Goal: Task Accomplishment & Management: Manage account settings

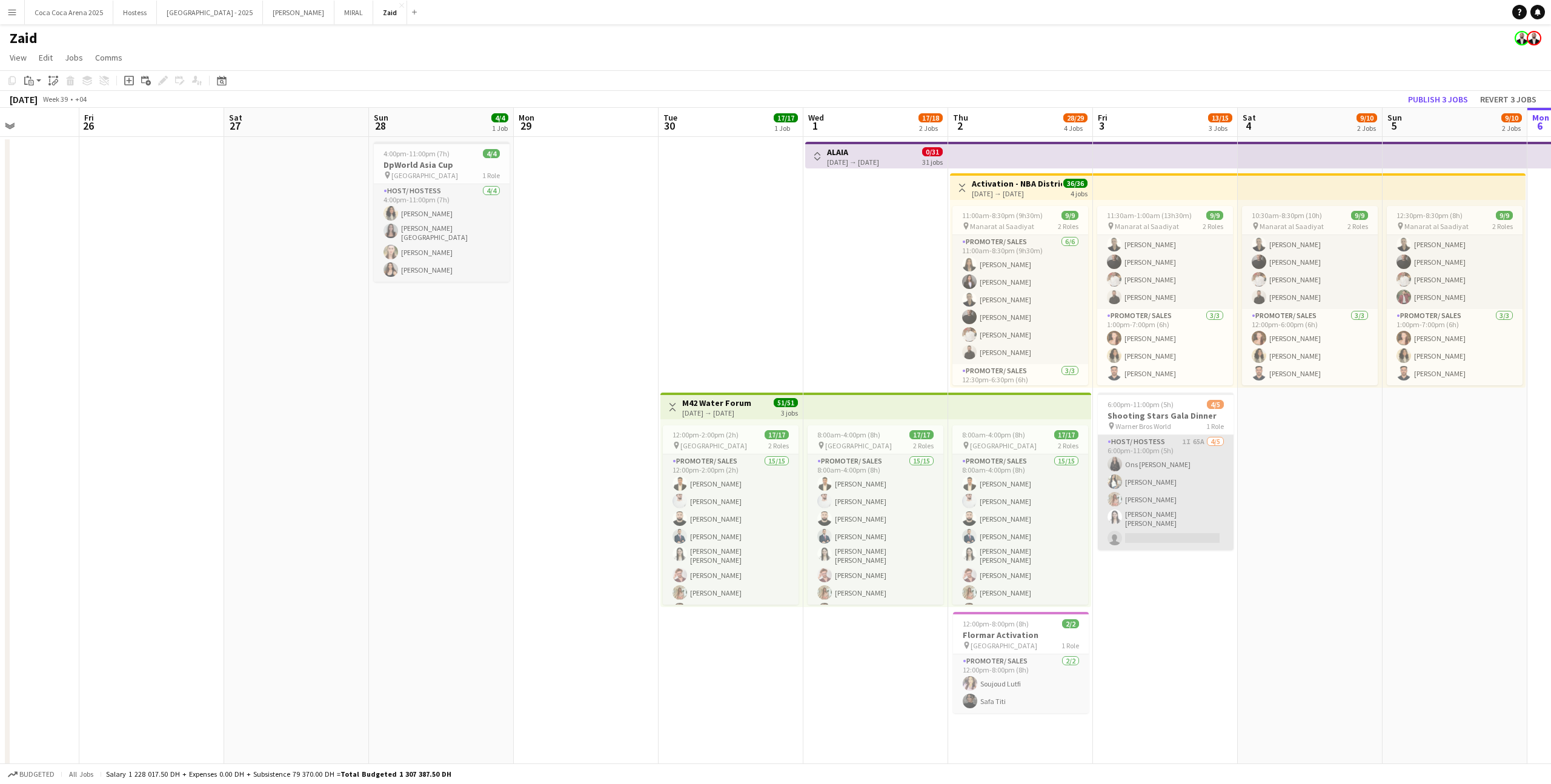
scroll to position [0, 356]
click at [890, 483] on app-card-role "Host/ Hostess 1I 65A [DATE] 6:00pm-11:00pm (5h) Ons Ben Haddada Yuela [PERSON_N…" at bounding box center [1164, 492] width 136 height 115
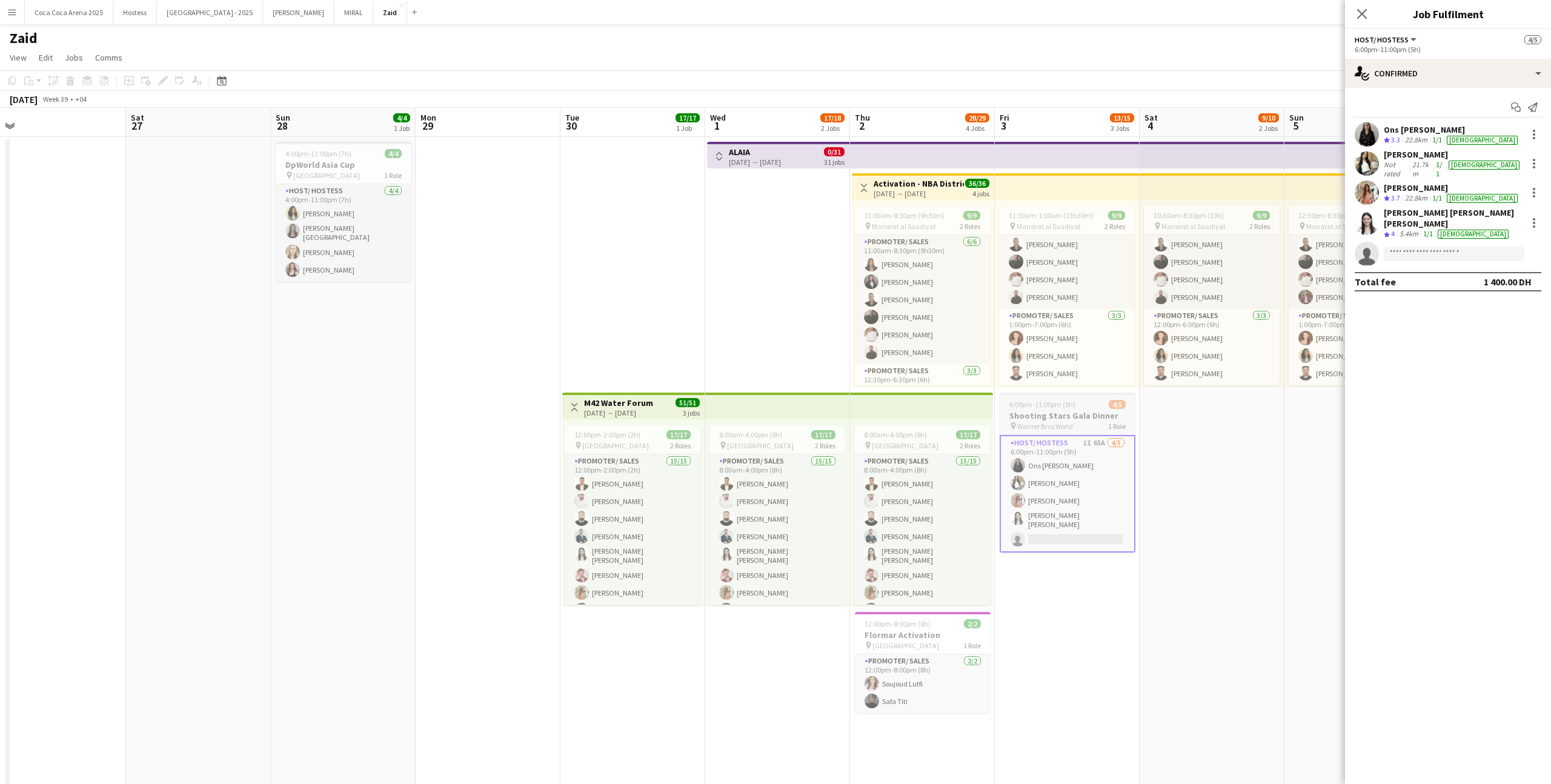
scroll to position [0, 498]
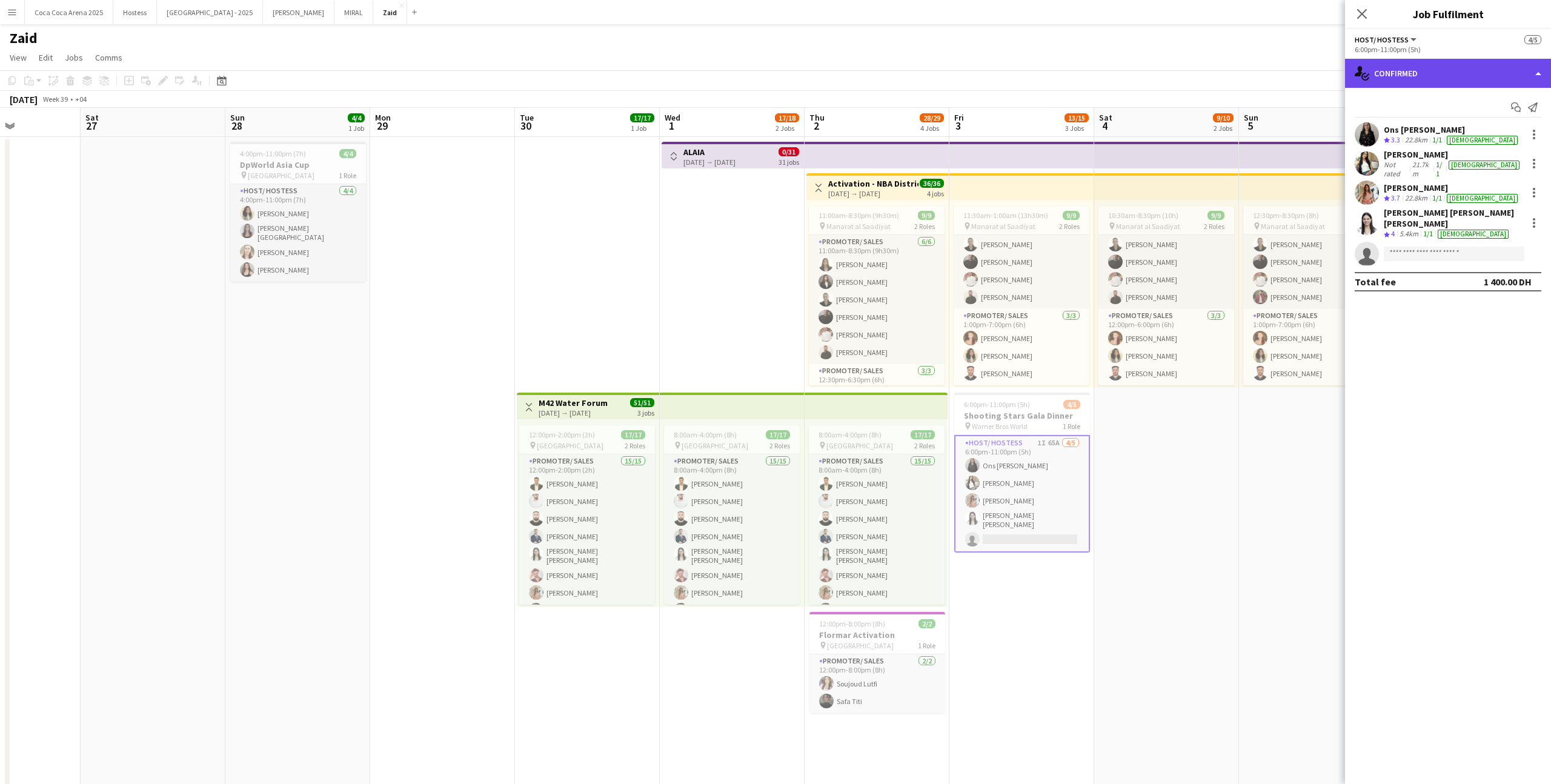
click at [890, 80] on div "single-neutral-actions-check-2 Confirmed" at bounding box center [1447, 73] width 206 height 29
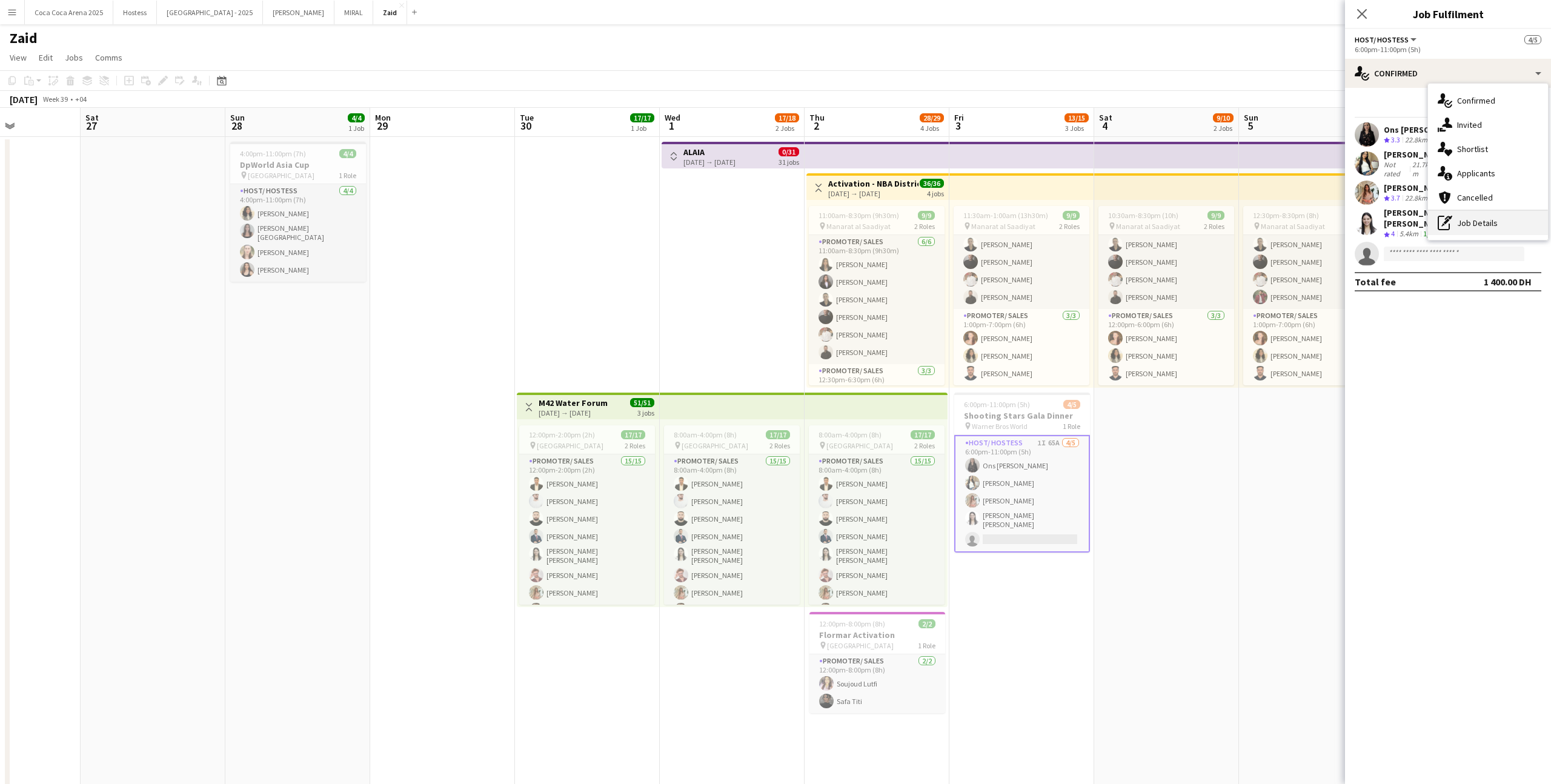
click at [890, 216] on div "pen-write Job Details" at bounding box center [1487, 223] width 120 height 24
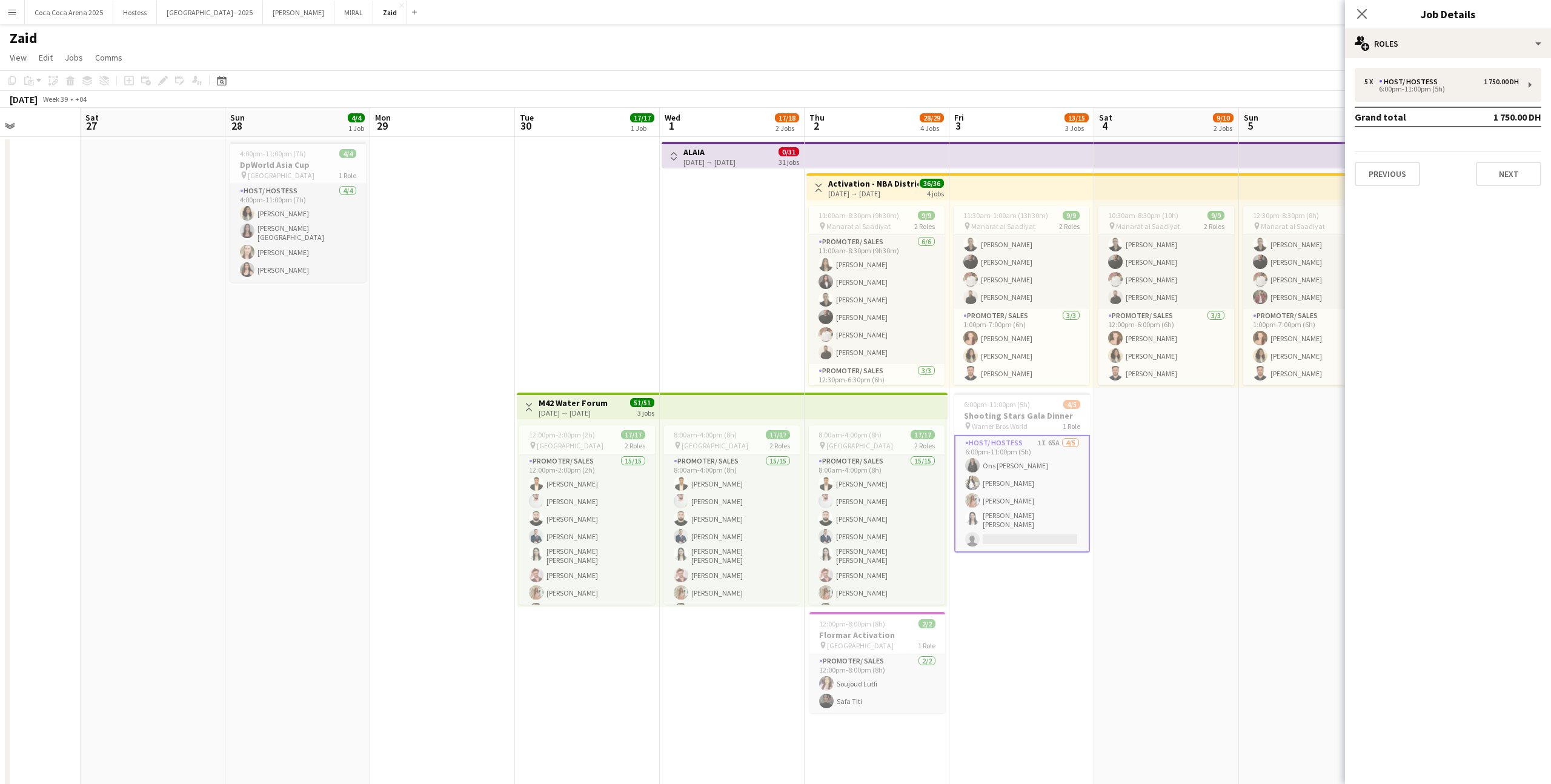
click at [890, 105] on div "5 x Host/ Hostess 1 750.00 DH 6:00pm-11:00pm (5h) Grand total 1 750.00 DH Previ…" at bounding box center [1447, 126] width 206 height 118
click at [890, 102] on div "5 x Host/ Hostess 1 750.00 DH 6:00pm-11:00pm (5h) Grand total 1 750.00 DH Previ…" at bounding box center [1447, 126] width 206 height 118
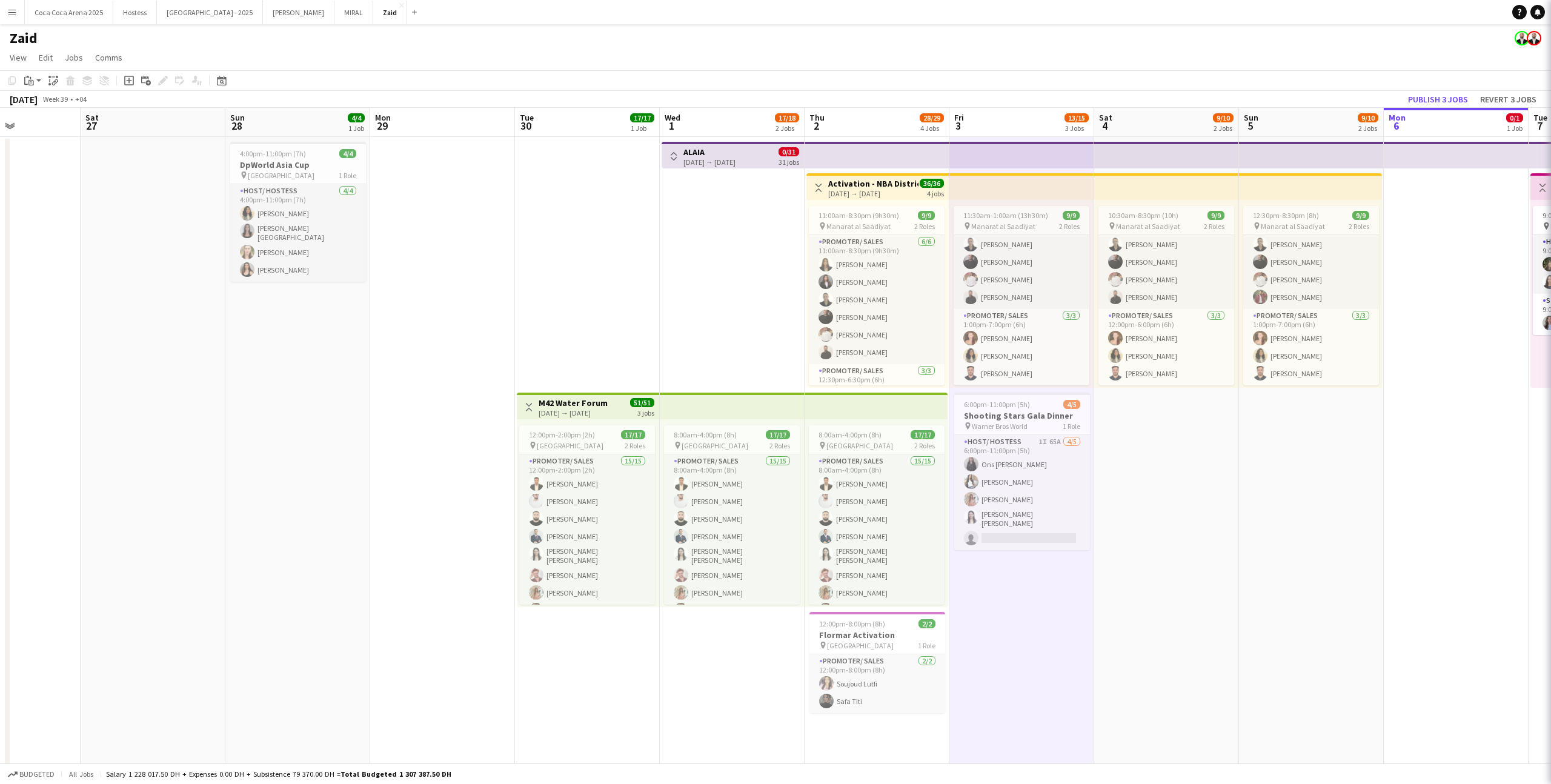
click at [890, 424] on span "Warner Bros World" at bounding box center [999, 426] width 56 height 9
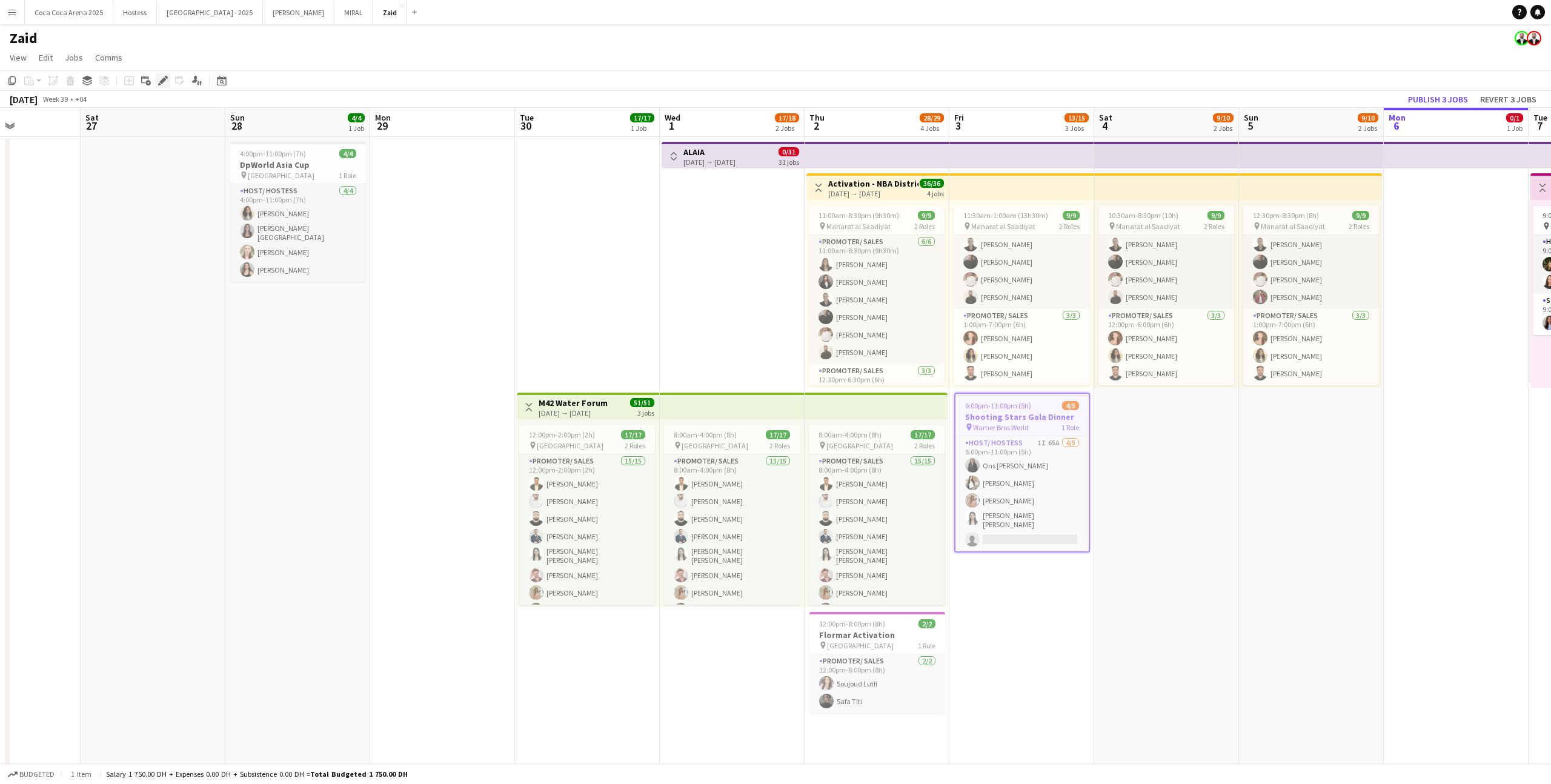
click at [164, 84] on icon "Edit" at bounding box center [163, 81] width 10 height 10
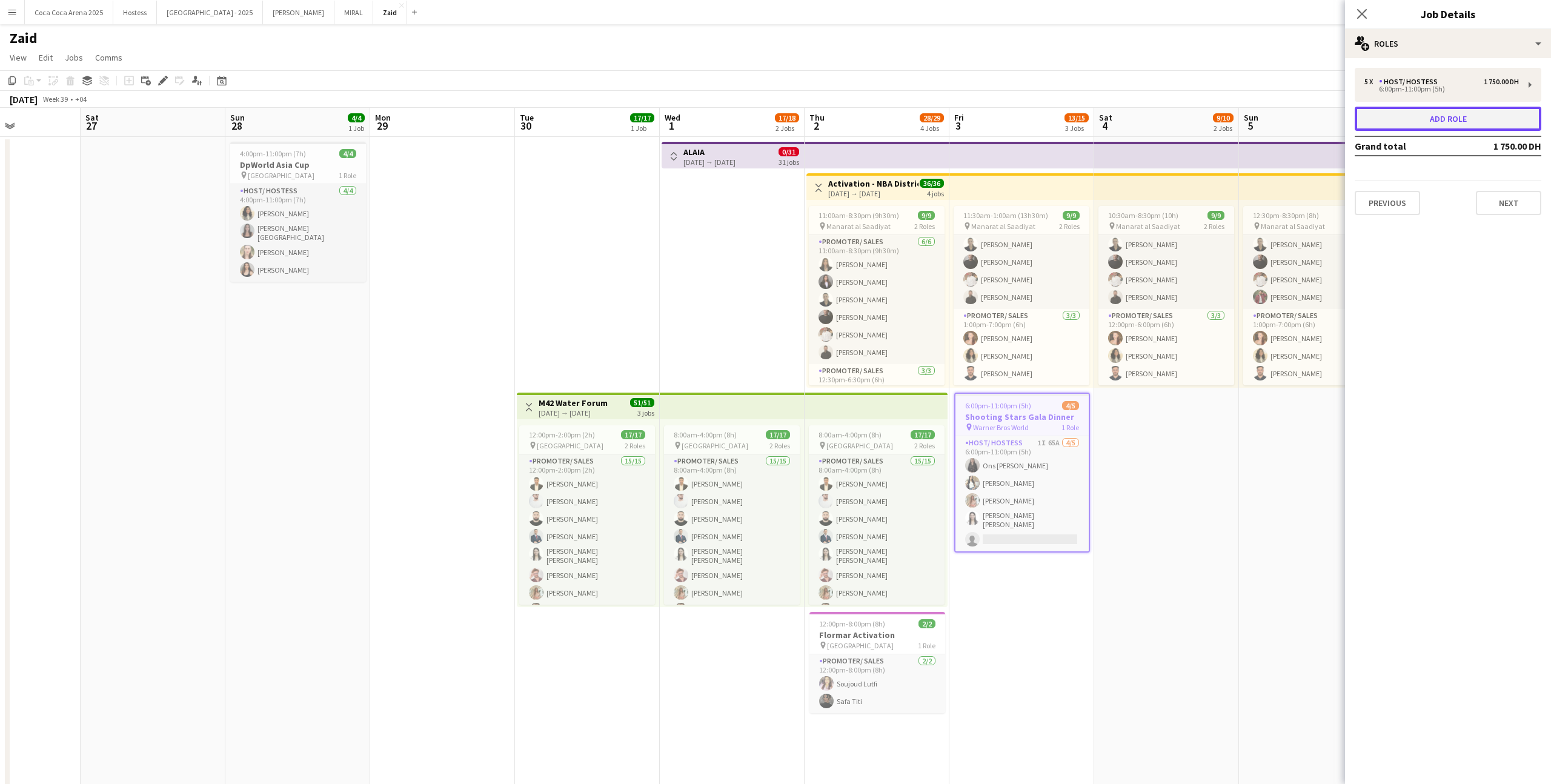
click at [890, 120] on button "Add role" at bounding box center [1448, 119] width 187 height 24
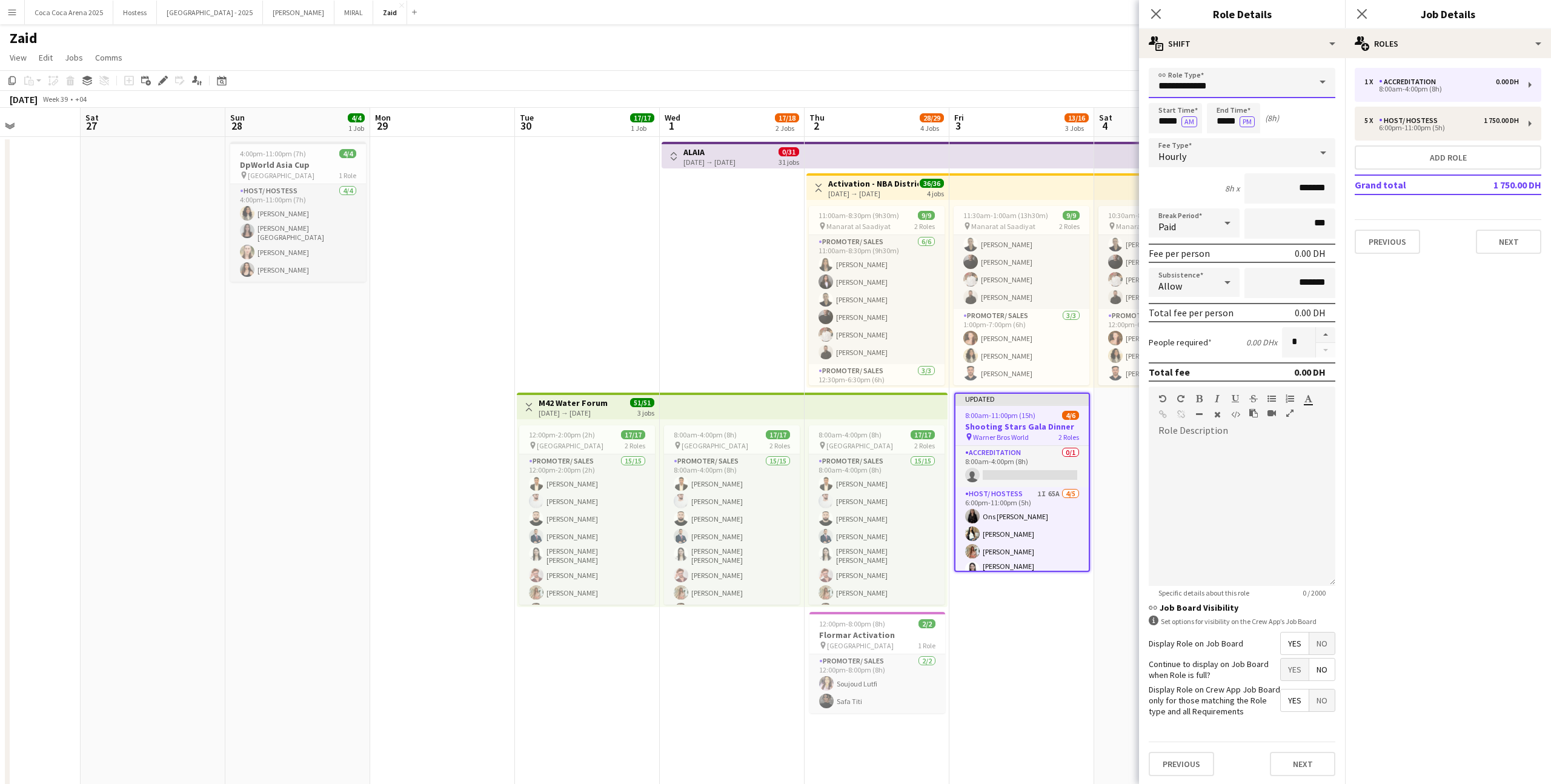
click at [890, 81] on input "**********" at bounding box center [1242, 83] width 187 height 31
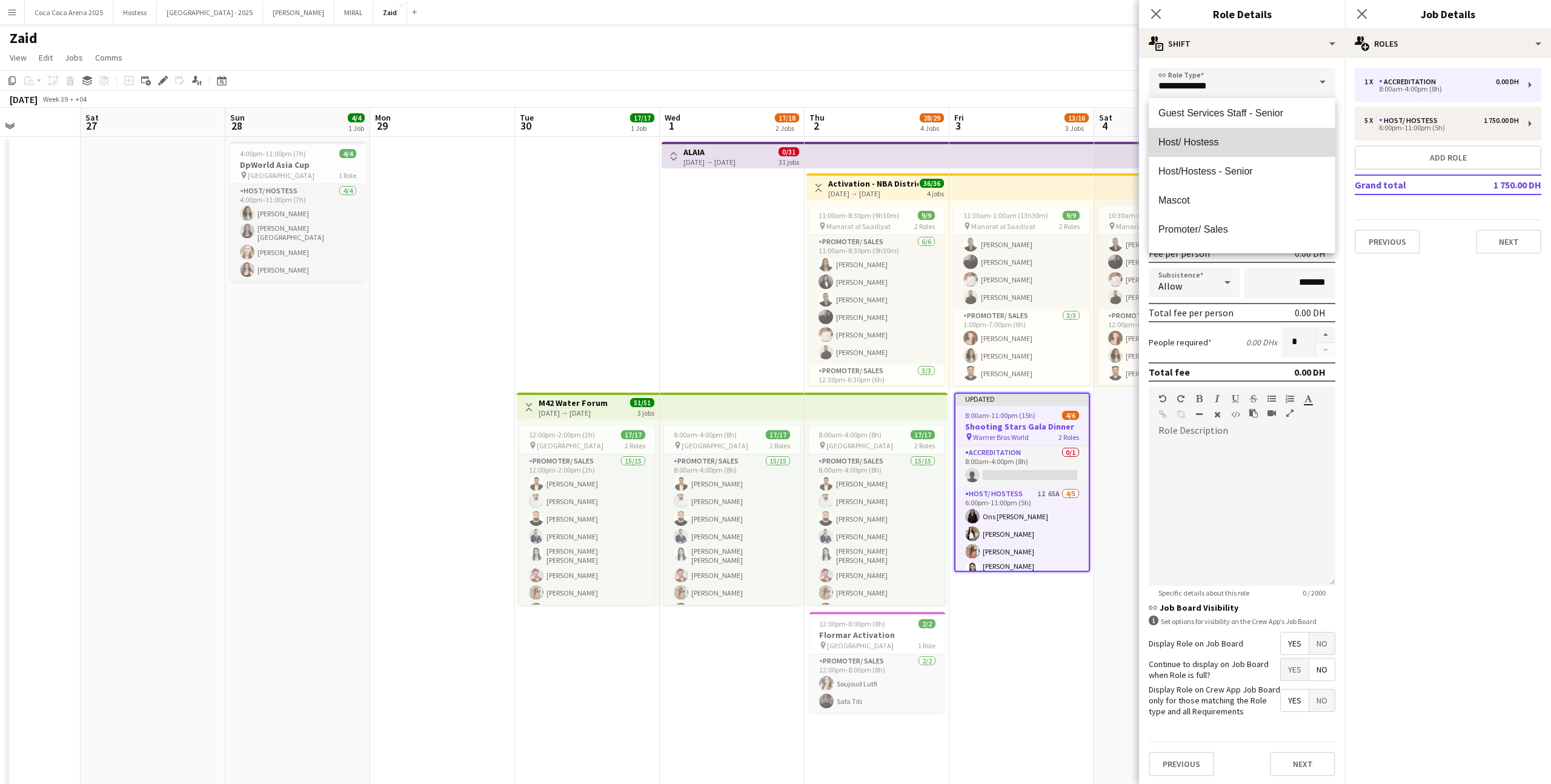
click at [890, 144] on span "Host/ Hostess" at bounding box center [1242, 142] width 167 height 12
type input "**********"
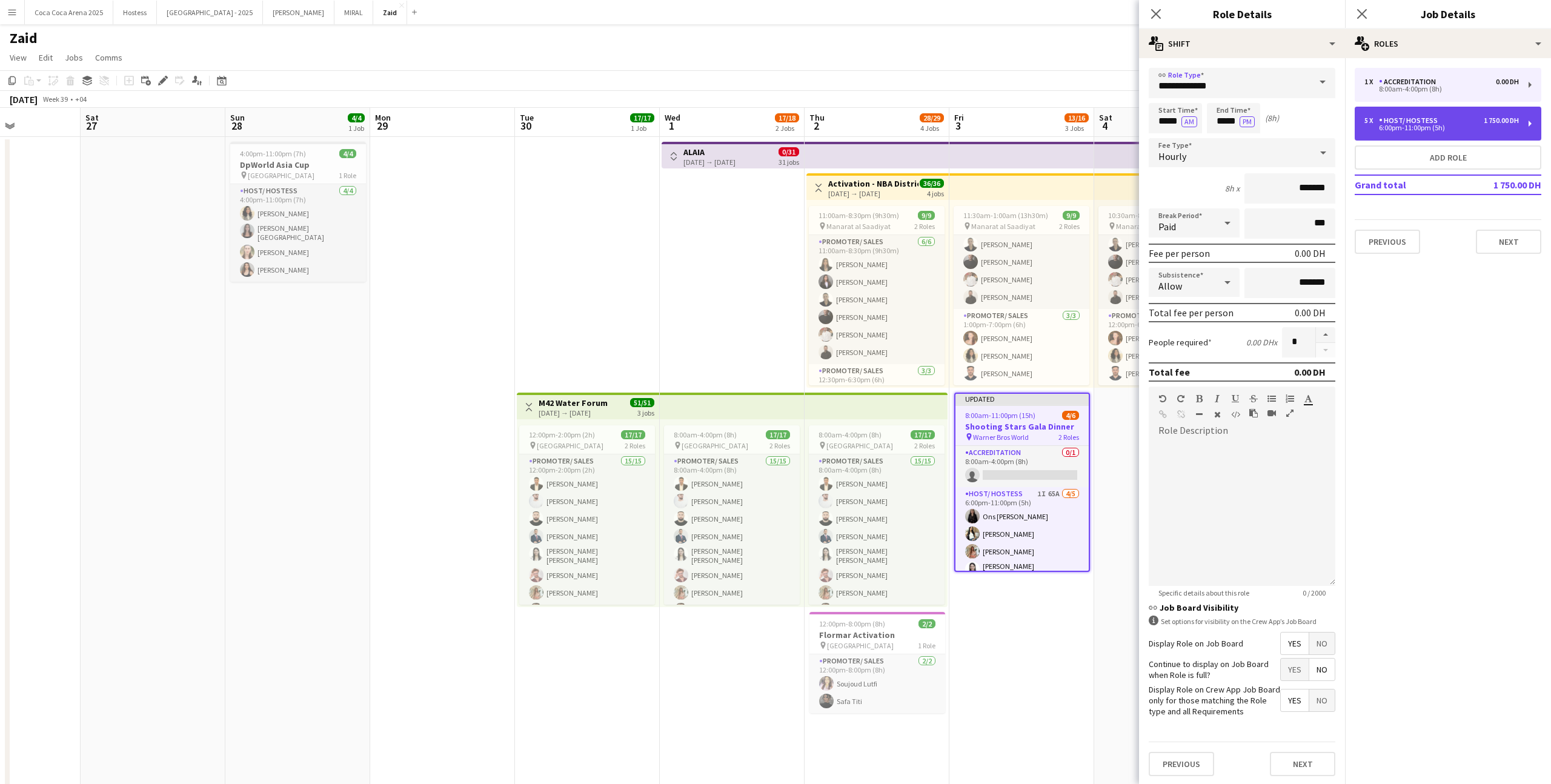
click at [890, 129] on div "6:00pm-11:00pm (5h)" at bounding box center [1441, 128] width 154 height 6
type input "*****"
type input "********"
type input "*"
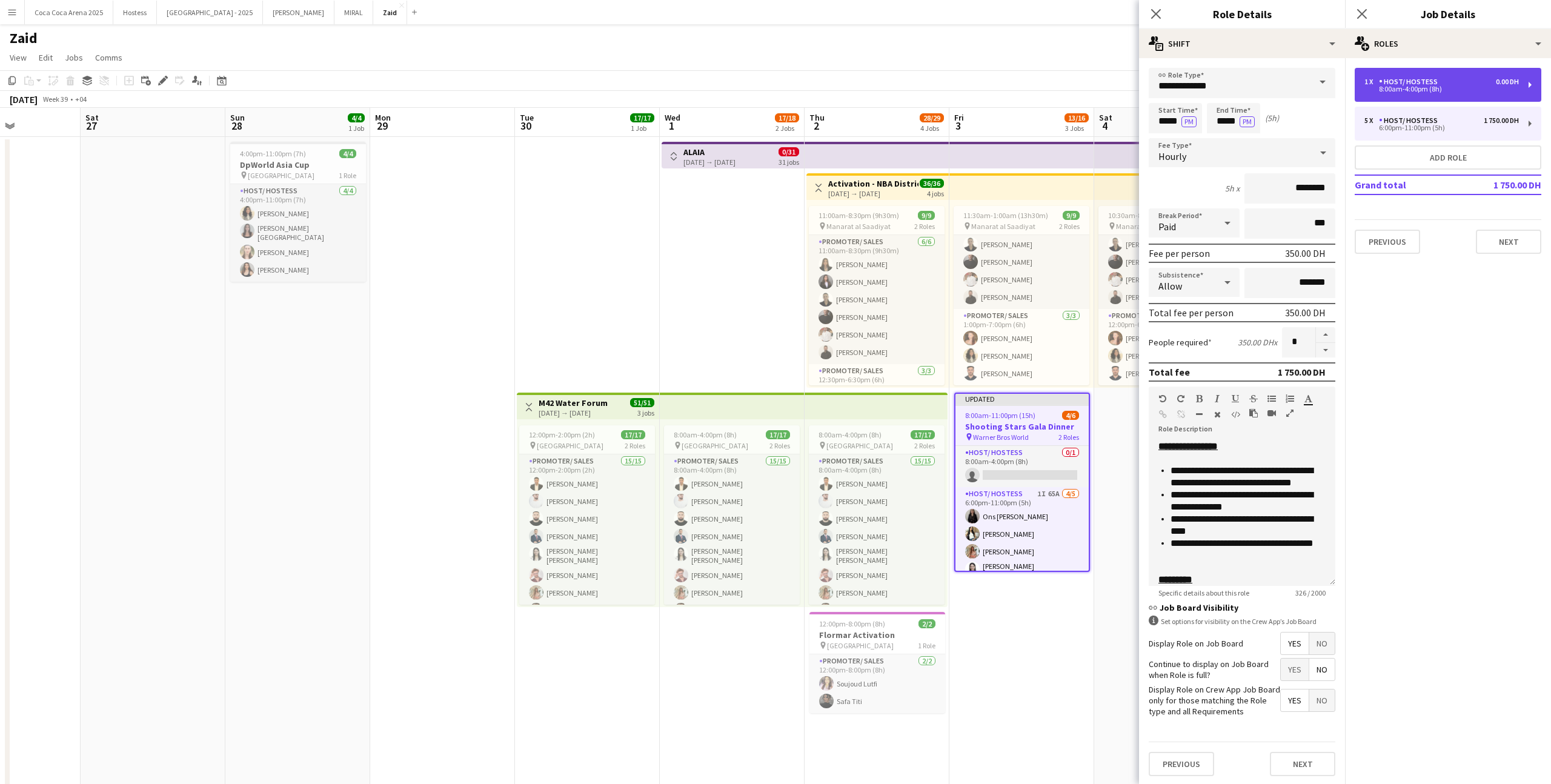
click at [890, 86] on div "8:00am-4:00pm (8h)" at bounding box center [1441, 89] width 154 height 6
type input "*****"
type input "*******"
type input "*"
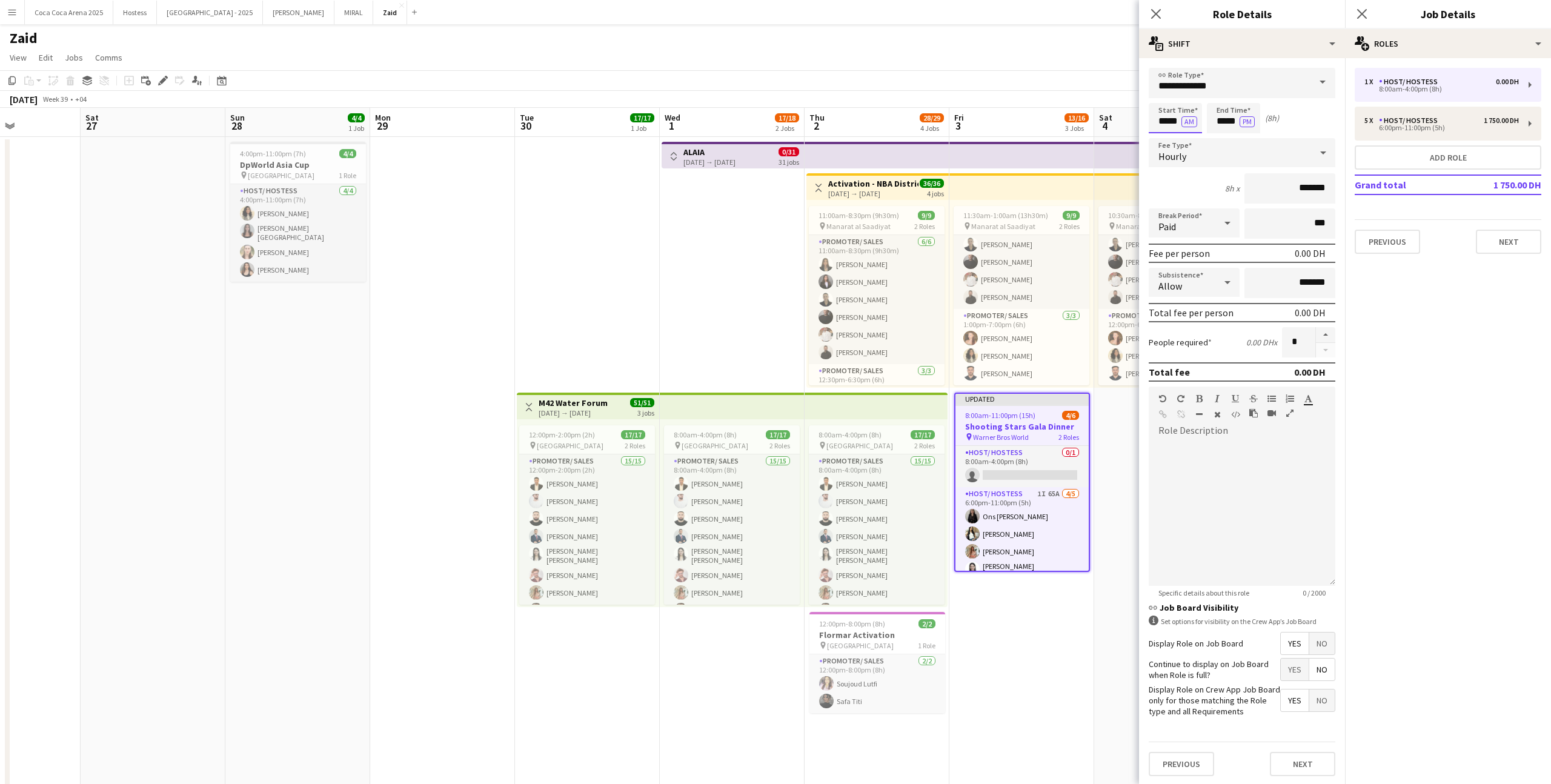
click at [890, 122] on input "*****" at bounding box center [1175, 118] width 53 height 31
click at [890, 140] on div at bounding box center [1163, 139] width 24 height 12
click at [890, 104] on input "*****" at bounding box center [1175, 118] width 53 height 31
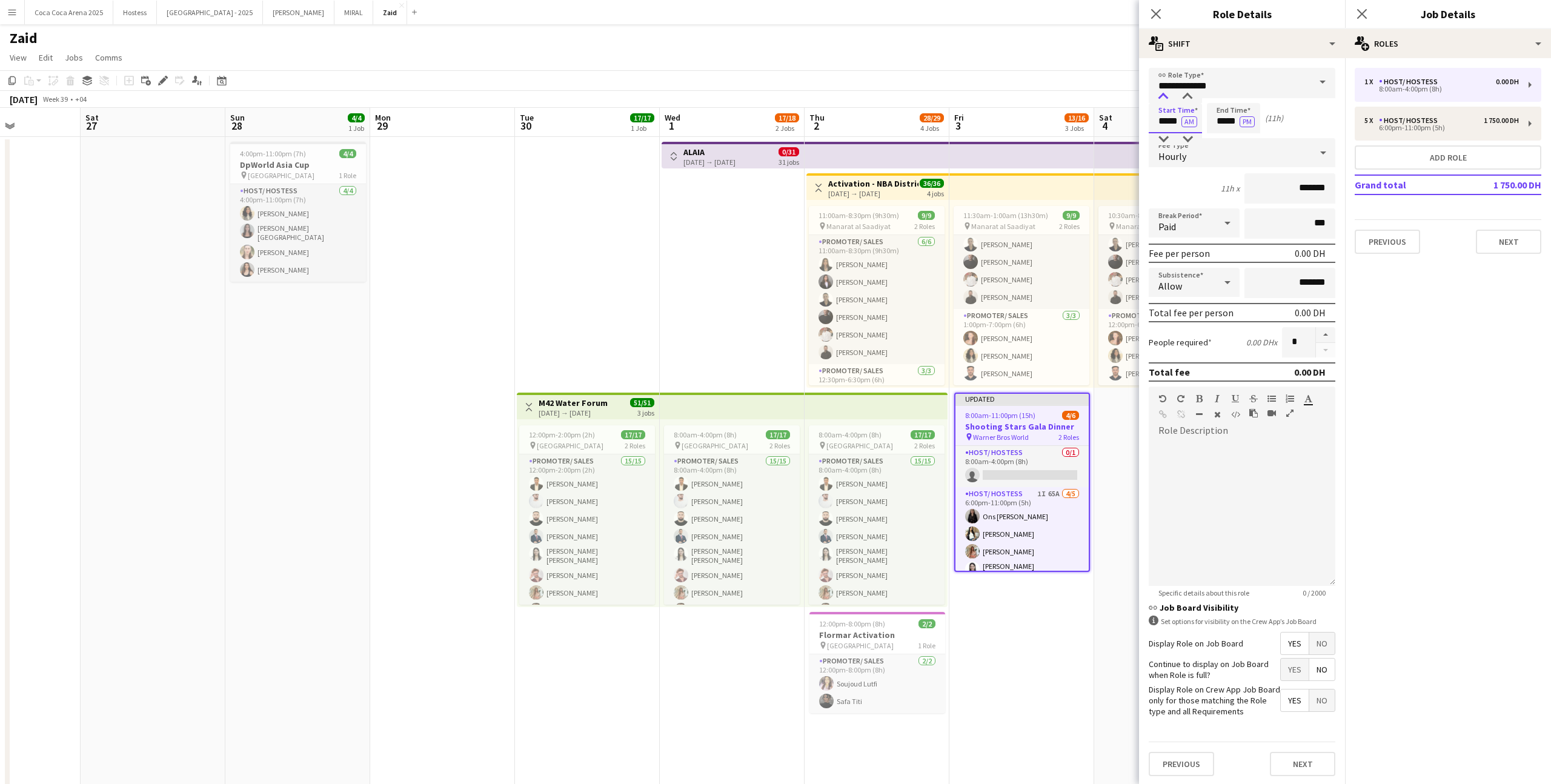
click at [890, 101] on div at bounding box center [1163, 97] width 24 height 12
type input "*****"
click at [890, 101] on div at bounding box center [1163, 97] width 24 height 12
click at [890, 120] on input "*****" at bounding box center [1175, 118] width 53 height 31
click at [890, 120] on button "AM" at bounding box center [1189, 122] width 16 height 11
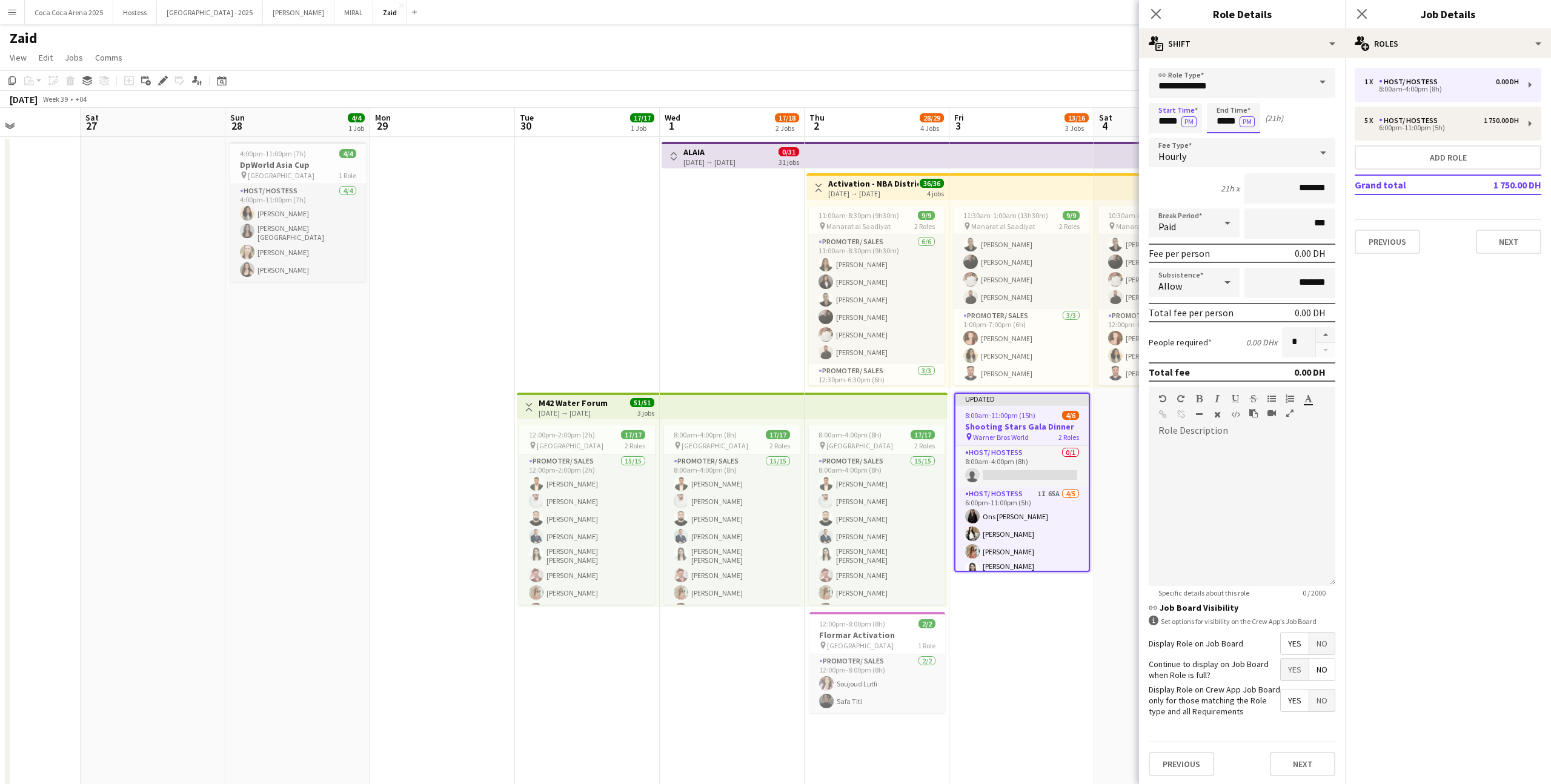
click at [890, 119] on input "*****" at bounding box center [1233, 118] width 53 height 31
click at [890, 98] on div at bounding box center [1221, 97] width 24 height 12
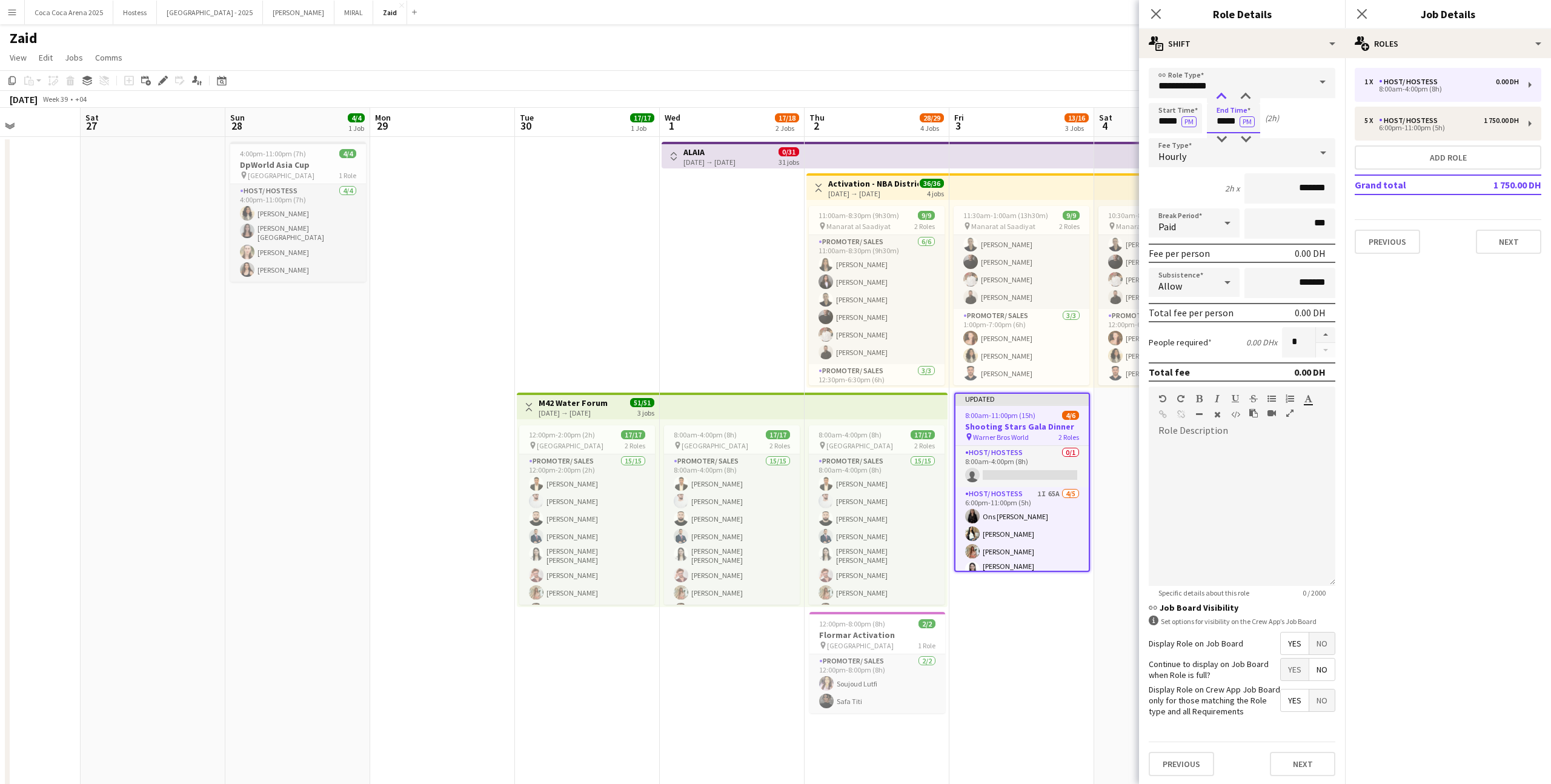
click at [890, 98] on div at bounding box center [1221, 97] width 24 height 12
type input "*****"
click at [890, 98] on div at bounding box center [1221, 97] width 24 height 12
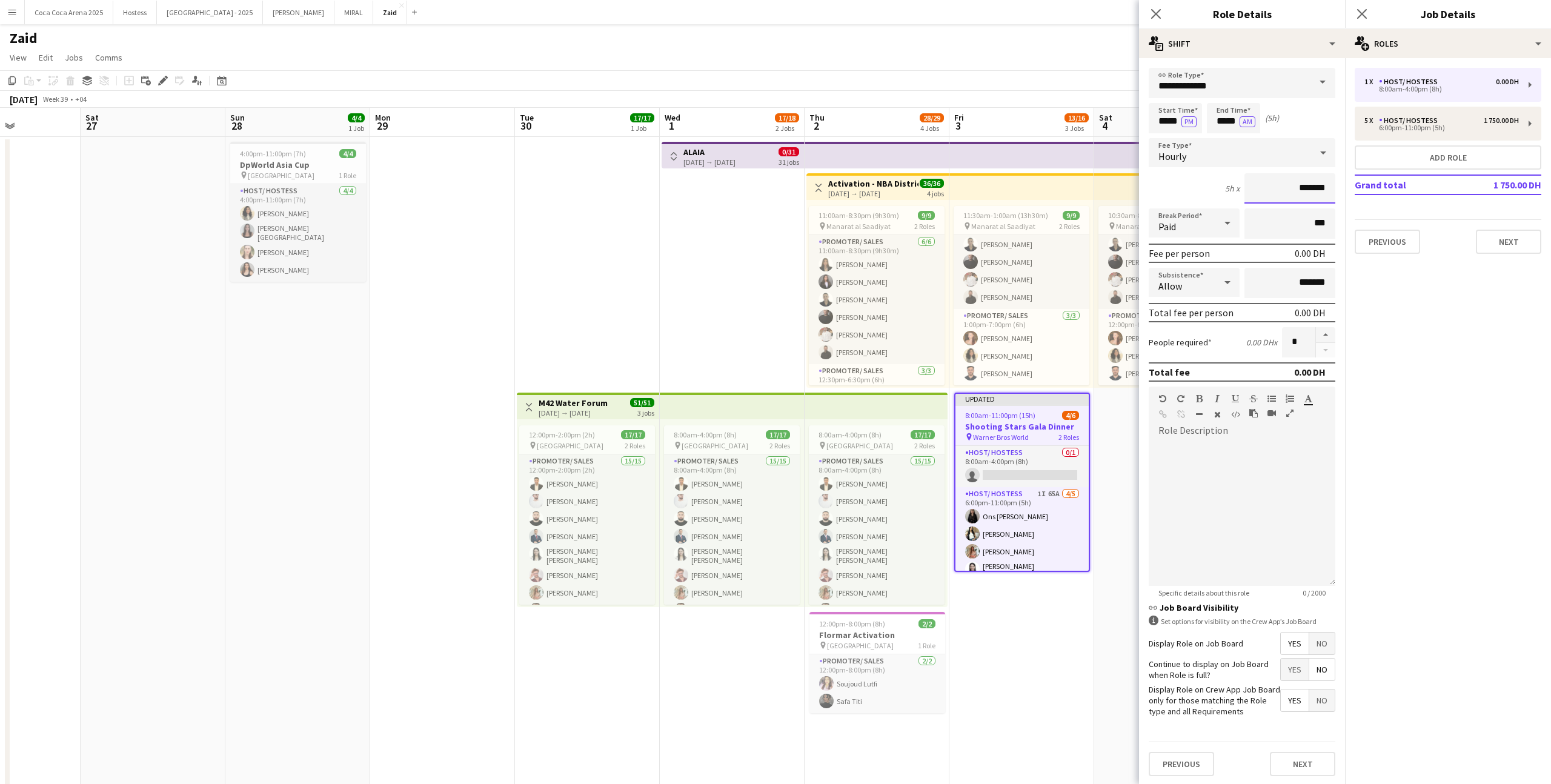
click at [890, 194] on input "*******" at bounding box center [1290, 189] width 91 height 31
click at [890, 189] on input "*******" at bounding box center [1290, 189] width 91 height 31
type input "********"
click at [890, 483] on div at bounding box center [1242, 513] width 187 height 145
click at [890, 116] on div "1 750.00 DH" at bounding box center [1502, 120] width 35 height 9
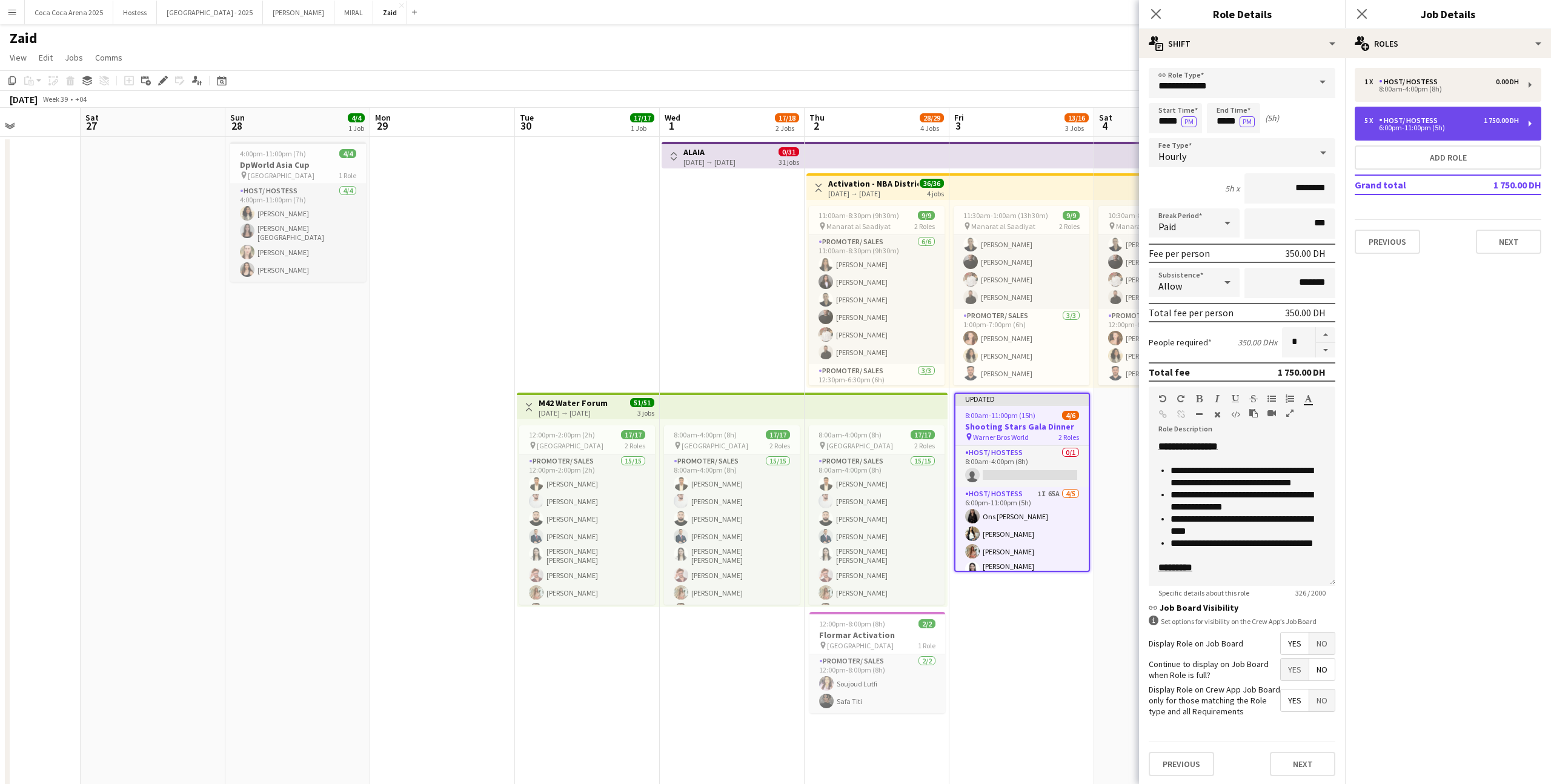
type input "*****"
type input "*"
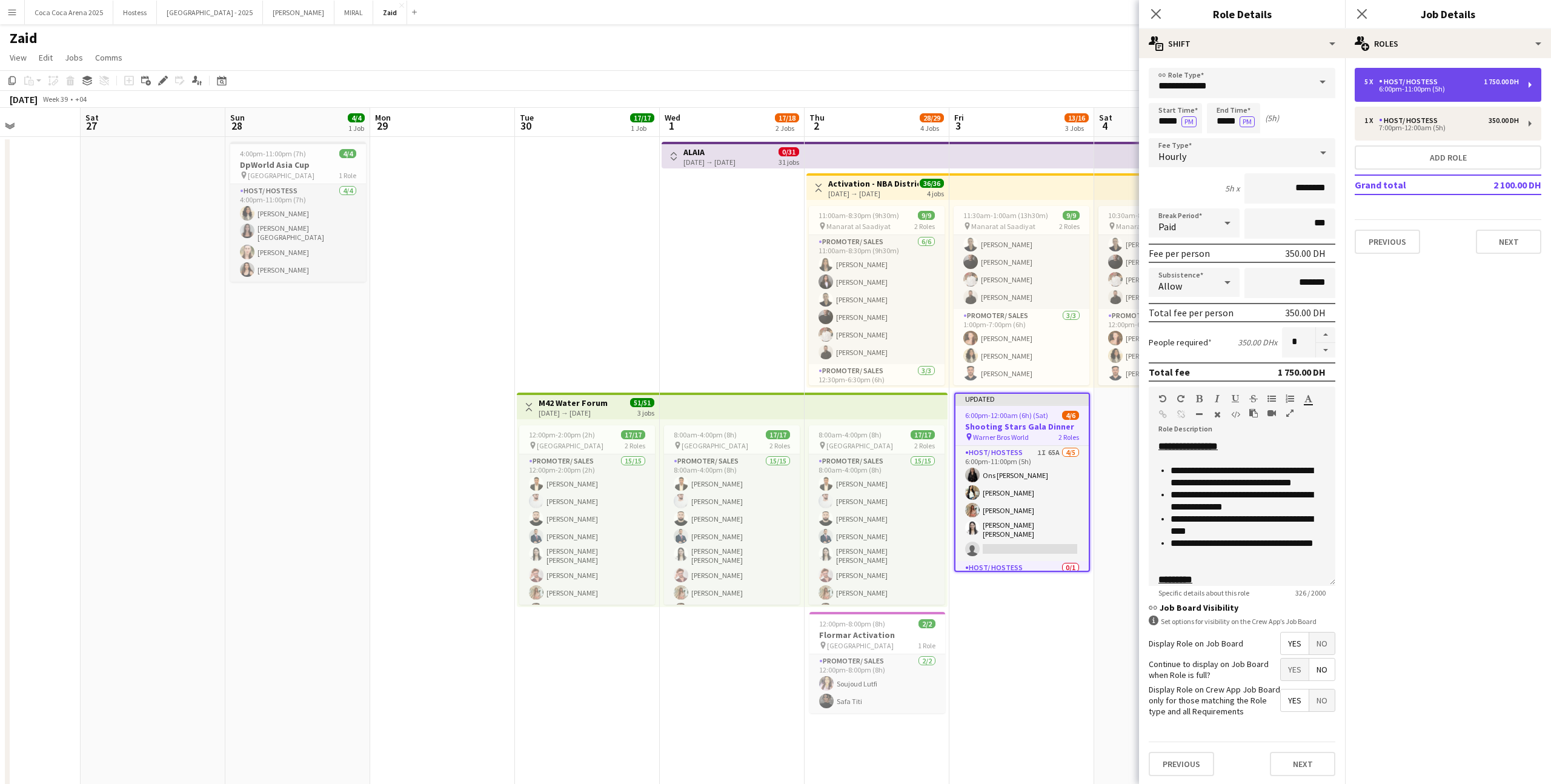
click at [890, 95] on div "5 x Host/ Hostess 1 750.00 DH 6:00pm-11:00pm (5h)" at bounding box center [1448, 85] width 187 height 34
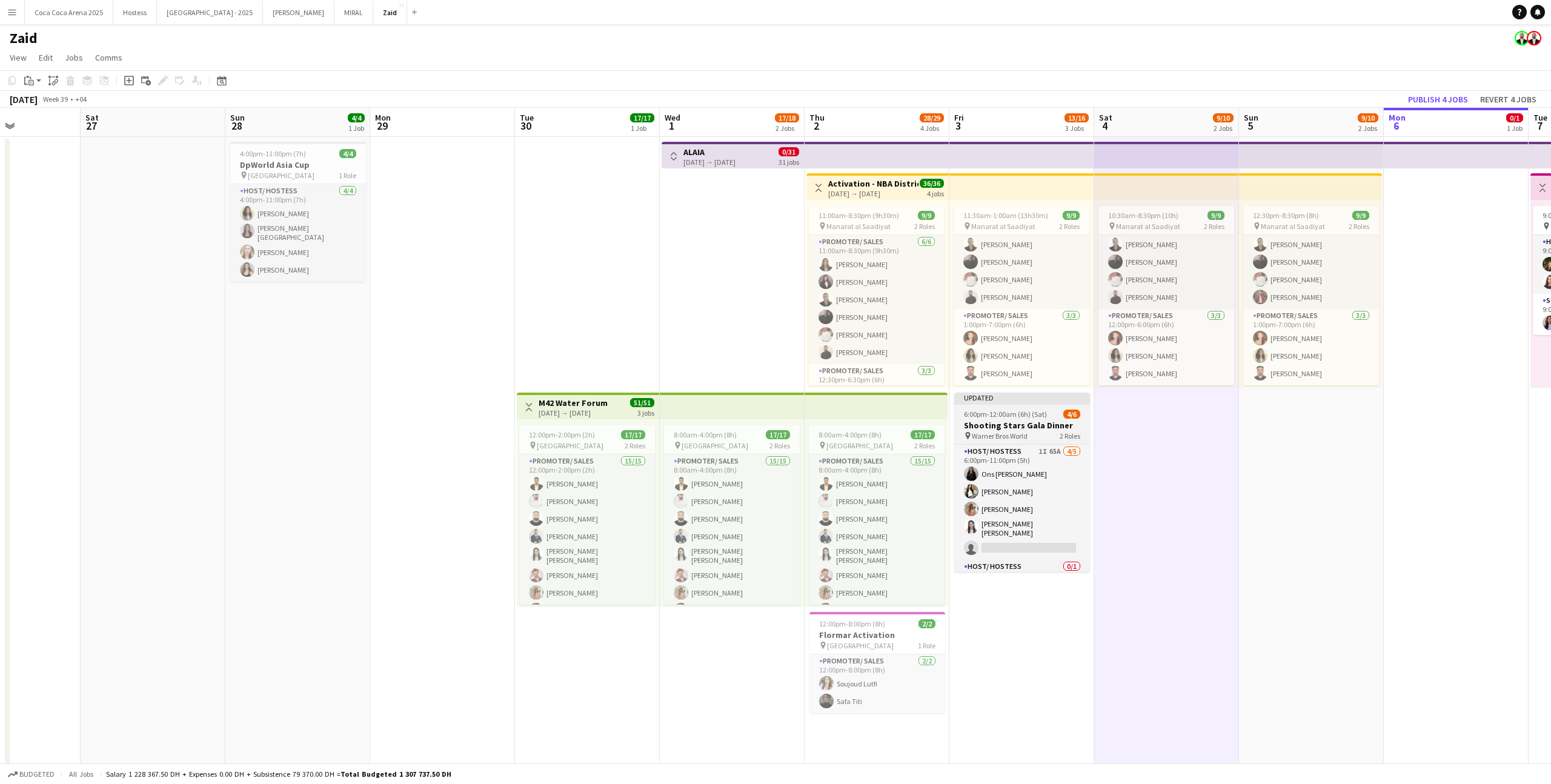
click at [890, 430] on div "pin Warner Bros World 2 Roles" at bounding box center [1022, 435] width 136 height 10
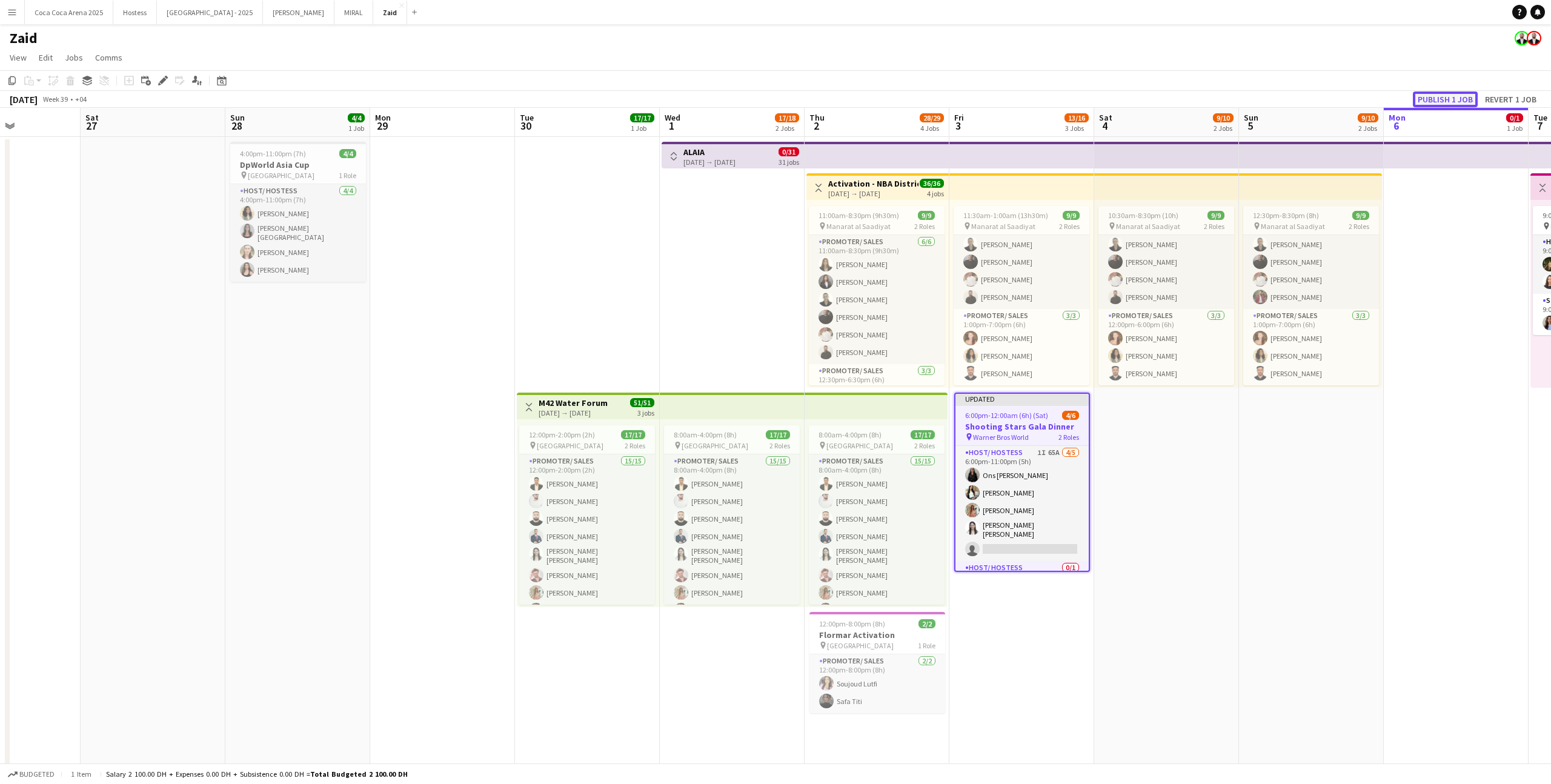
click at [890, 104] on button "Publish 1 job" at bounding box center [1445, 100] width 65 height 16
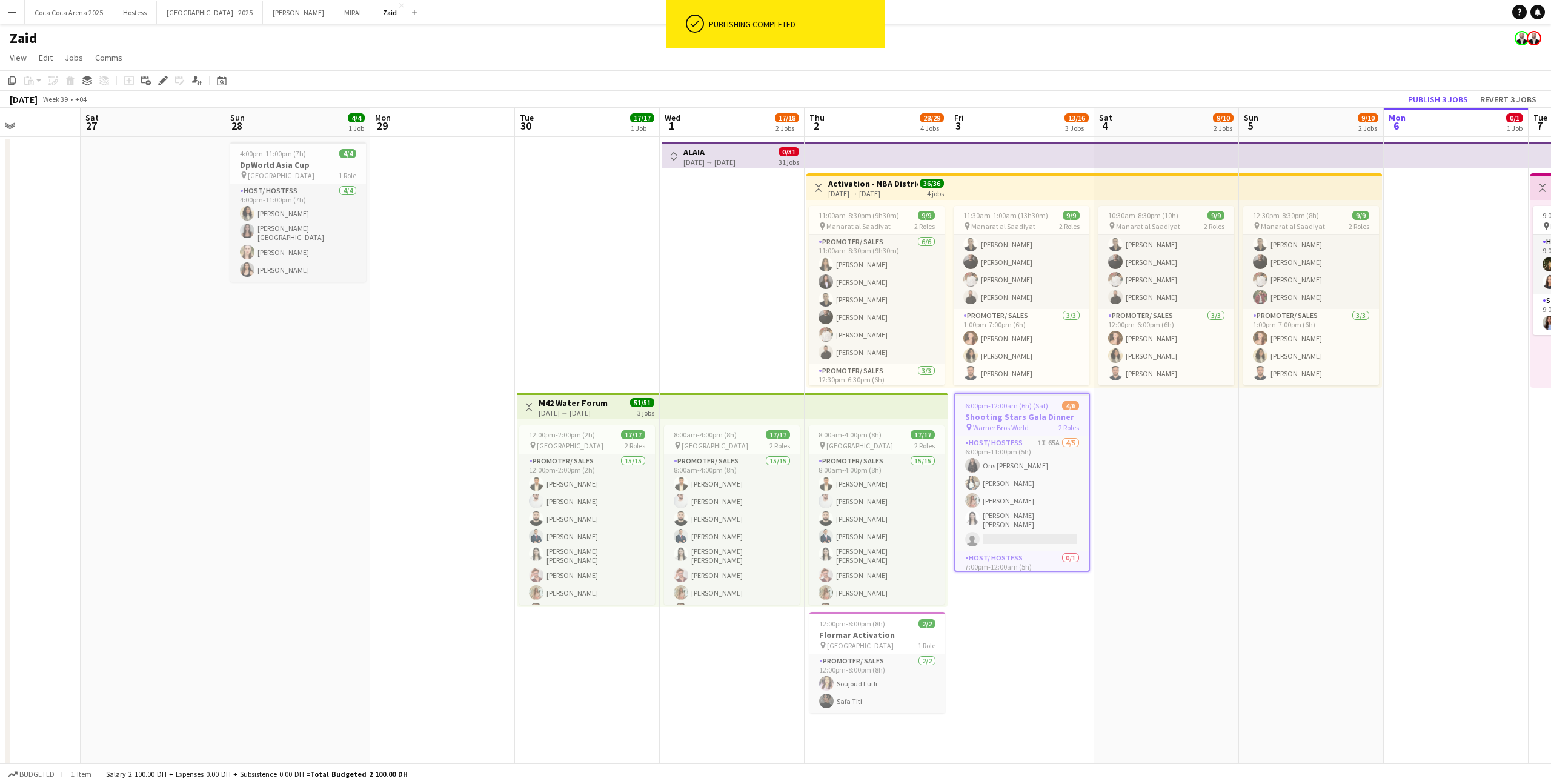
scroll to position [18, 0]
click at [890, 483] on app-card-role "Host/ Hostess 0/1 7:00pm-12:00am (5h) single-neutral-actions" at bounding box center [1022, 553] width 133 height 41
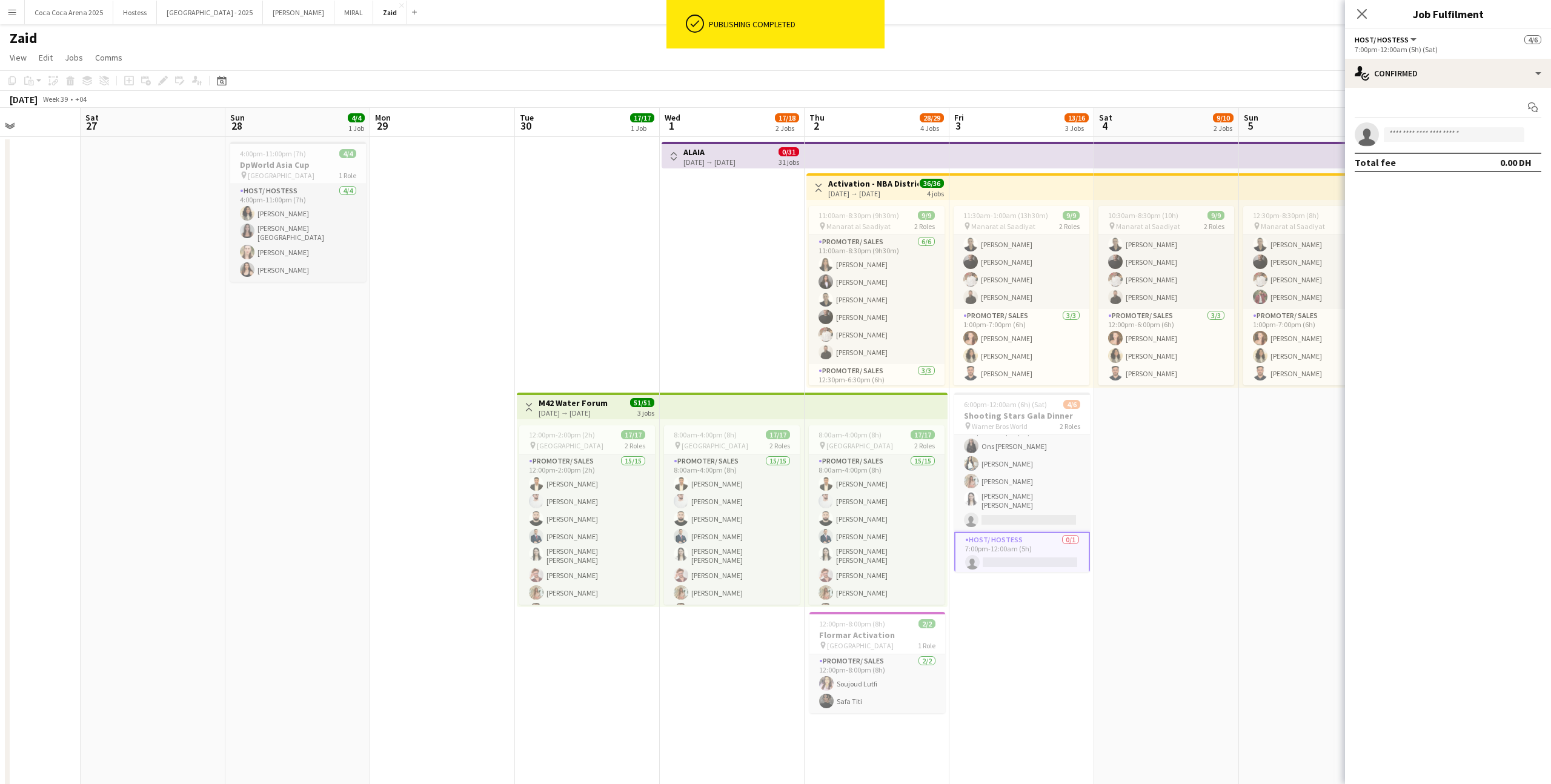
click at [890, 123] on app-invite-slot "single-neutral-actions" at bounding box center [1447, 134] width 206 height 24
click at [890, 131] on input at bounding box center [1454, 134] width 140 height 15
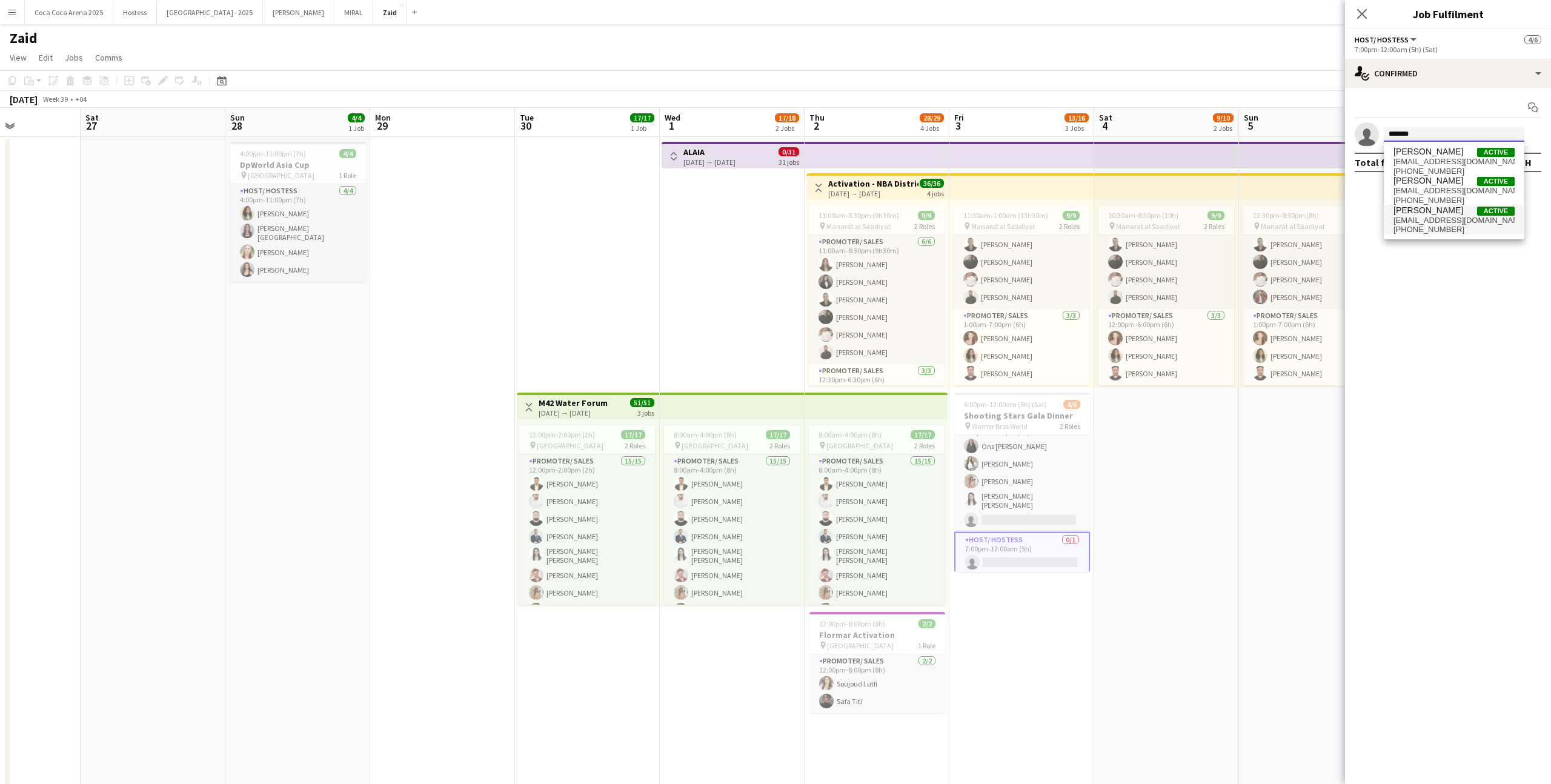
type input "******"
click at [890, 222] on span "[EMAIL_ADDRESS][DOMAIN_NAME]" at bounding box center [1454, 220] width 121 height 10
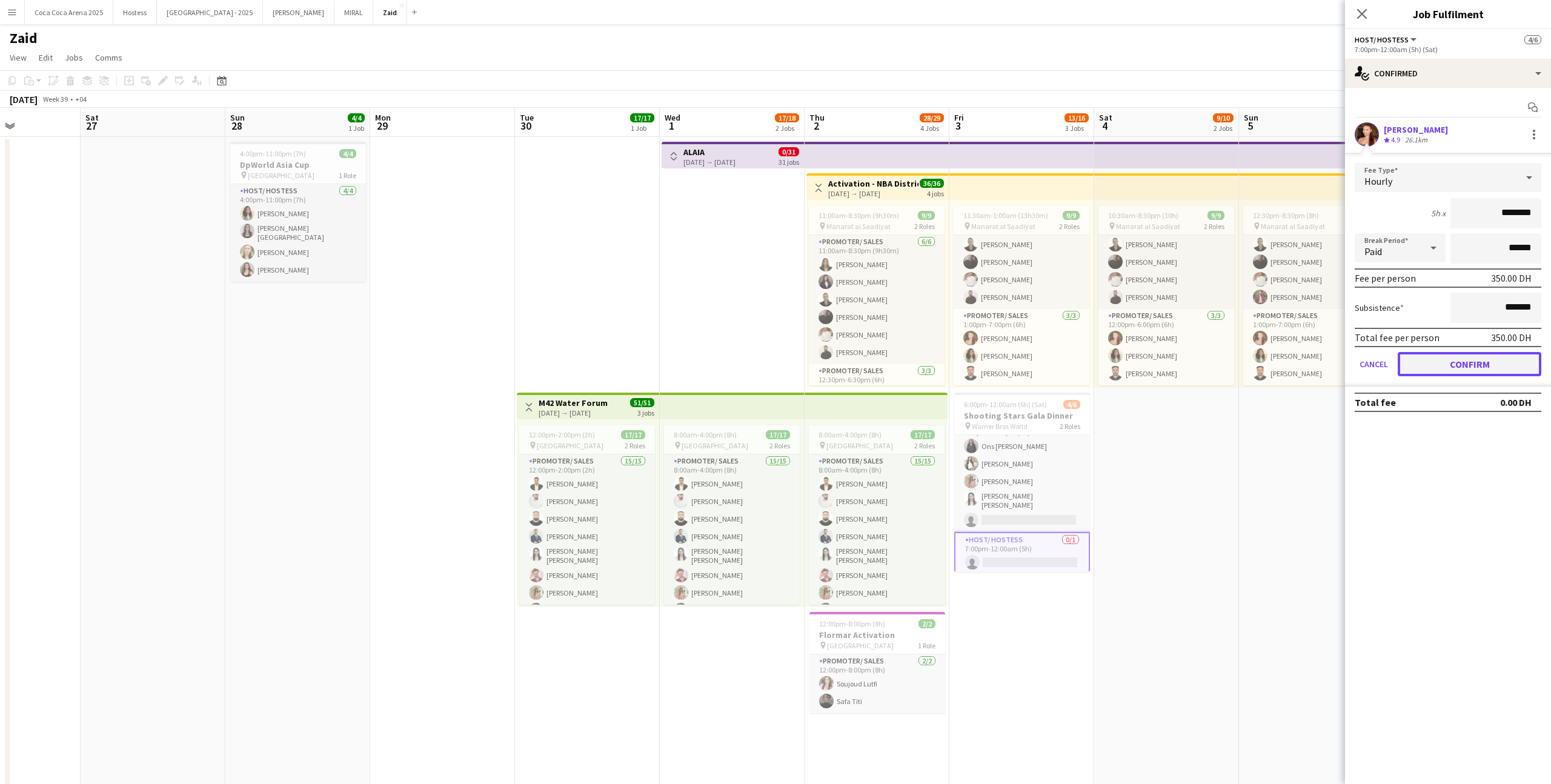
click at [890, 365] on button "Confirm" at bounding box center [1469, 364] width 143 height 24
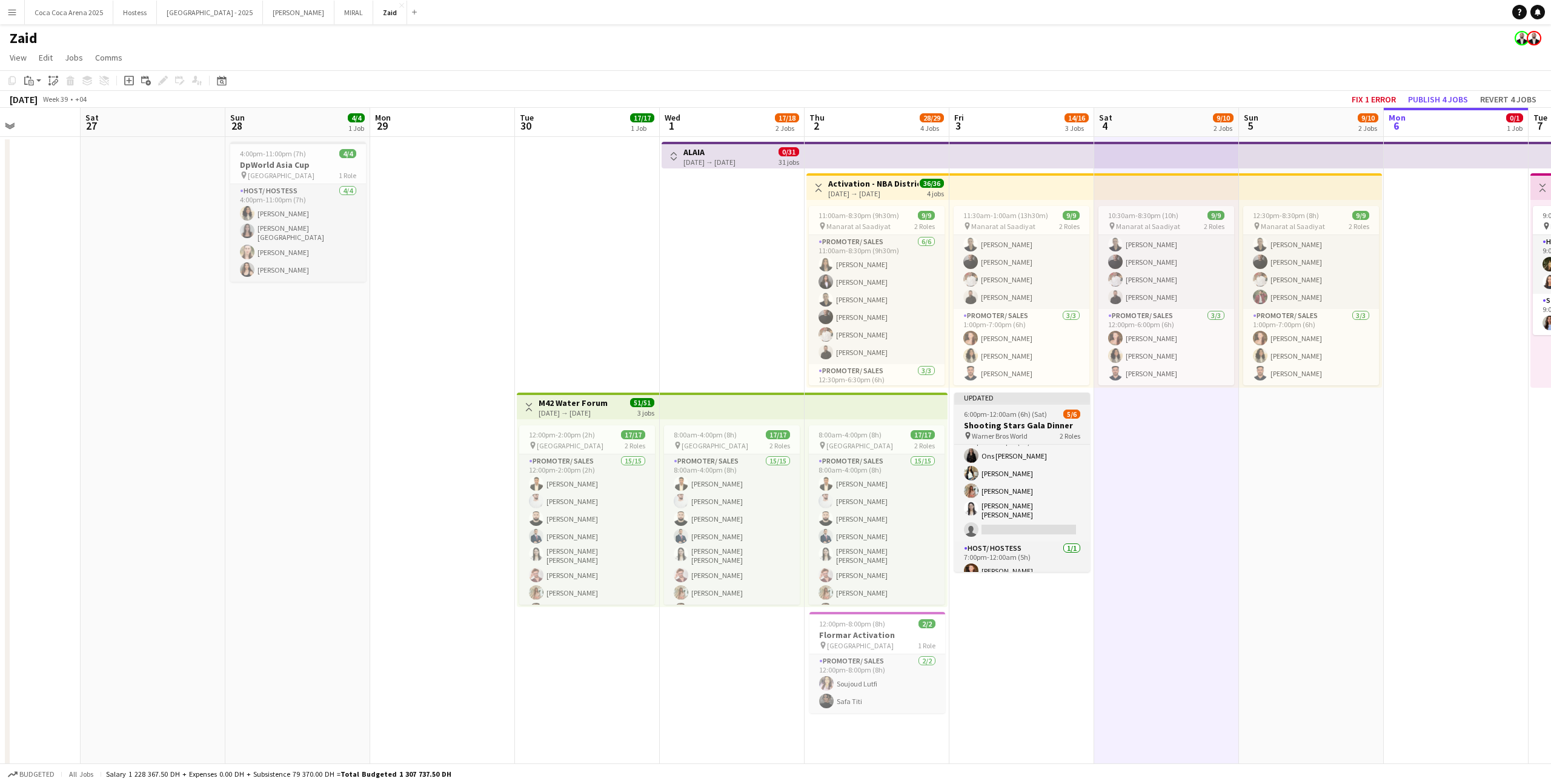
click at [890, 426] on h3 "Shooting Stars Gala Dinner" at bounding box center [1022, 425] width 136 height 11
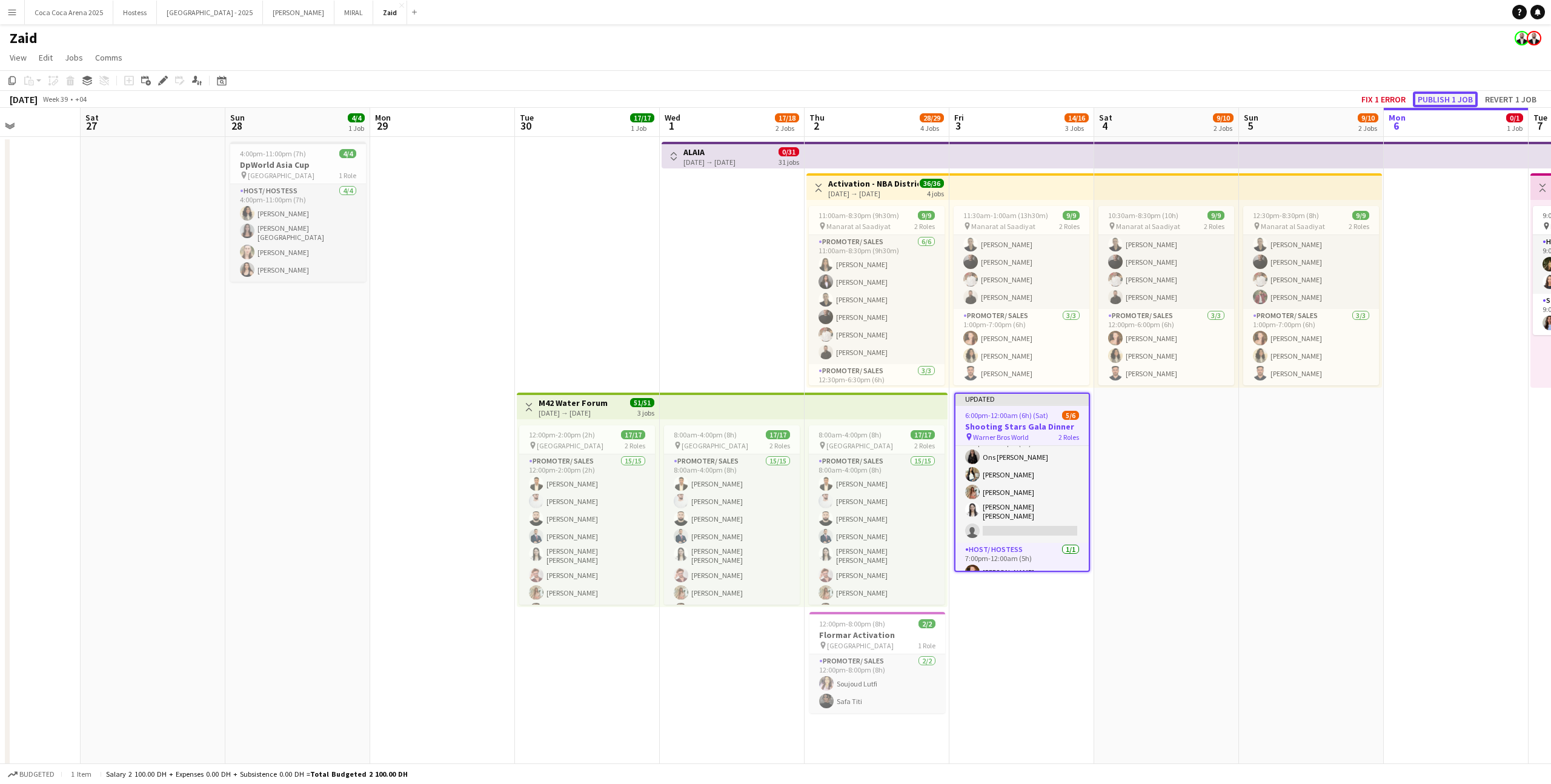
click at [890, 97] on button "Publish 1 job" at bounding box center [1445, 100] width 65 height 16
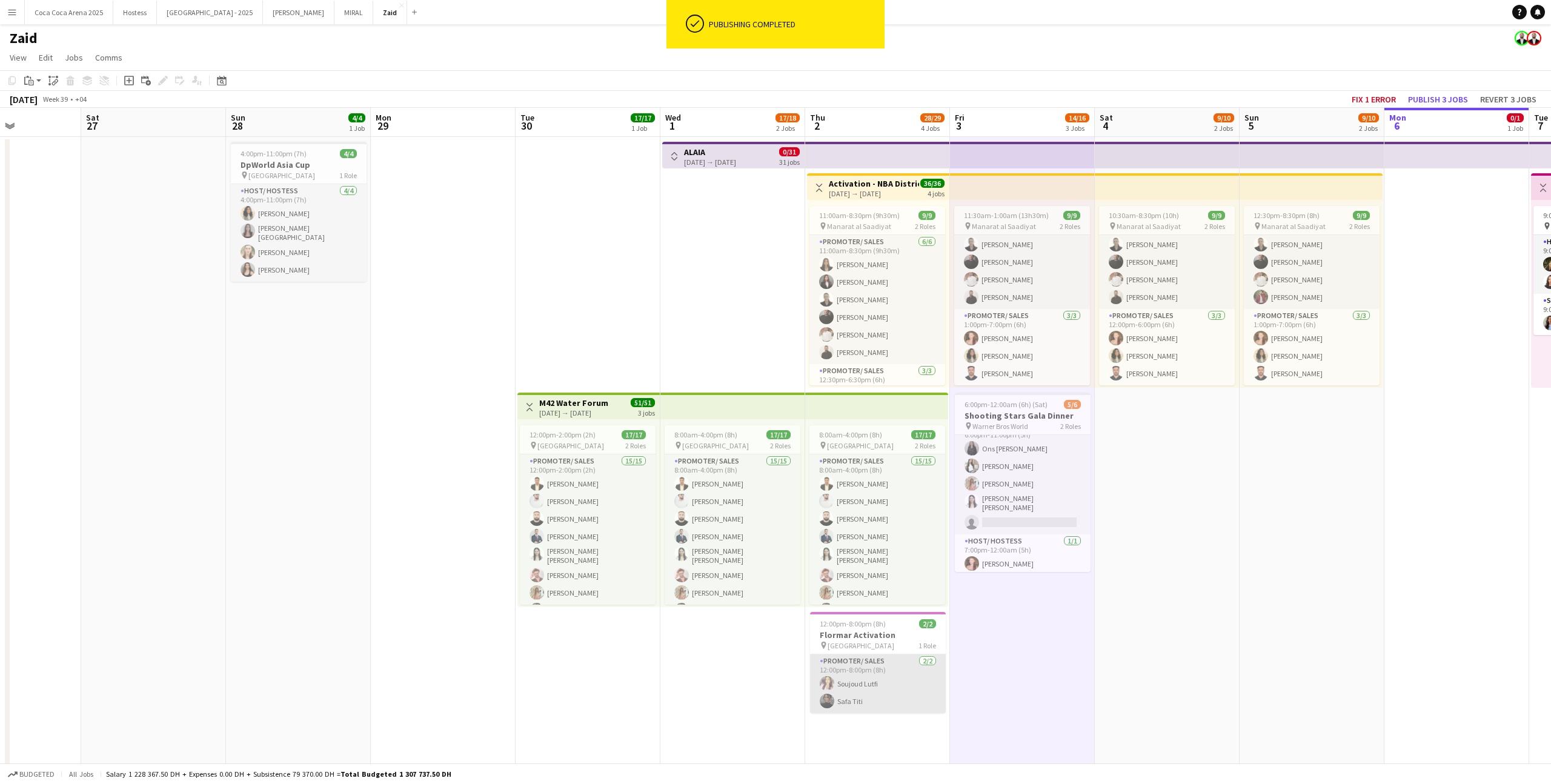
click at [866, 483] on app-card-role "Promoter/ Sales [DATE] 12:00pm-8:00pm (8h) Soujoud Lutfi Safa Titi" at bounding box center [877, 683] width 136 height 59
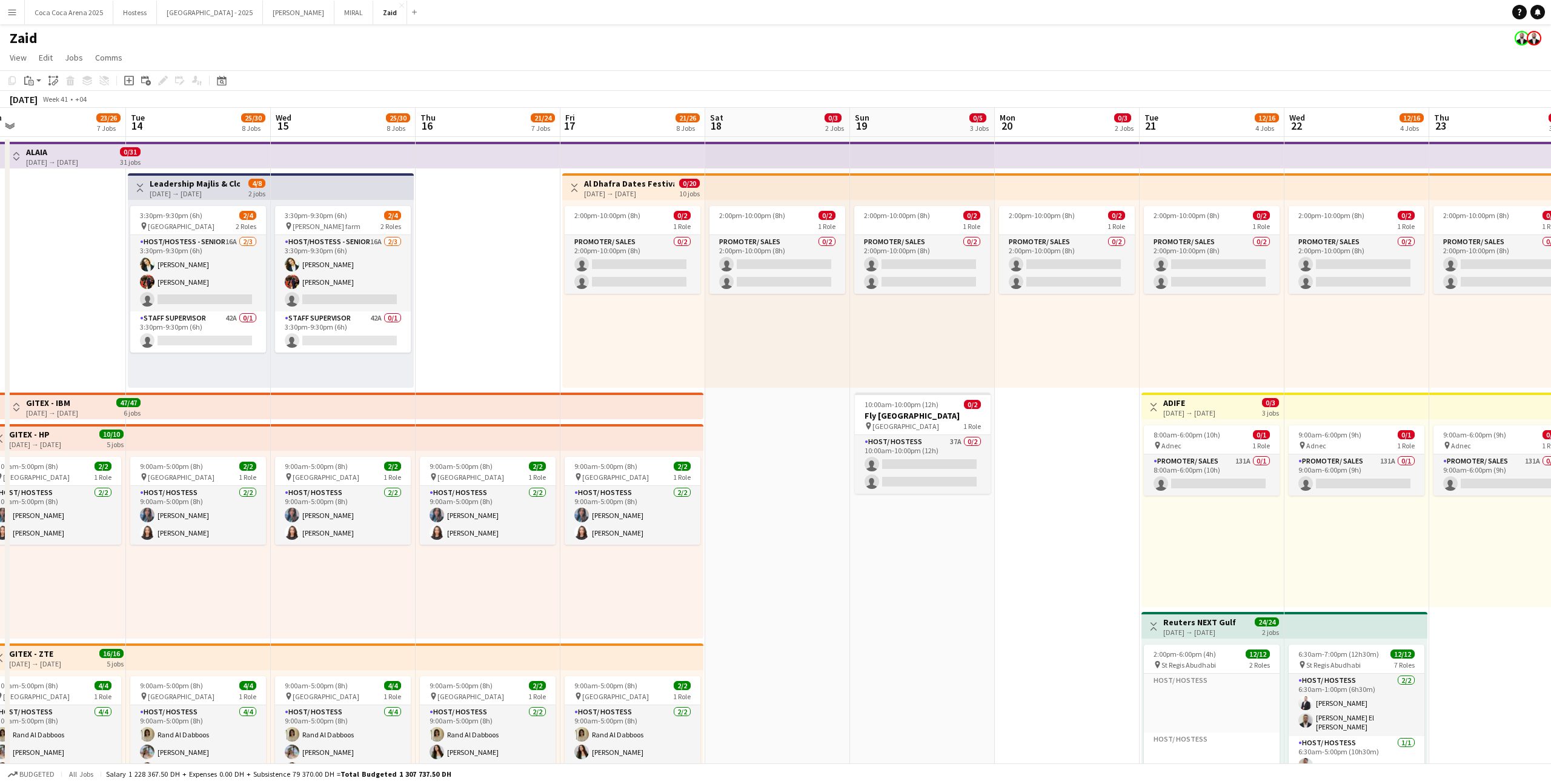
scroll to position [0, 454]
click at [890, 454] on app-card-role "Host/ Hostess 37A 0/2 10:00am-10:00pm (12h) single-neutral-actions single-neutr…" at bounding box center [921, 464] width 136 height 59
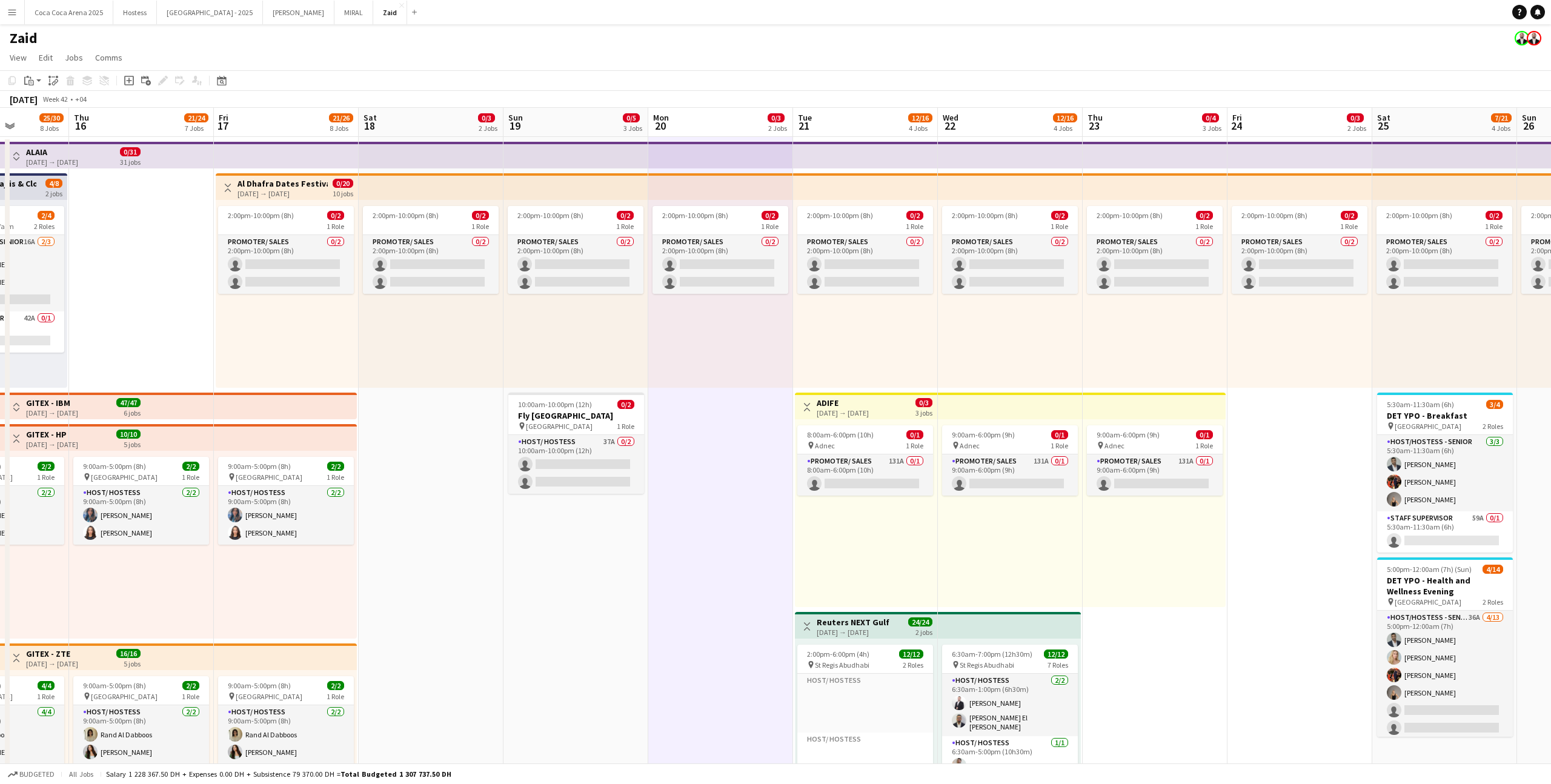
scroll to position [0, 518]
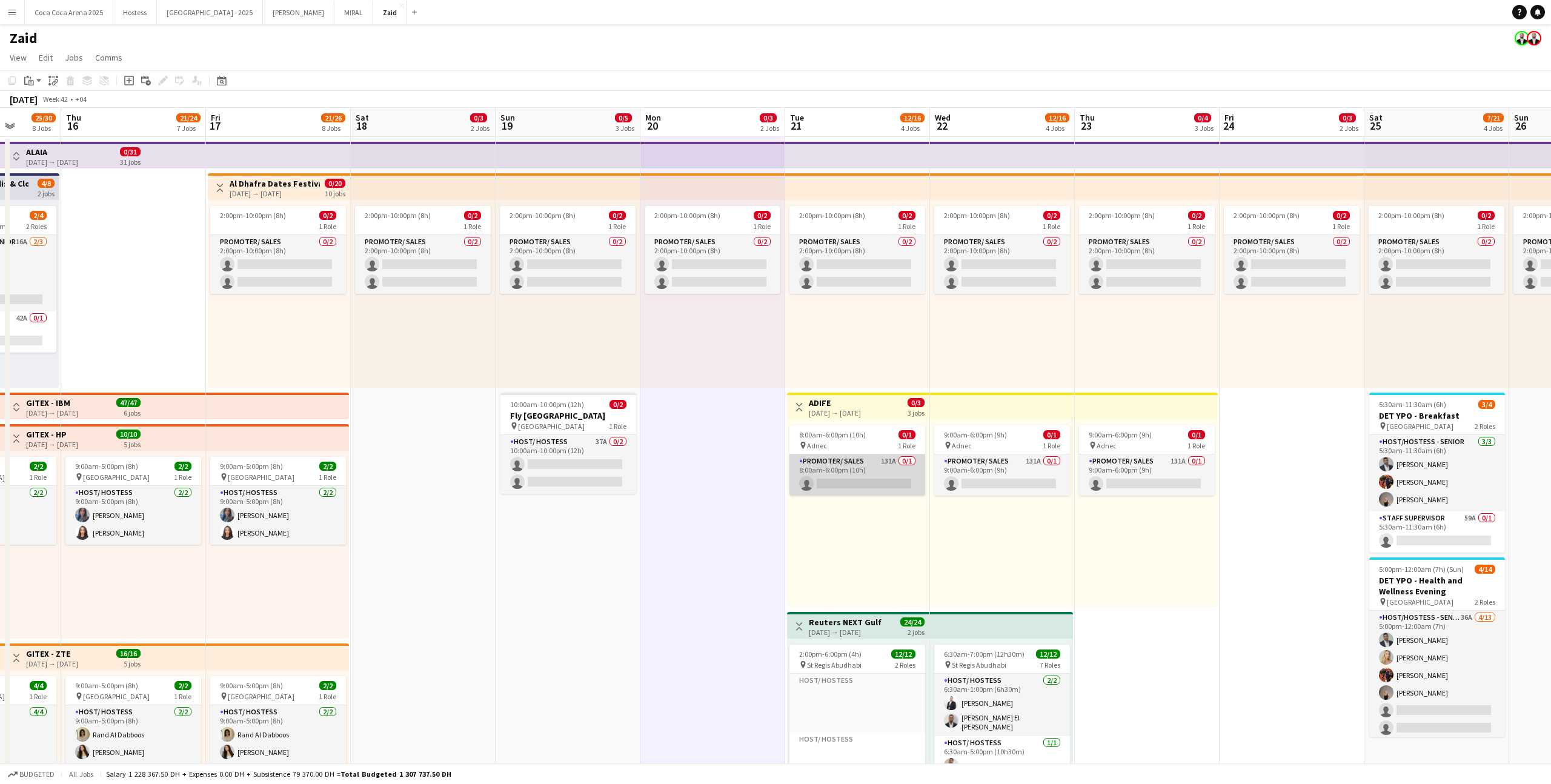
click at [874, 476] on app-card-role "Promoter/ Sales 131A 0/1 8:00am-6:00pm (10h) single-neutral-actions" at bounding box center [857, 474] width 136 height 41
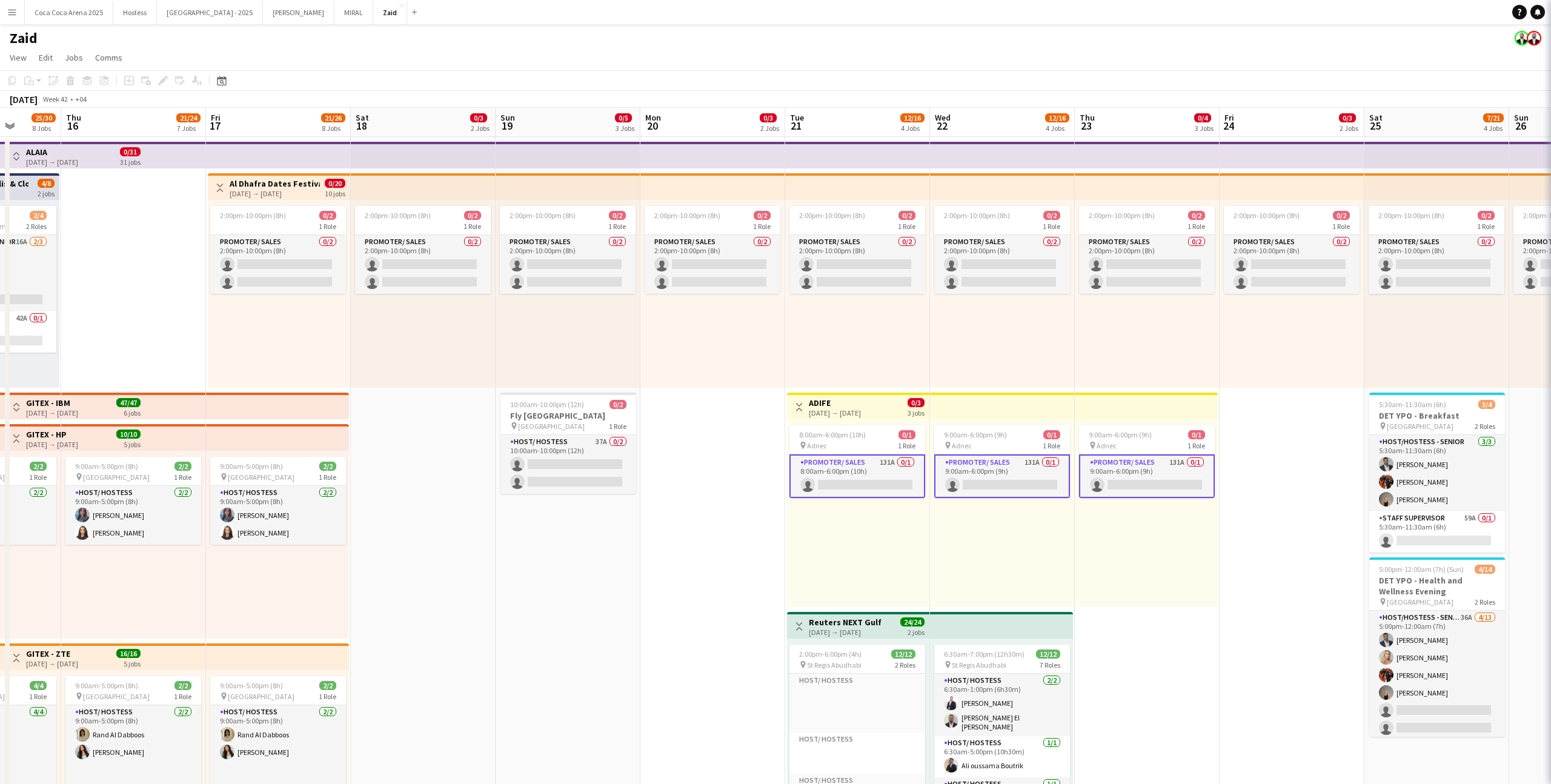
click at [890, 483] on div "9:00am-6:00pm (9h) 0/1 pin Adnec 1 Role Promoter/ Sales 131A 0/1 9:00am-6:00pm …" at bounding box center [1002, 513] width 145 height 188
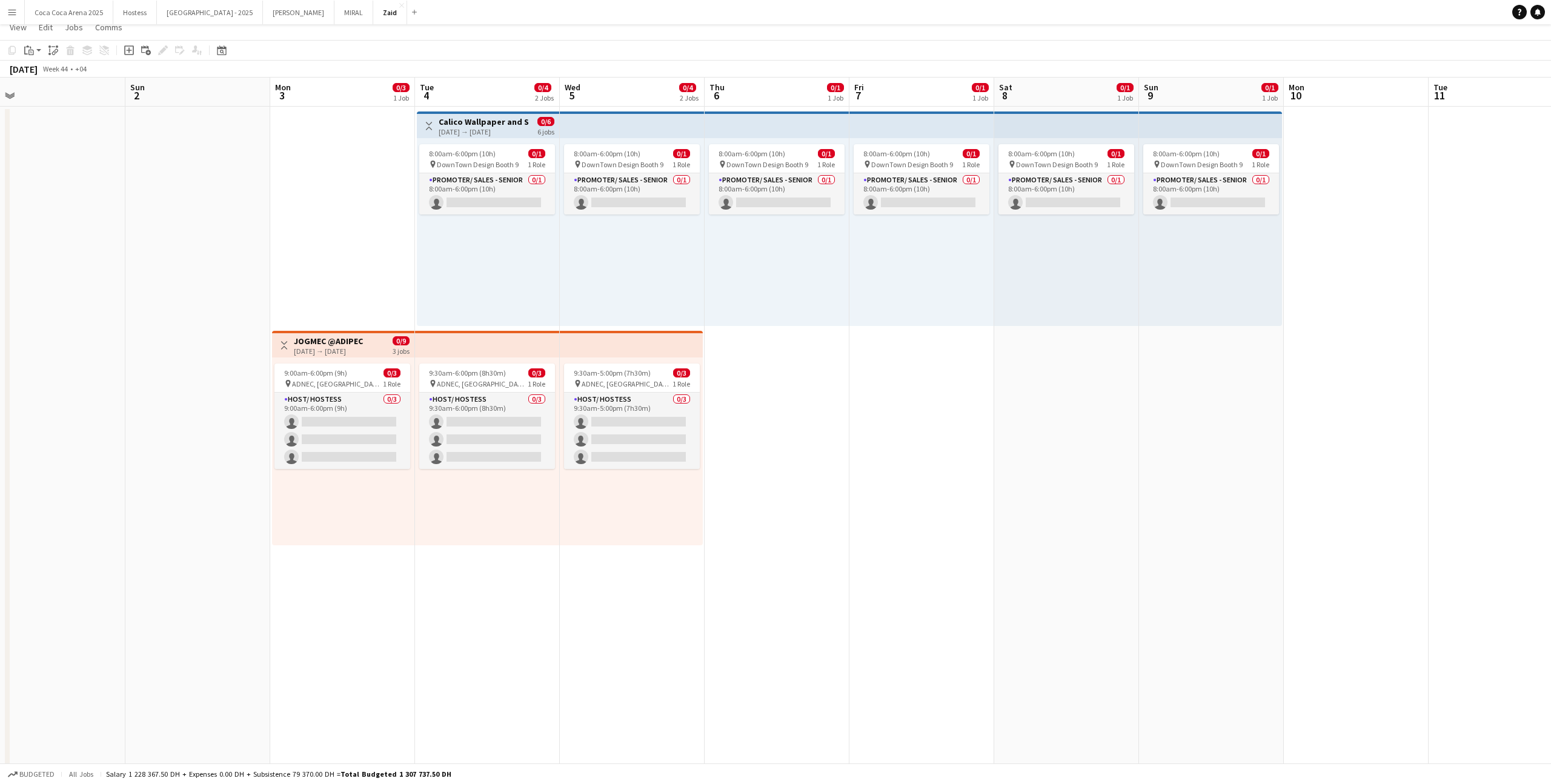
scroll to position [0, 0]
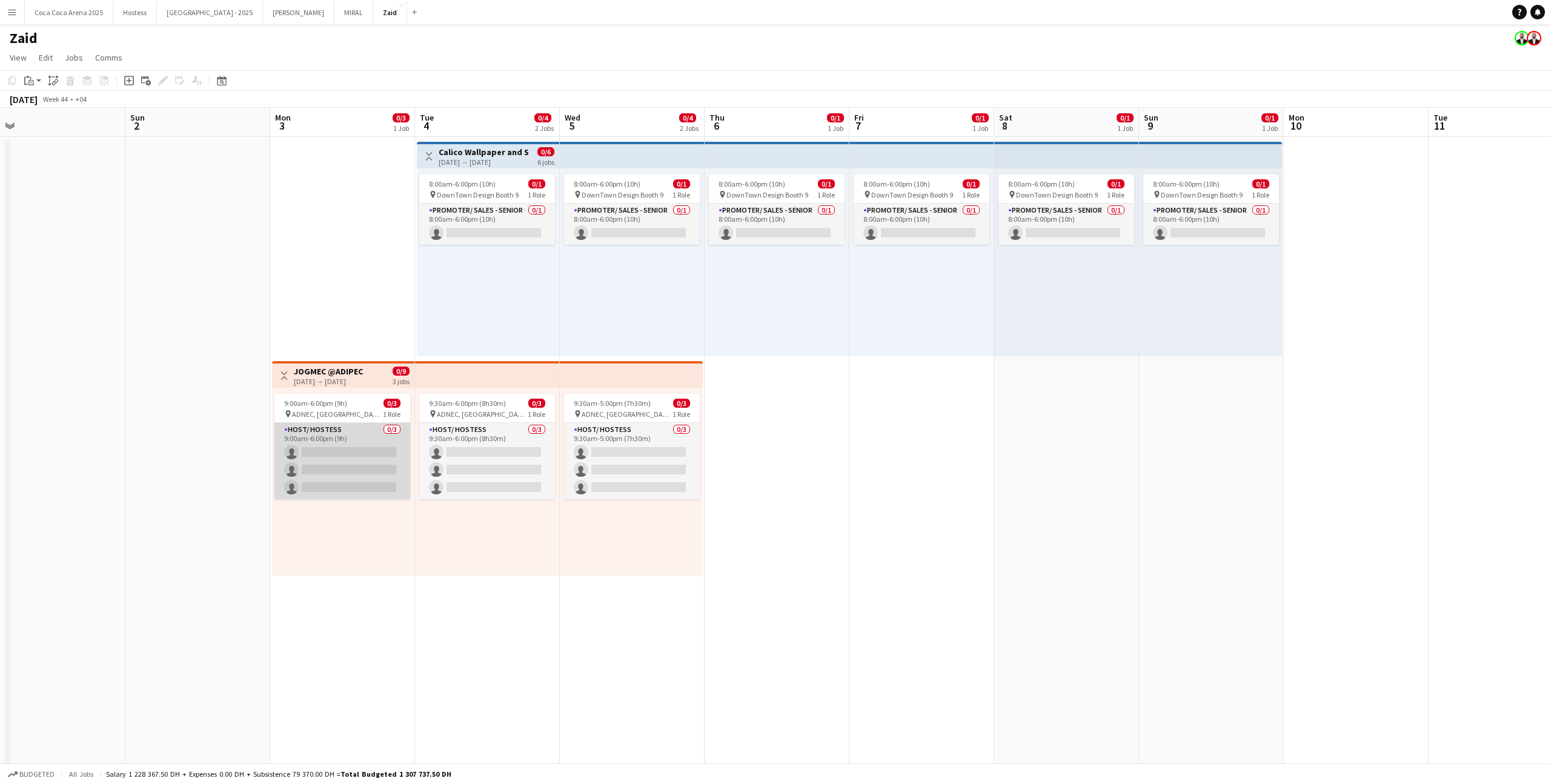
click at [370, 462] on app-card-role "Host/ Hostess 0/3 9:00am-6:00pm (9h) single-neutral-actions single-neutral-acti…" at bounding box center [342, 460] width 136 height 76
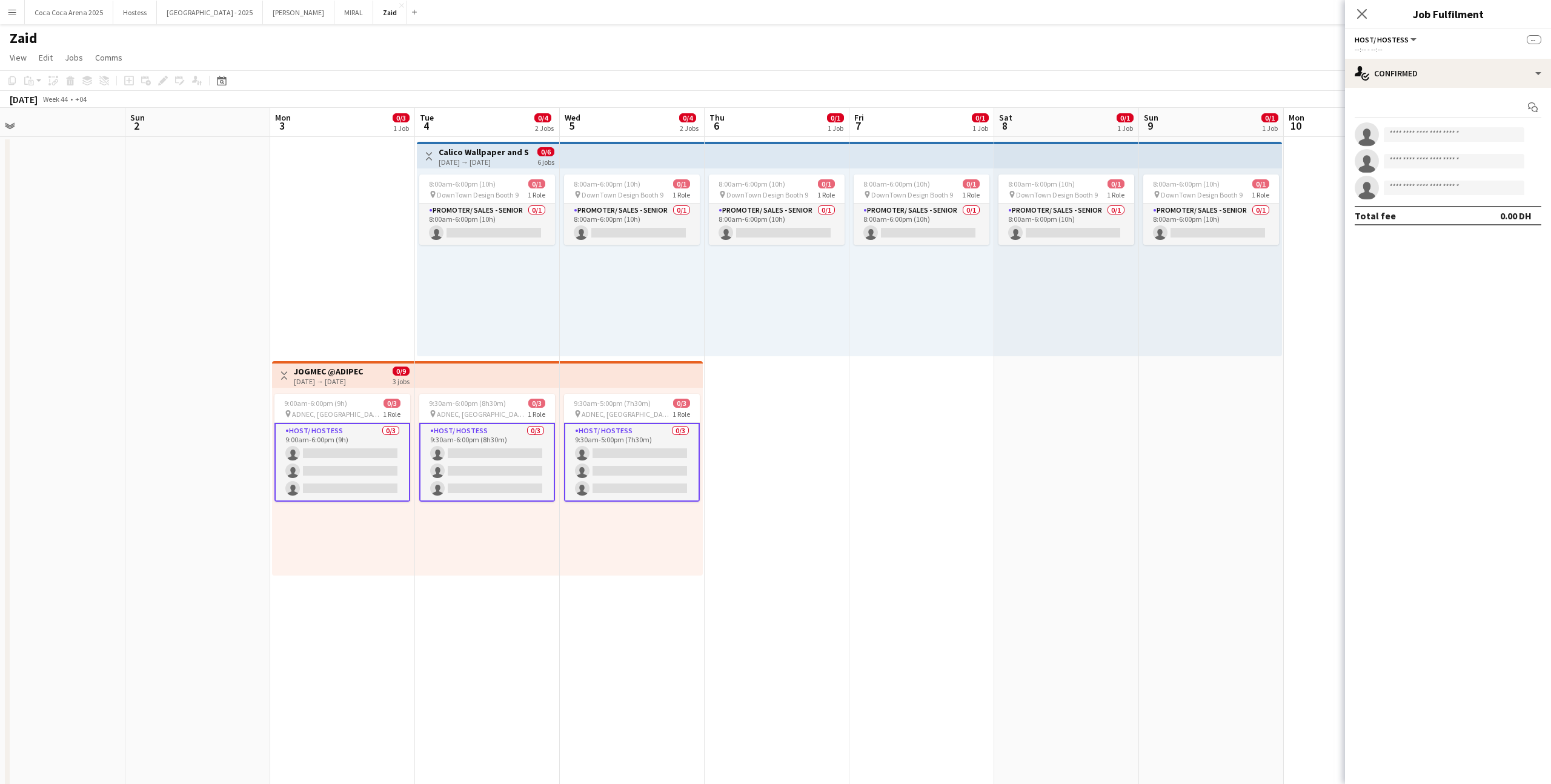
click at [890, 55] on app-options-switcher "Host/ Hostess All roles Host/ Hostess -- --:-- - --:--" at bounding box center [1447, 44] width 206 height 30
click at [890, 61] on div "single-neutral-actions-check-2 Confirmed" at bounding box center [1447, 73] width 206 height 29
click at [890, 277] on div "pen-write Job Details" at bounding box center [1487, 272] width 120 height 24
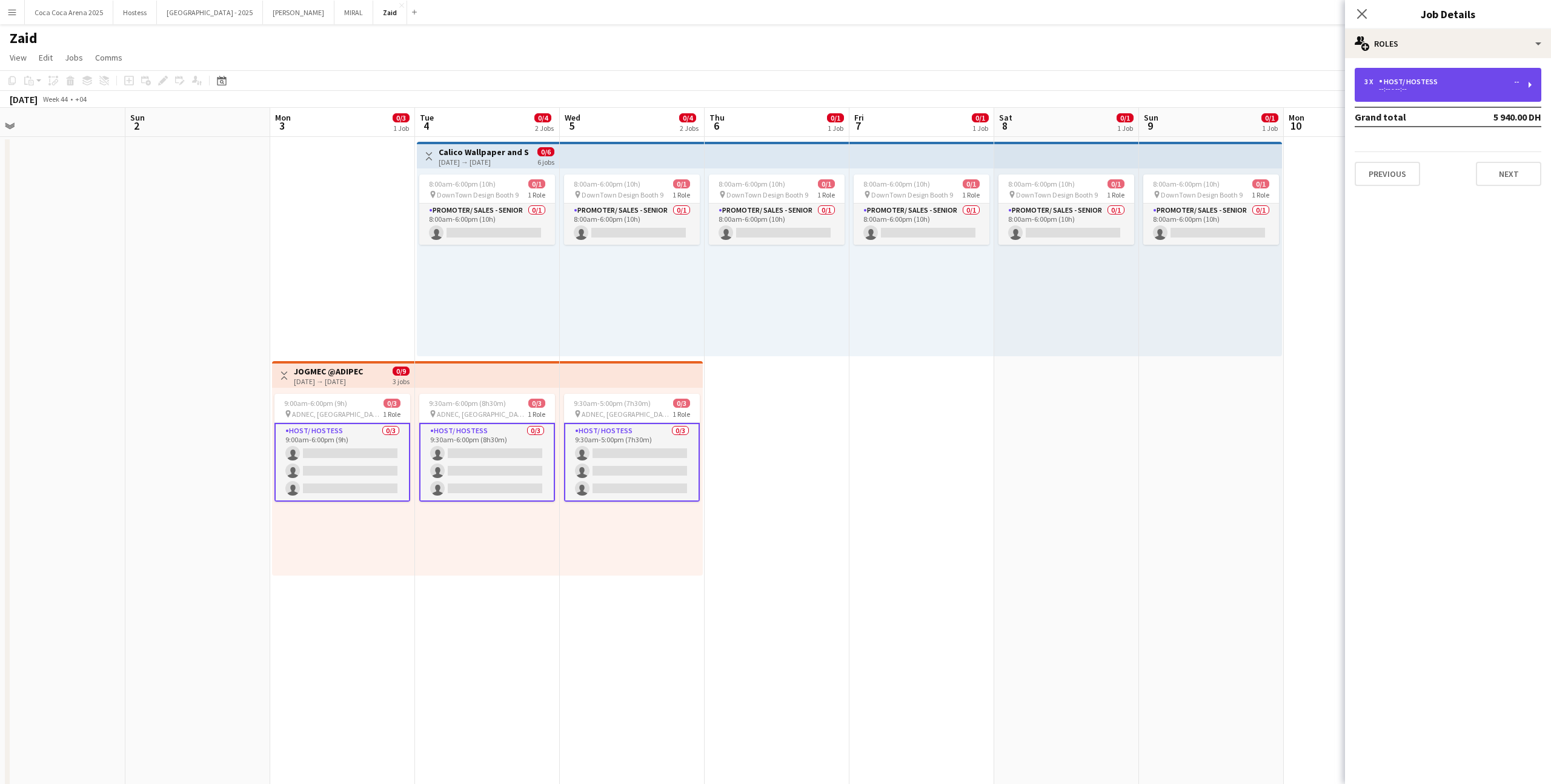
click at [890, 74] on div "3 x Host/ Hostess -- --:-- - --:--" at bounding box center [1448, 85] width 187 height 34
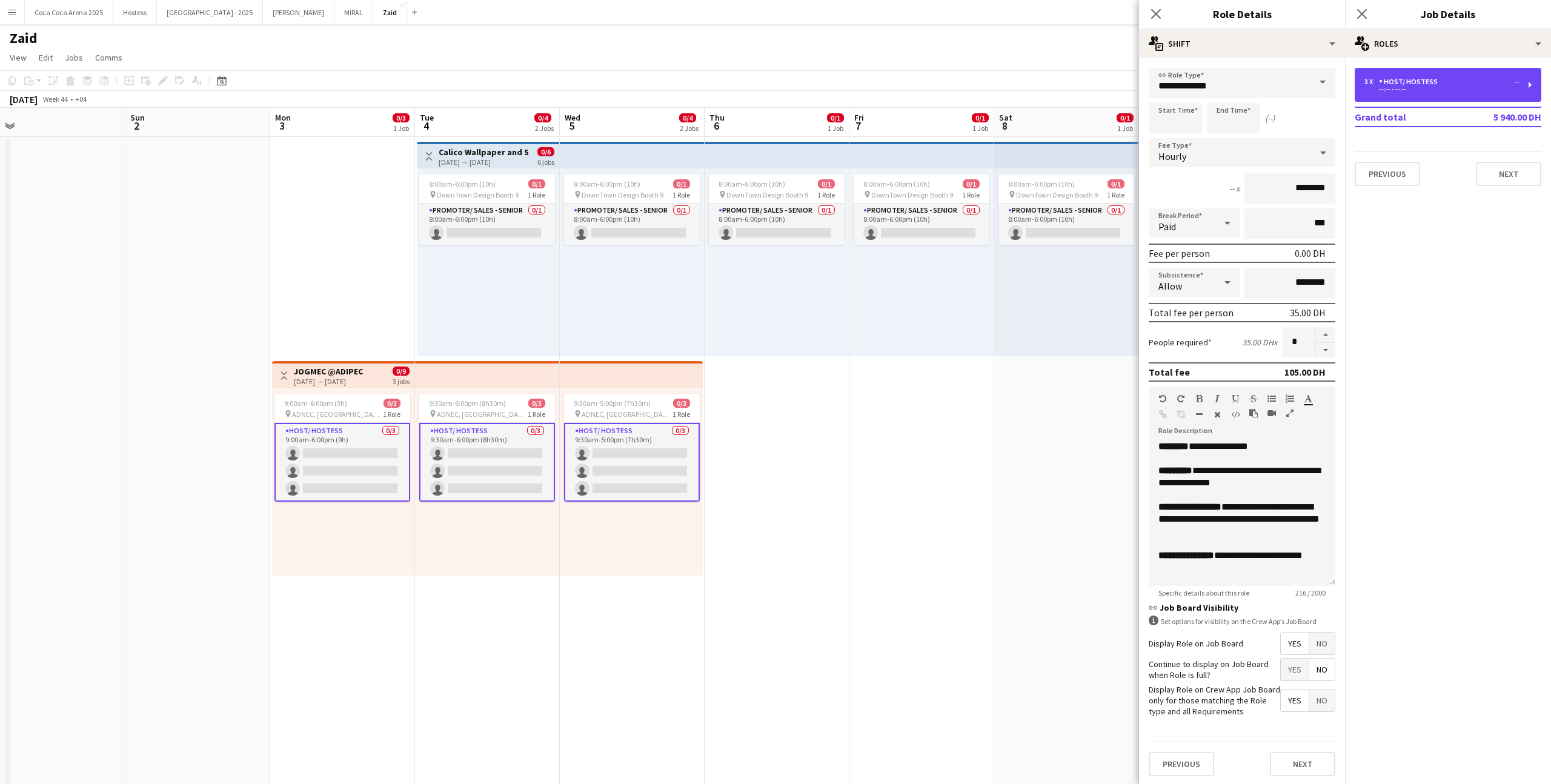
scroll to position [2, 0]
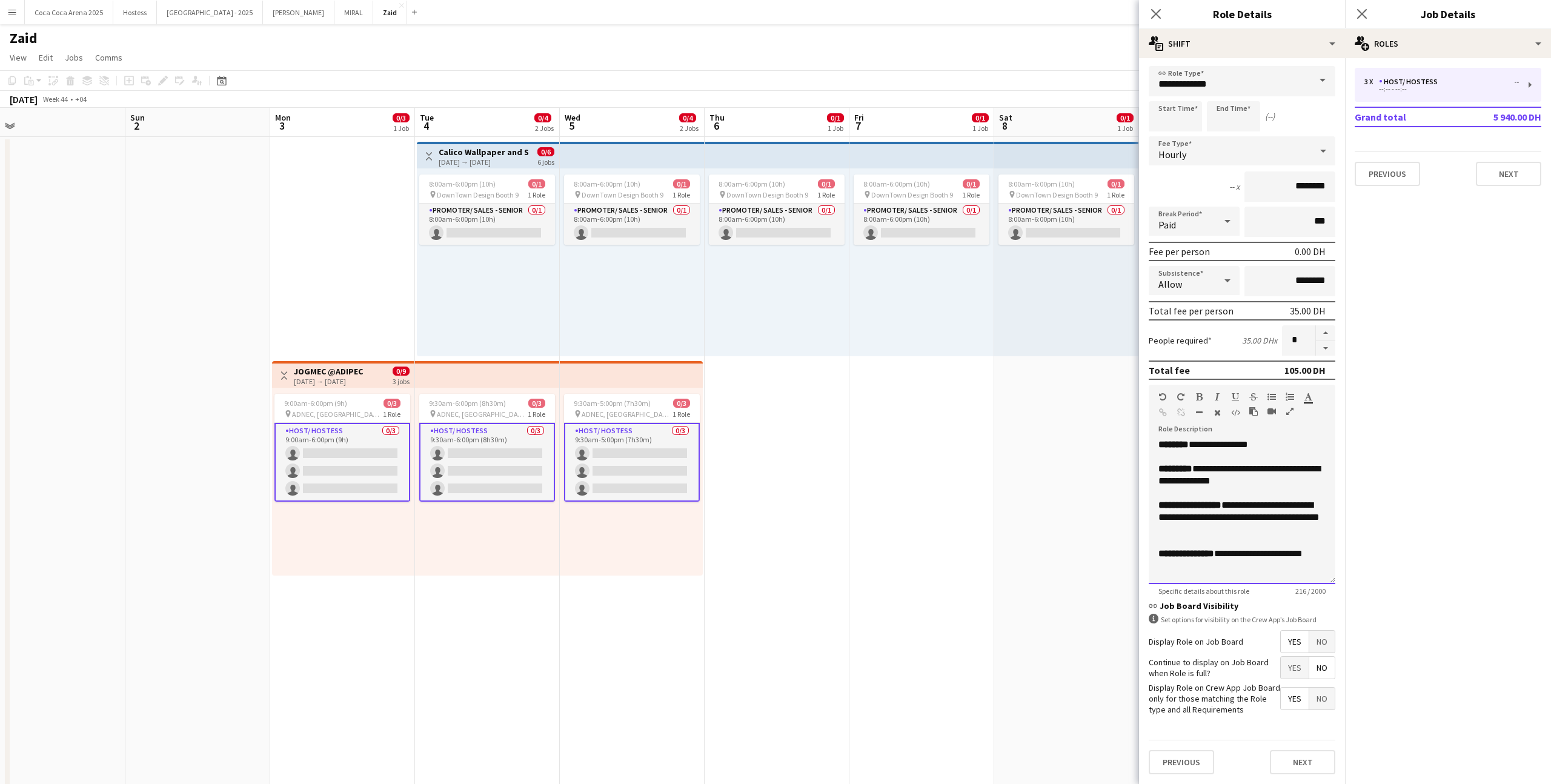
click at [890, 483] on div "**********" at bounding box center [1242, 554] width 167 height 12
click at [890, 483] on div at bounding box center [1242, 542] width 167 height 12
click at [672, 256] on div "8:00am-6:00pm (10h) 0/1 pin DownTown Design Booth 9 1 Role Promoter/ Sales - Se…" at bounding box center [632, 263] width 145 height 188
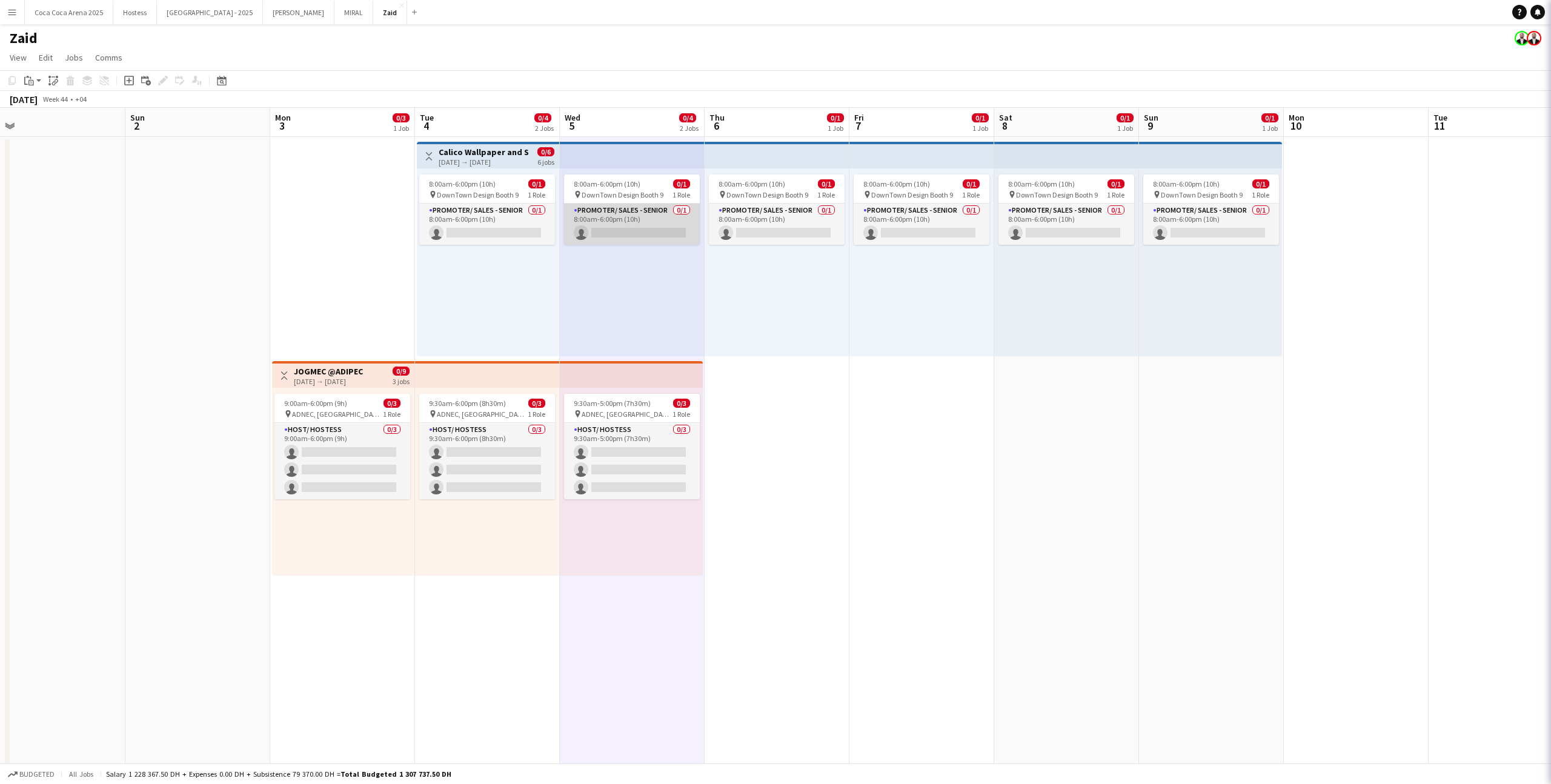
click at [666, 221] on app-card-role "Promoter/ Sales - Senior 0/1 8:00am-6:00pm (10h) single-neutral-actions" at bounding box center [632, 223] width 136 height 41
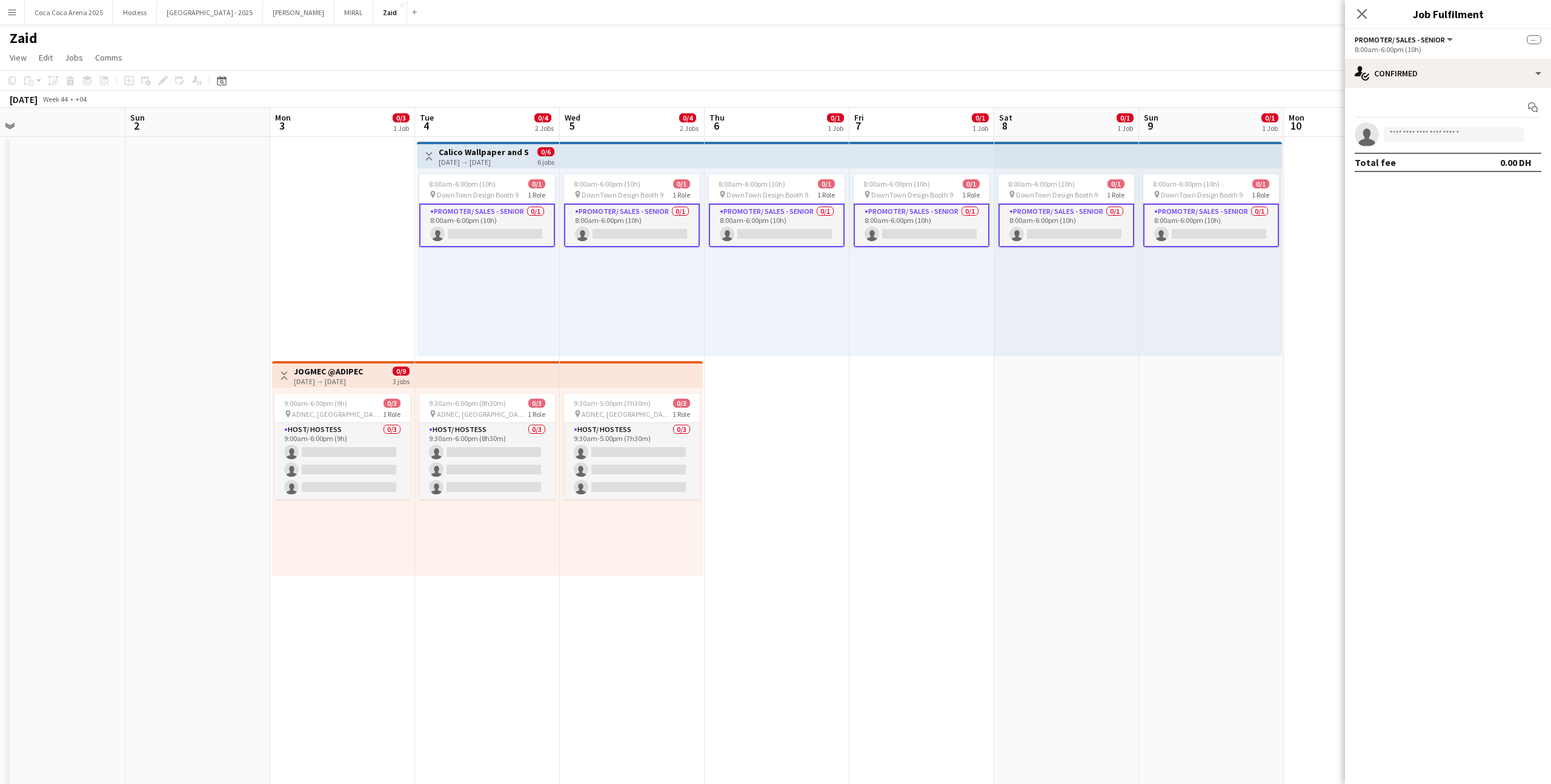
click at [890, 117] on div "Start chat" at bounding box center [1448, 107] width 187 height 20
click at [890, 71] on div "single-neutral-actions-check-2 Confirmed" at bounding box center [1447, 73] width 206 height 29
click at [890, 275] on div "pen-write Job Details" at bounding box center [1487, 272] width 120 height 24
click at [890, 103] on div "1 x Promoter/ Sales - Senior 800.00 DH 8:00am-6:00pm (10h) Grand total 4 800.00…" at bounding box center [1447, 126] width 206 height 118
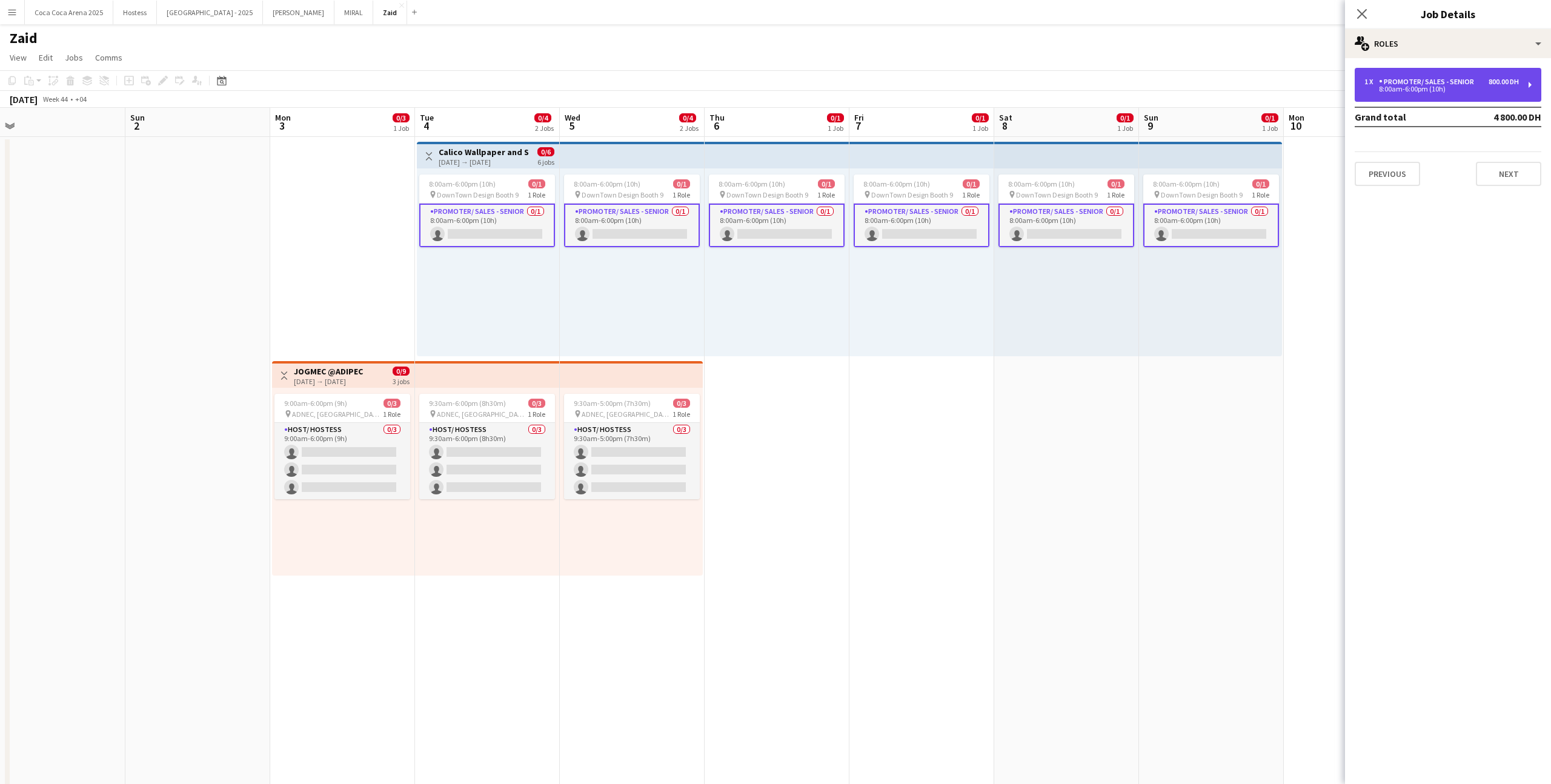
click at [890, 96] on div "1 x Promoter/ Sales - Senior 800.00 DH 8:00am-6:00pm (10h)" at bounding box center [1448, 85] width 187 height 34
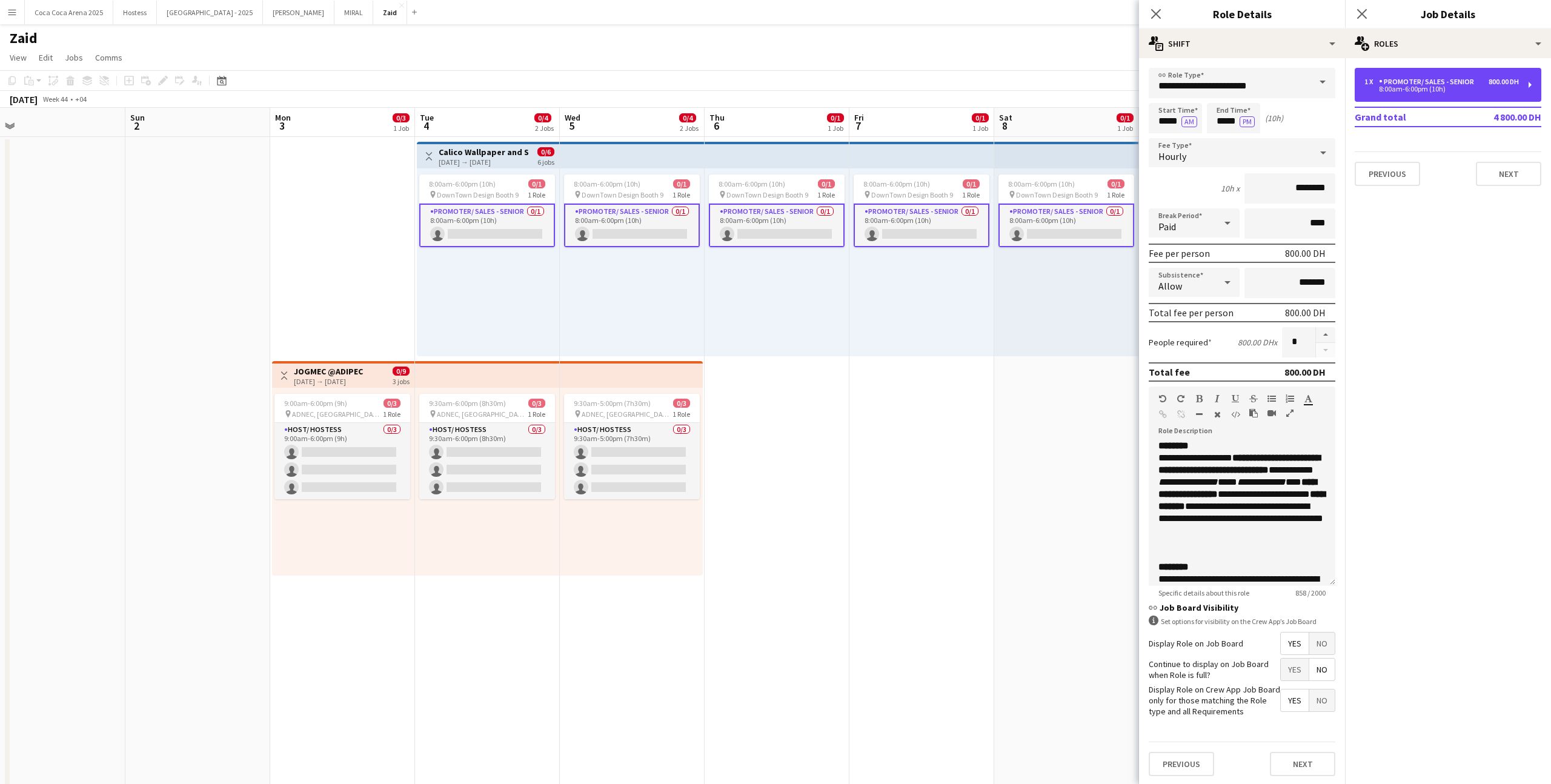
scroll to position [0, 0]
drag, startPoint x: 1212, startPoint y: 537, endPoint x: 1153, endPoint y: 440, distance: 113.5
click at [890, 440] on div "**********" at bounding box center [1242, 513] width 187 height 145
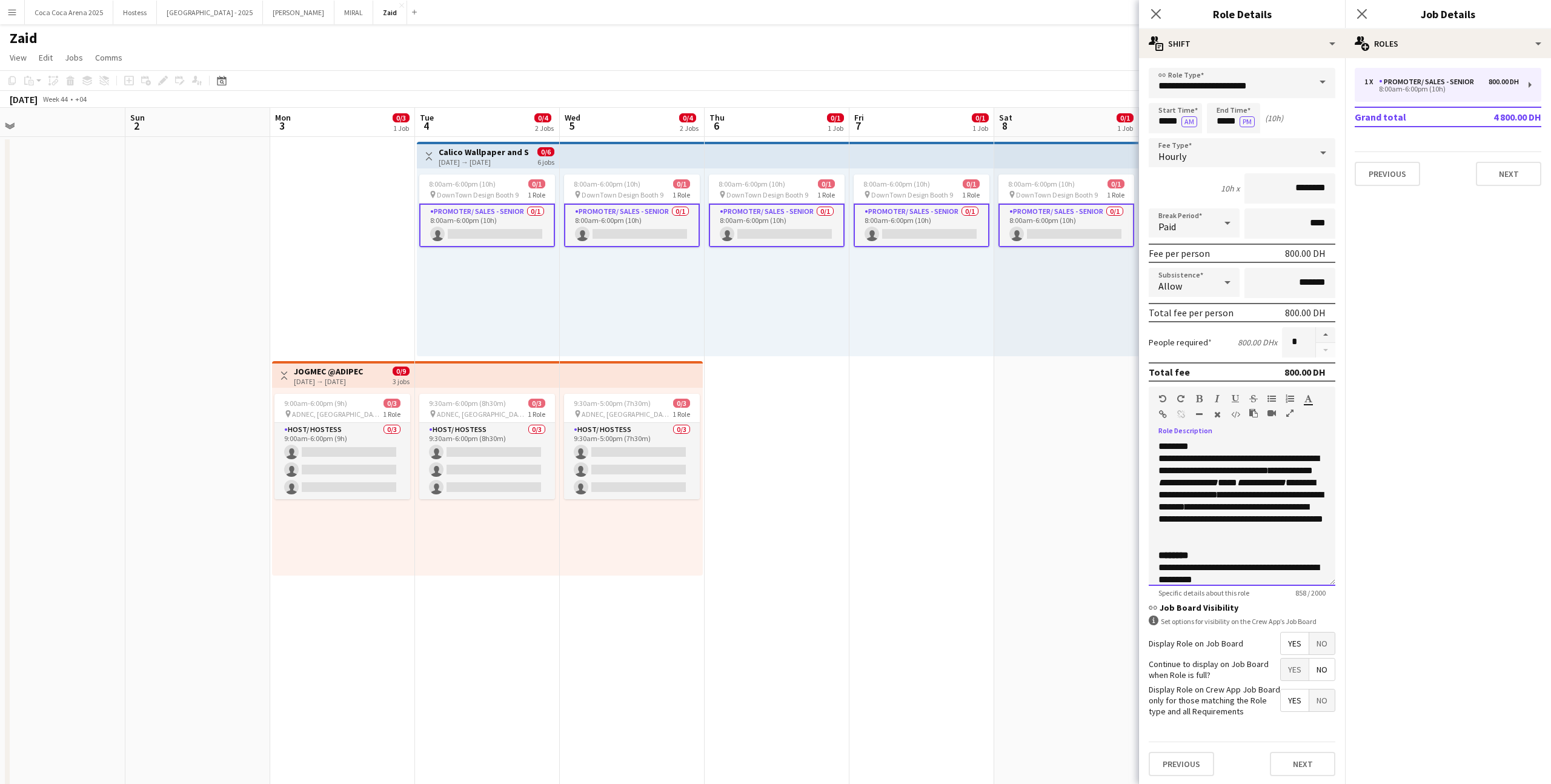
click at [890, 454] on p "**********" at bounding box center [1242, 488] width 167 height 97
click at [890, 448] on p "**********" at bounding box center [1242, 488] width 167 height 97
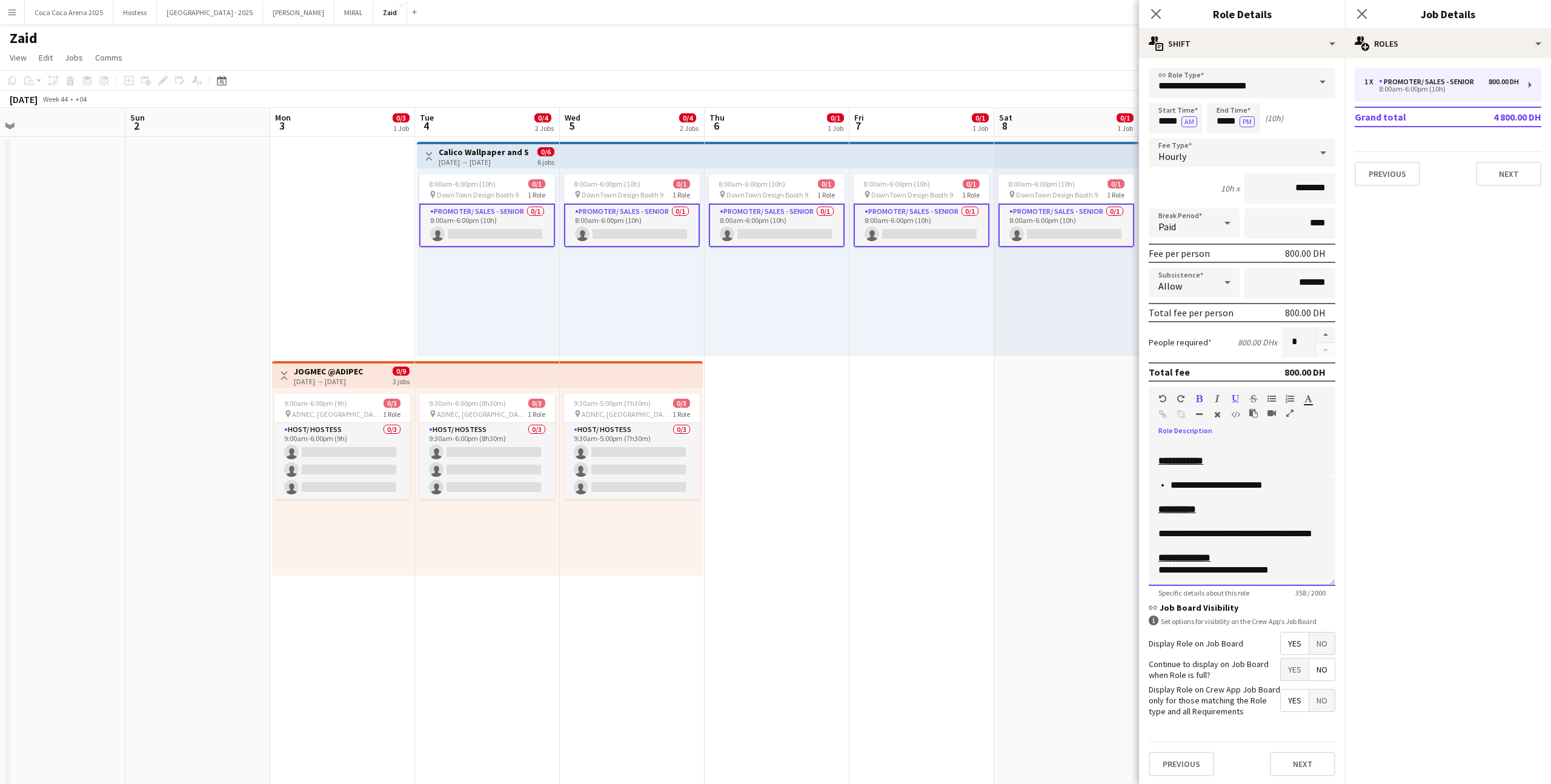
scroll to position [97, 0]
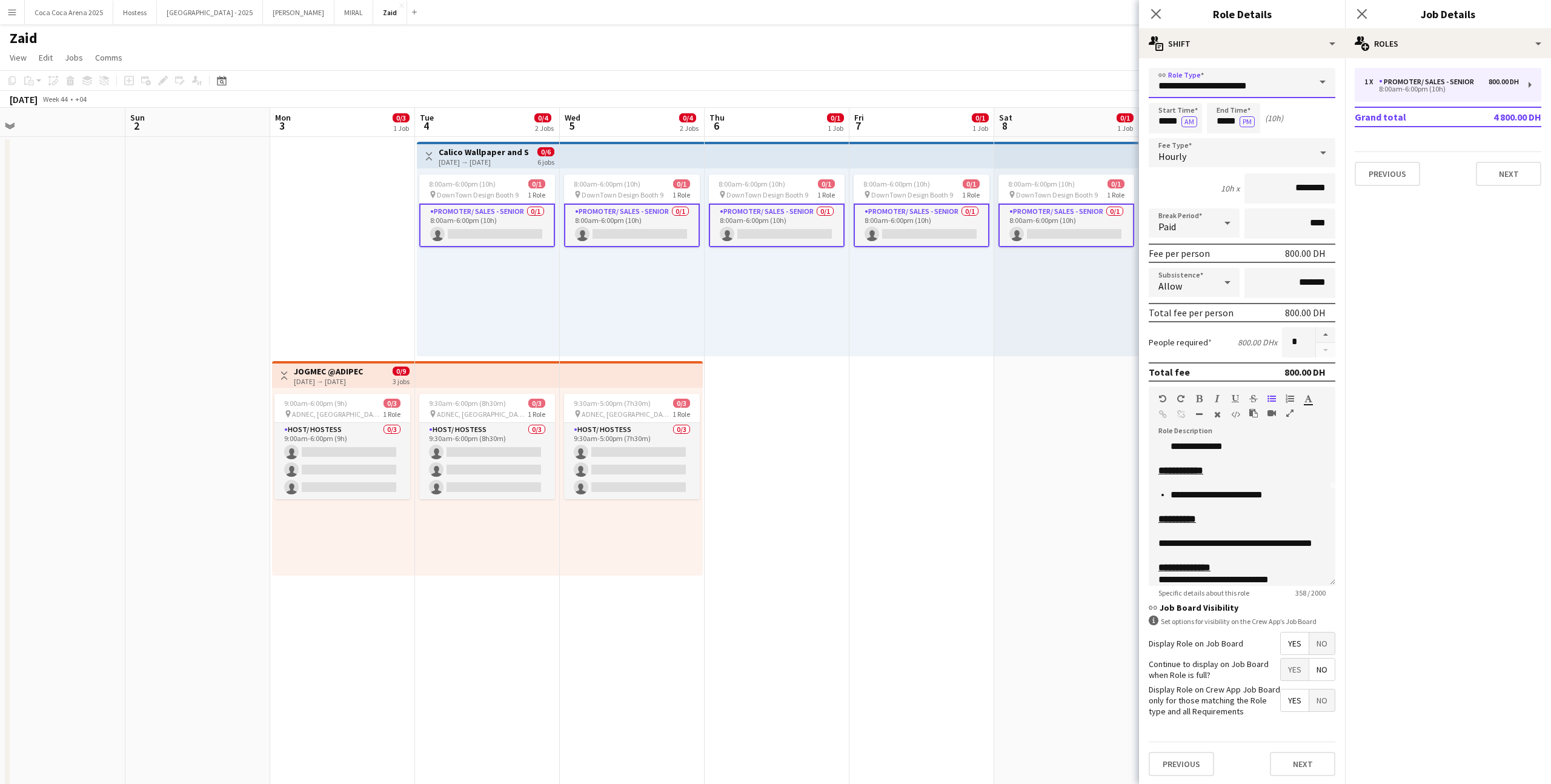
click at [890, 78] on input "**********" at bounding box center [1242, 83] width 187 height 31
click at [890, 79] on input "**********" at bounding box center [1242, 83] width 187 height 31
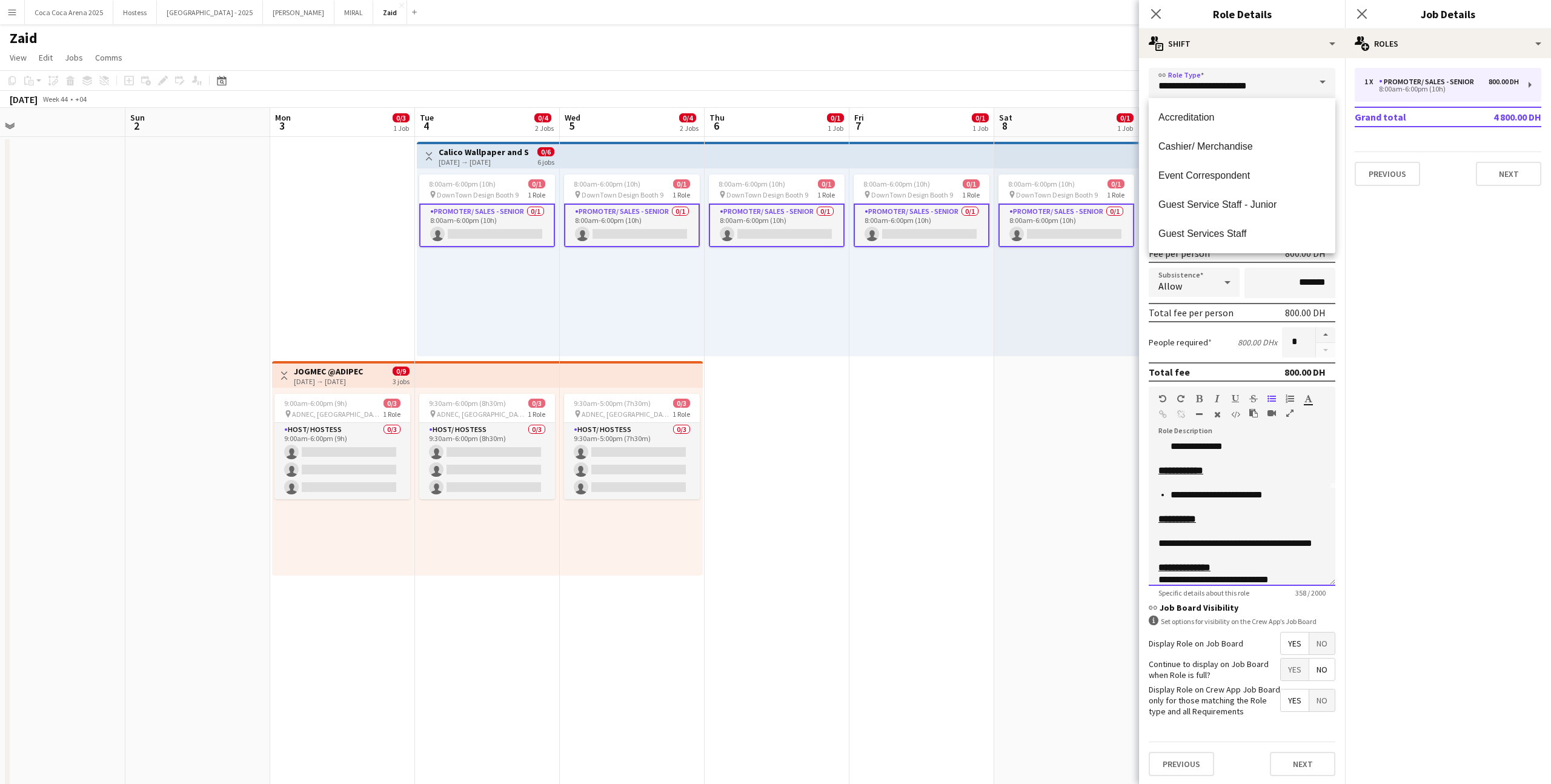
click at [890, 470] on p "**********" at bounding box center [1242, 477] width 167 height 24
click at [890, 483] on p "**********" at bounding box center [1242, 477] width 167 height 24
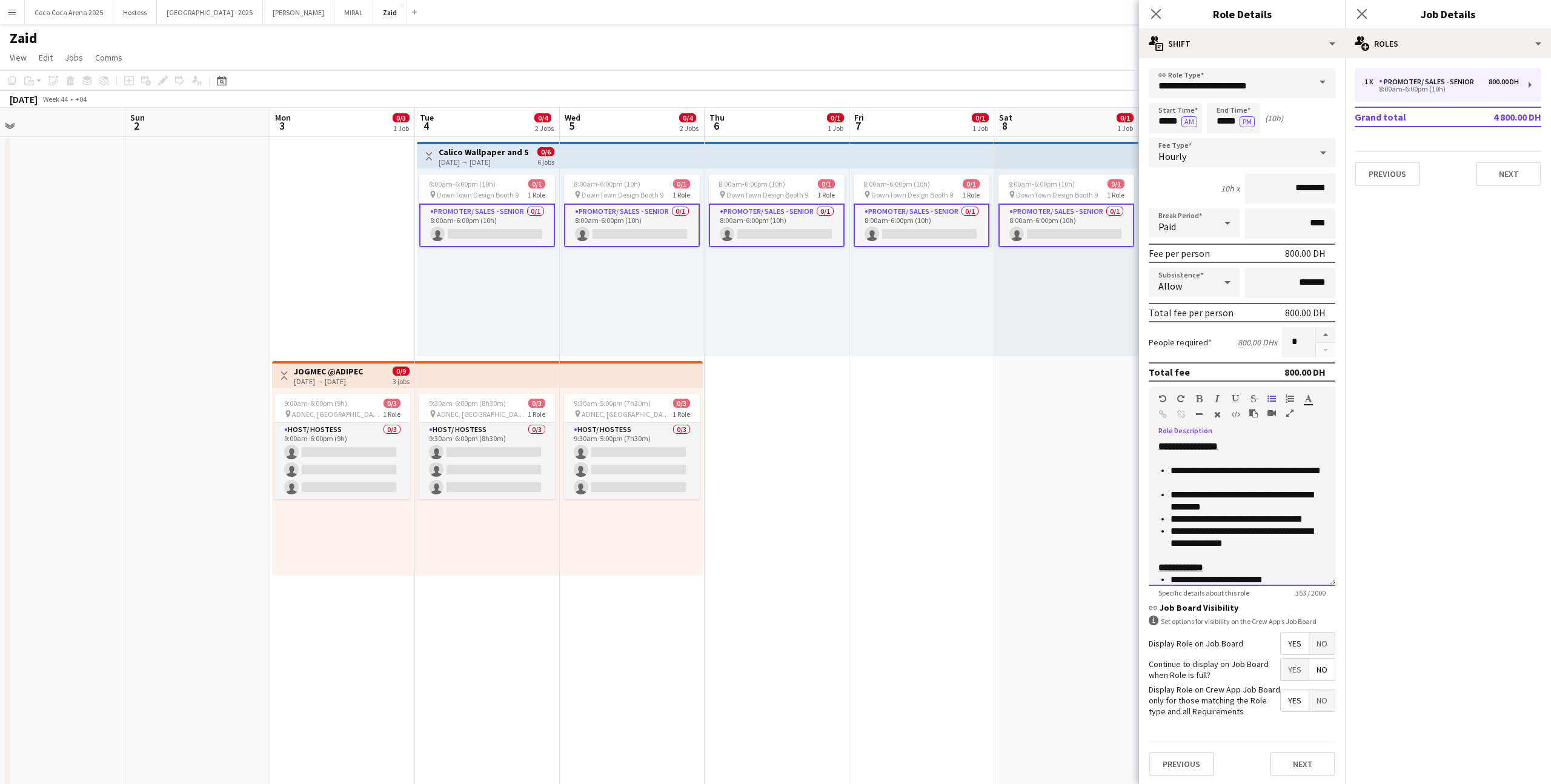
scroll to position [70, 0]
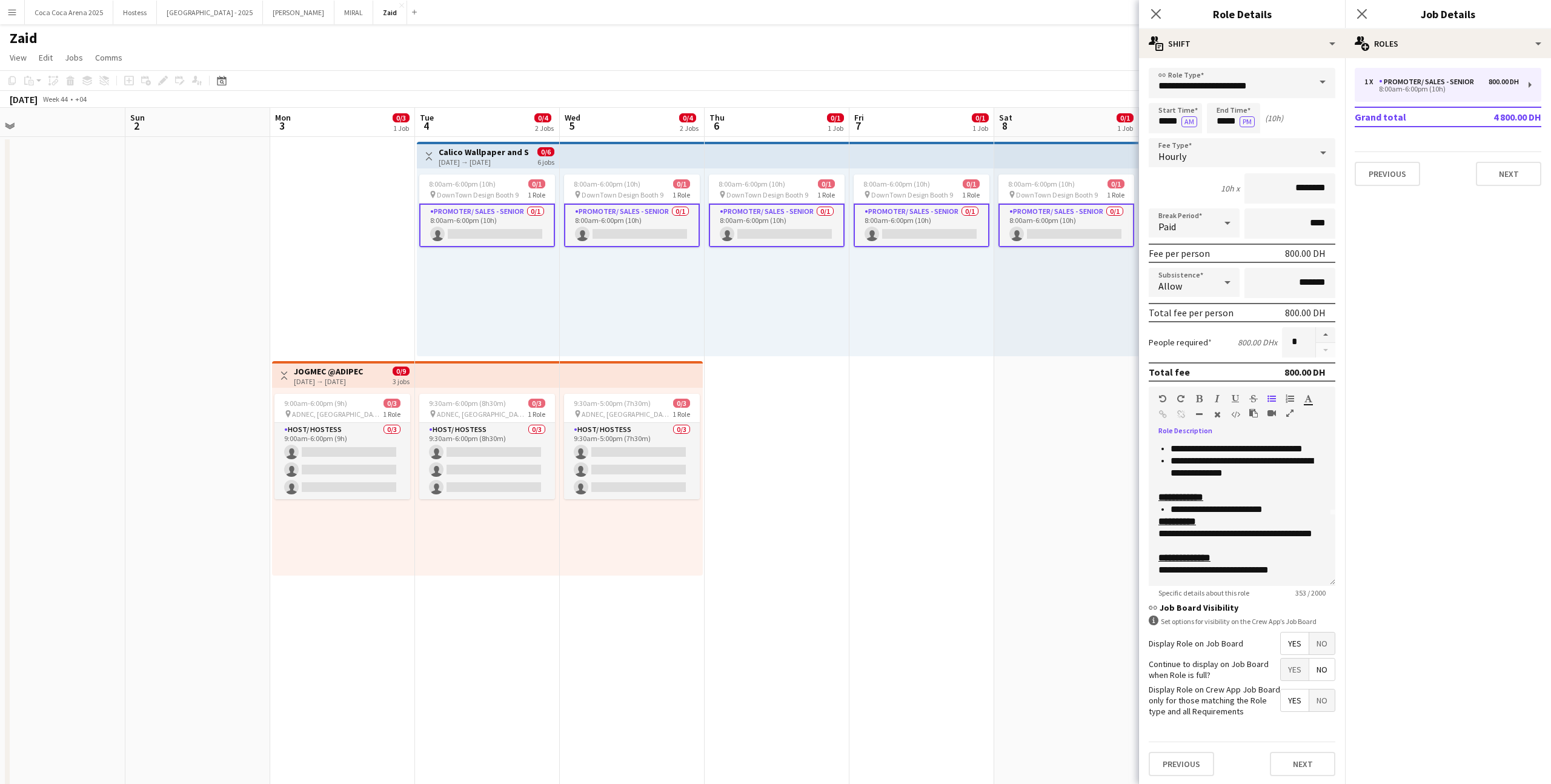
click at [498, 158] on div "[DATE] → [DATE]" at bounding box center [484, 162] width 90 height 9
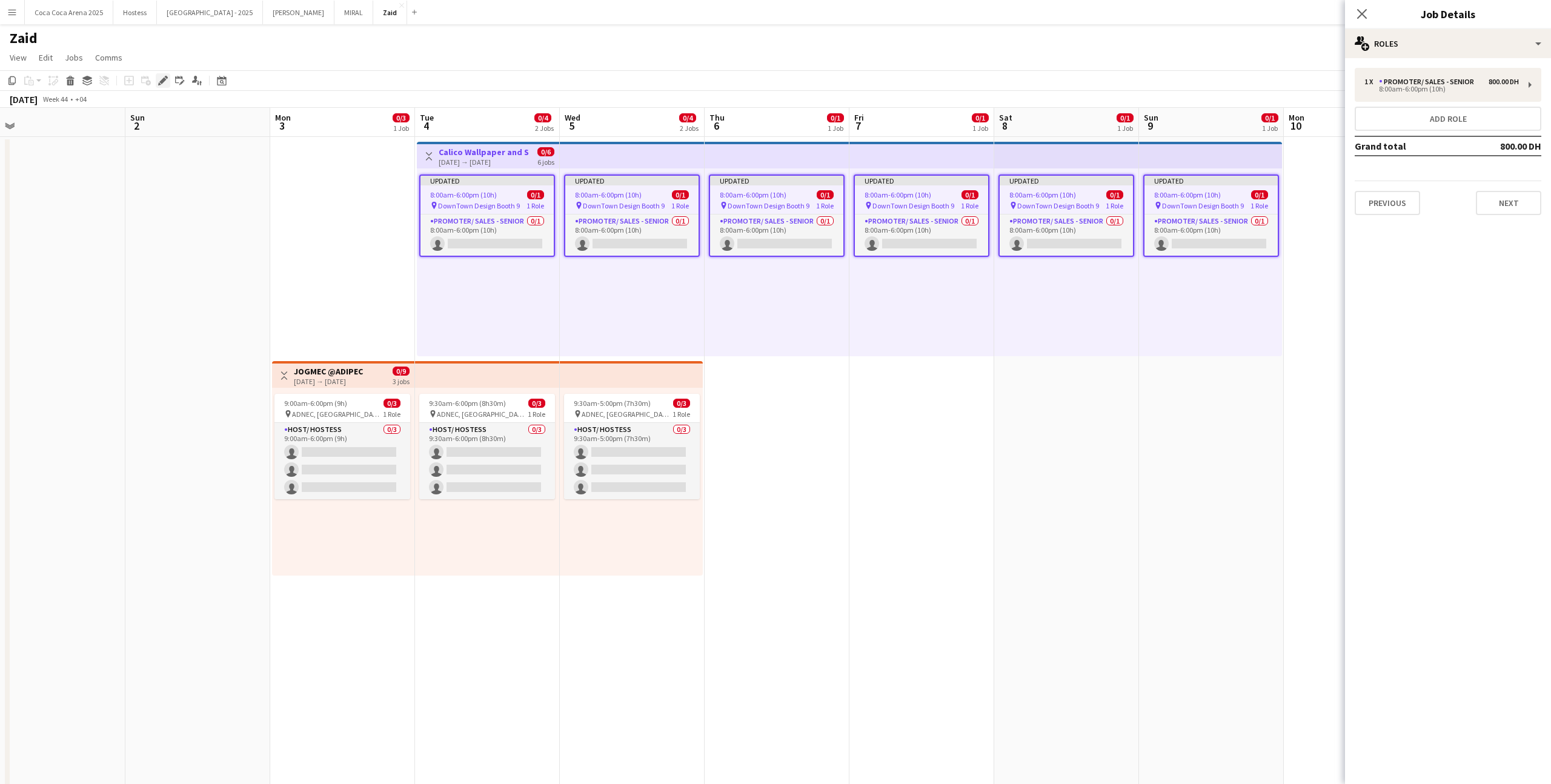
click at [162, 78] on icon "Edit" at bounding box center [163, 81] width 10 height 10
click at [890, 183] on div "Previous Next" at bounding box center [1448, 198] width 187 height 35
click at [890, 194] on button "Previous" at bounding box center [1387, 203] width 65 height 24
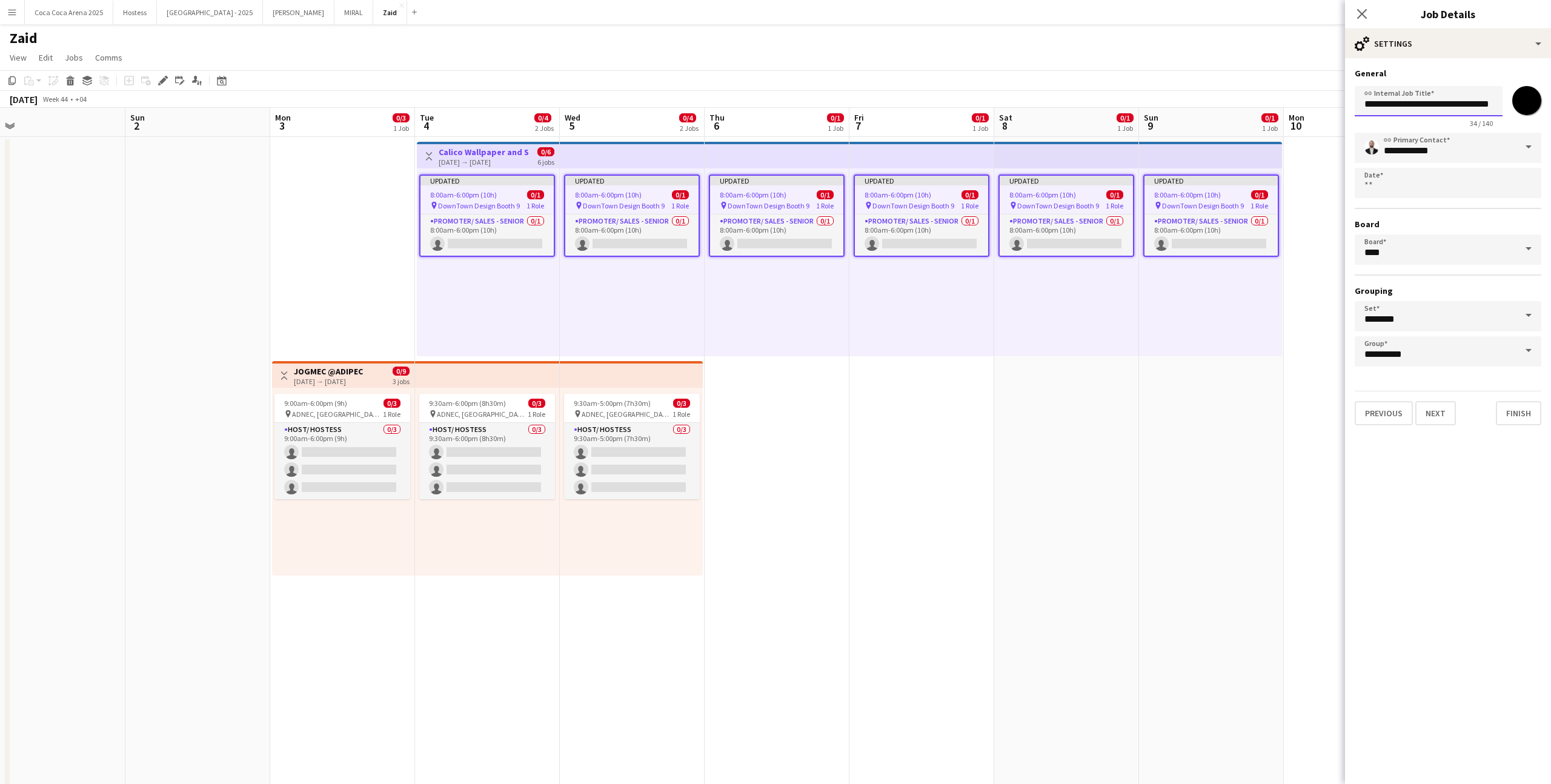
click at [890, 98] on input "**********" at bounding box center [1428, 101] width 148 height 31
type input "**********"
click at [413, 410] on div "Updated 9:00am-6:00pm (9h) 0/3 pin ADNEC, [GEOGRAPHIC_DATA] 1 Role Host/ Hostes…" at bounding box center [343, 482] width 142 height 188
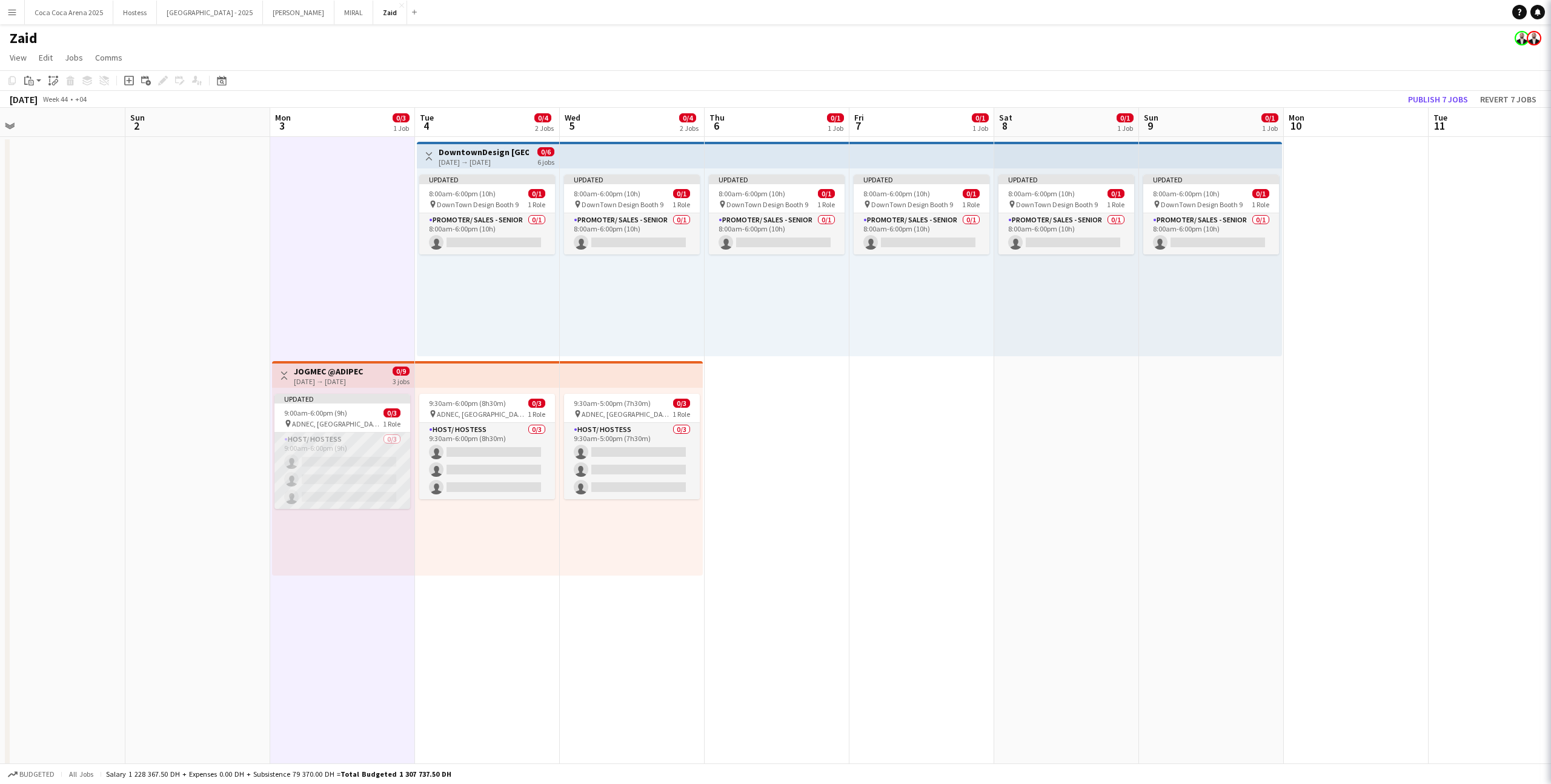
click at [393, 442] on app-card-role "Host/ Hostess 0/3 9:00am-6:00pm (9h) single-neutral-actions single-neutral-acti…" at bounding box center [342, 470] width 136 height 76
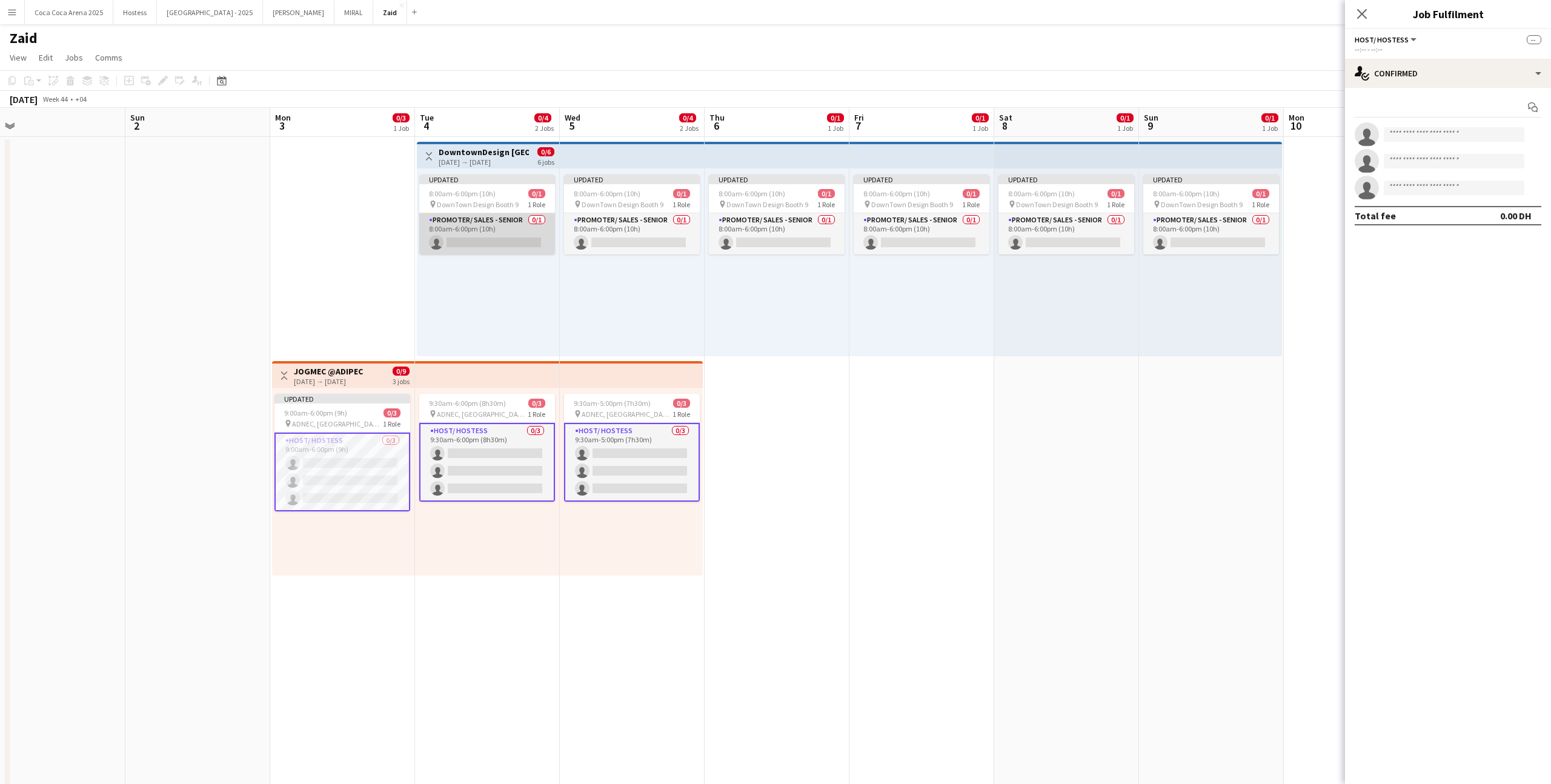
click at [523, 244] on app-card-role "Promoter/ Sales - Senior 0/1 8:00am-6:00pm (10h) single-neutral-actions" at bounding box center [487, 233] width 136 height 41
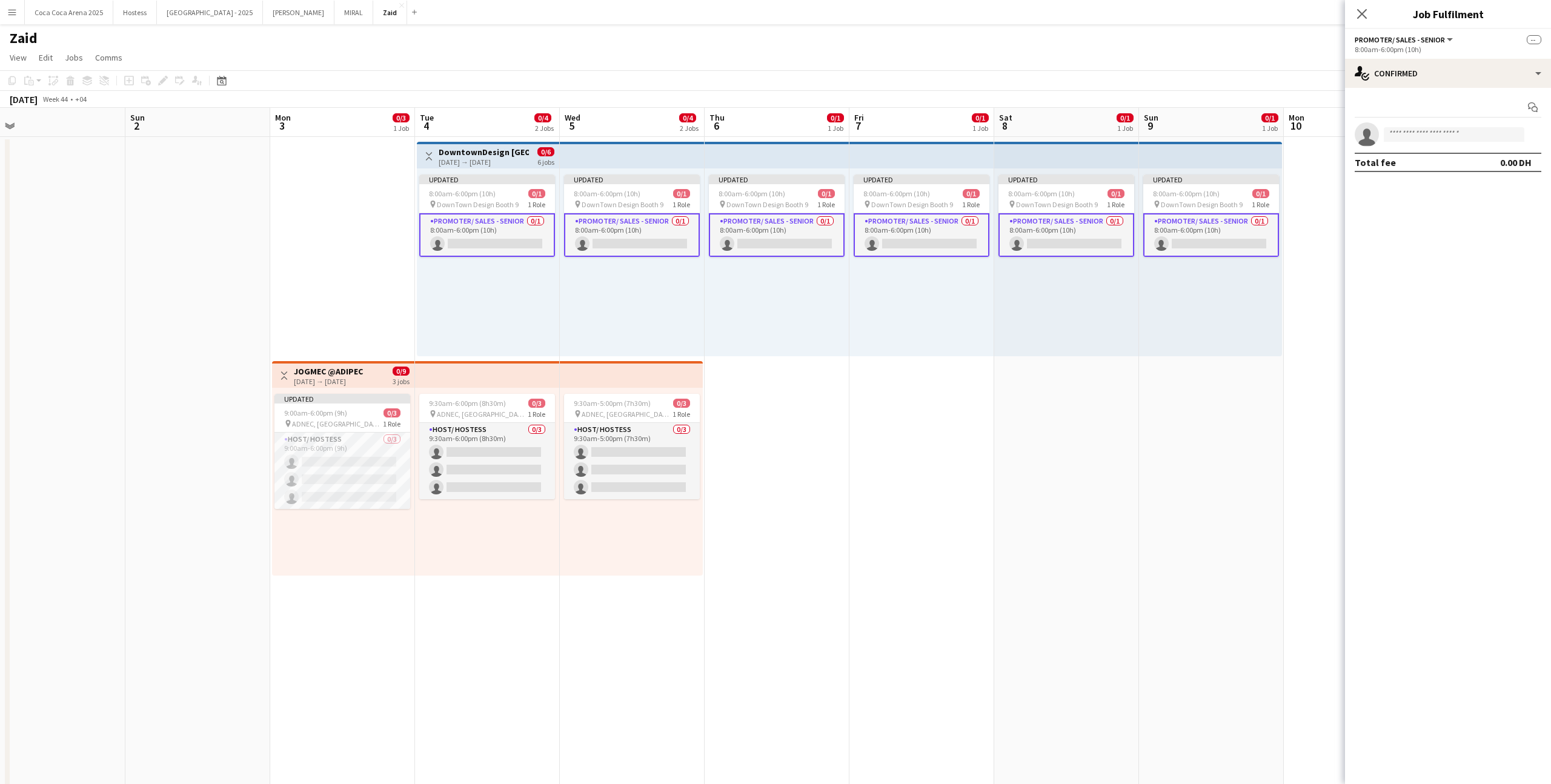
click at [679, 328] on div "Updated 8:00am-6:00pm (10h) 0/1 pin DownTown Design Booth 9 1 Role Promoter/ Sa…" at bounding box center [632, 263] width 145 height 188
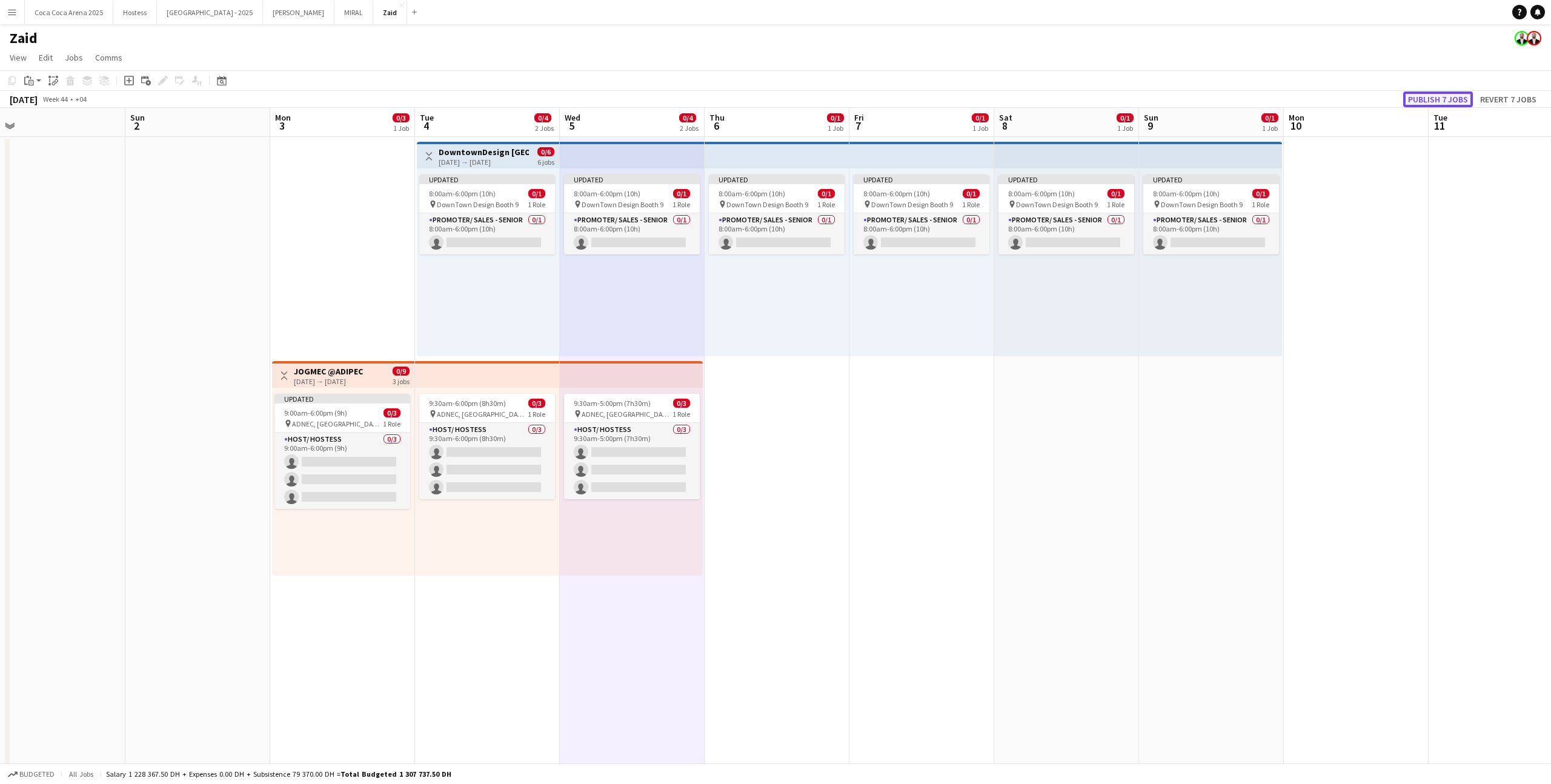
click at [890, 99] on button "Publish 7 jobs" at bounding box center [1438, 100] width 70 height 16
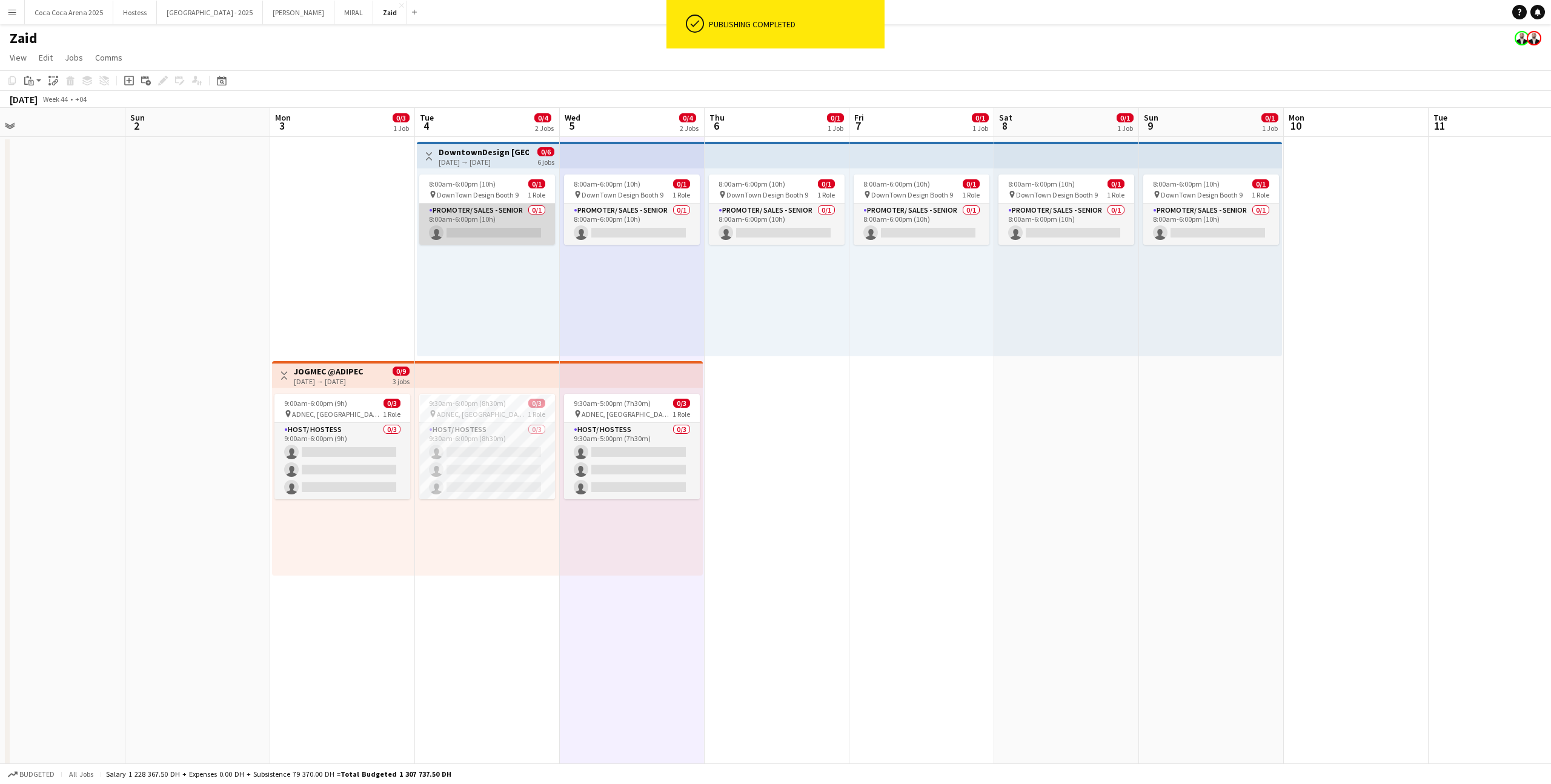
click at [501, 231] on app-card-role "Promoter/ Sales - Senior 0/1 8:00am-6:00pm (10h) single-neutral-actions" at bounding box center [487, 223] width 136 height 41
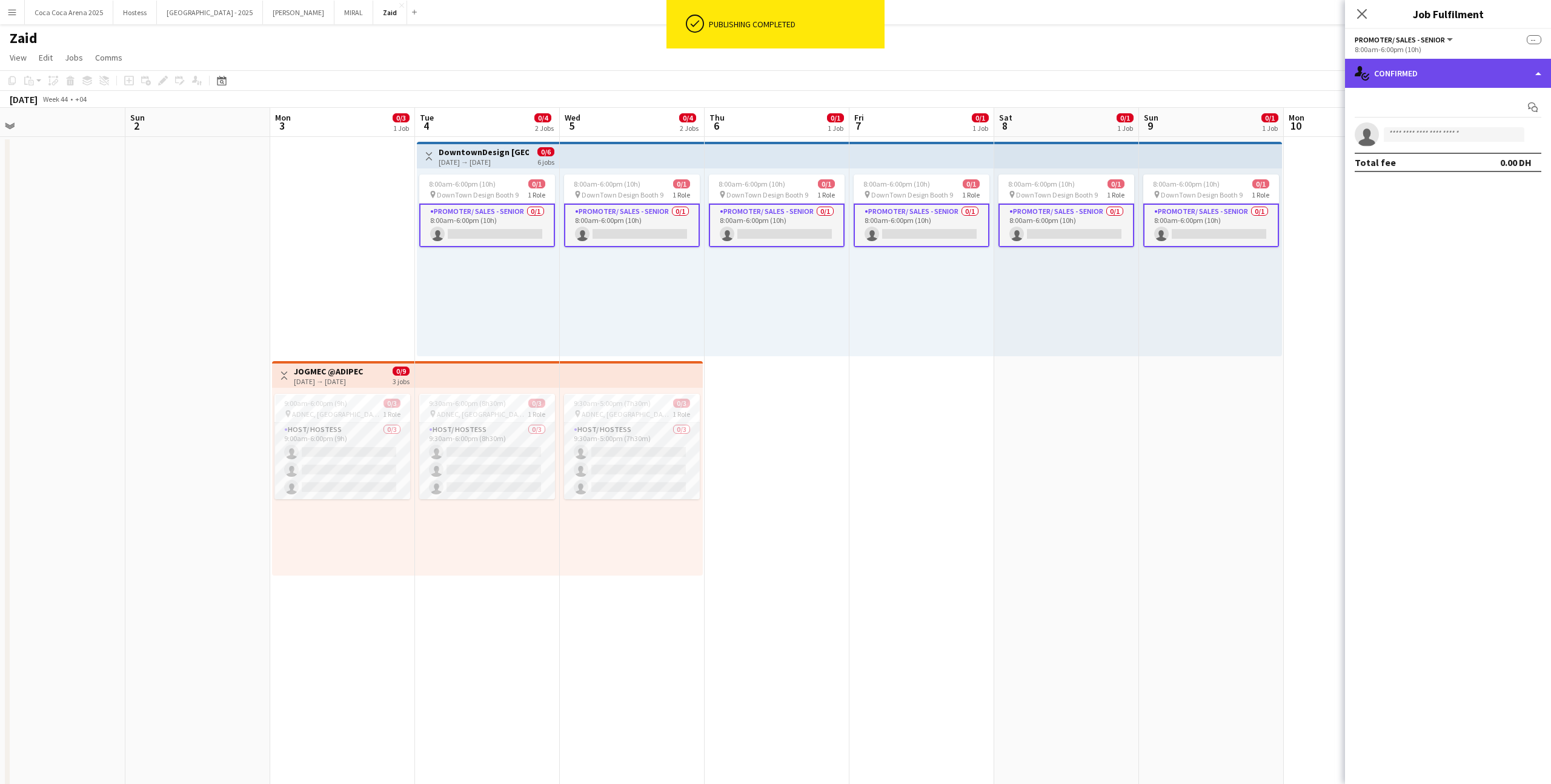
click at [890, 76] on div "single-neutral-actions-check-2 Confirmed" at bounding box center [1447, 73] width 206 height 29
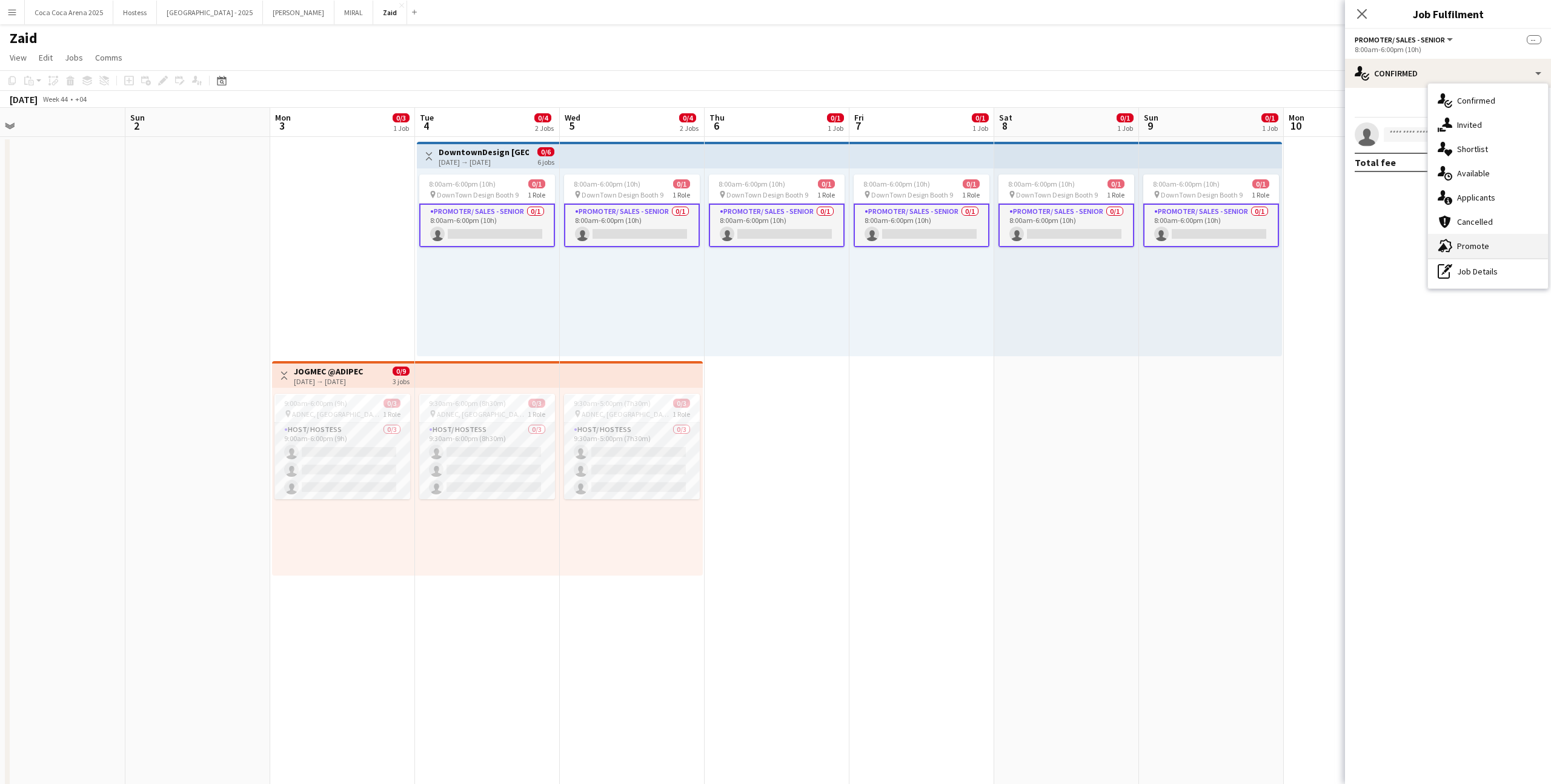
click at [890, 245] on span "Promote" at bounding box center [1473, 246] width 32 height 11
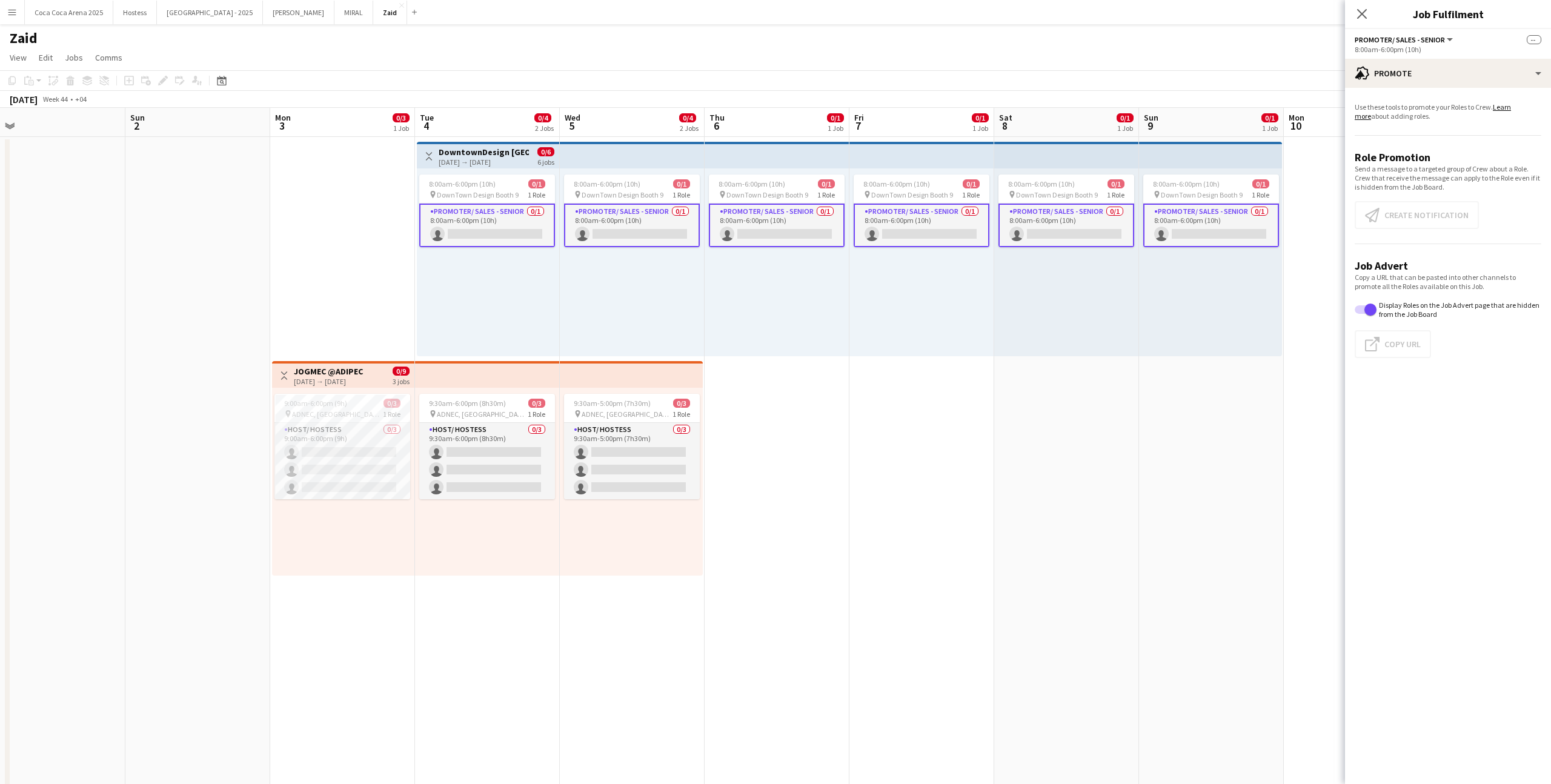
click at [493, 234] on app-card-role "Promoter/ Sales - Senior 0/1 8:00am-6:00pm (10h) single-neutral-actions" at bounding box center [487, 225] width 136 height 43
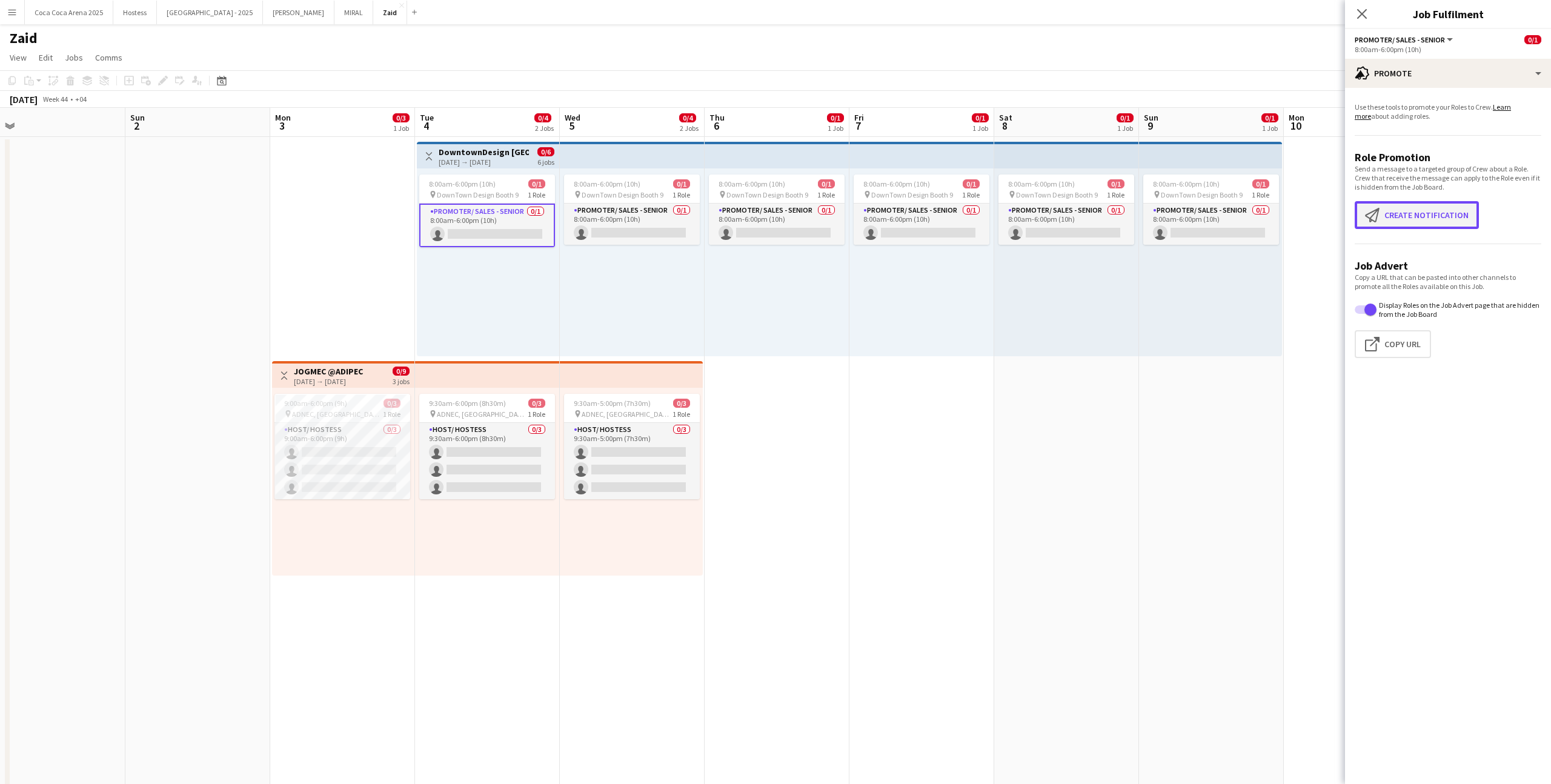
click at [890, 206] on button "Create notification Create notification" at bounding box center [1416, 215] width 124 height 28
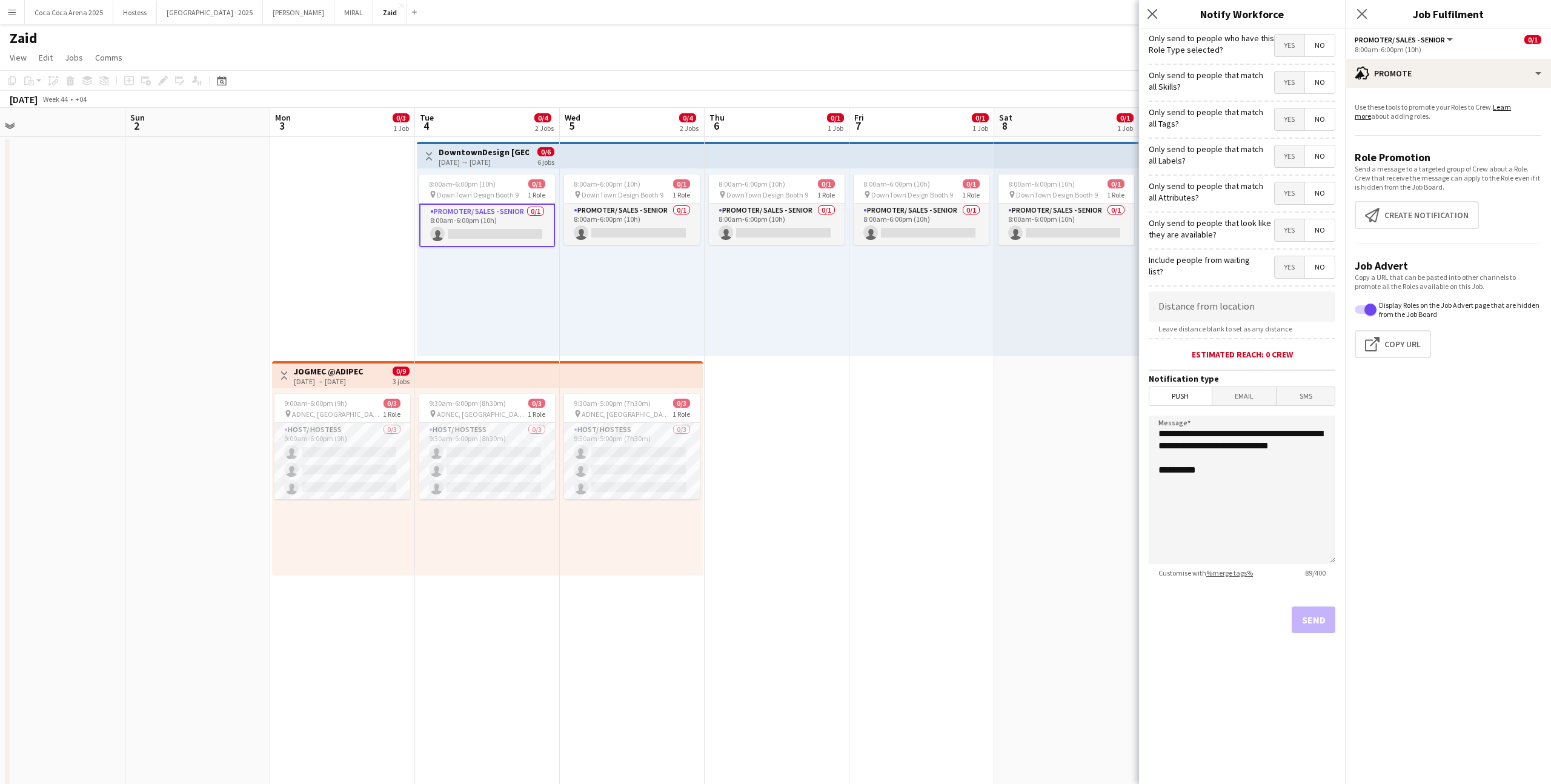
click at [890, 229] on span "Yes" at bounding box center [1289, 230] width 30 height 22
click at [890, 190] on span "Yes" at bounding box center [1289, 194] width 30 height 22
click at [890, 162] on span "Yes" at bounding box center [1289, 156] width 30 height 22
click at [890, 116] on span "Yes" at bounding box center [1289, 120] width 30 height 22
click at [890, 88] on span "Yes" at bounding box center [1289, 82] width 30 height 22
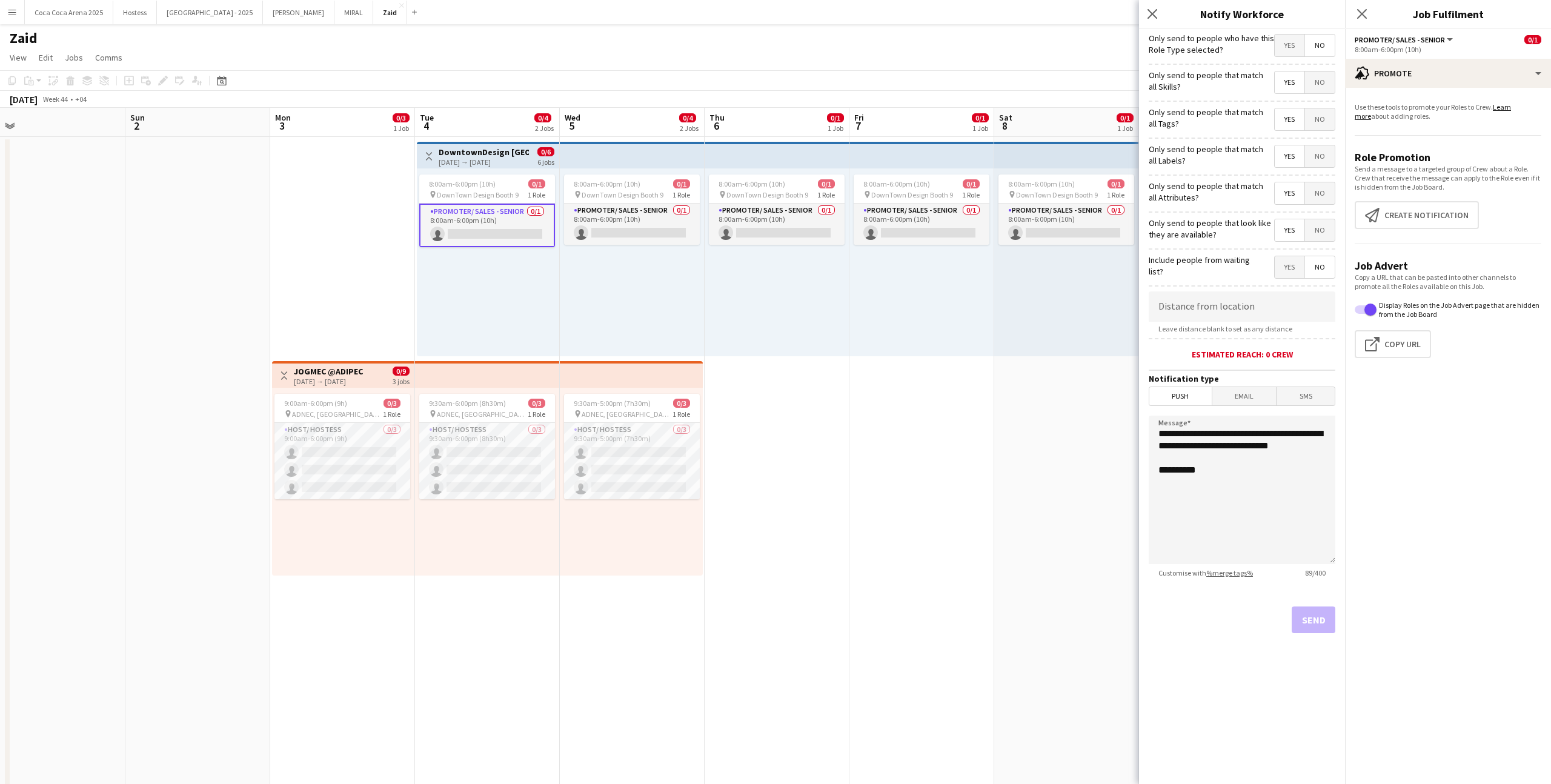
click at [890, 52] on span "Yes" at bounding box center [1289, 46] width 30 height 22
click at [890, 483] on button "Send" at bounding box center [1313, 620] width 43 height 27
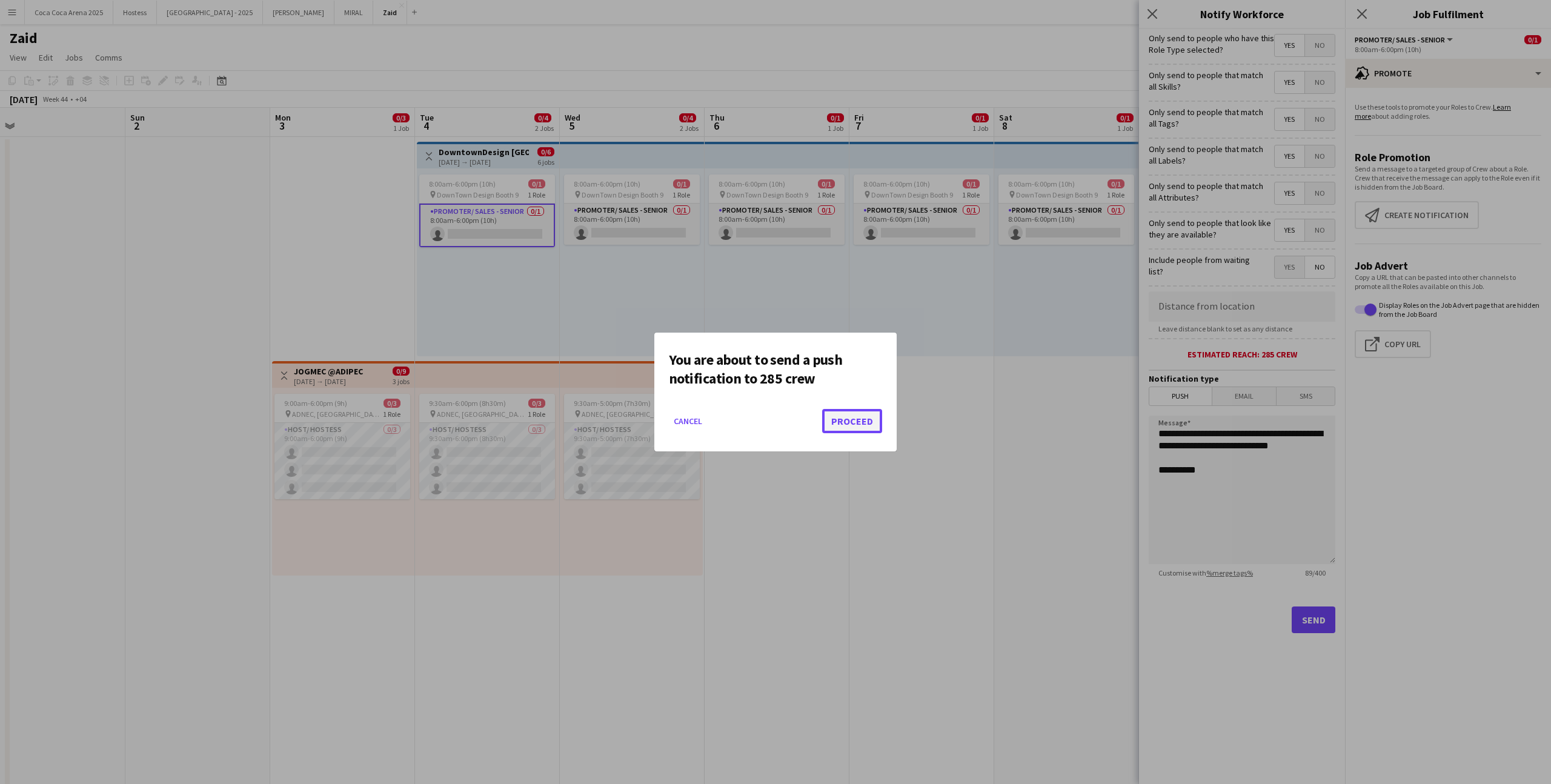
click at [871, 413] on button "Proceed" at bounding box center [852, 421] width 60 height 24
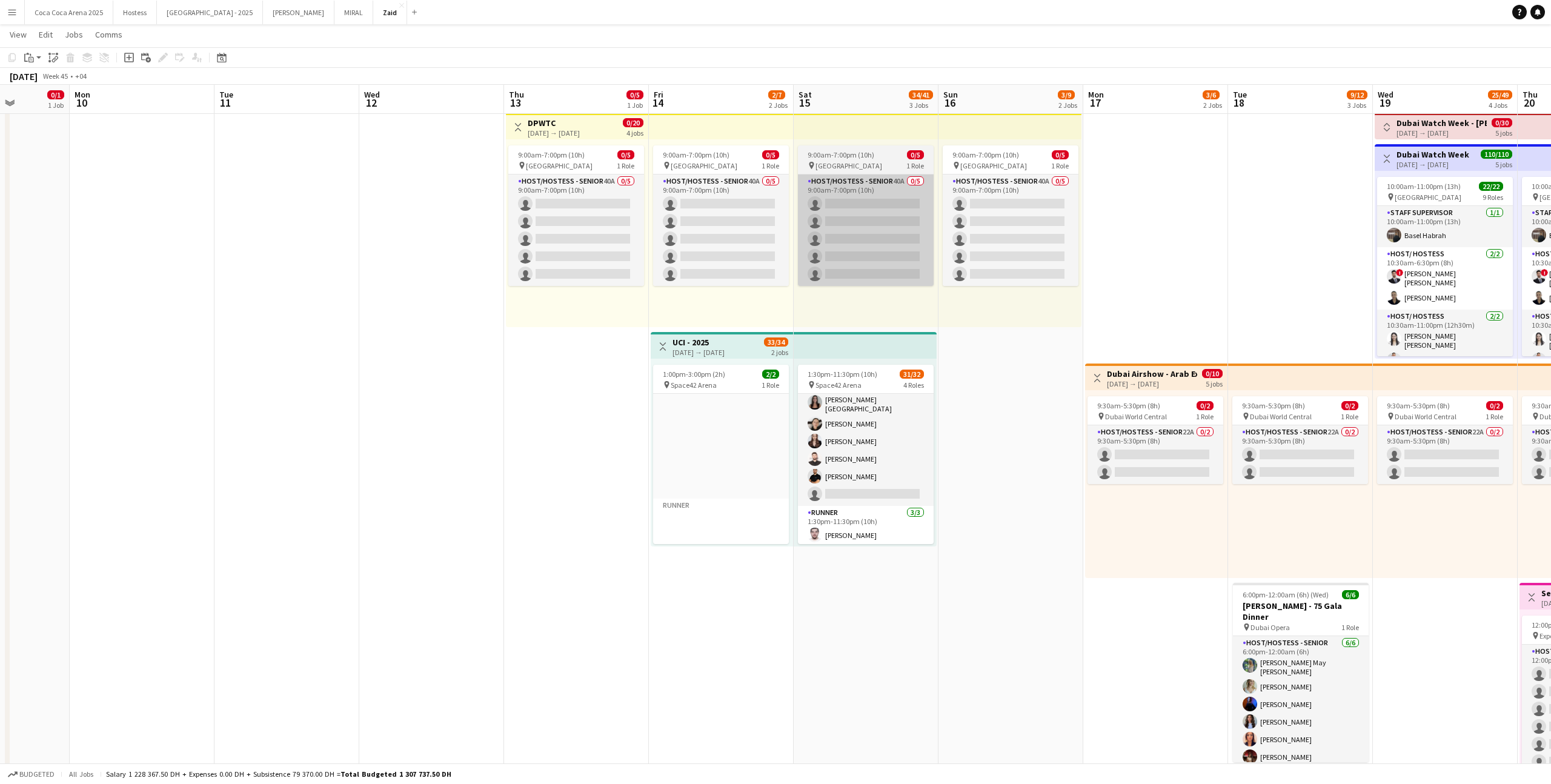
scroll to position [506, 0]
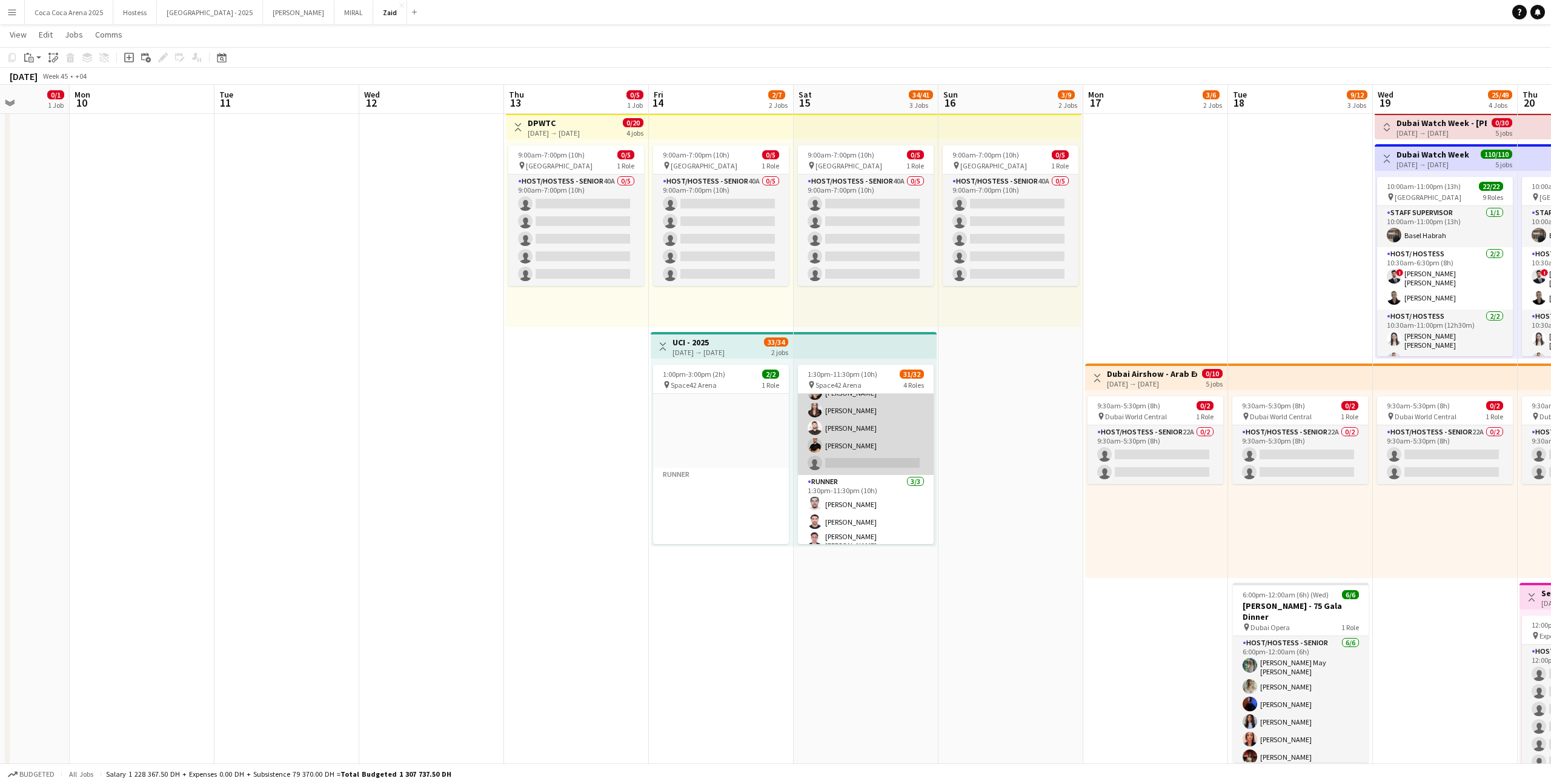
click at [882, 423] on app-card-role "Host/ Hostess 156A 14/15 1:30pm-11:30pm (10h) [PERSON_NAME] Abdulkader Habra [P…" at bounding box center [866, 328] width 136 height 294
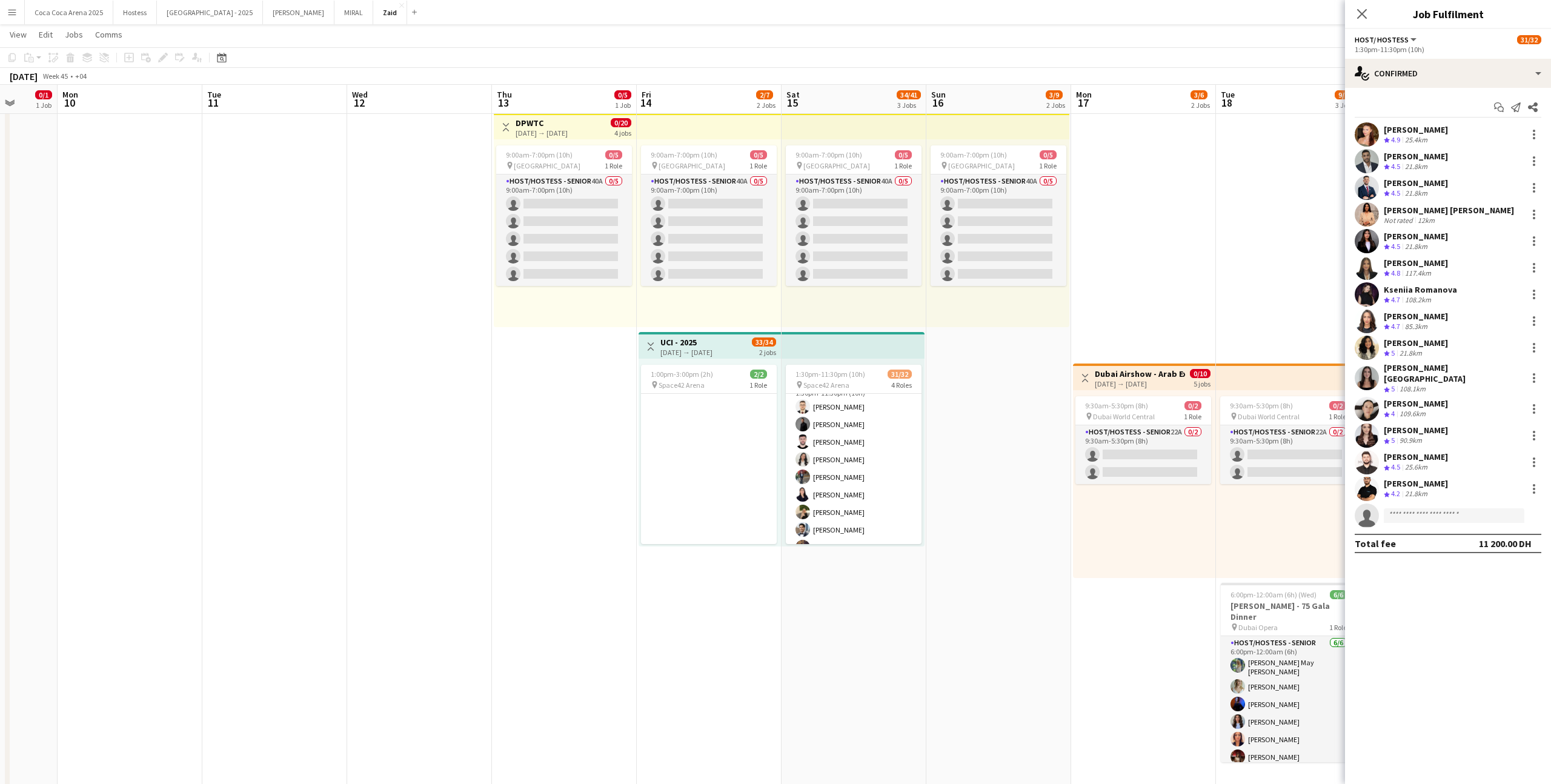
scroll to position [0, 0]
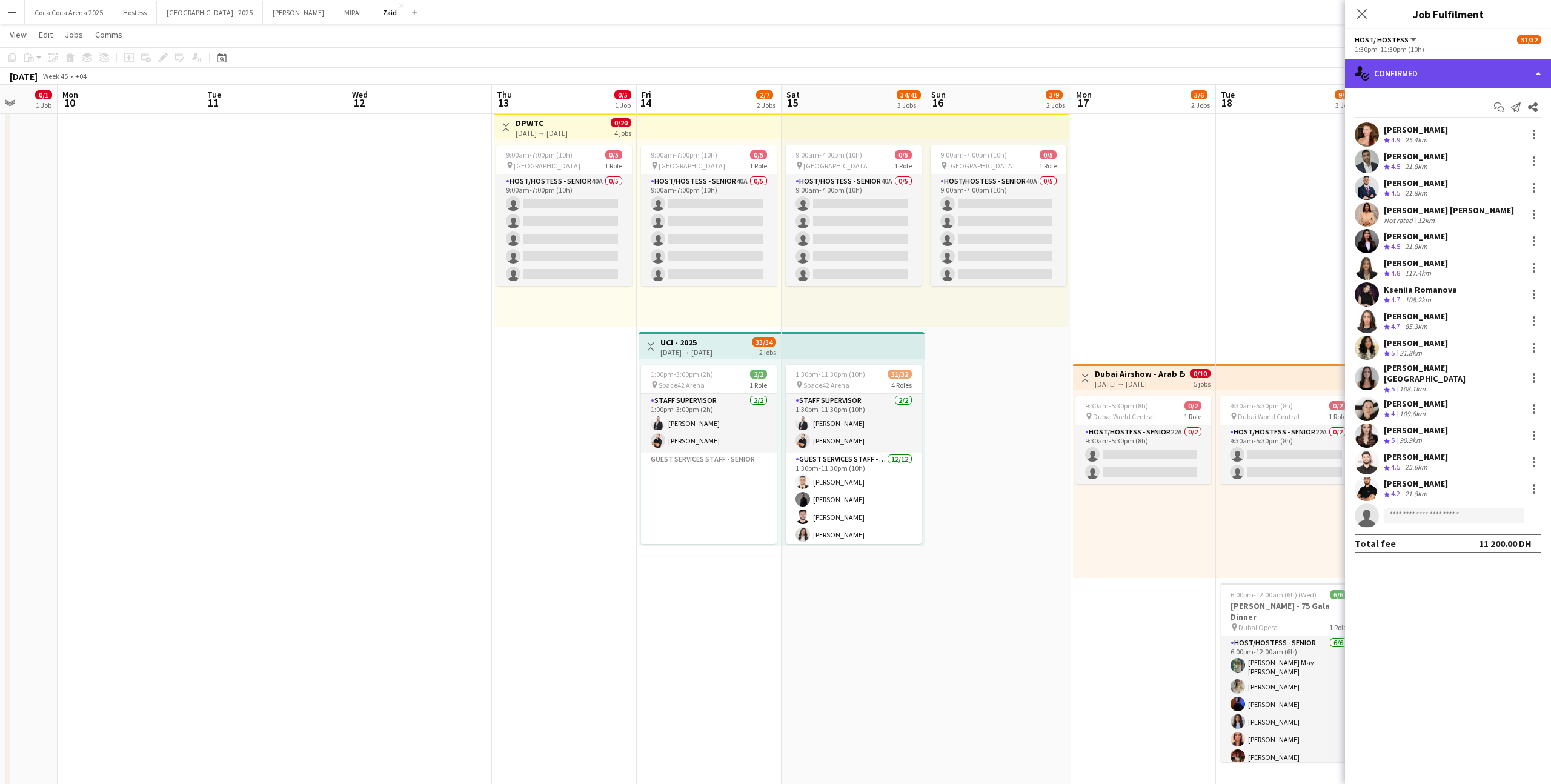
click at [890, 79] on div "single-neutral-actions-check-2 Confirmed" at bounding box center [1447, 73] width 206 height 29
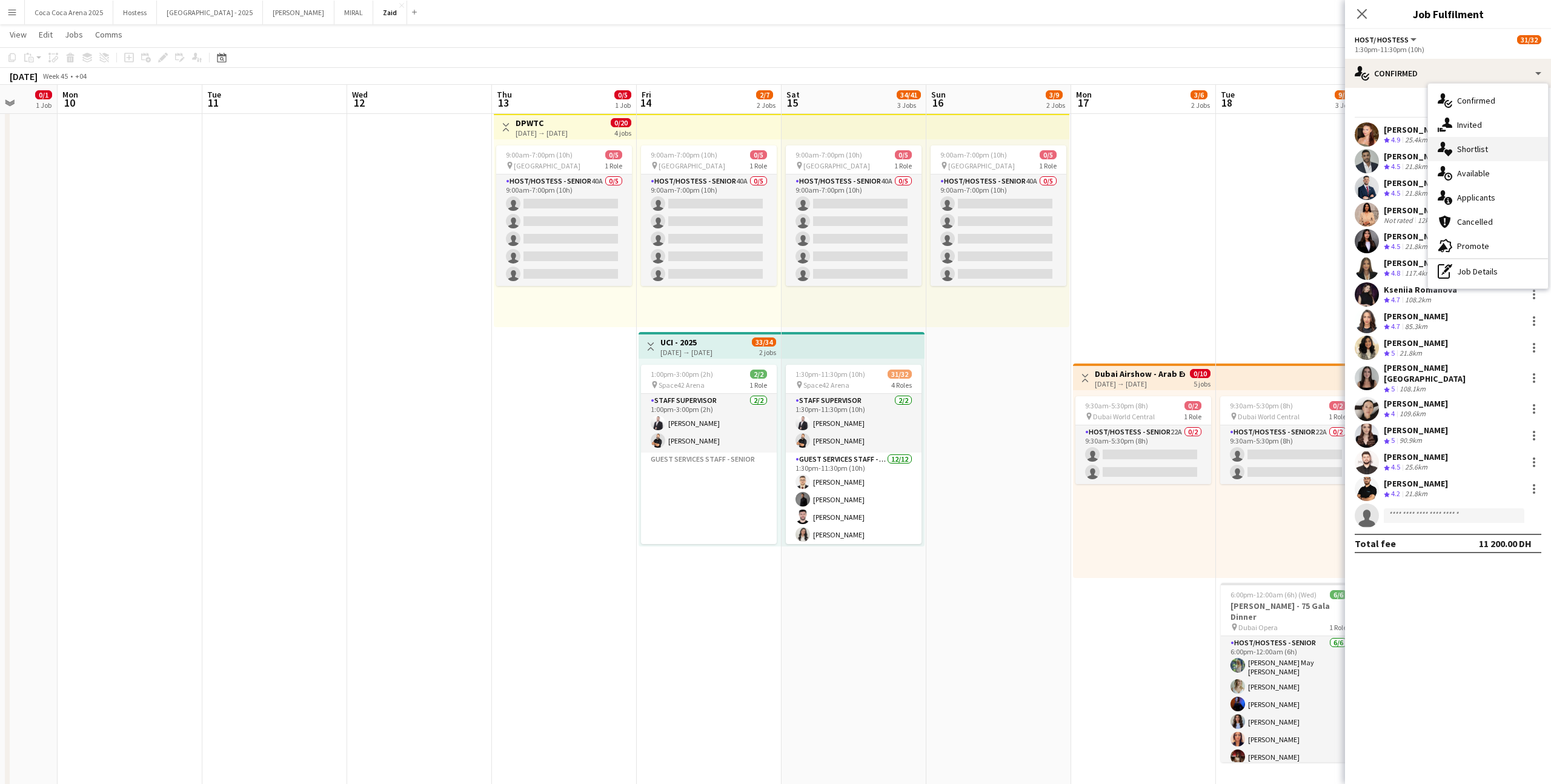
click at [890, 154] on div "single-neutral-actions-heart Shortlist" at bounding box center [1487, 149] width 120 height 24
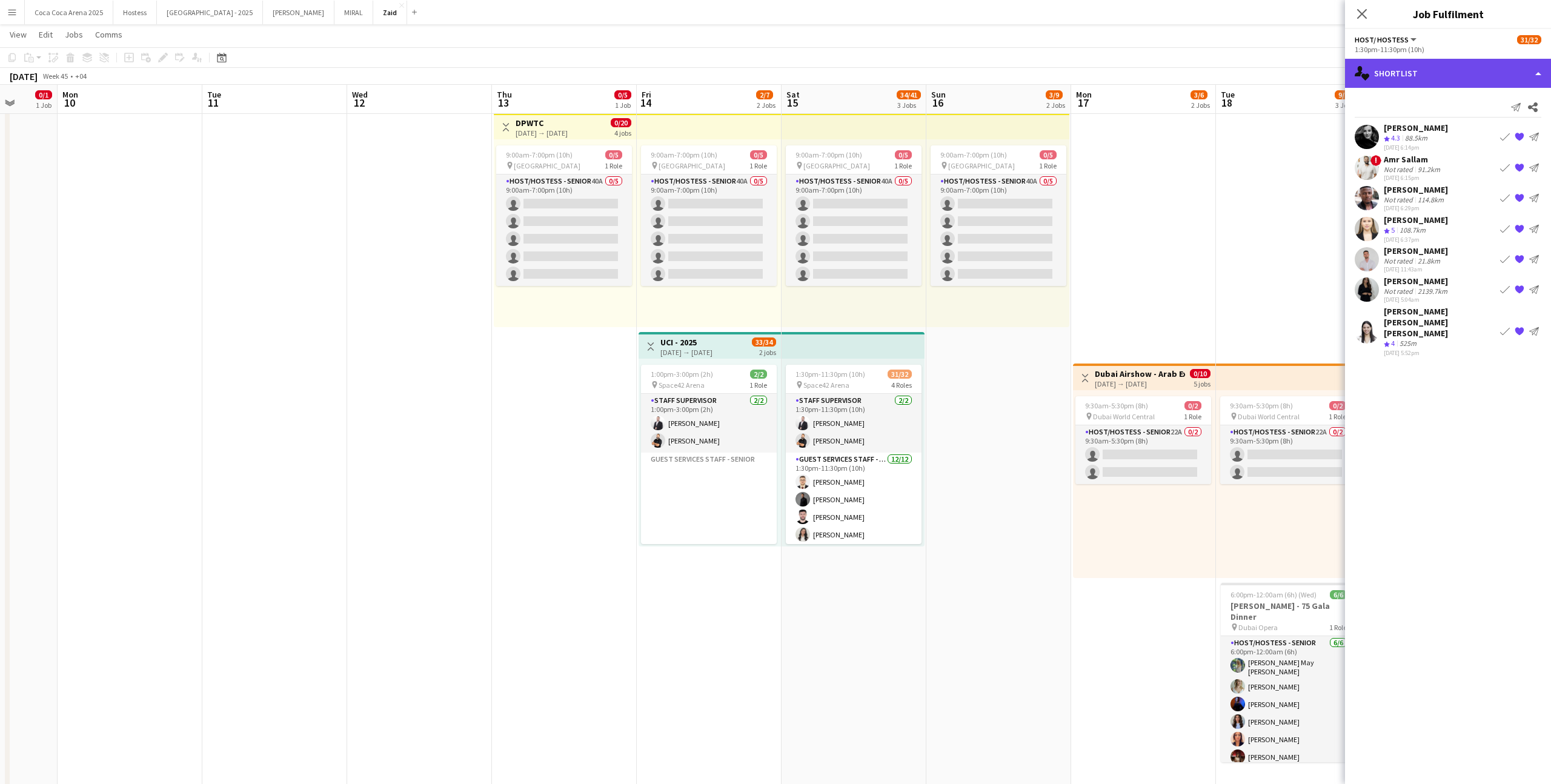
click at [890, 72] on div "single-neutral-actions-heart Shortlist" at bounding box center [1447, 73] width 206 height 29
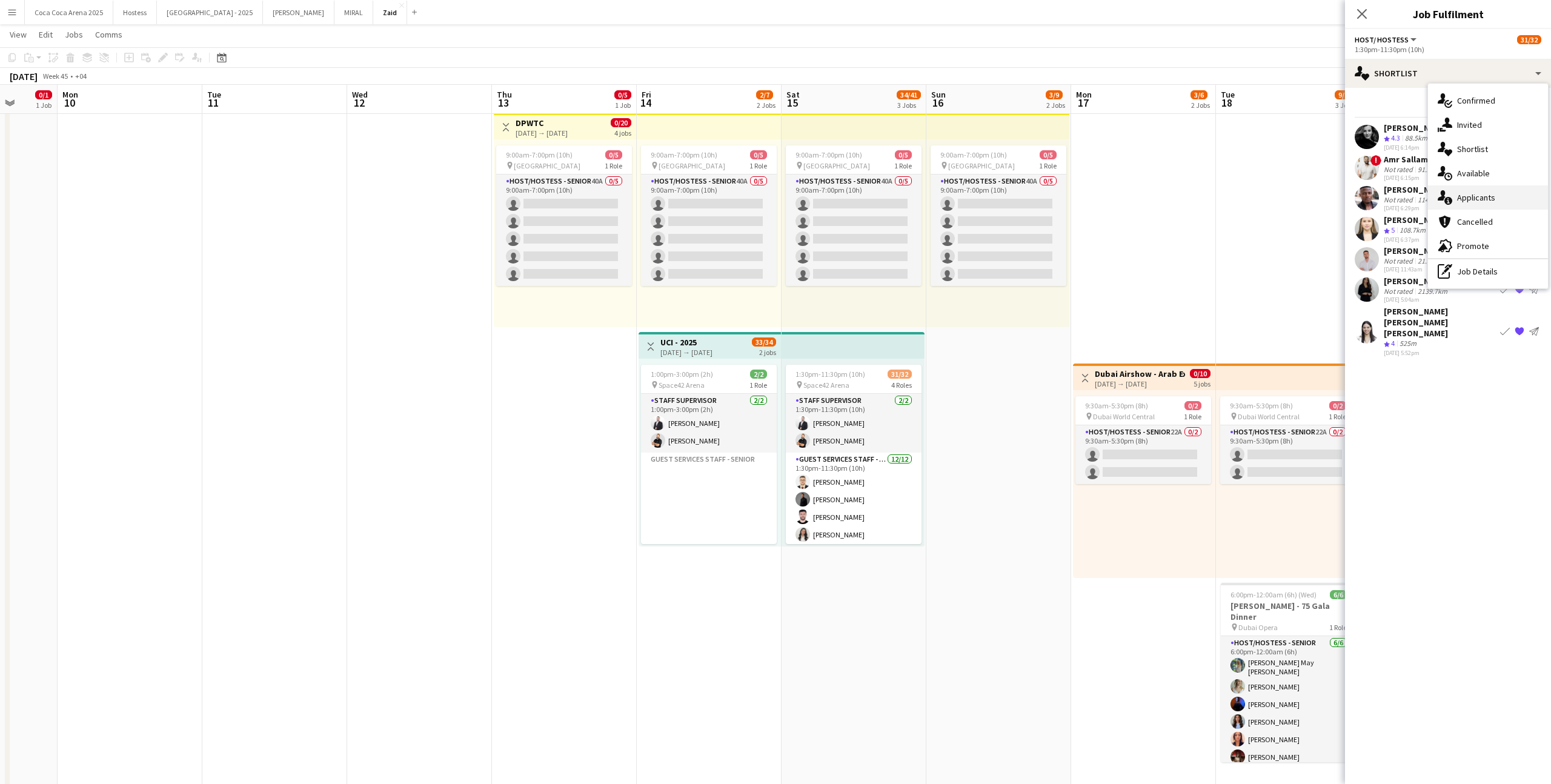
click at [890, 191] on div "single-neutral-actions-information Applicants" at bounding box center [1487, 198] width 120 height 24
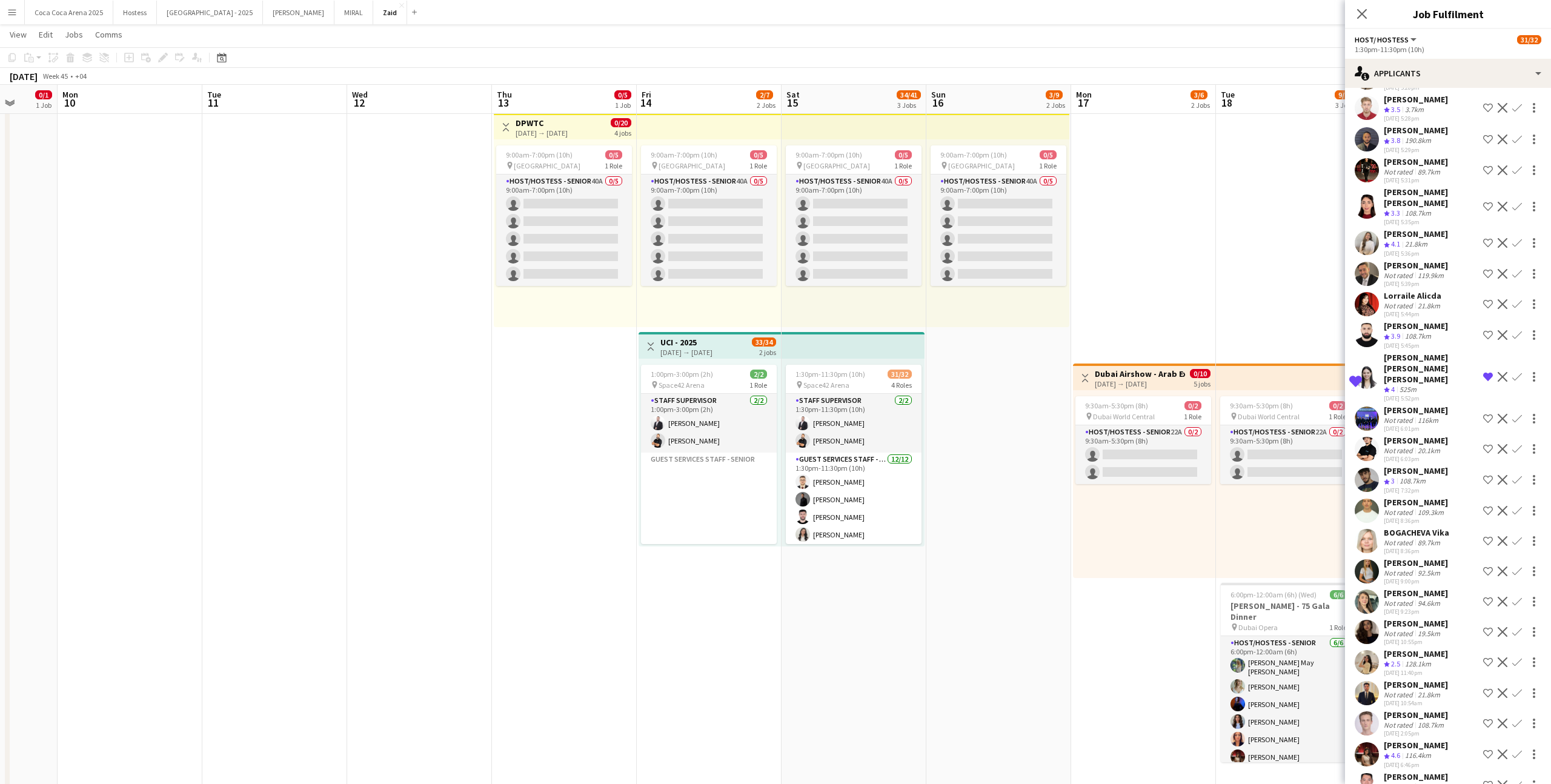
scroll to position [4165, 0]
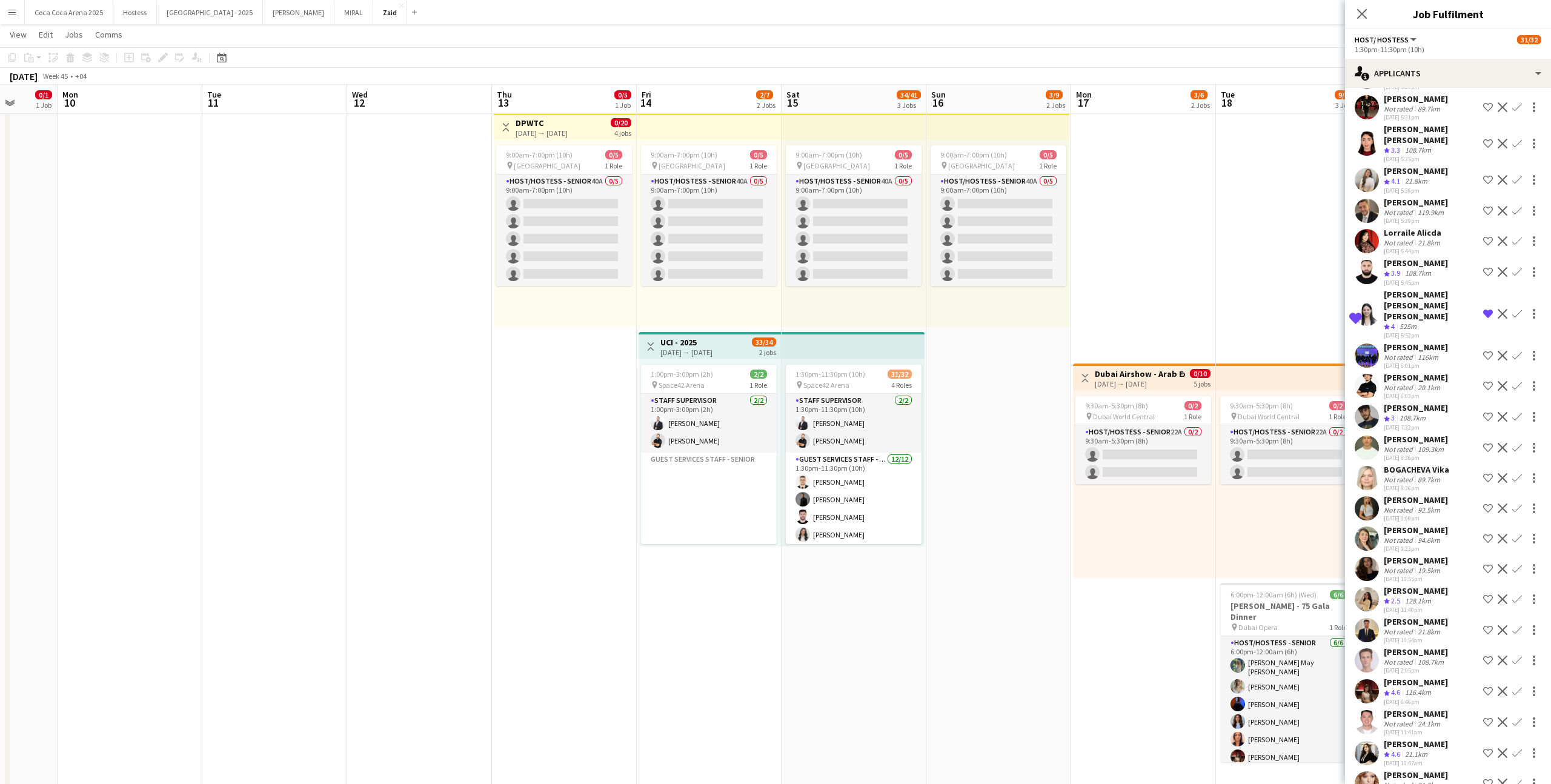
click at [890, 483] on div "[PERSON_NAME] Crew rating 4.6 116.4km [DATE] 6:46pm Shortlist crew Decline Conf…" at bounding box center [1447, 691] width 206 height 29
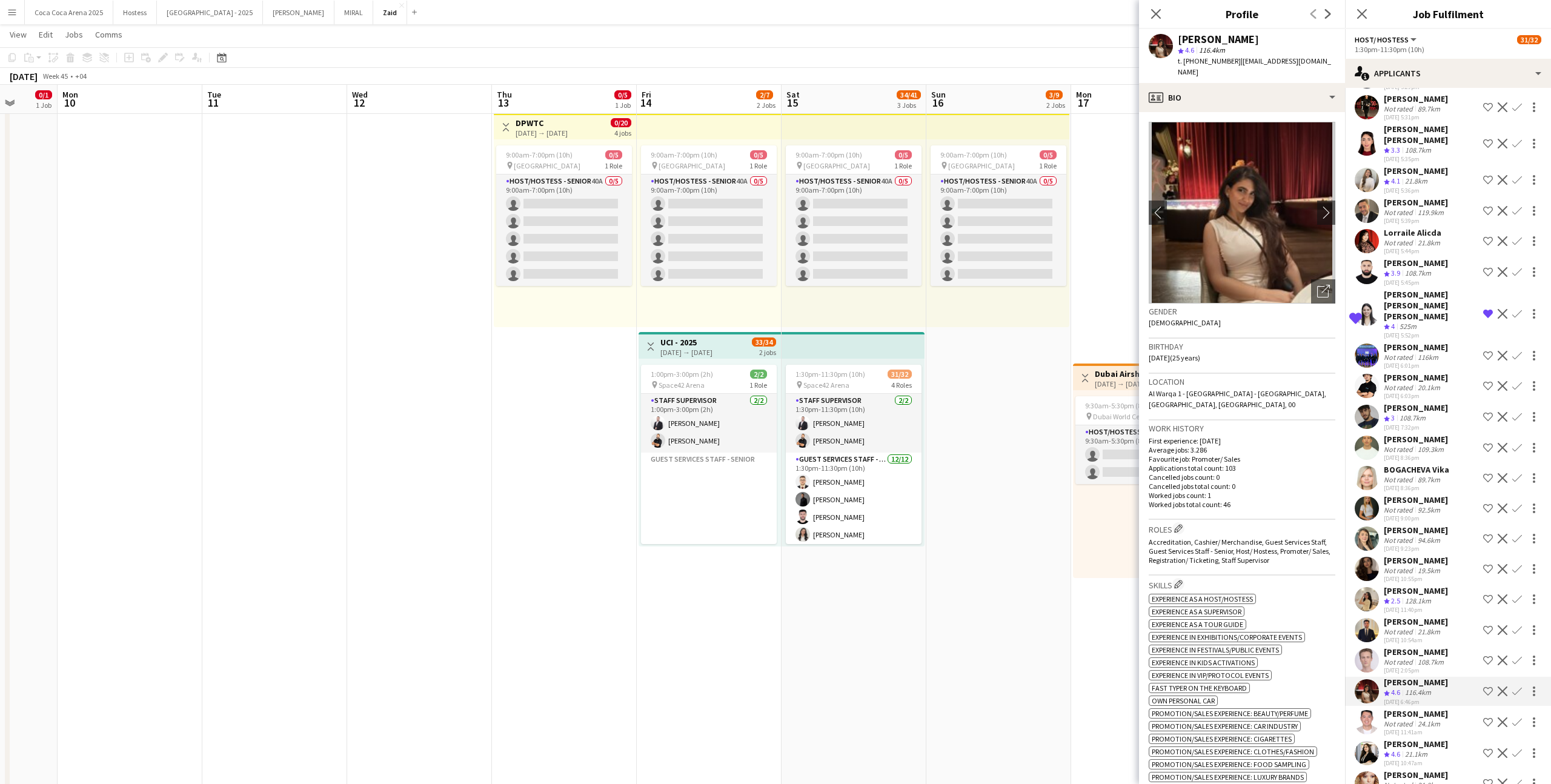
click at [890, 483] on app-icon "Shortlist crew" at bounding box center [1488, 691] width 10 height 10
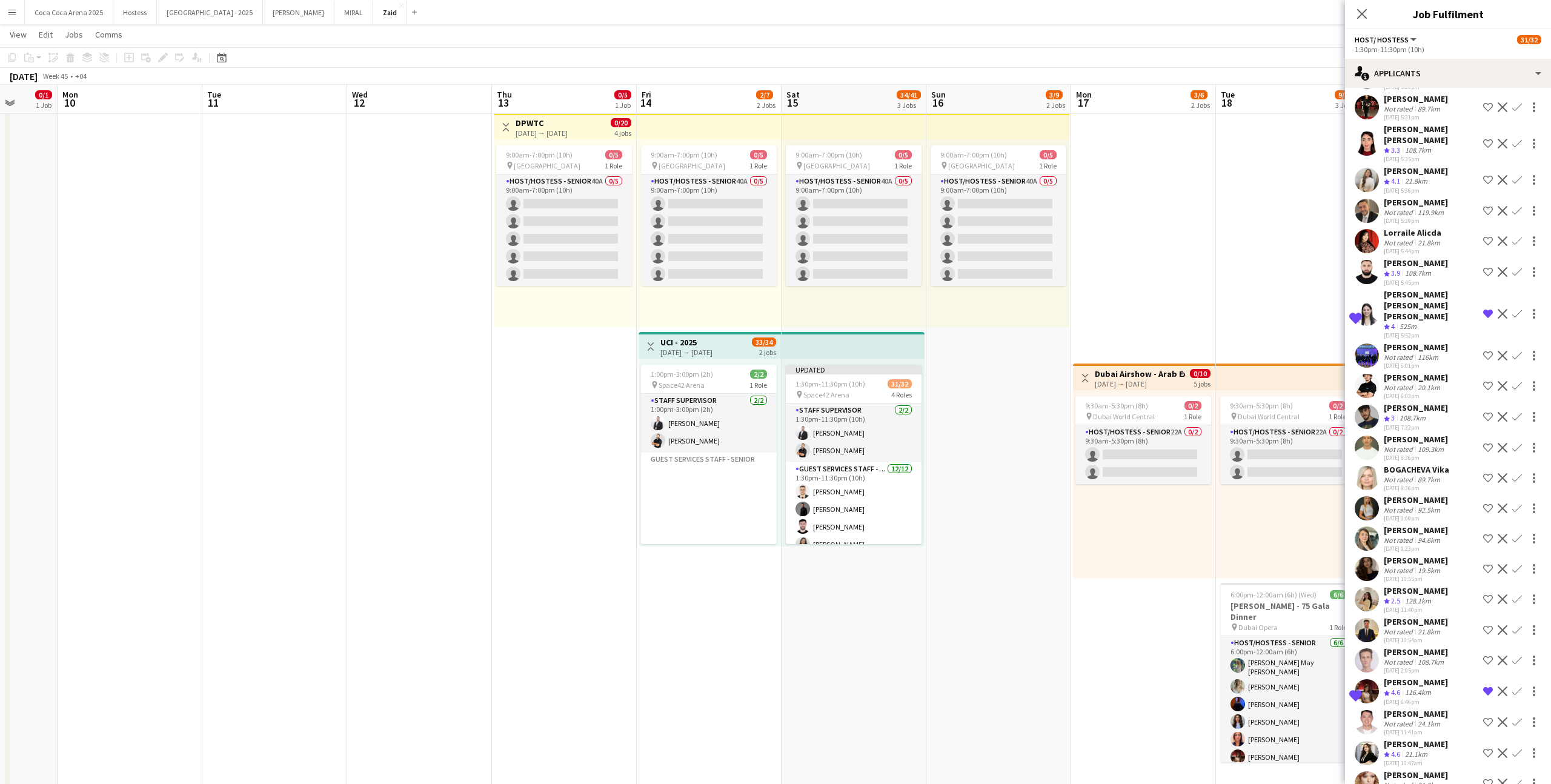
click at [890, 483] on app-icon "Shortlist crew" at bounding box center [1488, 753] width 10 height 10
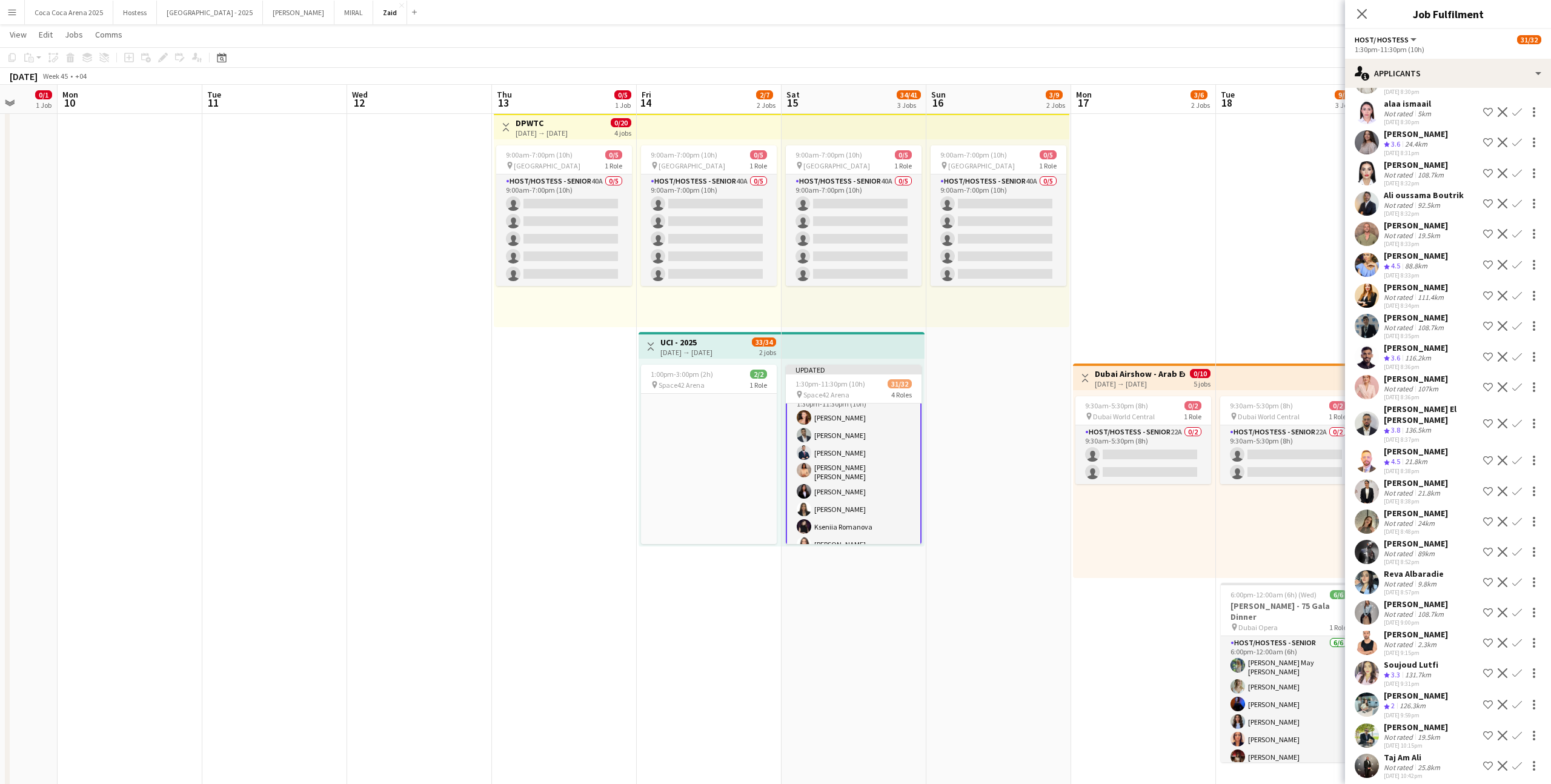
click at [890, 483] on app-date-cell "10:00am-6:00pm (8h) 3/4 pin [GEOGRAPHIC_DATA] 1 Role Host/ Hostess 73A [DATE] 1…" at bounding box center [998, 580] width 145 height 1384
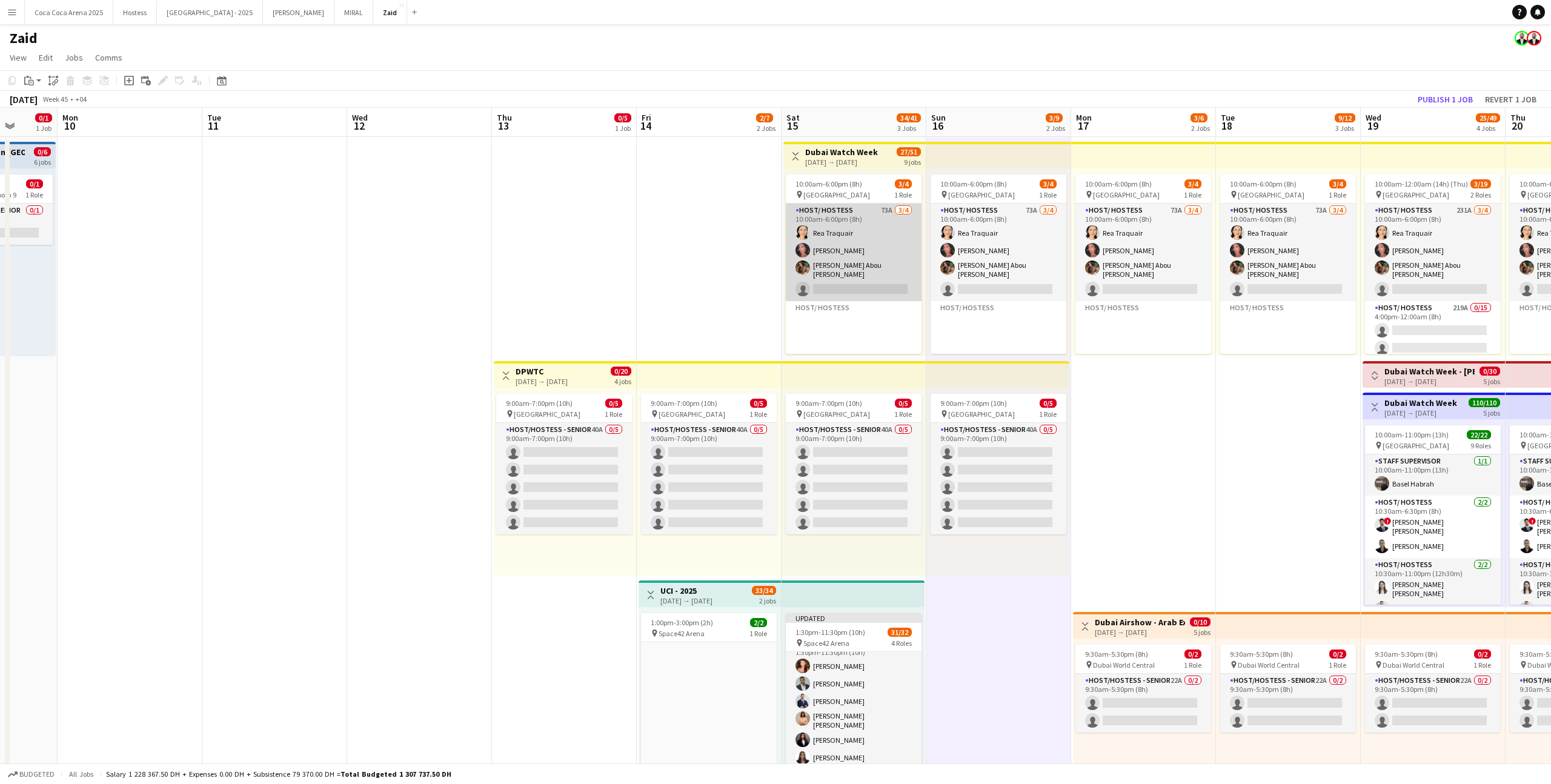
click at [890, 259] on app-card-role "Host/ Hostess 73A [DATE] 10:00am-6:00pm (8h) [PERSON_NAME] [PERSON_NAME] [PERSO…" at bounding box center [854, 252] width 136 height 98
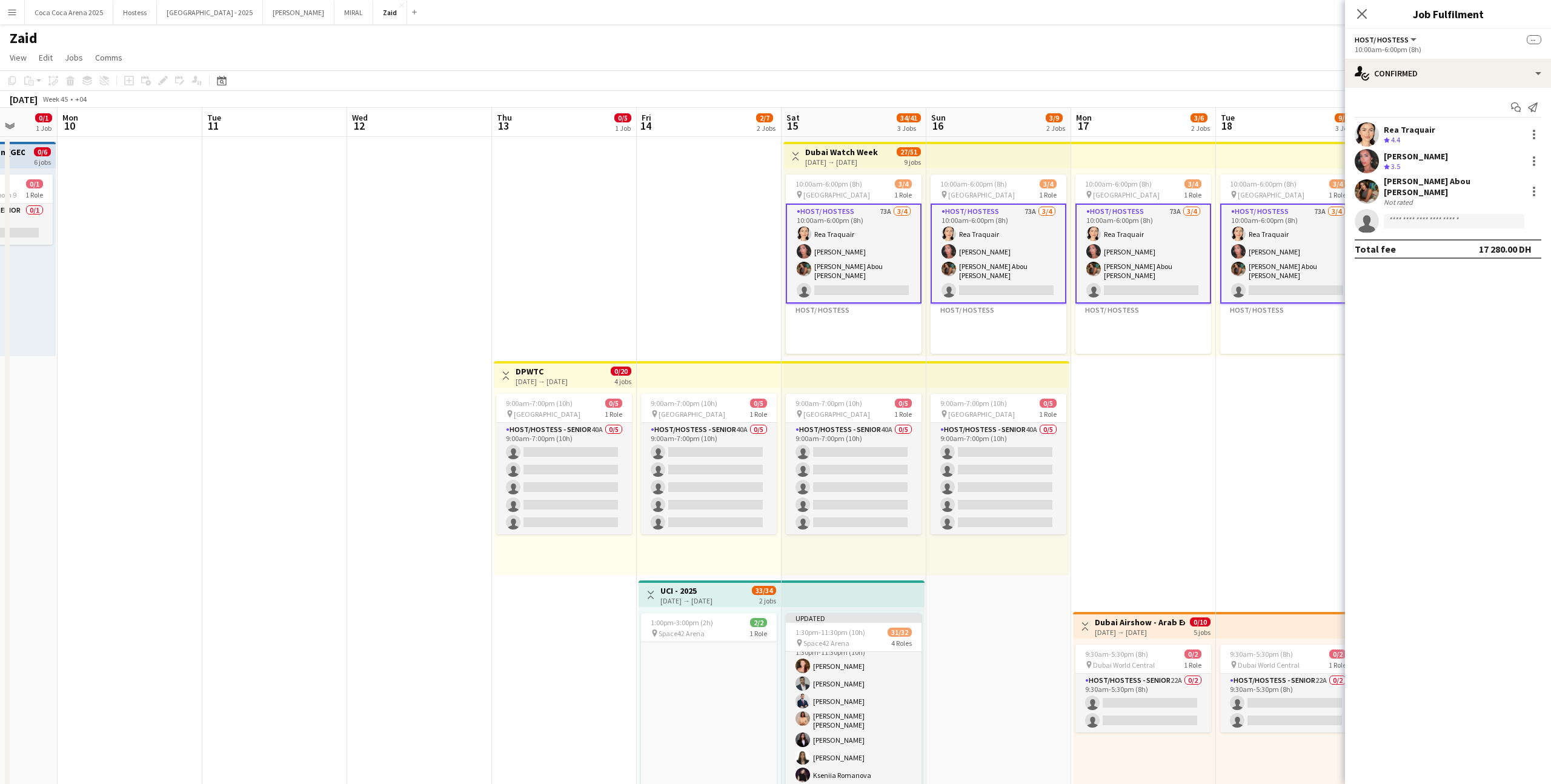
click at [890, 267] on app-card-role "Host/ Hostess 73A [DATE] 10:00am-6:00pm (8h) [PERSON_NAME] [PERSON_NAME] [PERSO…" at bounding box center [854, 253] width 136 height 100
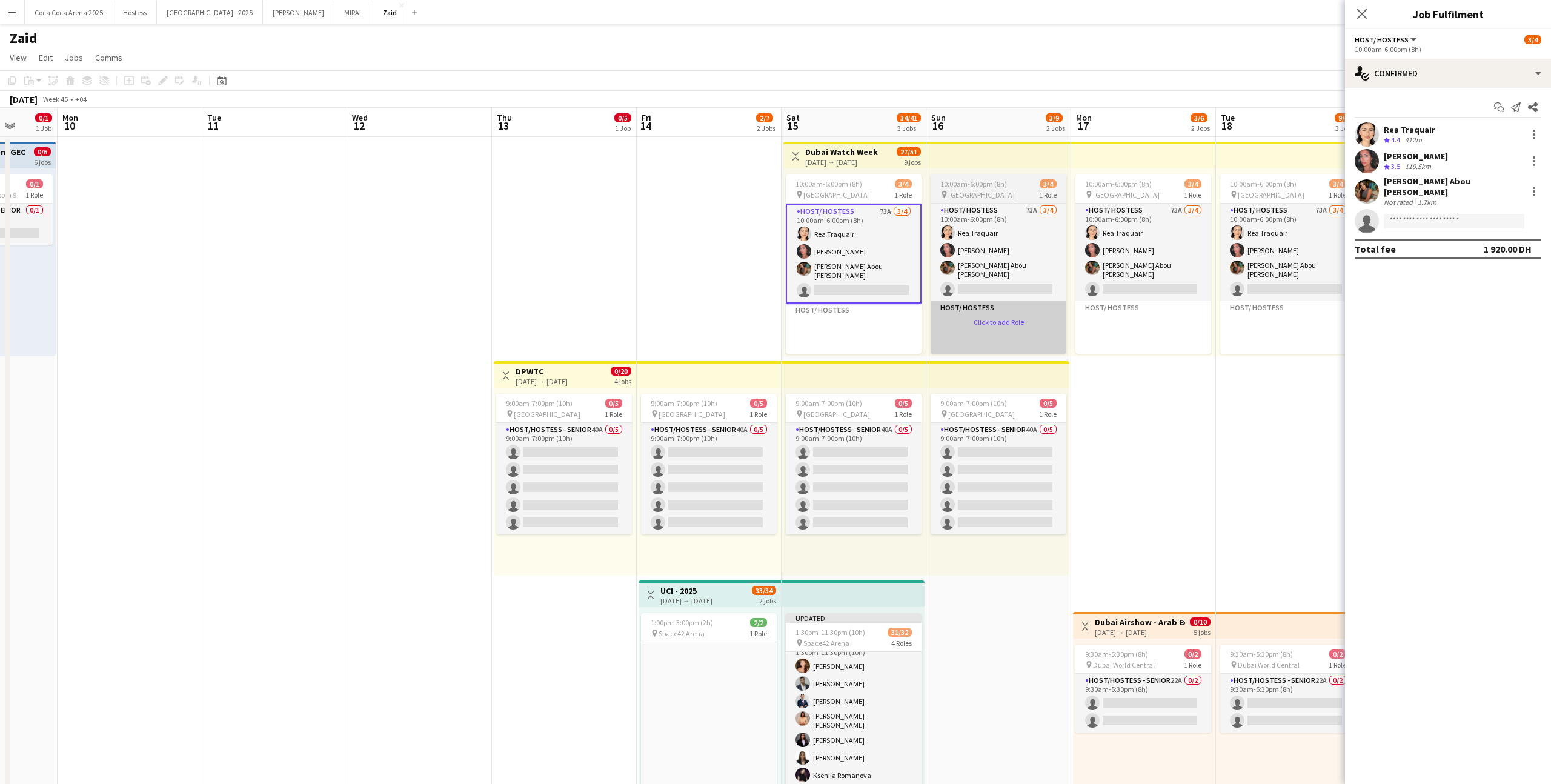
click at [890, 304] on app-card-role-placeholder "Host/ Hostess Click to add Role" at bounding box center [998, 445] width 136 height 287
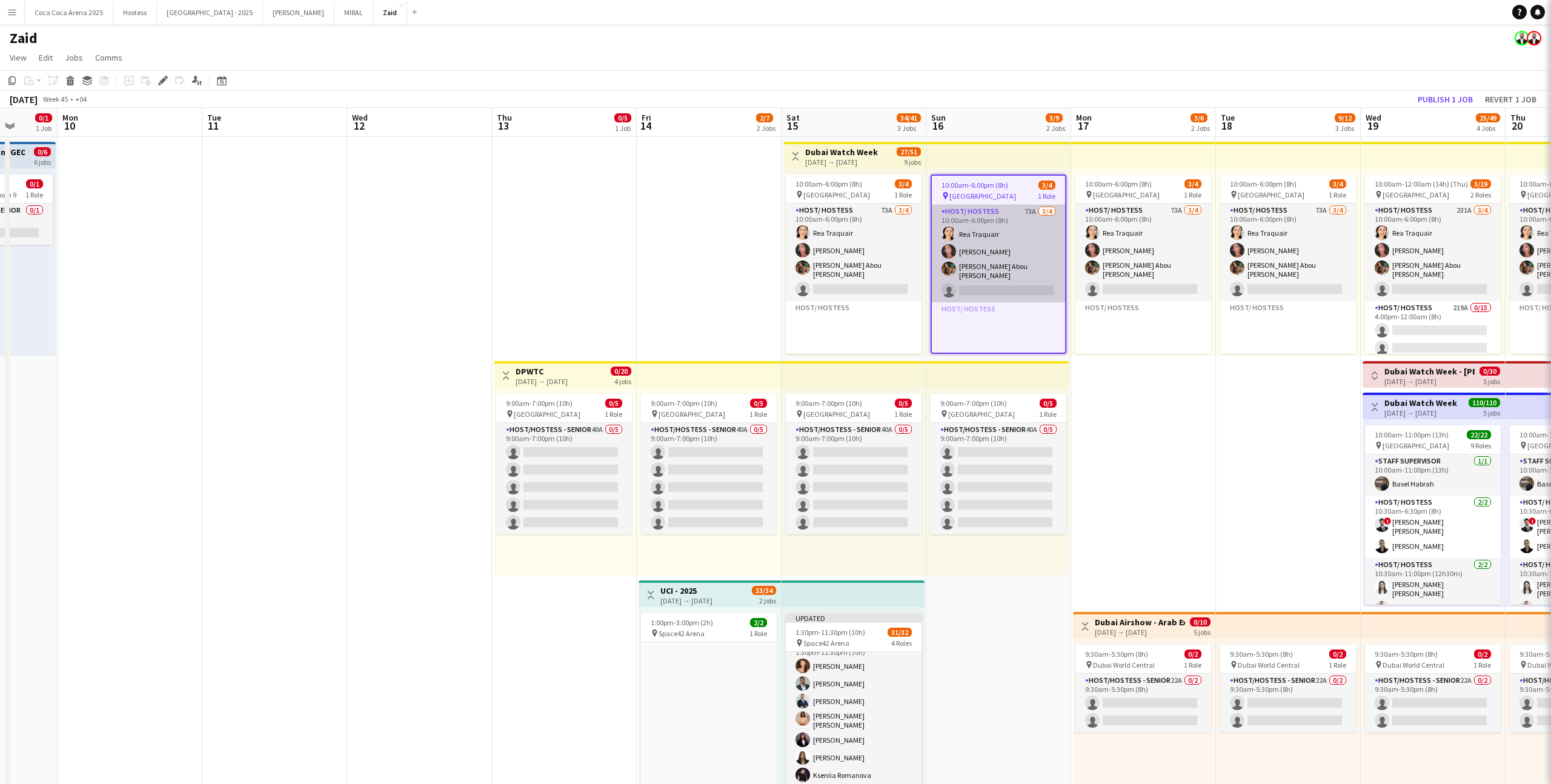
click at [890, 247] on app-card-role "Host/ Hostess 73A [DATE] 10:00am-6:00pm (8h) [PERSON_NAME] [PERSON_NAME] [PERSO…" at bounding box center [998, 253] width 133 height 98
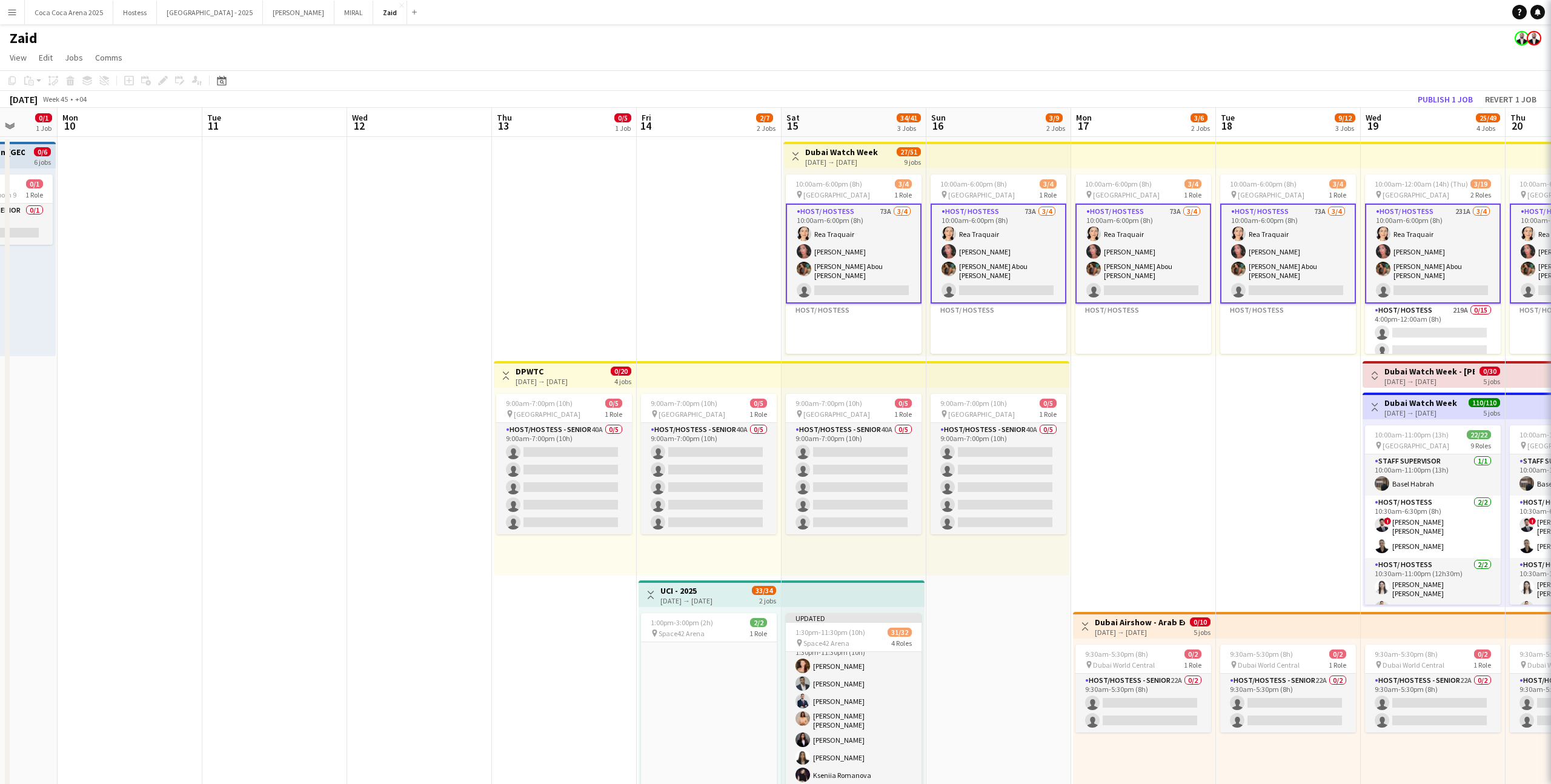
click at [890, 250] on app-card-role "Host/ Hostess 73A [DATE] 10:00am-6:00pm (8h) [PERSON_NAME] [PERSON_NAME] [PERSO…" at bounding box center [854, 253] width 136 height 100
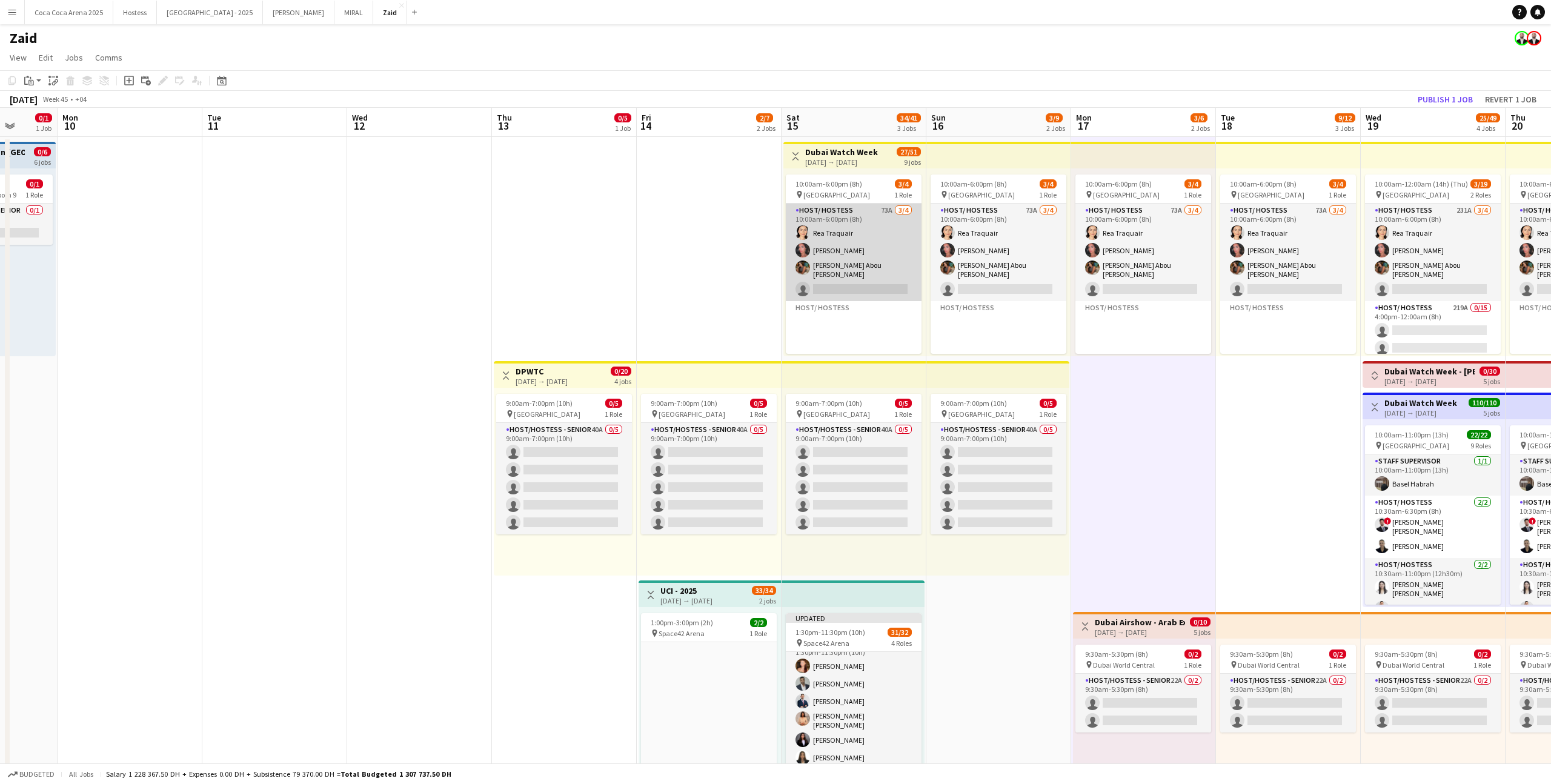
click at [874, 242] on app-card-role "Host/ Hostess 73A [DATE] 10:00am-6:00pm (8h) [PERSON_NAME] [PERSON_NAME] [PERSO…" at bounding box center [854, 252] width 136 height 98
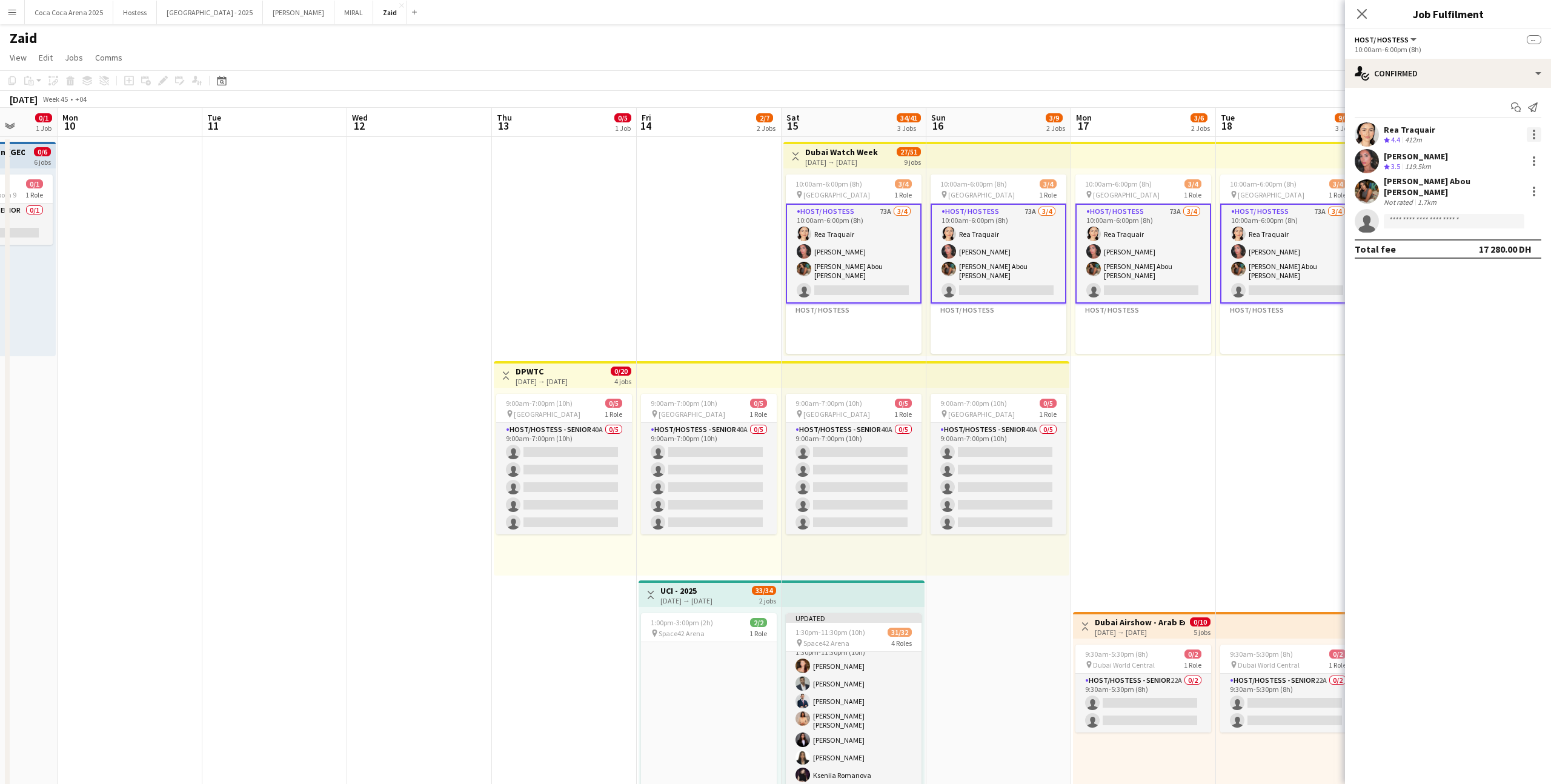
click at [890, 133] on div at bounding box center [1534, 134] width 15 height 15
click at [890, 237] on button "Remove" at bounding box center [1494, 244] width 95 height 29
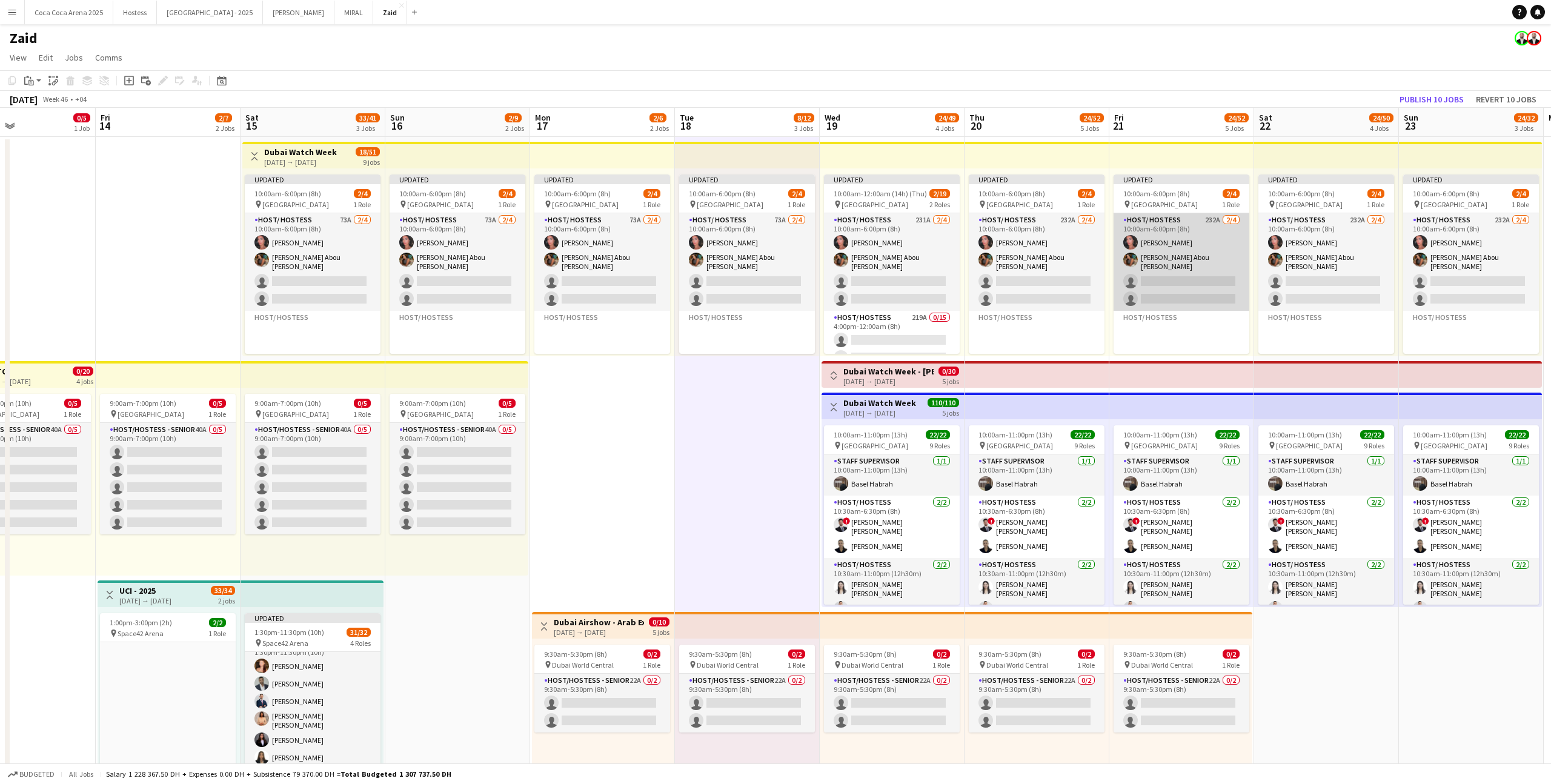
click at [890, 266] on app-card-role "Host/ Hostess 232A [DATE] 10:00am-6:00pm (8h) [PERSON_NAME] Abou [PERSON_NAME] …" at bounding box center [1181, 262] width 136 height 98
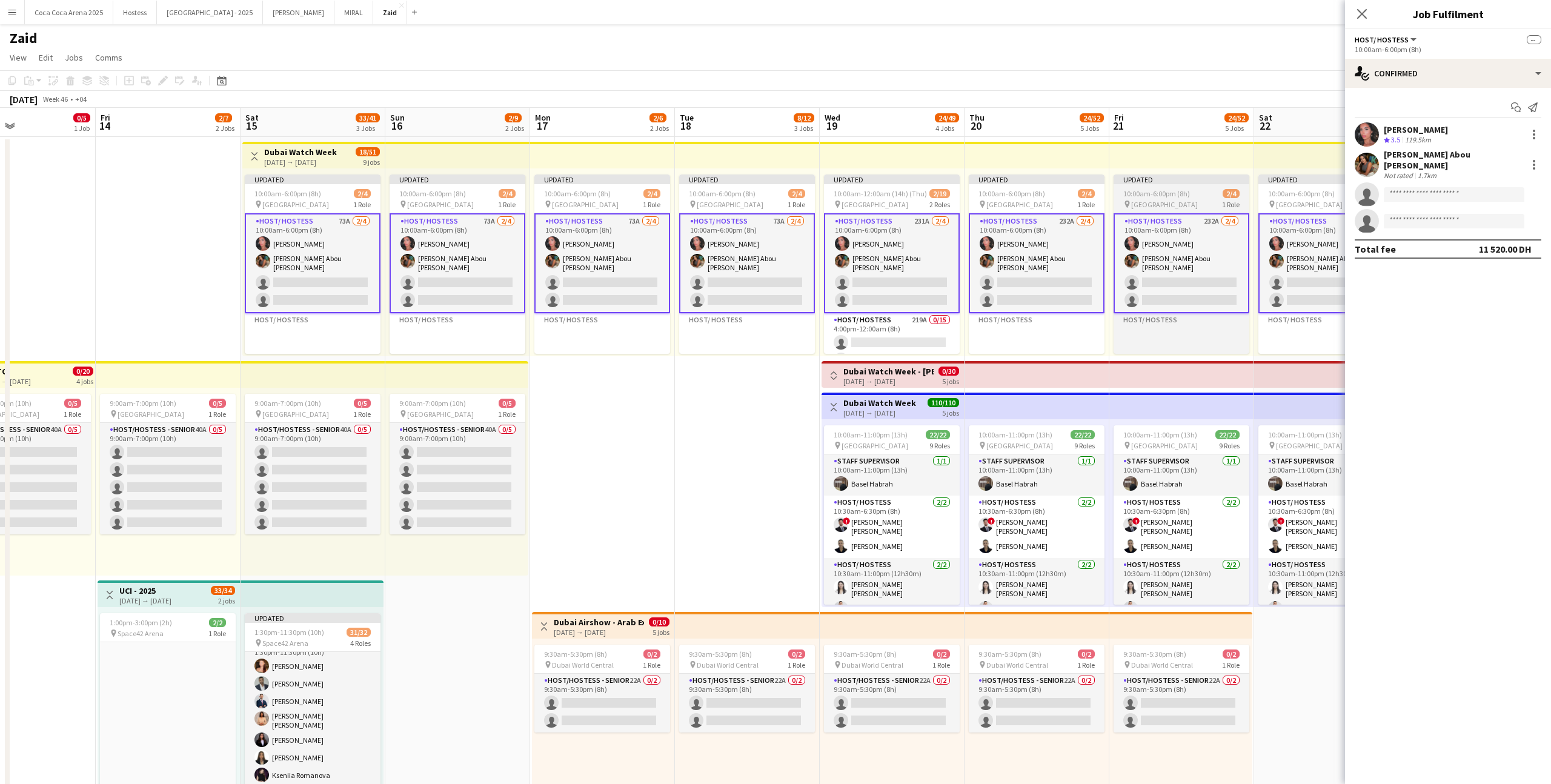
click at [890, 181] on div "Updated" at bounding box center [1181, 180] width 136 height 10
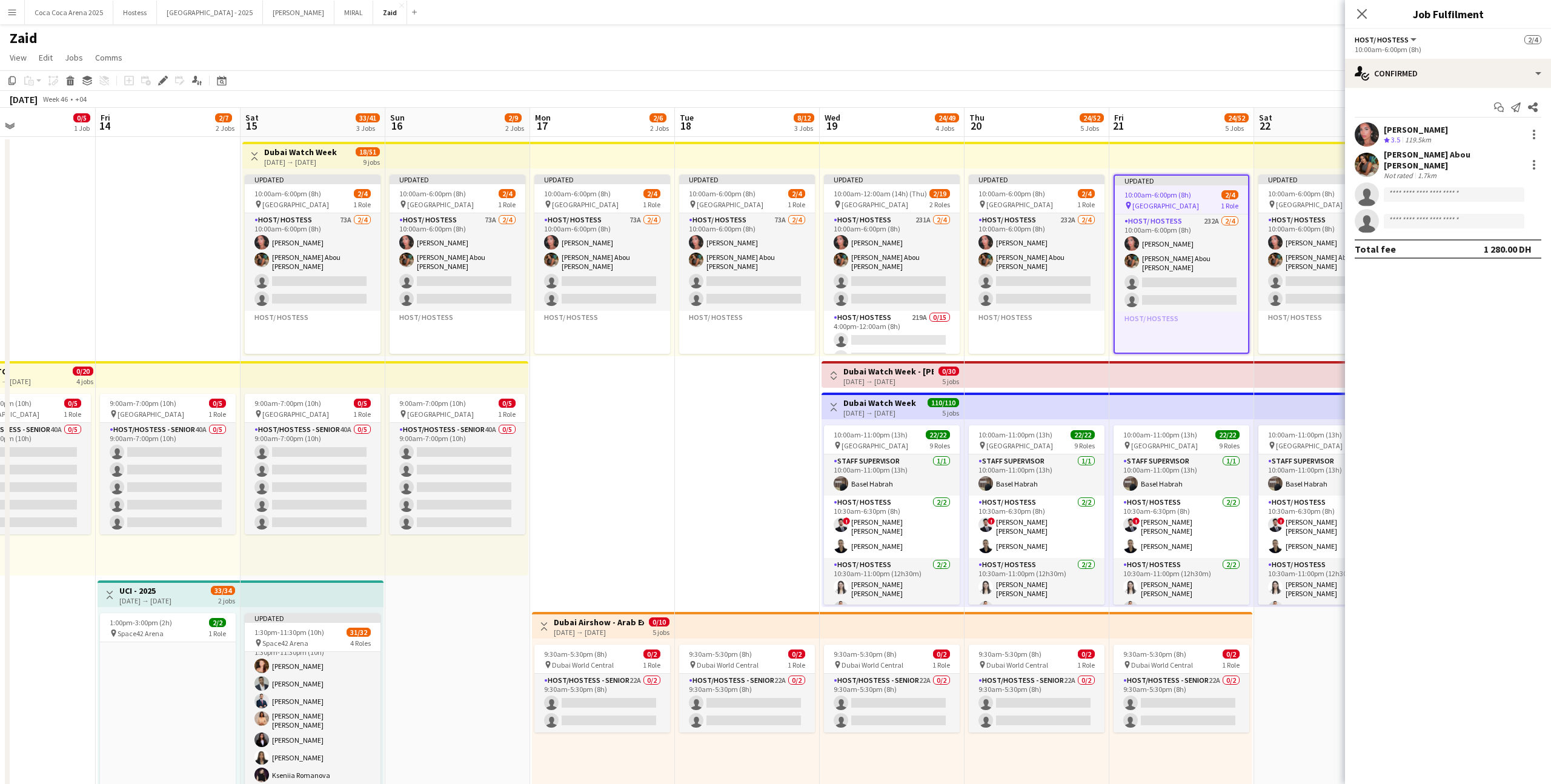
click at [890, 379] on app-top-bar at bounding box center [1326, 374] width 145 height 27
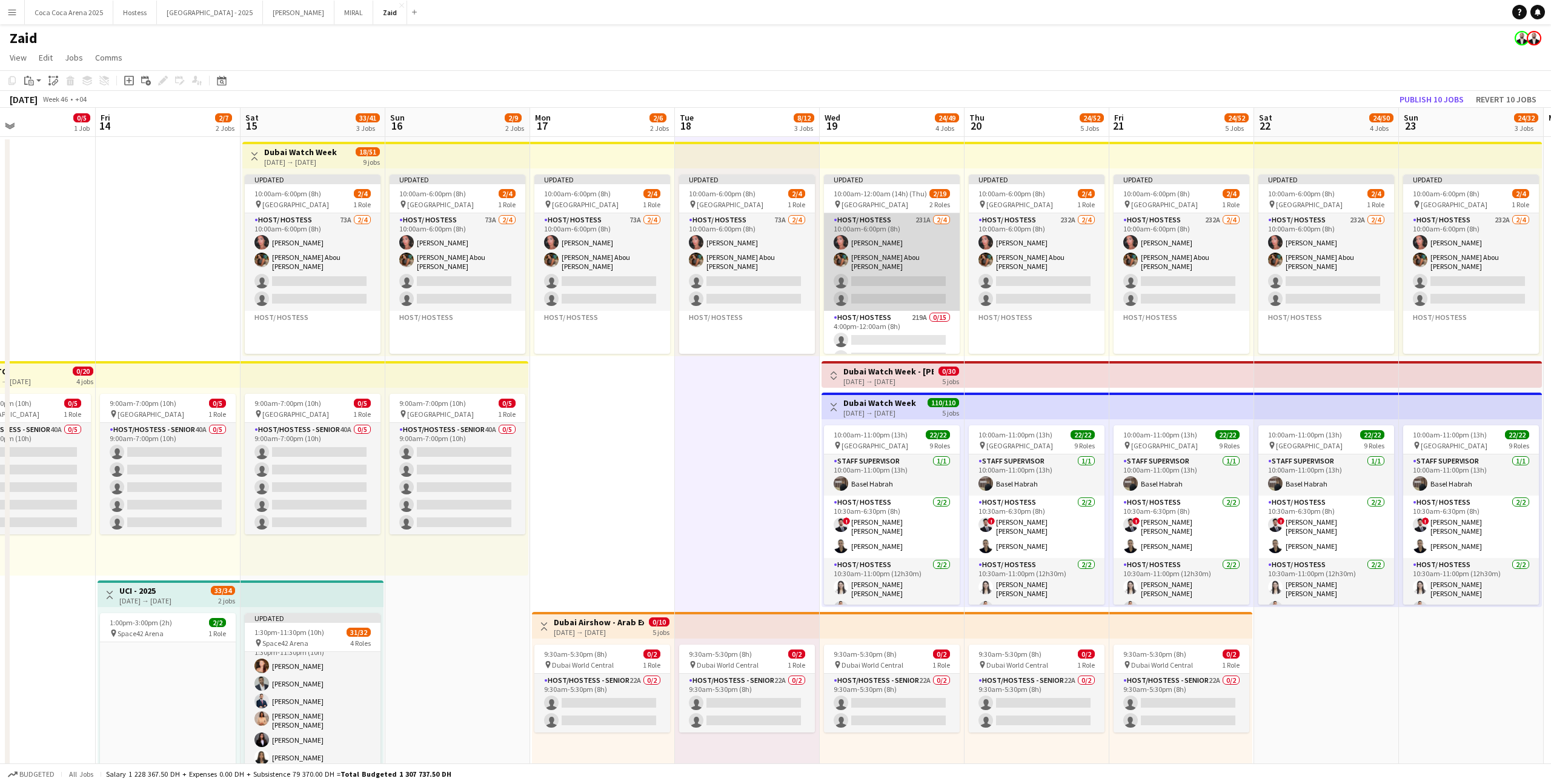
click at [890, 271] on app-card-role "Host/ Hostess 231A [DATE] 10:00am-6:00pm (8h) [PERSON_NAME] Abou [PERSON_NAME] …" at bounding box center [892, 262] width 136 height 98
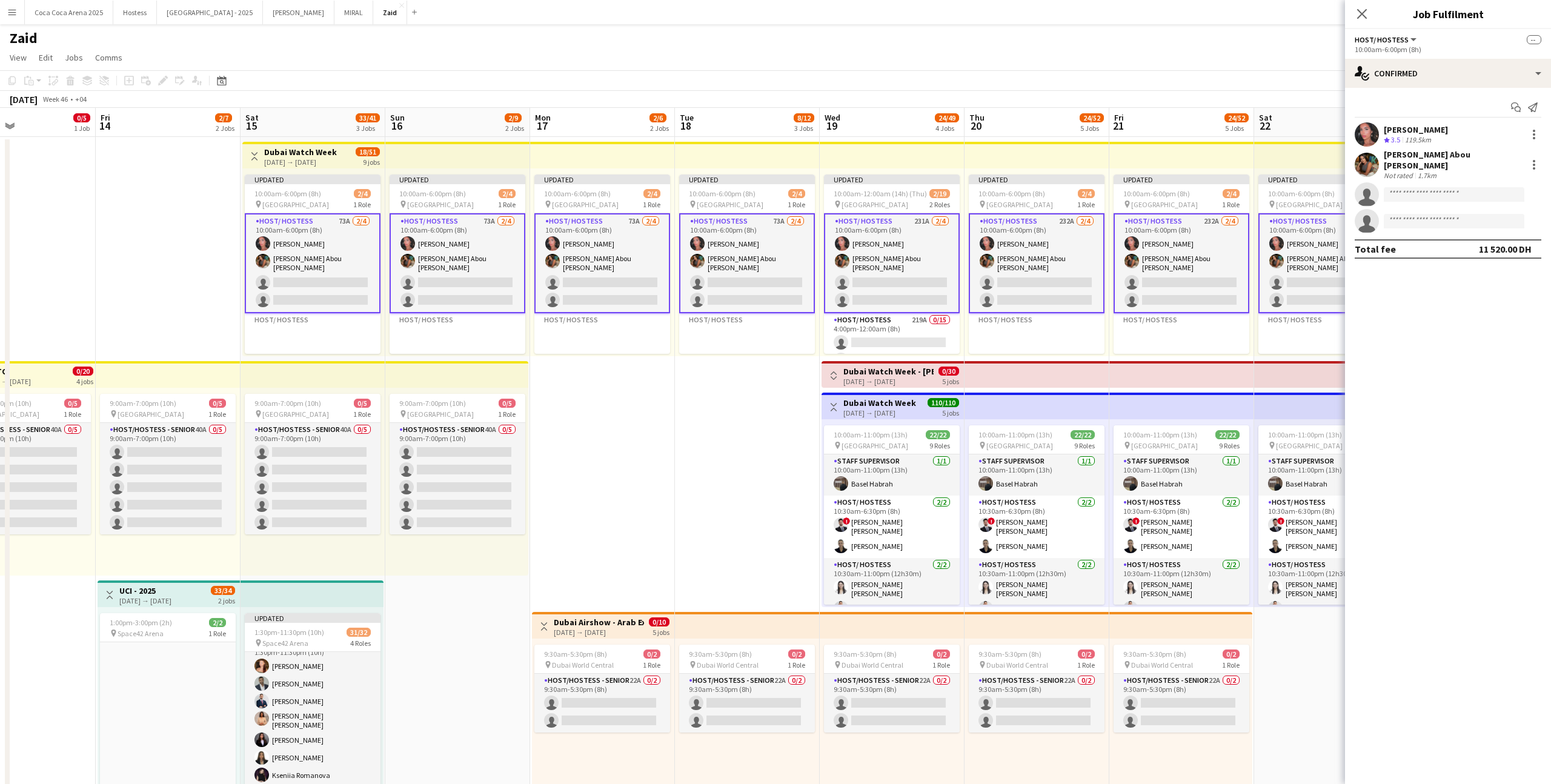
click at [890, 271] on app-card-role "Host/ Hostess 232A [DATE] 10:00am-6:00pm (8h) [PERSON_NAME] Abou [PERSON_NAME] …" at bounding box center [1036, 263] width 136 height 100
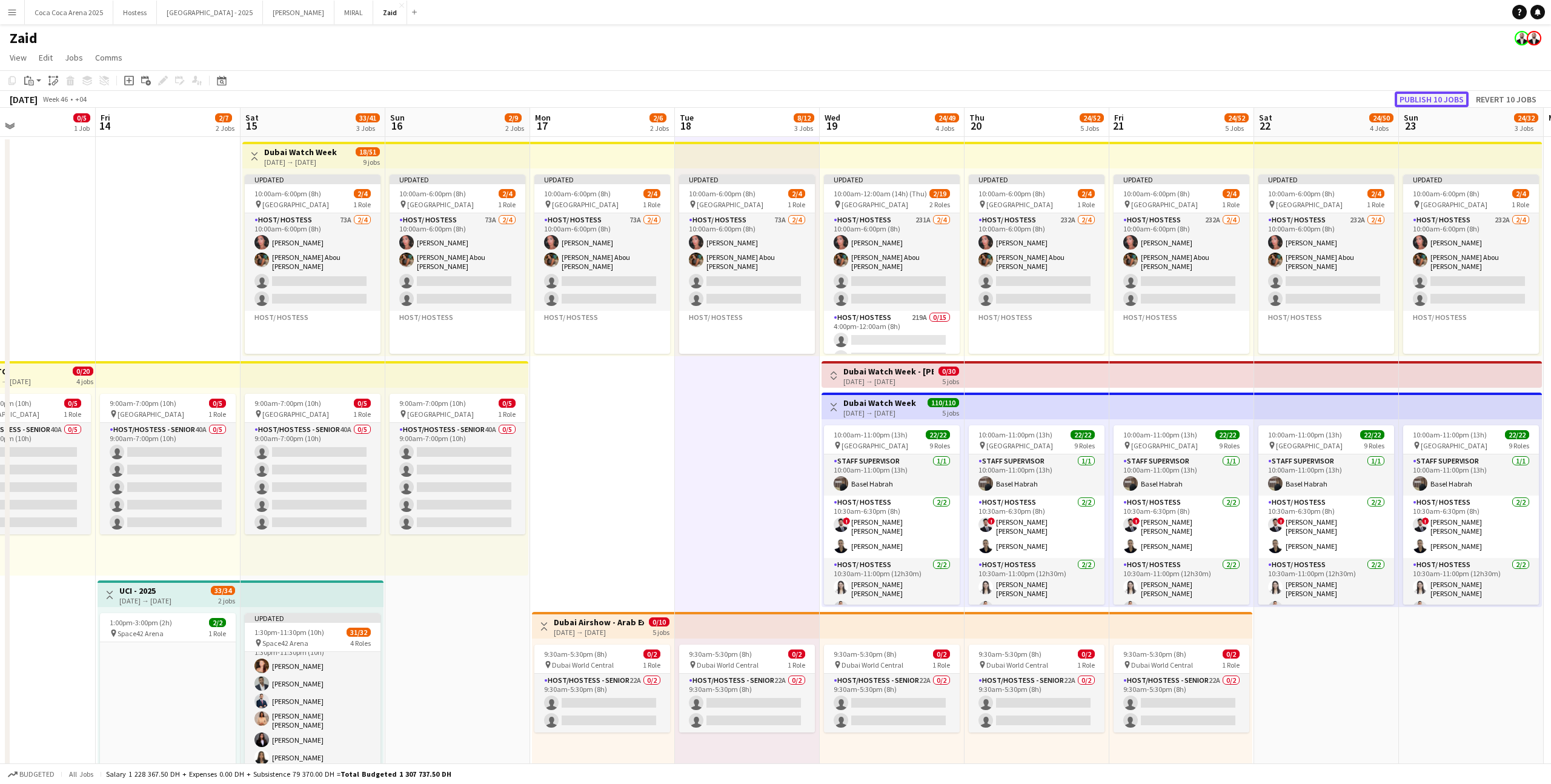
click at [890, 96] on button "Publish 10 jobs" at bounding box center [1431, 100] width 74 height 16
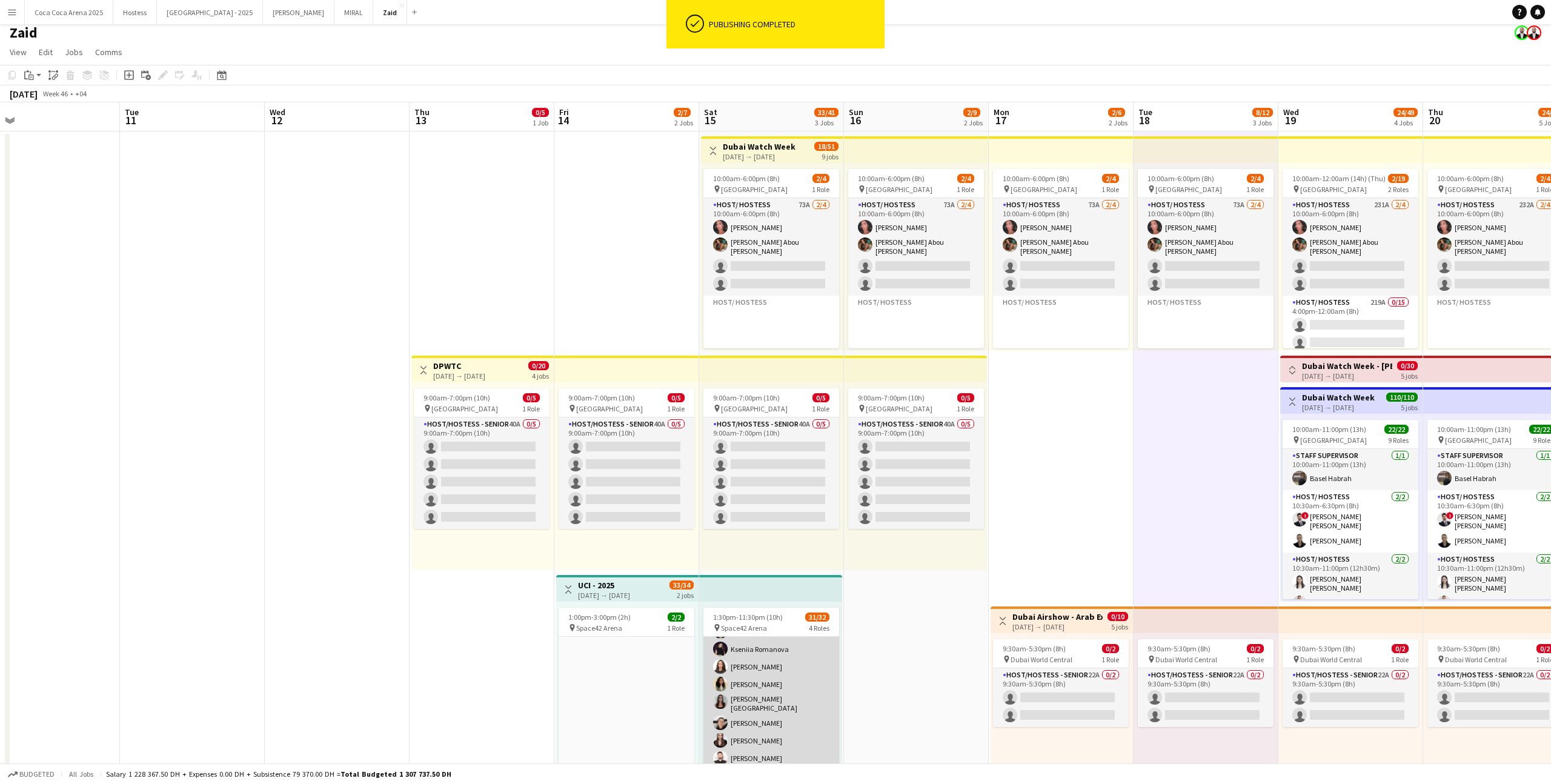
click at [767, 483] on app-card-role "Host/ Hostess 156A 14/15 1:30pm-11:30pm (10h) [PERSON_NAME] Abdulkader Habra [P…" at bounding box center [771, 658] width 136 height 294
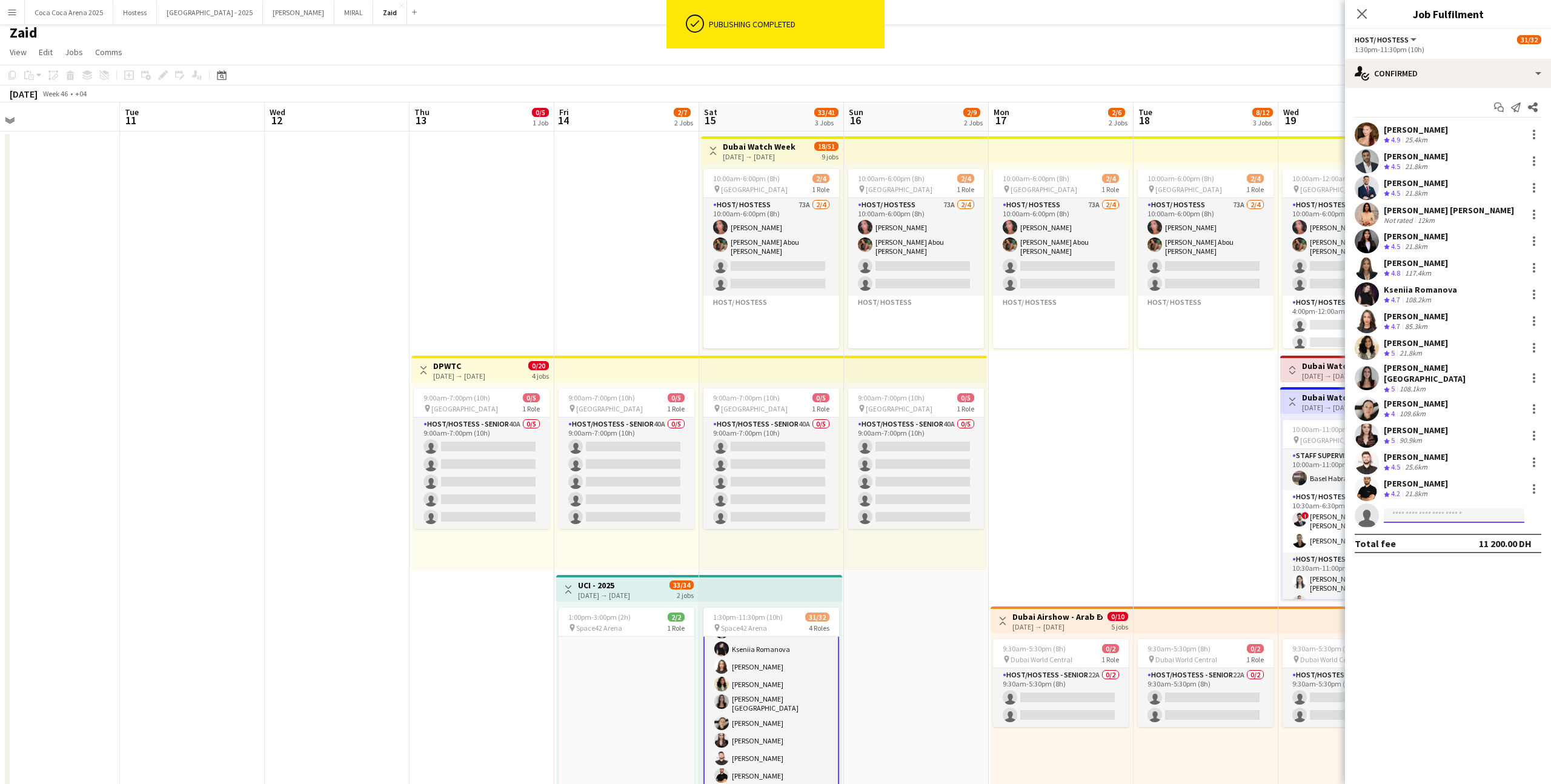
click at [890, 483] on input at bounding box center [1454, 515] width 140 height 15
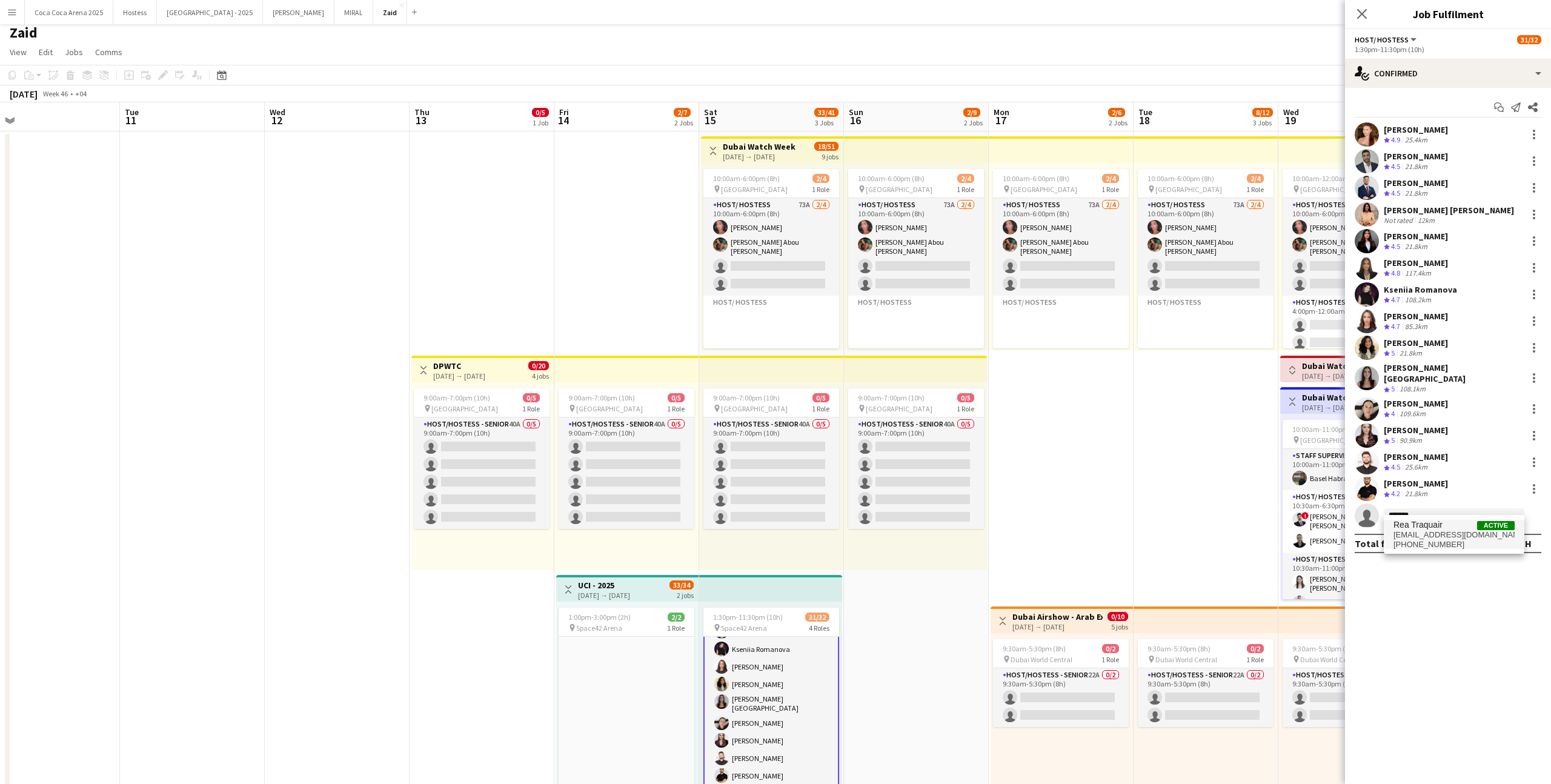
type input "*******"
click at [890, 483] on span "[EMAIL_ADDRESS][DOMAIN_NAME]" at bounding box center [1454, 535] width 121 height 10
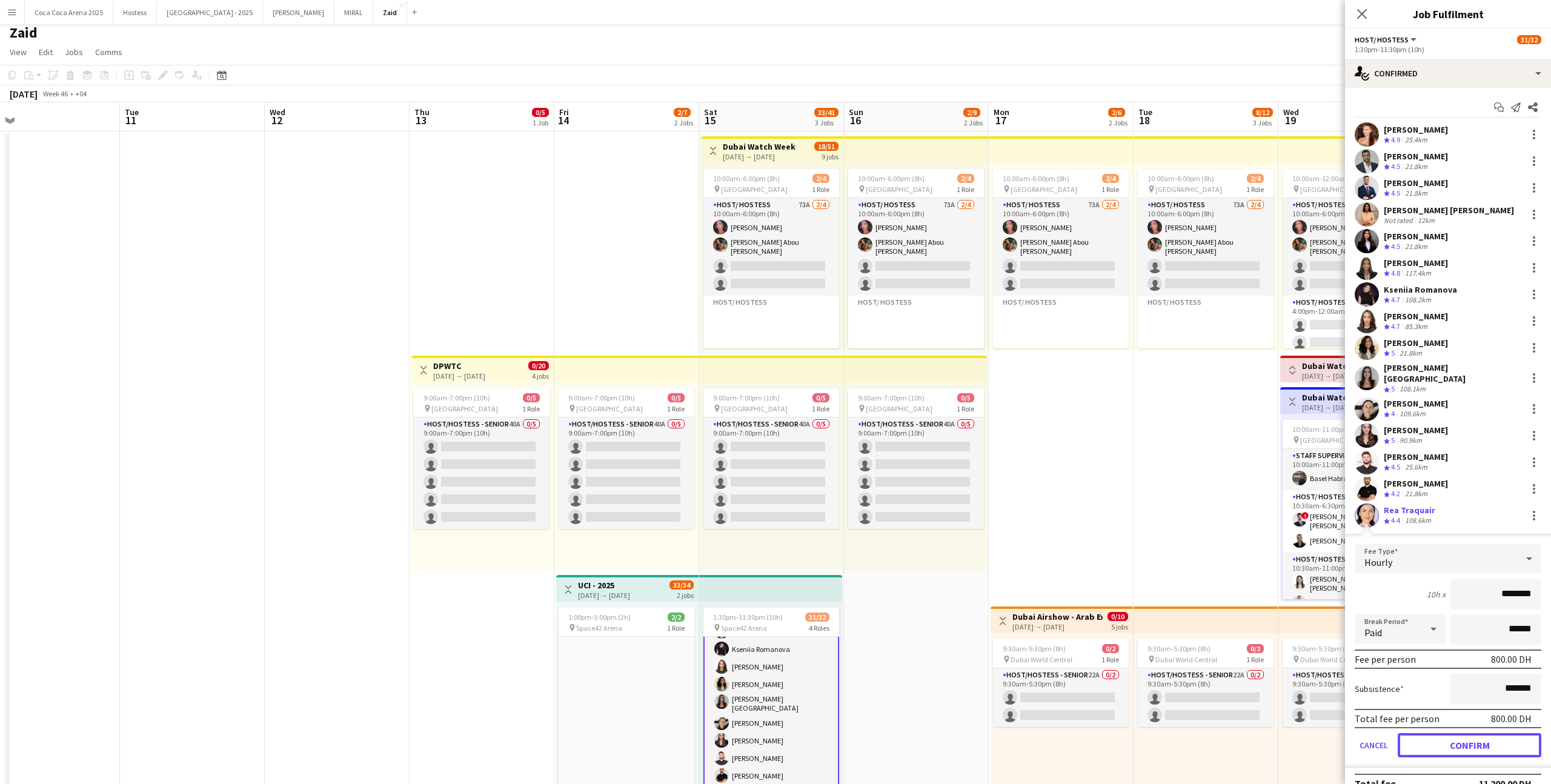
click at [890, 483] on button "Confirm" at bounding box center [1469, 745] width 143 height 24
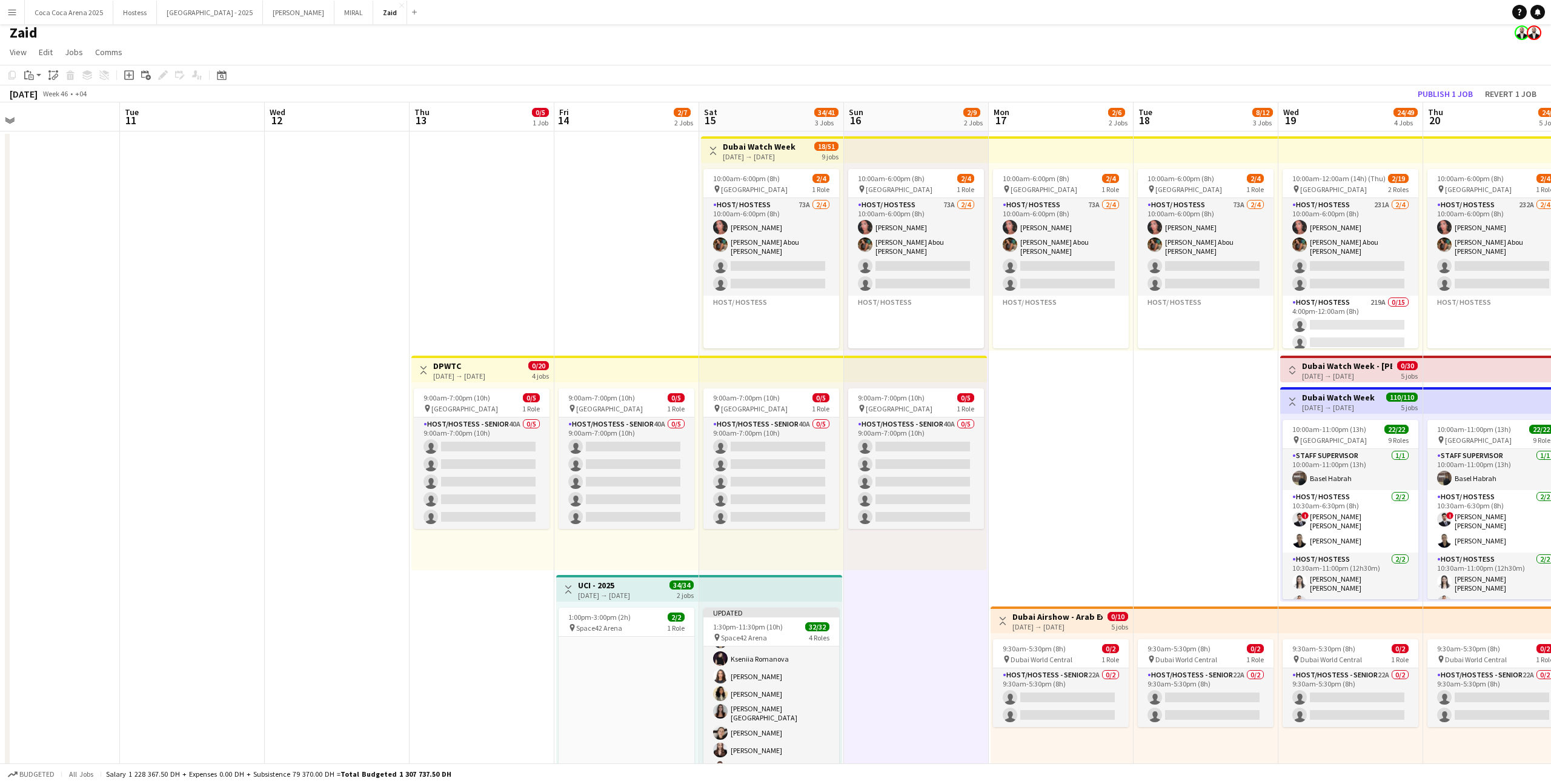
click at [807, 483] on app-top-bar at bounding box center [771, 588] width 143 height 27
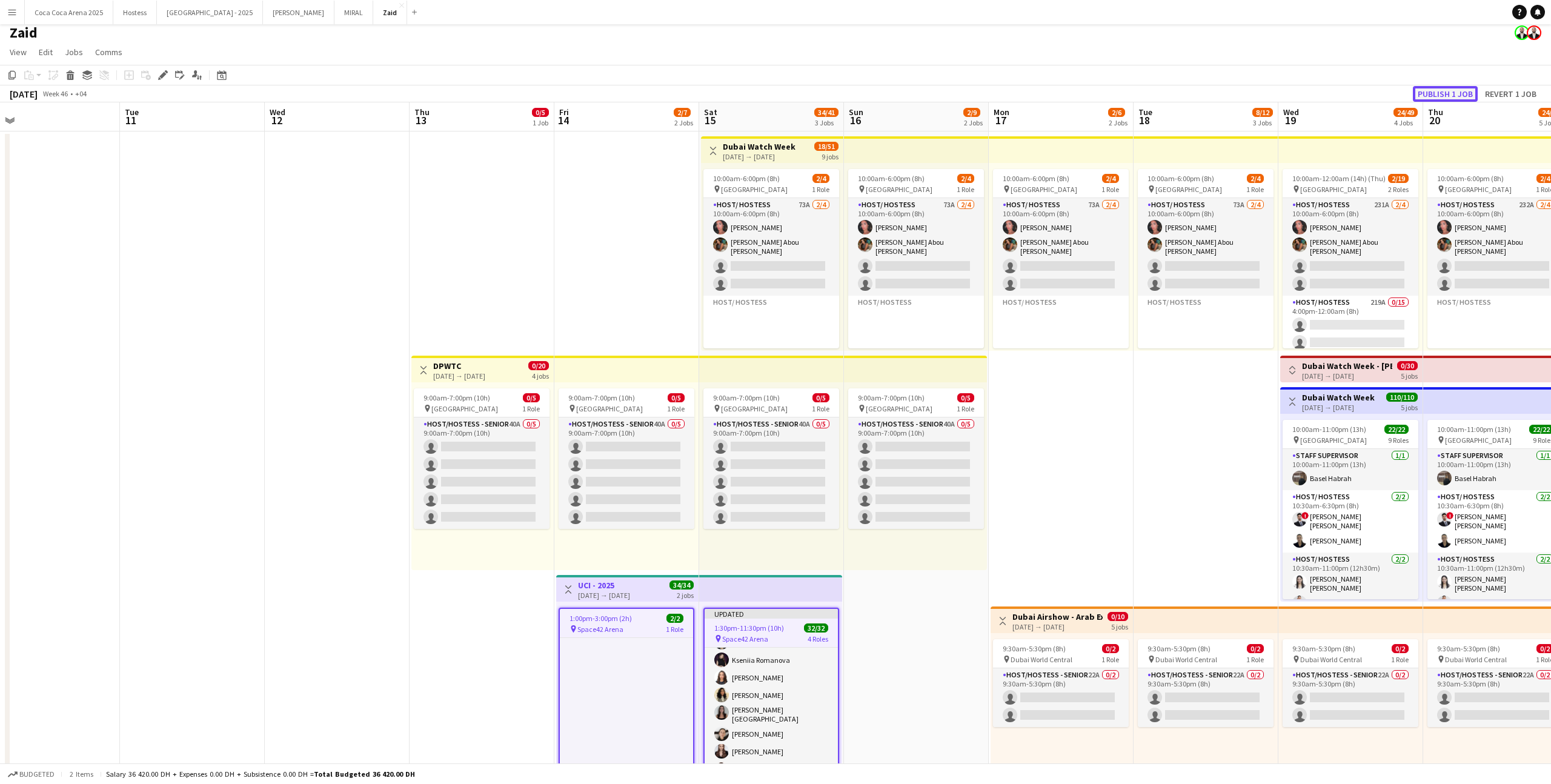
click at [890, 91] on button "Publish 1 job" at bounding box center [1445, 94] width 65 height 16
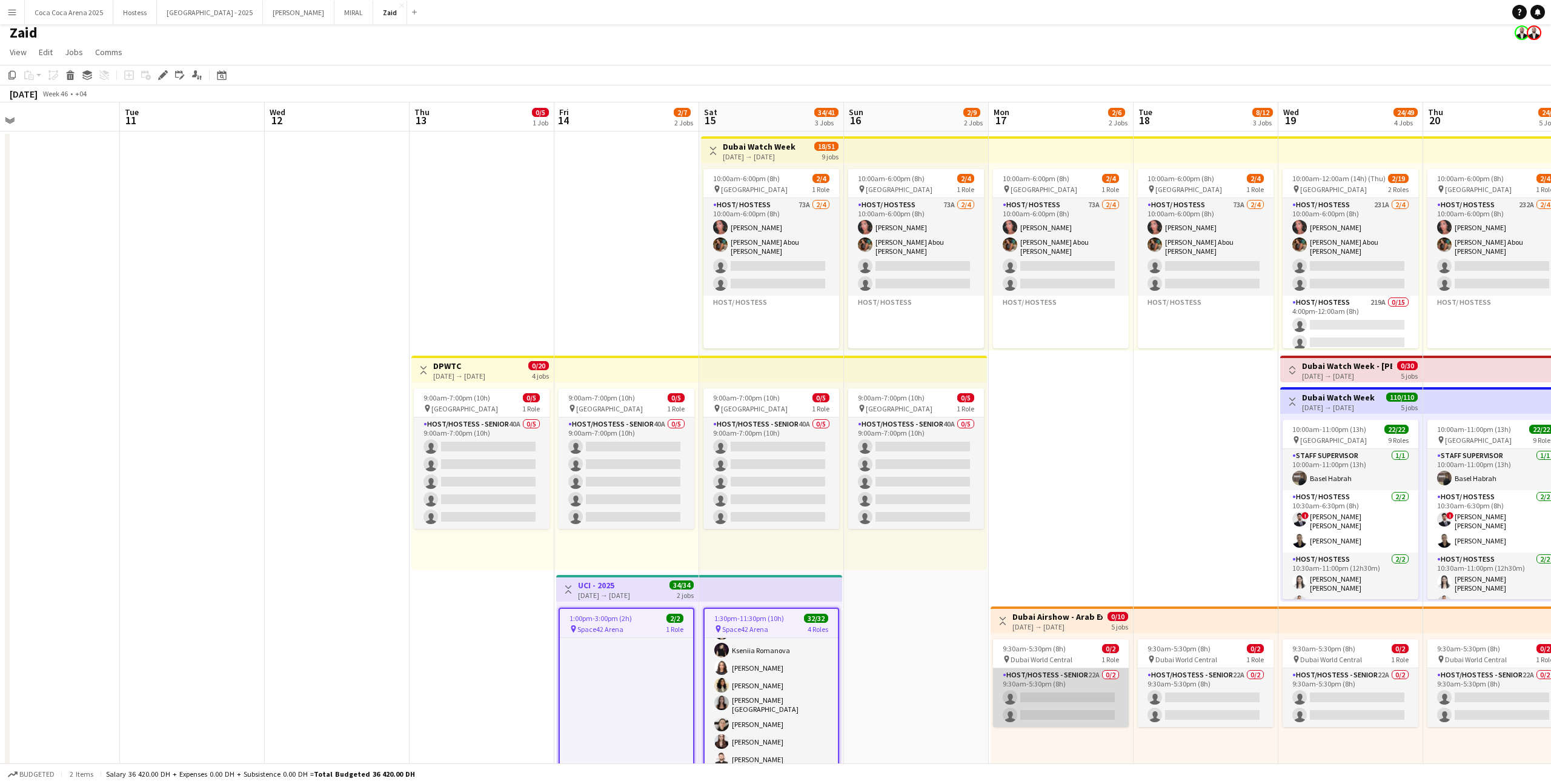
click at [890, 483] on app-card-role "Host/Hostess - Senior 22A 0/2 9:30am-5:30pm (8h) single-neutral-actions single-…" at bounding box center [1061, 697] width 136 height 59
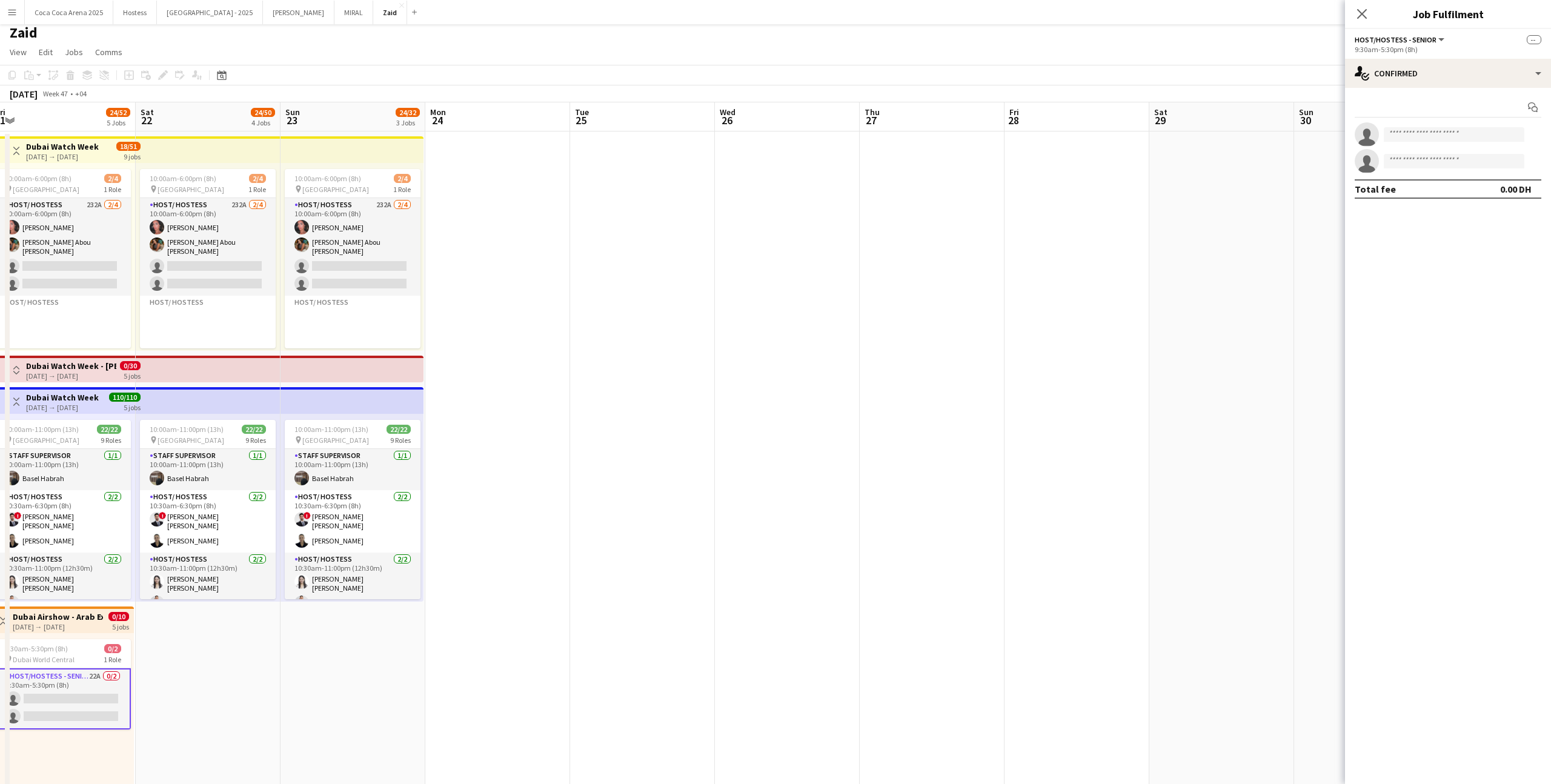
scroll to position [0, 433]
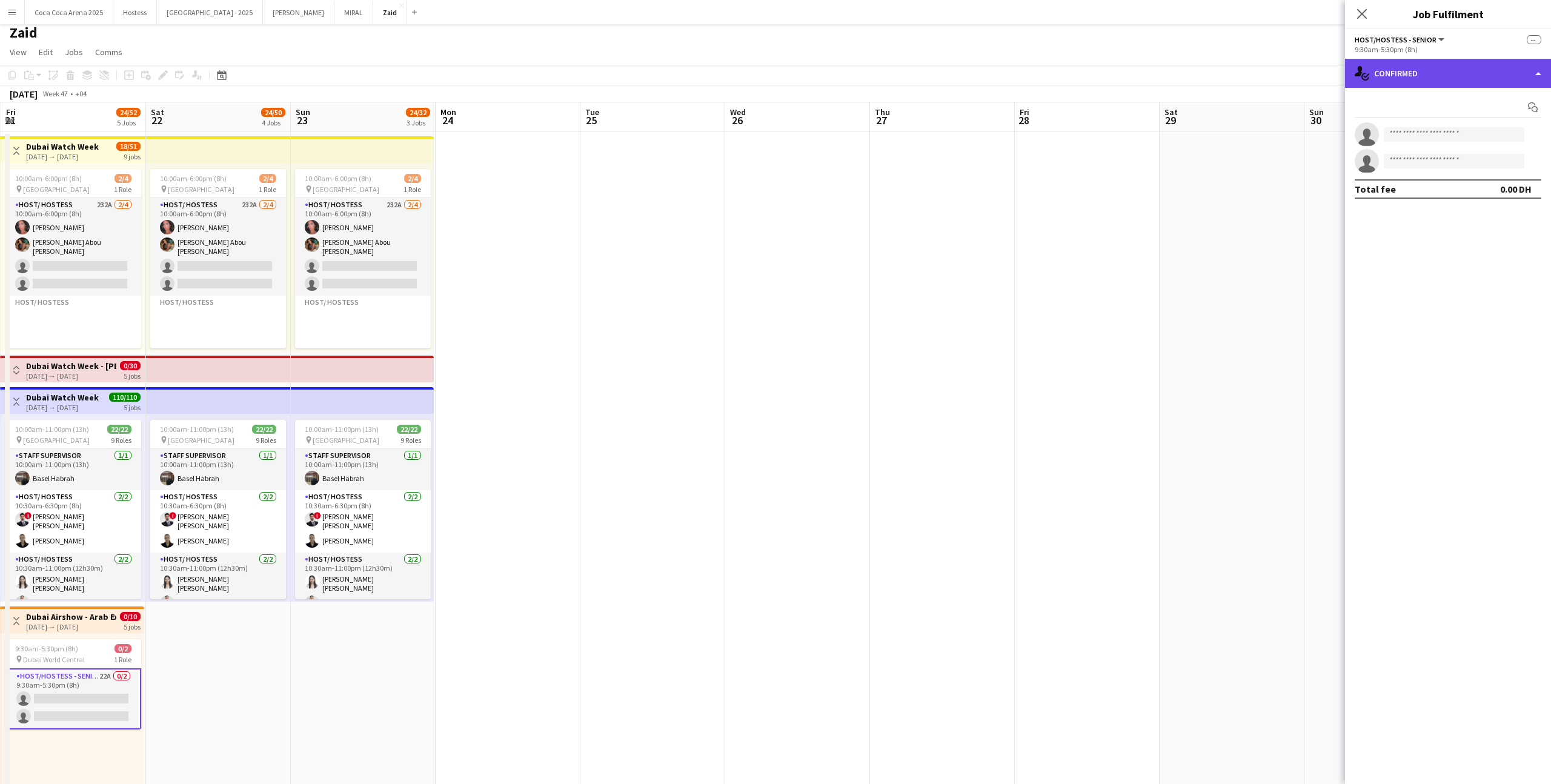
click at [890, 70] on div "single-neutral-actions-check-2 Confirmed" at bounding box center [1447, 73] width 206 height 29
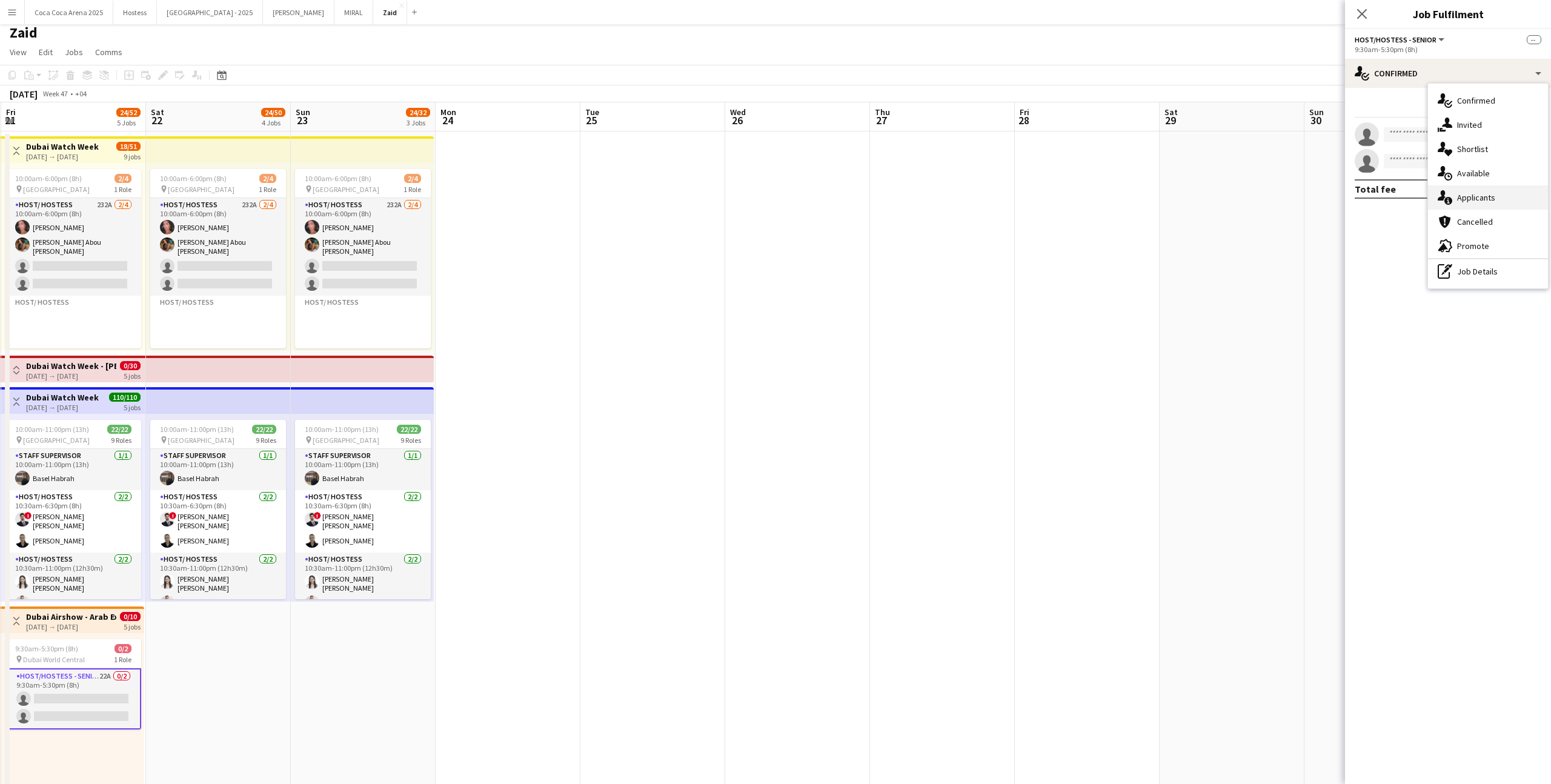
click at [890, 203] on div "single-neutral-actions-information Applicants" at bounding box center [1487, 198] width 120 height 24
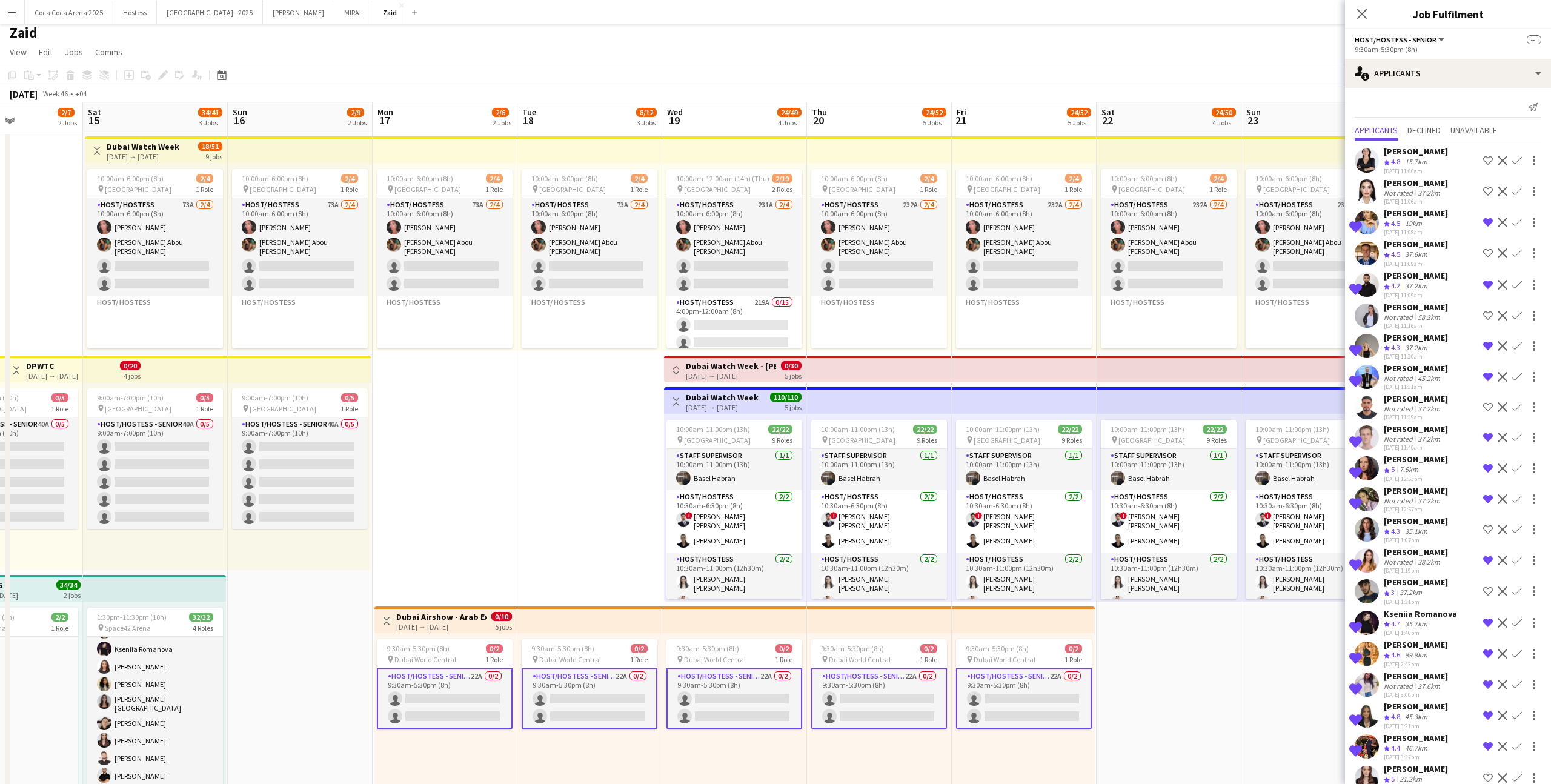
scroll to position [51, 0]
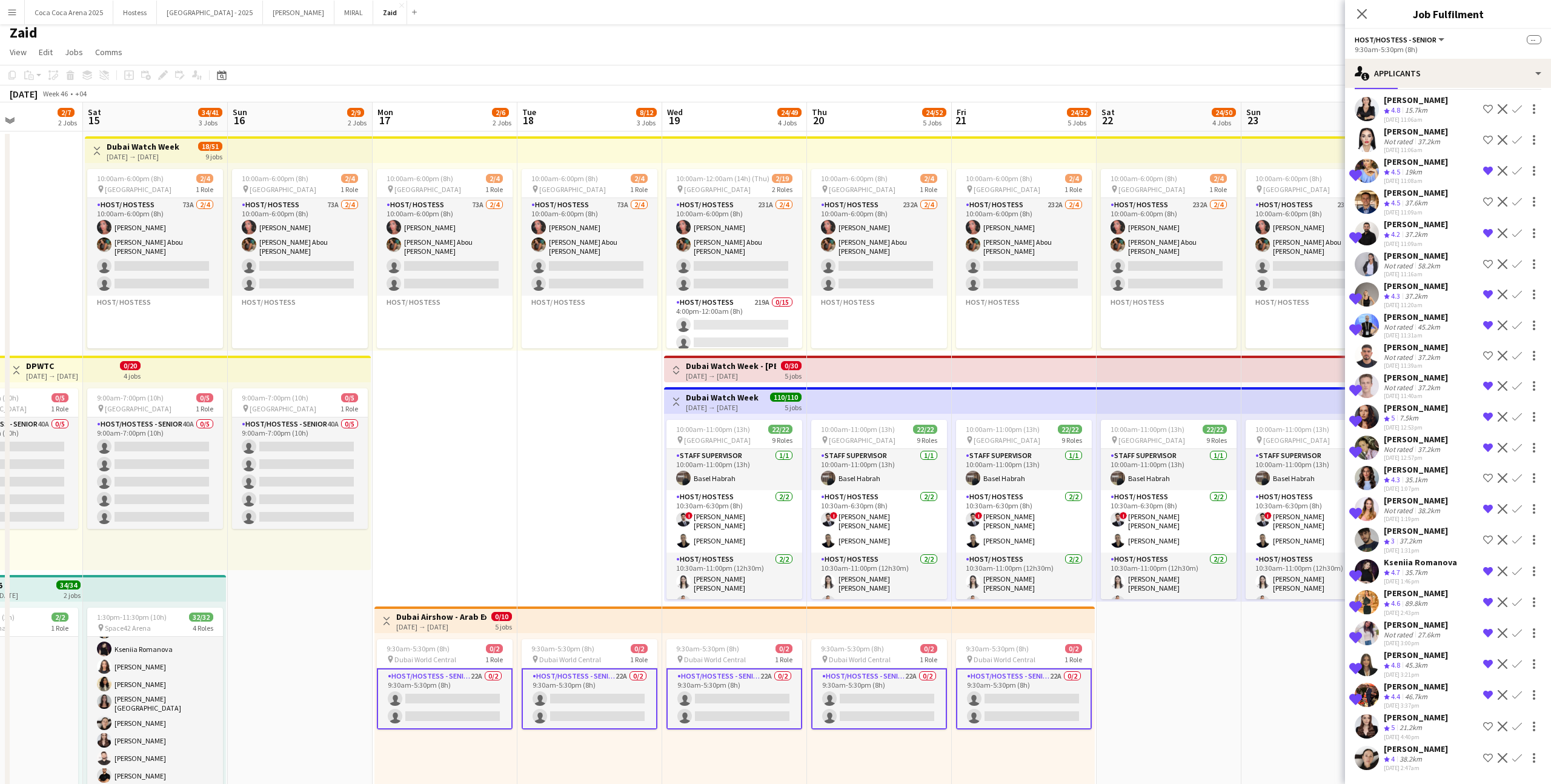
click at [890, 483] on div "[PERSON_NAME]" at bounding box center [1415, 749] width 64 height 11
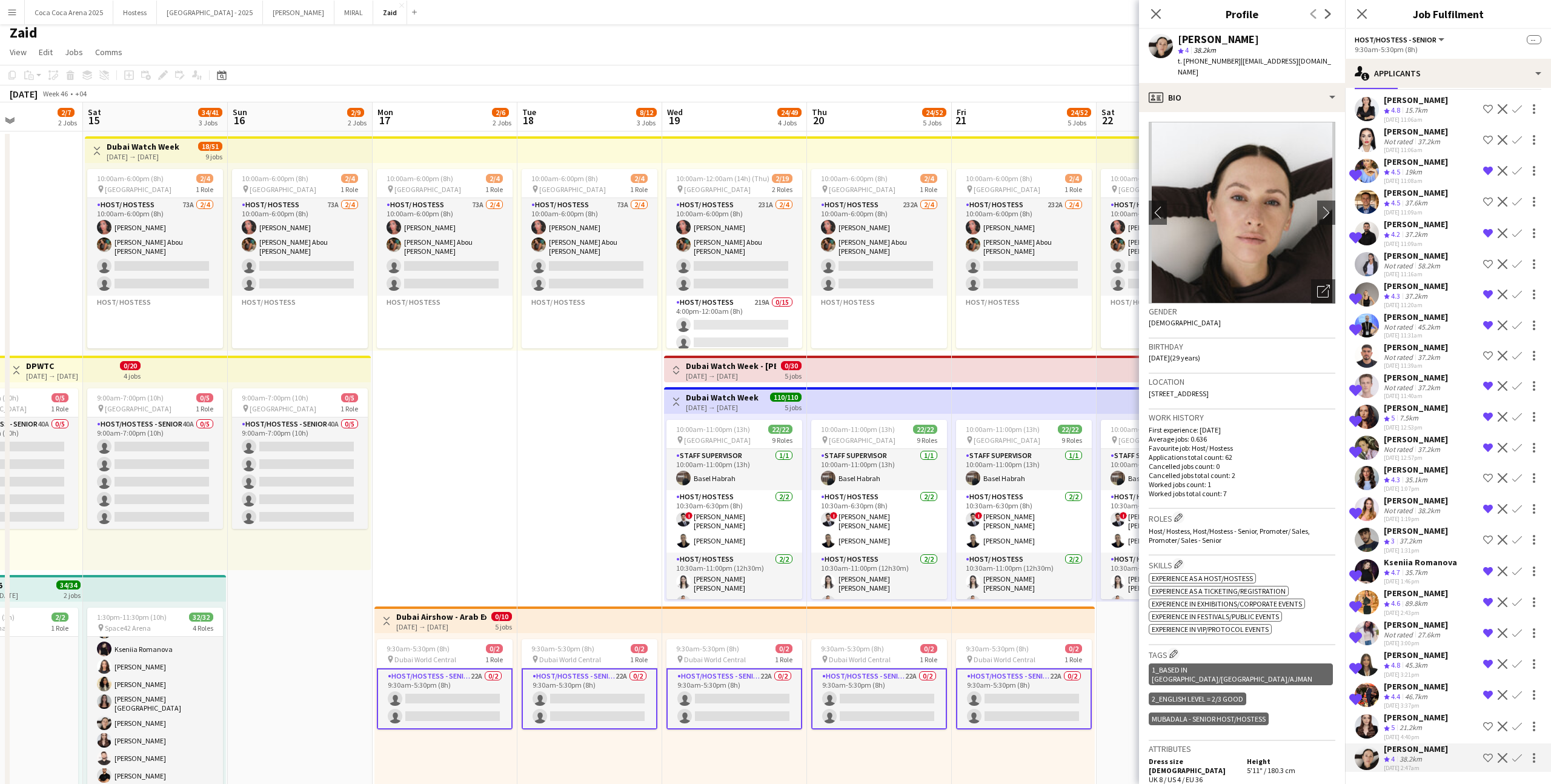
click at [890, 483] on app-icon "Shortlist crew" at bounding box center [1488, 758] width 10 height 10
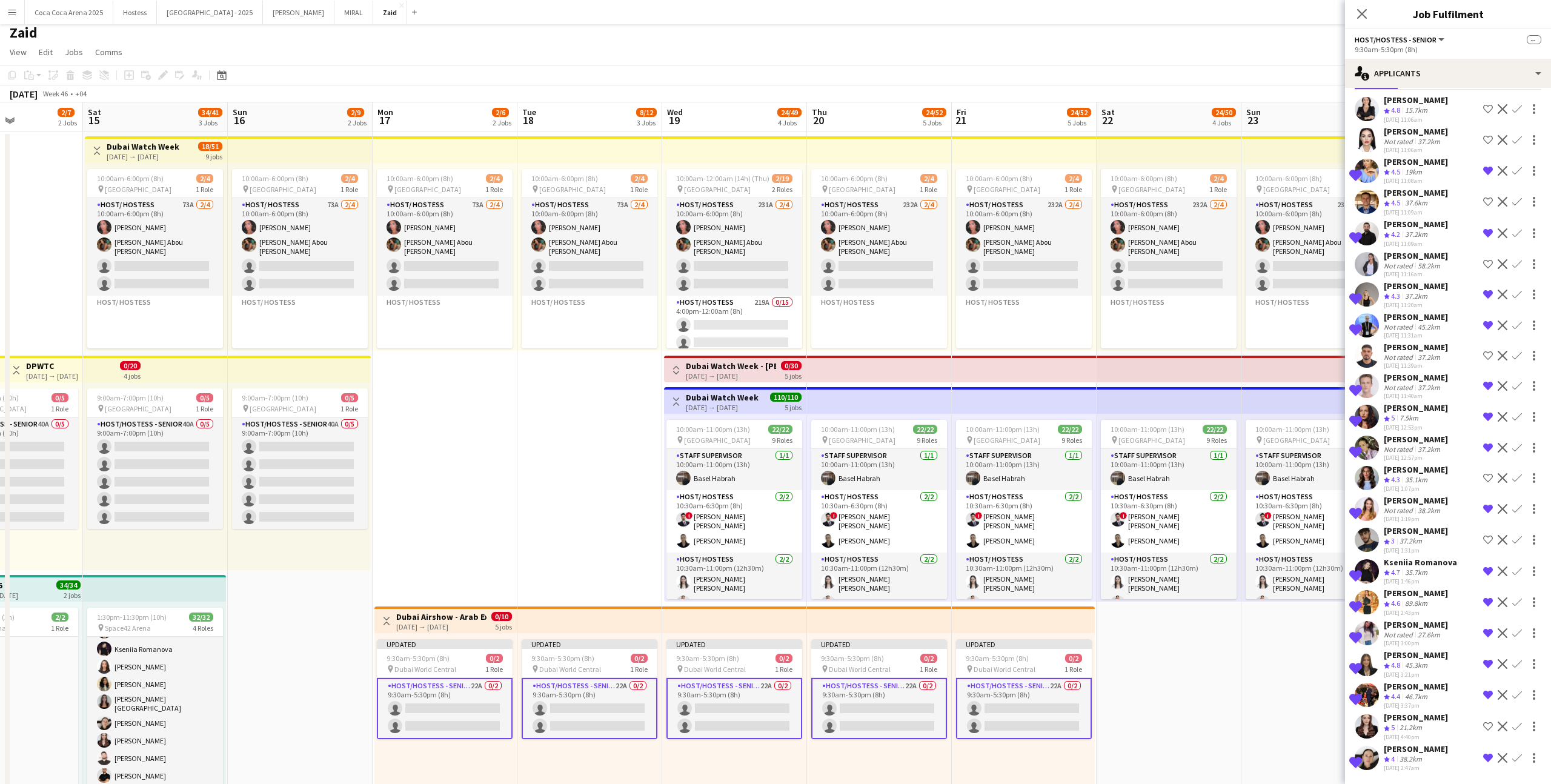
click at [890, 483] on app-icon "Shortlist crew" at bounding box center [1488, 727] width 10 height 10
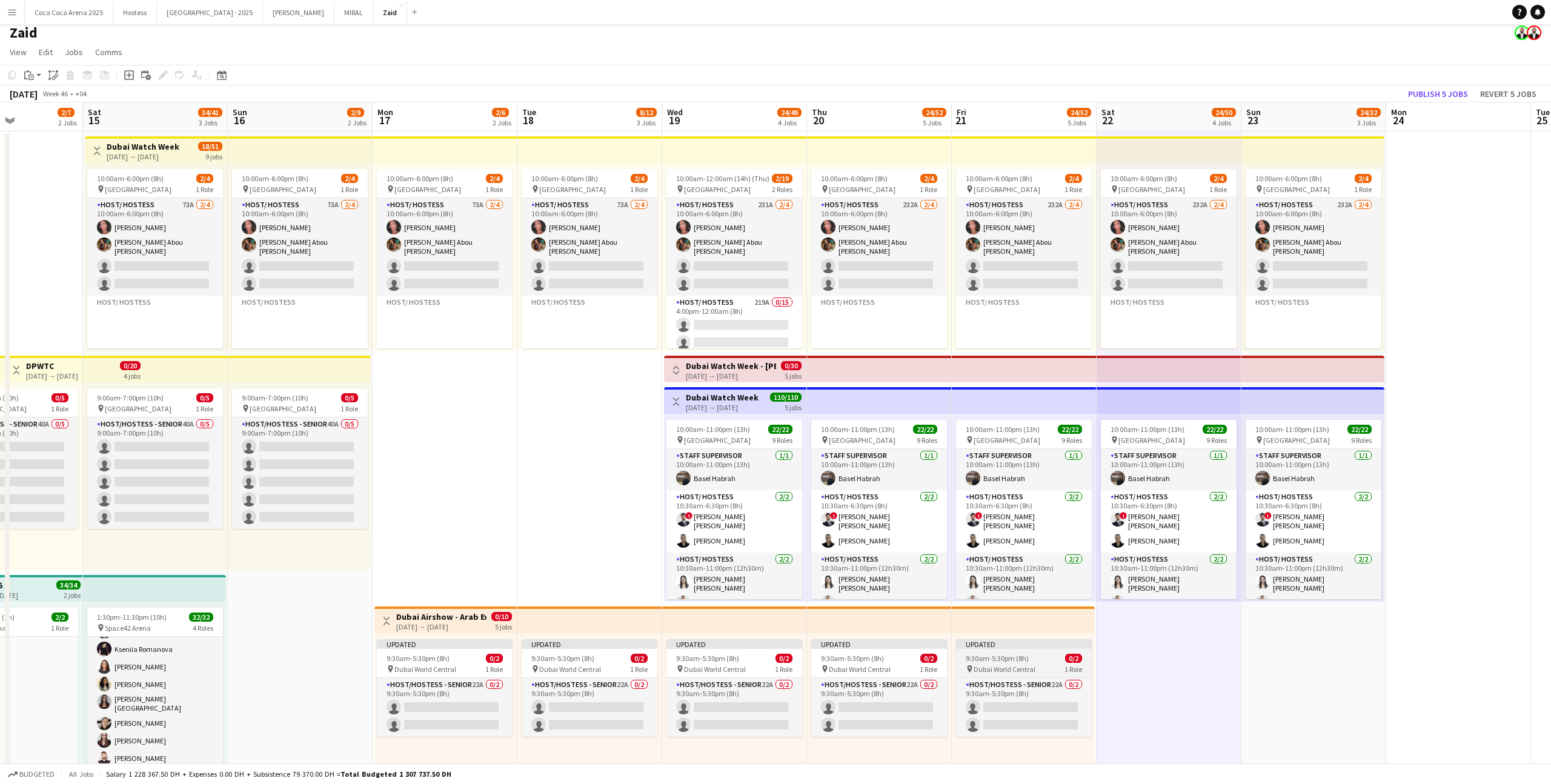
click at [890, 483] on div "Updated" at bounding box center [1023, 644] width 136 height 10
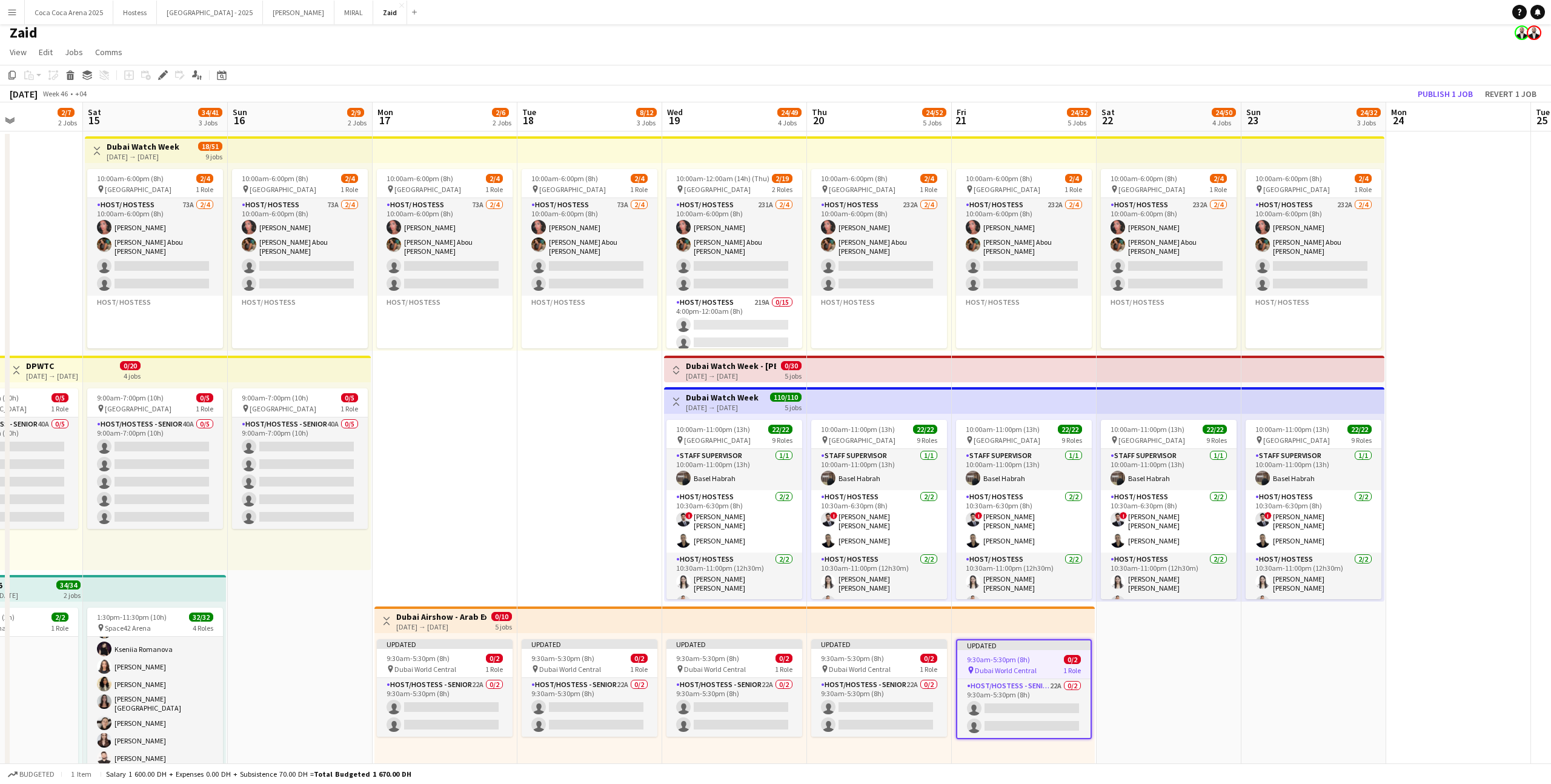
click at [890, 483] on app-top-bar at bounding box center [1023, 620] width 143 height 27
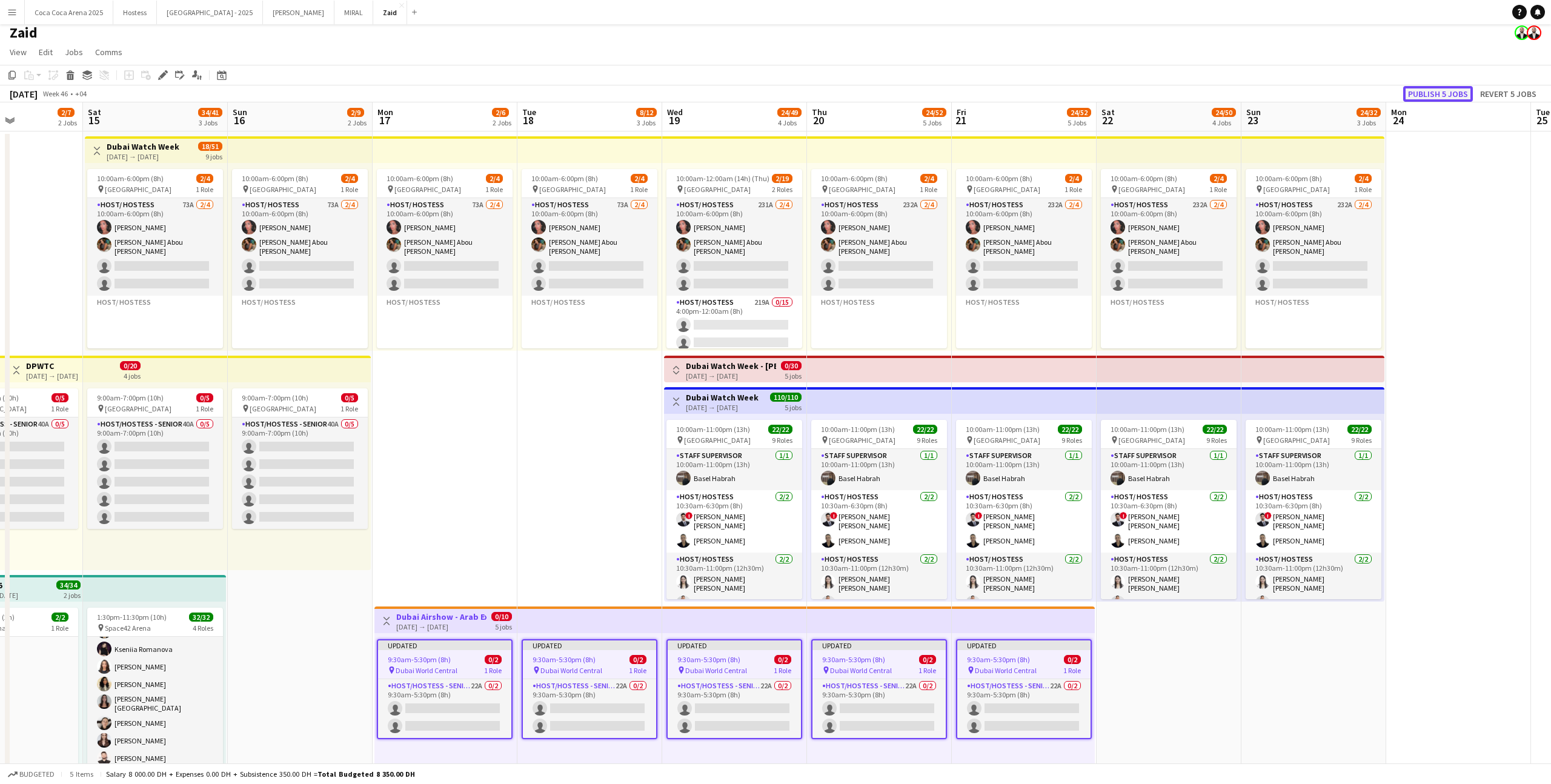
click at [890, 91] on button "Publish 5 jobs" at bounding box center [1438, 94] width 70 height 16
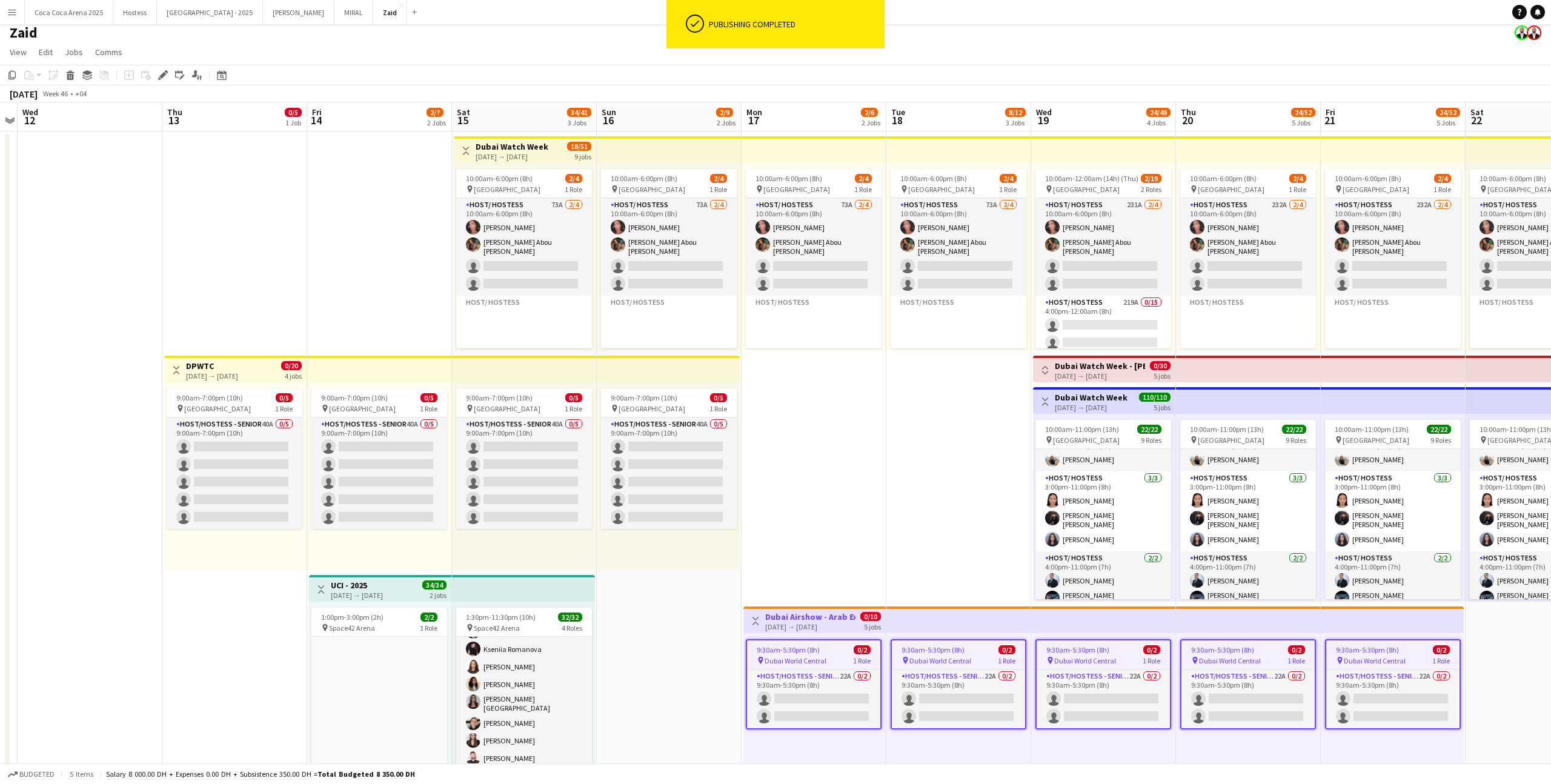
scroll to position [328, 0]
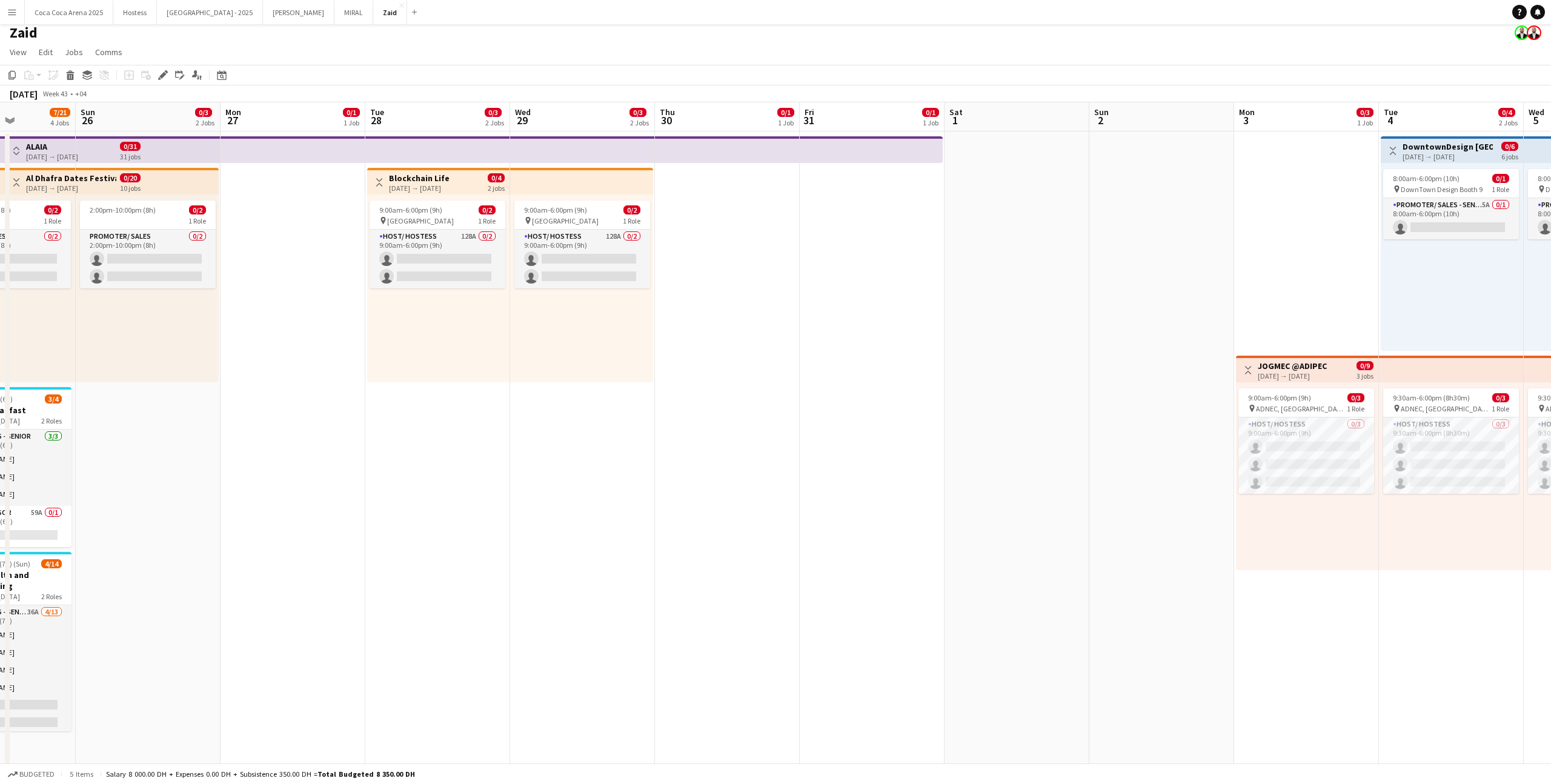
click at [13, 9] on app-icon "Menu" at bounding box center [12, 12] width 10 height 10
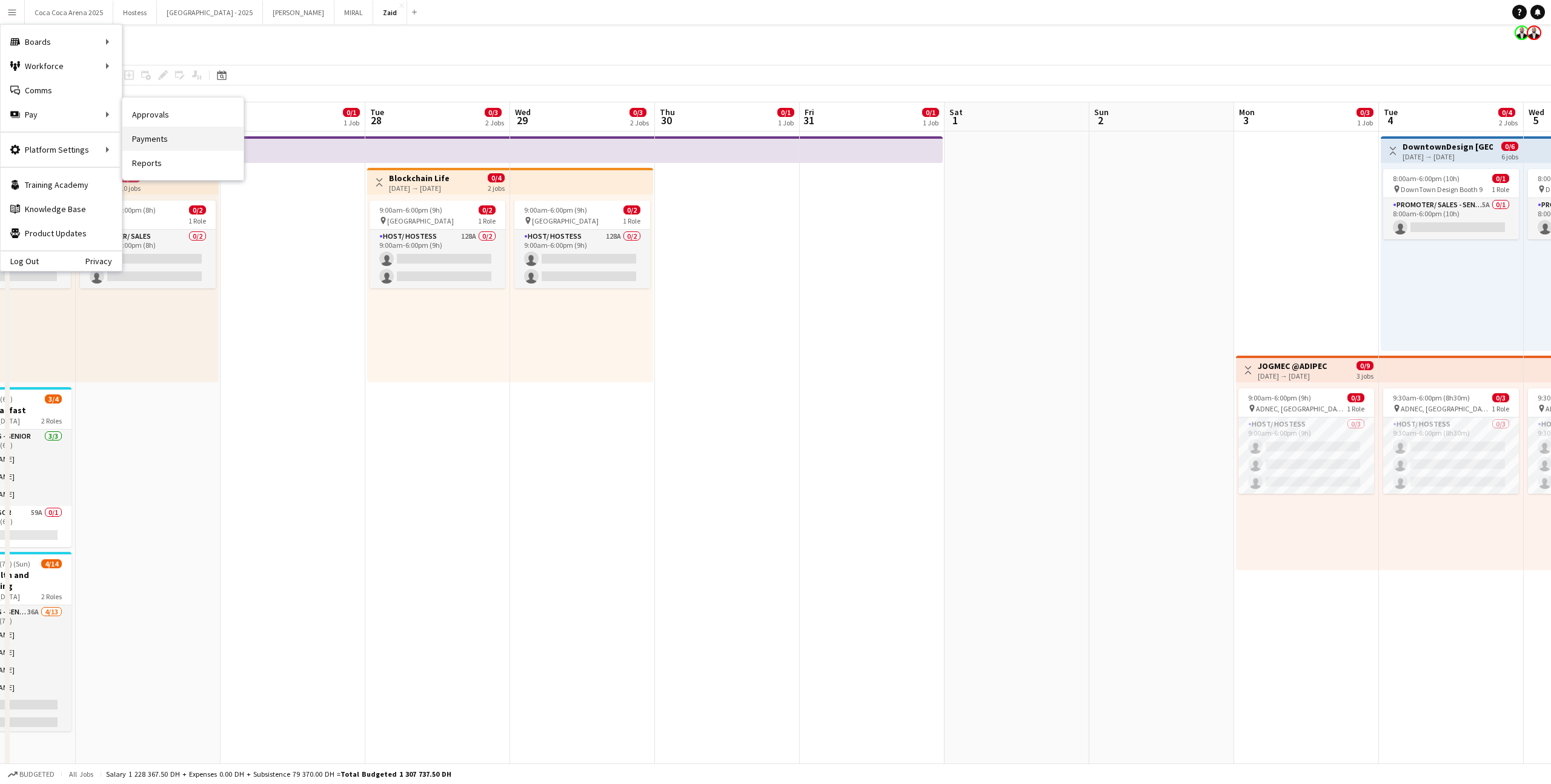
click at [172, 133] on link "Payments" at bounding box center [183, 139] width 121 height 24
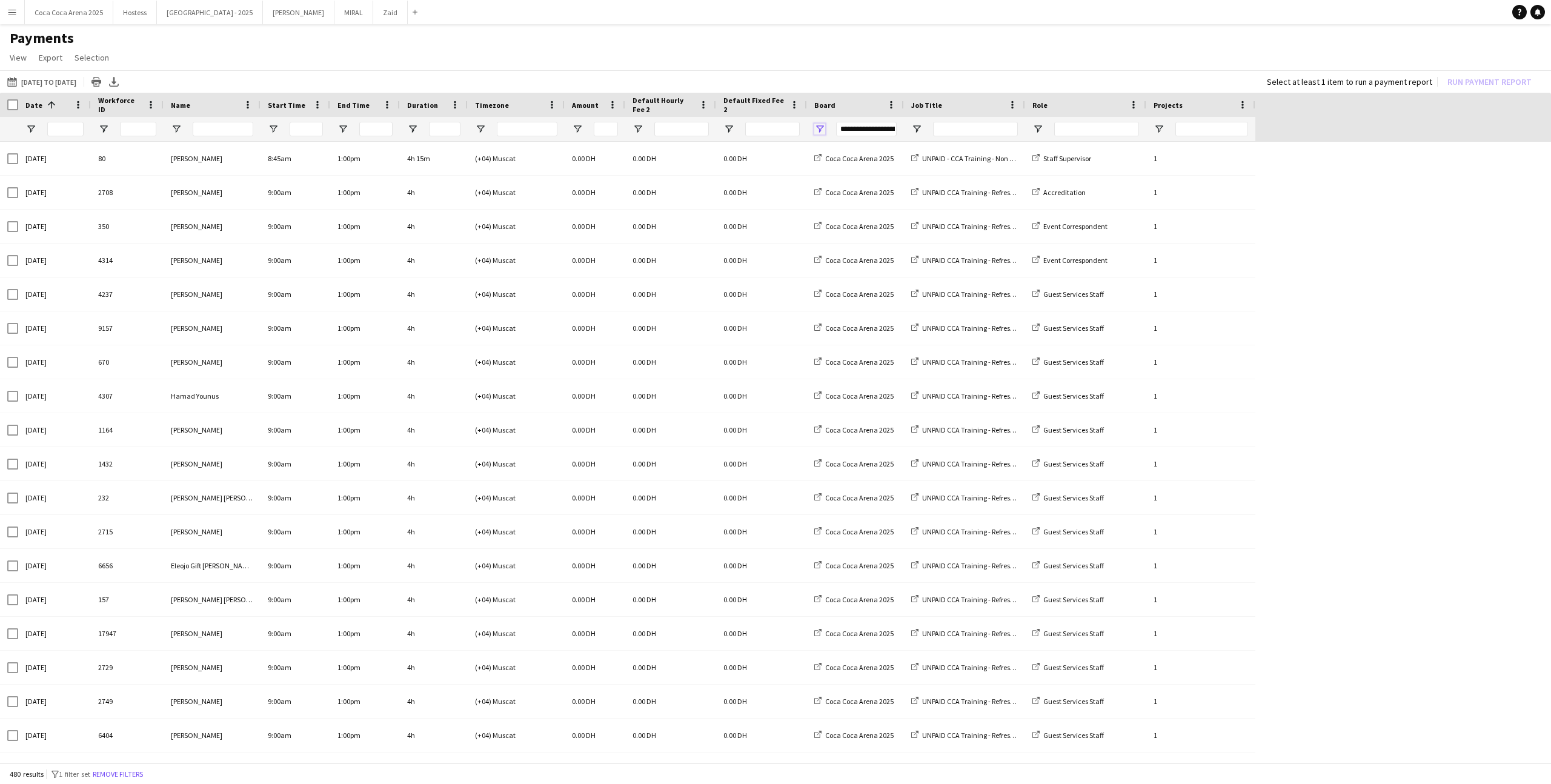
click at [824, 128] on span "Open Filter Menu" at bounding box center [819, 129] width 11 height 11
click at [840, 219] on div "Coca Coca Arena 2025" at bounding box center [881, 217] width 96 height 9
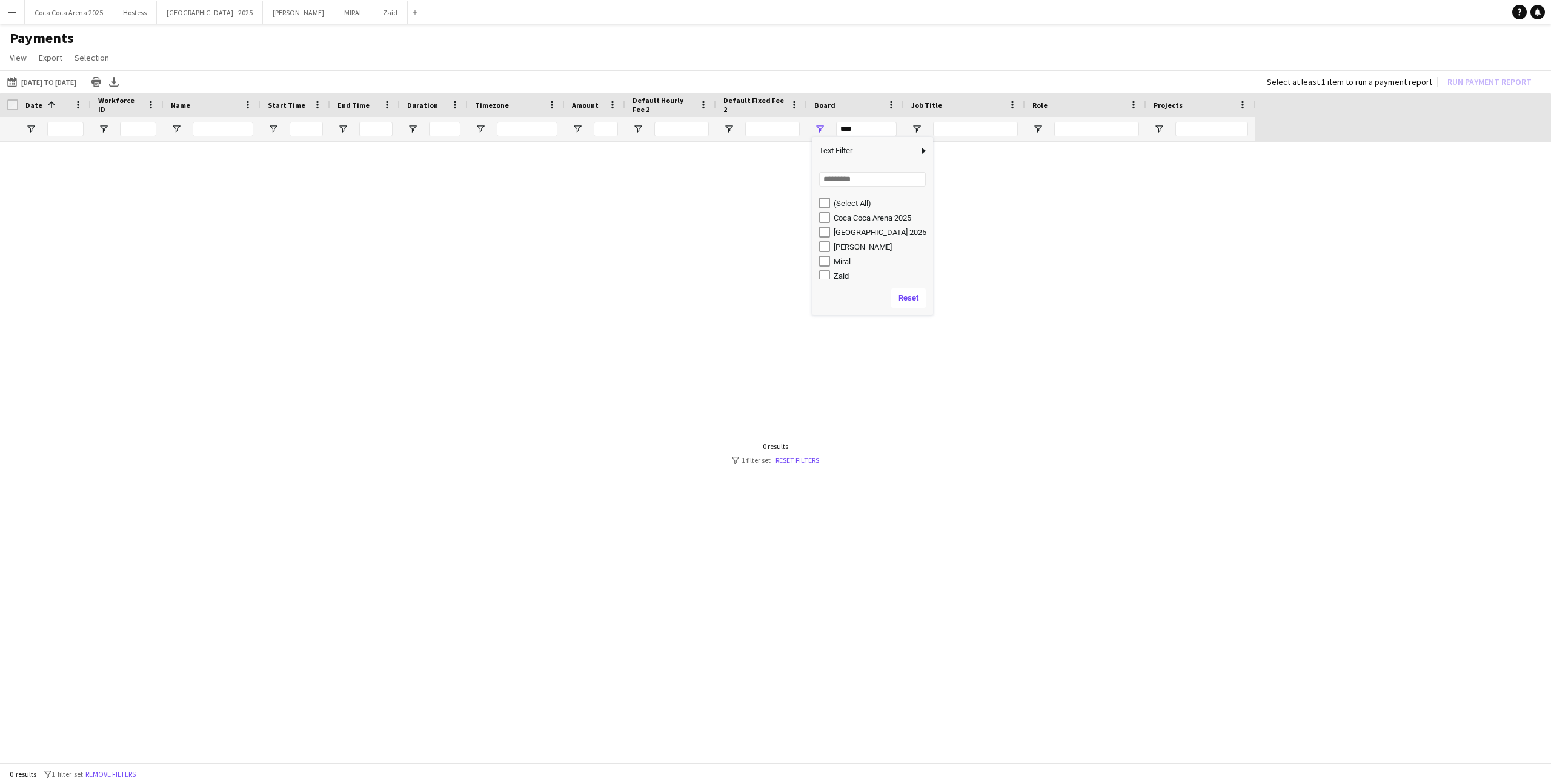
click at [840, 277] on div "Zaid" at bounding box center [881, 275] width 96 height 9
type input "********"
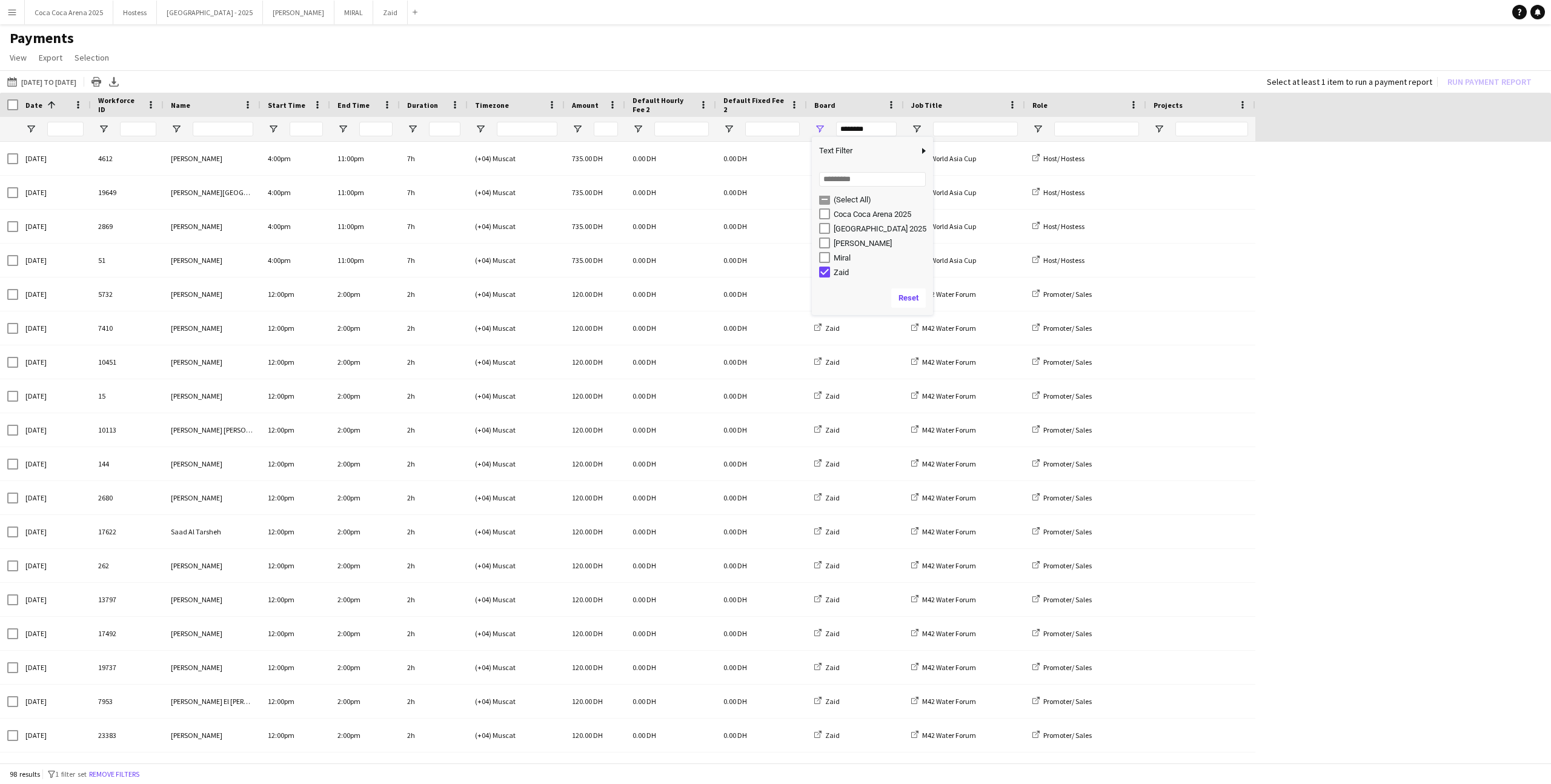
click at [784, 75] on div "[DATE] to [DATE] [DATE] to [DATE] [DATE] This Week This Month [DATE] Last Week …" at bounding box center [776, 81] width 1551 height 23
click at [890, 132] on span "Open Filter Menu" at bounding box center [917, 129] width 11 height 11
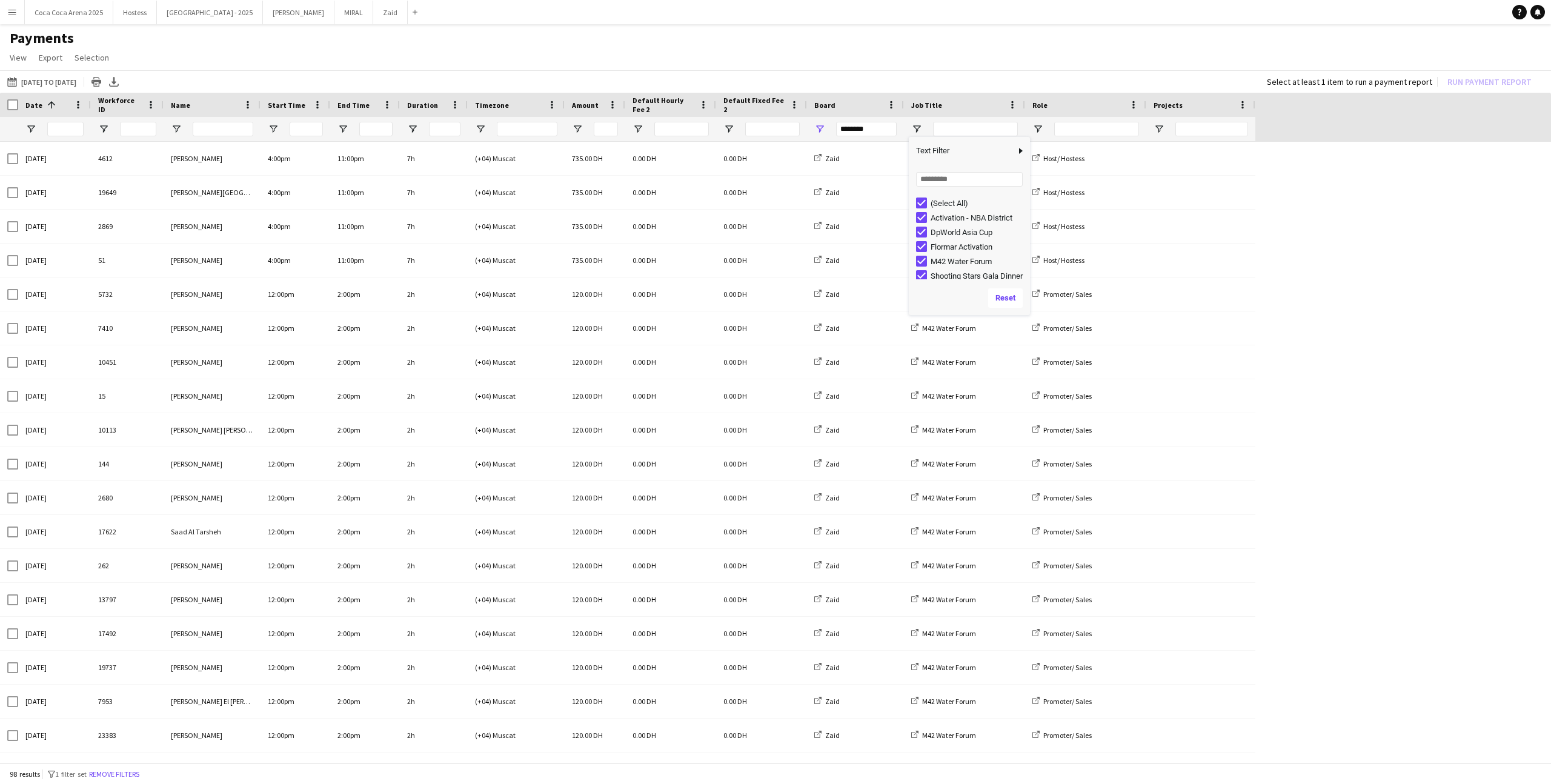
click at [890, 203] on div "(Select All)" at bounding box center [978, 203] width 96 height 9
type input "***"
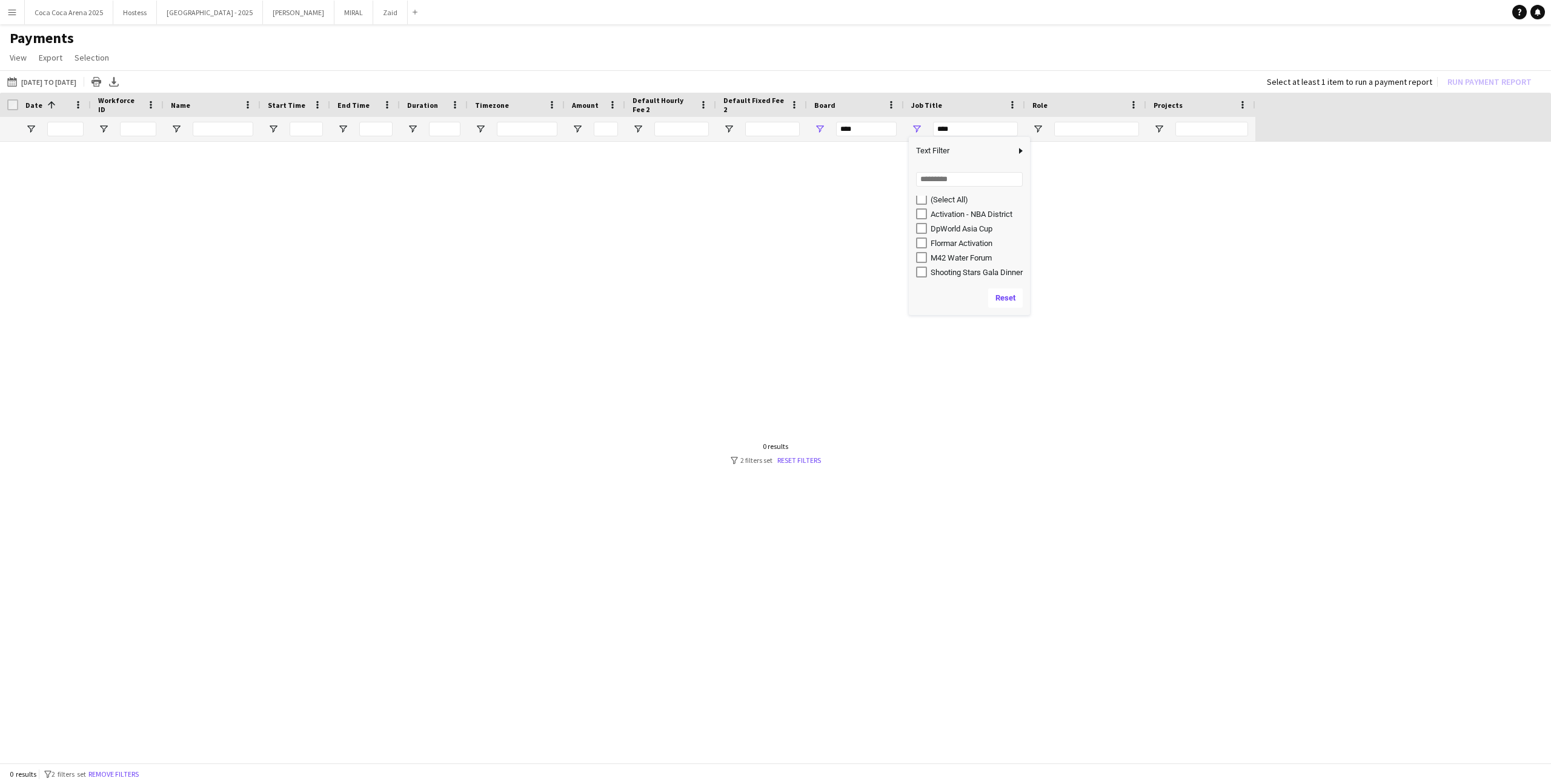
scroll to position [0, 0]
click at [890, 237] on div "DpWorld Asia Cup" at bounding box center [973, 232] width 114 height 15
click at [890, 228] on div "DpWorld Asia Cup" at bounding box center [978, 232] width 96 height 9
type input "**********"
type input "********"
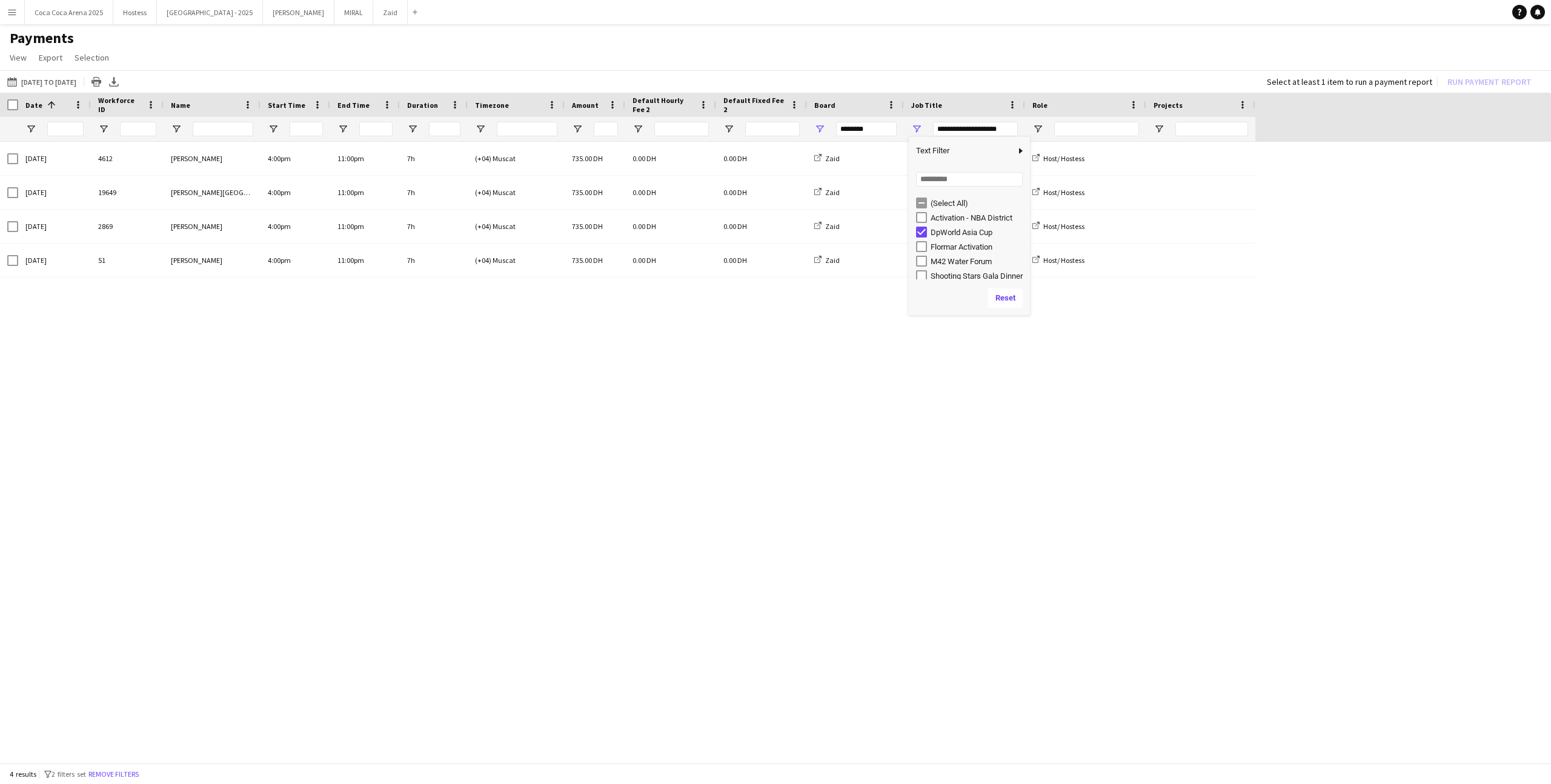
click at [890, 56] on app-page-menu "View Customise view Customise filters Reset Filters Reset View Reset All Export…" at bounding box center [776, 59] width 1551 height 23
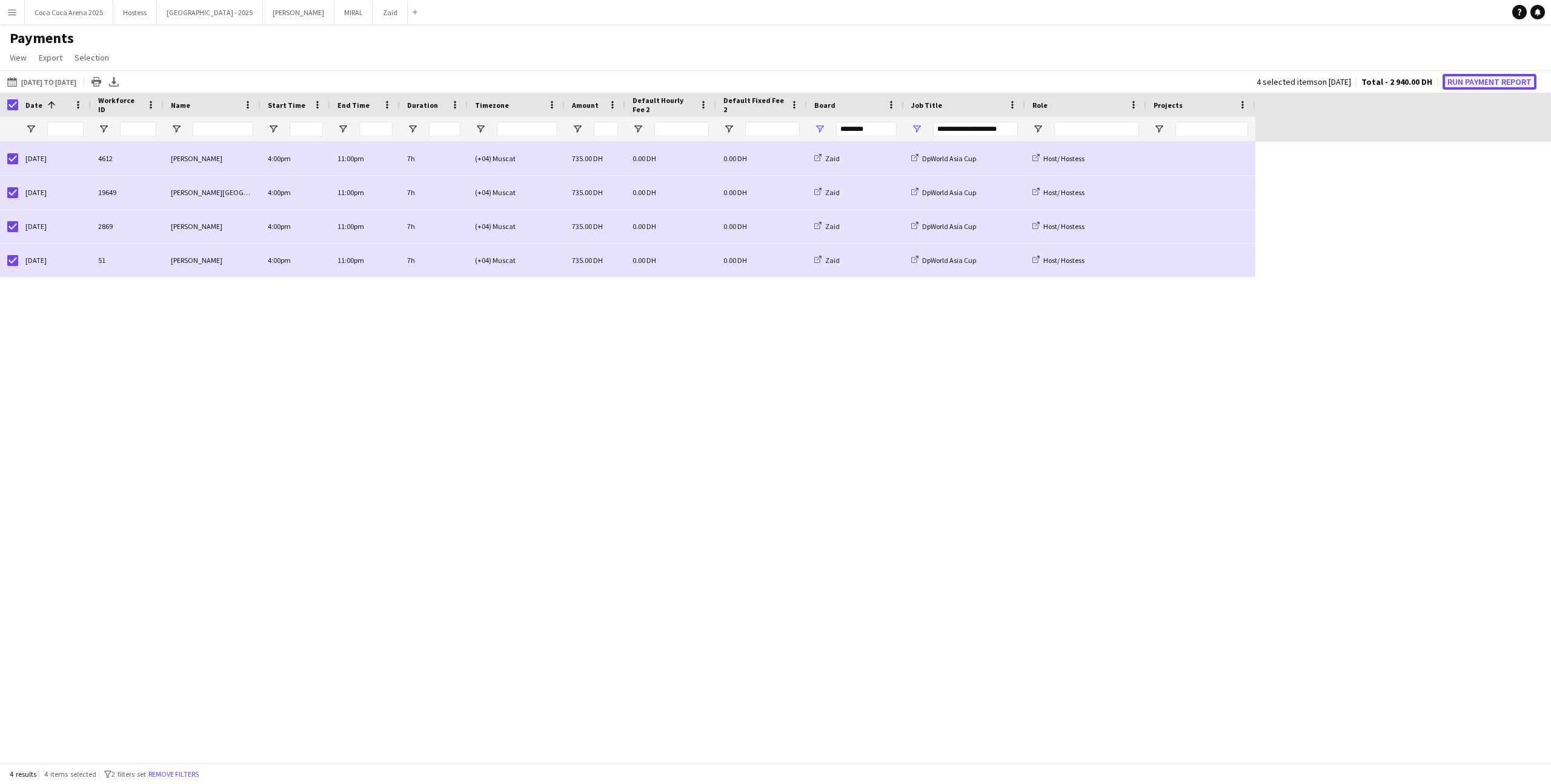
click at [890, 76] on button "Run Payment Report" at bounding box center [1489, 82] width 94 height 16
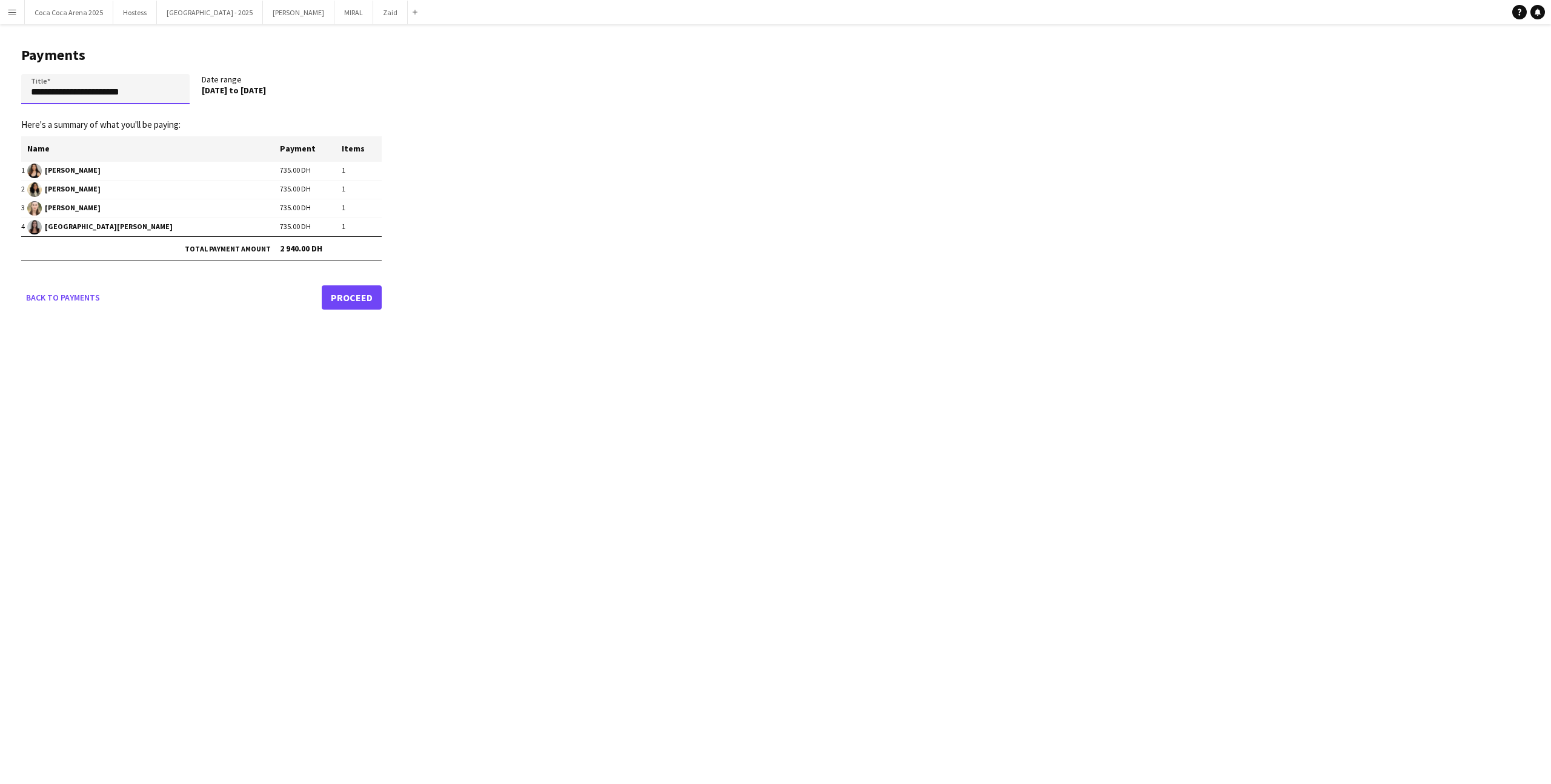
click at [158, 97] on input "**********" at bounding box center [106, 89] width 169 height 31
paste input "**********"
click at [81, 90] on input "**********" at bounding box center [106, 89] width 169 height 31
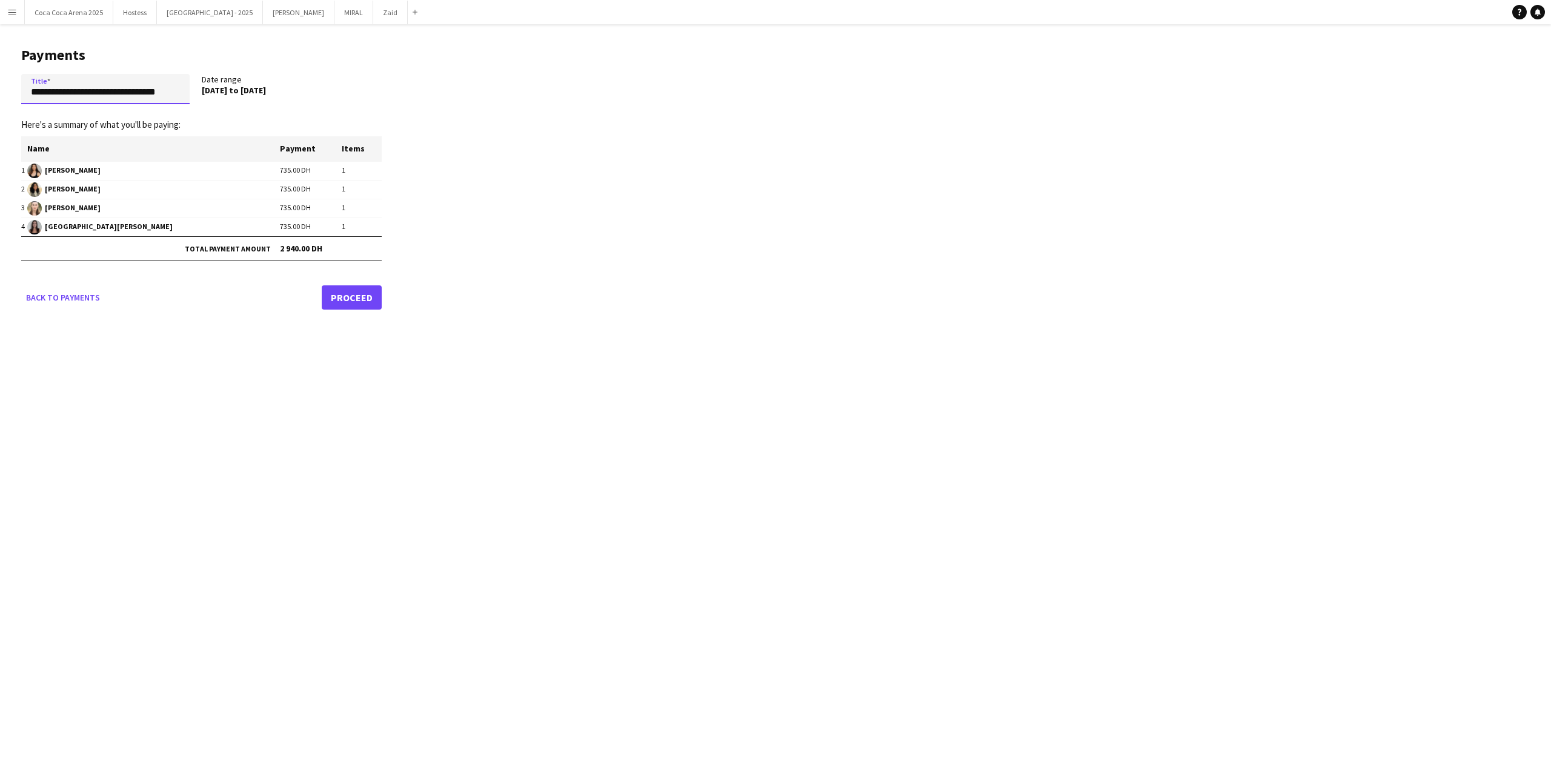
type input "**********"
click at [346, 302] on link "Proceed" at bounding box center [352, 297] width 60 height 24
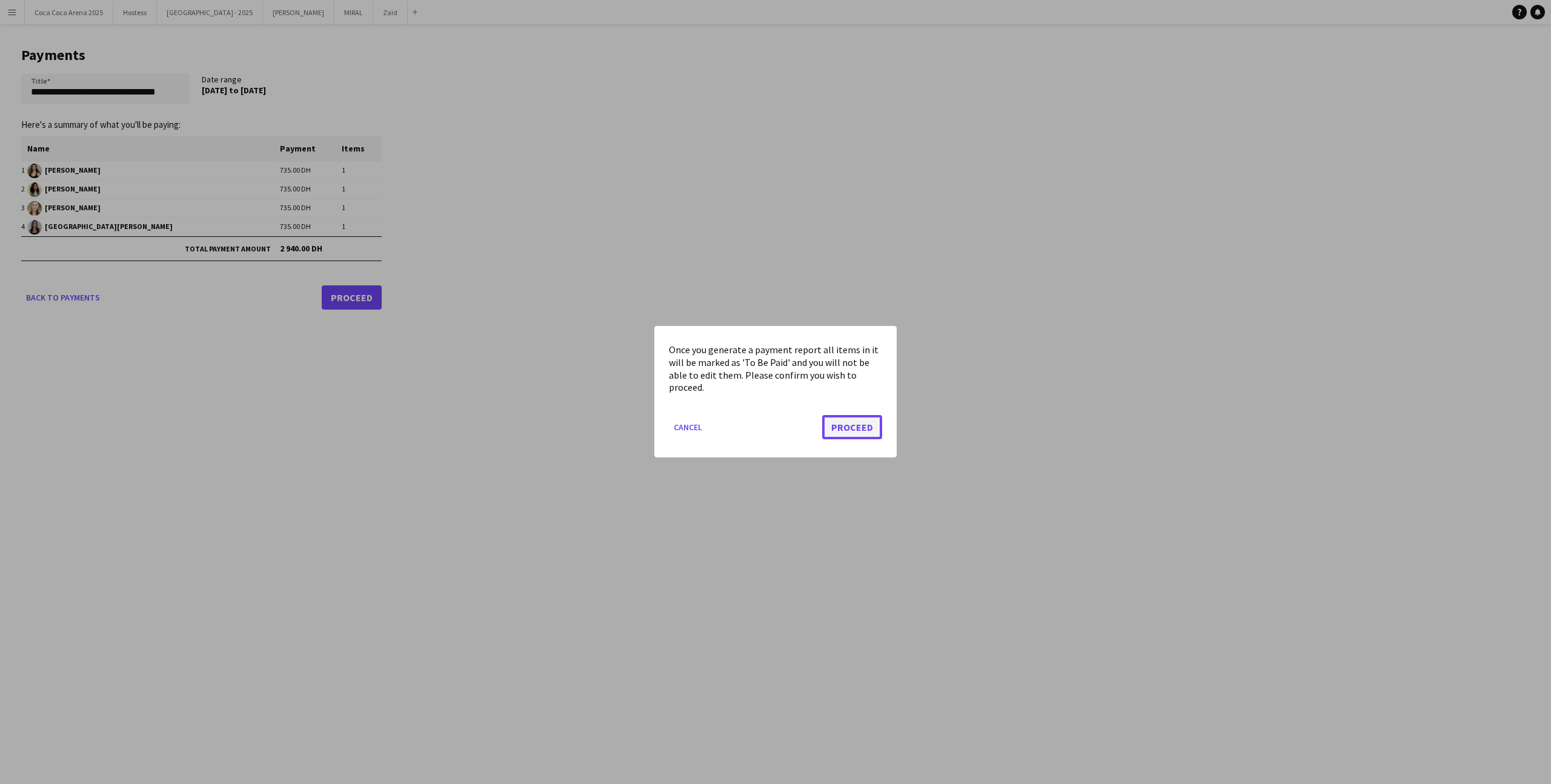
click at [861, 427] on button "Proceed" at bounding box center [852, 428] width 60 height 24
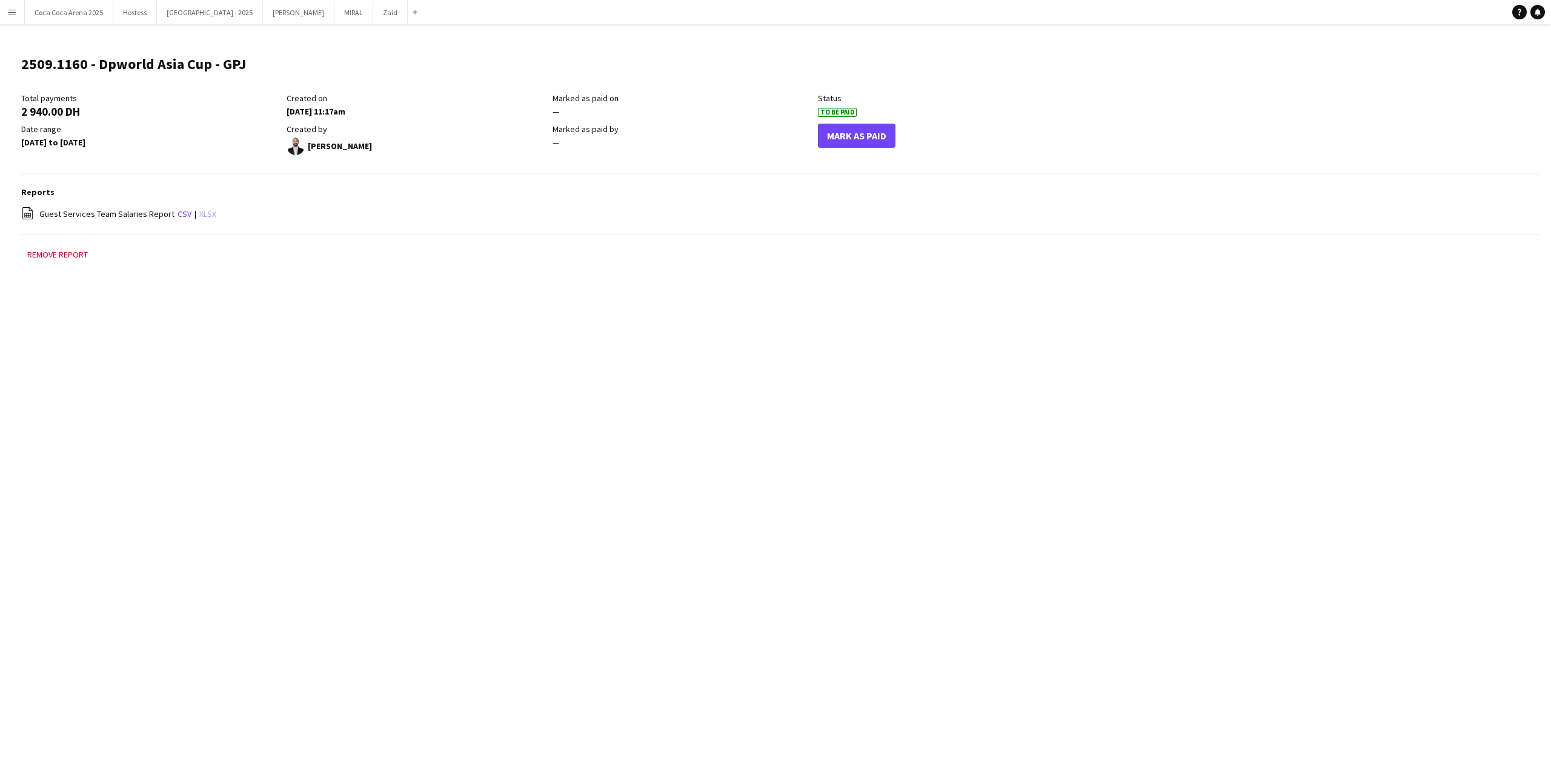
click at [200, 217] on link "xlsx" at bounding box center [208, 214] width 17 height 11
click at [199, 209] on link "xlsx" at bounding box center [208, 214] width 17 height 11
click at [67, 252] on button "Remove report" at bounding box center [57, 255] width 73 height 15
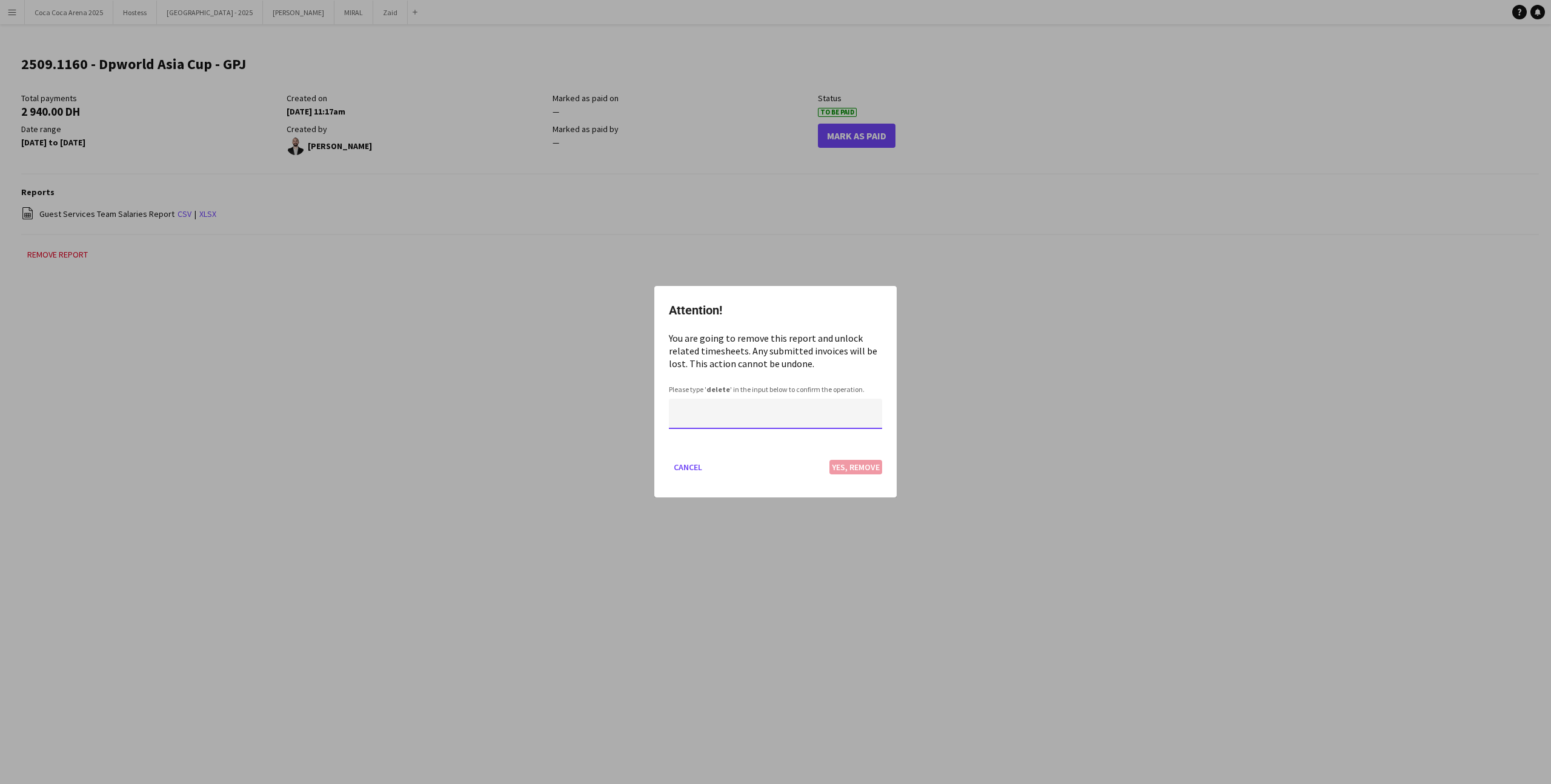
click at [805, 421] on input at bounding box center [775, 415] width 213 height 31
type input "*"
type input "******"
click at [837, 465] on button "Yes, Remove" at bounding box center [855, 468] width 53 height 15
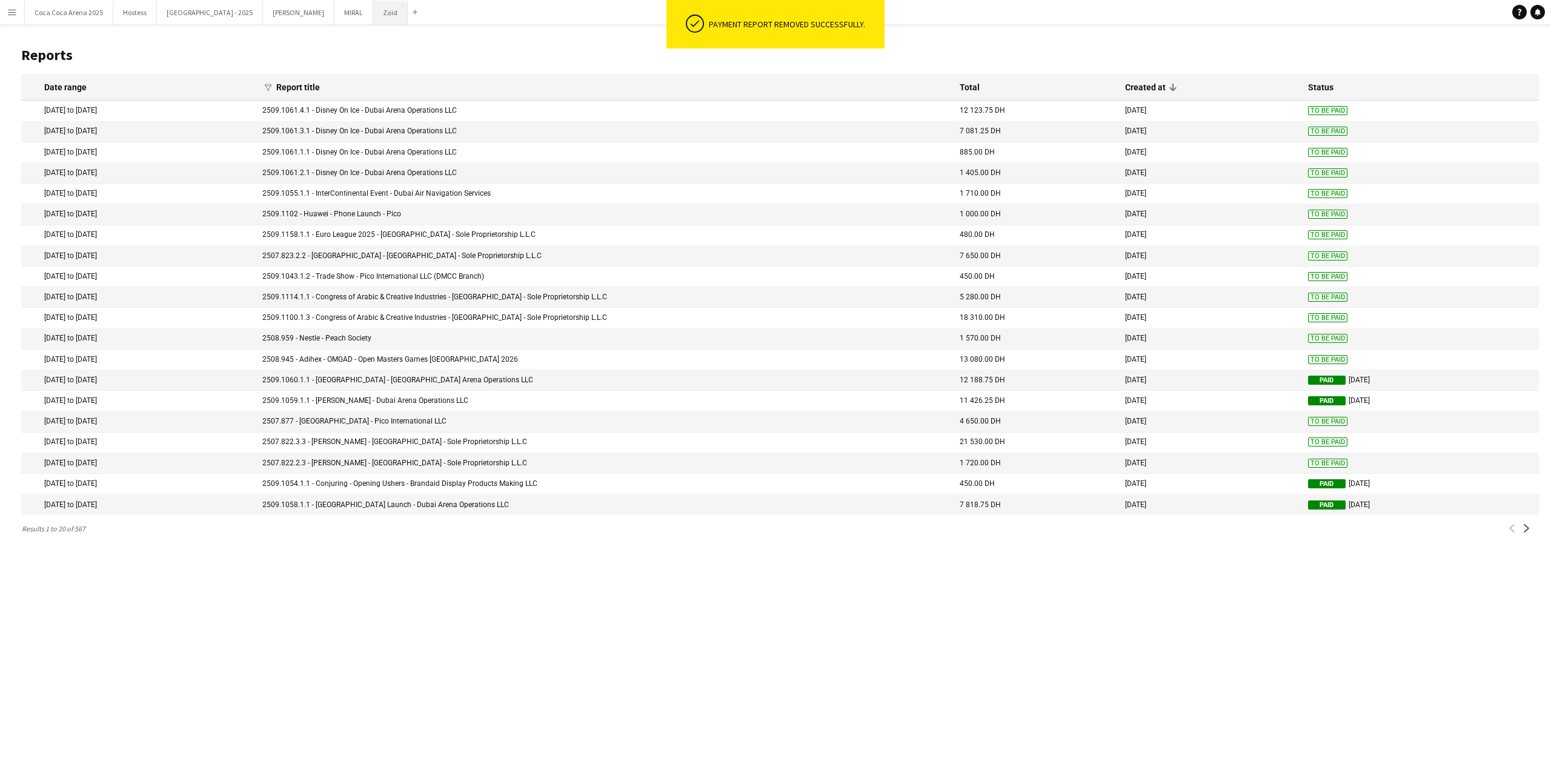
click at [373, 12] on button "Zaid Close" at bounding box center [390, 12] width 35 height 24
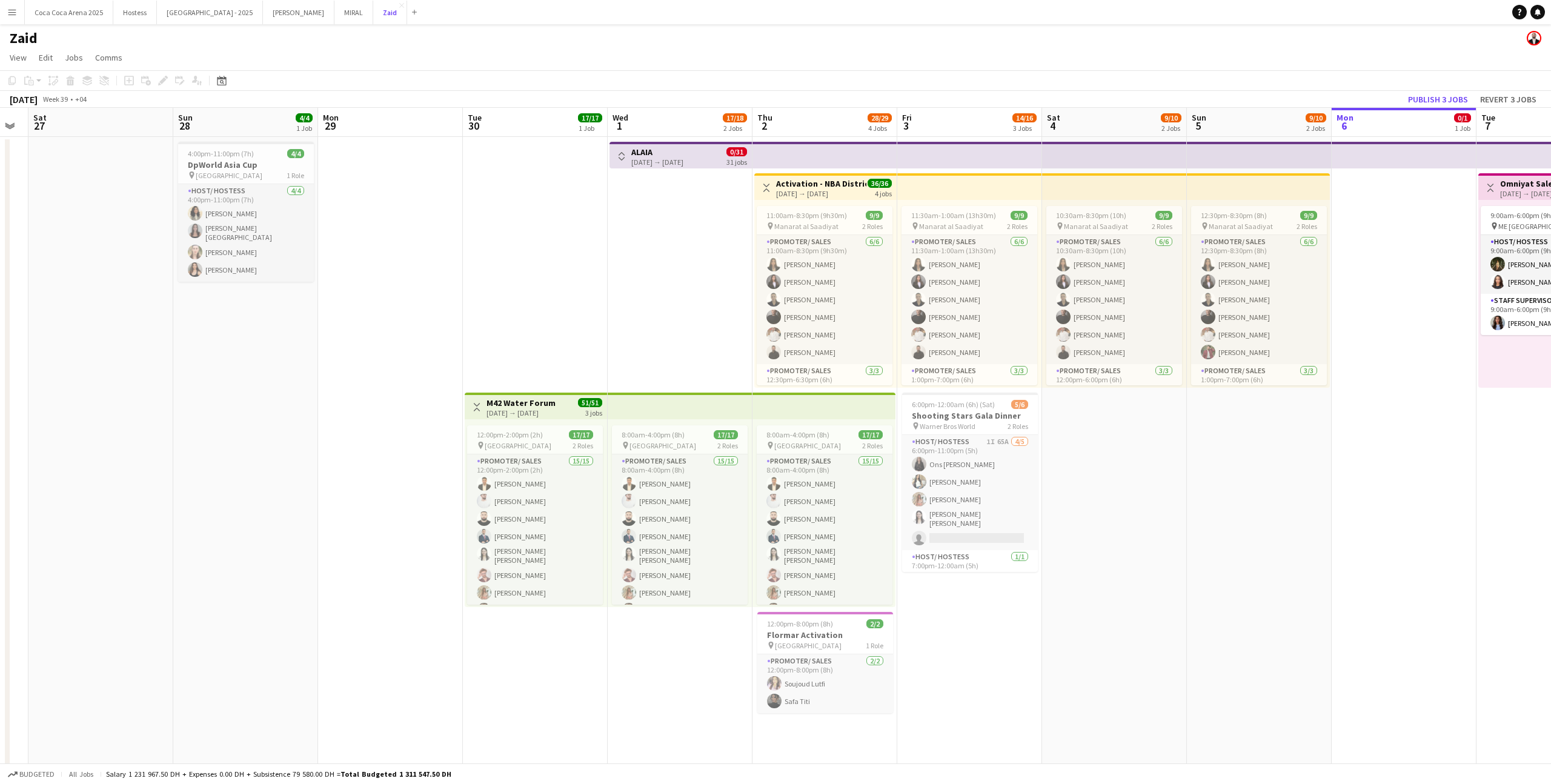
scroll to position [0, 412]
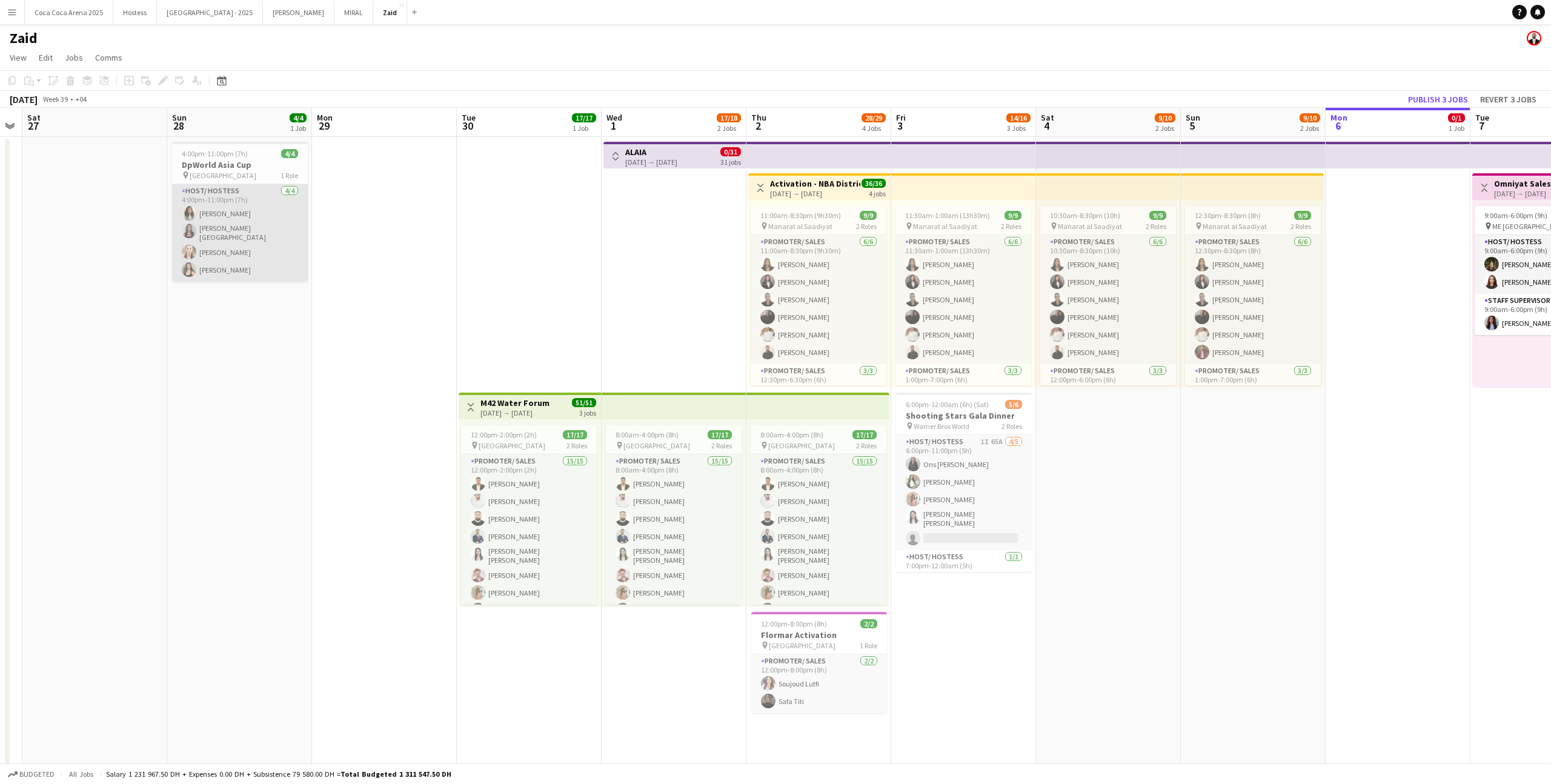
click at [244, 239] on app-card-role "Host/ Hostess [DATE] 4:00pm-11:00pm (7h) [PERSON_NAME] [PERSON_NAME] [PERSON_NA…" at bounding box center [240, 233] width 136 height 98
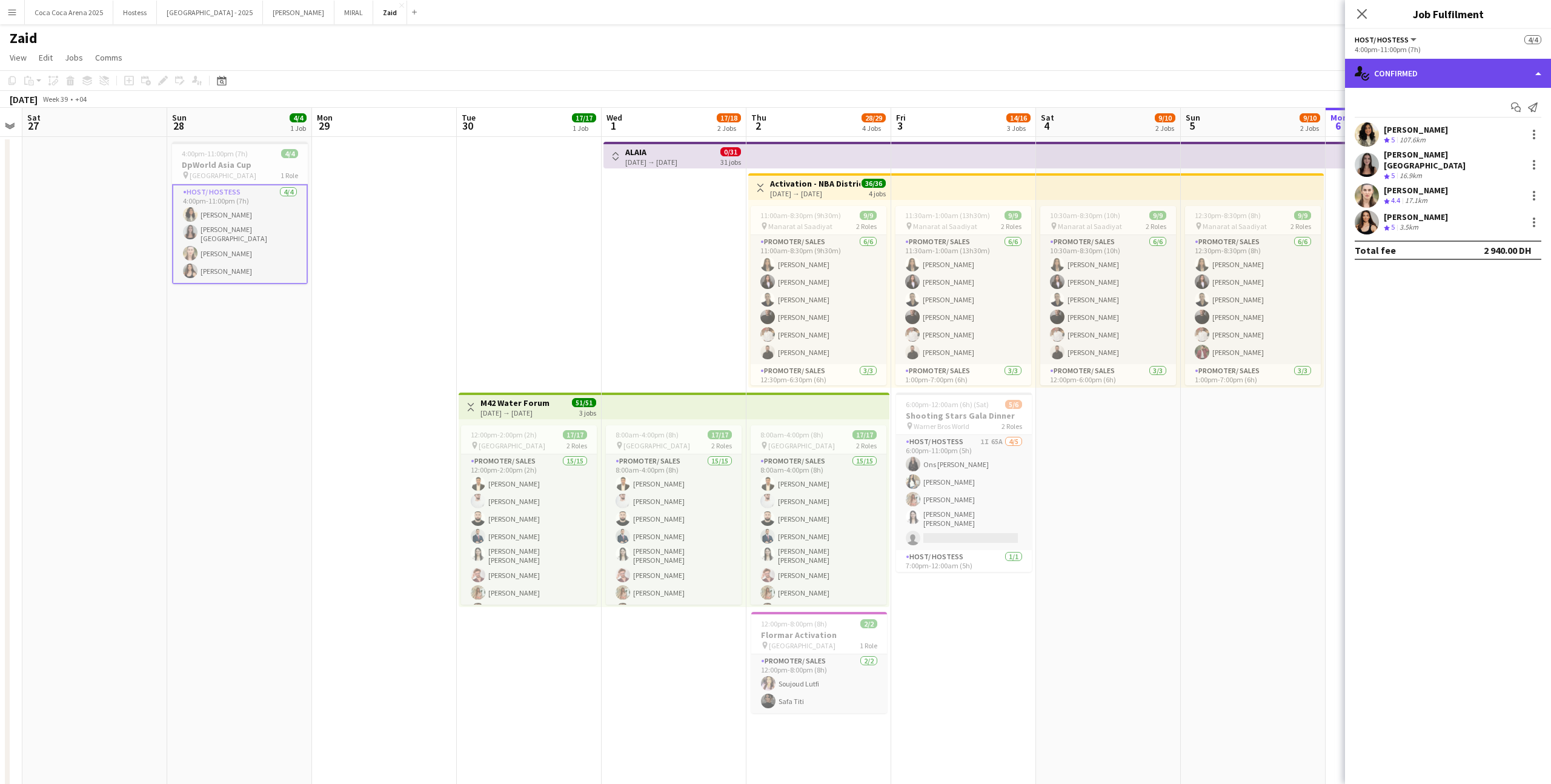
click at [890, 87] on div "single-neutral-actions-check-2 Confirmed" at bounding box center [1447, 73] width 206 height 29
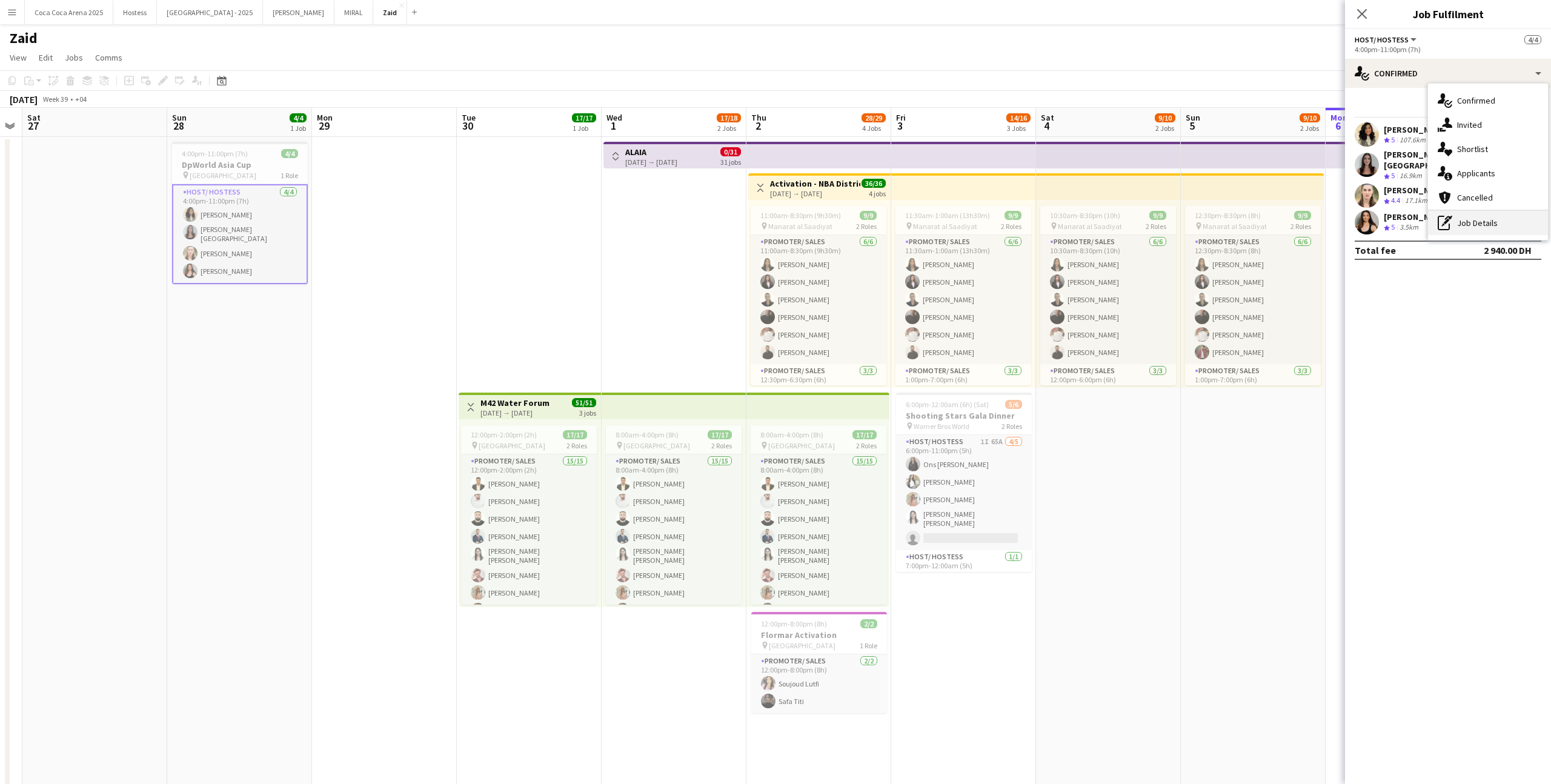
click at [890, 221] on div "pen-write Job Details" at bounding box center [1487, 223] width 120 height 24
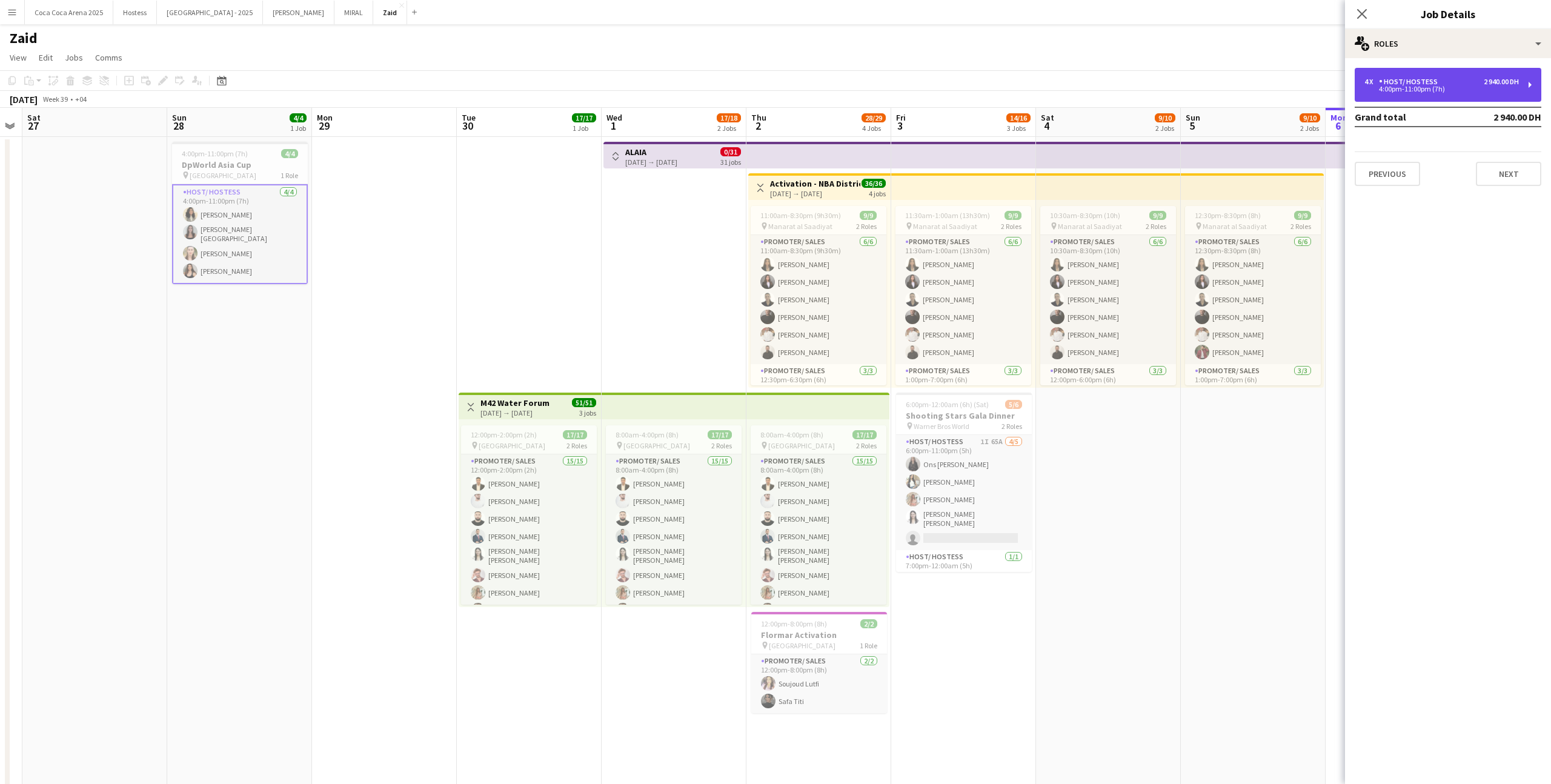
click at [890, 86] on div "4:00pm-11:00pm (7h)" at bounding box center [1441, 89] width 154 height 6
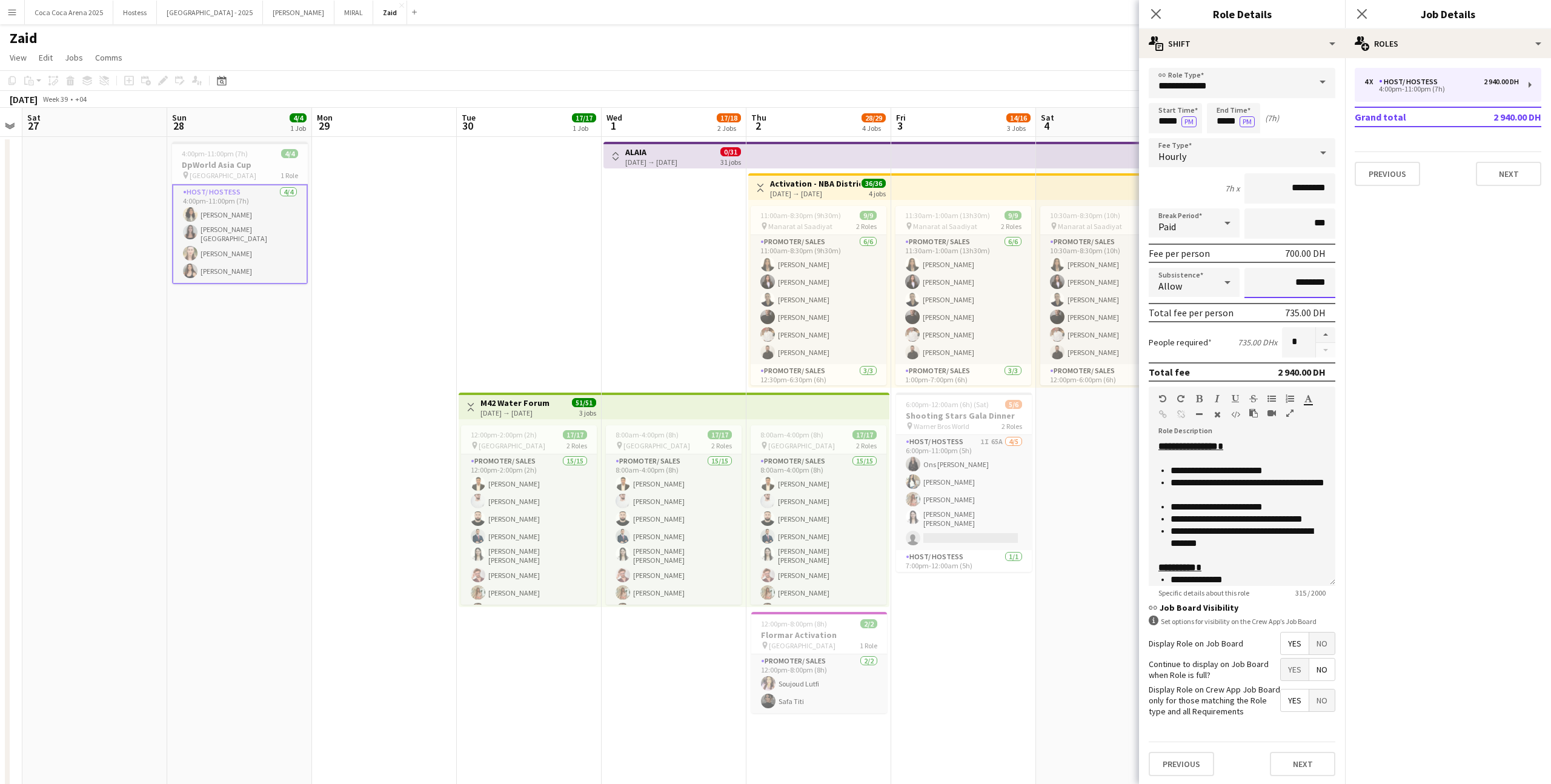
click at [890, 275] on input "********" at bounding box center [1290, 283] width 91 height 31
type input "****"
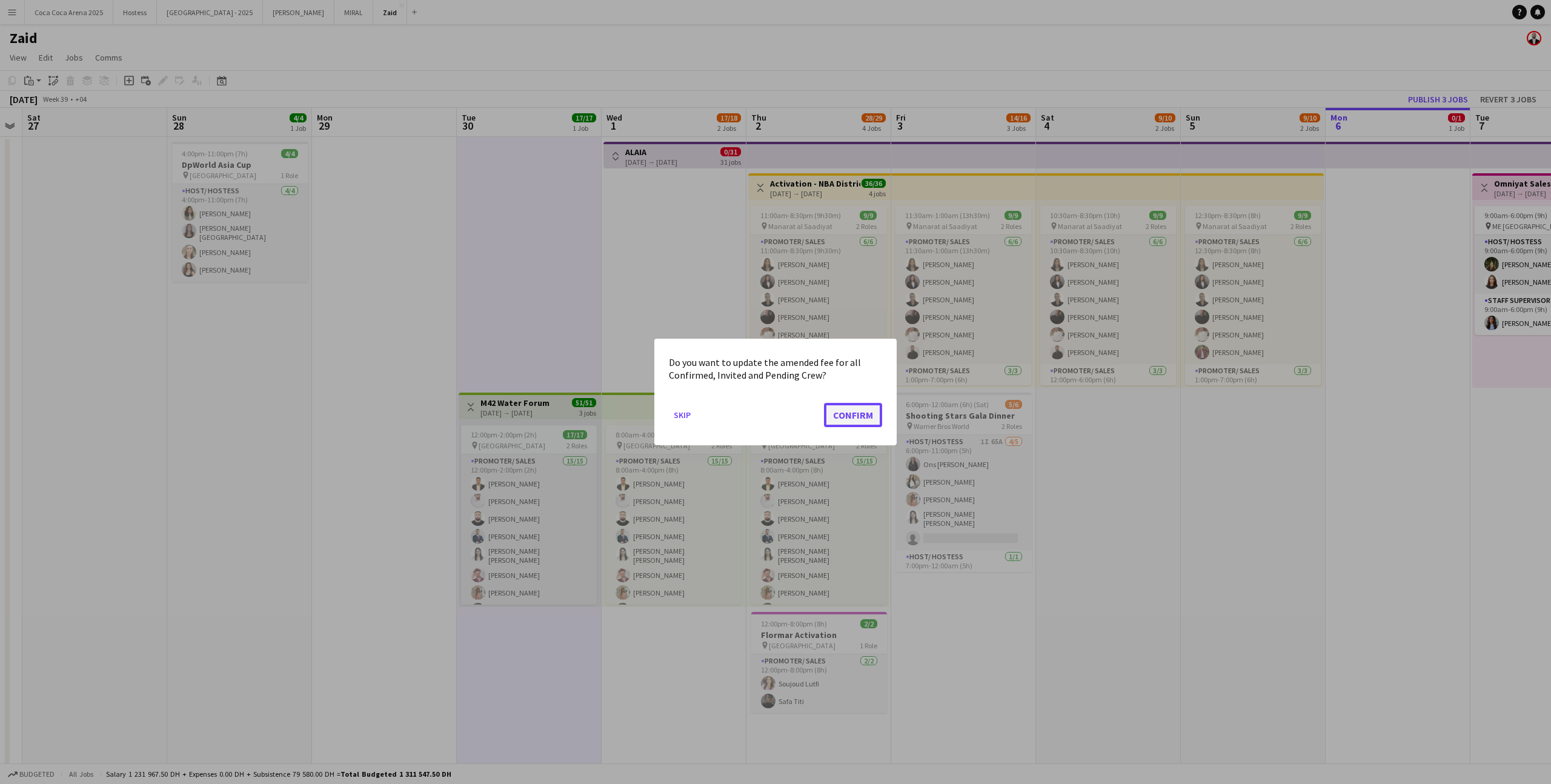
click at [871, 418] on button "Confirm" at bounding box center [852, 415] width 58 height 24
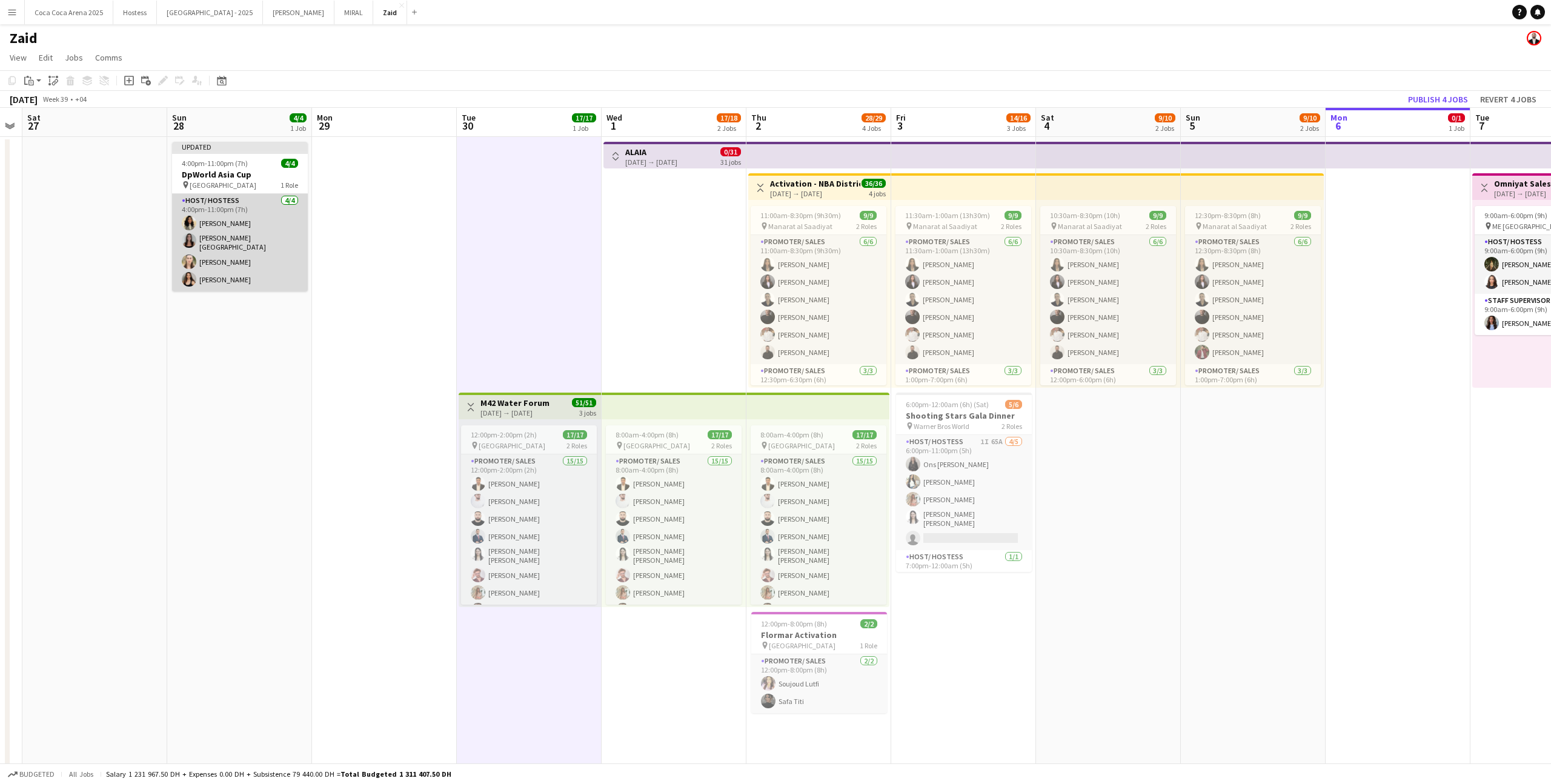
click at [237, 241] on app-card-role "Host/ Hostess [DATE] 4:00pm-11:00pm (7h) [PERSON_NAME] [PERSON_NAME] [PERSON_NA…" at bounding box center [240, 242] width 136 height 98
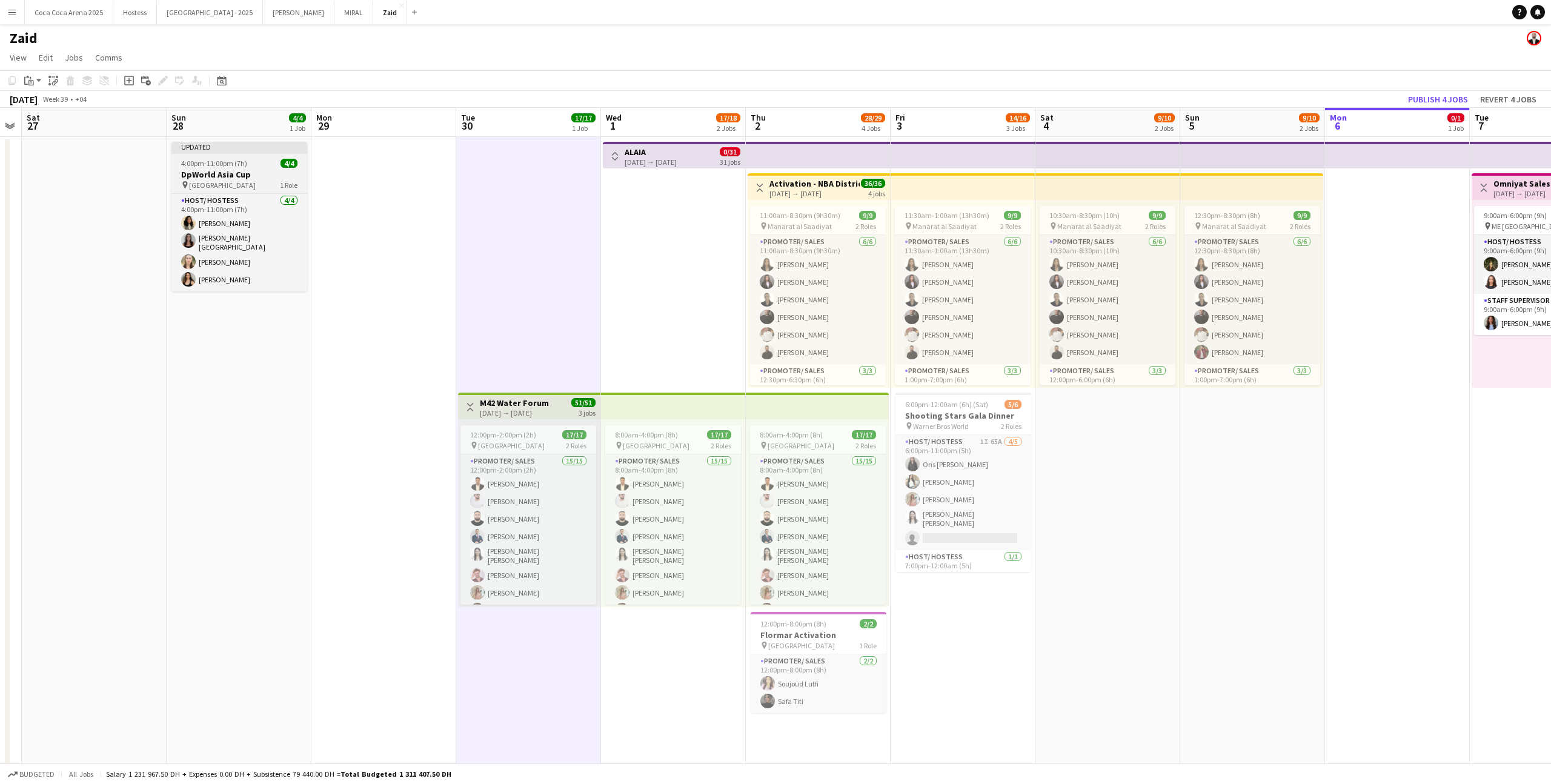
click at [276, 163] on div "4:00pm-11:00pm (7h) 4/4" at bounding box center [239, 163] width 136 height 9
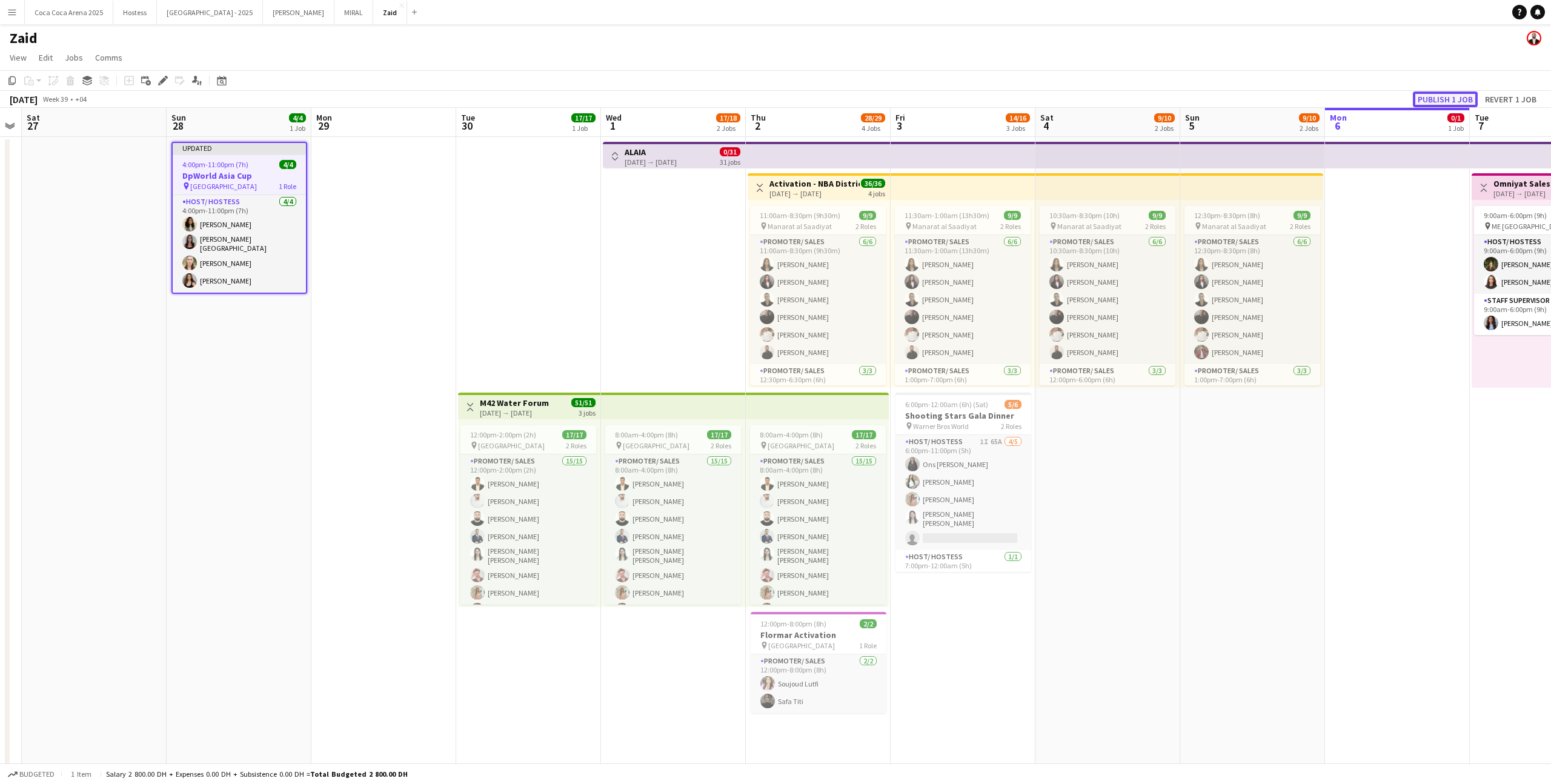
click at [890, 100] on button "Publish 1 job" at bounding box center [1445, 100] width 65 height 16
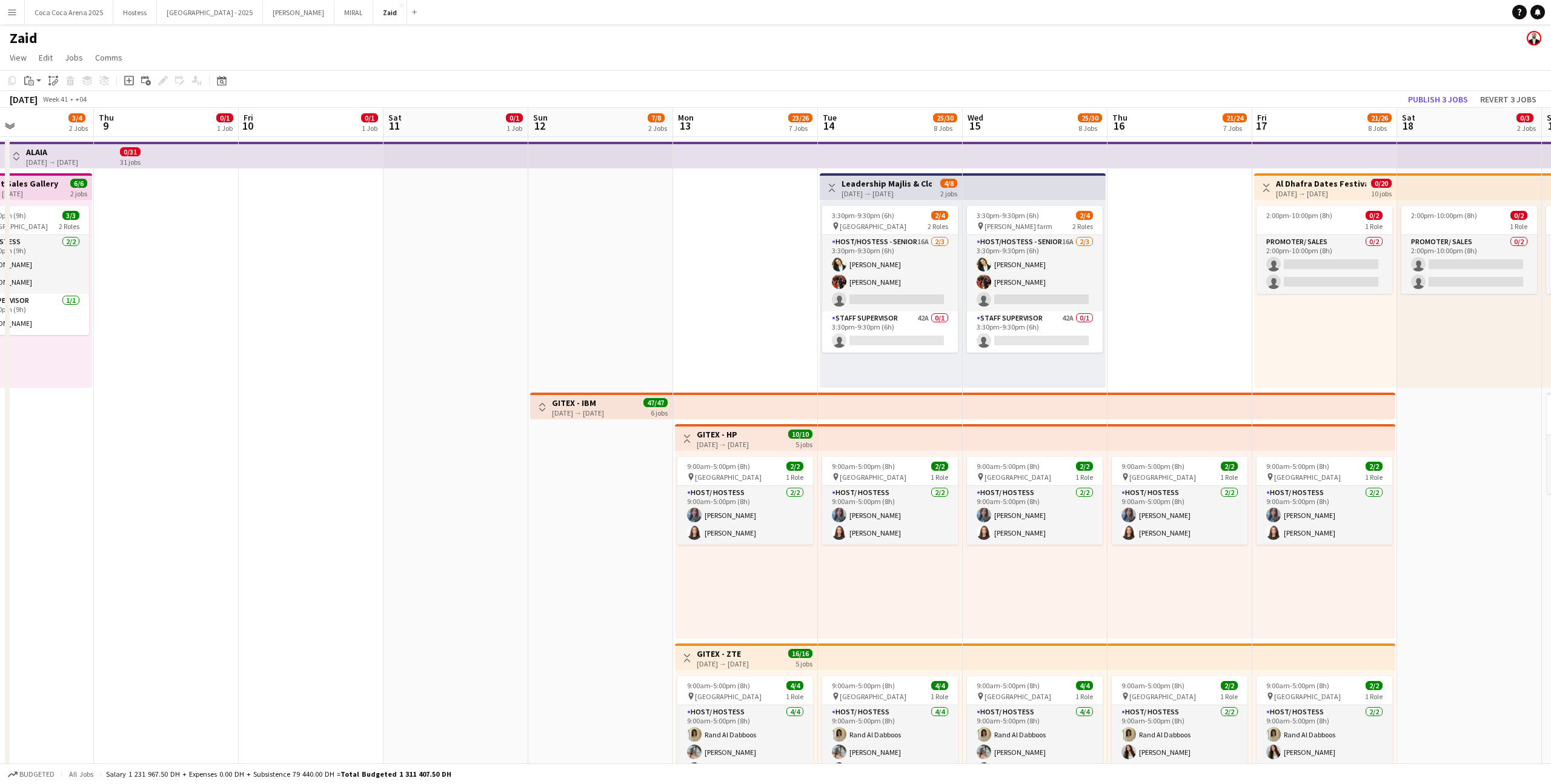
drag, startPoint x: 902, startPoint y: 364, endPoint x: 901, endPoint y: 357, distance: 7.1
click at [890, 364] on div "3:30pm-9:30pm (6h) 2/4 pin [GEOGRAPHIC_DATA] 2 Roles Host/Hostess - Senior 16A …" at bounding box center [890, 294] width 142 height 188
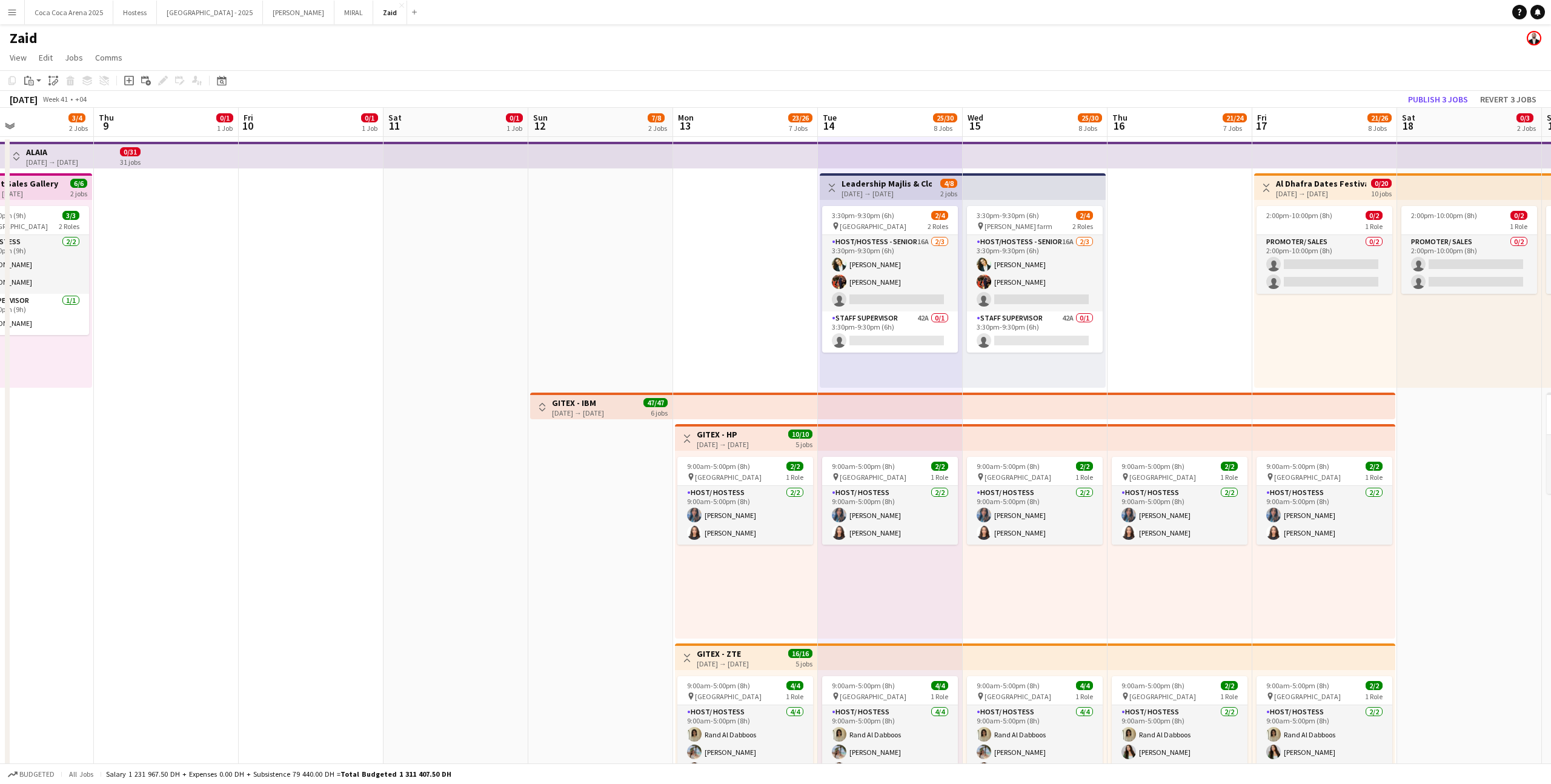
scroll to position [0, 486]
click at [890, 339] on app-card-role "Staff Supervisor 42A 0/1 3:30pm-9:30pm (6h) single-neutral-actions" at bounding box center [889, 332] width 136 height 41
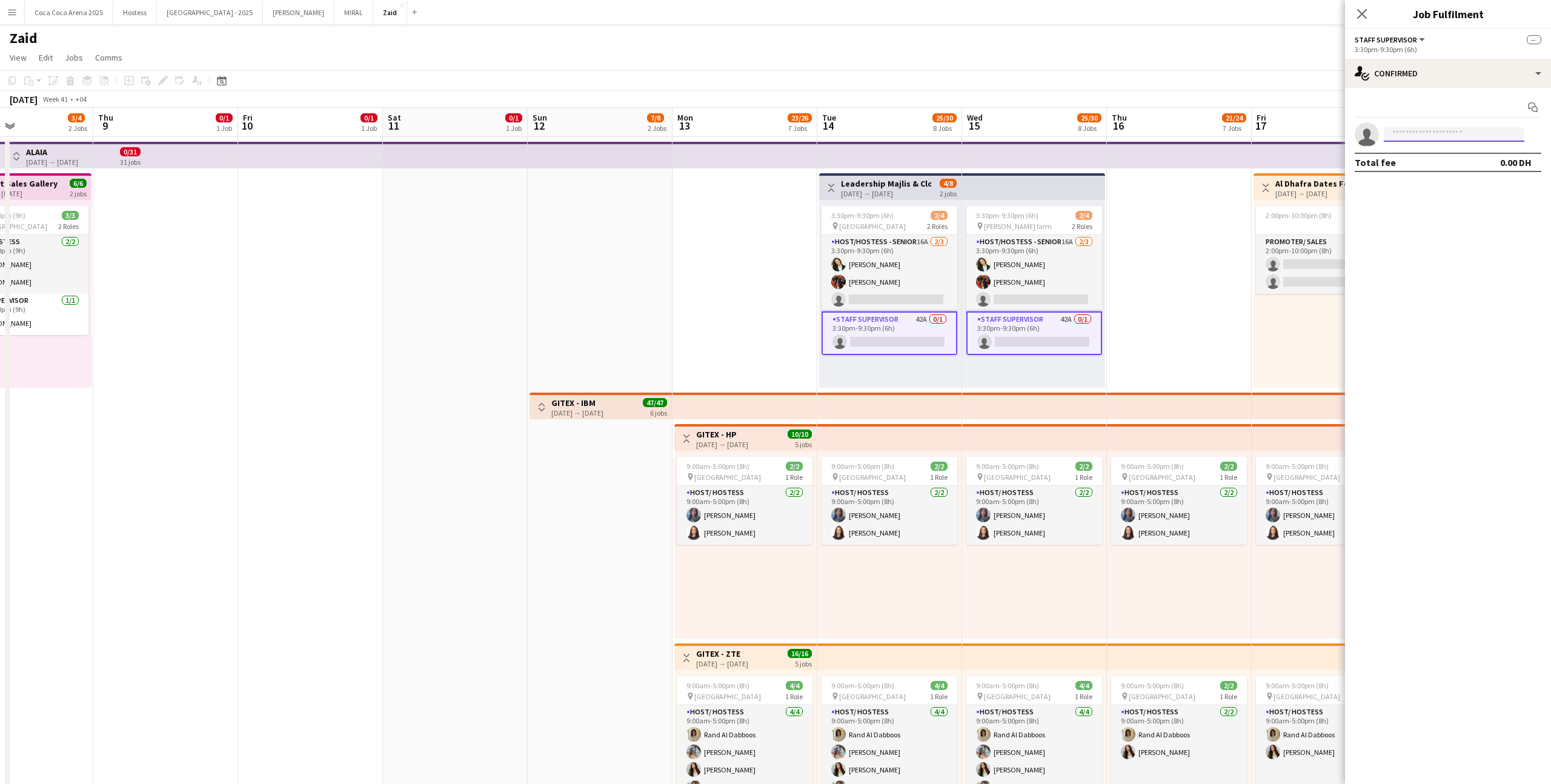
click at [890, 129] on input at bounding box center [1454, 134] width 140 height 15
type input "*****"
click at [890, 157] on span "[EMAIL_ADDRESS][DOMAIN_NAME]" at bounding box center [1454, 162] width 121 height 10
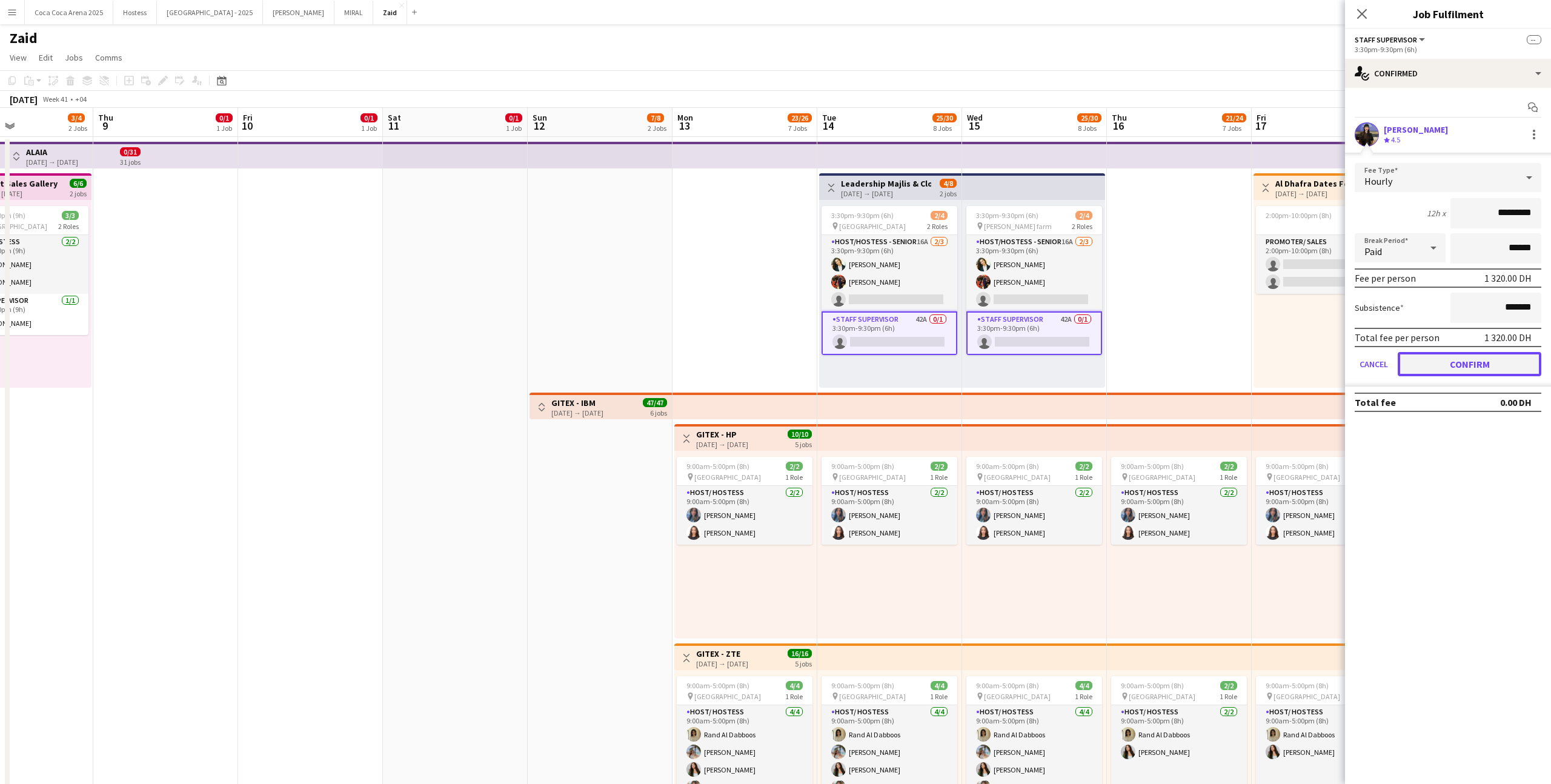
click at [890, 359] on button "Confirm" at bounding box center [1469, 364] width 143 height 24
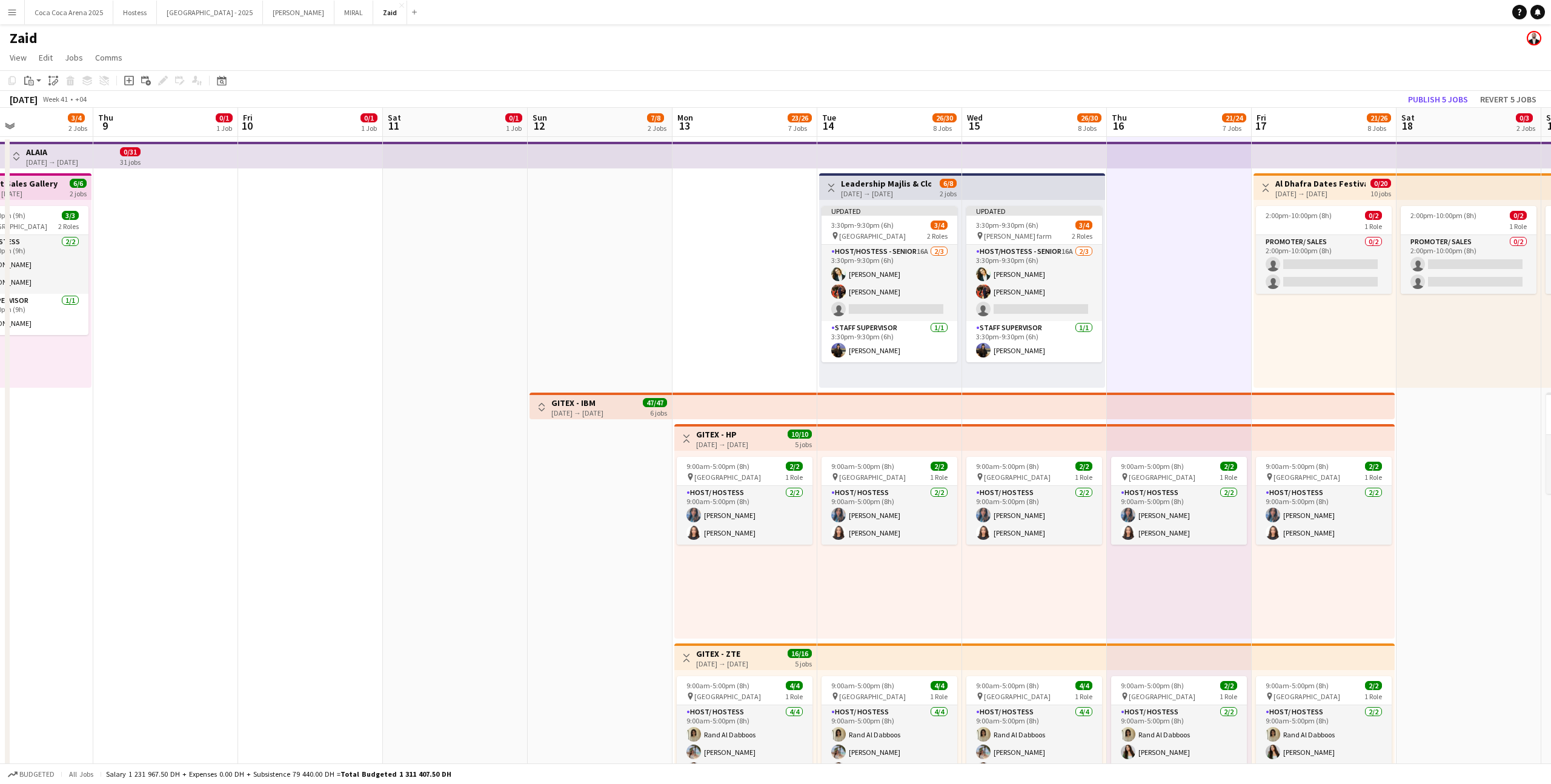
click at [890, 182] on app-top-bar at bounding box center [1033, 187] width 143 height 27
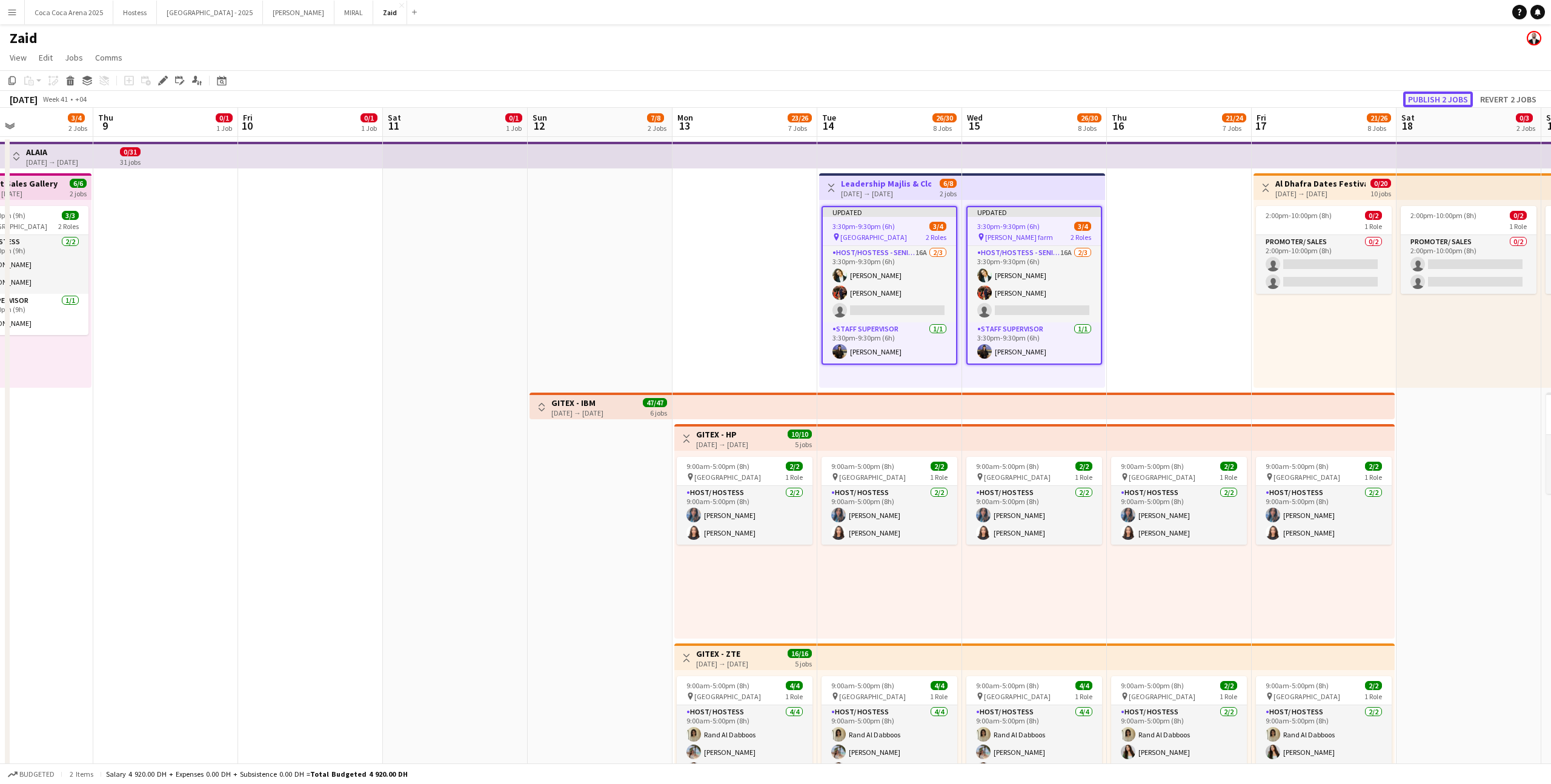
click at [890, 96] on button "Publish 2 jobs" at bounding box center [1438, 100] width 70 height 16
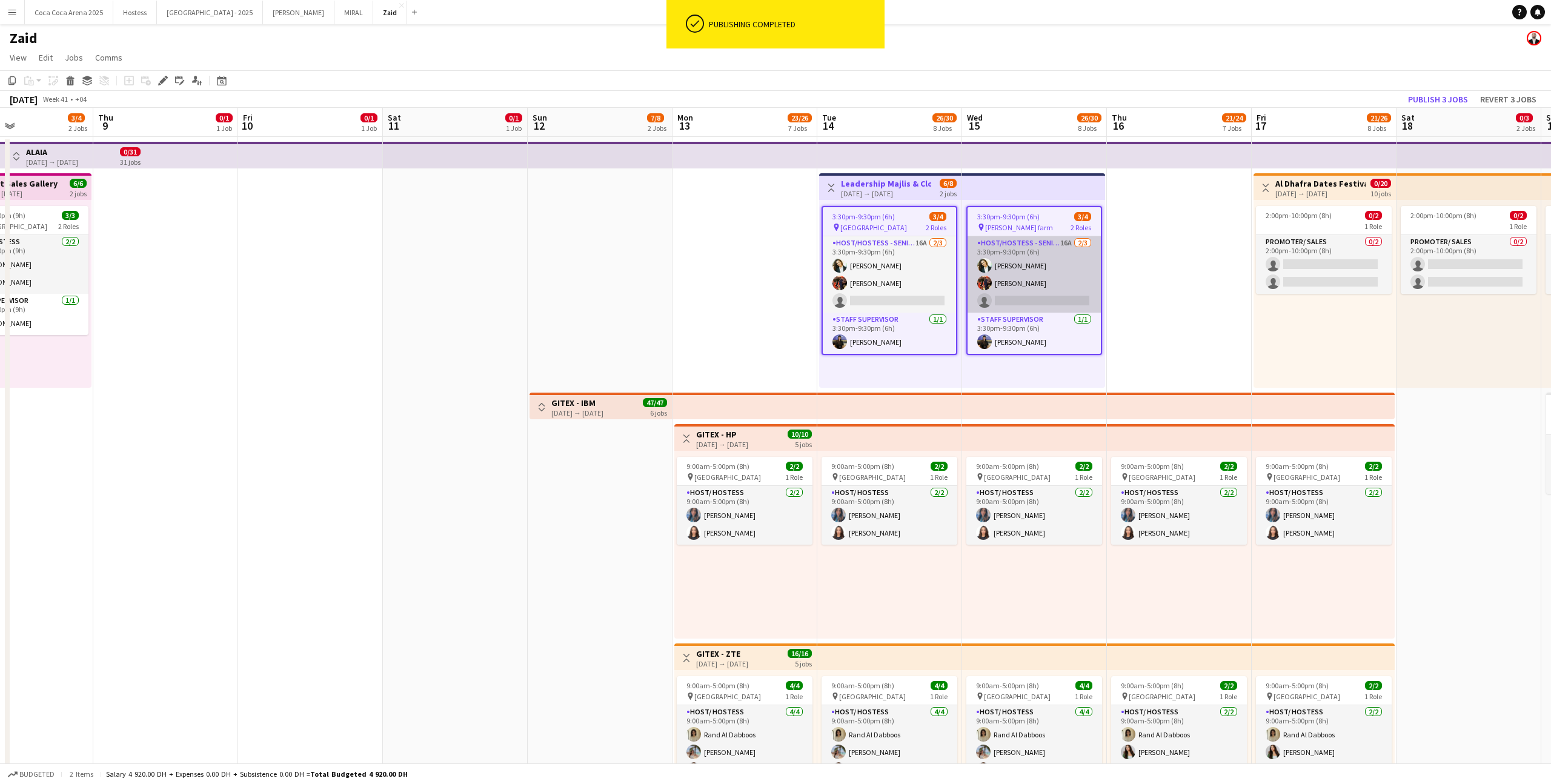
click at [890, 297] on app-card-role "Host/Hostess - Senior 16A [DATE] 3:30pm-9:30pm (6h) [PERSON_NAME] [PERSON_NAME]…" at bounding box center [1034, 274] width 133 height 76
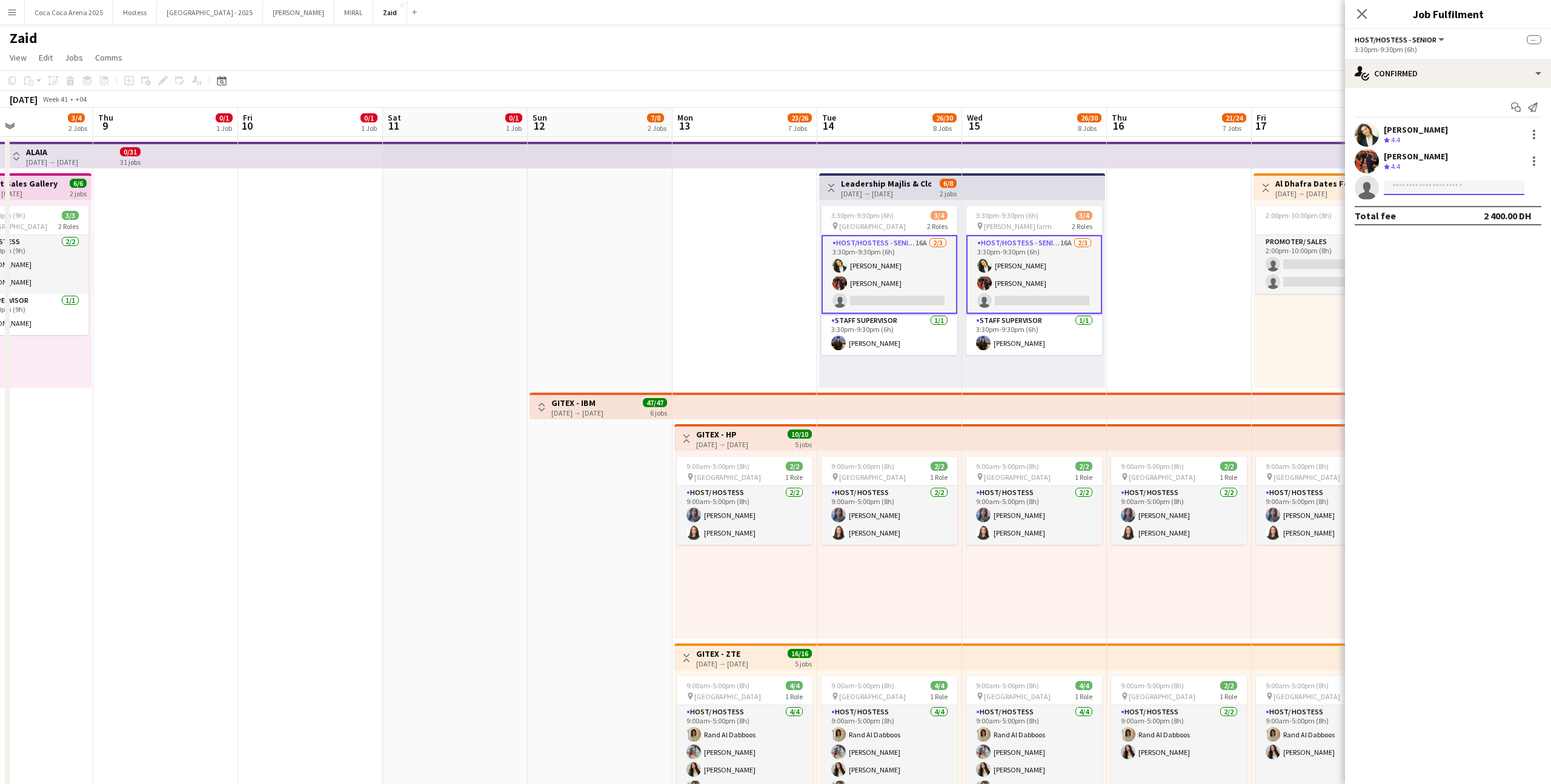
click at [890, 188] on input at bounding box center [1454, 188] width 140 height 15
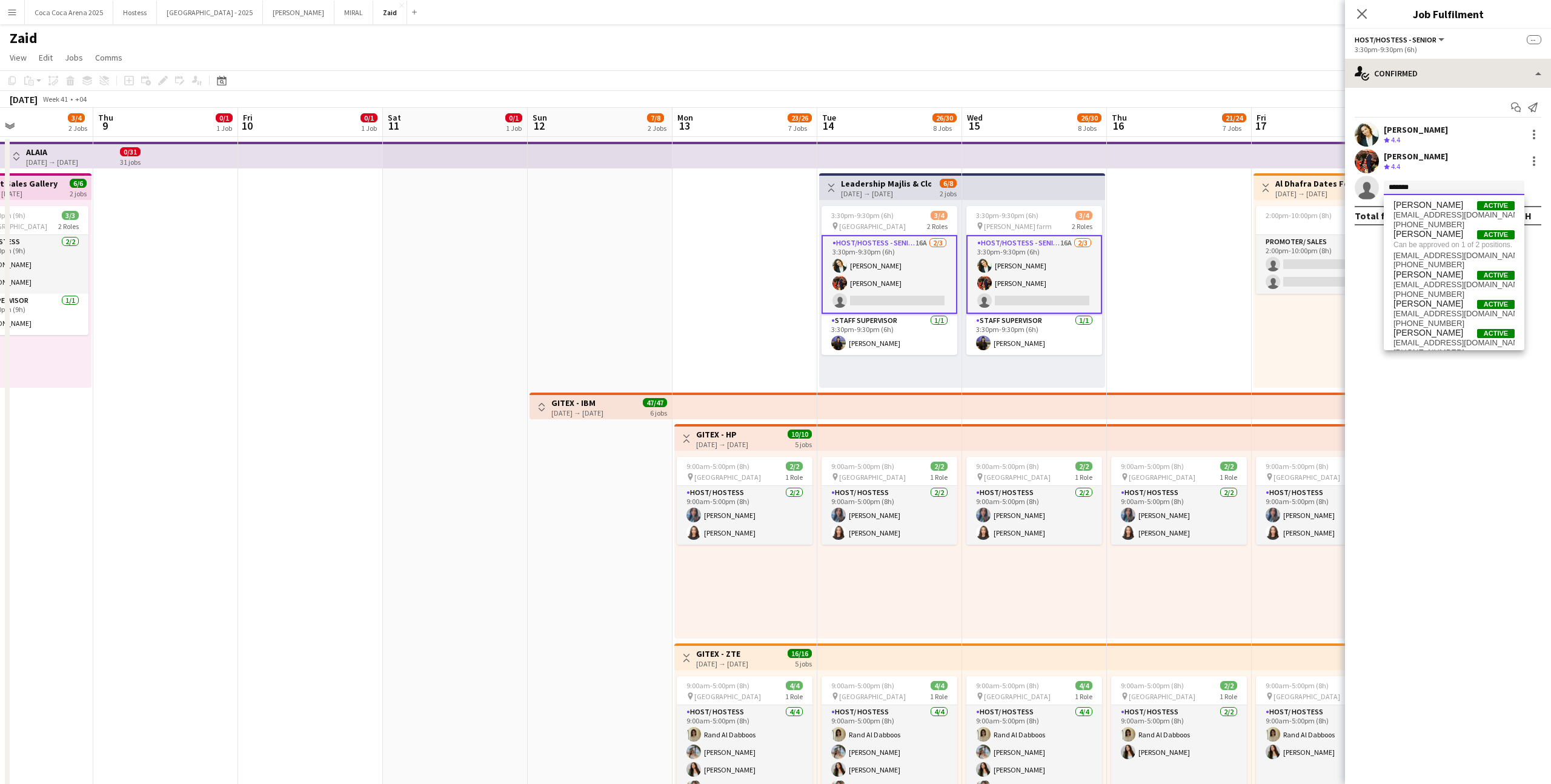
type input "*******"
click at [890, 67] on div "single-neutral-actions-check-2 Confirmed" at bounding box center [1447, 73] width 206 height 29
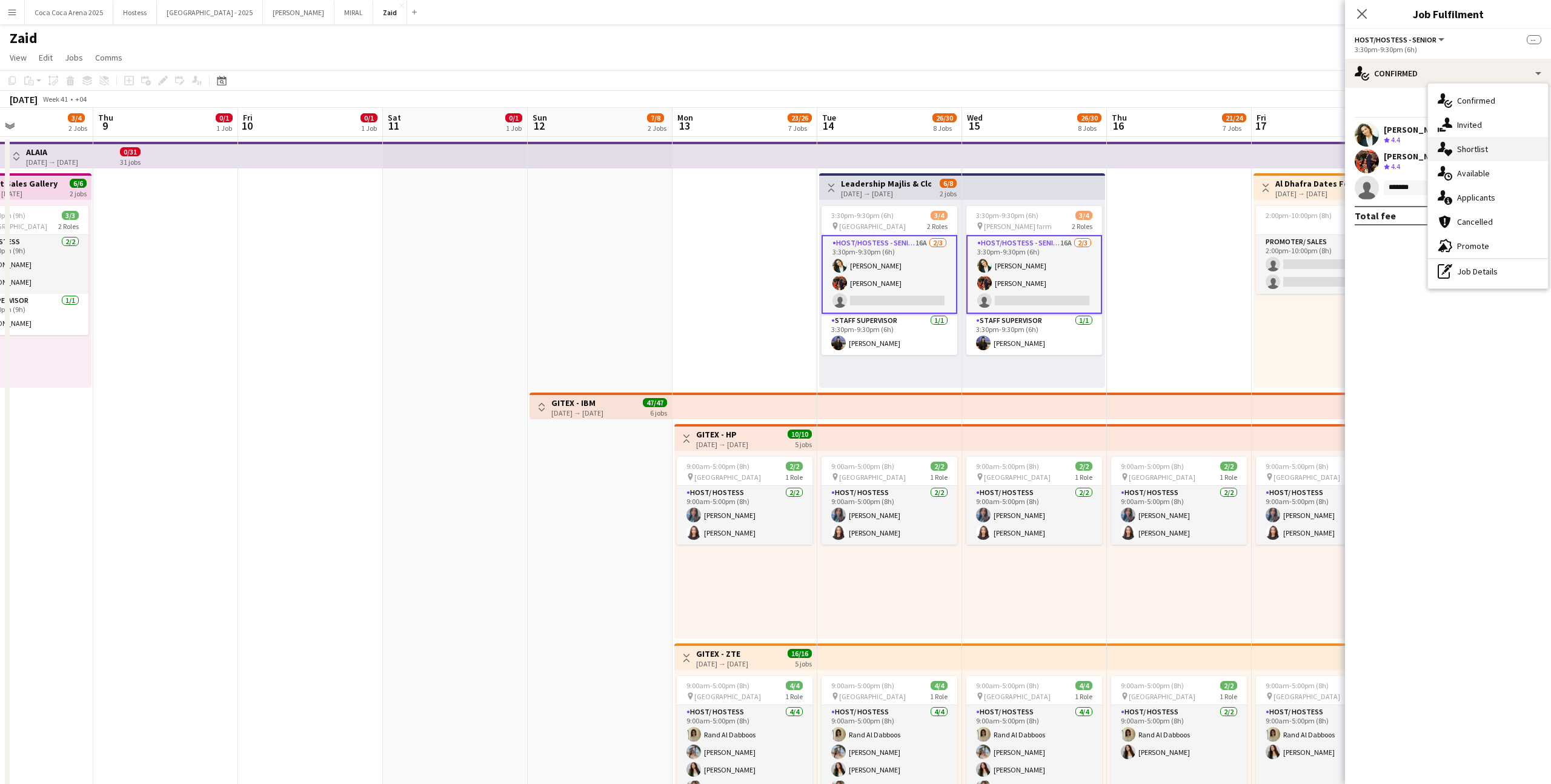
click at [890, 144] on div "single-neutral-actions-heart Shortlist" at bounding box center [1487, 149] width 120 height 24
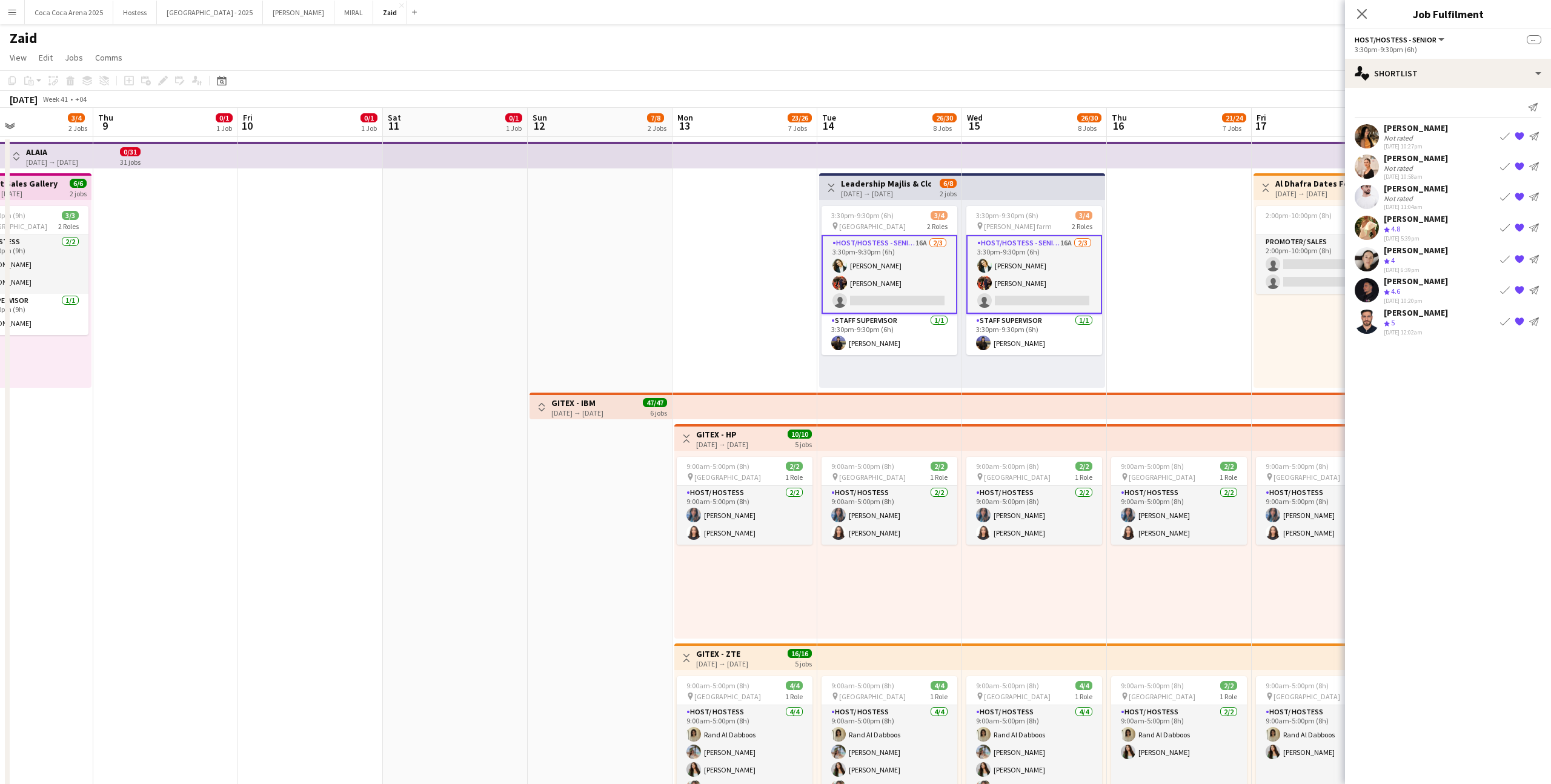
click at [890, 326] on app-icon "Book crew" at bounding box center [1505, 322] width 10 height 10
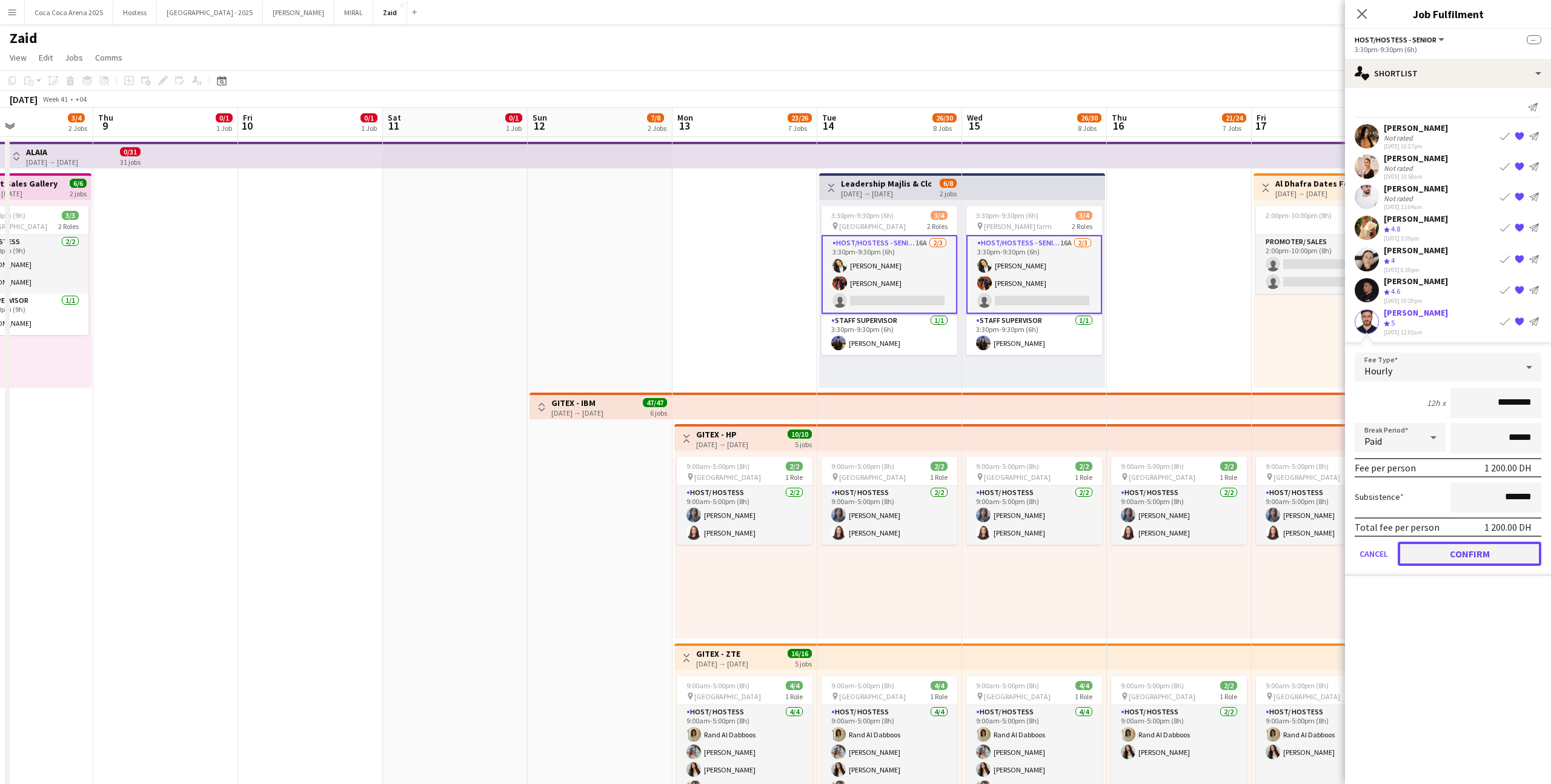
click at [890, 483] on button "Confirm" at bounding box center [1469, 554] width 143 height 24
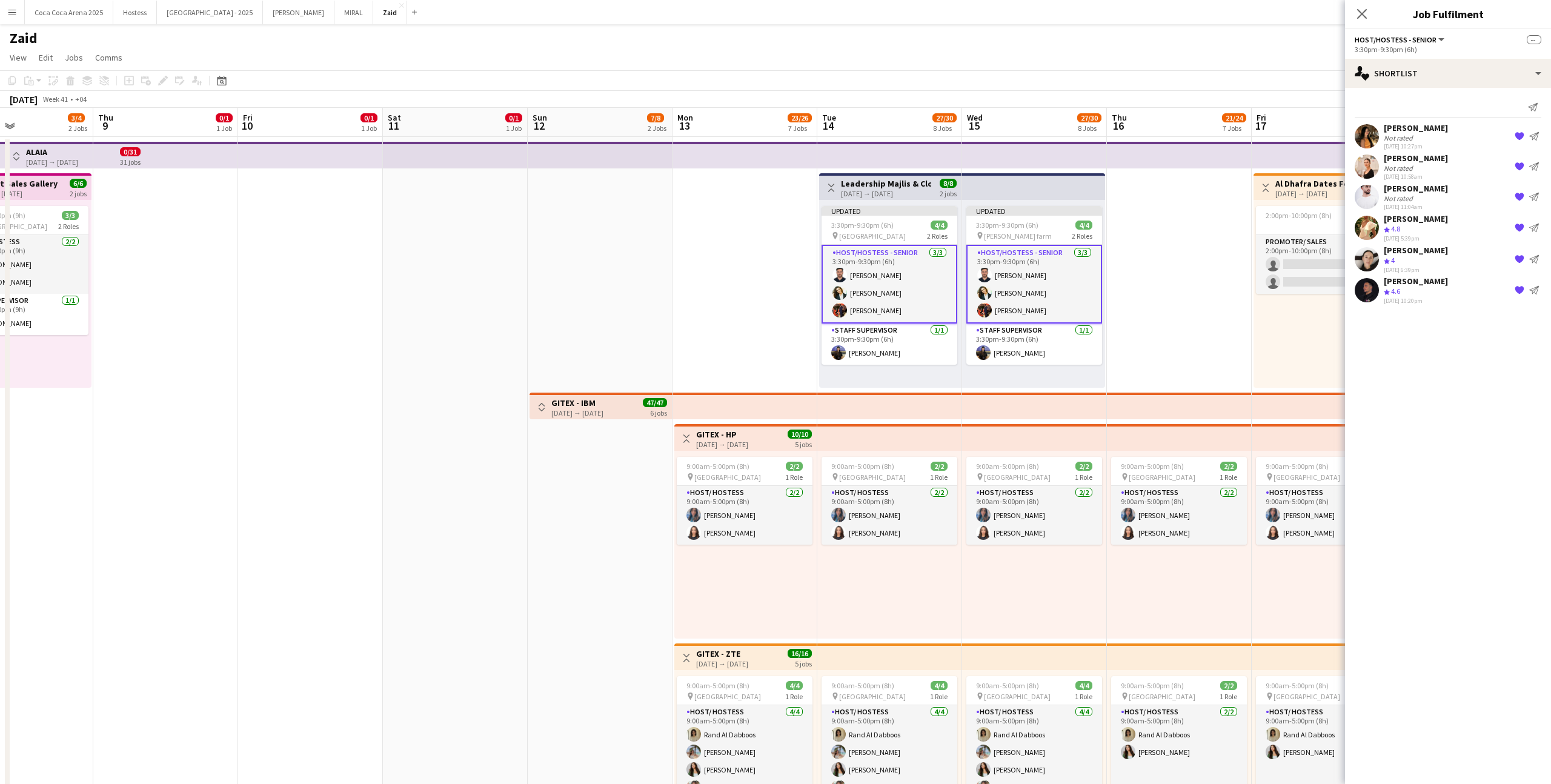
click at [890, 405] on app-top-bar at bounding box center [1179, 406] width 145 height 27
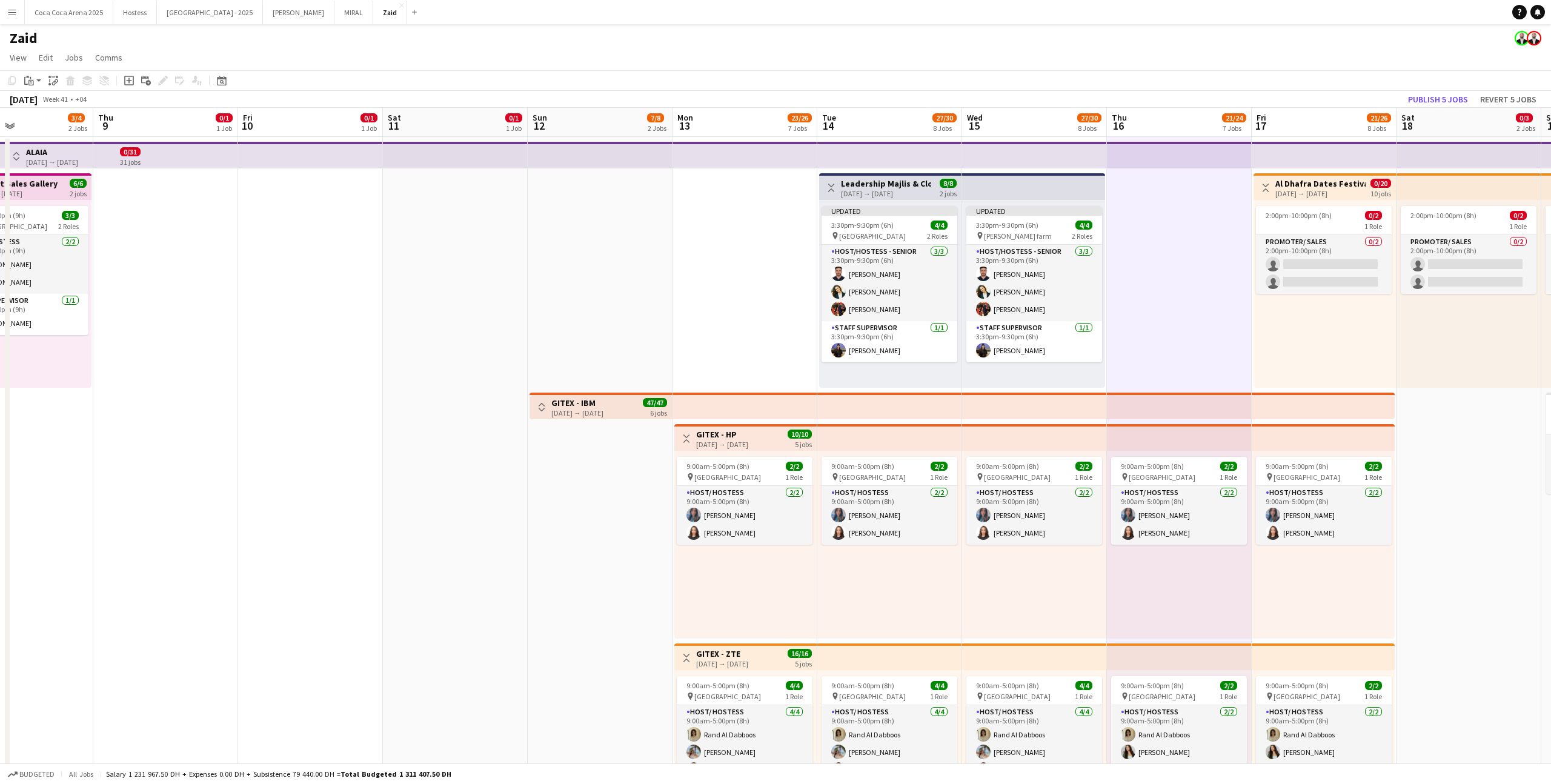
click at [890, 181] on app-top-bar at bounding box center [1033, 187] width 143 height 27
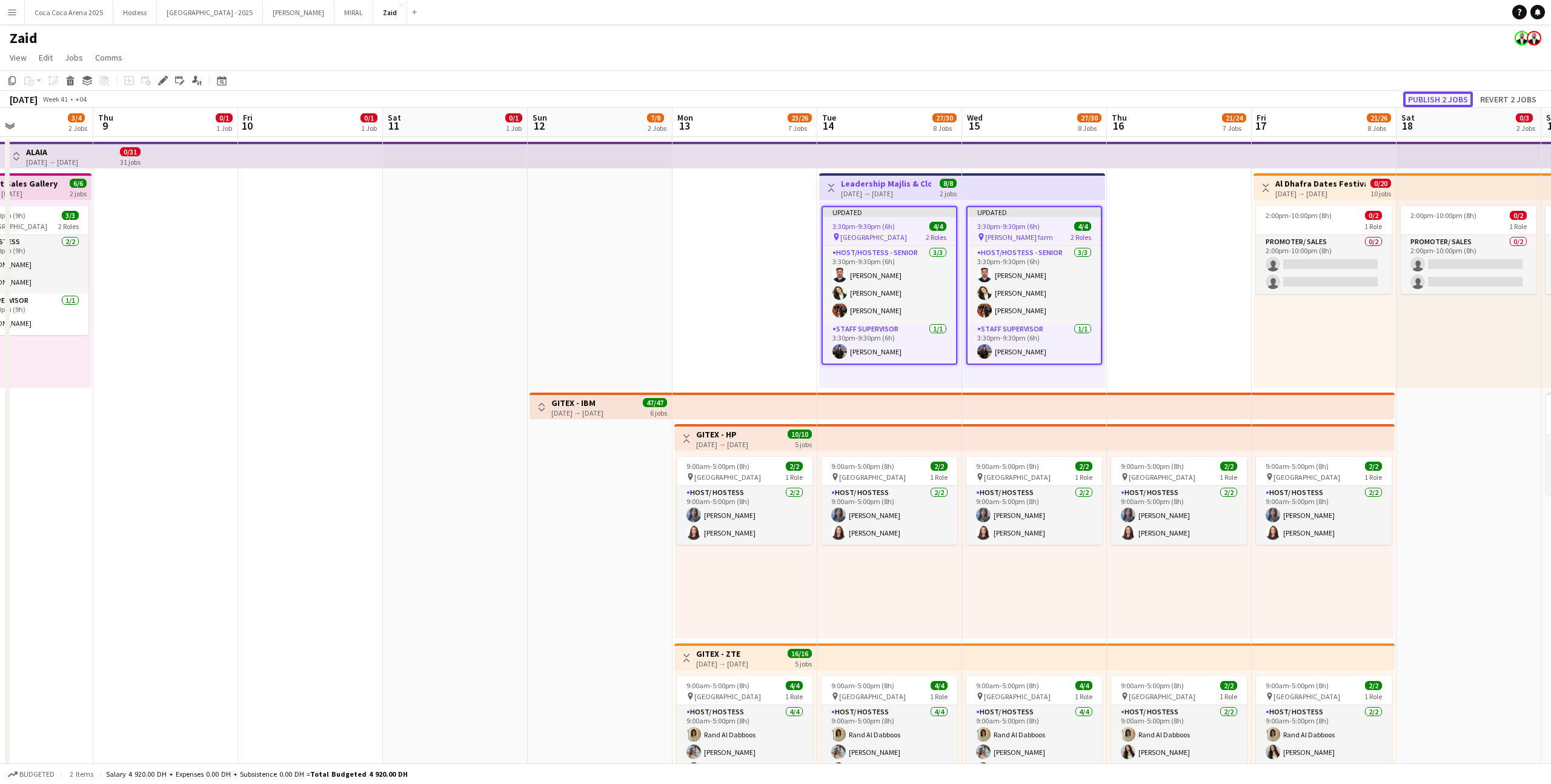
click at [890, 95] on button "Publish 2 jobs" at bounding box center [1438, 100] width 70 height 16
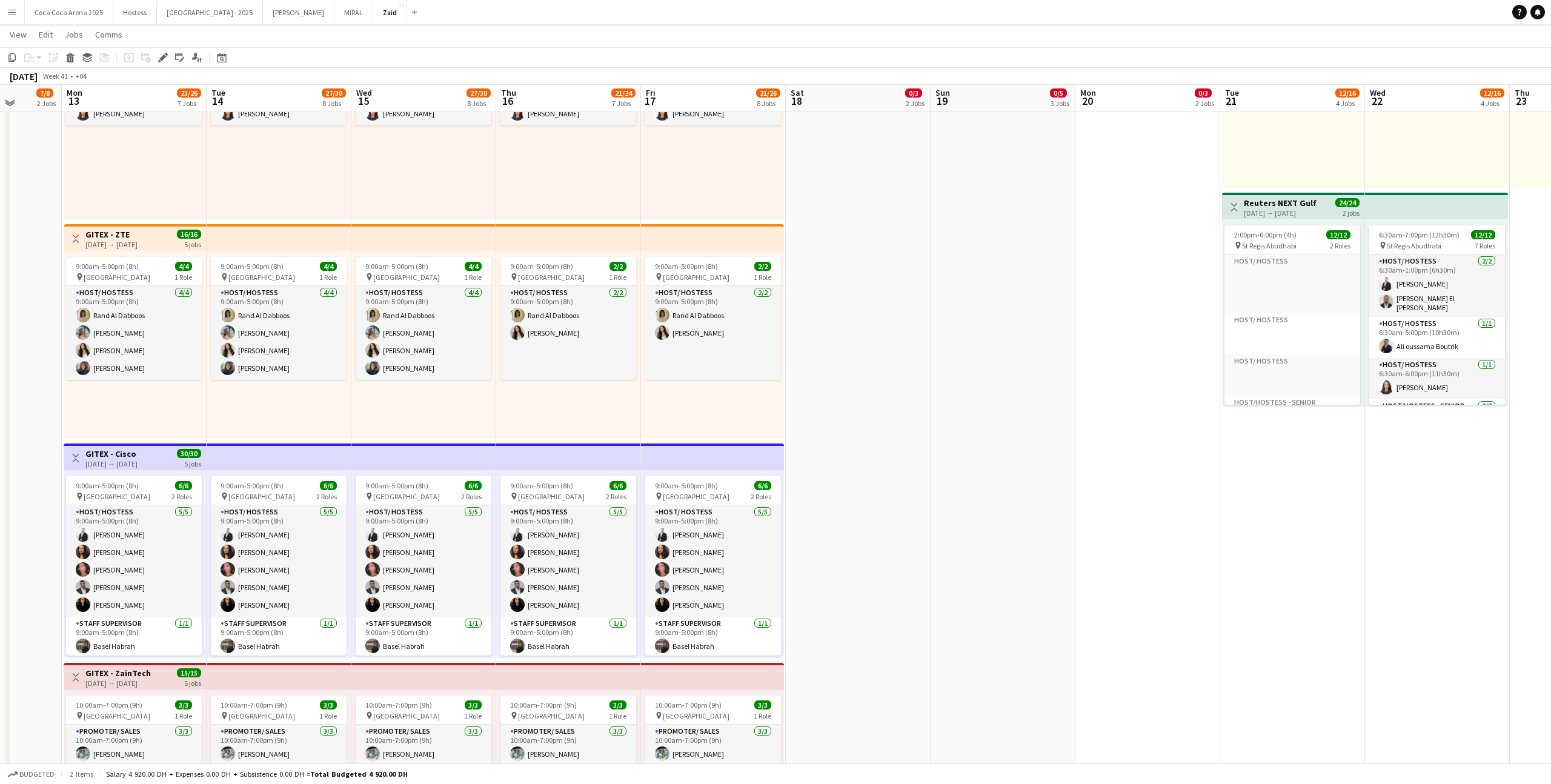
scroll to position [419, 0]
click at [702, 483] on app-card-role "Host/ Hostess [DATE] 9:00am-5:00pm (8h) [PERSON_NAME] [PERSON_NAME] Gvardiian […" at bounding box center [713, 559] width 136 height 112
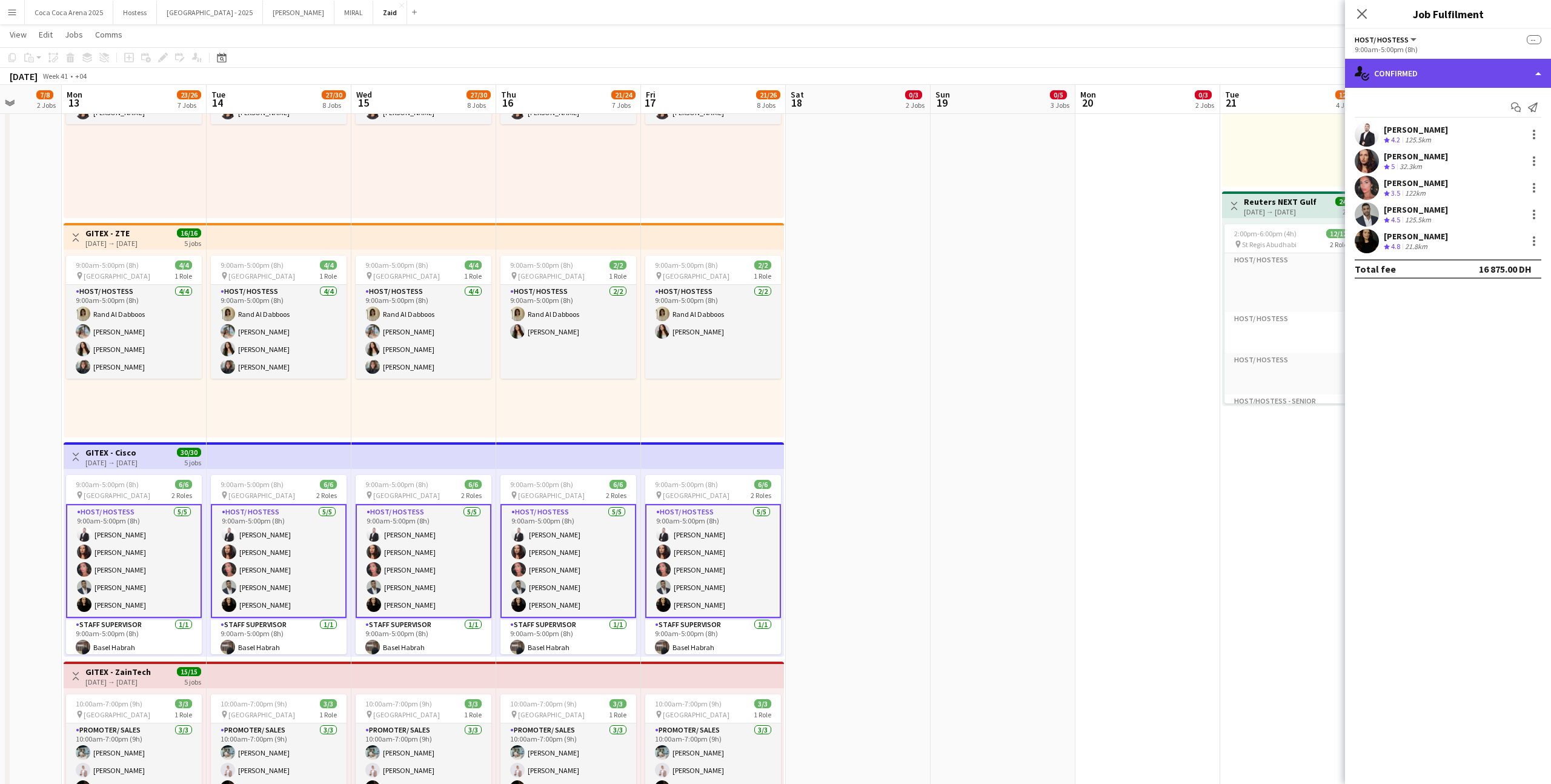
click at [890, 68] on div "single-neutral-actions-check-2 Confirmed" at bounding box center [1447, 73] width 206 height 29
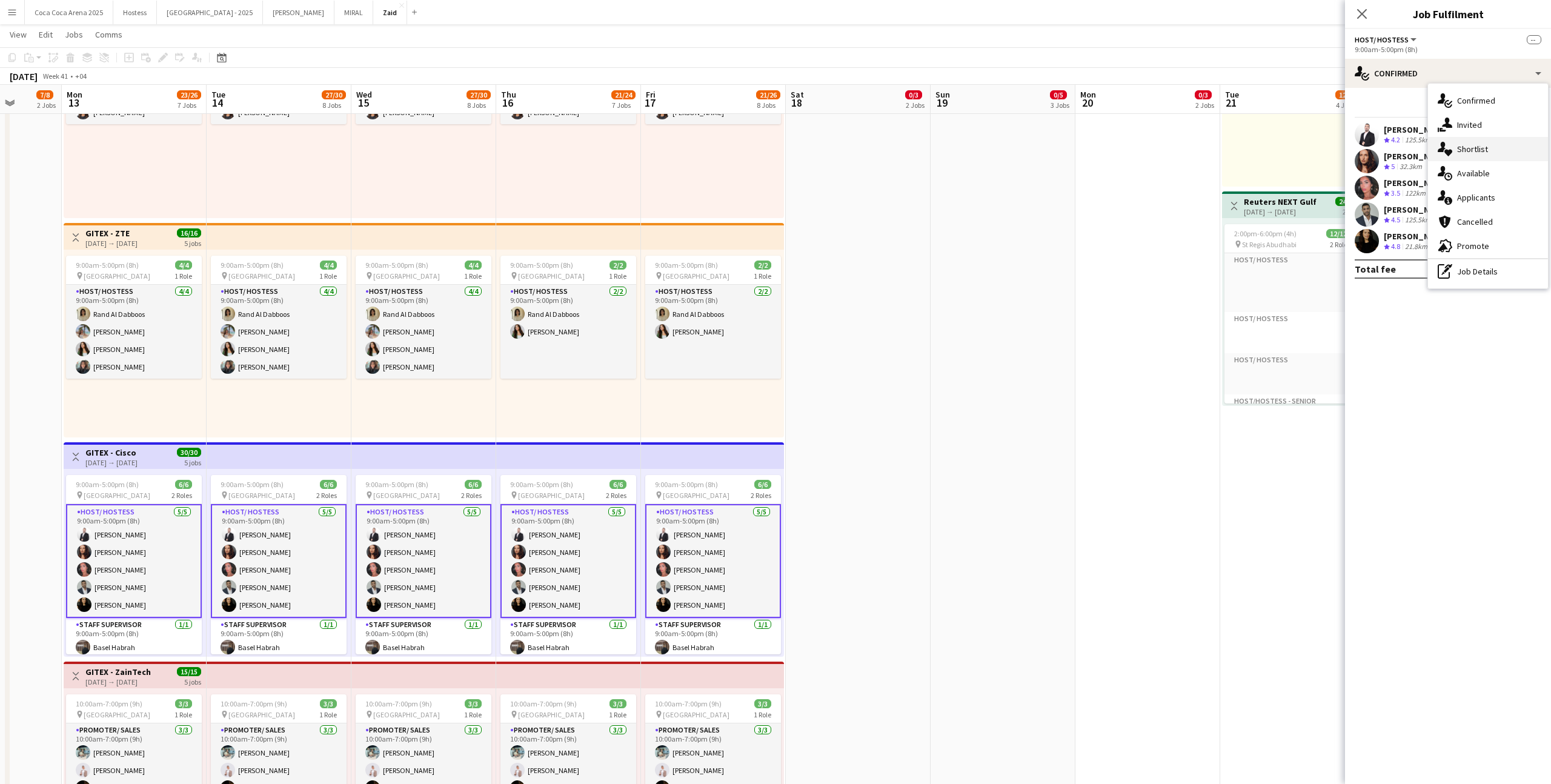
click at [890, 151] on div "single-neutral-actions-heart Shortlist" at bounding box center [1487, 149] width 120 height 24
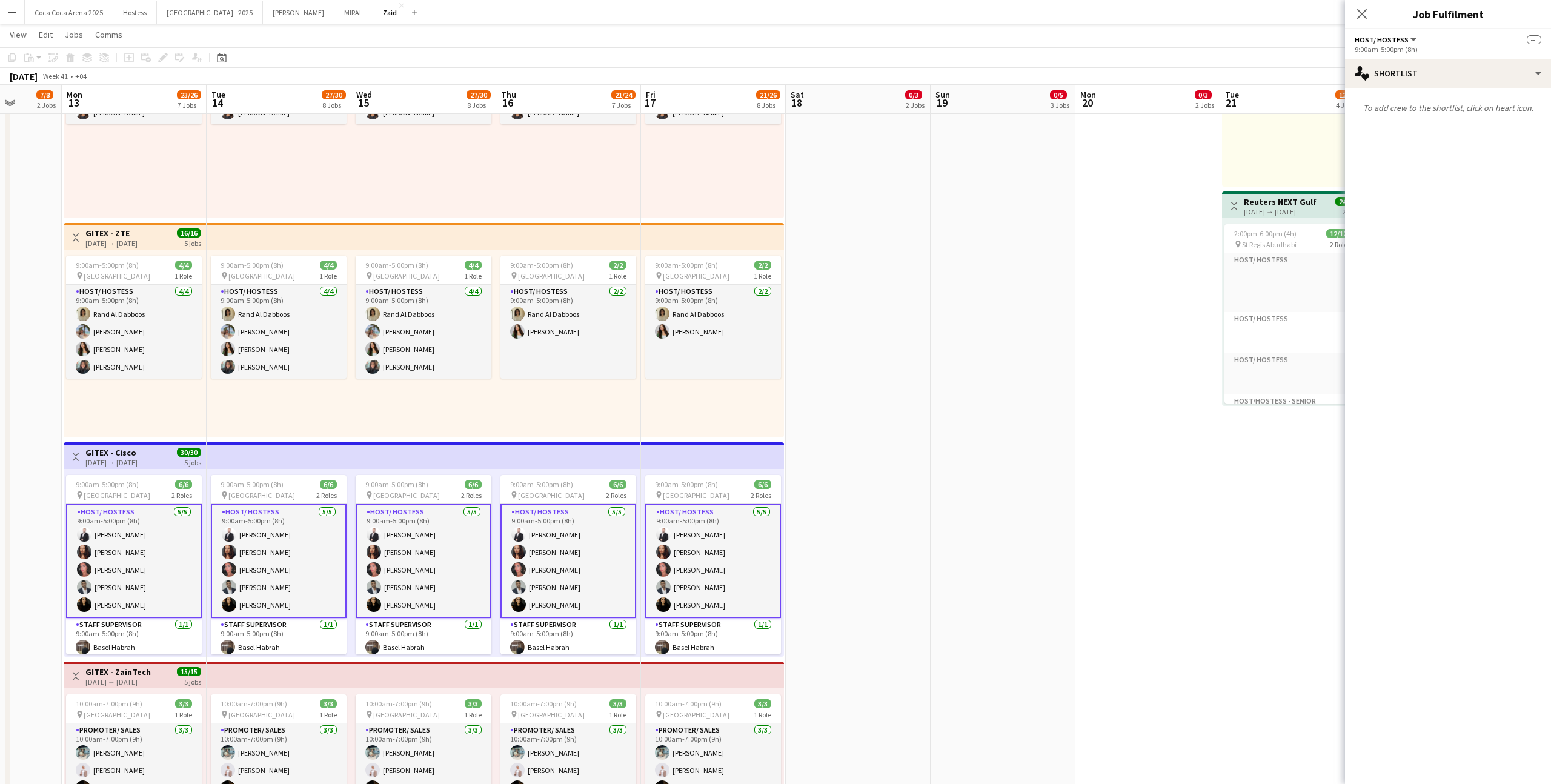
click at [890, 335] on app-date-cell "2:00pm-10:00pm (8h) 0/2 1 Role Promoter/ Sales 0/2 2:00pm-10:00pm (8h) single-n…" at bounding box center [1003, 408] width 145 height 1384
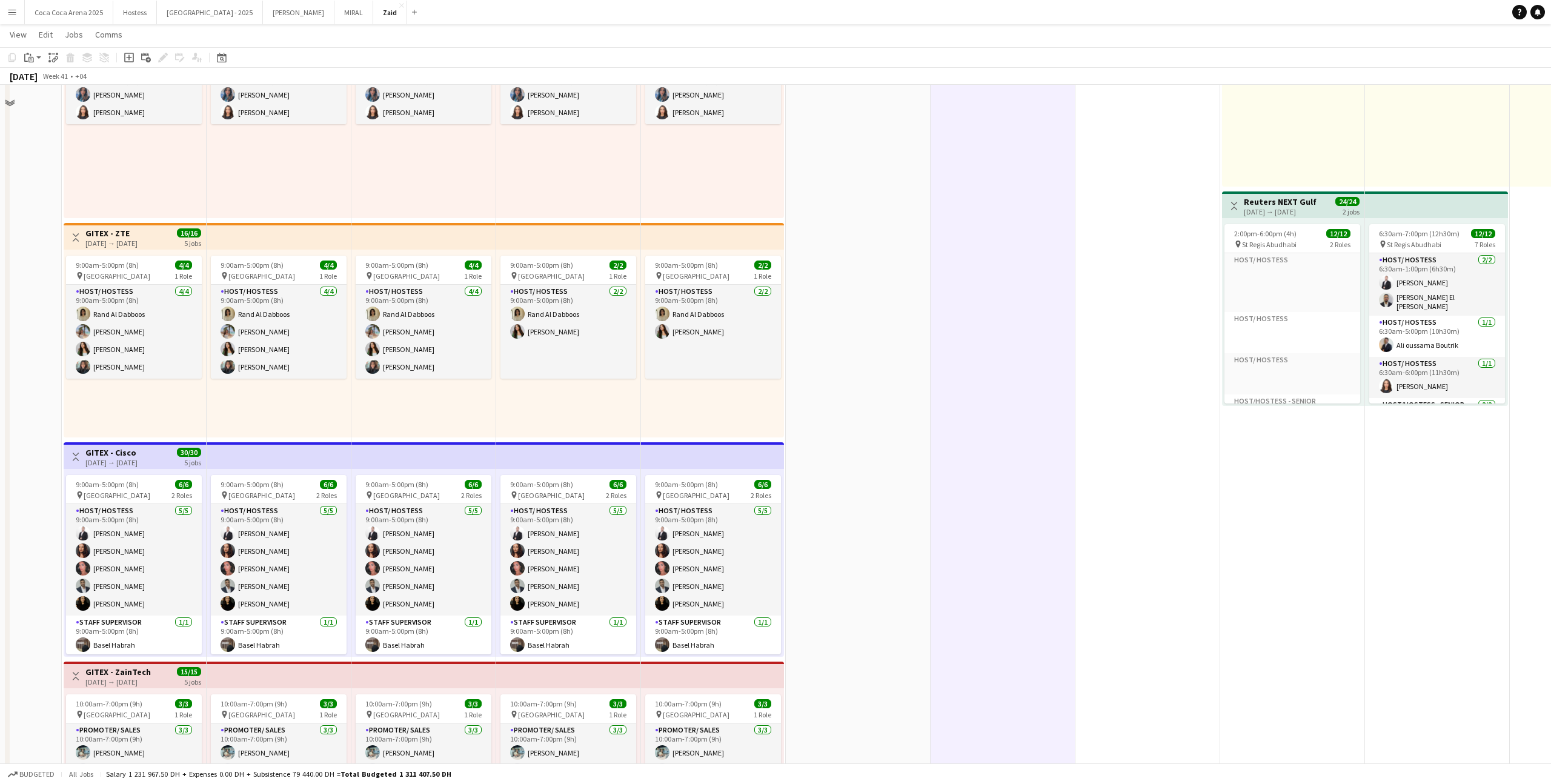
scroll to position [0, 0]
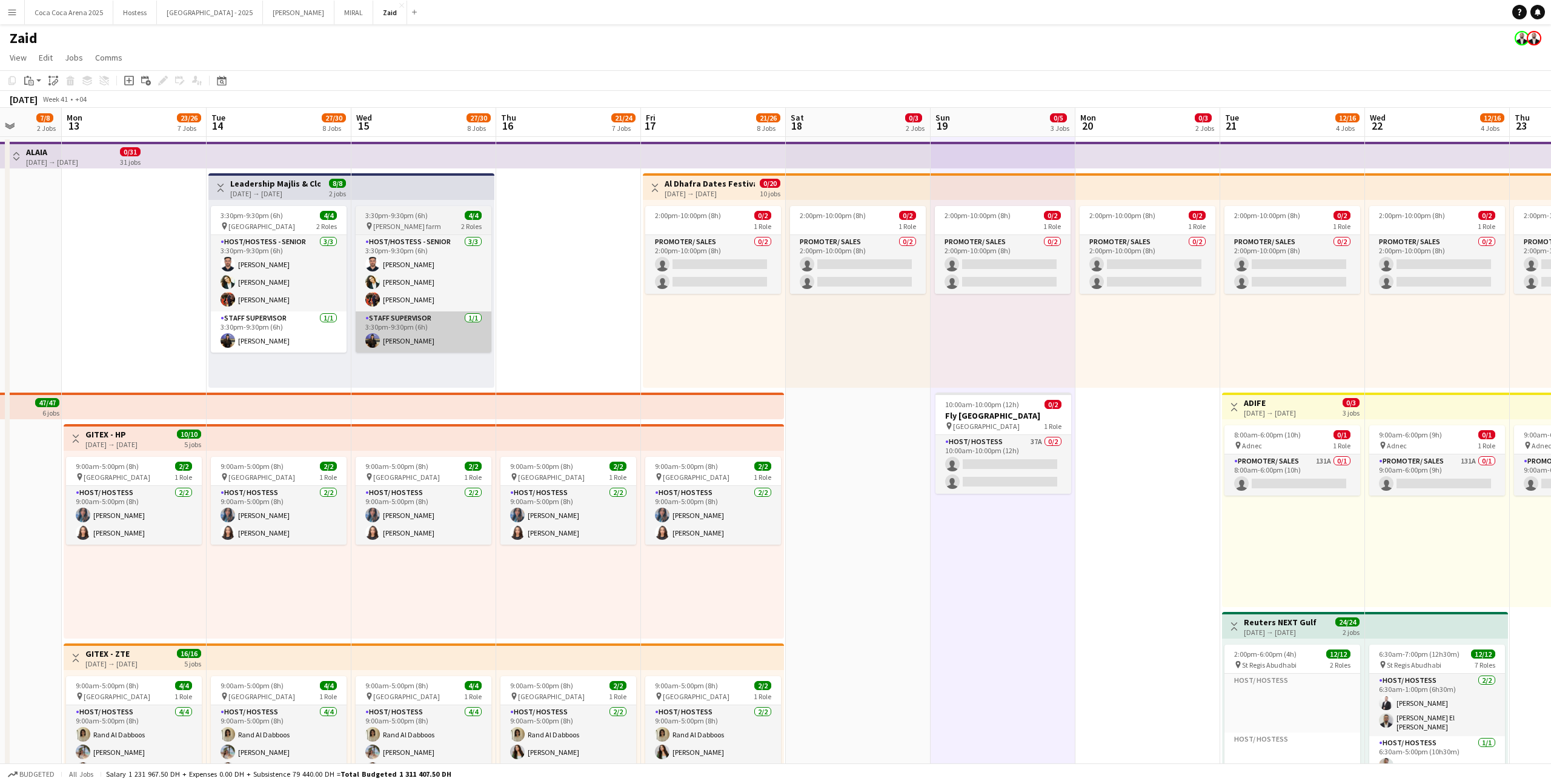
click at [476, 318] on app-card-role "Staff Supervisor [DATE] 3:30pm-9:30pm (6h) [PERSON_NAME]" at bounding box center [423, 332] width 136 height 41
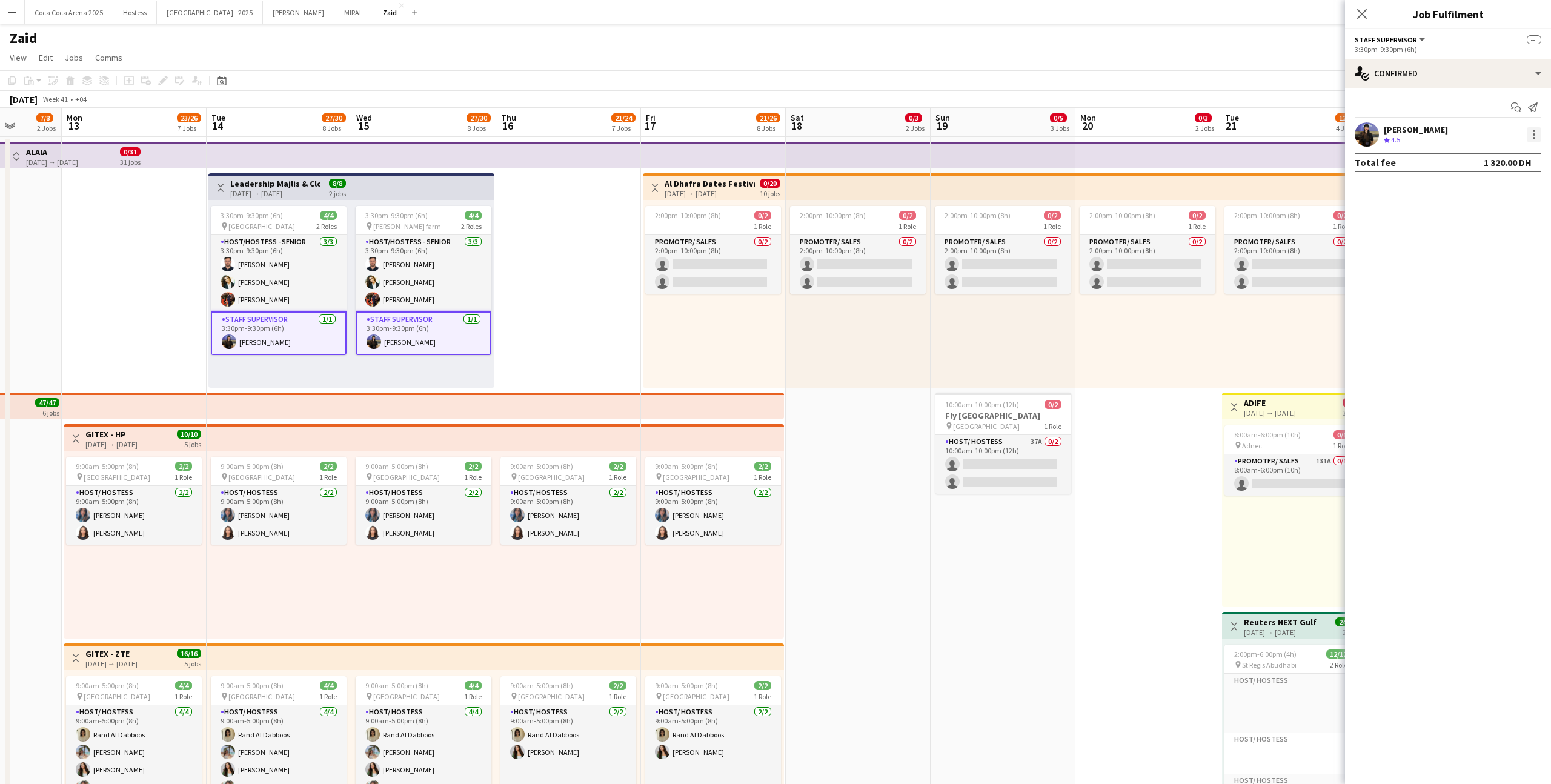
click at [890, 136] on div at bounding box center [1534, 134] width 15 height 15
click at [890, 274] on span "Set as supervisor" at bounding box center [1494, 272] width 75 height 10
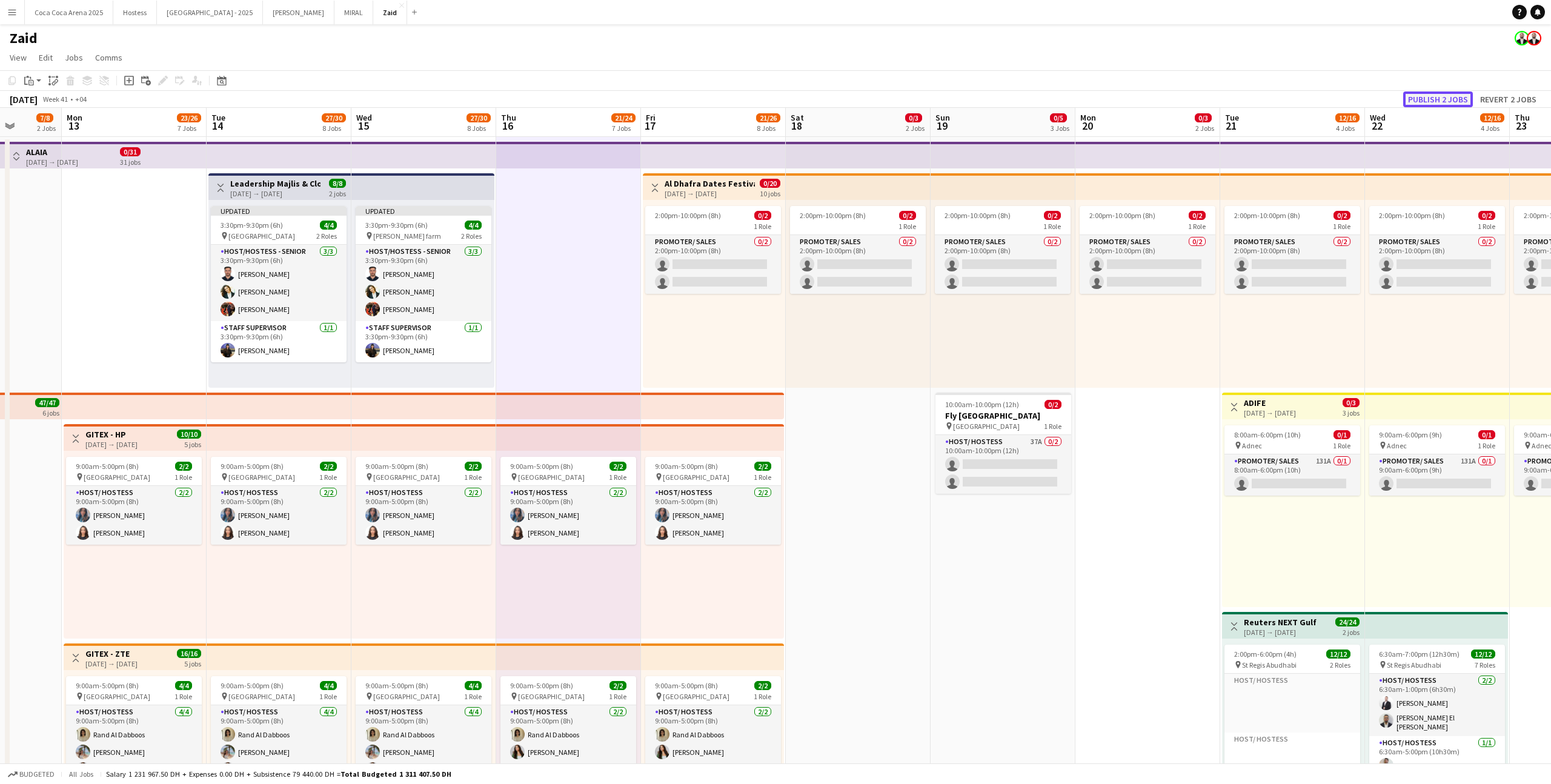
click at [890, 95] on button "Publish 2 jobs" at bounding box center [1438, 100] width 70 height 16
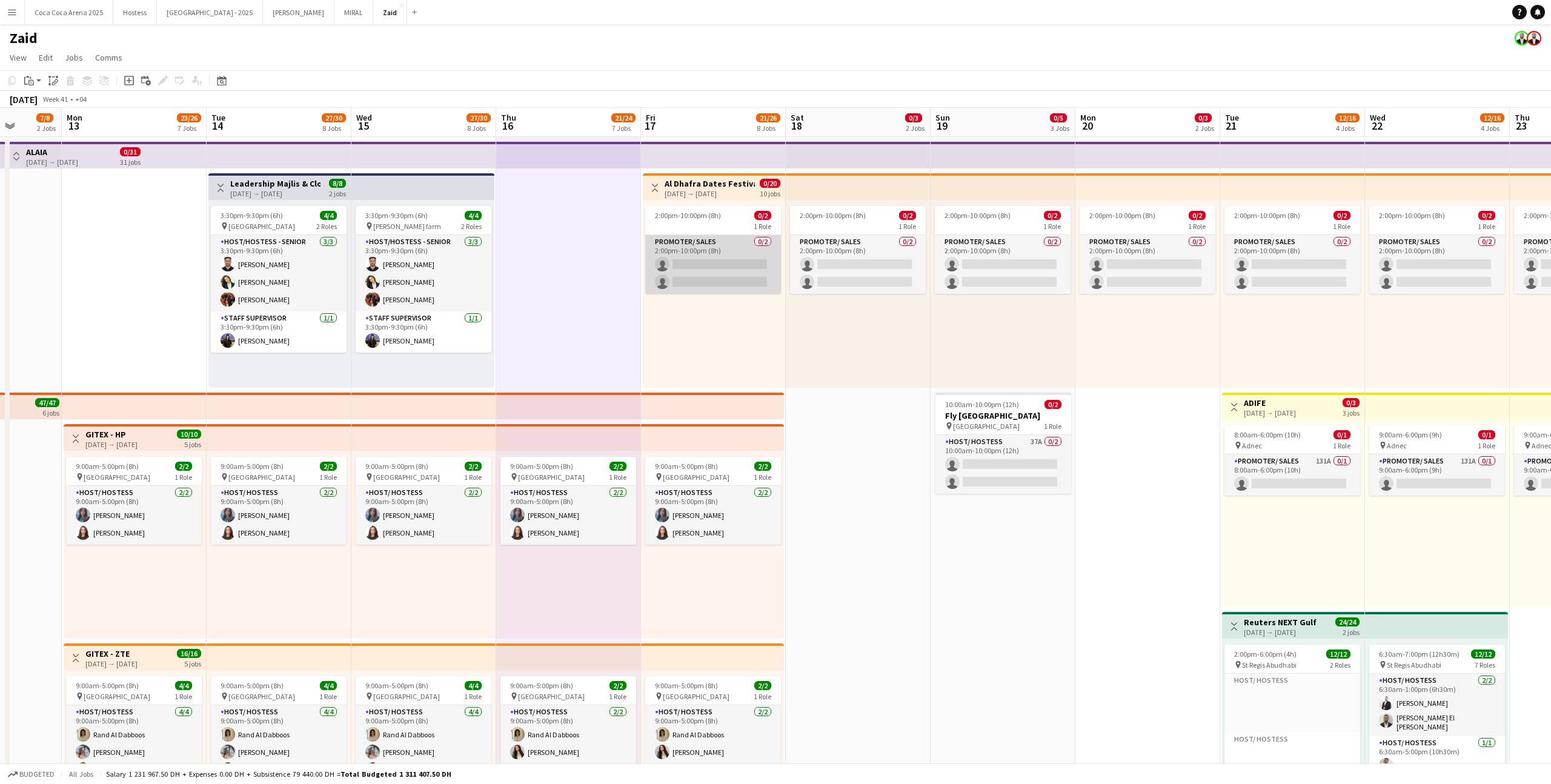
click at [720, 253] on app-card-role "Promoter/ Sales 0/2 2:00pm-10:00pm (8h) single-neutral-actions single-neutral-a…" at bounding box center [713, 264] width 136 height 59
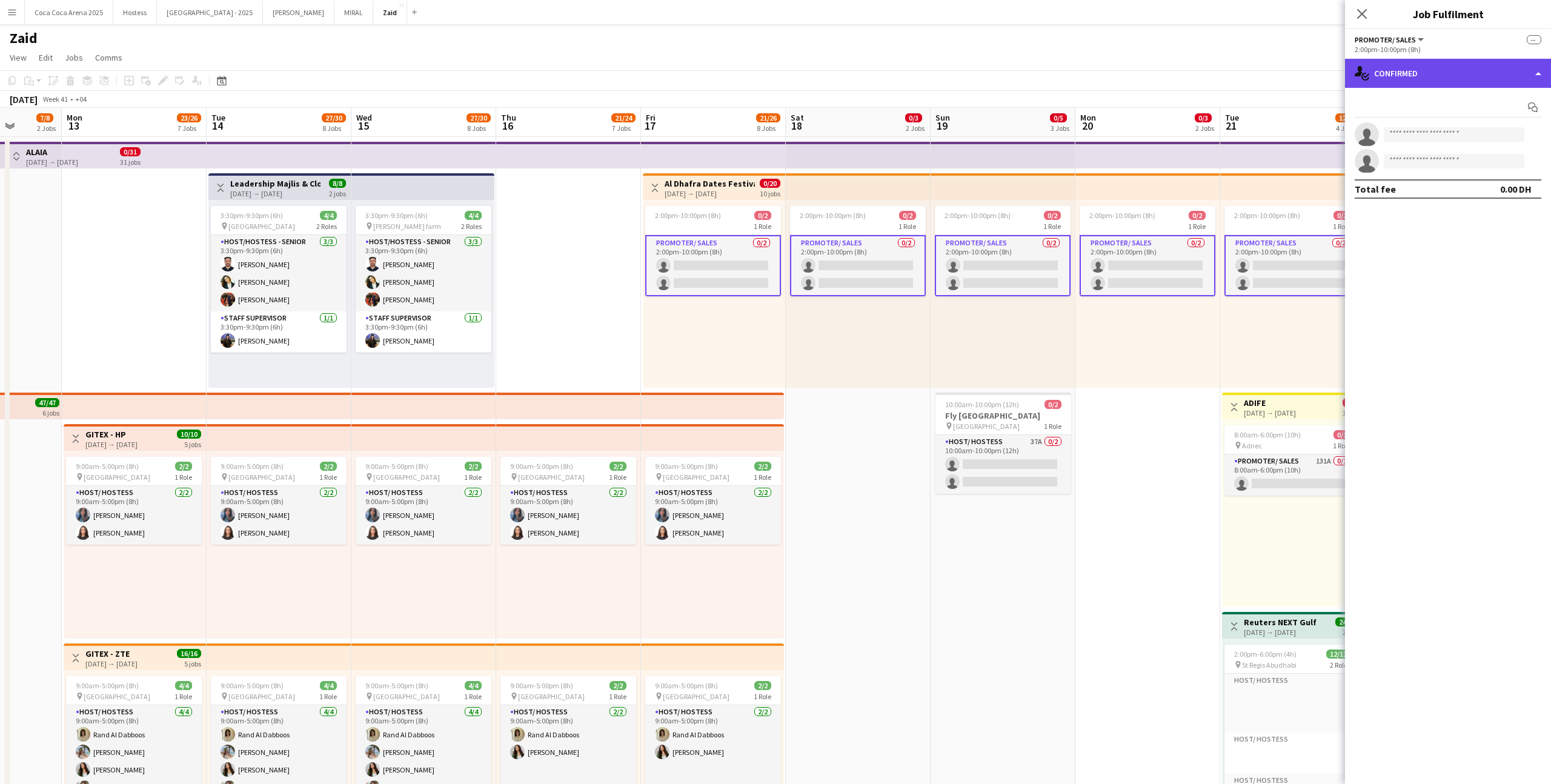
click at [890, 74] on div "single-neutral-actions-check-2 Confirmed" at bounding box center [1447, 73] width 206 height 29
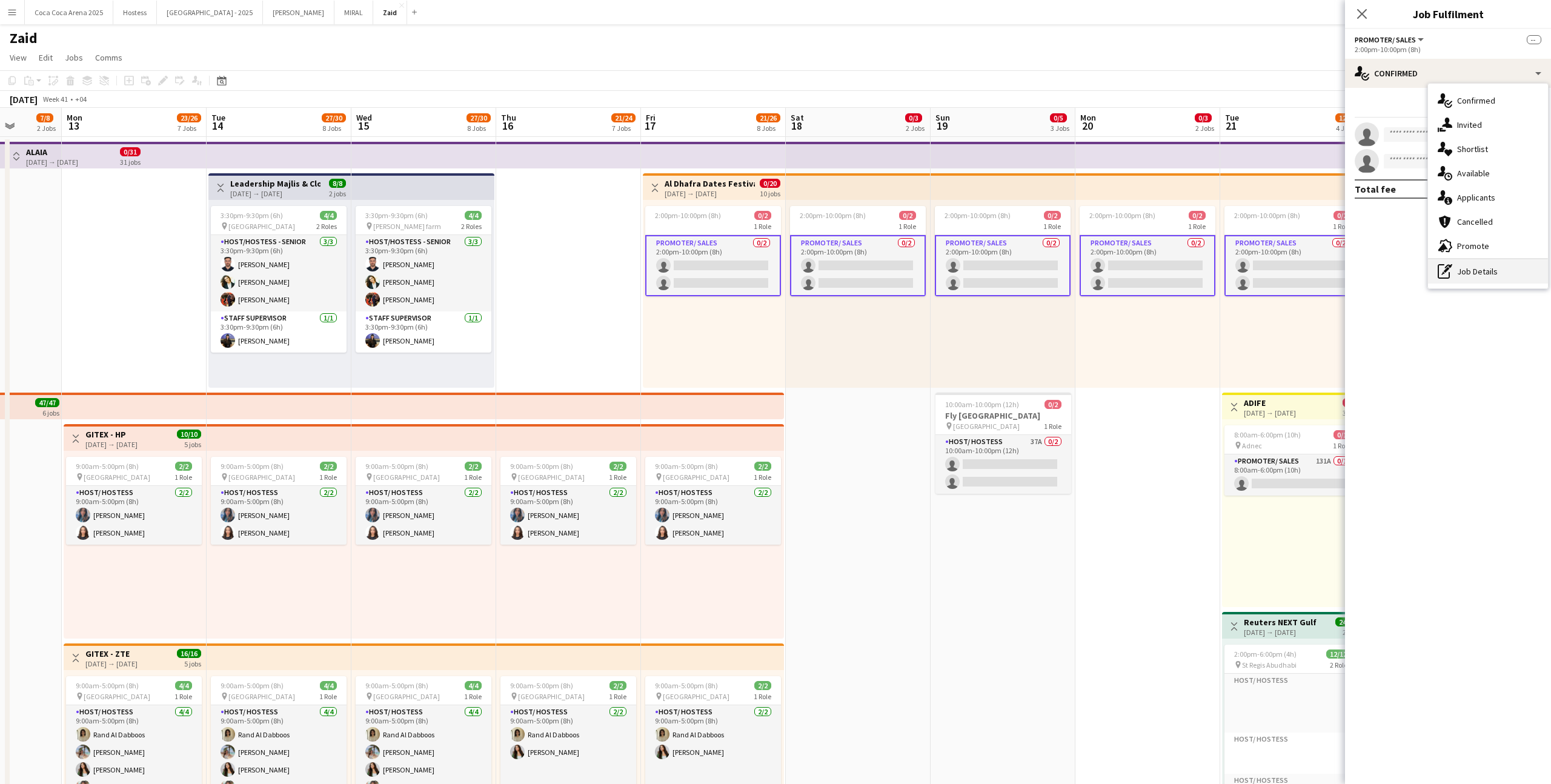
click at [890, 269] on div "pen-write Job Details" at bounding box center [1487, 272] width 120 height 24
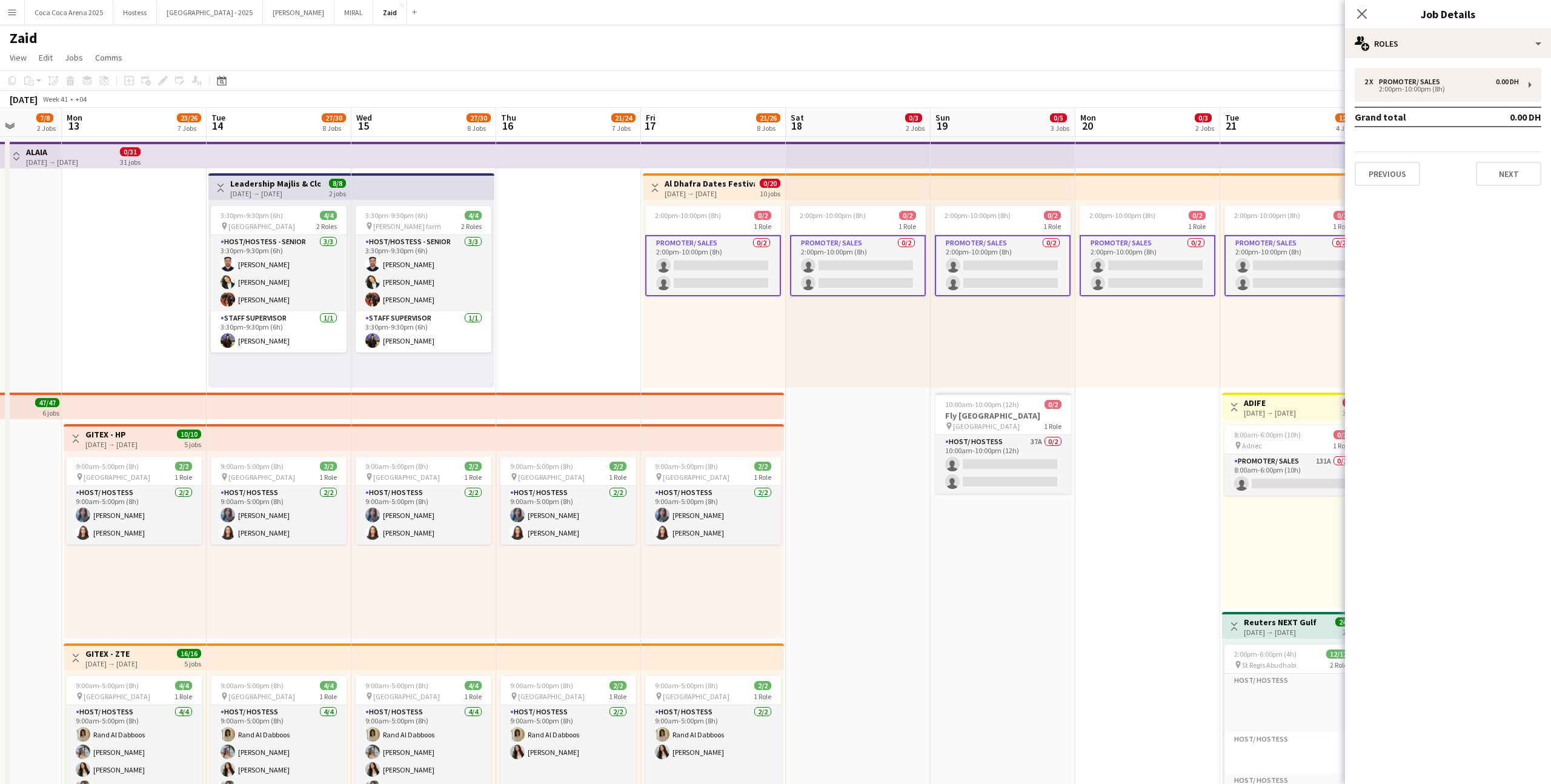
click at [890, 316] on div "2:00pm-10:00pm (8h) 0/2 1 Role Promoter/ Sales 0/2 2:00pm-10:00pm (8h) single-n…" at bounding box center [1147, 294] width 145 height 188
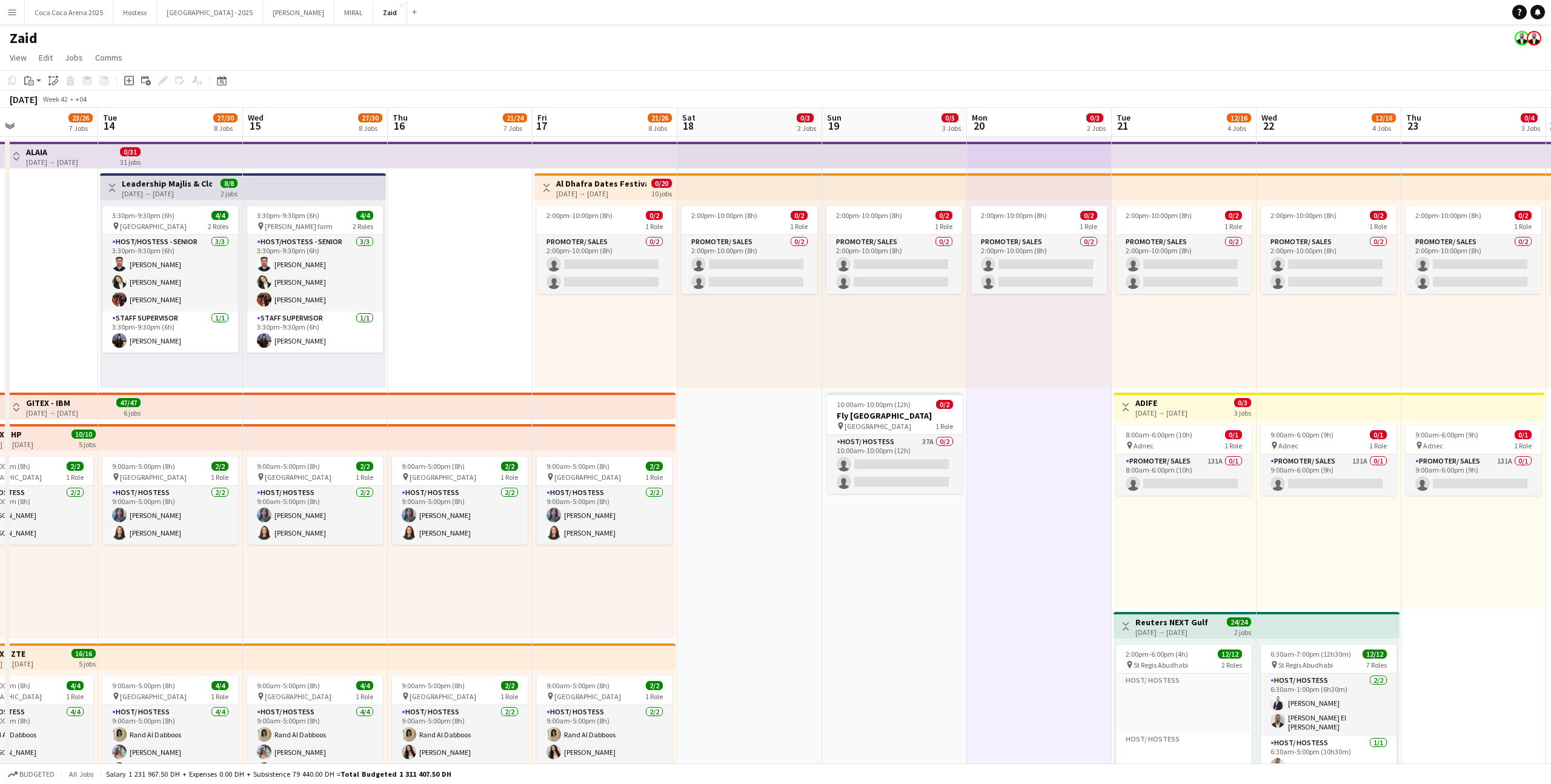
scroll to position [0, 488]
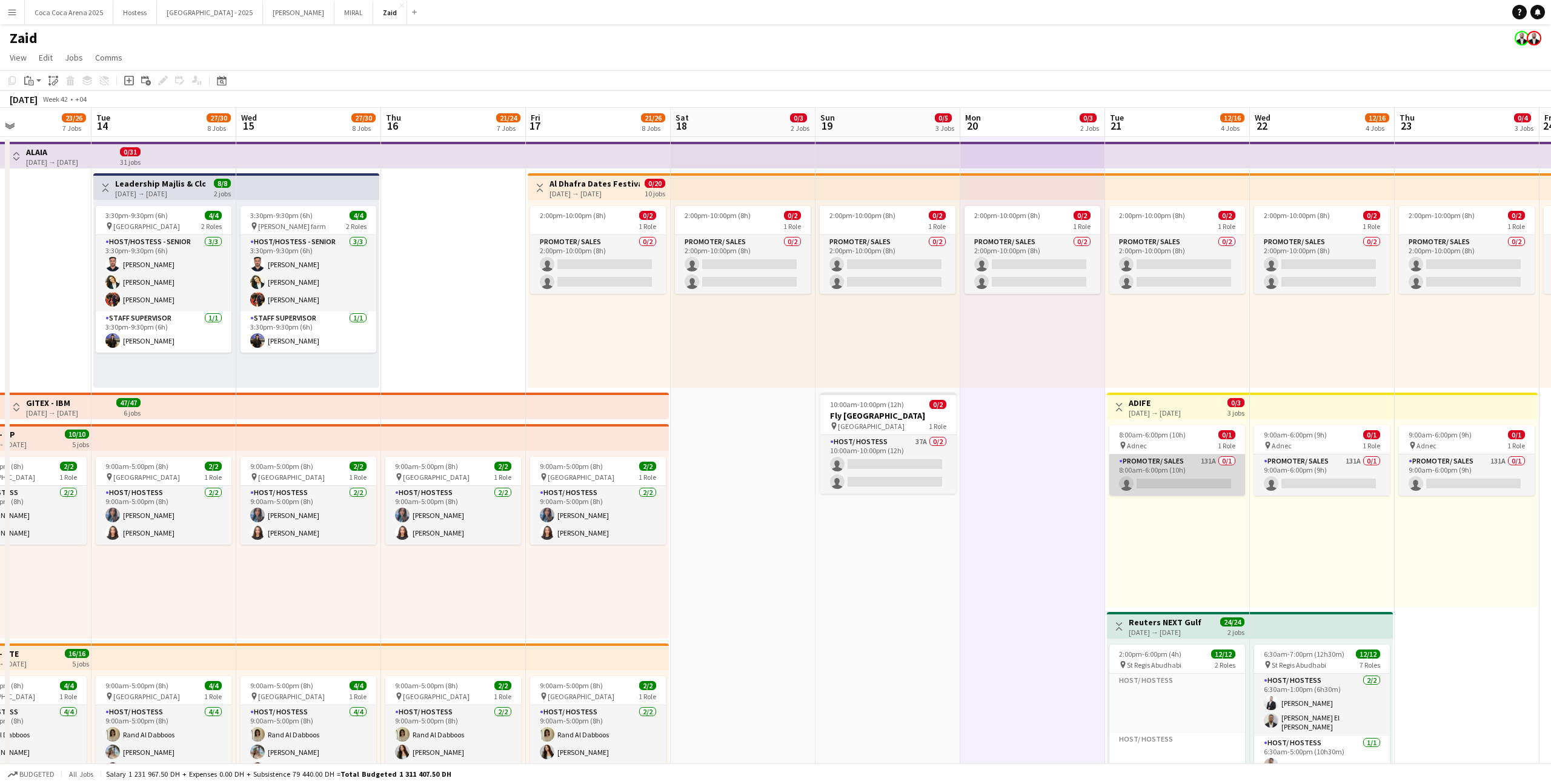
click at [890, 461] on app-card-role "Promoter/ Sales 131A 0/1 8:00am-6:00pm (10h) single-neutral-actions" at bounding box center [1177, 474] width 136 height 41
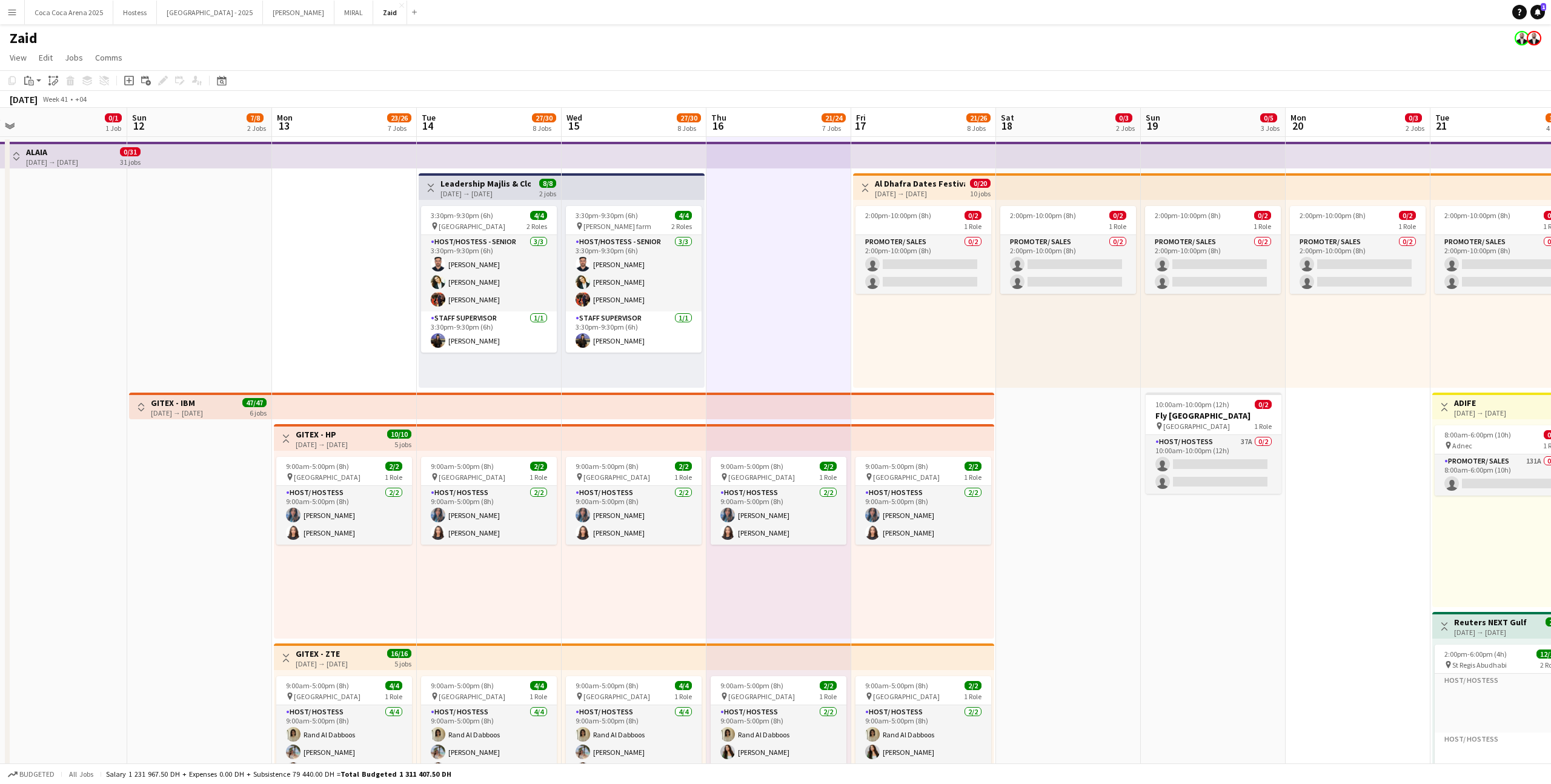
scroll to position [5, 0]
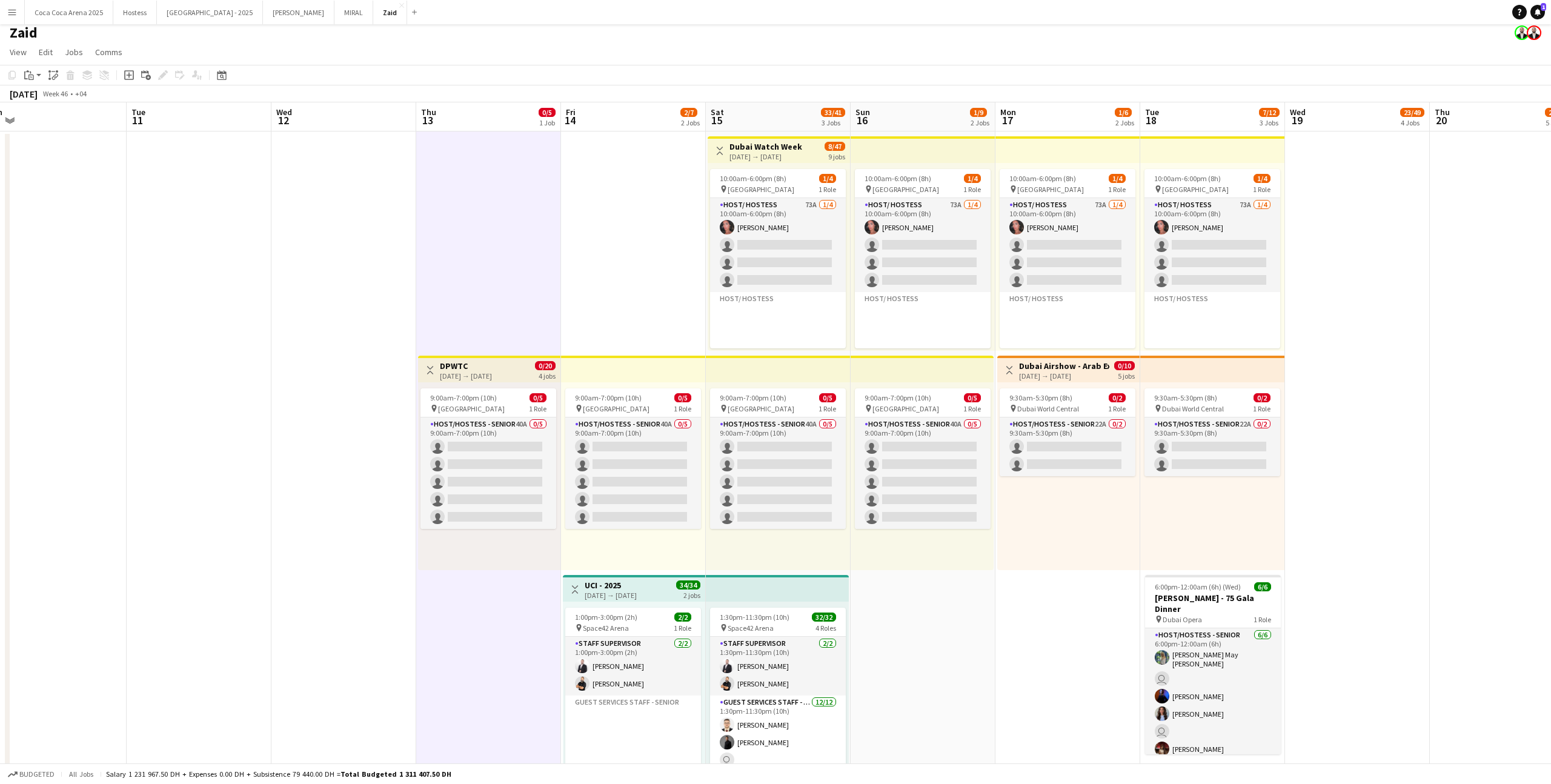
scroll to position [0, 476]
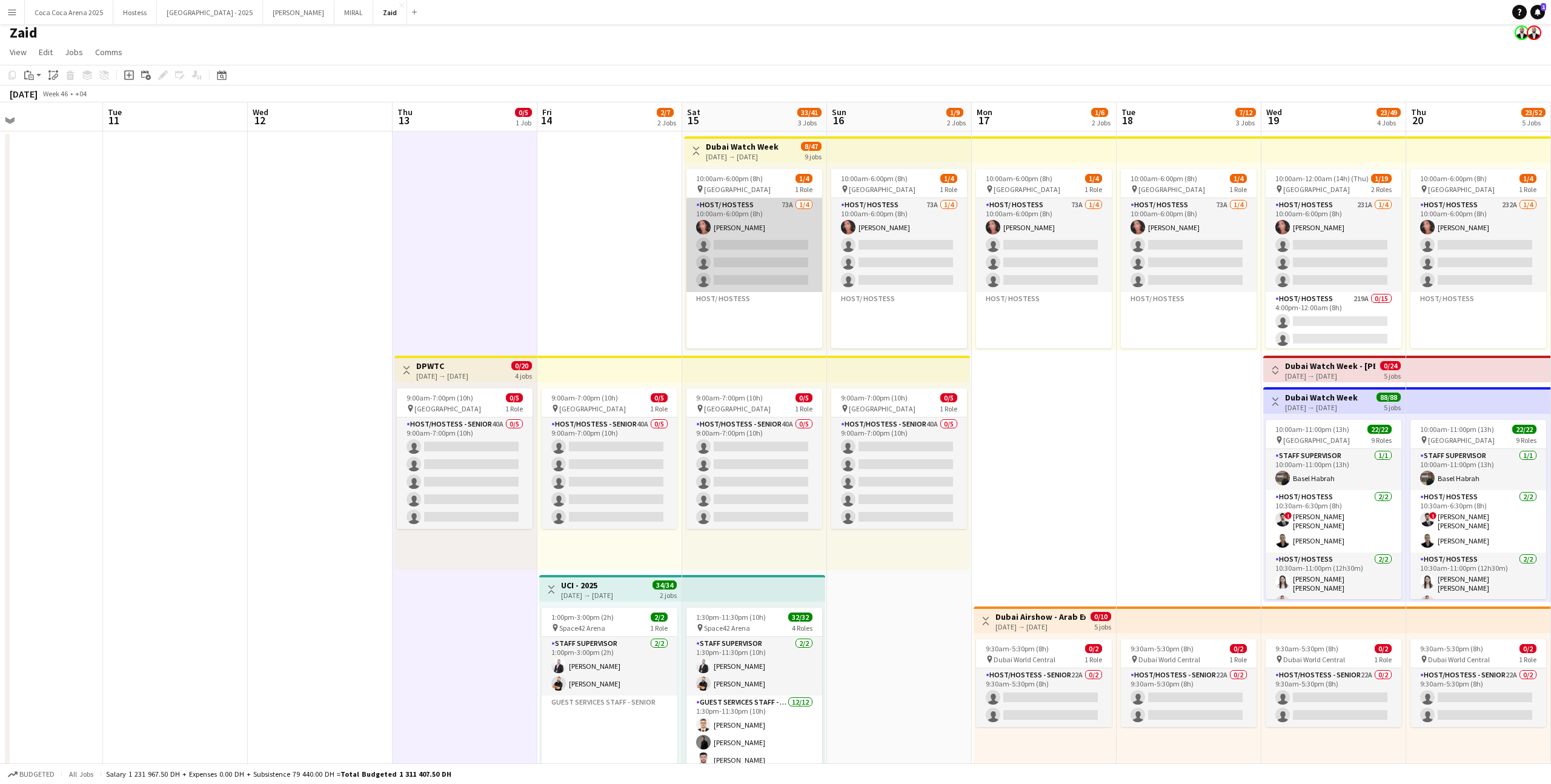
click at [795, 280] on app-card-role "Host/ Hostess 73A [DATE] 10:00am-6:00pm (8h) [PERSON_NAME] single-neutral-actio…" at bounding box center [754, 245] width 136 height 94
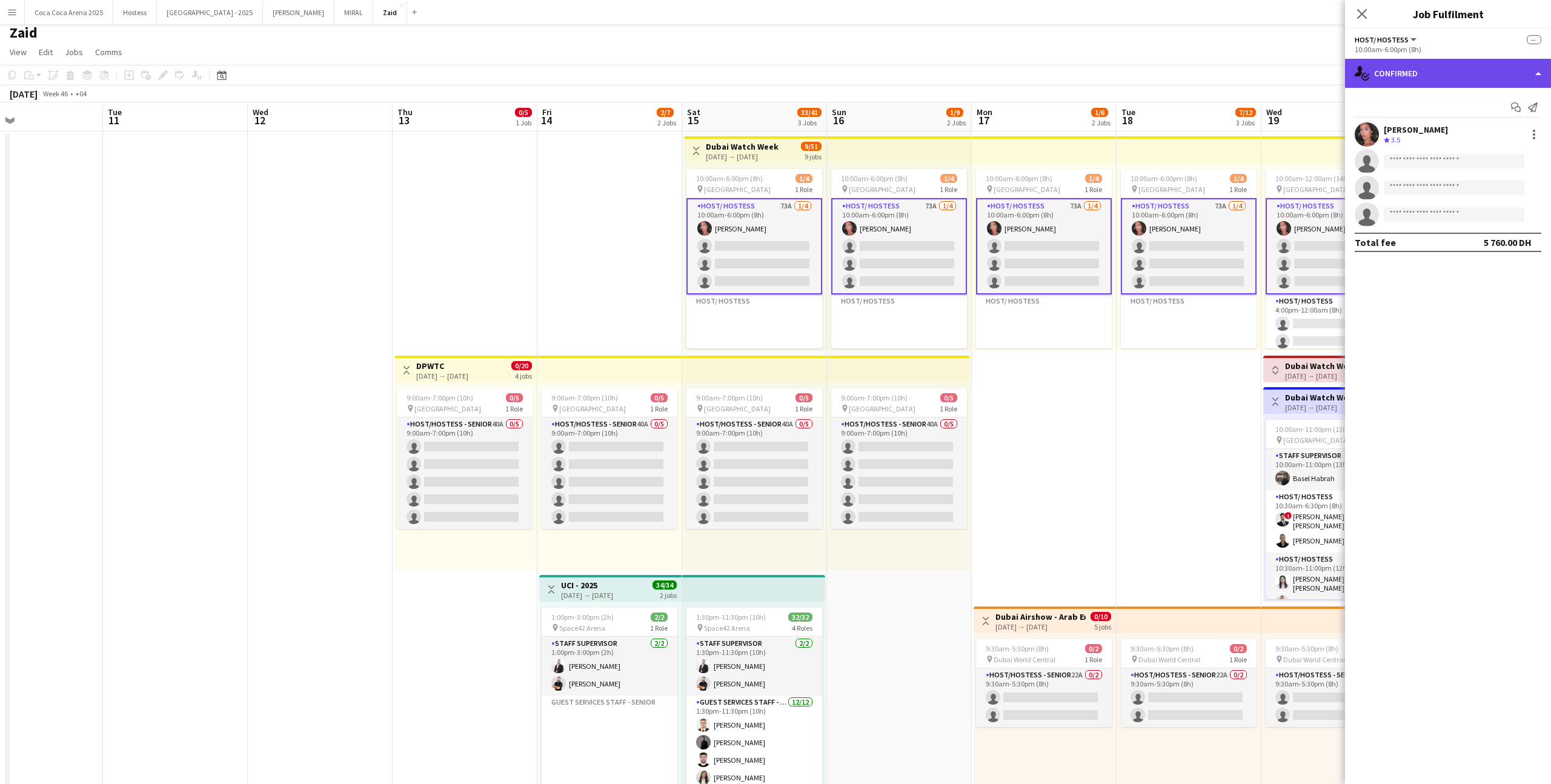
click at [890, 75] on div "single-neutral-actions-check-2 Confirmed" at bounding box center [1447, 73] width 206 height 29
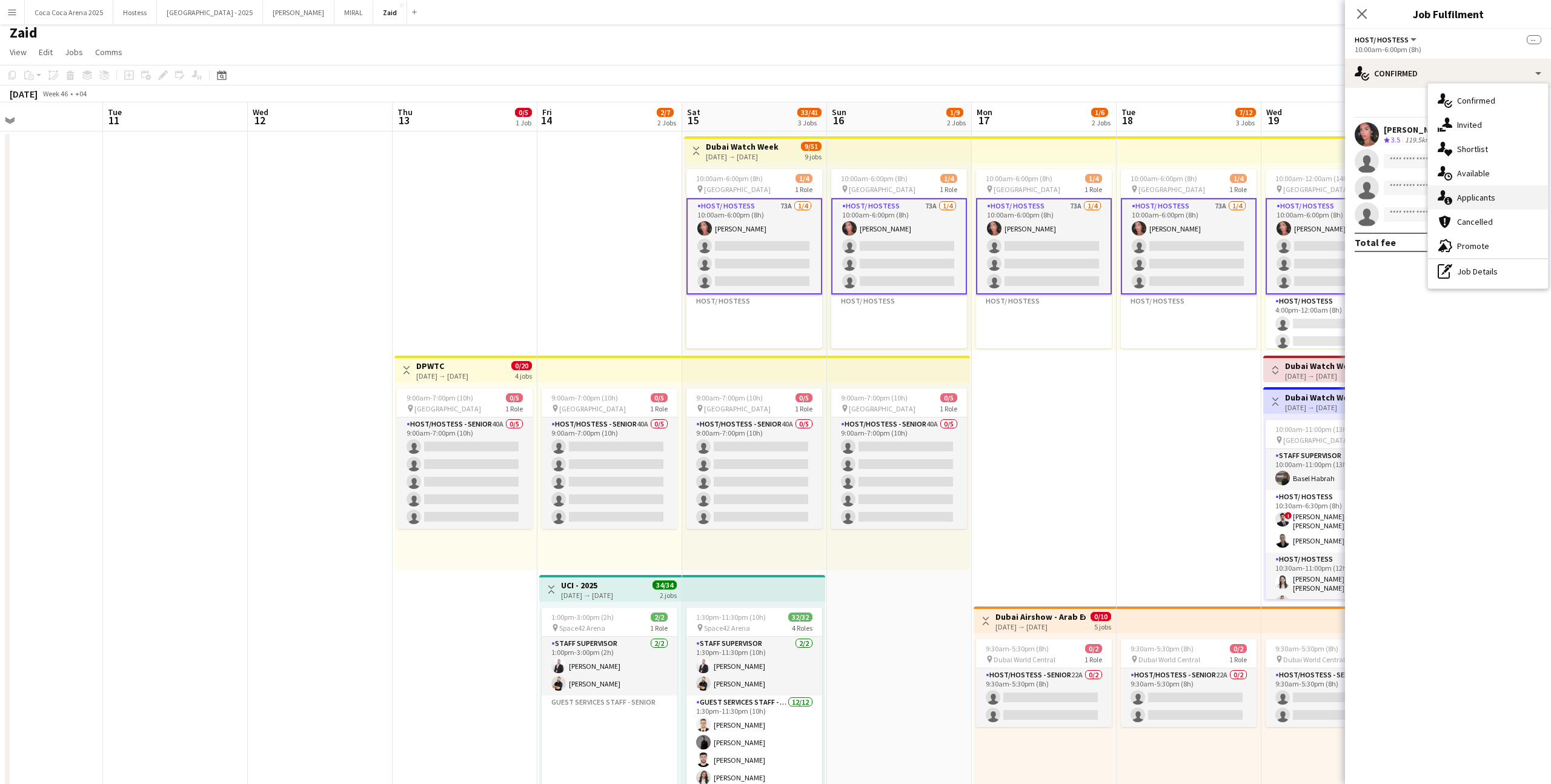
drag, startPoint x: 1493, startPoint y: 154, endPoint x: 1492, endPoint y: 194, distance: 40.0
click at [890, 194] on div "single-neutral-actions-check-2 Confirmed single-neutral-actions-share-1 Invited…" at bounding box center [1487, 186] width 120 height 205
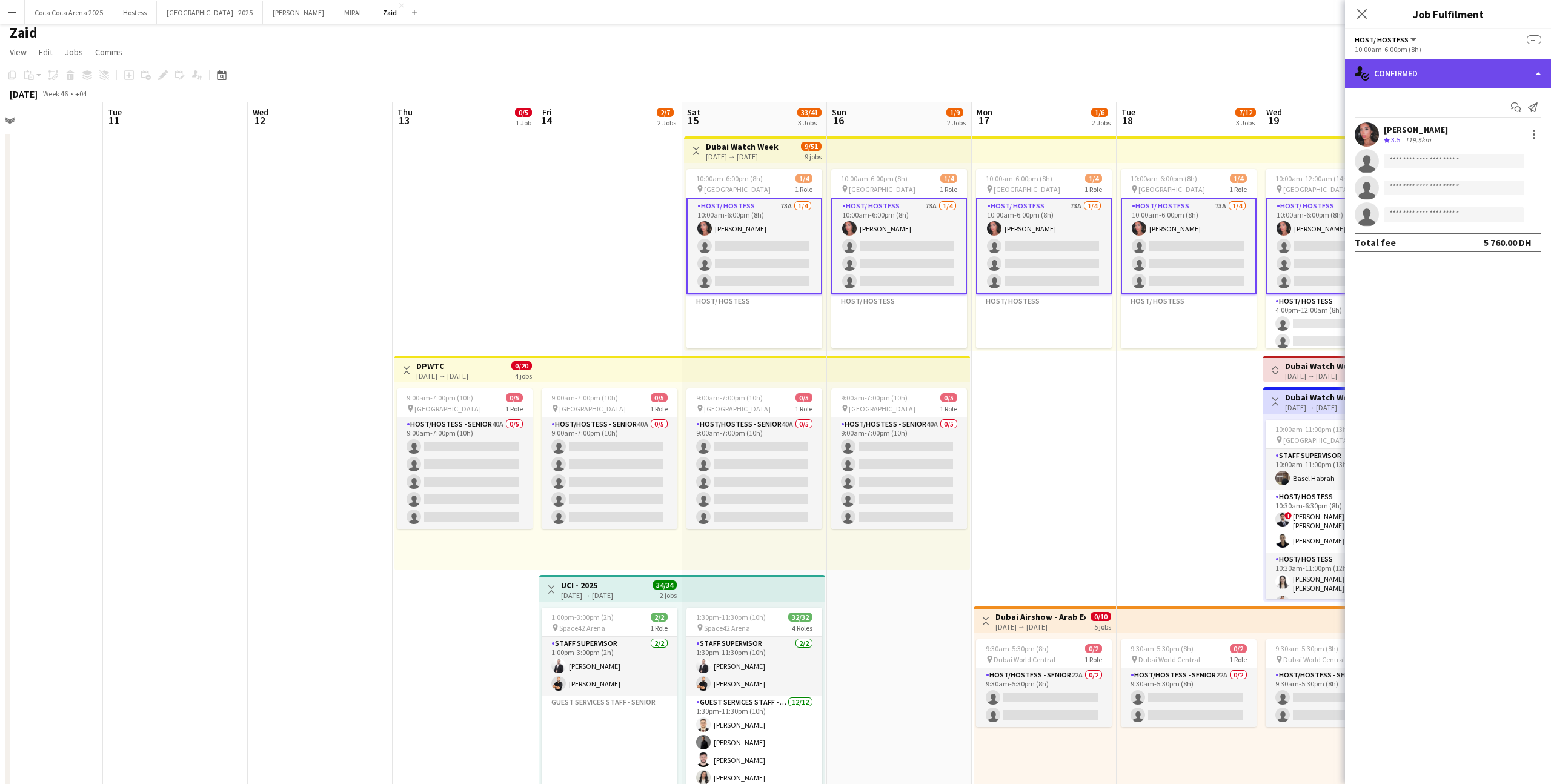
click at [890, 78] on div "single-neutral-actions-check-2 Confirmed" at bounding box center [1447, 73] width 206 height 29
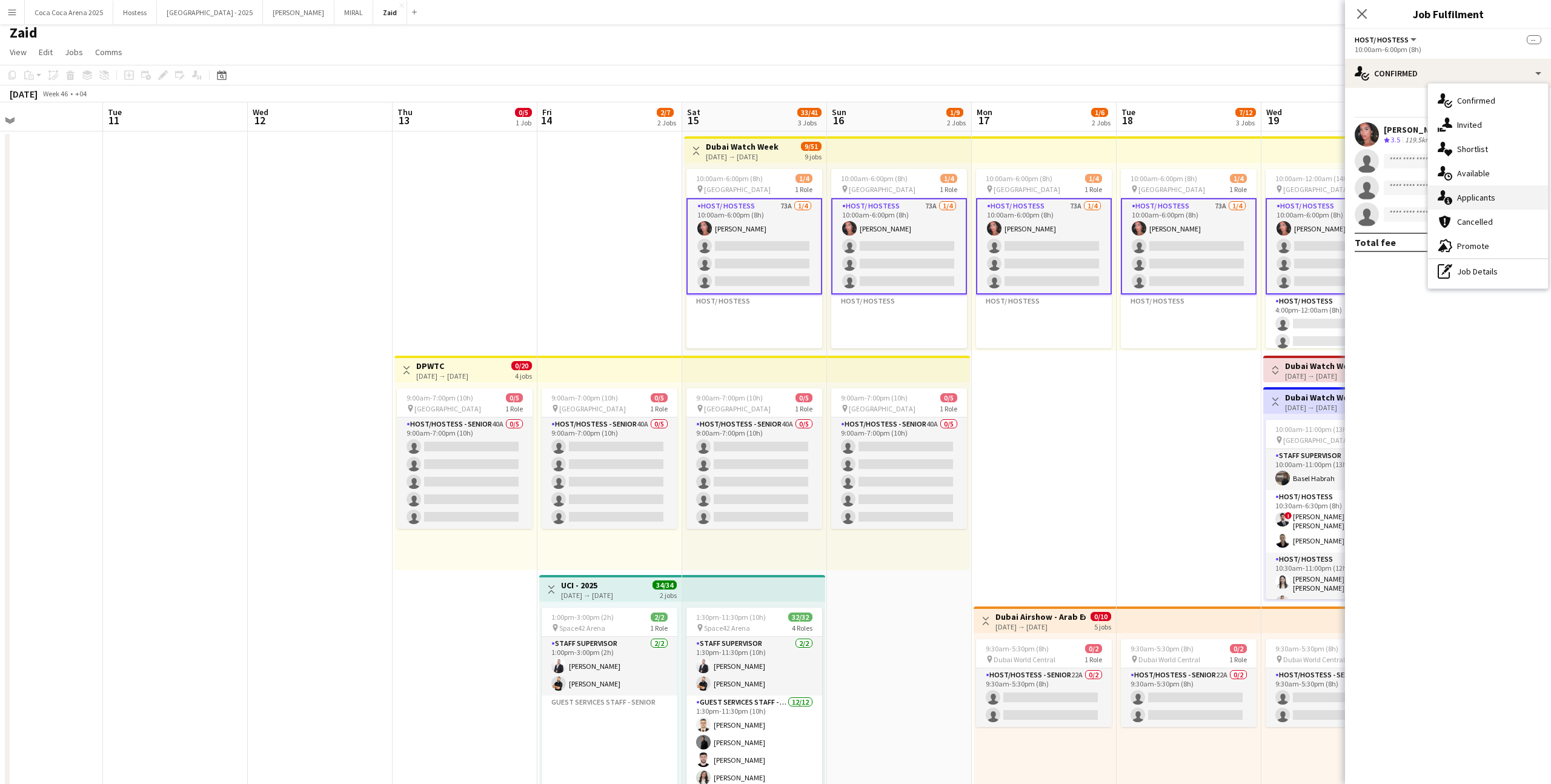
click at [890, 200] on div "single-neutral-actions-information Applicants" at bounding box center [1487, 198] width 120 height 24
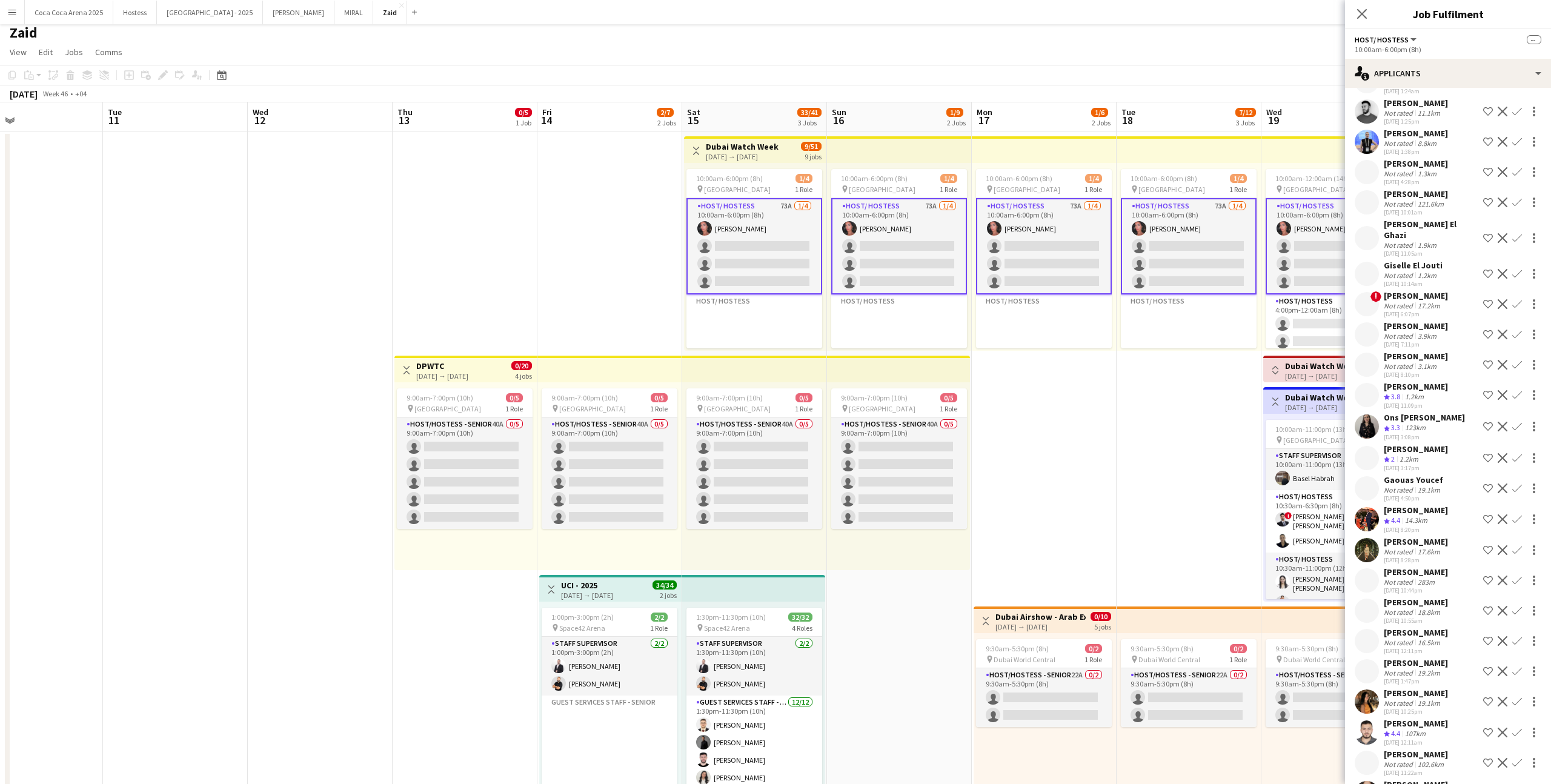
scroll to position [1152, 0]
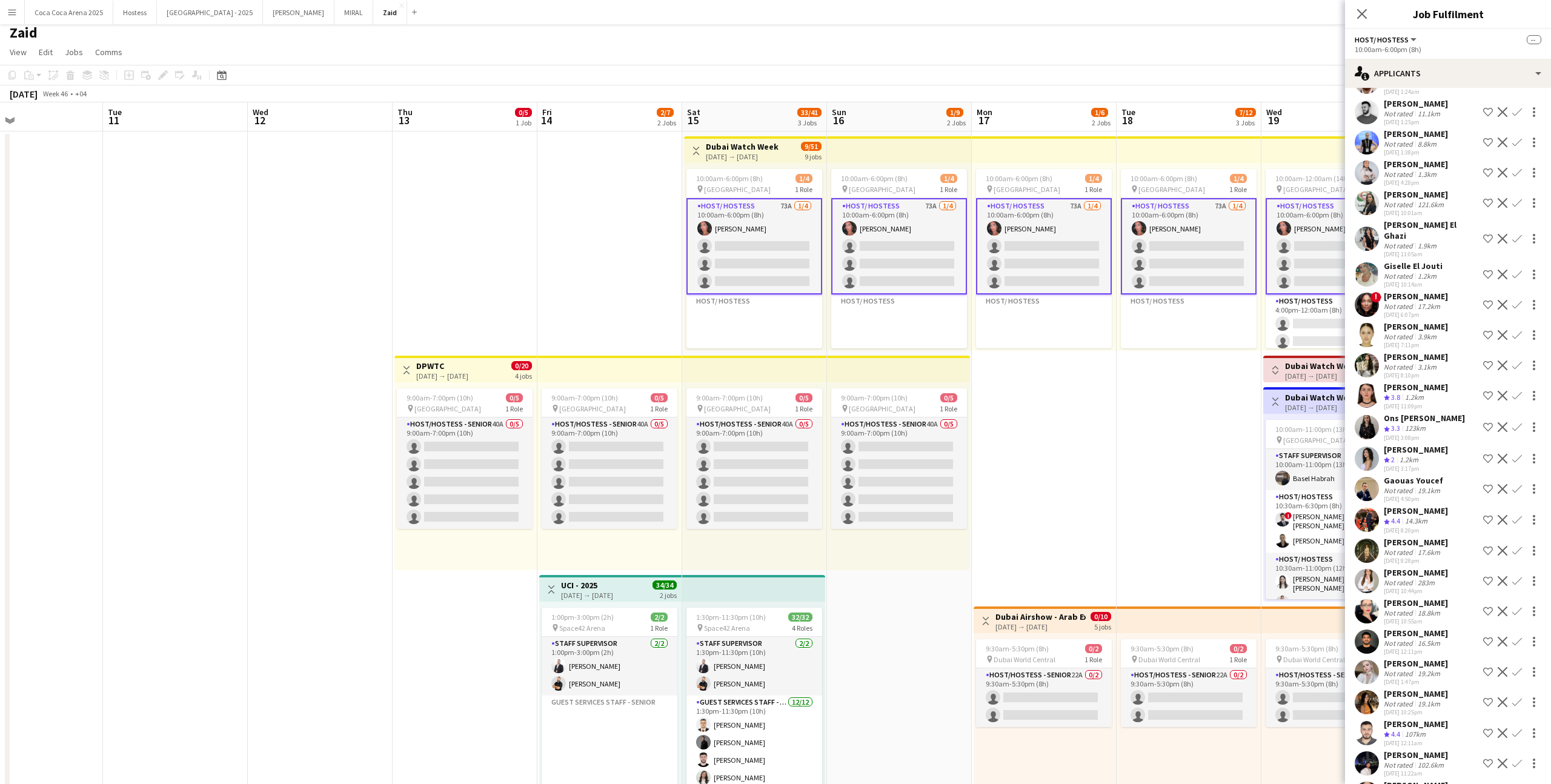
click at [890, 483] on div "[DATE] 8:28pm" at bounding box center [1415, 561] width 64 height 8
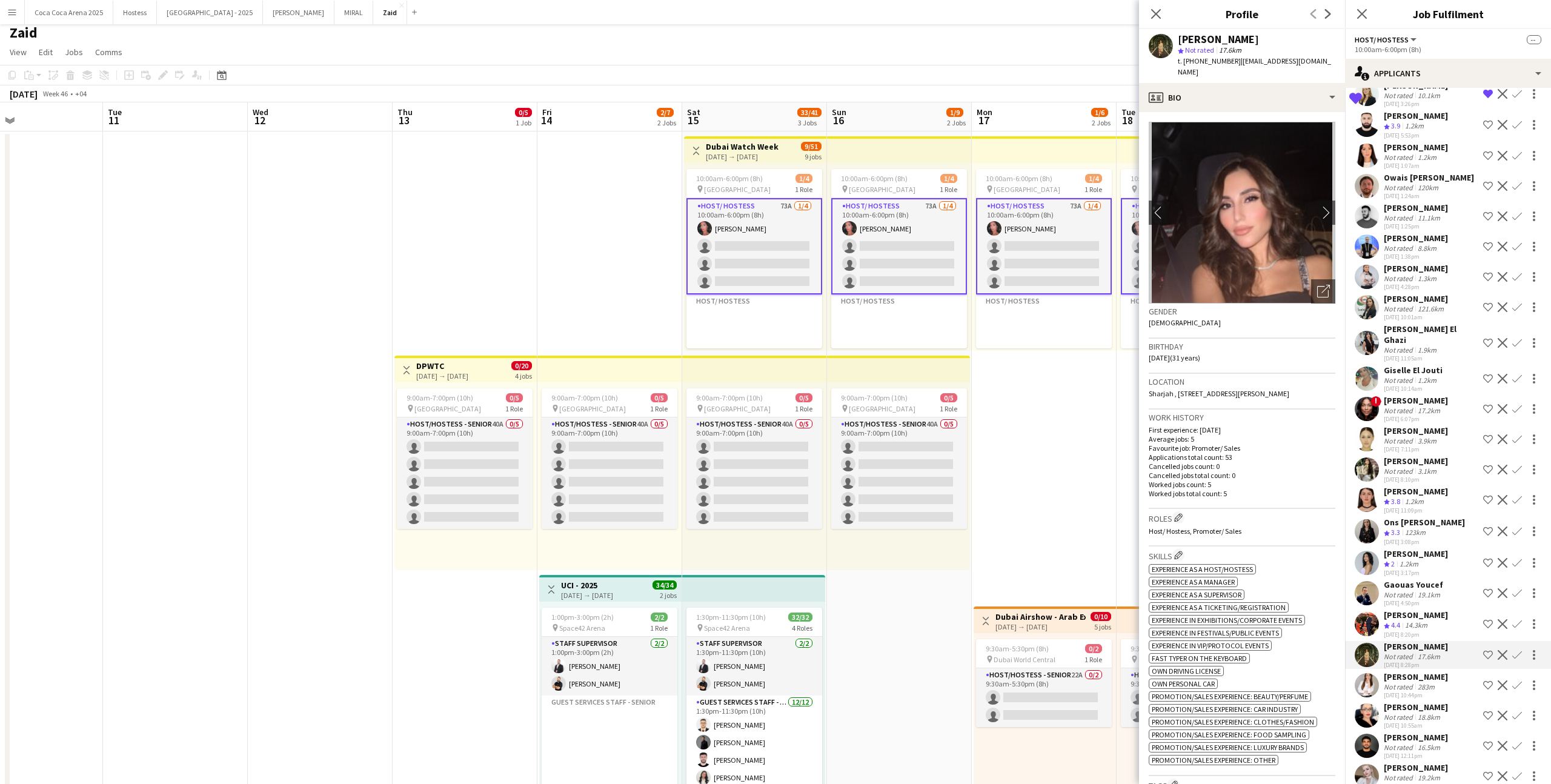
scroll to position [1044, 0]
click at [890, 470] on div "3.1km" at bounding box center [1426, 474] width 24 height 9
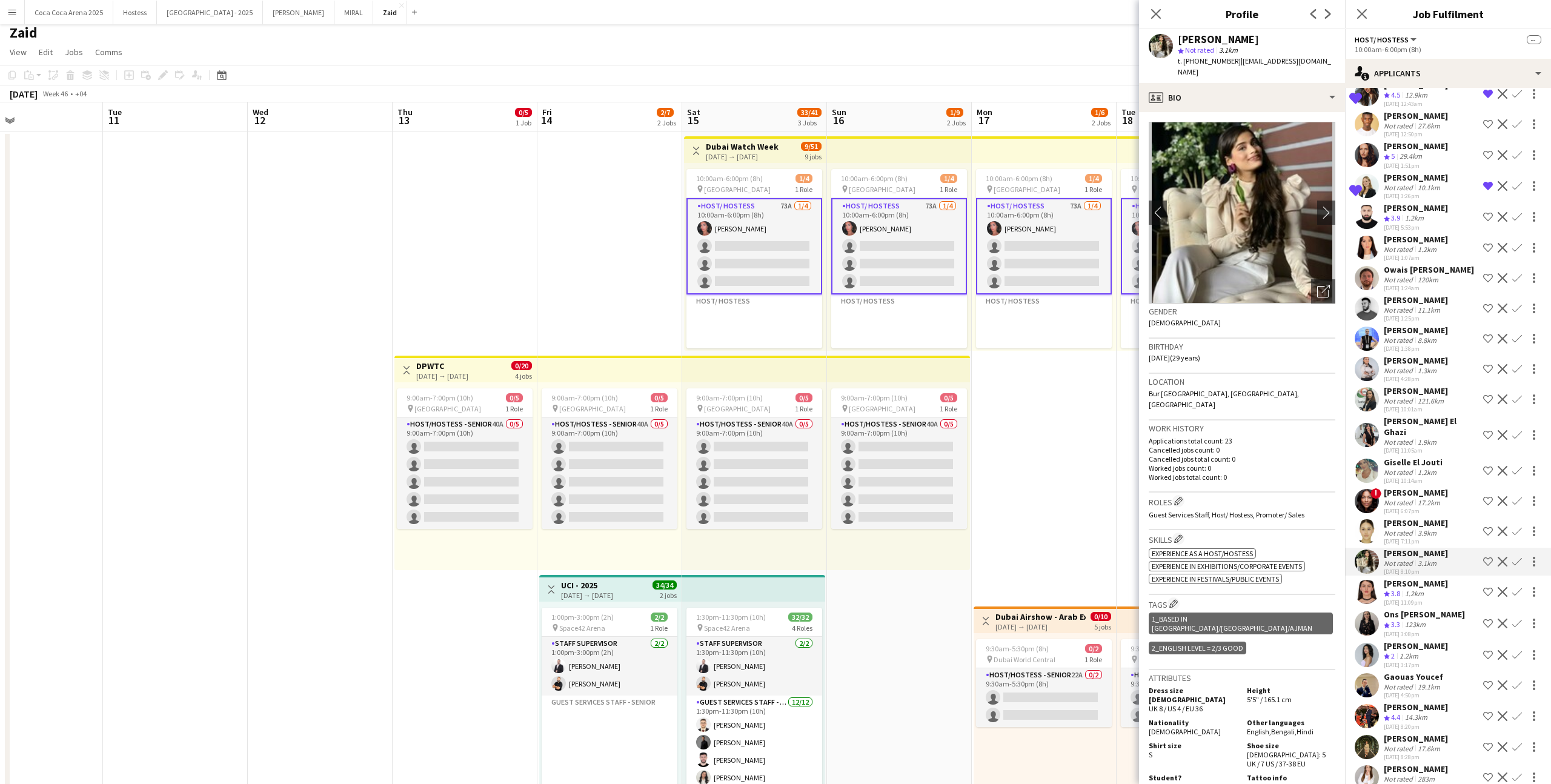
scroll to position [952, 0]
click at [890, 419] on div "[PERSON_NAME] El Ghazi" at bounding box center [1431, 430] width 95 height 22
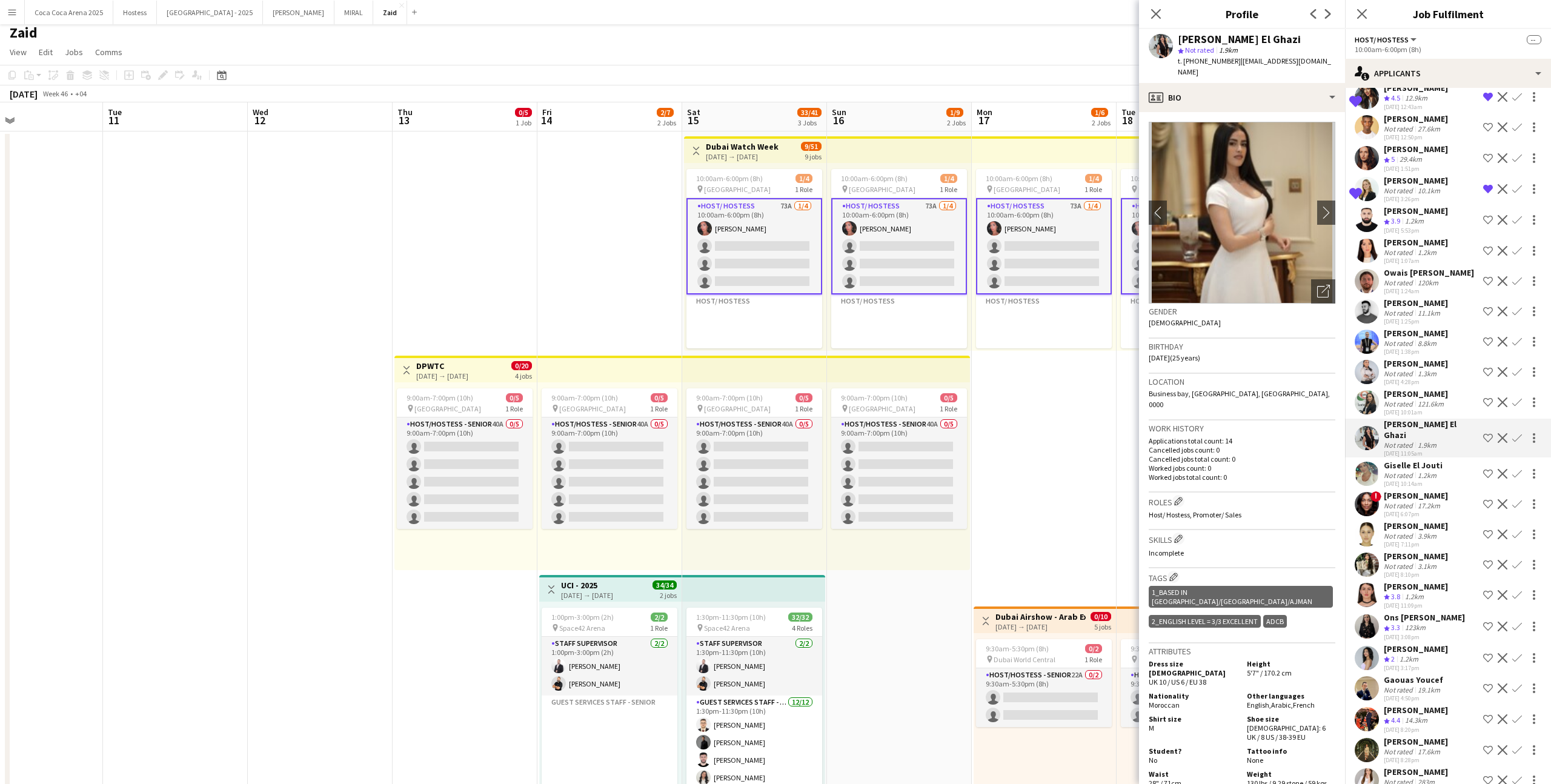
click at [890, 388] on div "[PERSON_NAME]" at bounding box center [1415, 394] width 64 height 11
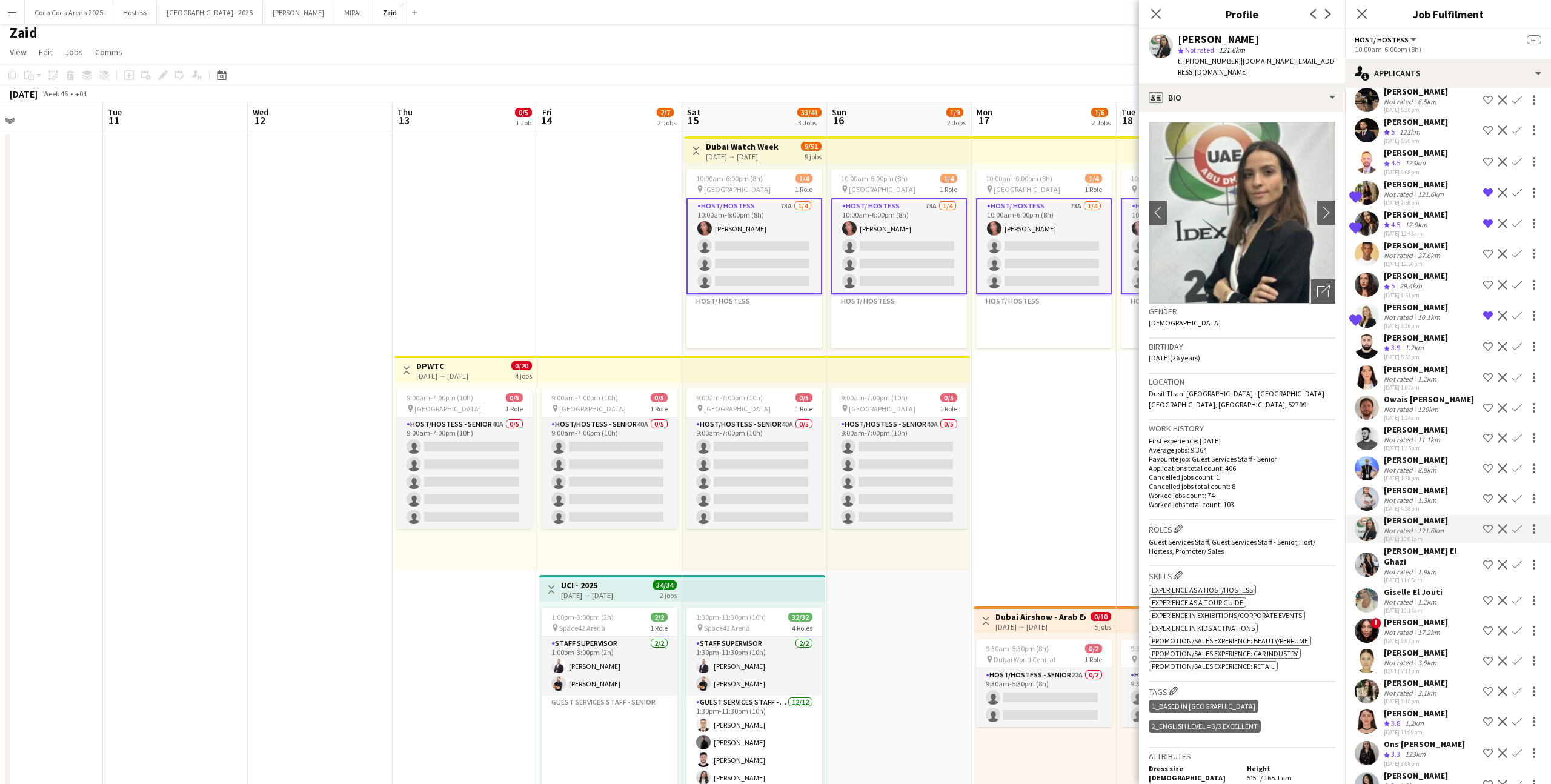
scroll to position [822, 0]
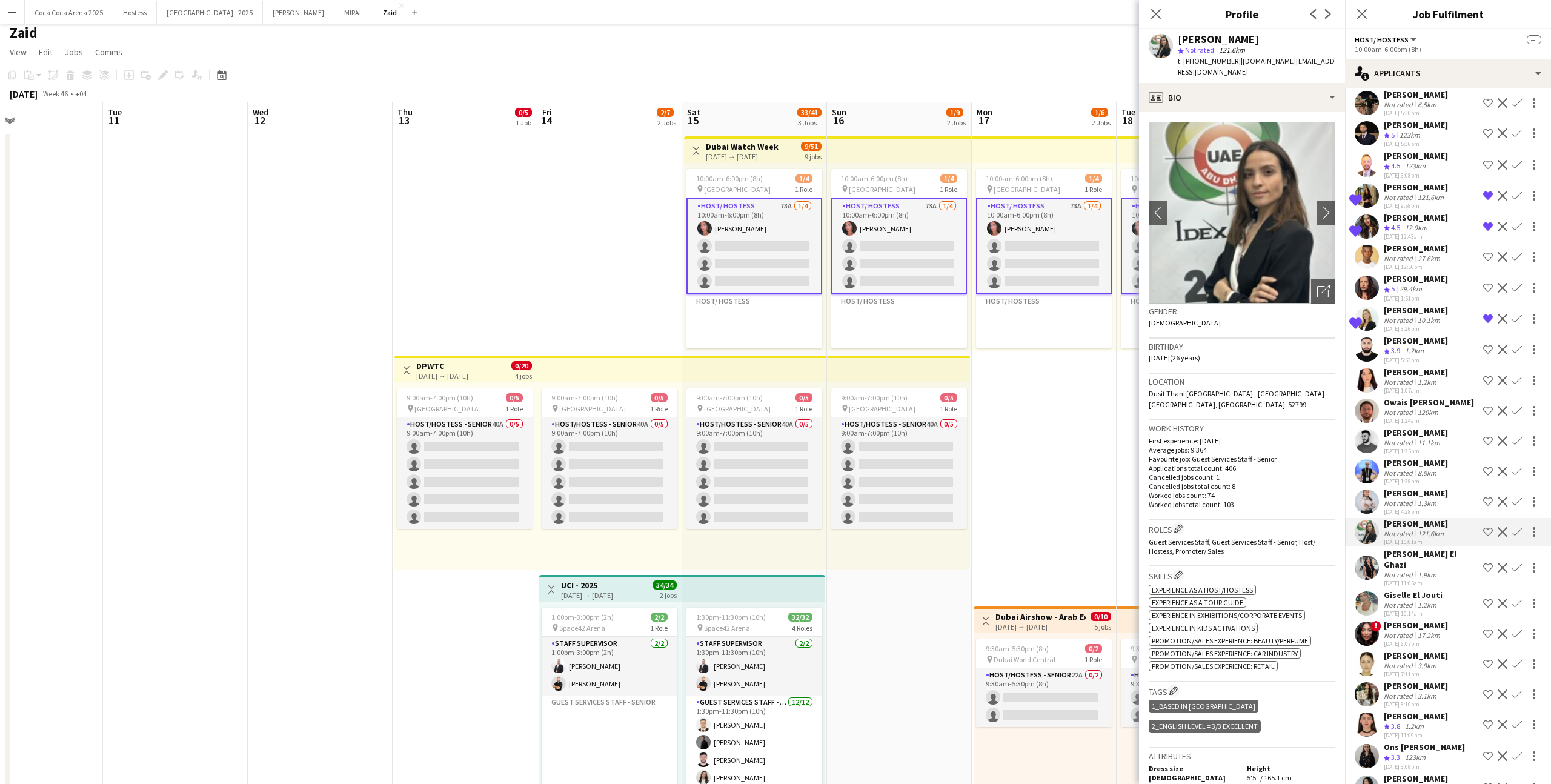
click at [890, 377] on div "Not rated" at bounding box center [1400, 382] width 32 height 9
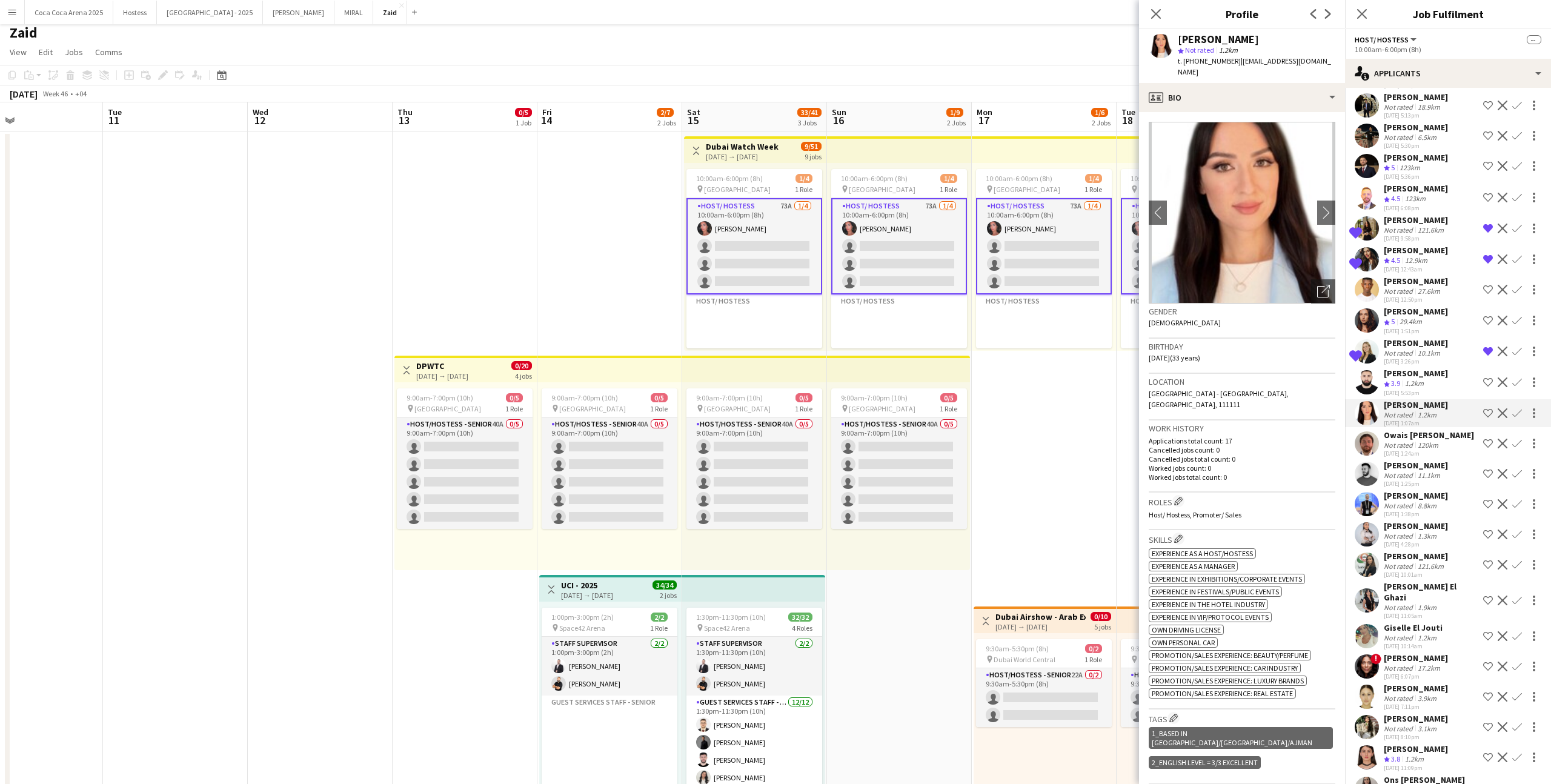
scroll to position [789, 0]
click at [890, 358] on div "[DATE] 3:26pm" at bounding box center [1415, 362] width 64 height 8
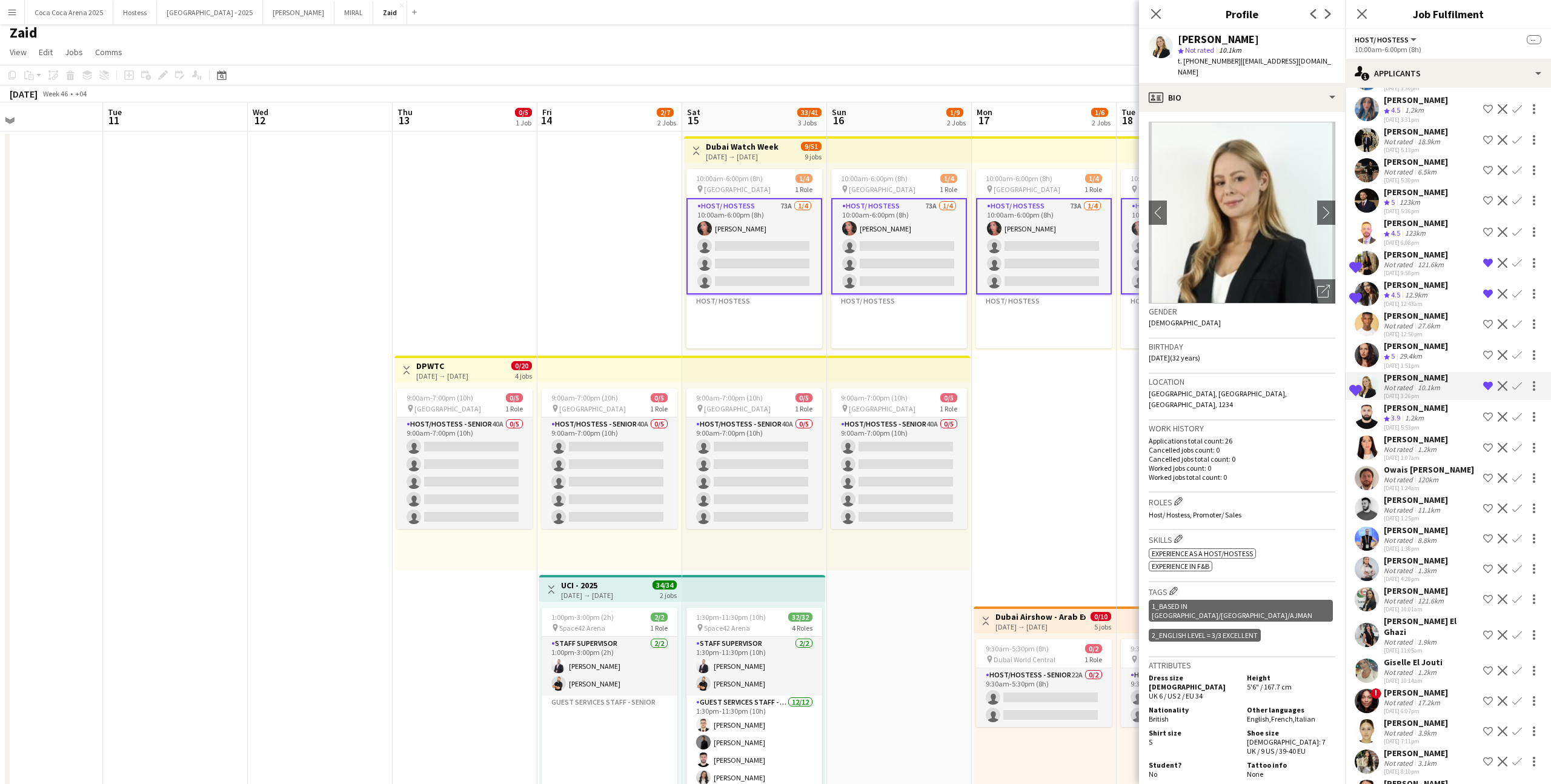
click at [890, 351] on div "29.4km" at bounding box center [1411, 356] width 27 height 10
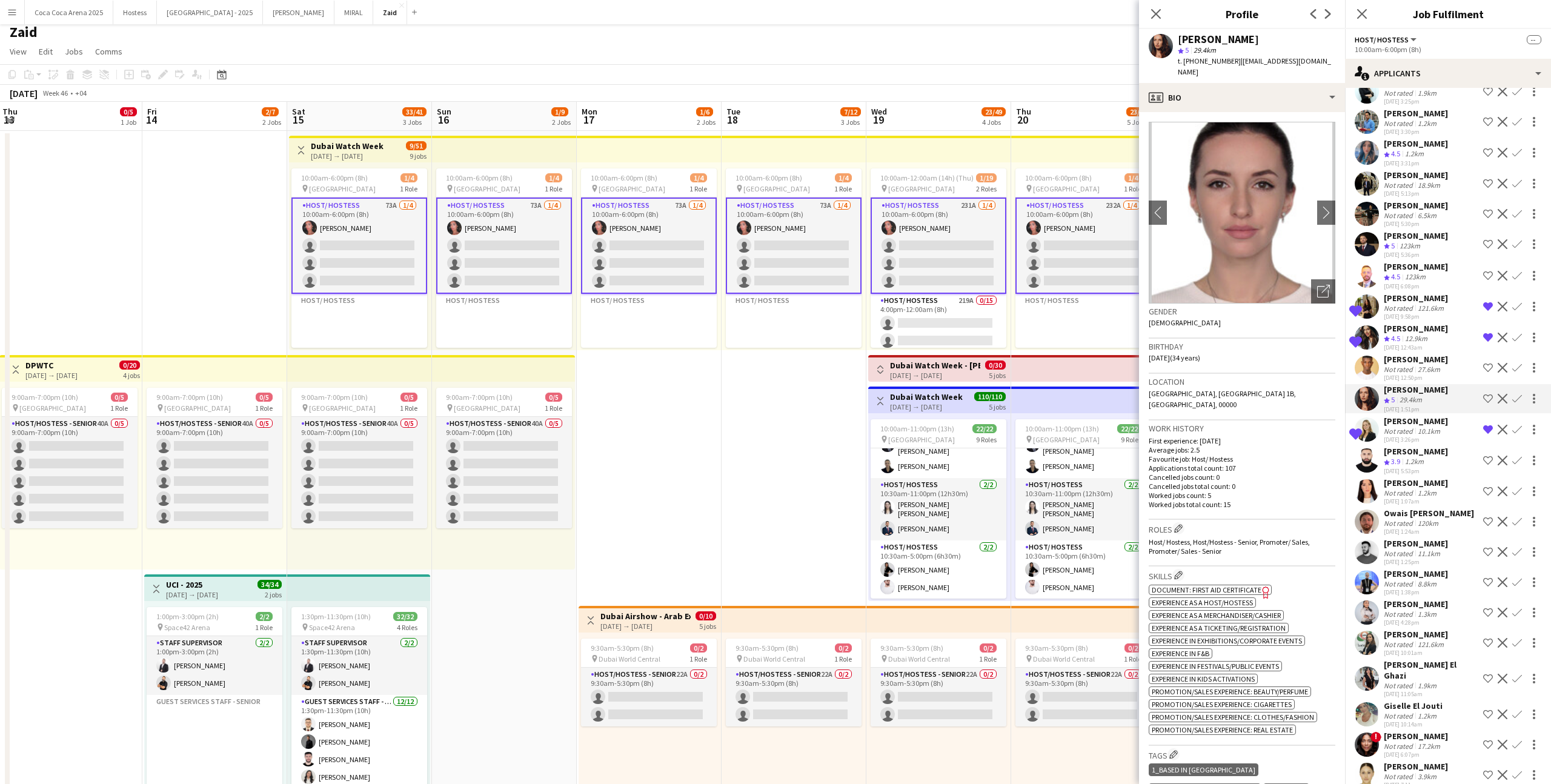
scroll to position [79, 0]
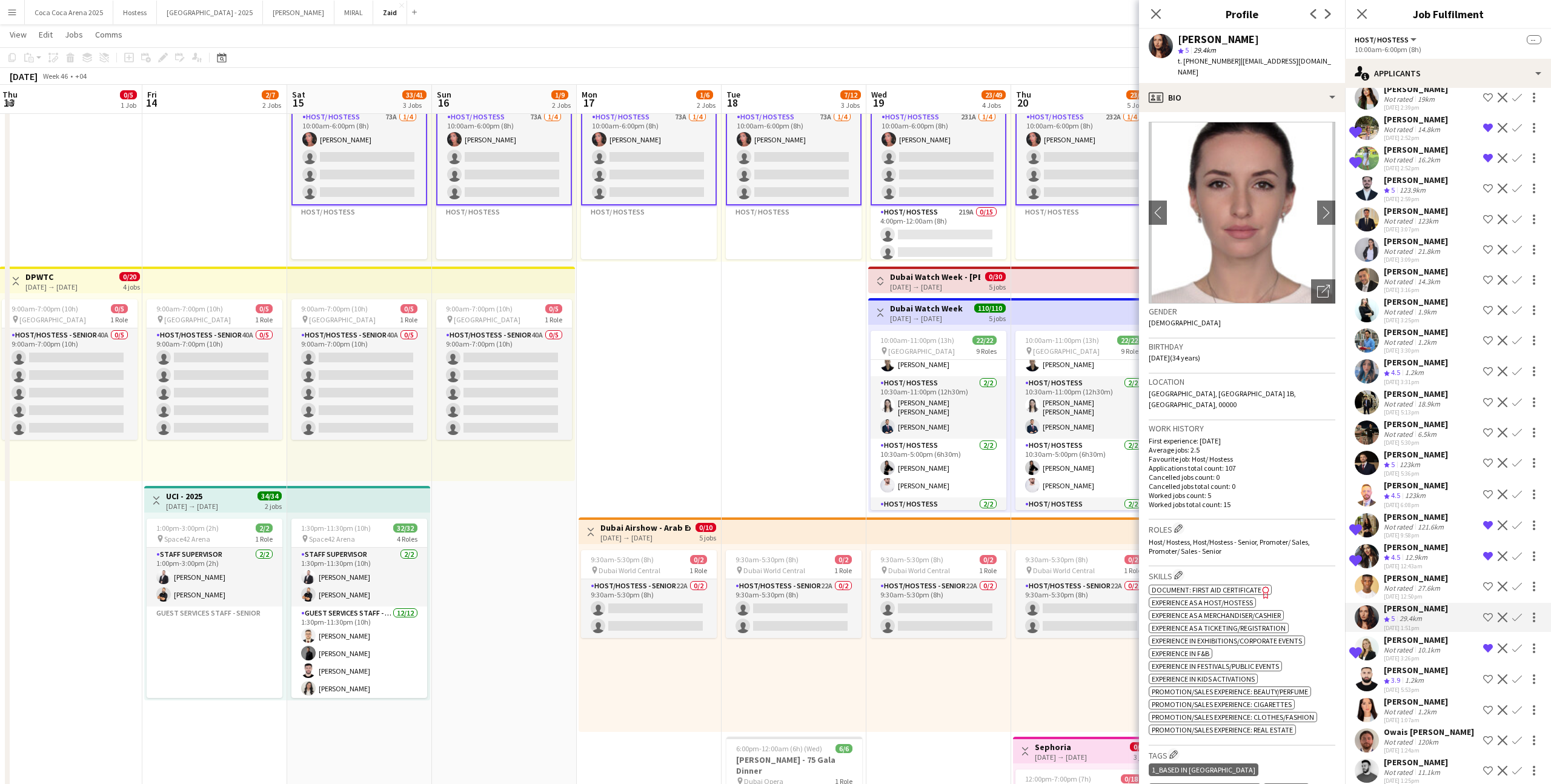
click at [890, 327] on div "[PERSON_NAME]" at bounding box center [1415, 332] width 64 height 11
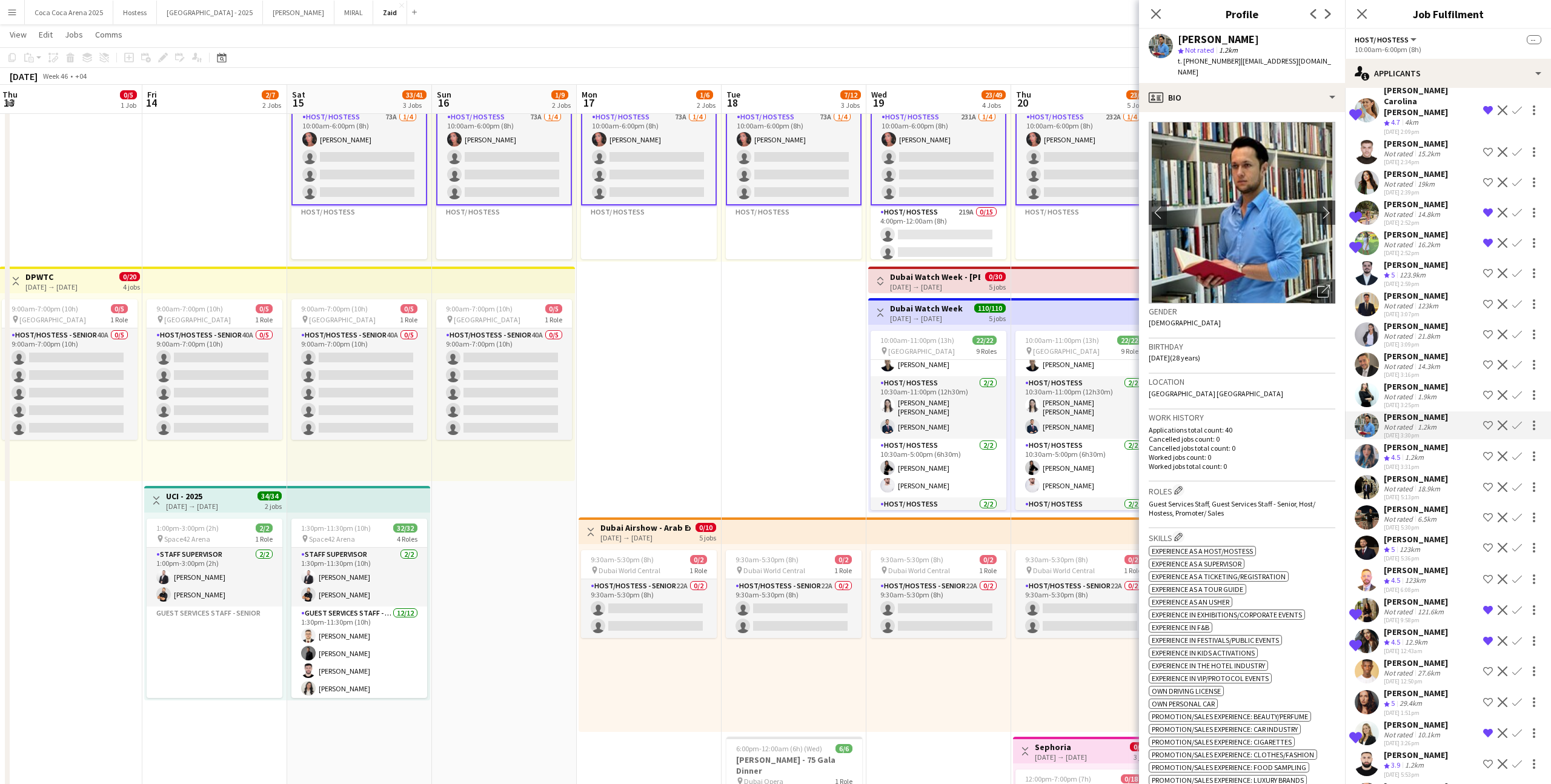
click at [890, 260] on div "[PERSON_NAME]" at bounding box center [1415, 265] width 64 height 11
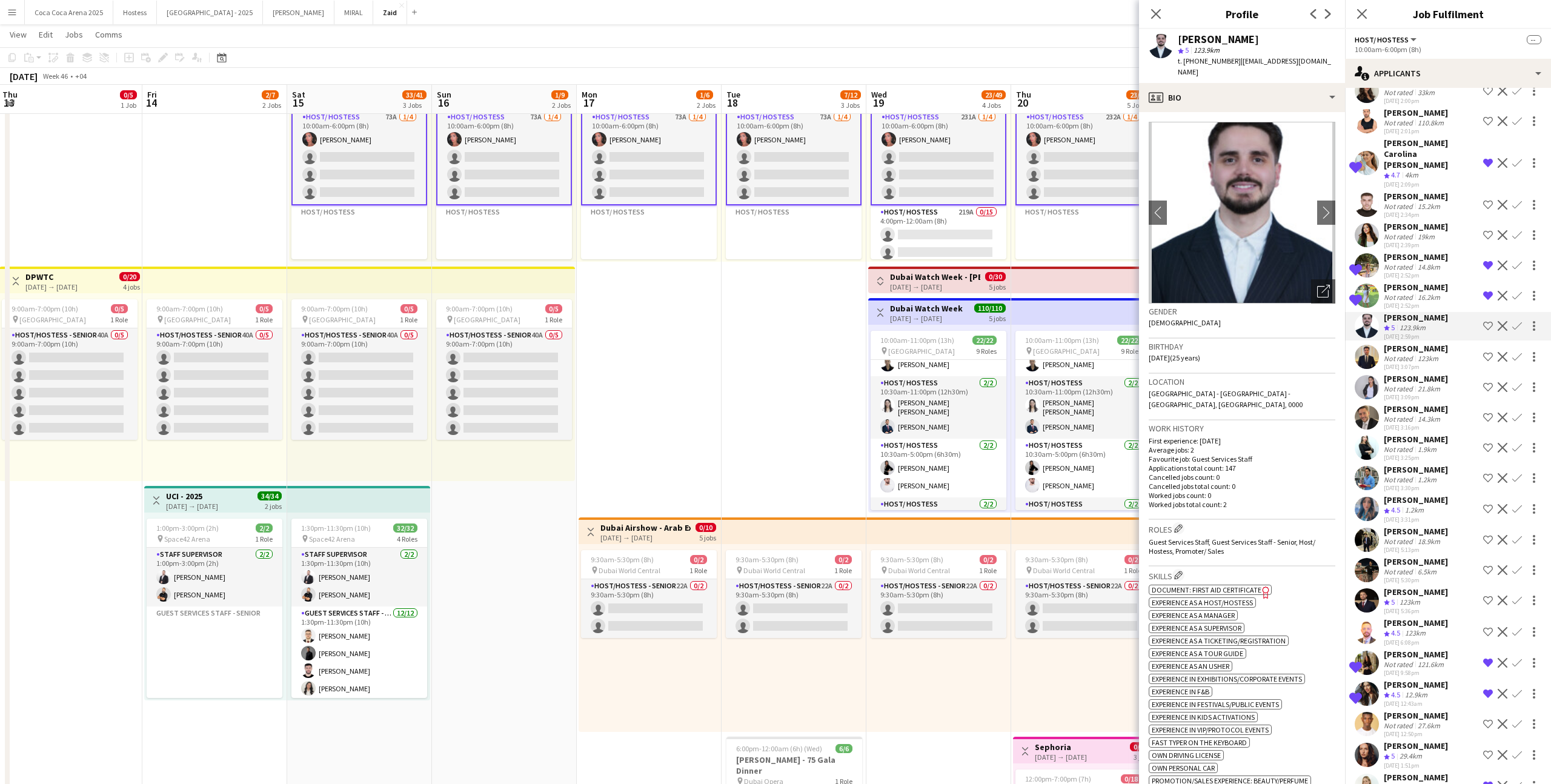
click at [890, 263] on div "Not rated" at bounding box center [1400, 267] width 32 height 9
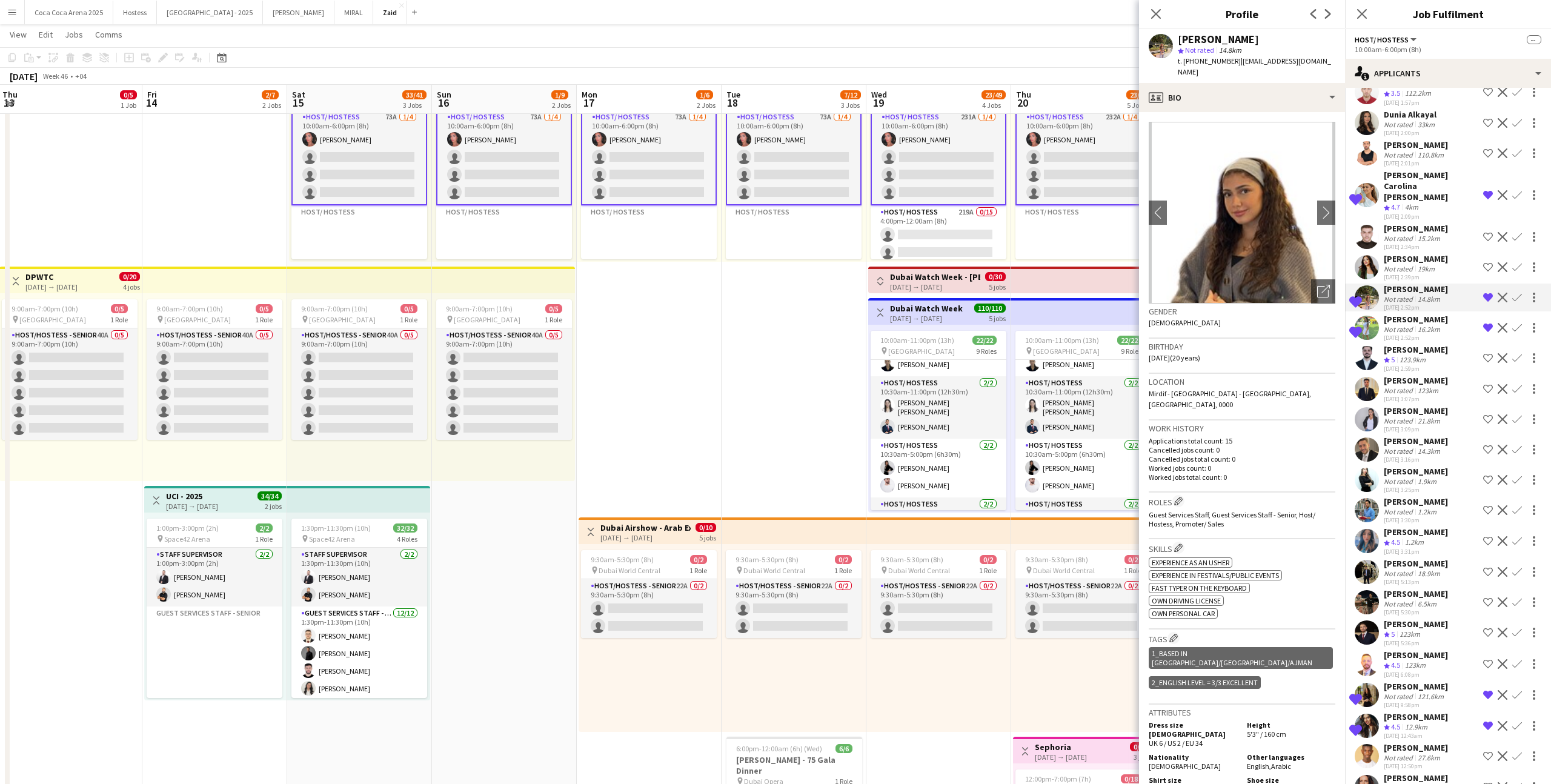
click at [890, 264] on div "Not rated" at bounding box center [1400, 269] width 32 height 9
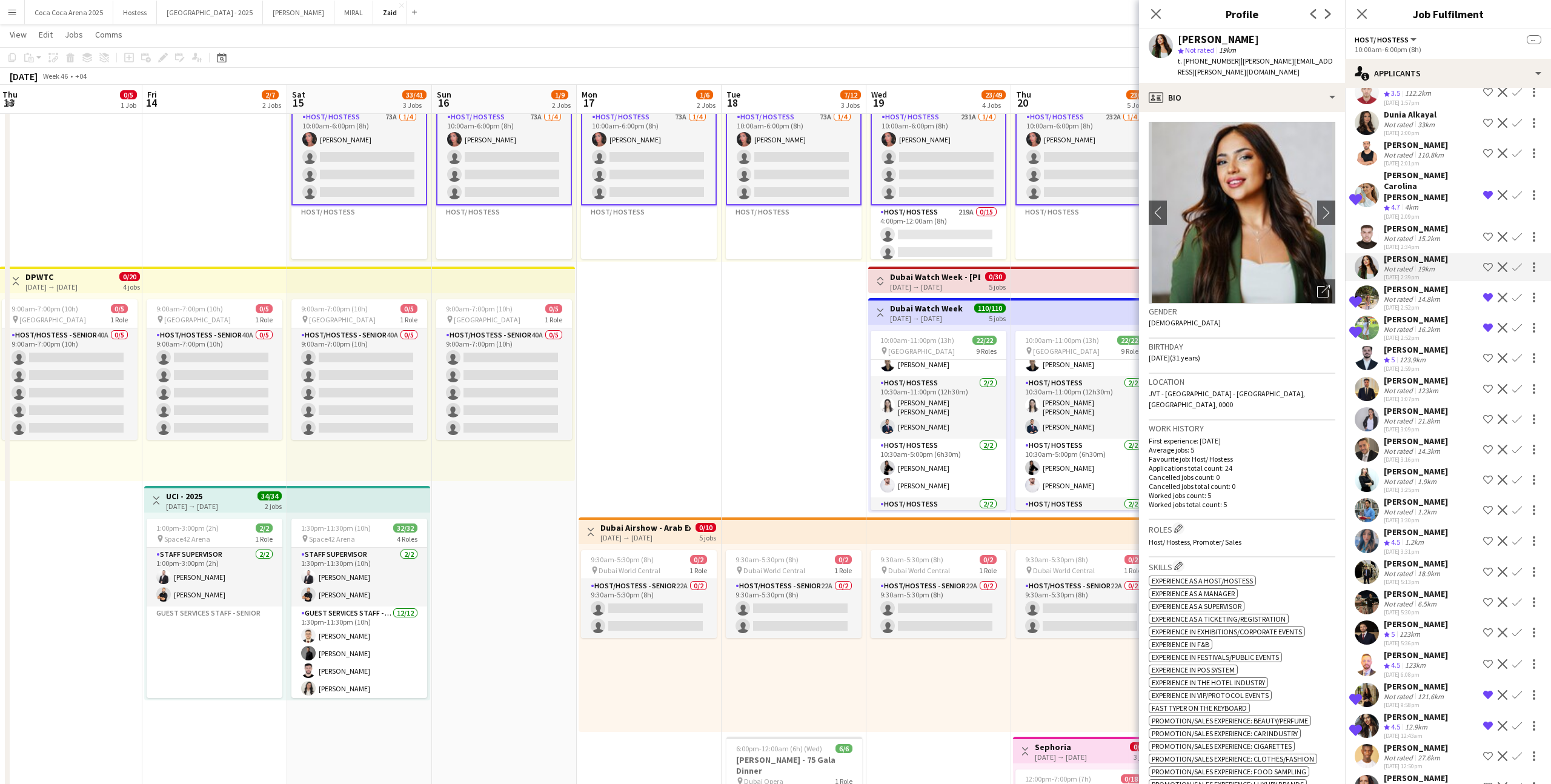
click at [890, 234] on div "Not rated" at bounding box center [1400, 238] width 32 height 9
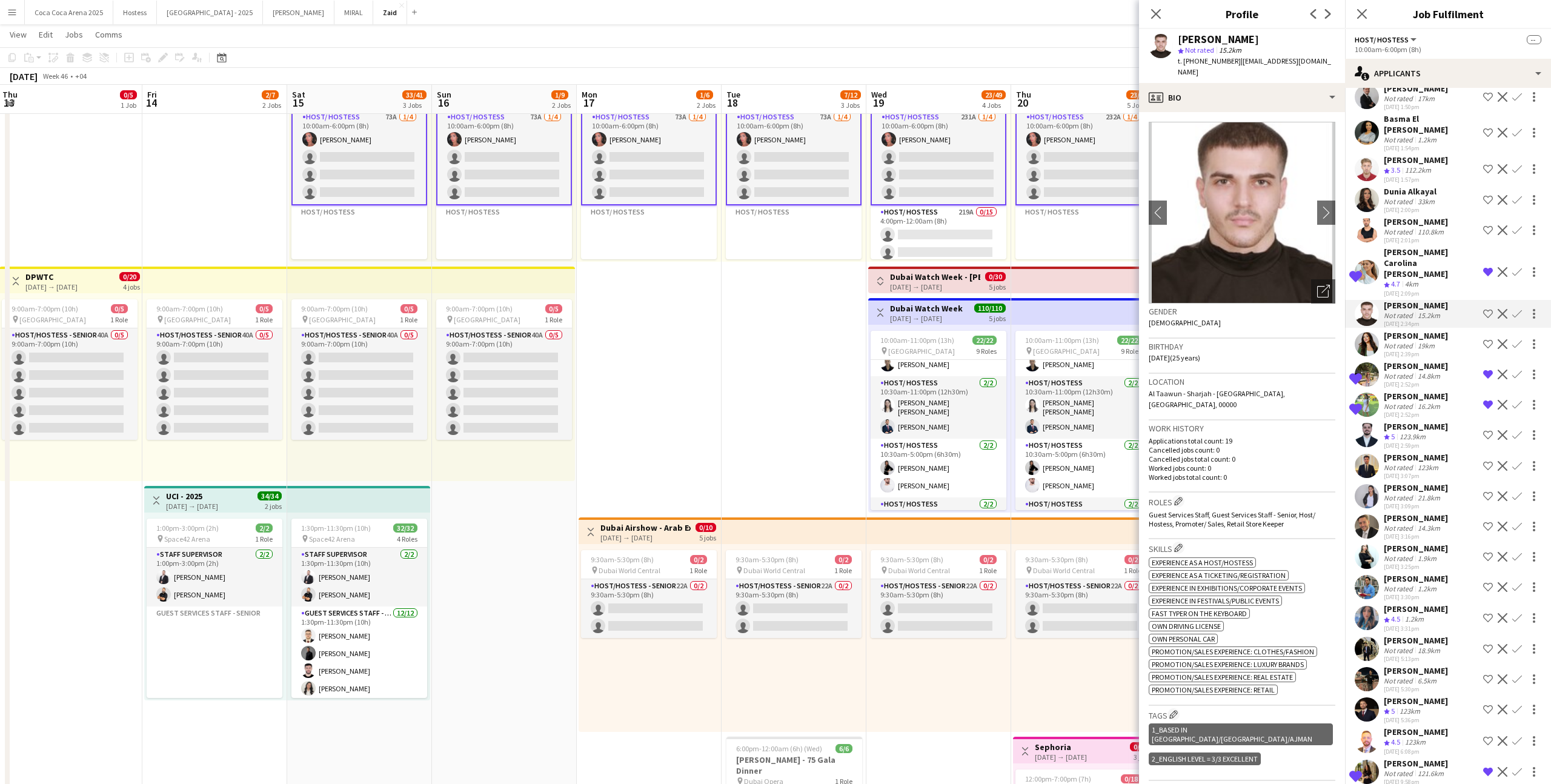
click at [890, 216] on div "[PERSON_NAME]" at bounding box center [1415, 222] width 64 height 11
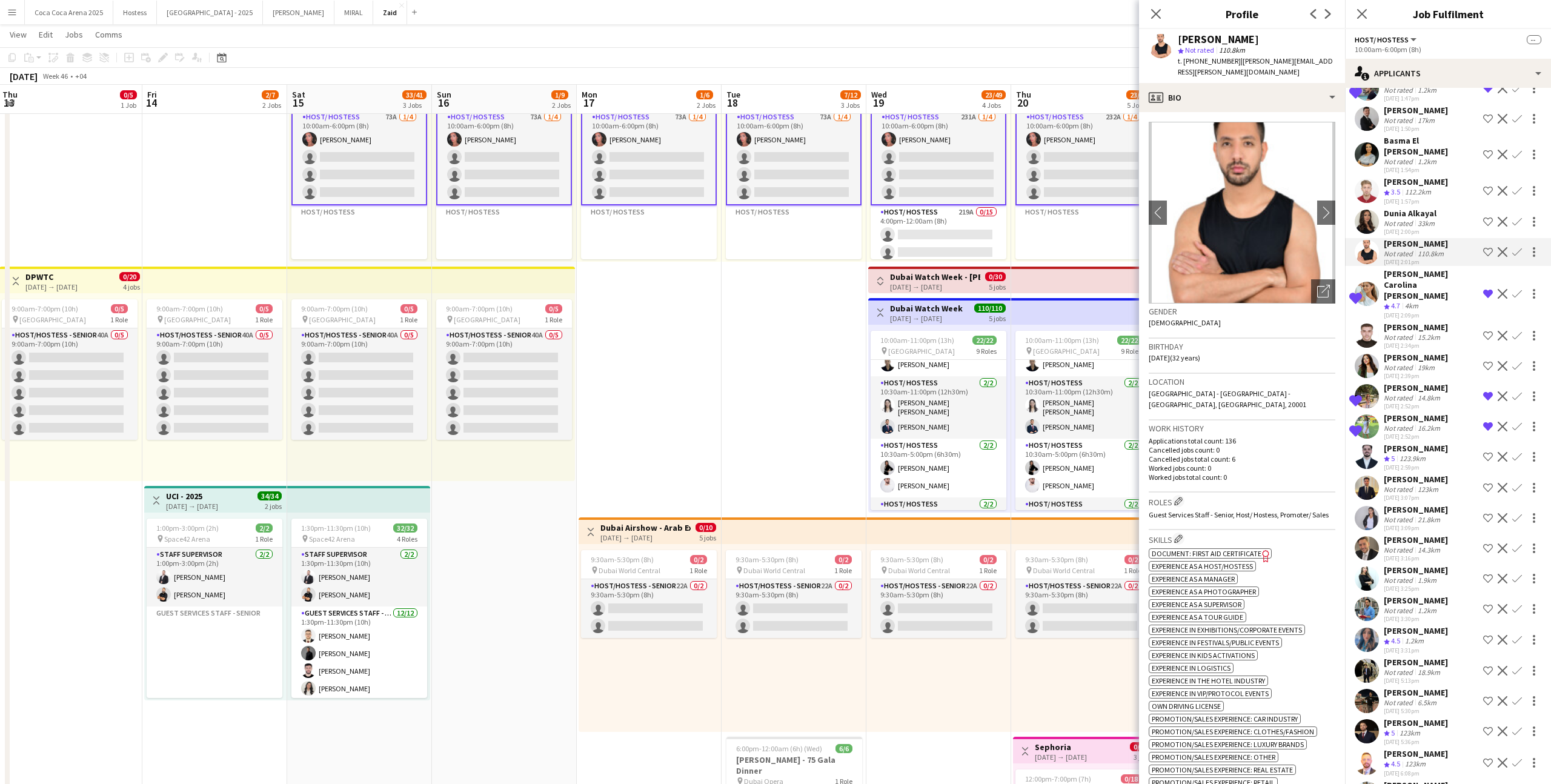
click at [890, 219] on div "Not rated" at bounding box center [1400, 223] width 32 height 9
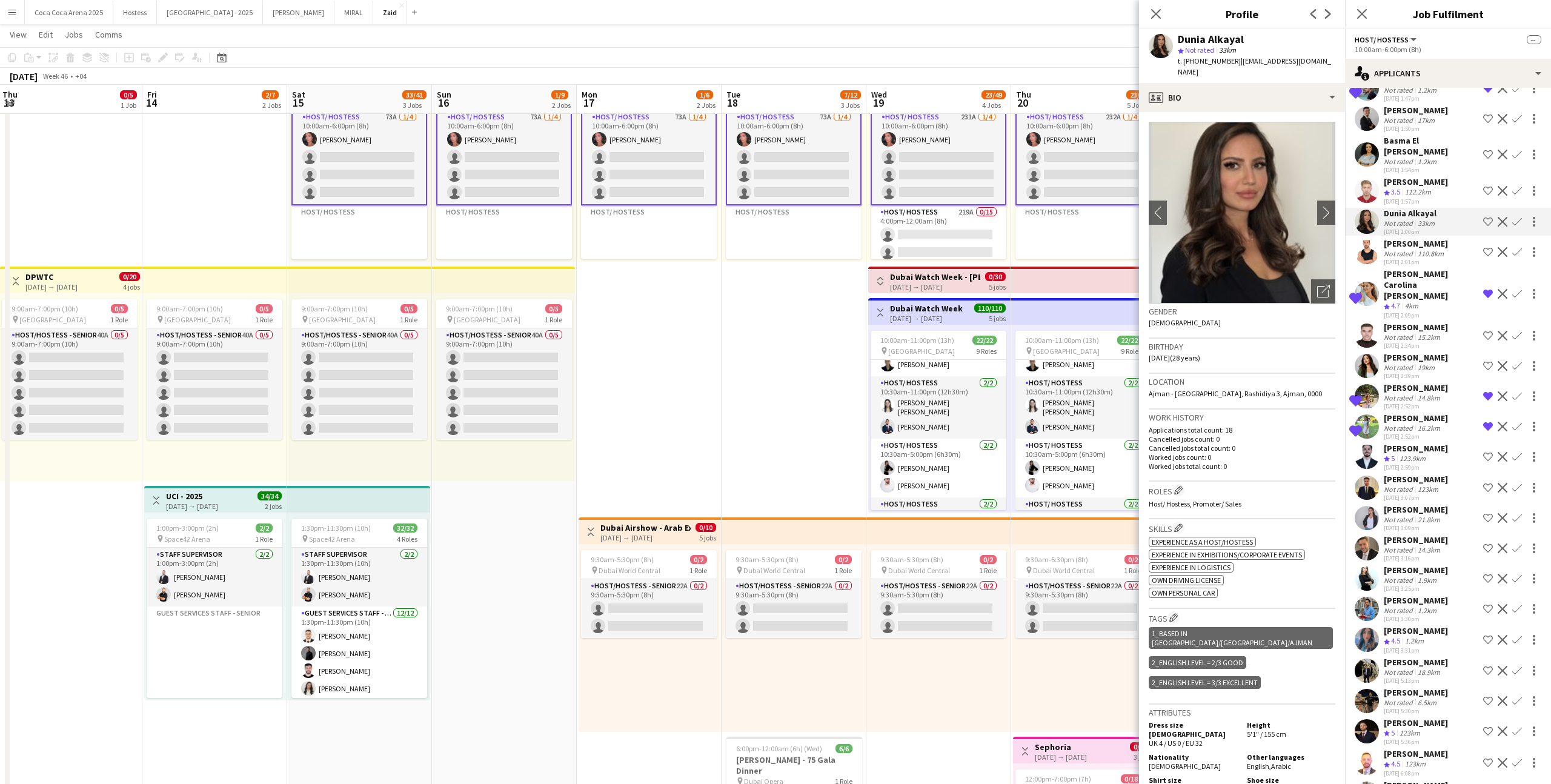
click at [890, 176] on div "[PERSON_NAME]" at bounding box center [1415, 182] width 64 height 11
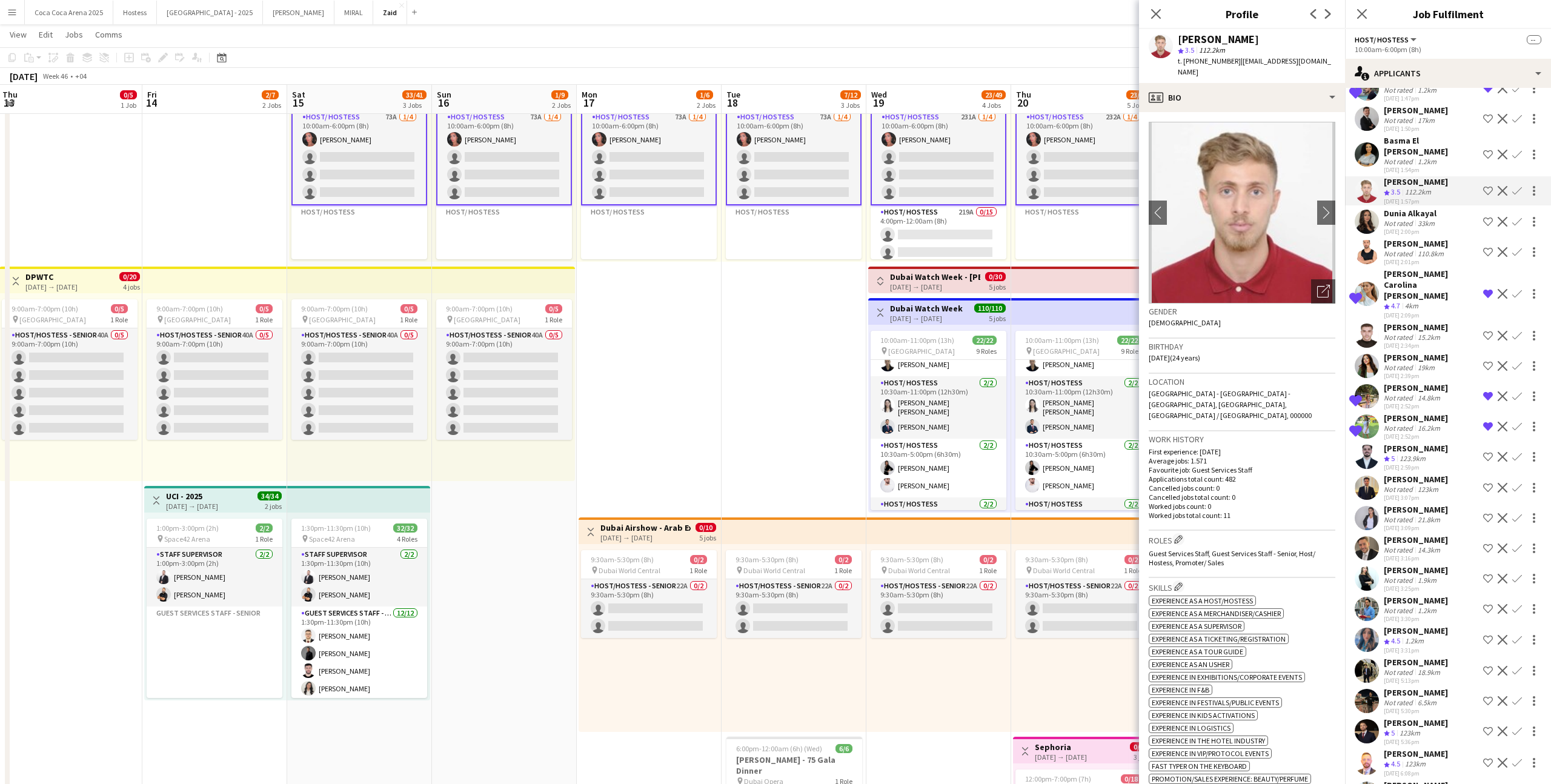
click at [890, 142] on div "Basma El [PERSON_NAME]" at bounding box center [1431, 146] width 95 height 22
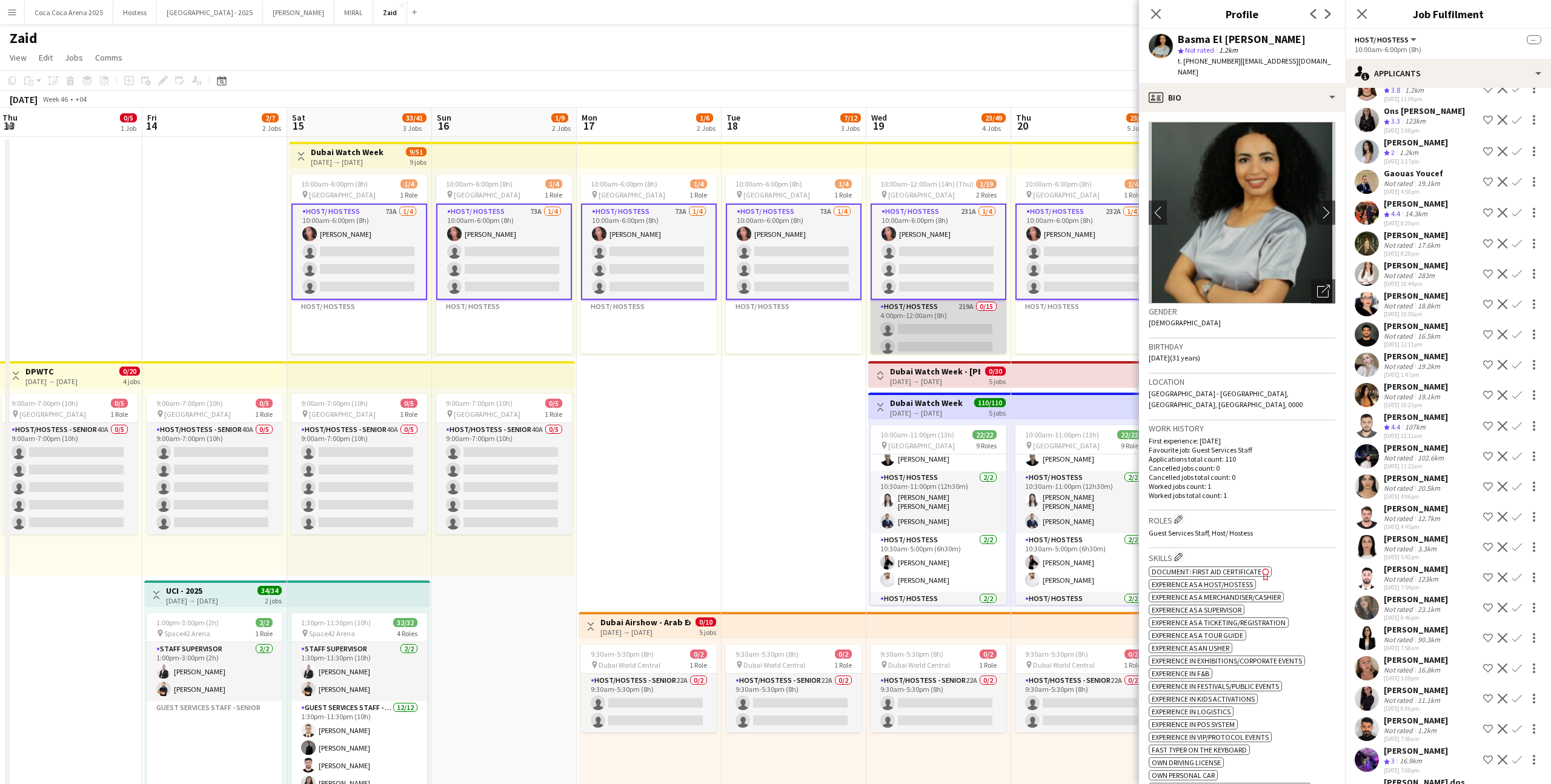
click at [890, 330] on app-card-role "Host/ Hostess 219A 0/15 4:00pm-12:00am (8h) single-neutral-actions single-neutr…" at bounding box center [939, 443] width 136 height 287
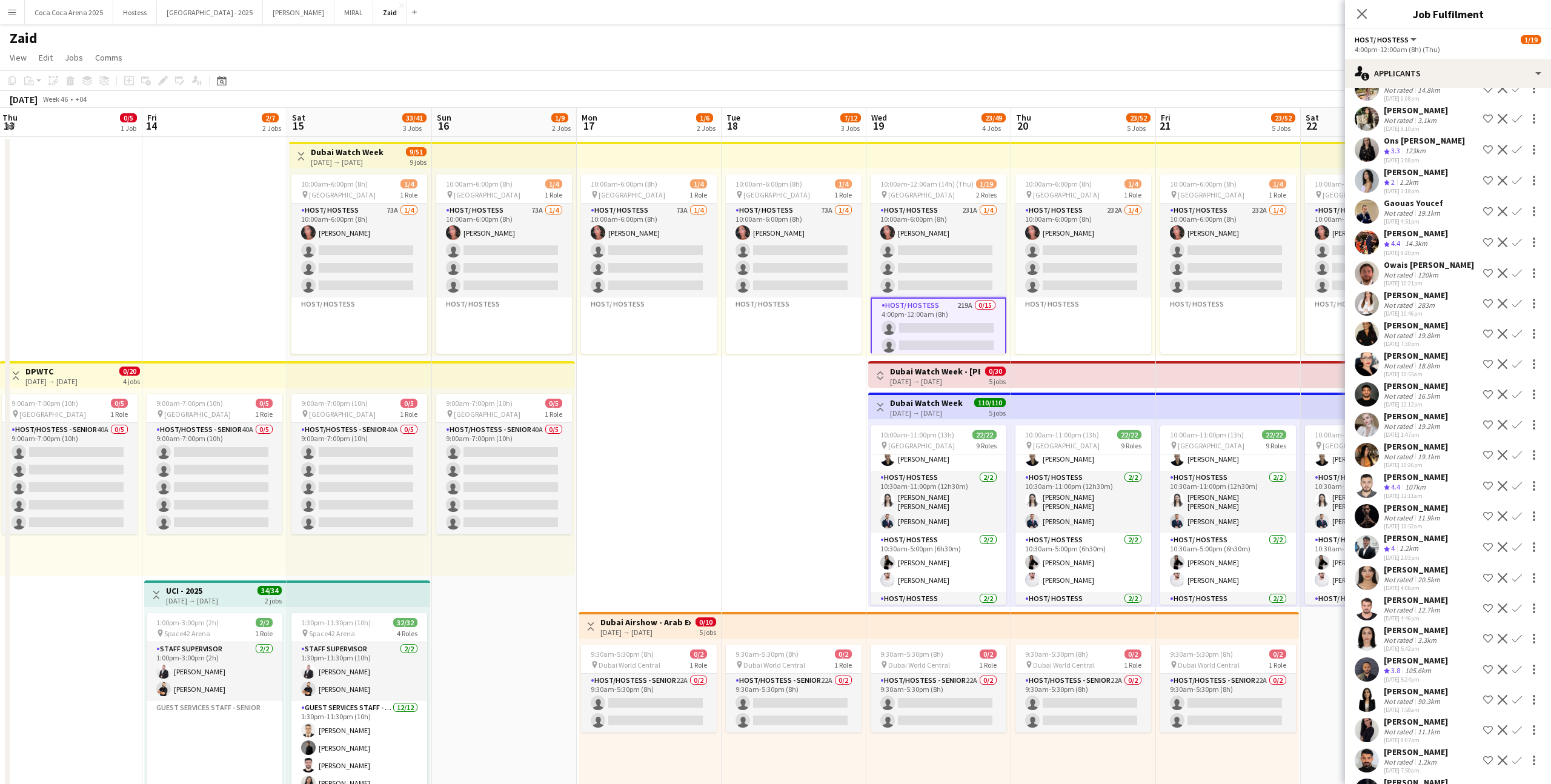
click at [890, 483] on div "[DATE] 10:52am" at bounding box center [1415, 526] width 64 height 8
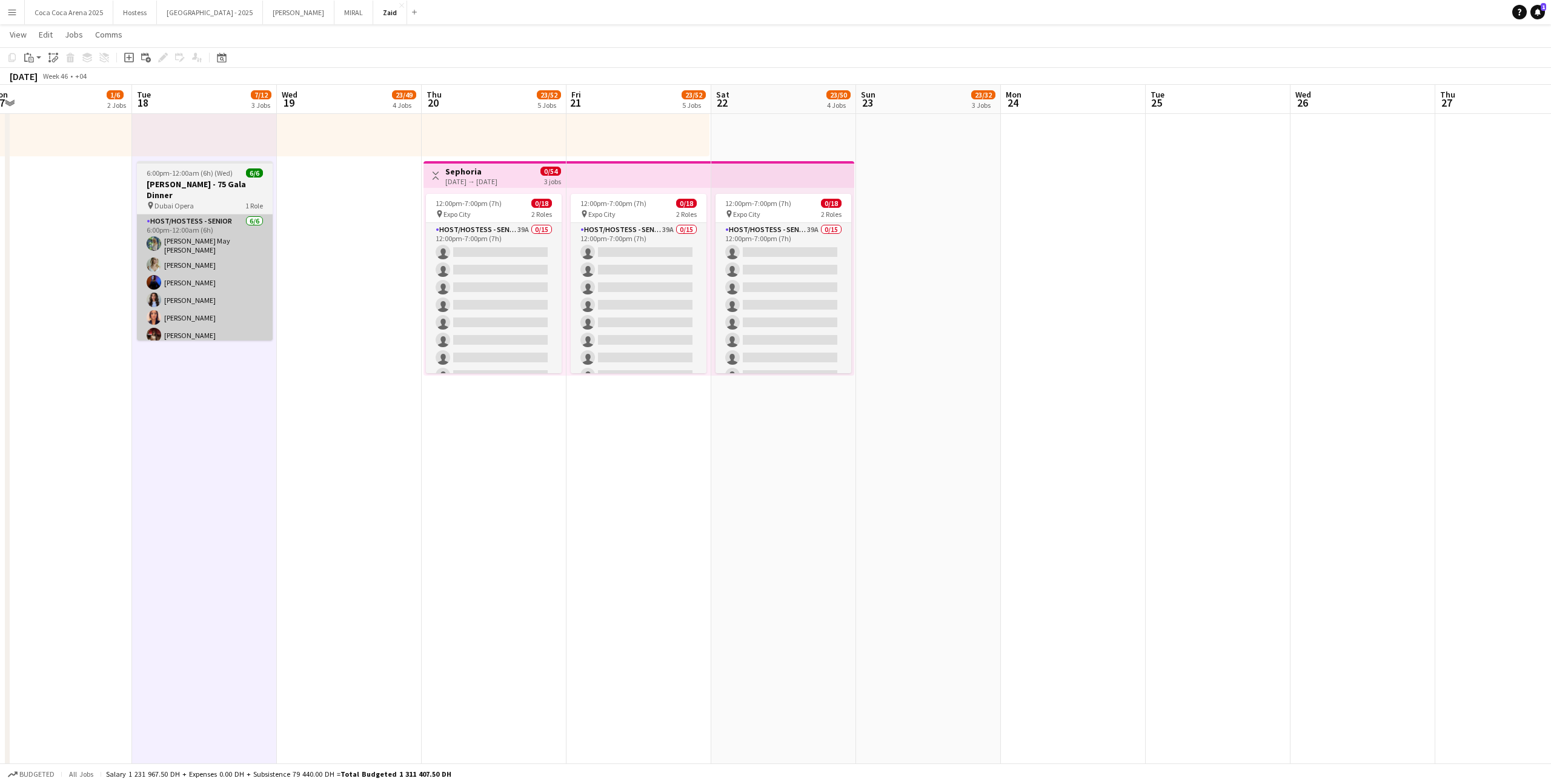
scroll to position [0, 446]
click at [814, 323] on app-card-role "Host/Hostess - Senior 39A 0/15 12:00pm-7:00pm (7h) single-neutral-actions singl…" at bounding box center [784, 366] width 136 height 287
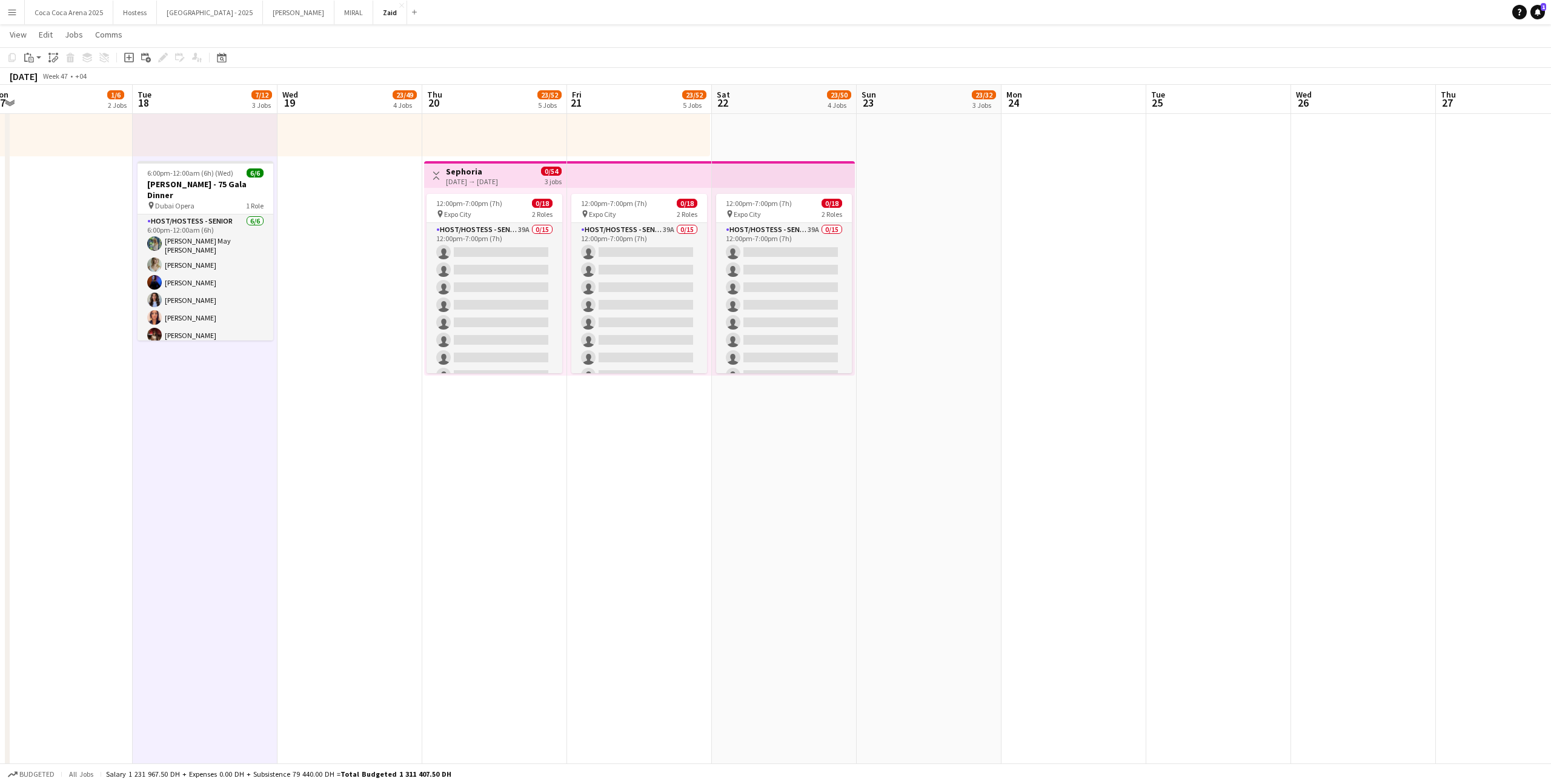
click at [890, 314] on app-date-cell at bounding box center [1073, 159] width 145 height 1384
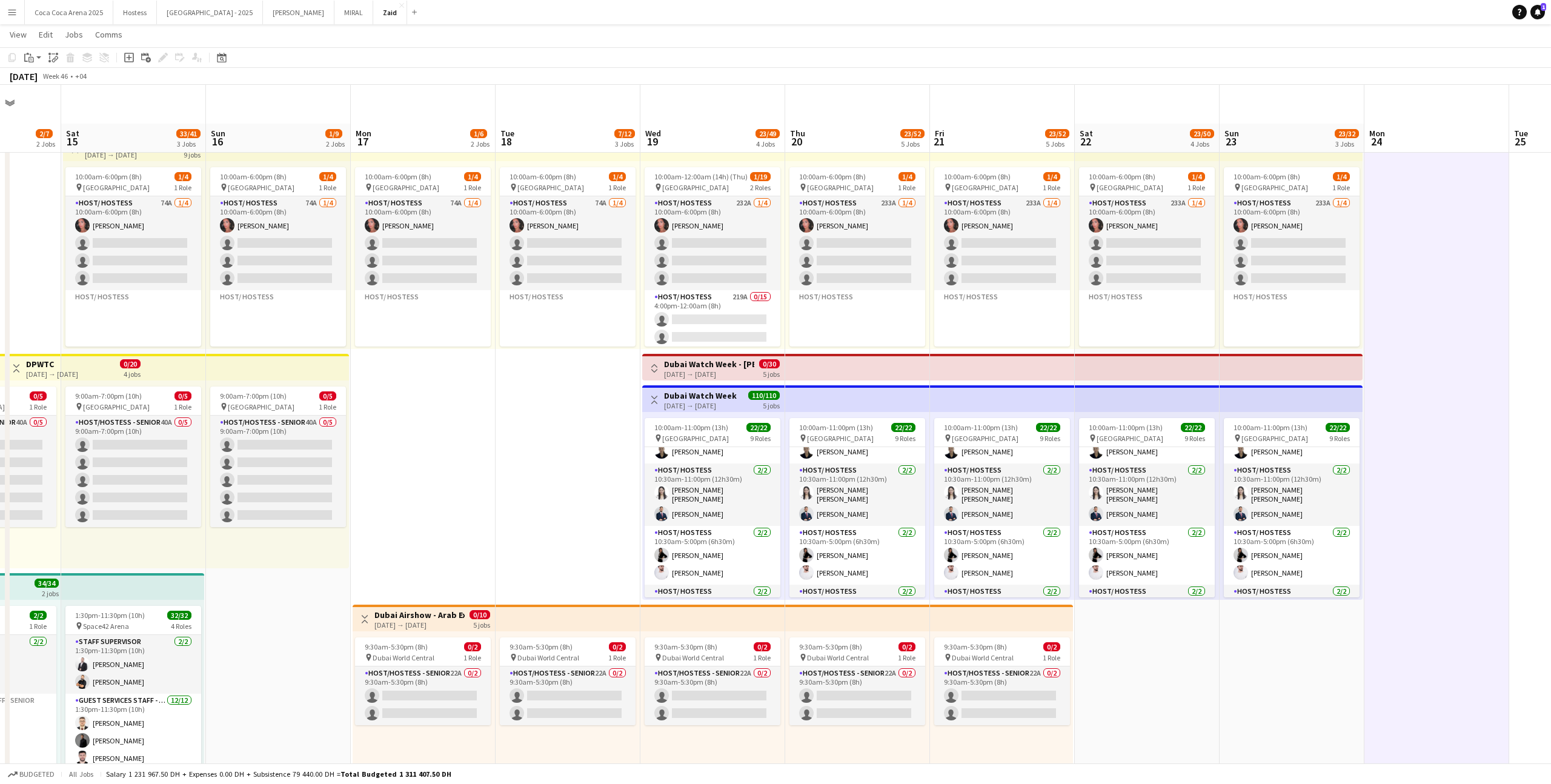
scroll to position [0, 0]
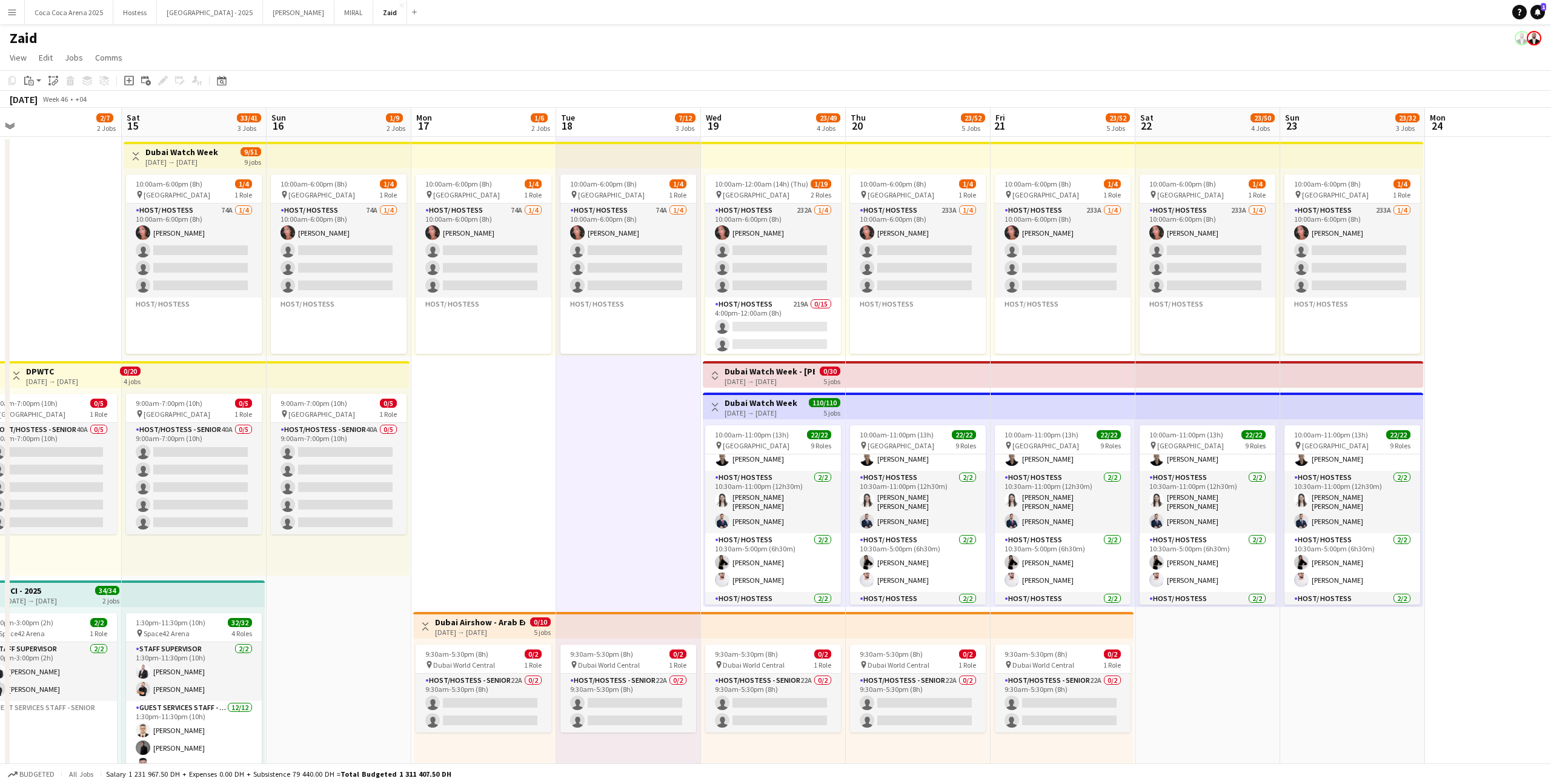
scroll to position [0, 311]
click at [6, 16] on button "Menu" at bounding box center [12, 12] width 24 height 24
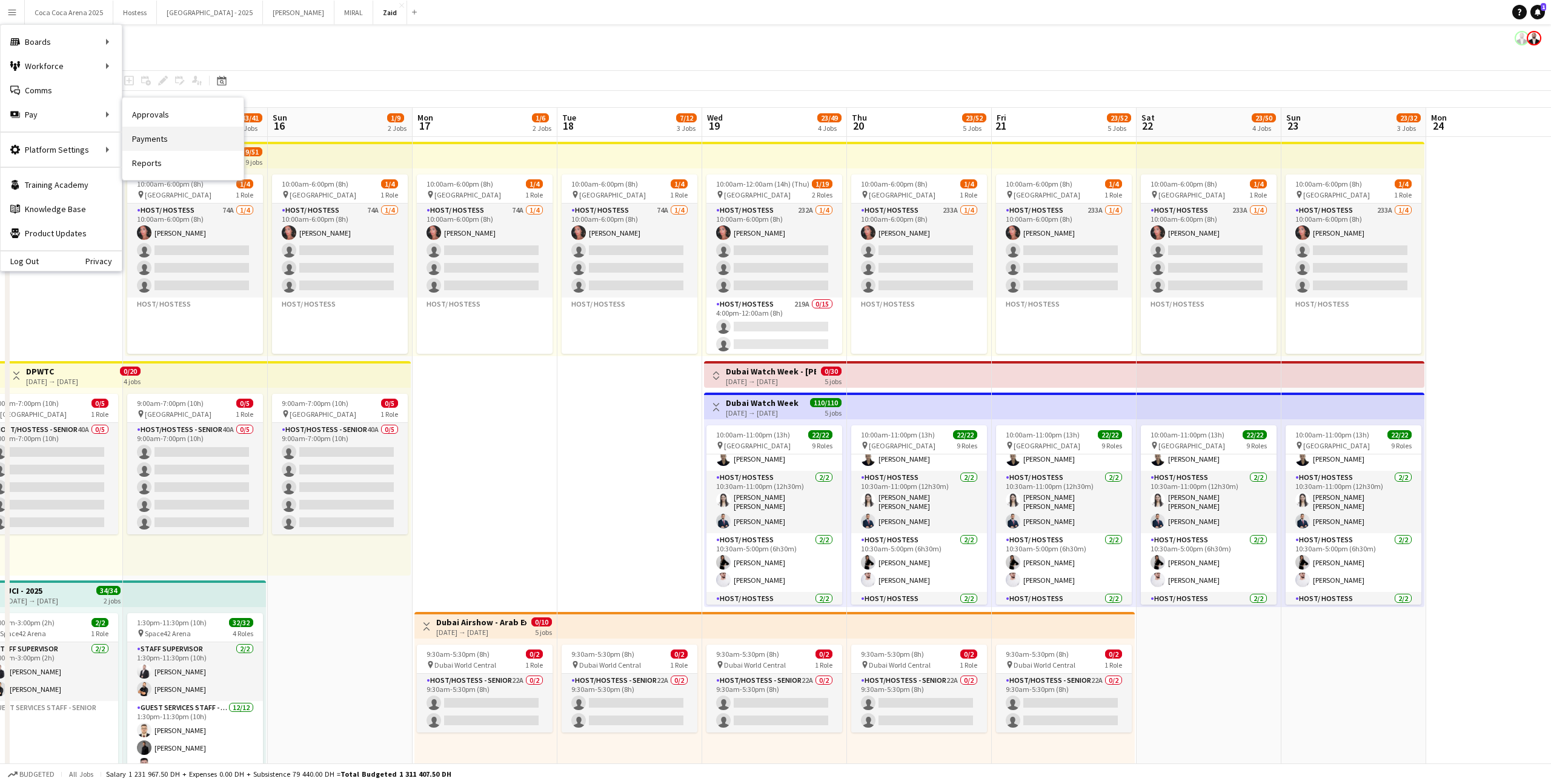
click at [143, 132] on link "Payments" at bounding box center [183, 139] width 121 height 24
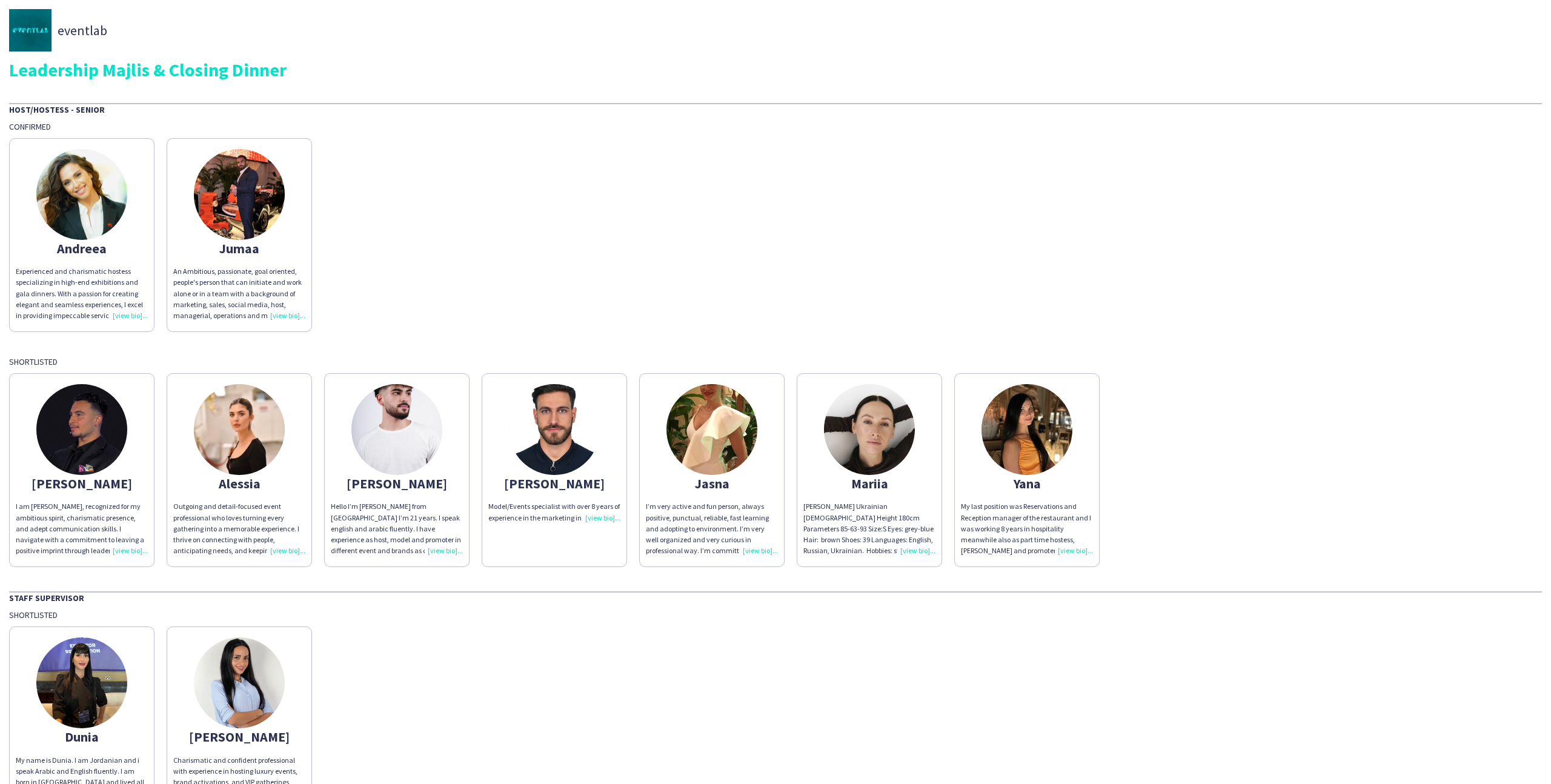
click at [871, 413] on img at bounding box center [869, 429] width 91 height 91
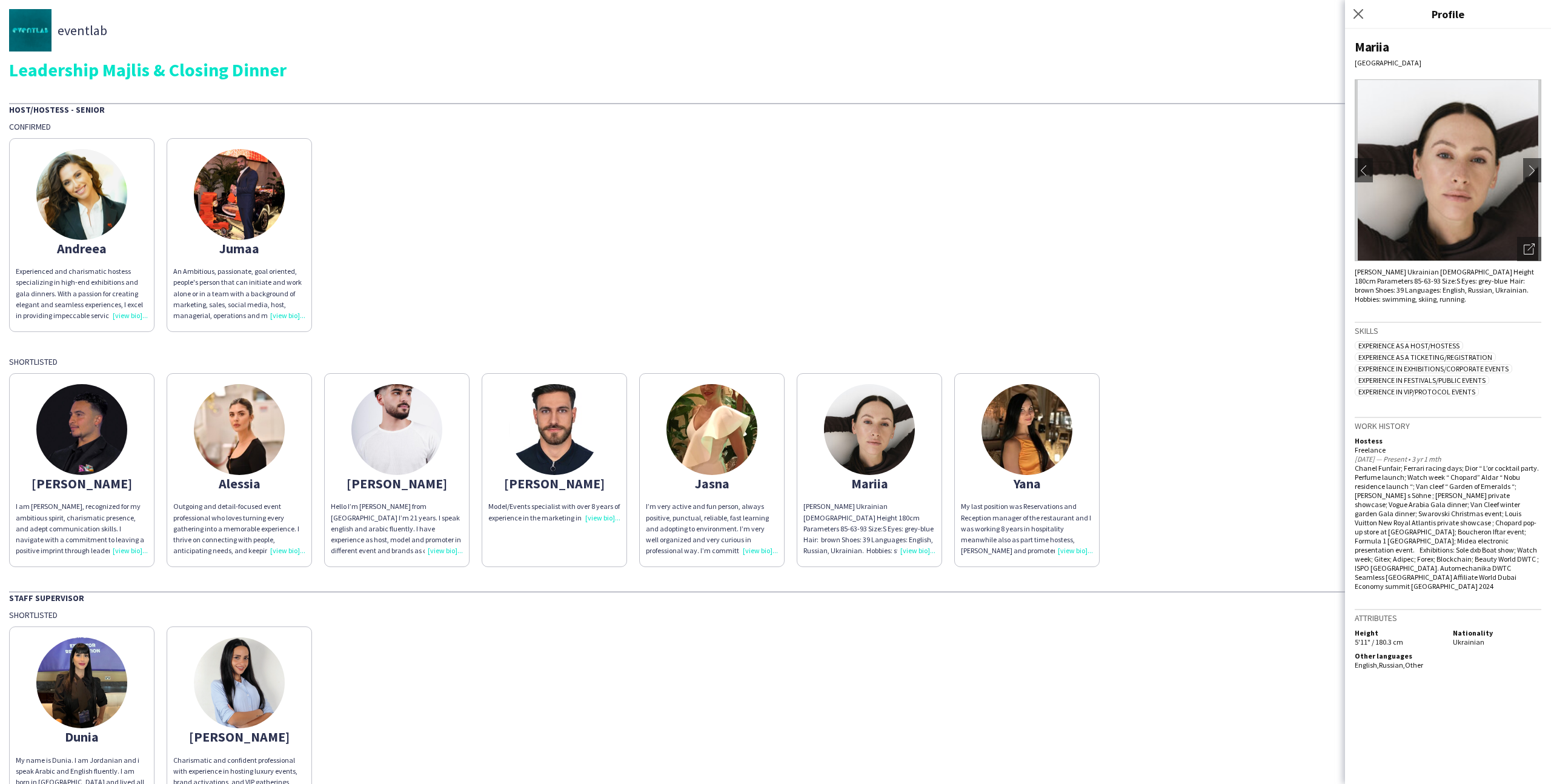
click at [765, 324] on div "Andreea Experienced and charismatic hostess specializing in high-end exhibition…" at bounding box center [776, 231] width 1533 height 200
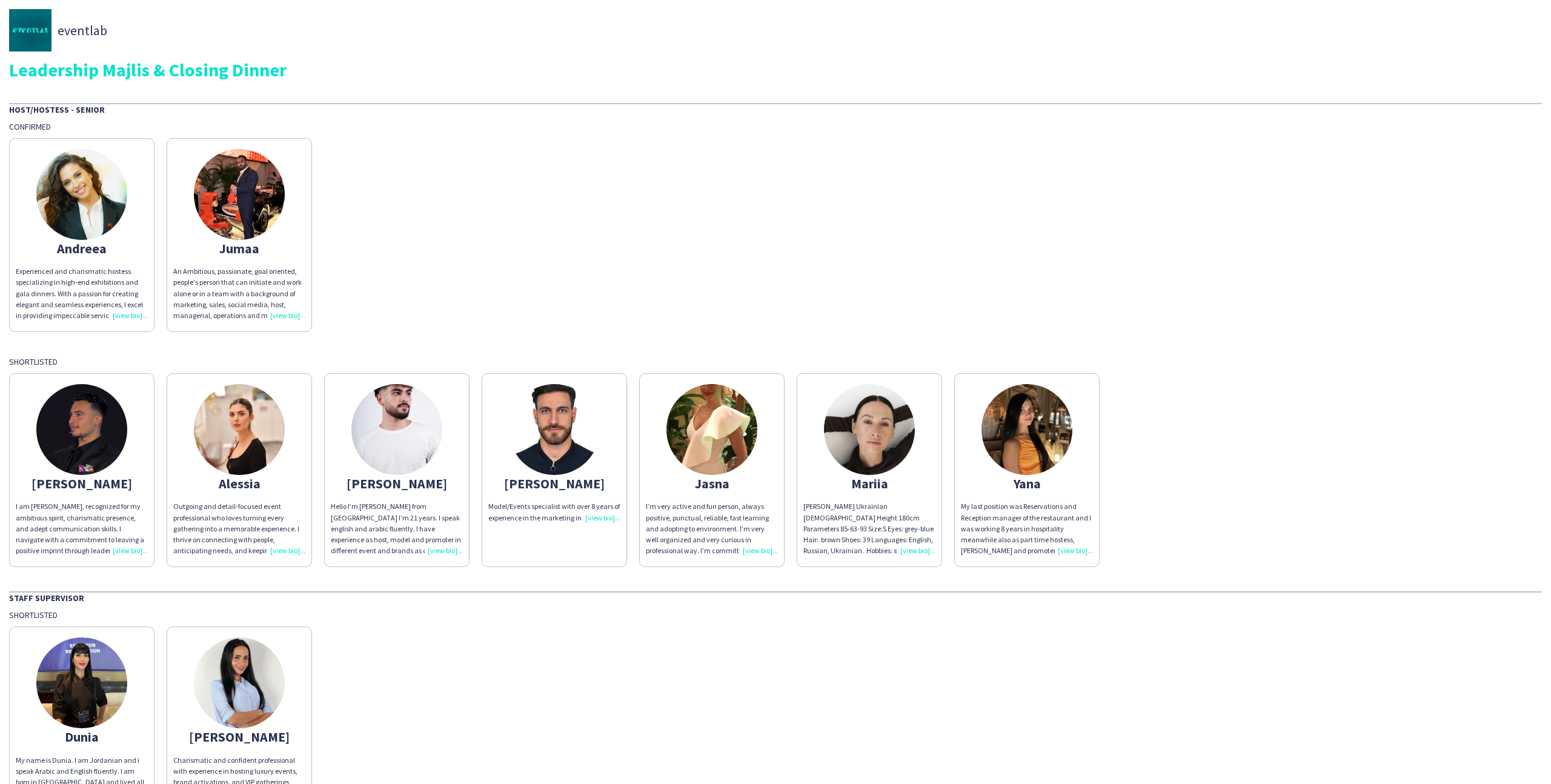
click at [745, 372] on div "Abdullah I am Abdullah Hachem, recognized for my ambitious spirit, charismatic …" at bounding box center [776, 466] width 1533 height 200
click at [742, 390] on app-share-pages-crew-card "Jasna I’m very active and fun person, always positive, punctual, reliable, fast…" at bounding box center [712, 470] width 145 height 194
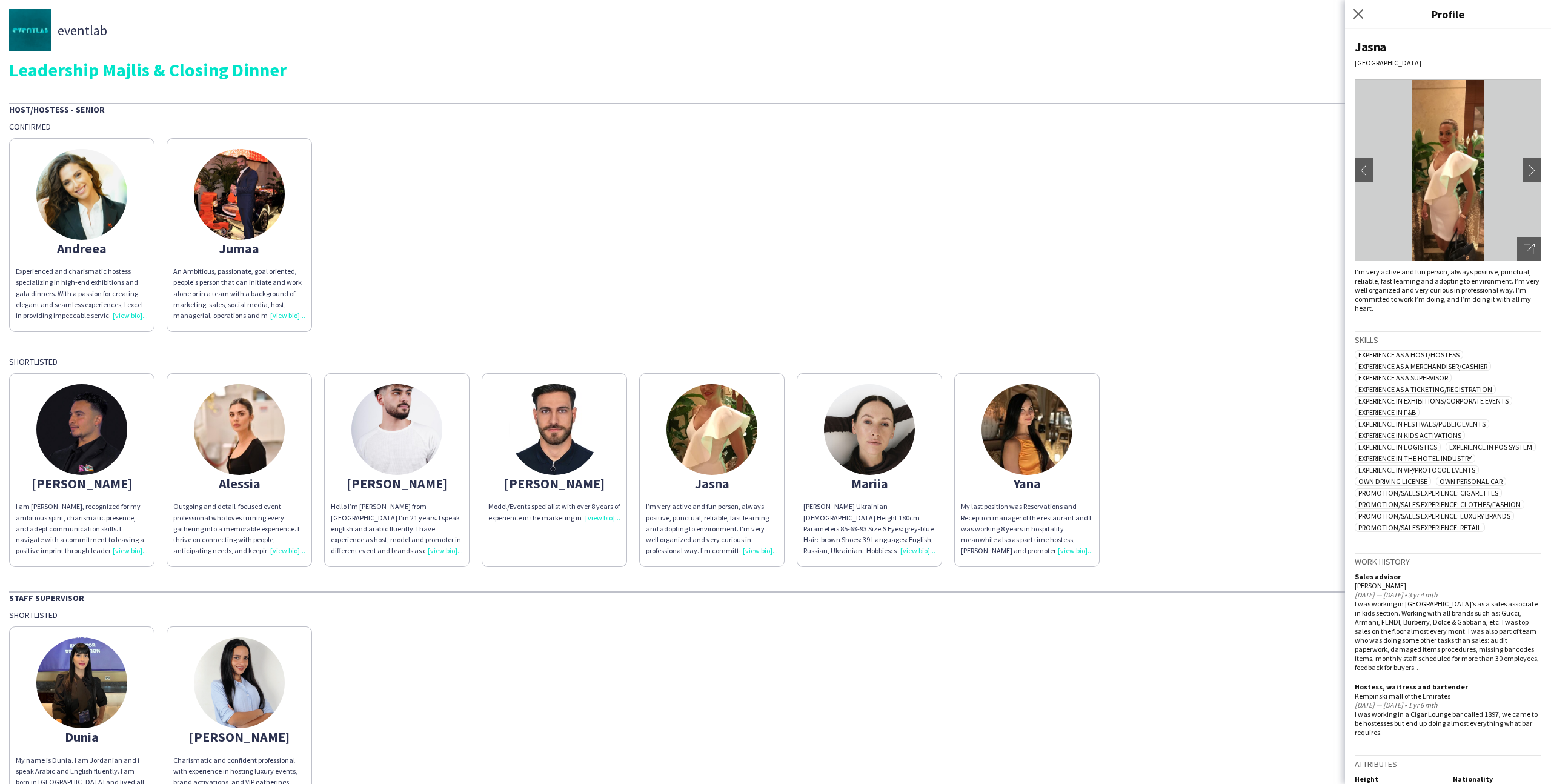
click at [816, 284] on div "Andreea Experienced and charismatic hostess specializing in high-end exhibition…" at bounding box center [776, 231] width 1533 height 200
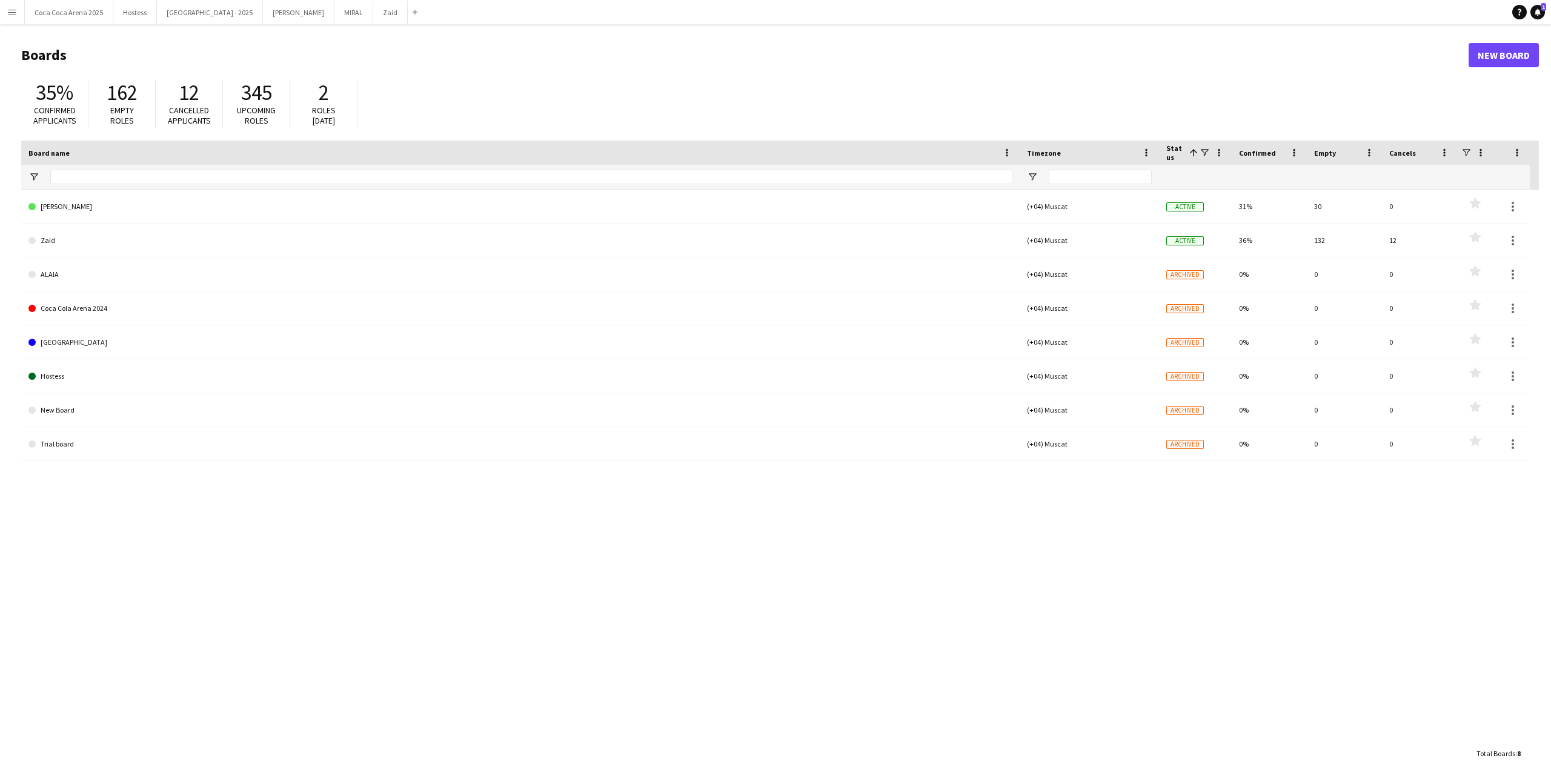
click at [8, 18] on button "Menu" at bounding box center [12, 12] width 24 height 24
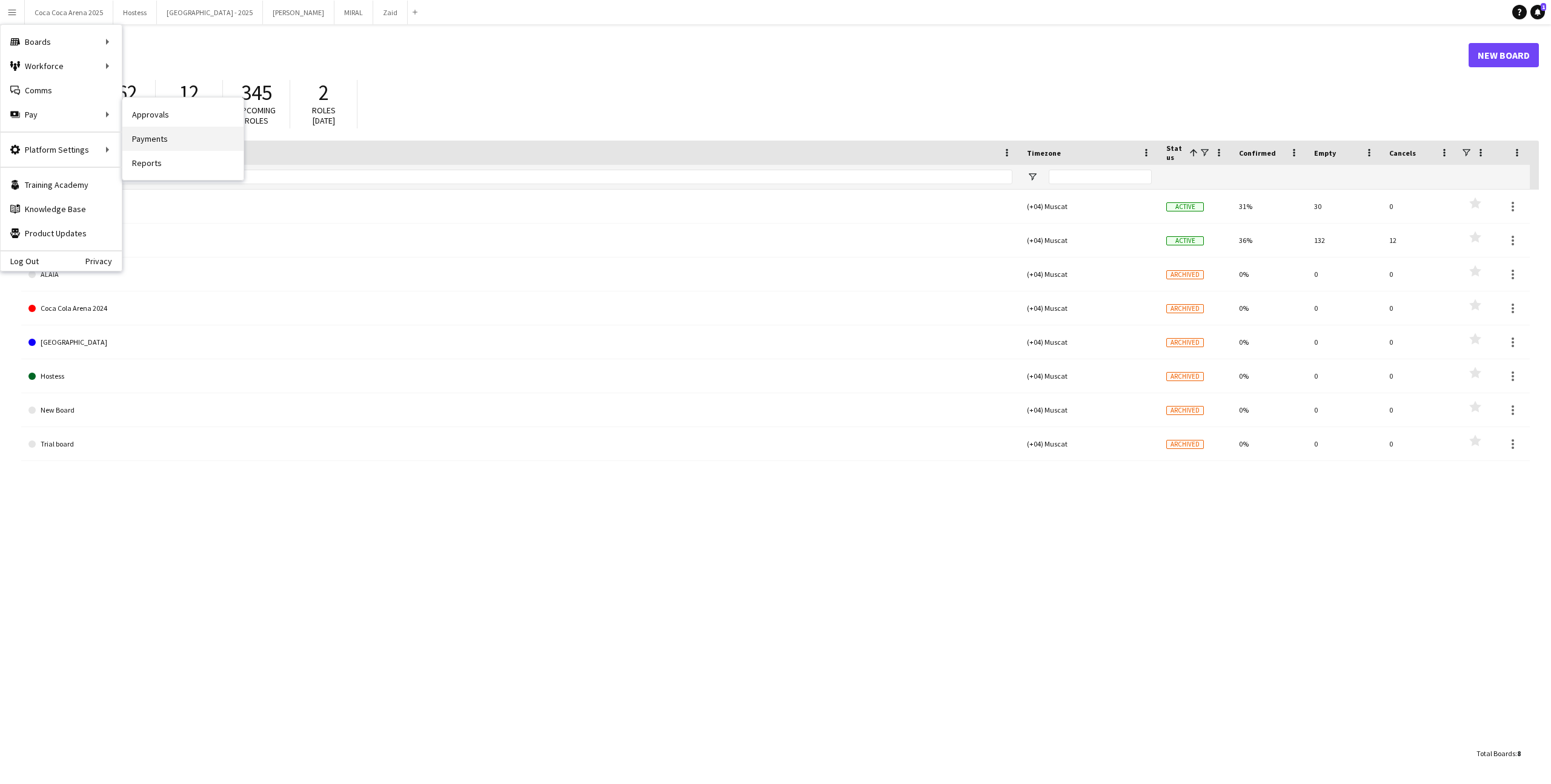
click at [184, 138] on link "Payments" at bounding box center [183, 139] width 121 height 24
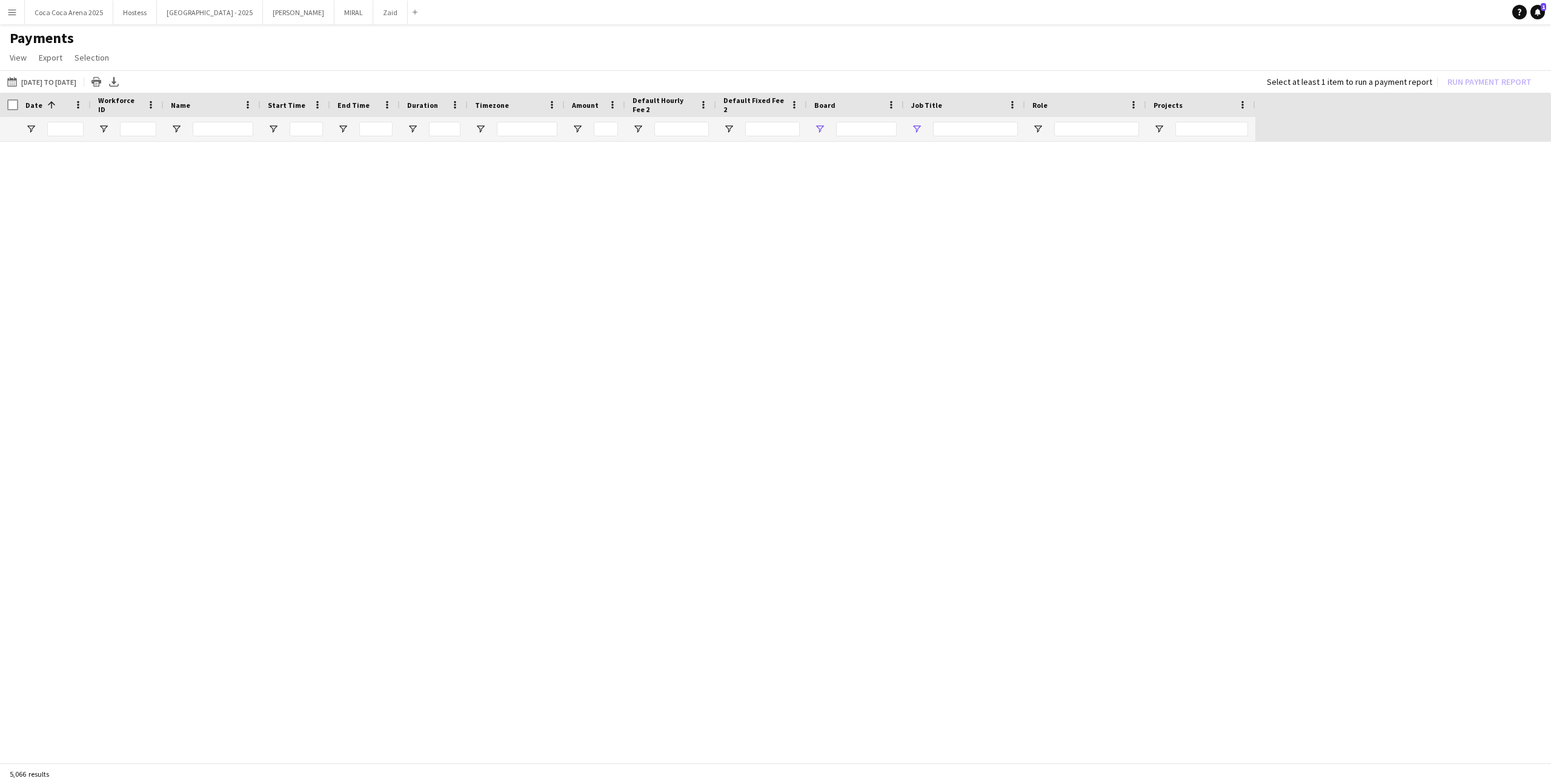
type input "********"
type input "**********"
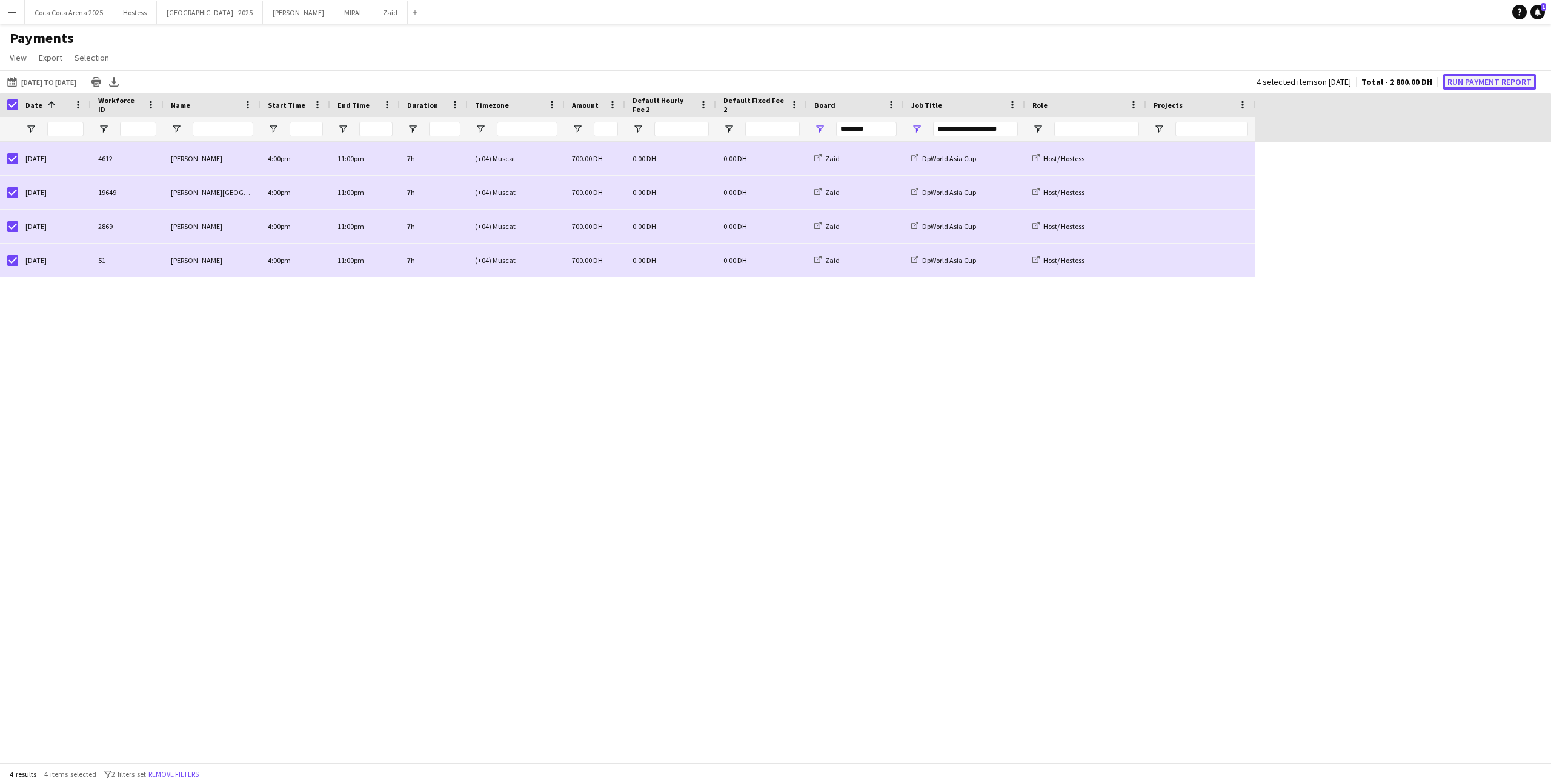
click at [1481, 81] on button "Run Payment Report" at bounding box center [1489, 82] width 94 height 16
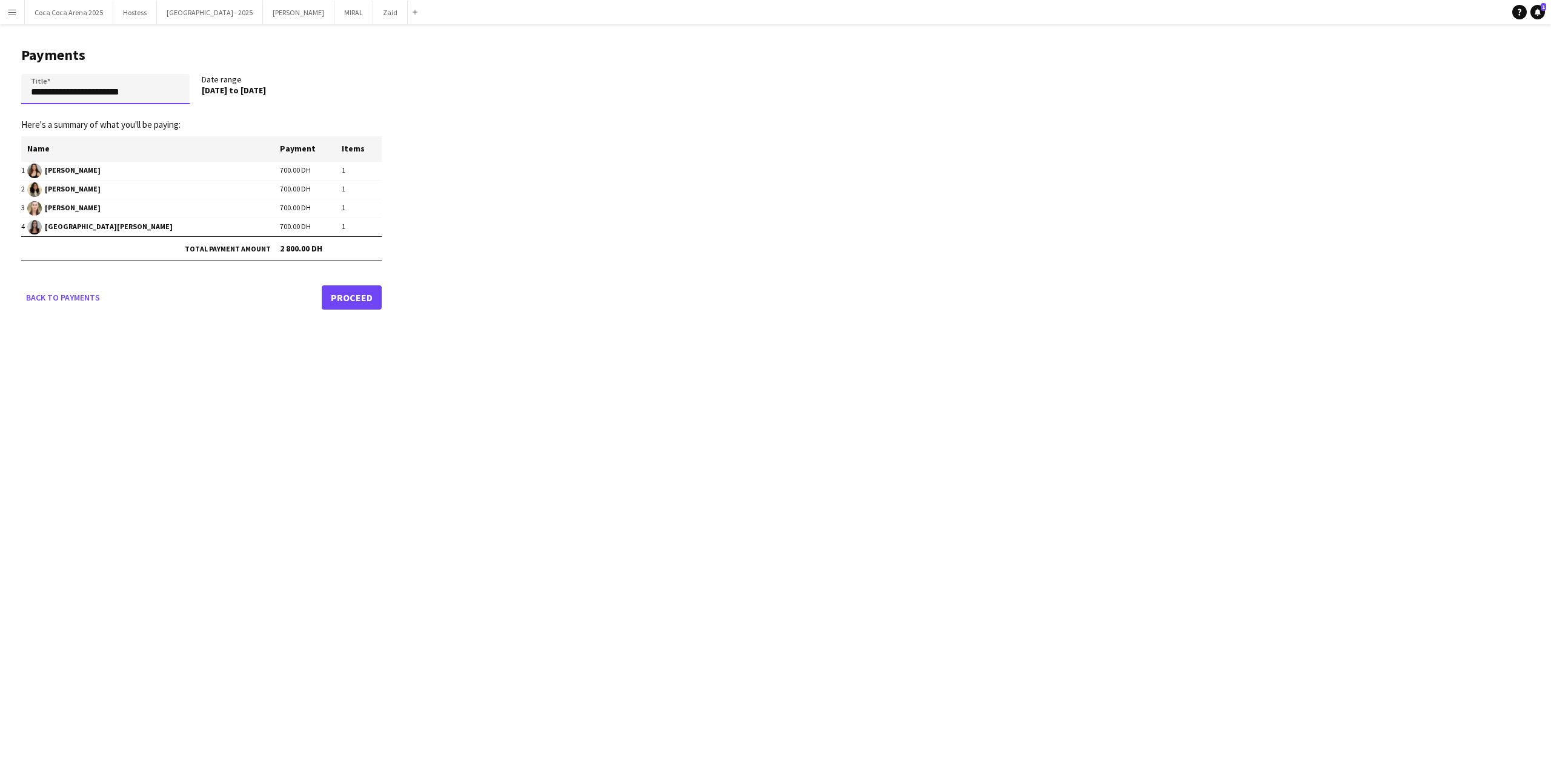
click at [114, 93] on input "**********" at bounding box center [106, 89] width 169 height 31
paste input "**********"
click at [84, 92] on input "**********" at bounding box center [106, 89] width 169 height 31
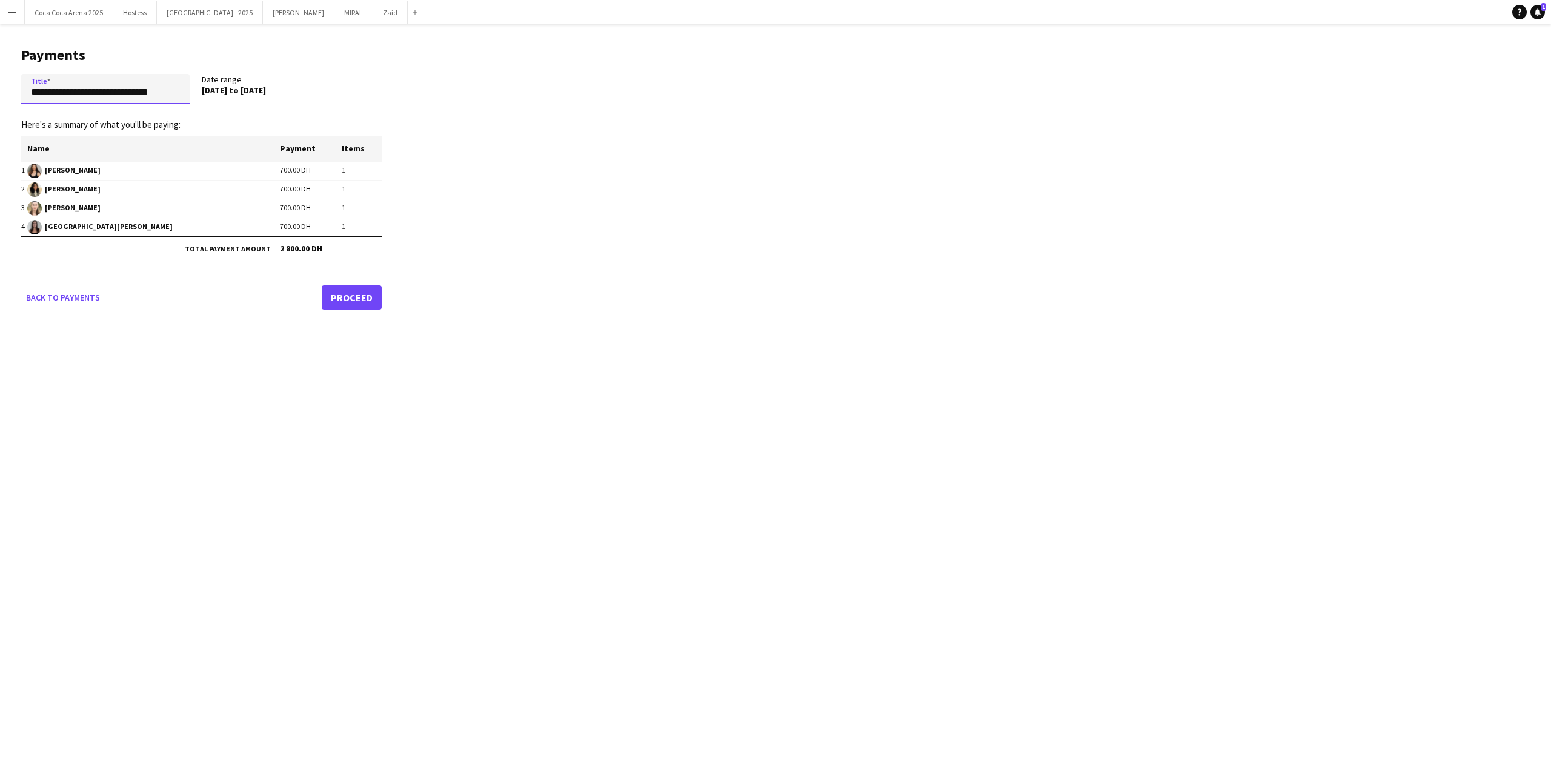
scroll to position [0, 0]
type input "**********"
click at [346, 296] on link "Proceed" at bounding box center [352, 297] width 60 height 24
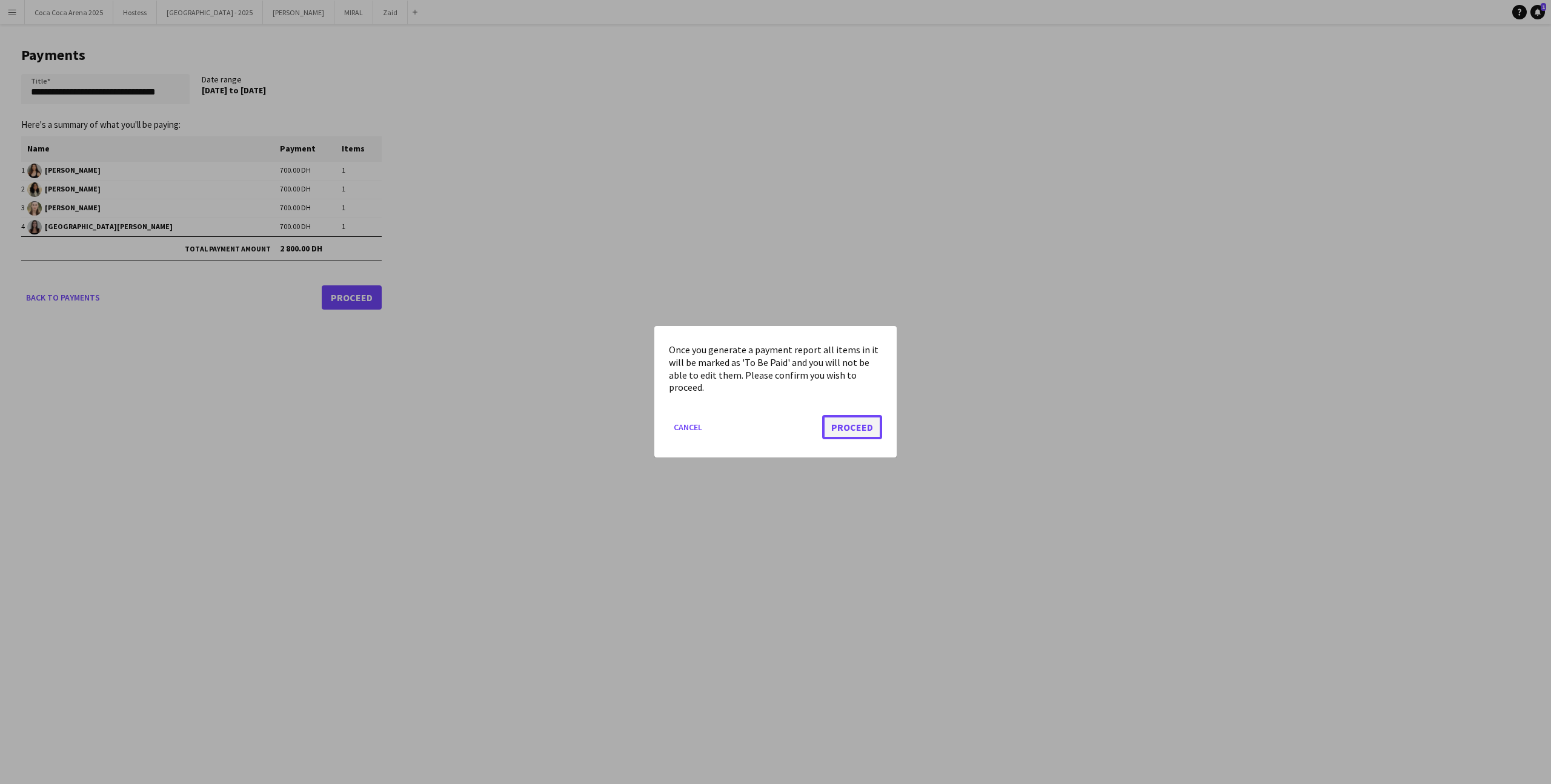
click at [843, 421] on button "Proceed" at bounding box center [852, 428] width 60 height 24
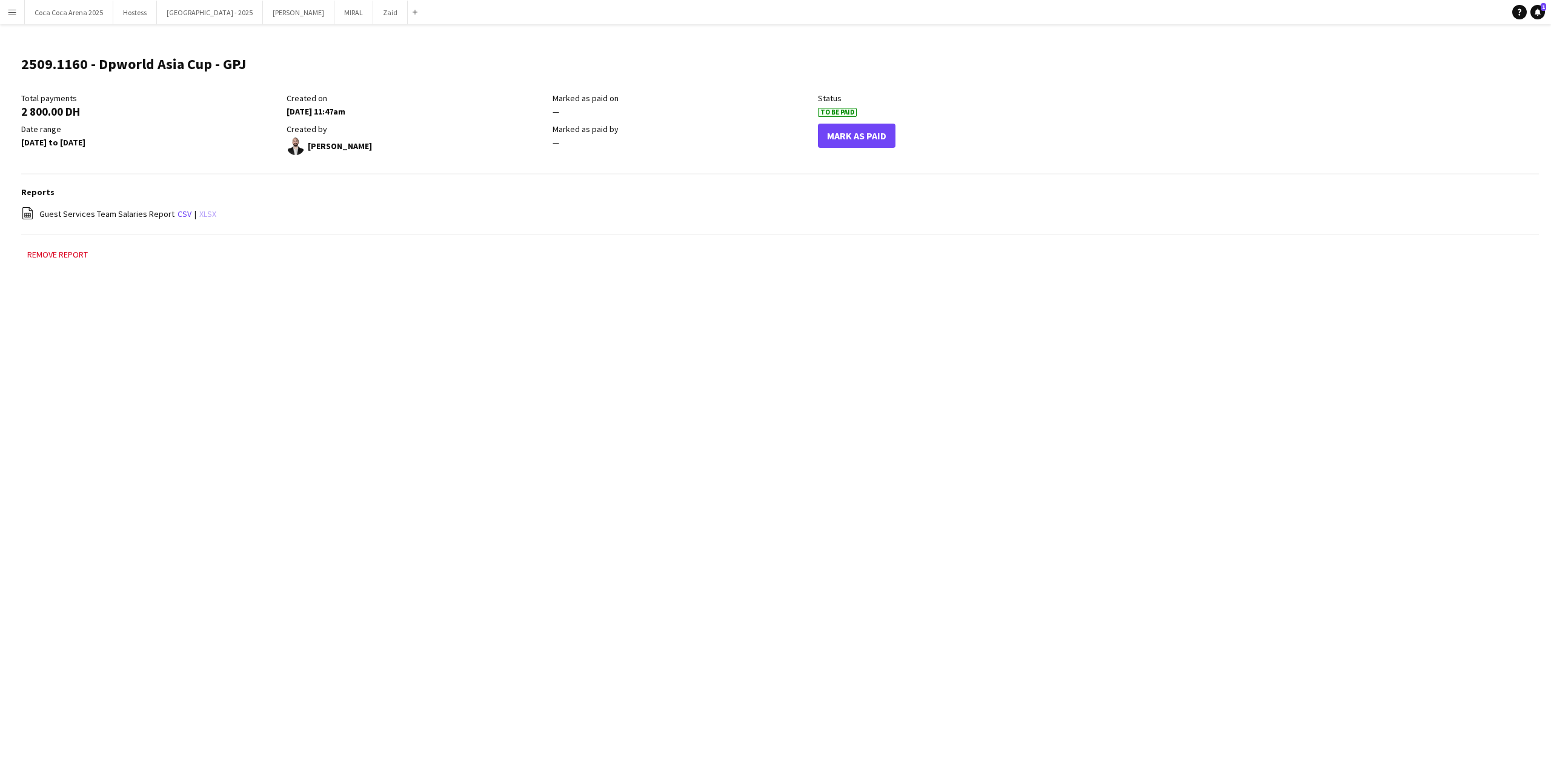
click at [201, 216] on link "xlsx" at bounding box center [208, 214] width 17 height 11
click at [9, 7] on app-icon "Menu" at bounding box center [12, 12] width 10 height 10
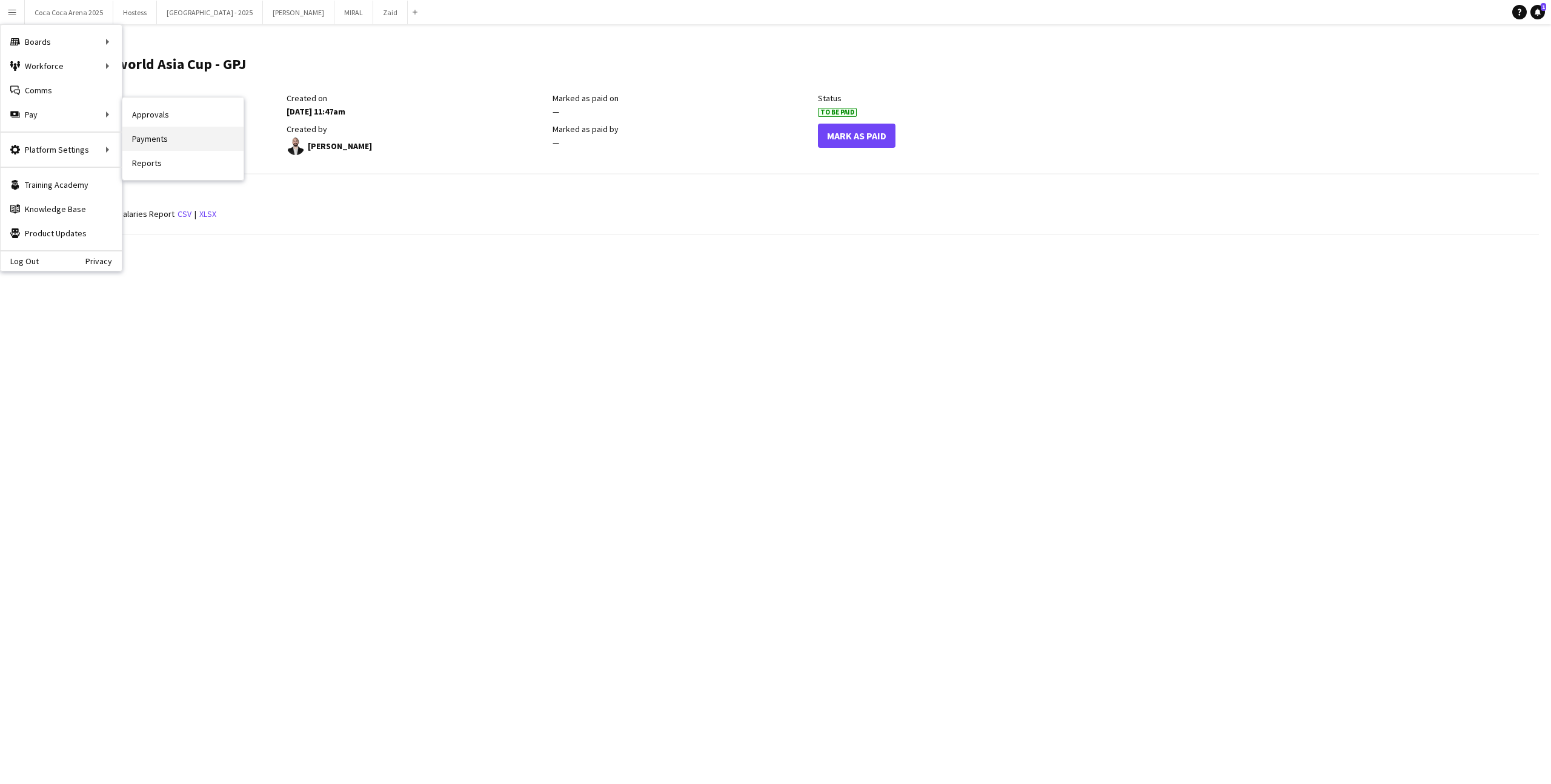
click at [153, 132] on link "Payments" at bounding box center [183, 139] width 121 height 24
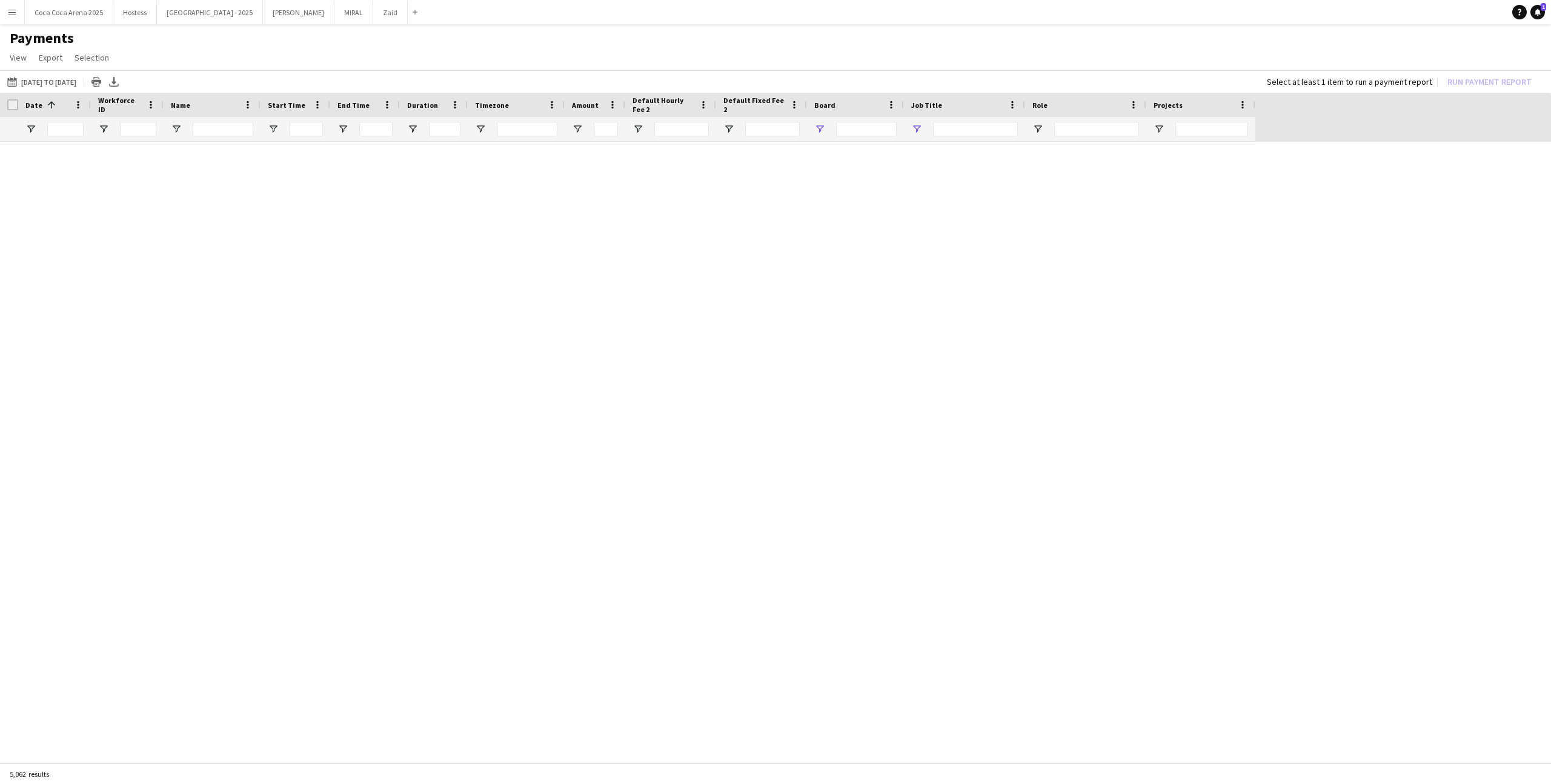
type input "********"
type input "***"
click at [805, 457] on link "Reset filters" at bounding box center [799, 460] width 43 height 9
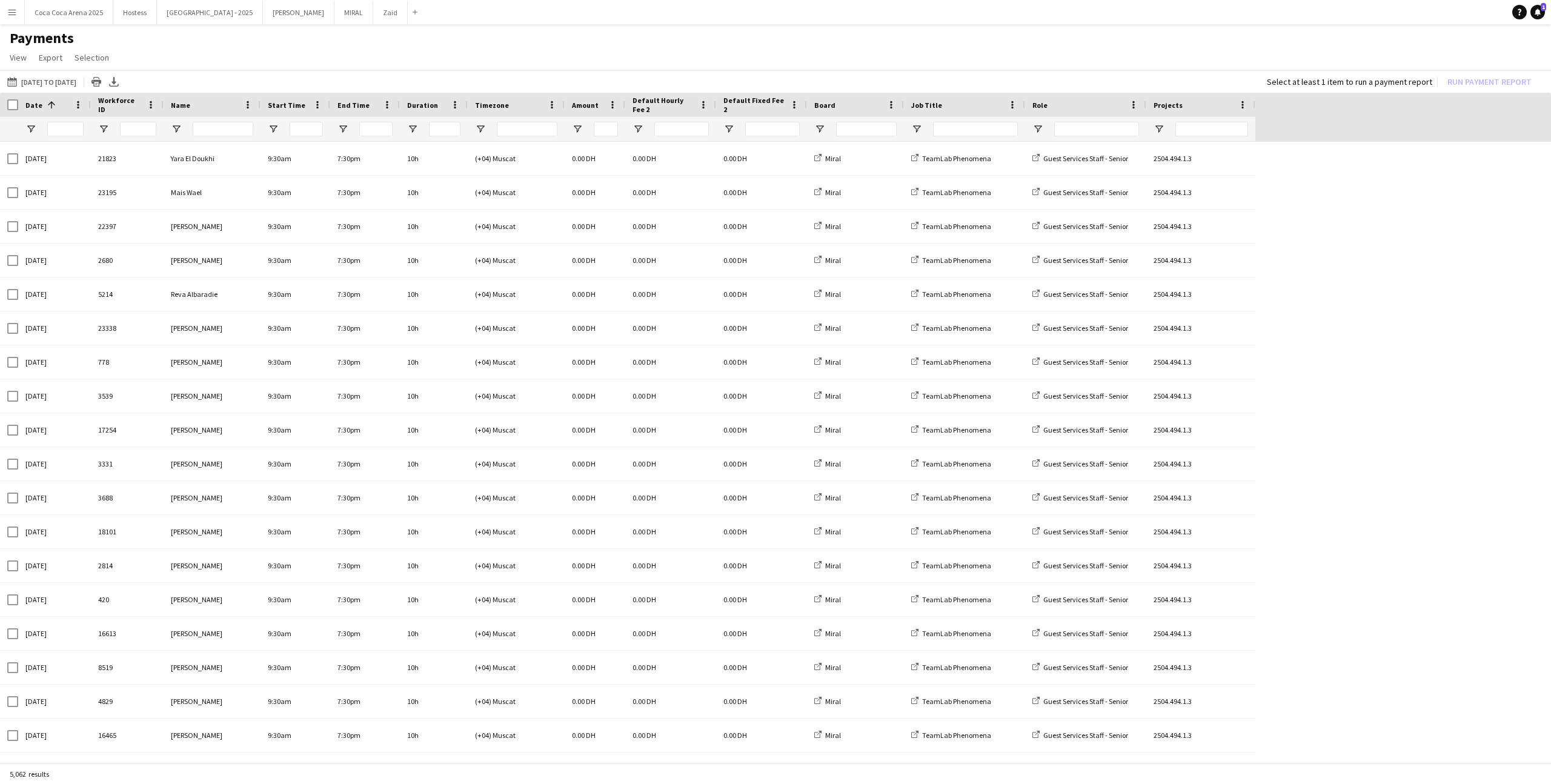
click at [920, 119] on div at bounding box center [964, 129] width 121 height 24
click at [920, 120] on div at bounding box center [964, 129] width 121 height 24
click at [920, 124] on span "Open Filter Menu" at bounding box center [917, 129] width 11 height 11
click at [946, 202] on div "(Select All)" at bounding box center [978, 203] width 96 height 9
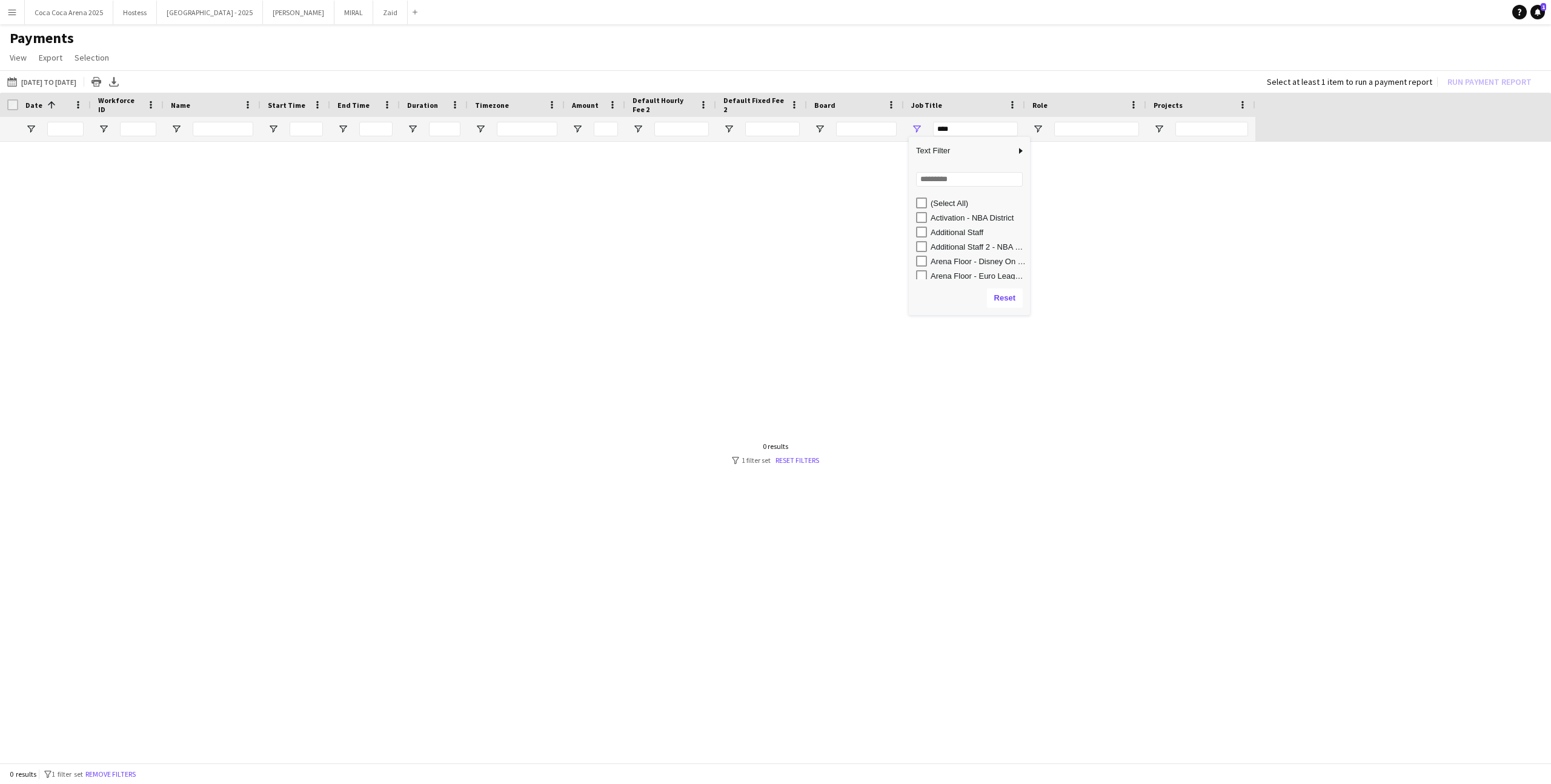
click at [1014, 70] on div "[DATE] to [DATE] [DATE] to [DATE] [DATE] This Week This Month [DATE] Last Week …" at bounding box center [776, 81] width 1551 height 23
click at [915, 132] on span "Open Filter Menu" at bounding box center [917, 129] width 11 height 11
click at [960, 201] on div "(Select All)" at bounding box center [978, 203] width 96 height 9
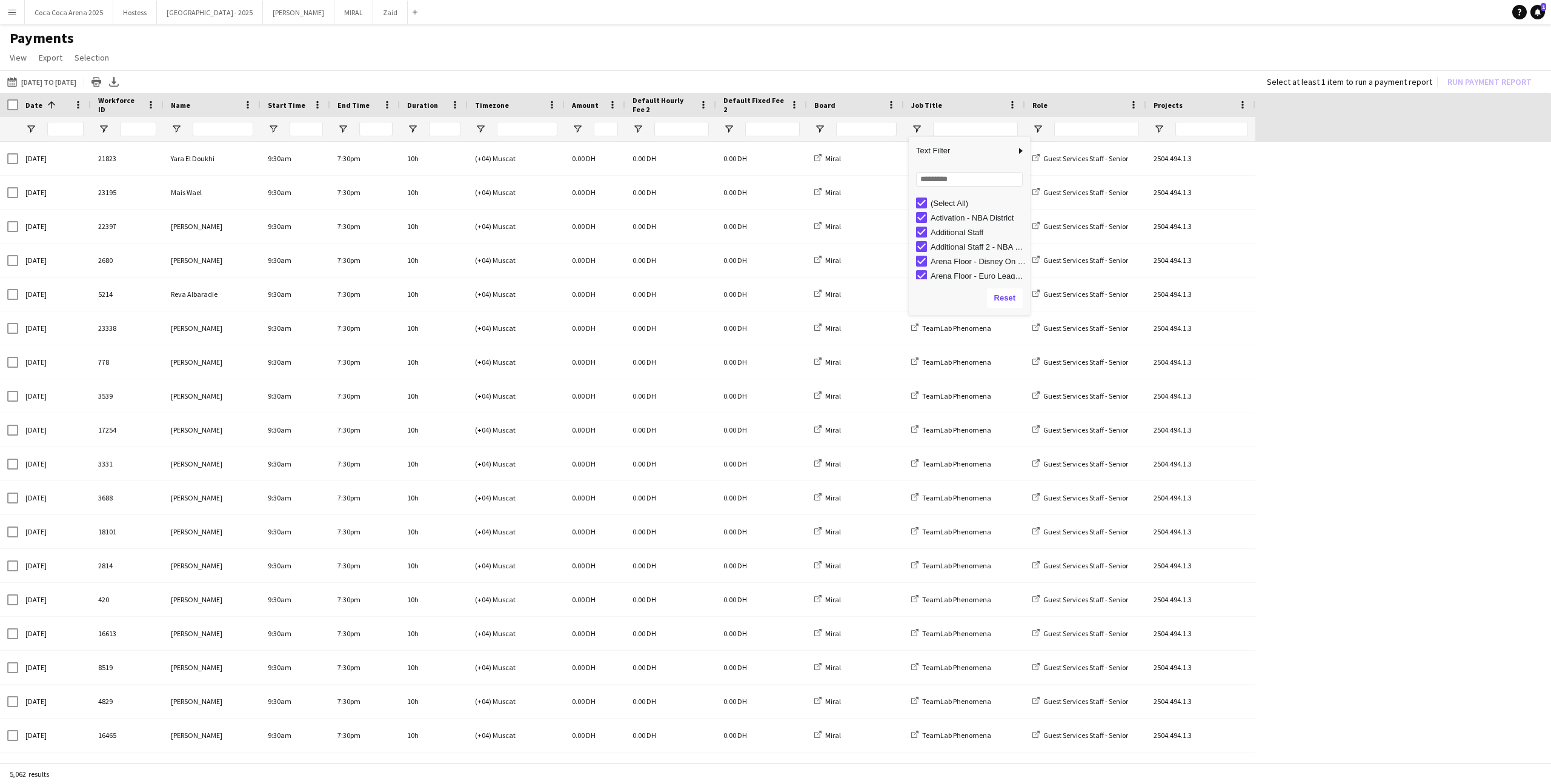
click at [810, 127] on div at bounding box center [855, 129] width 97 height 24
click at [821, 128] on span "Open Filter Menu" at bounding box center [819, 129] width 11 height 11
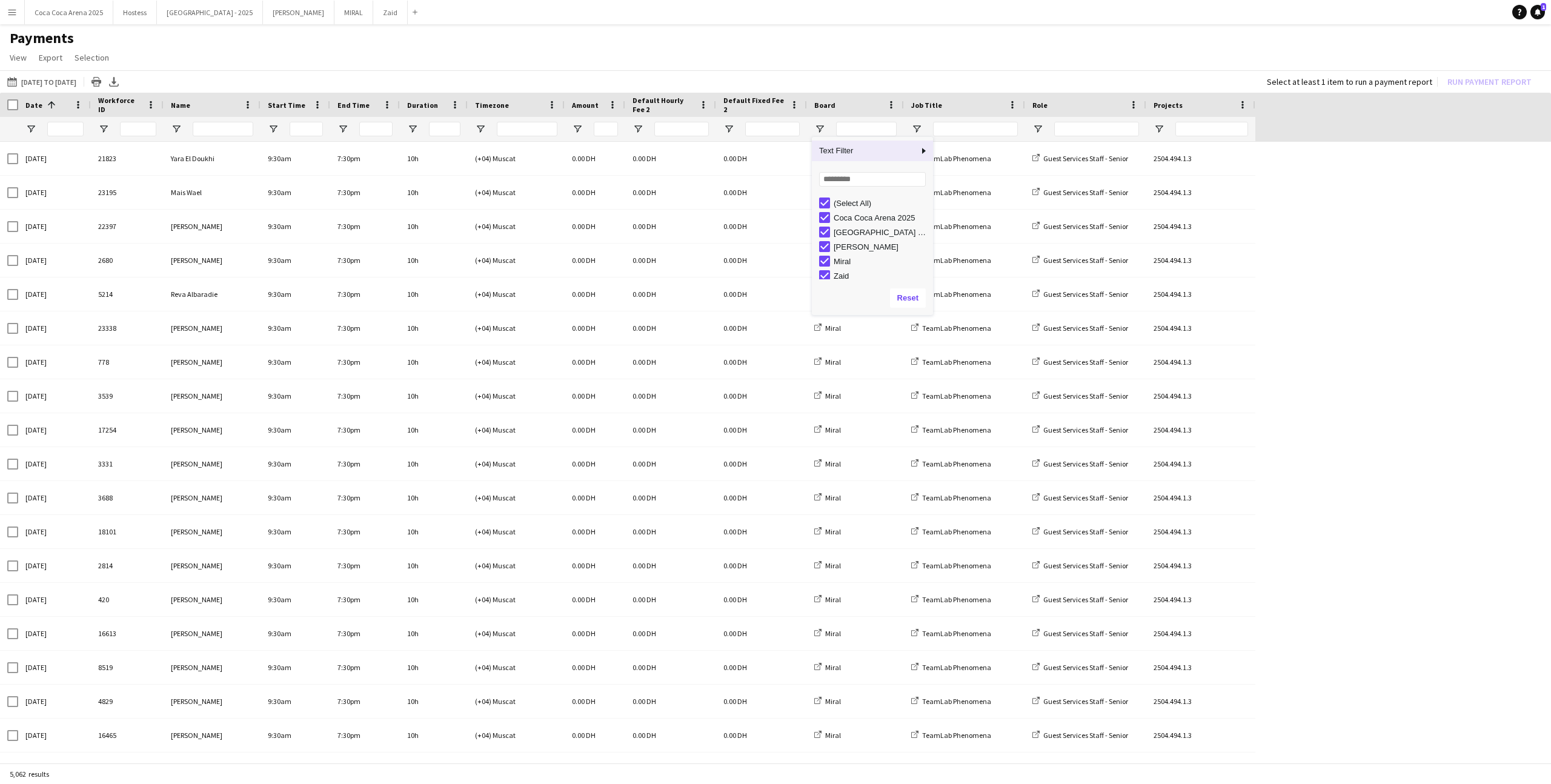
click at [763, 63] on app-page-menu "View Customise view Customise filters Reset Filters Reset View Reset All Export…" at bounding box center [776, 59] width 1551 height 23
click at [79, 84] on button "01-08-2025 to 30-11-2025 01-08-2025 to 30-11-2025" at bounding box center [42, 82] width 74 height 15
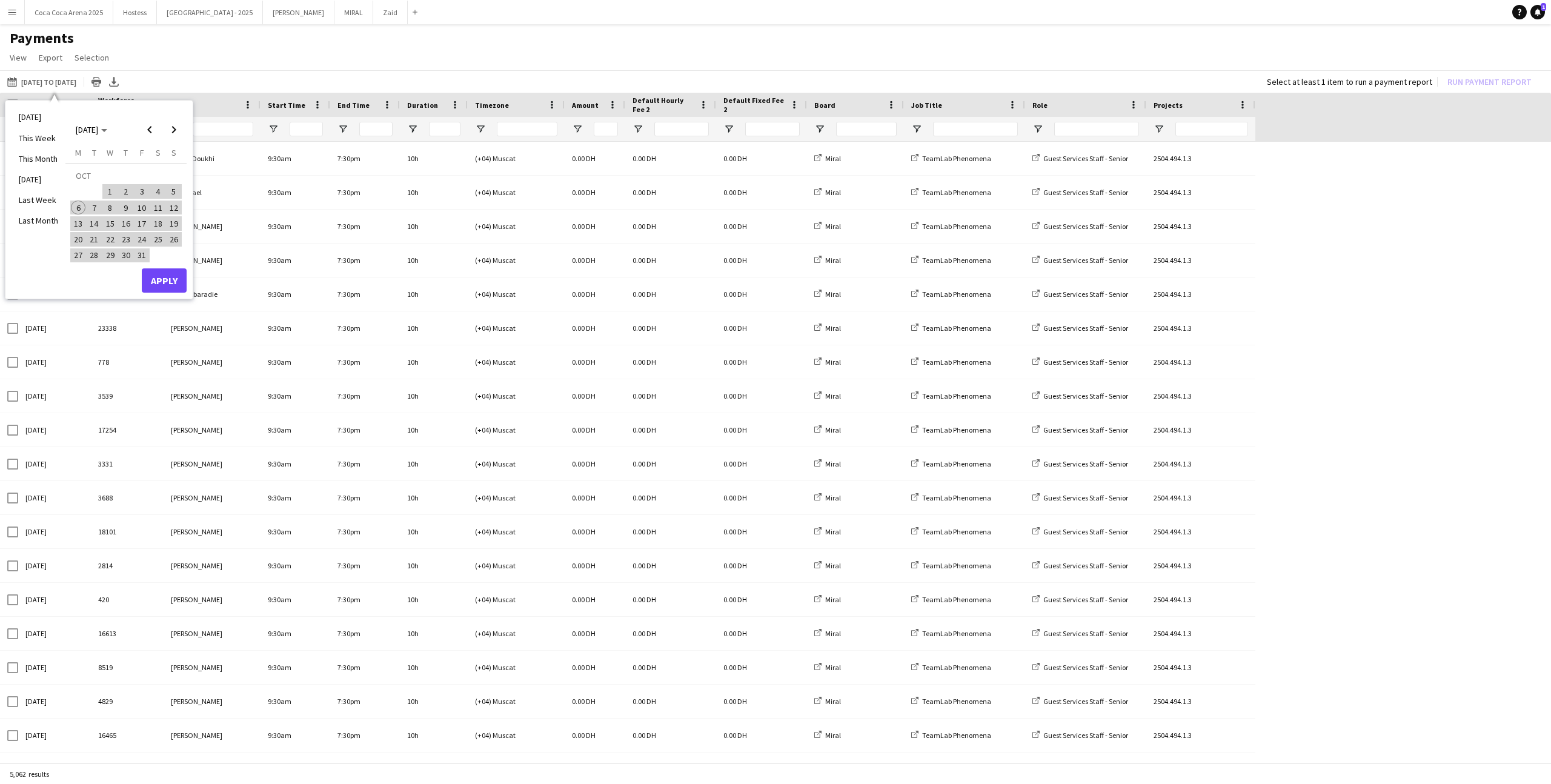
click at [105, 194] on span "1" at bounding box center [111, 192] width 15 height 15
click at [141, 134] on span "Previous month" at bounding box center [150, 129] width 24 height 24
click at [79, 194] on span "1" at bounding box center [78, 192] width 15 height 15
click at [175, 131] on span "Next month" at bounding box center [174, 129] width 24 height 24
click at [144, 253] on span "31" at bounding box center [142, 256] width 15 height 15
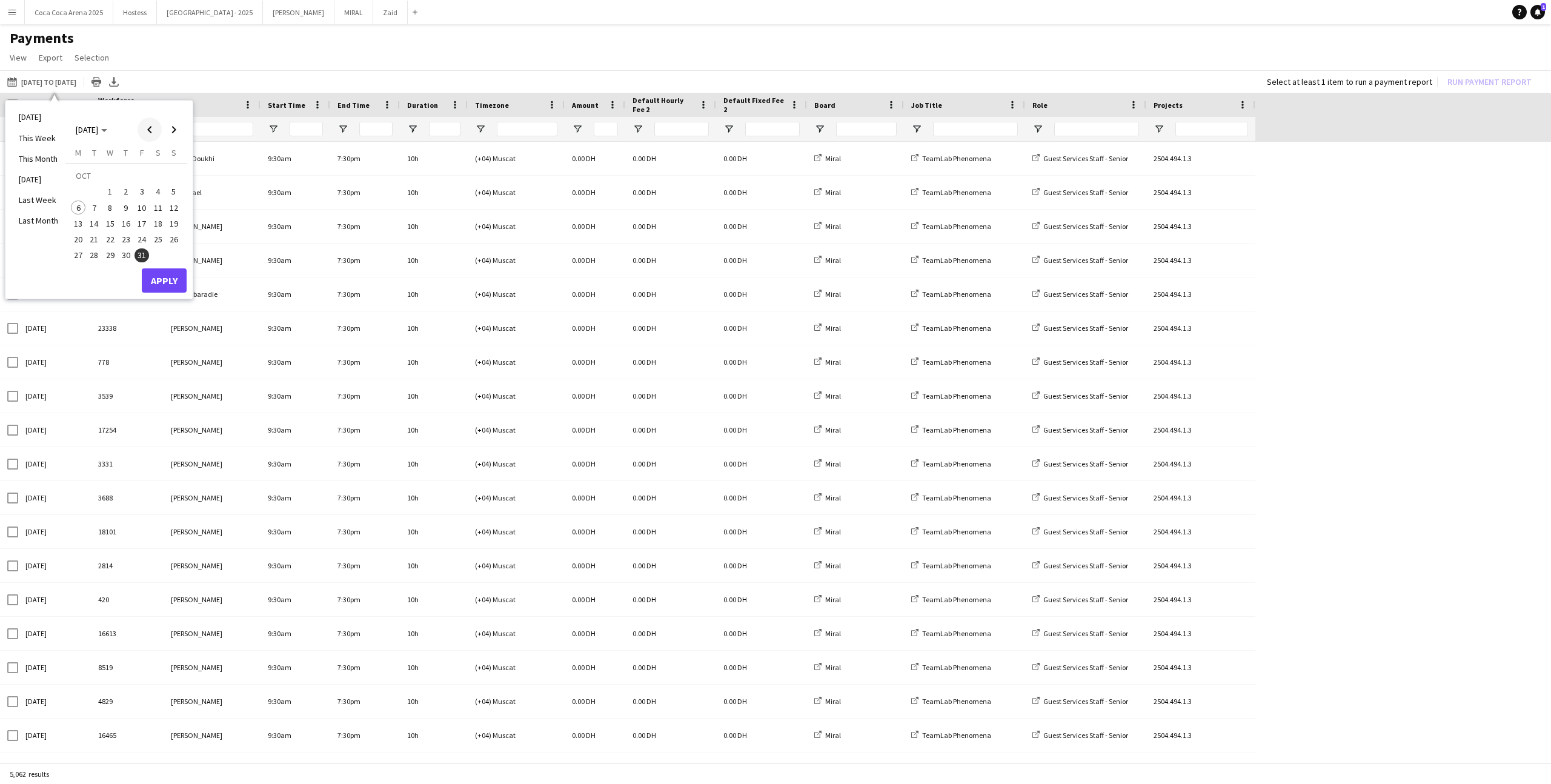
click at [154, 131] on span "Previous month" at bounding box center [150, 129] width 24 height 24
click at [78, 191] on span "1" at bounding box center [78, 192] width 15 height 15
click at [166, 132] on span "Next month" at bounding box center [174, 129] width 24 height 24
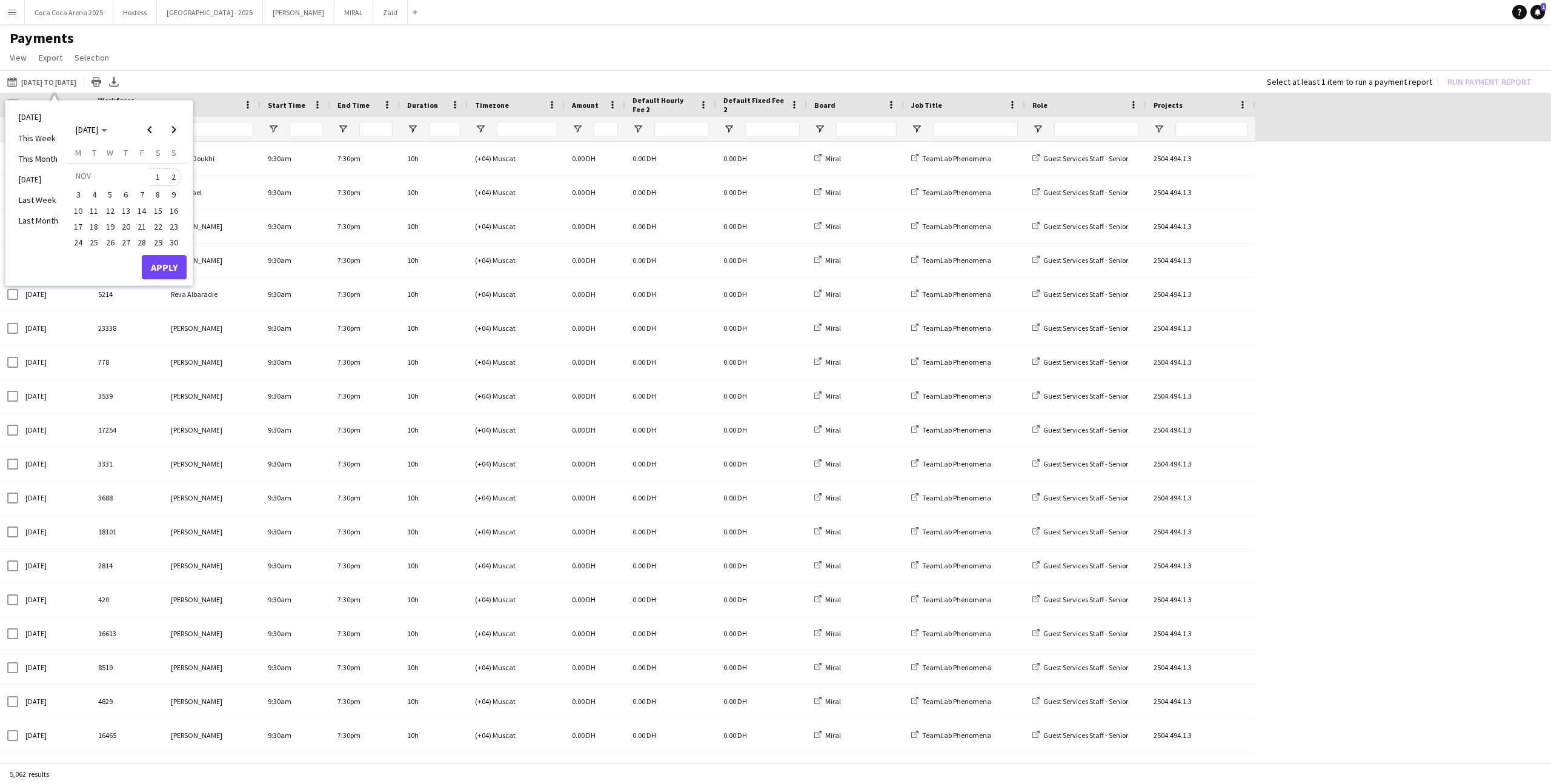
click at [173, 183] on span "2" at bounding box center [174, 177] width 15 height 17
click at [174, 280] on div "Today This Week This Month Yesterday Last Week Last Month NOV 2025 NOV 2025 Mon…" at bounding box center [99, 193] width 187 height 185
click at [171, 261] on button "Apply" at bounding box center [164, 267] width 45 height 24
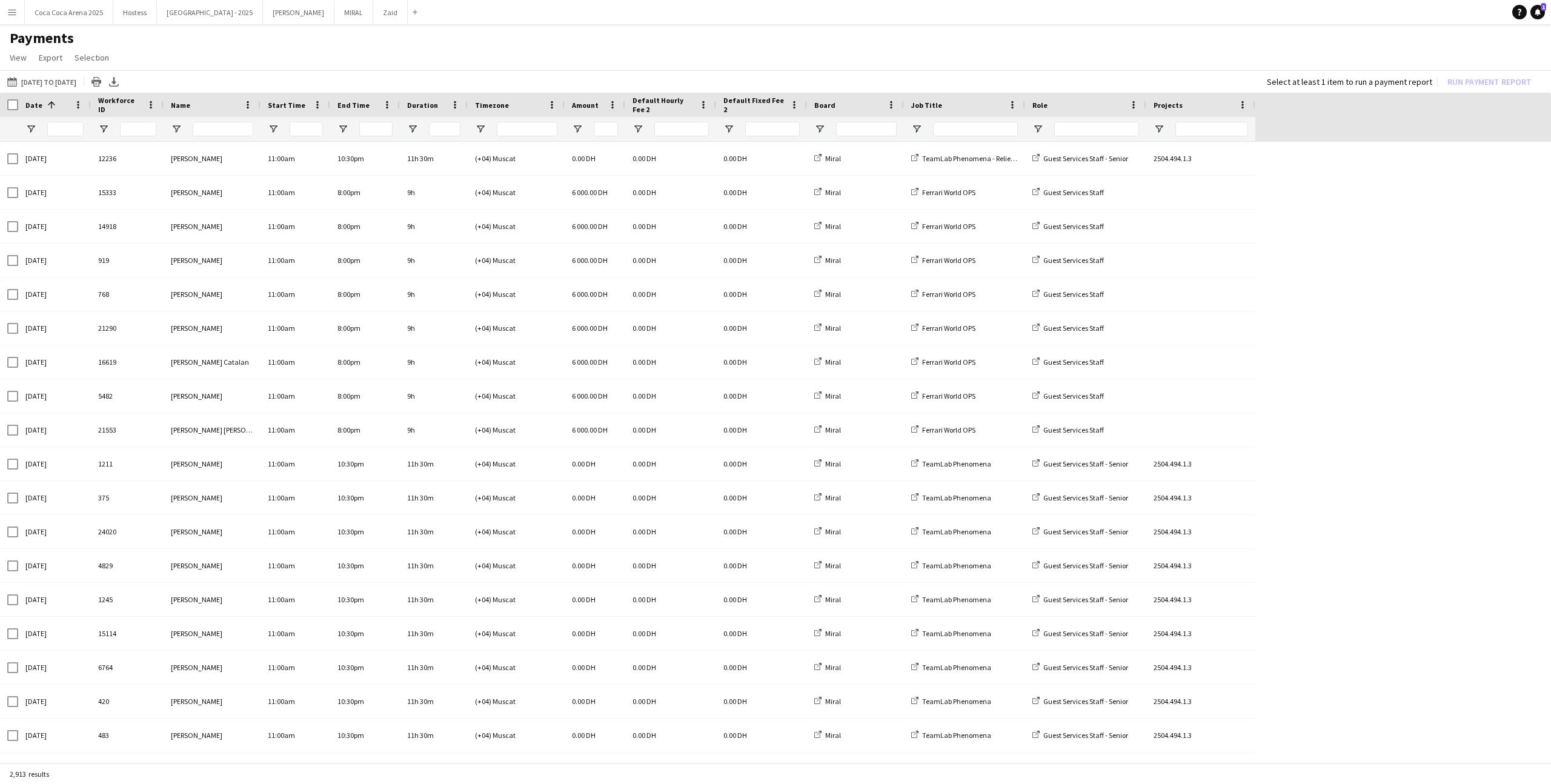
click at [909, 120] on div at bounding box center [964, 129] width 121 height 24
click at [915, 125] on span "Open Filter Menu" at bounding box center [917, 129] width 11 height 11
click at [948, 204] on div "(Select All)" at bounding box center [978, 203] width 96 height 9
type input "***"
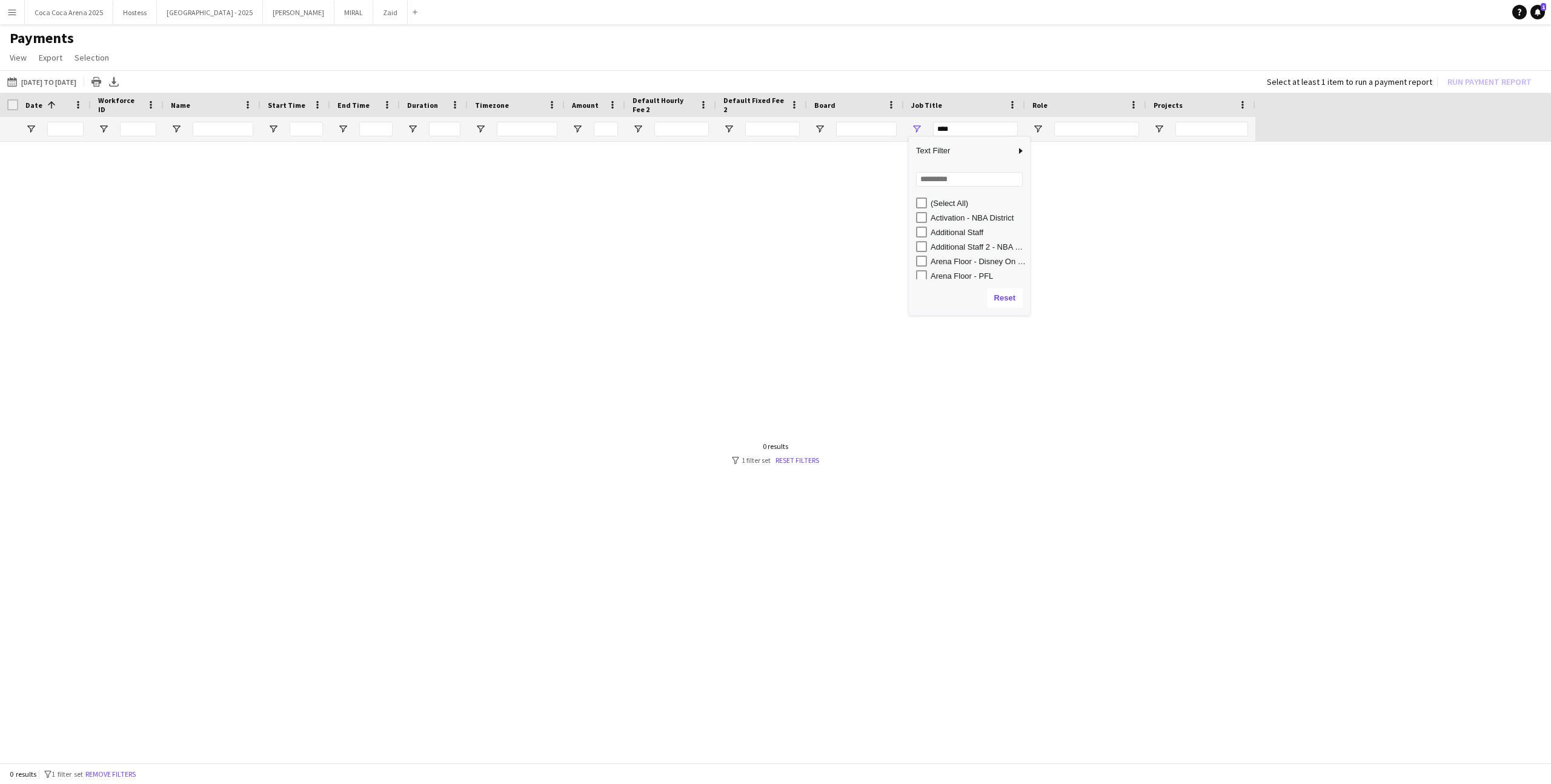
click at [948, 208] on div "(Select All)" at bounding box center [973, 203] width 114 height 15
click at [945, 201] on div "(Select All)" at bounding box center [978, 203] width 96 height 9
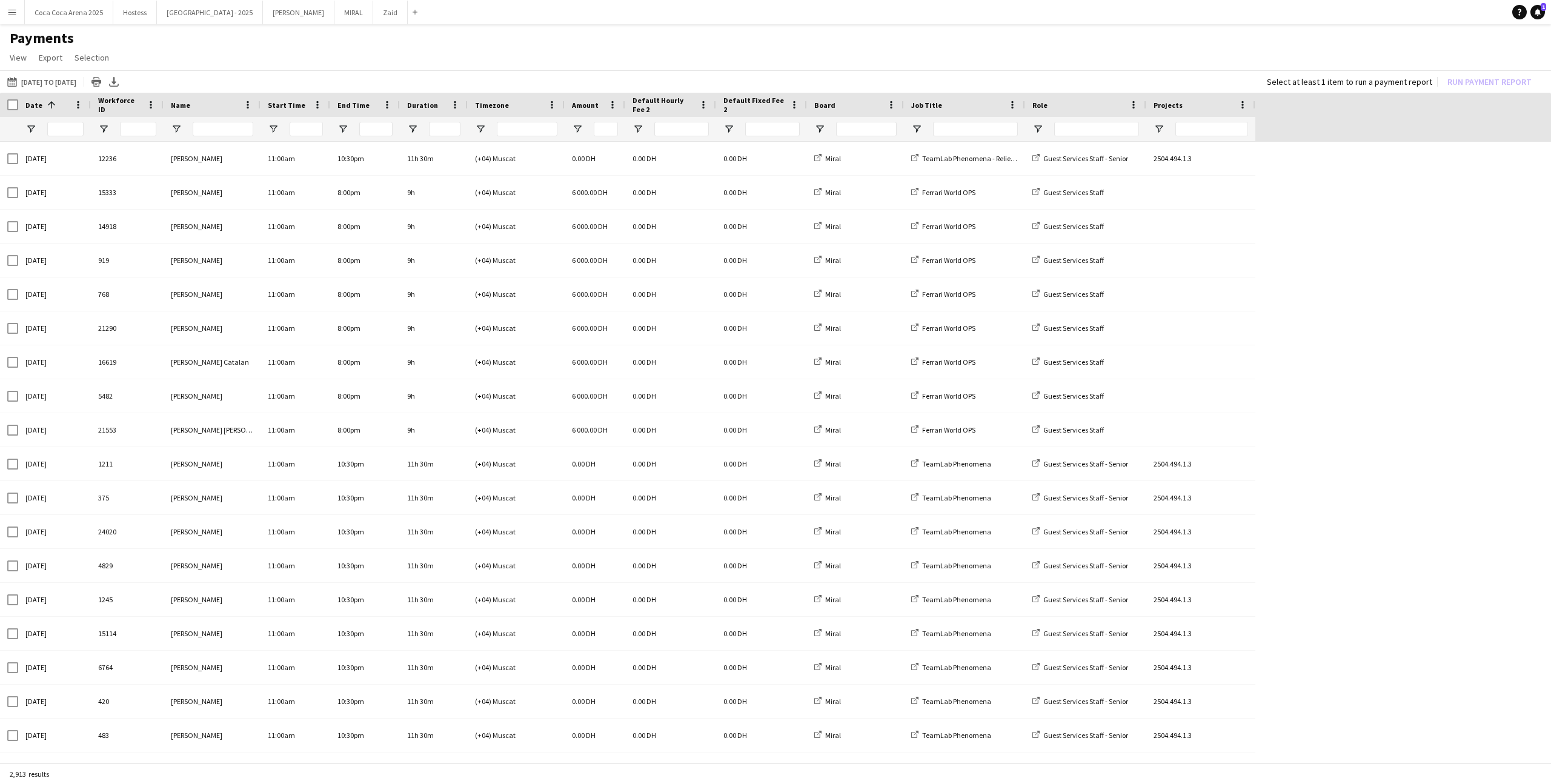
click at [1020, 28] on main "Payments View Customise view Customise filters Reset Filters Reset View Reset A…" at bounding box center [776, 397] width 1551 height 746
click at [818, 131] on span "Open Filter Menu" at bounding box center [819, 129] width 11 height 11
click at [848, 200] on div "(Select All)" at bounding box center [881, 203] width 96 height 9
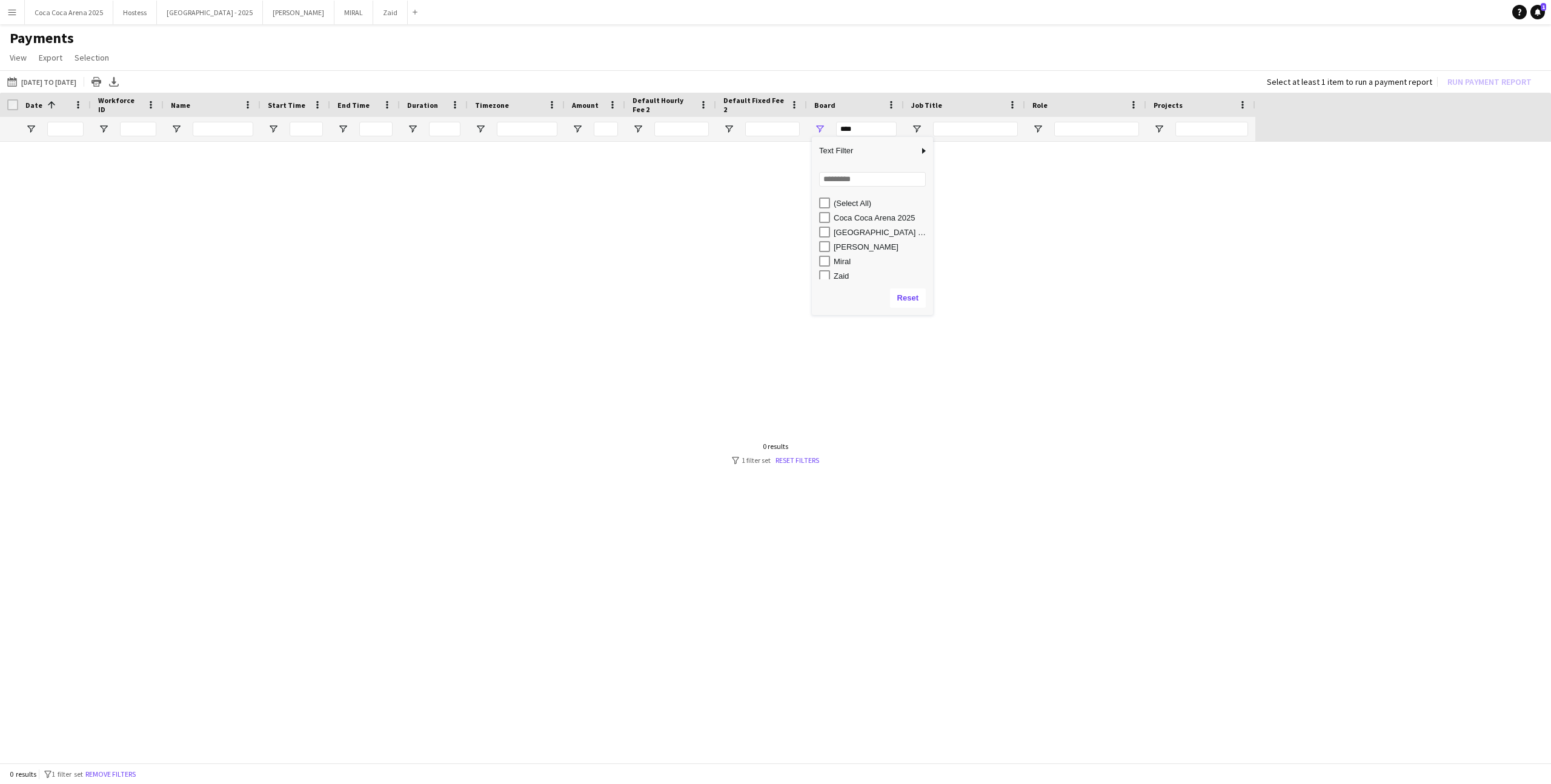
click at [827, 280] on div "(Select All) Coca Coca Arena 2025 Etihad Arena 2025 Kate Miral Zaid" at bounding box center [872, 237] width 121 height 87
type input "********"
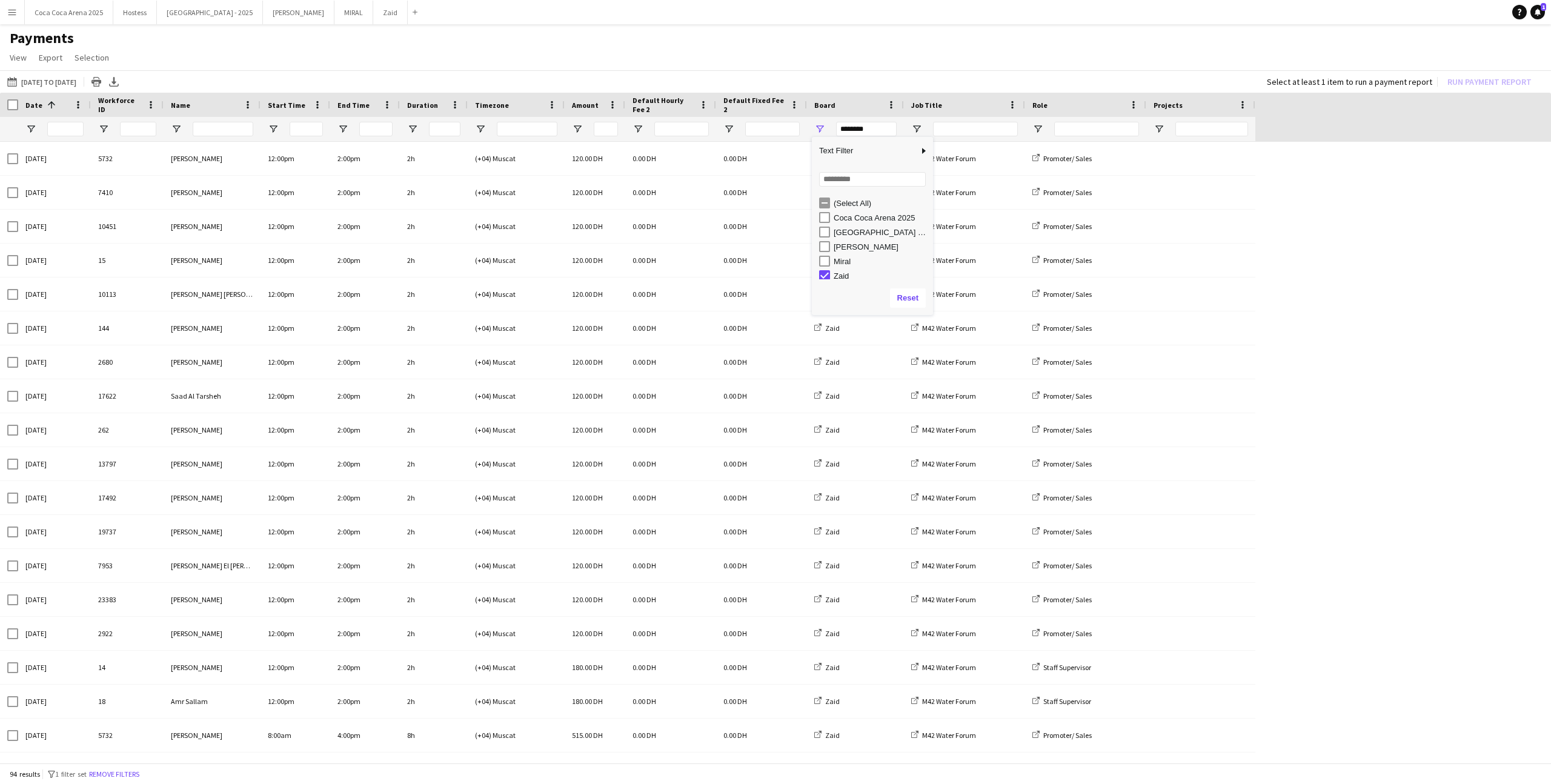
scroll to position [4, 0]
click at [870, 54] on app-page-menu "View Customise view Customise filters Reset Filters Reset View Reset All Export…" at bounding box center [776, 59] width 1551 height 23
click at [915, 127] on span "Open Filter Menu" at bounding box center [917, 129] width 11 height 11
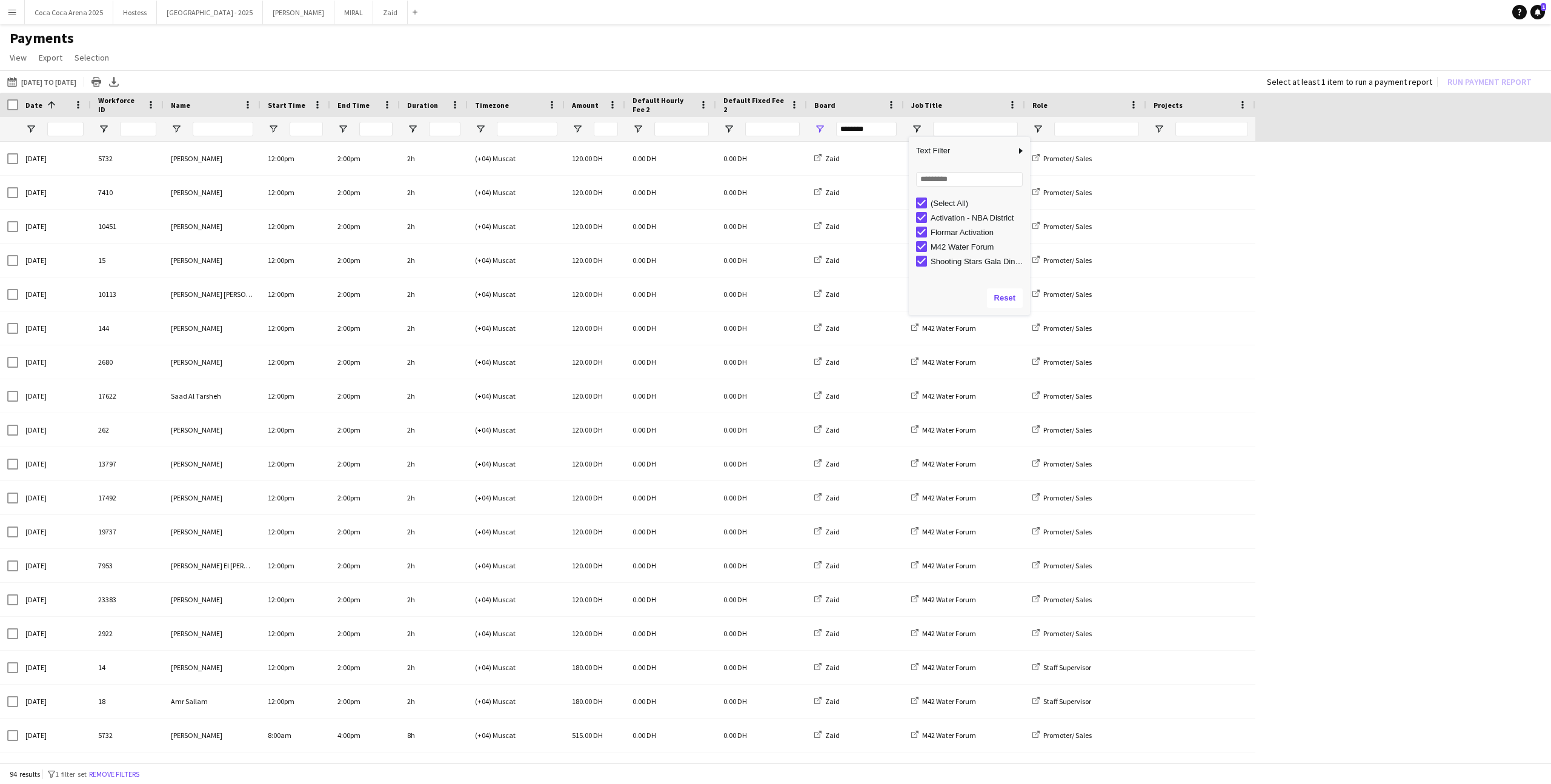
click at [956, 260] on div "Shooting Stars Gala Dinner" at bounding box center [978, 261] width 96 height 9
click at [952, 245] on div "M42 Water Forum" at bounding box center [978, 247] width 96 height 9
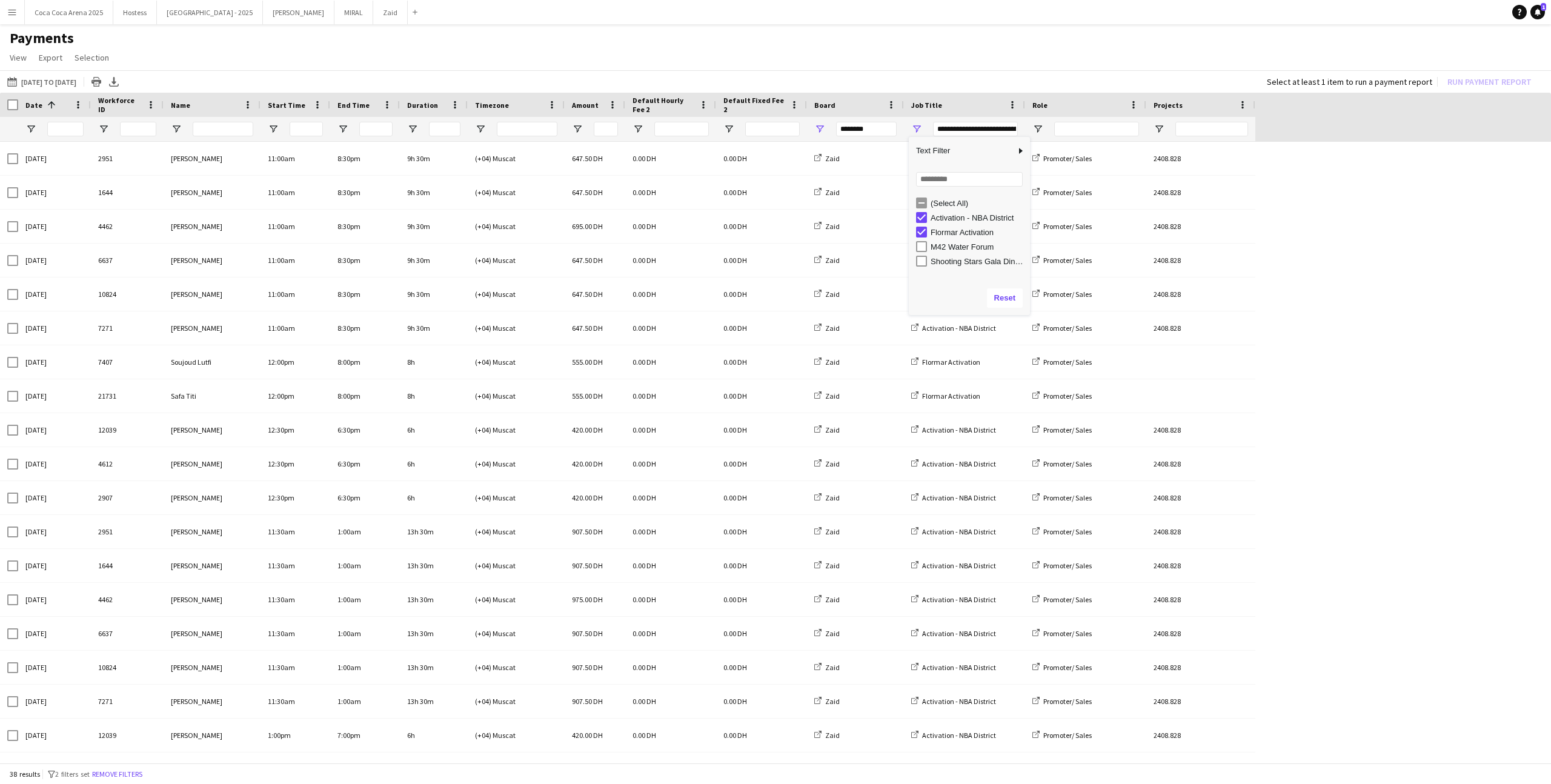
click at [949, 238] on div "Flormar Activation" at bounding box center [973, 232] width 114 height 15
click at [948, 234] on div "Flormar Activation" at bounding box center [978, 232] width 96 height 9
click at [869, 85] on div "01-08-2025 to 30-11-2025 01-09-2025 to 02-11-2025 Today This Week This Month Ye…" at bounding box center [776, 81] width 1551 height 23
click at [923, 129] on div "**********" at bounding box center [964, 129] width 121 height 24
click at [916, 128] on span "Open Filter Menu" at bounding box center [917, 129] width 11 height 11
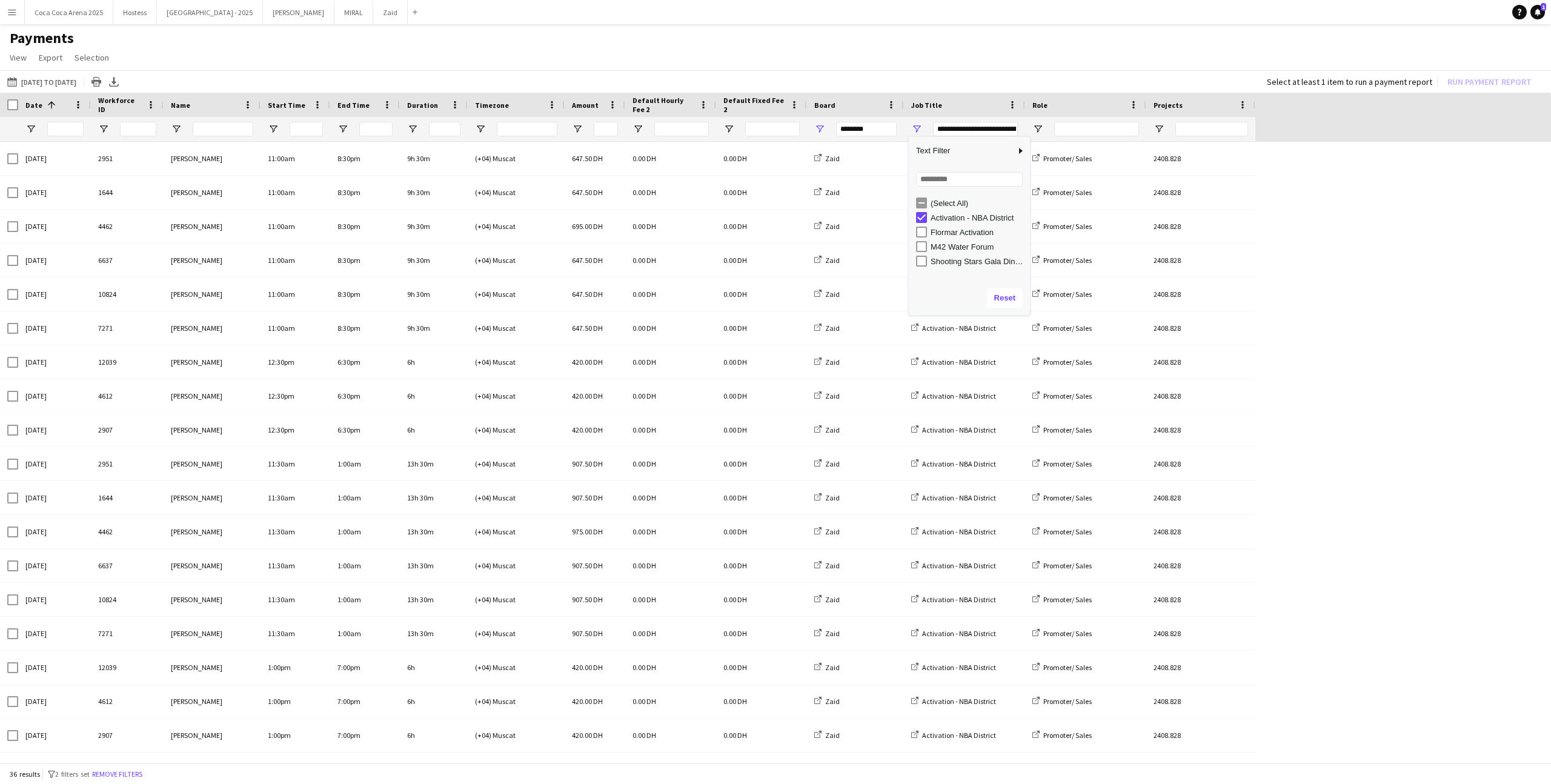
click at [939, 216] on div "Activation - NBA District" at bounding box center [978, 217] width 96 height 9
type input "***"
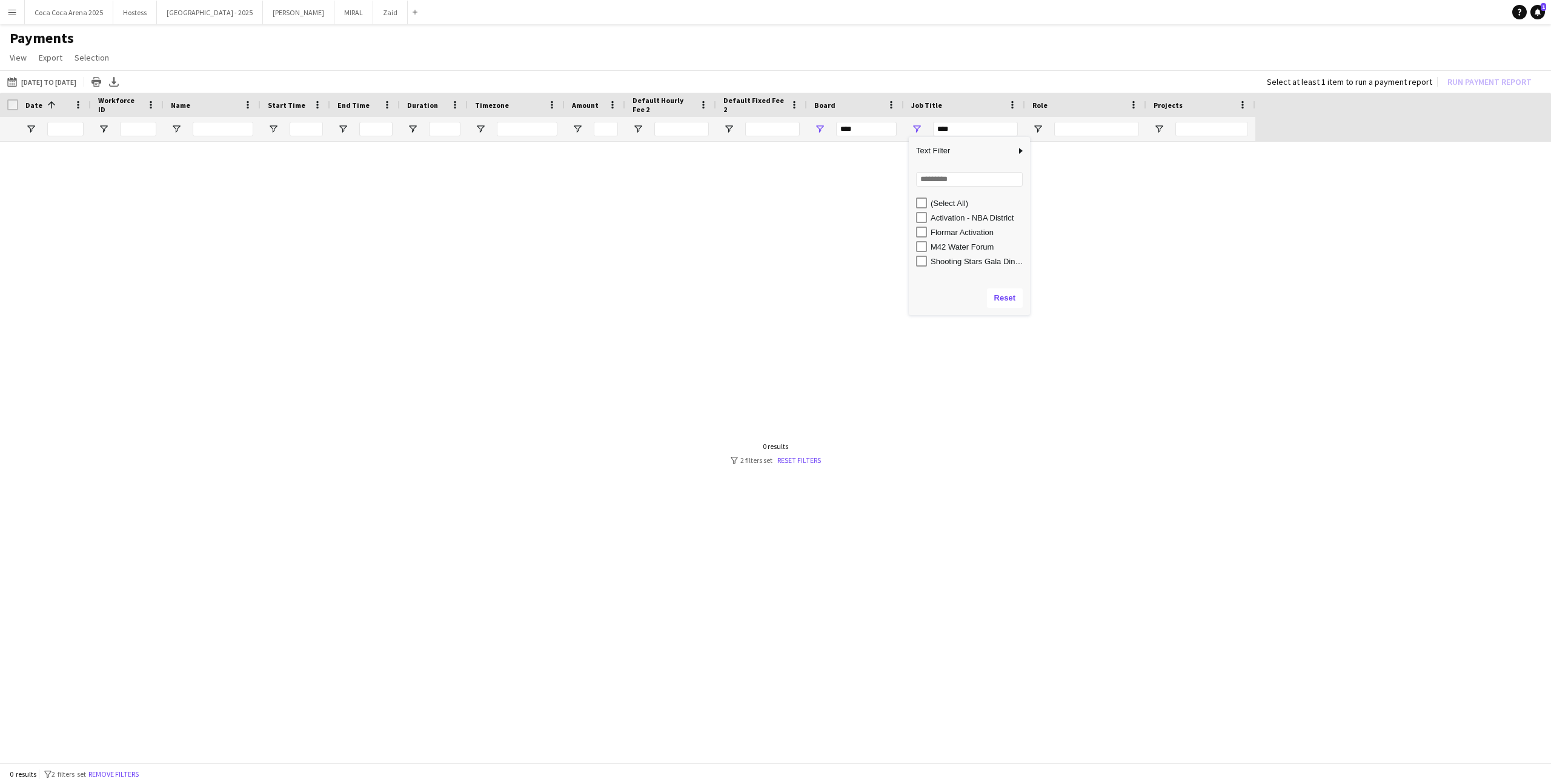
click at [937, 248] on div "M42 Water Forum" at bounding box center [978, 247] width 96 height 9
type input "**********"
type input "********"
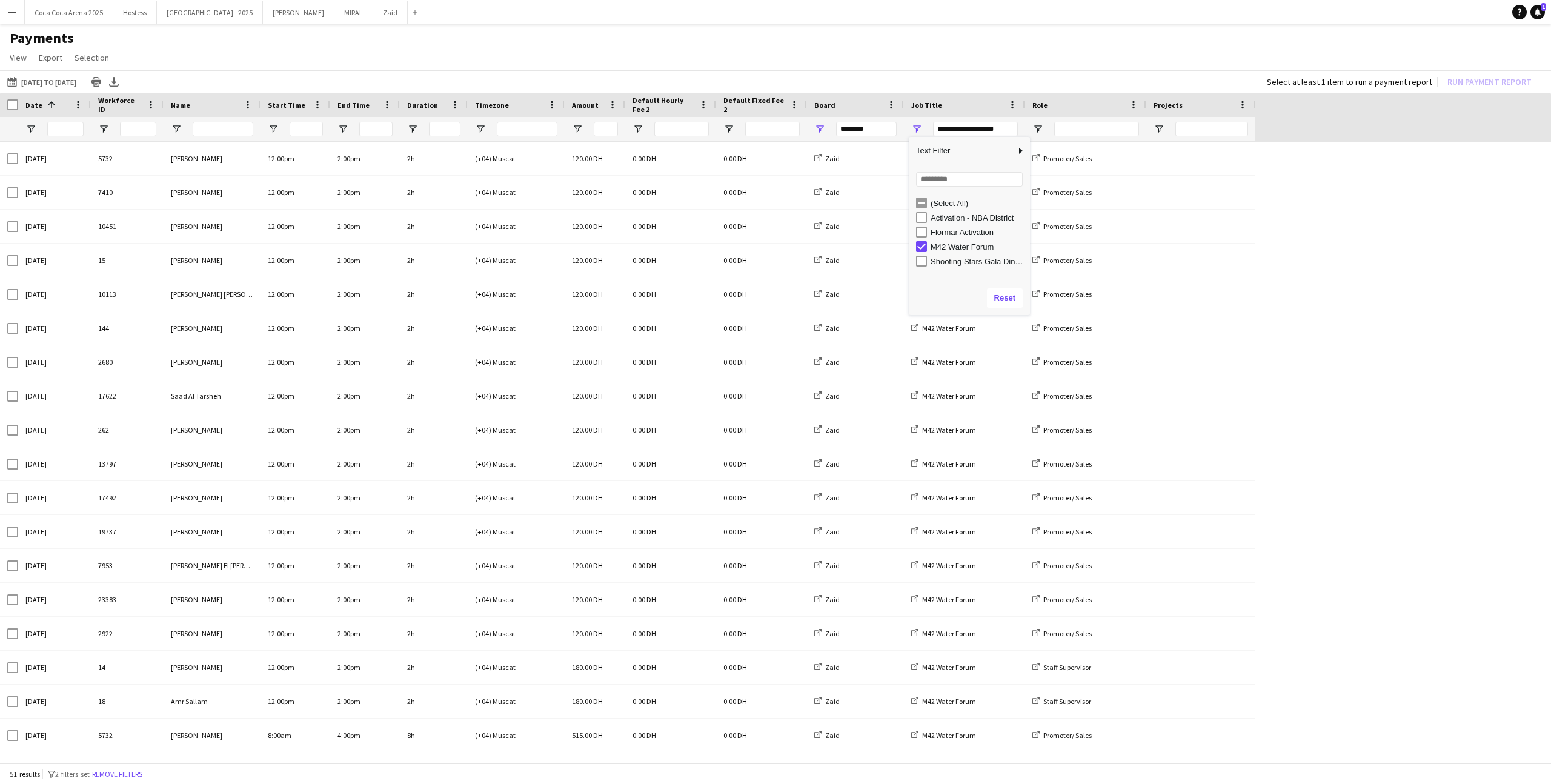
click at [876, 85] on div "01-08-2025 to 30-11-2025 01-09-2025 to 02-11-2025 Today This Week This Month Ye…" at bounding box center [776, 81] width 1551 height 23
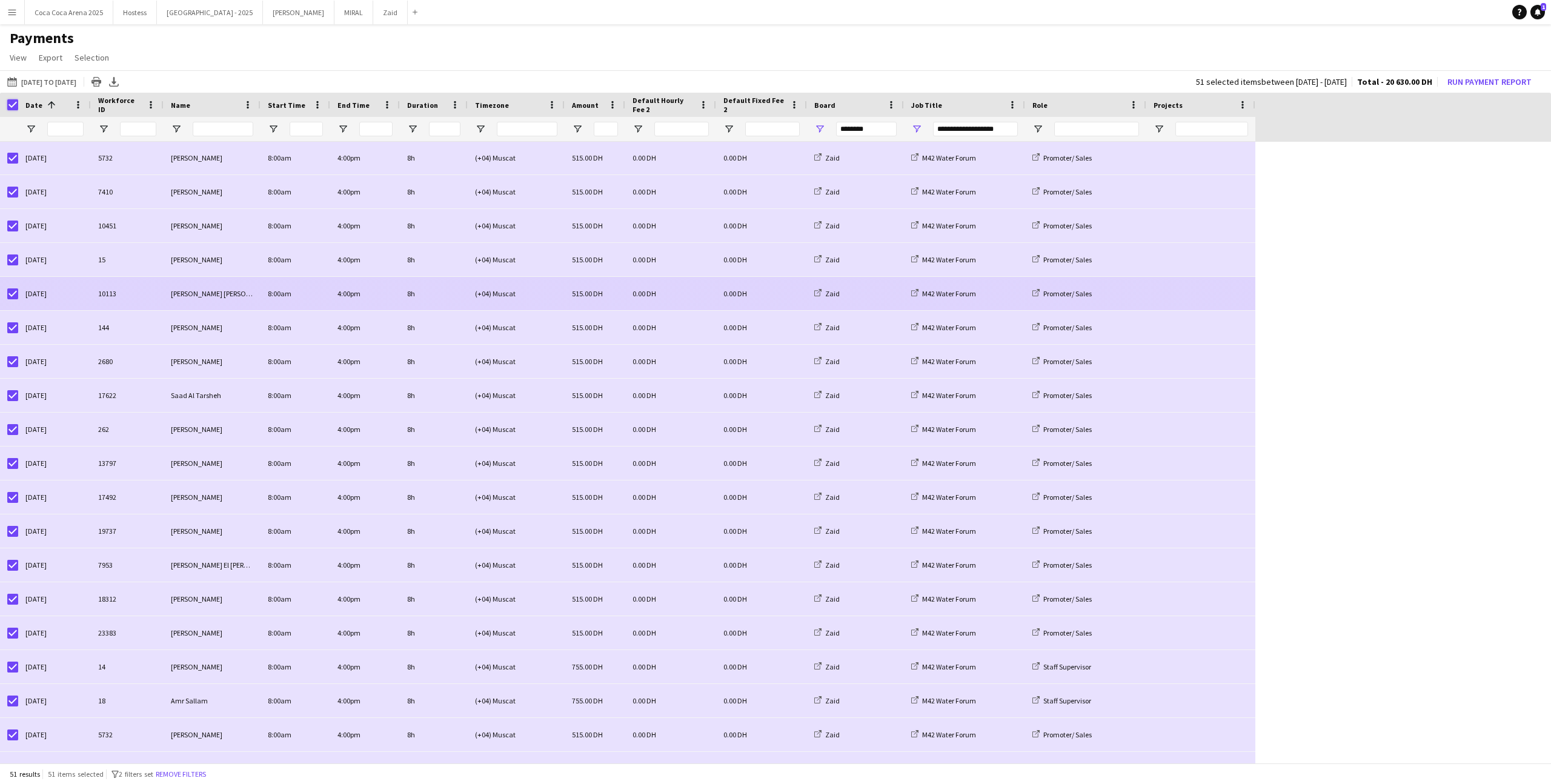
scroll to position [0, 0]
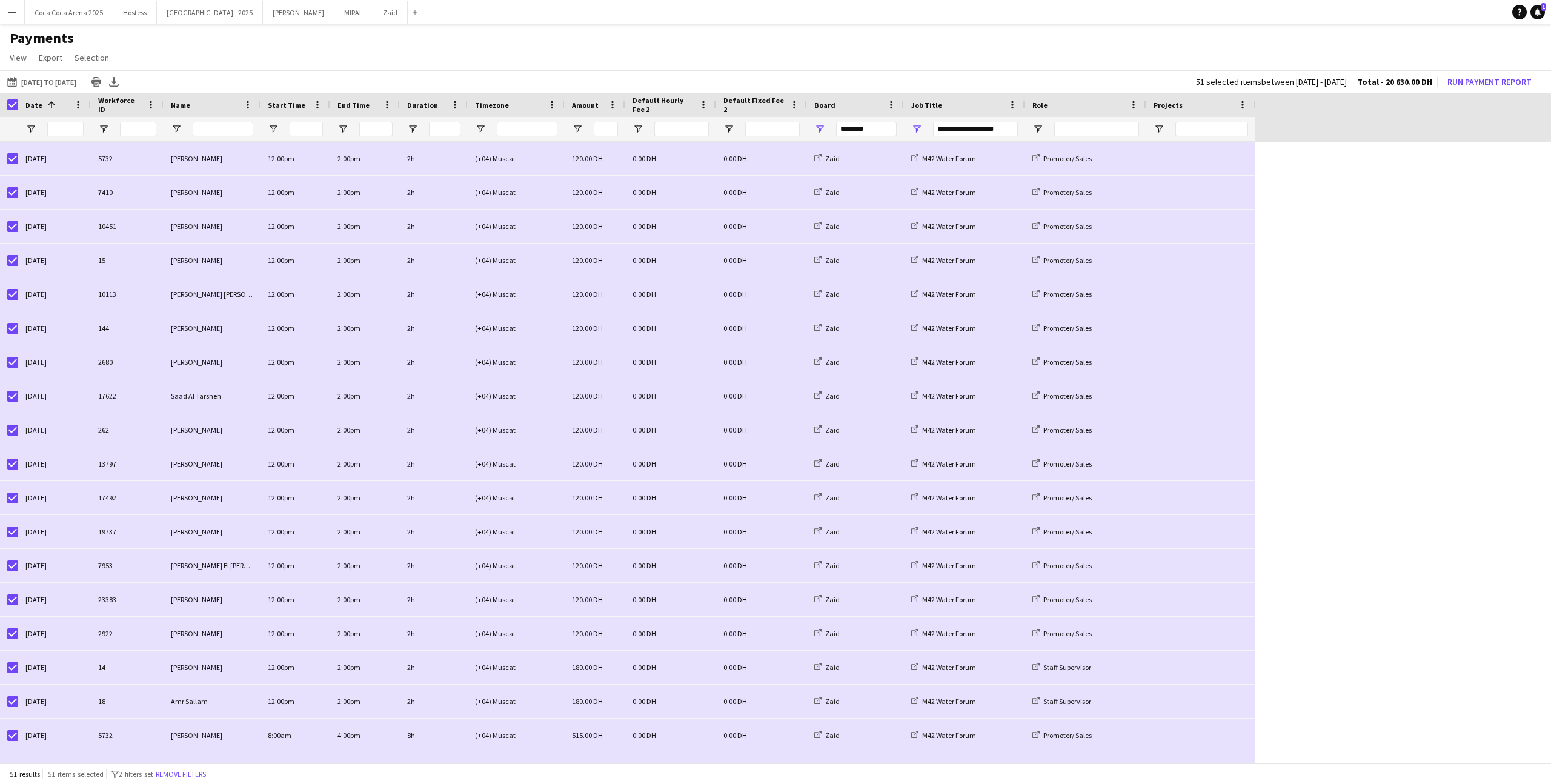
click at [1466, 93] on div "Date 1 Workforce ID Name" at bounding box center [776, 117] width 1551 height 49
click at [1465, 82] on button "Run Payment Report" at bounding box center [1489, 82] width 94 height 16
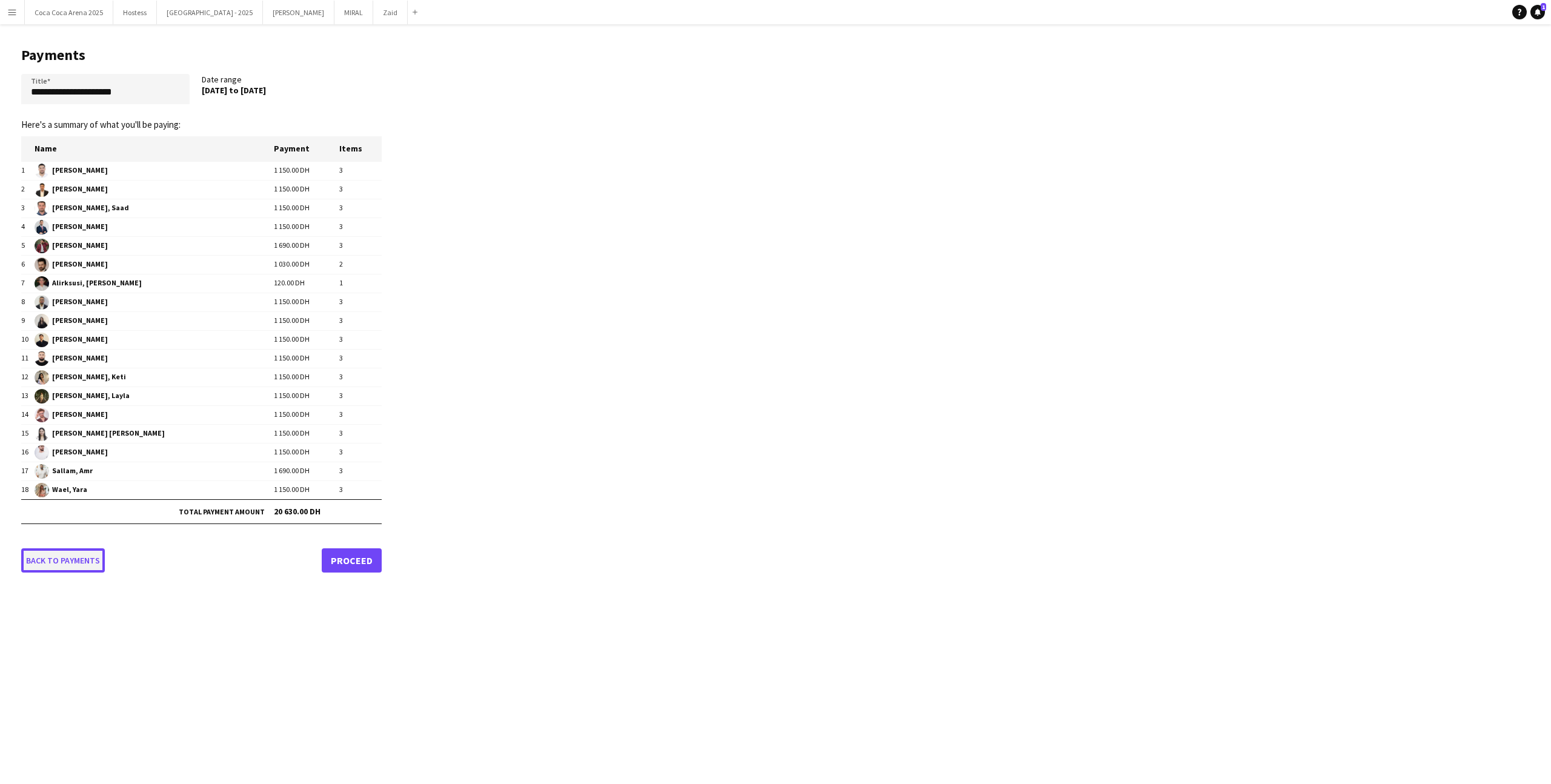
click at [64, 561] on link "Back to payments" at bounding box center [63, 561] width 84 height 24
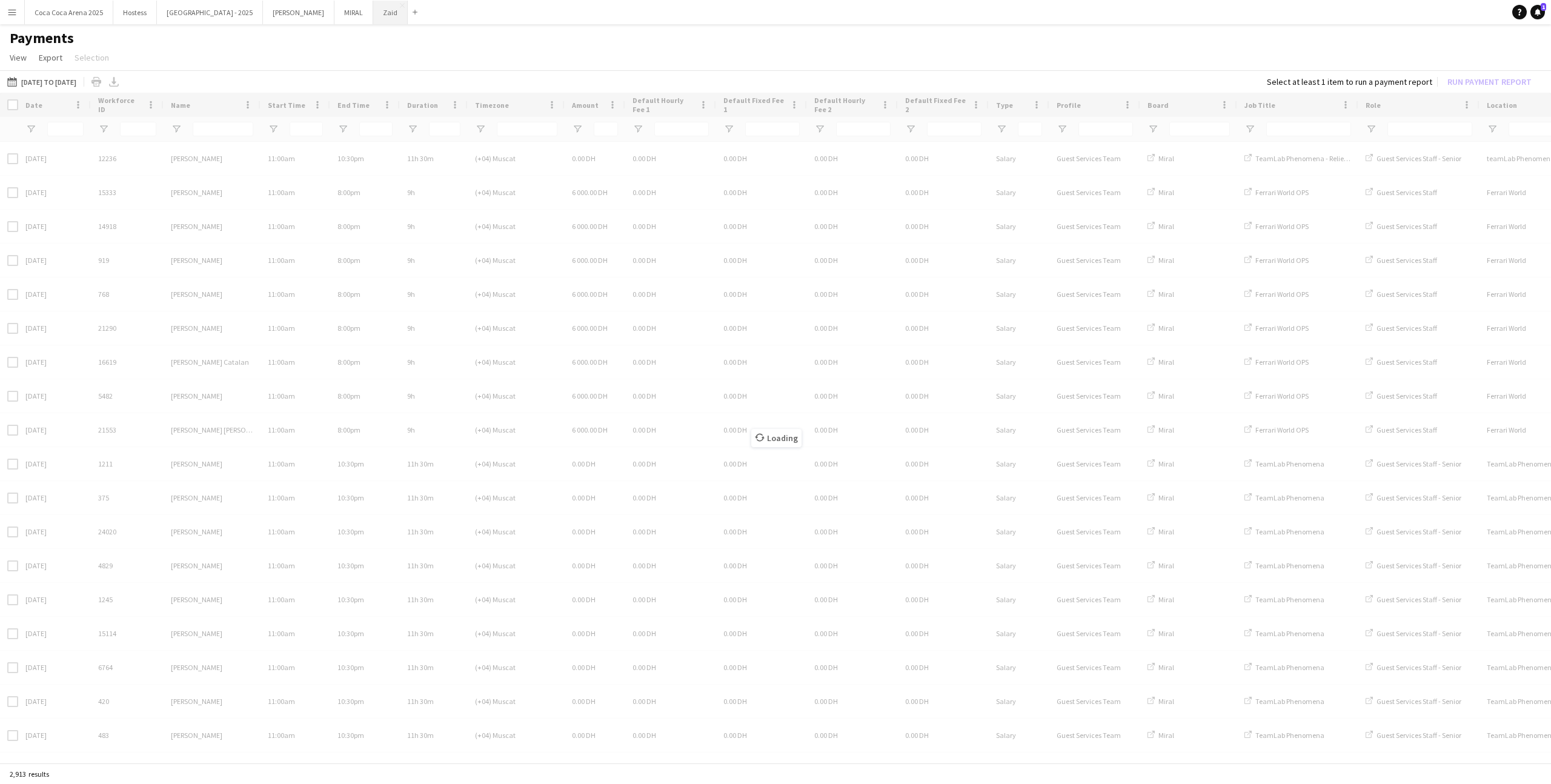
type input "********"
type input "**********"
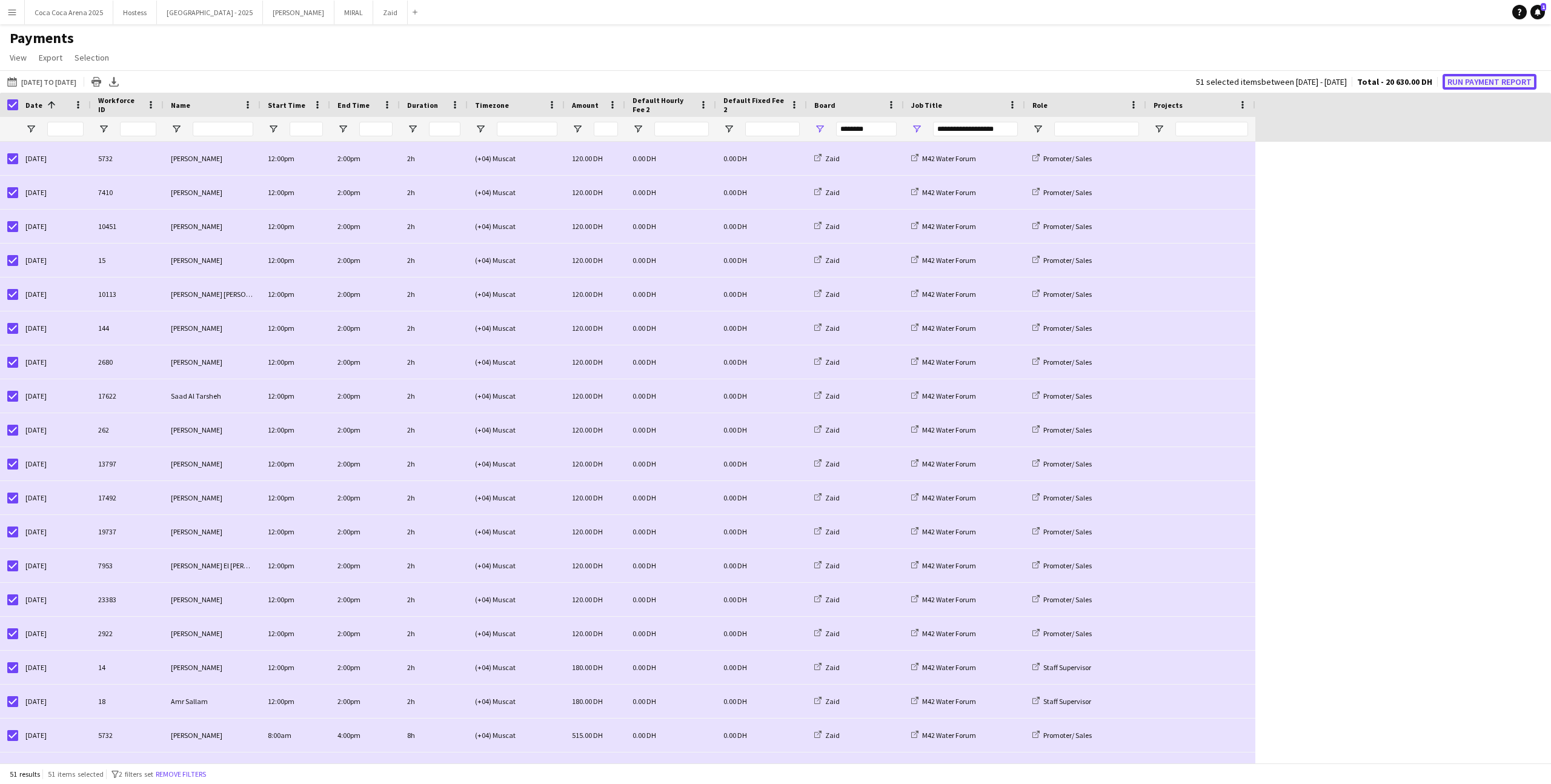
click at [1484, 89] on button "Run Payment Report" at bounding box center [1489, 82] width 94 height 16
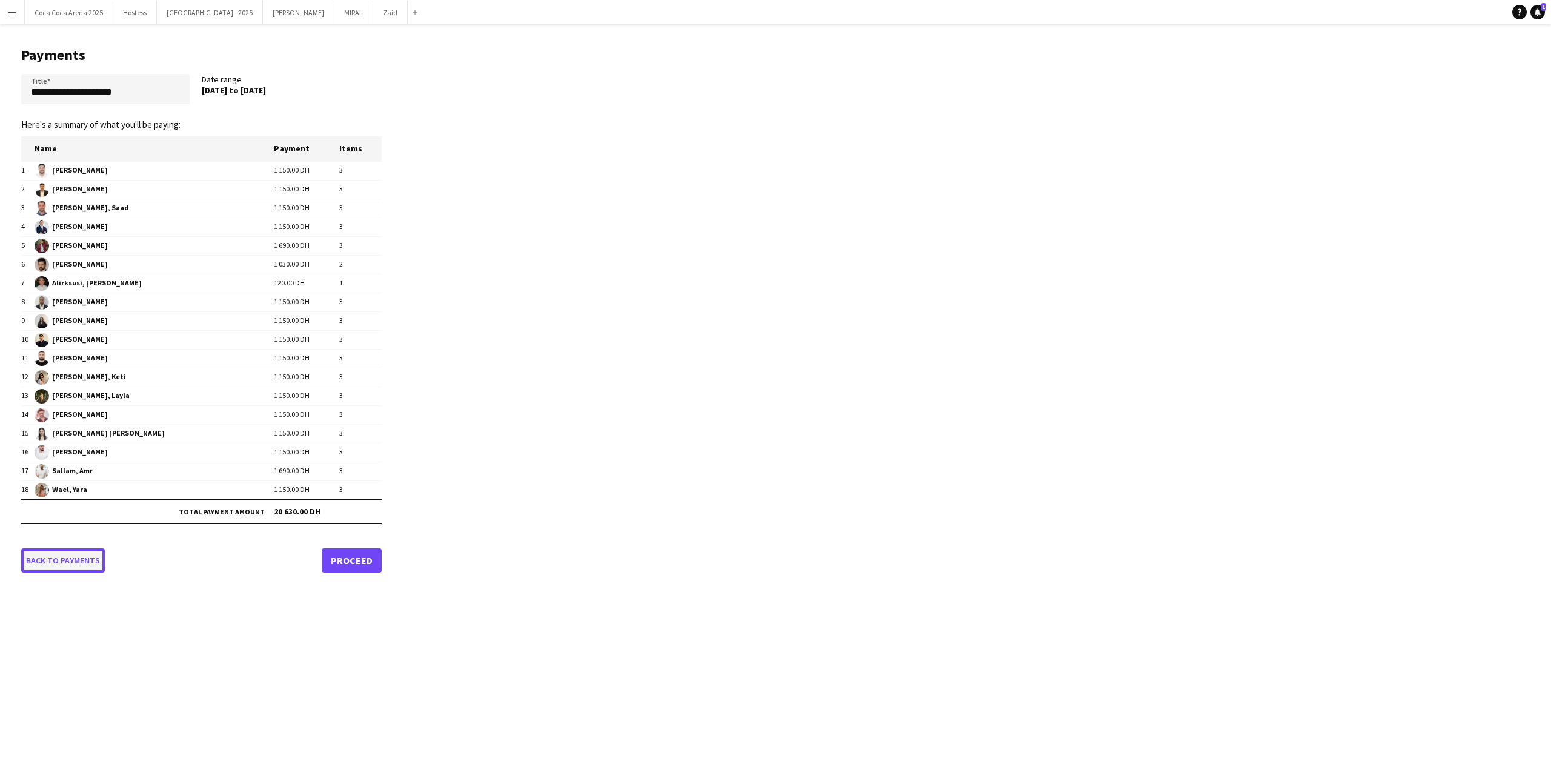
click at [90, 562] on link "Back to payments" at bounding box center [63, 561] width 84 height 24
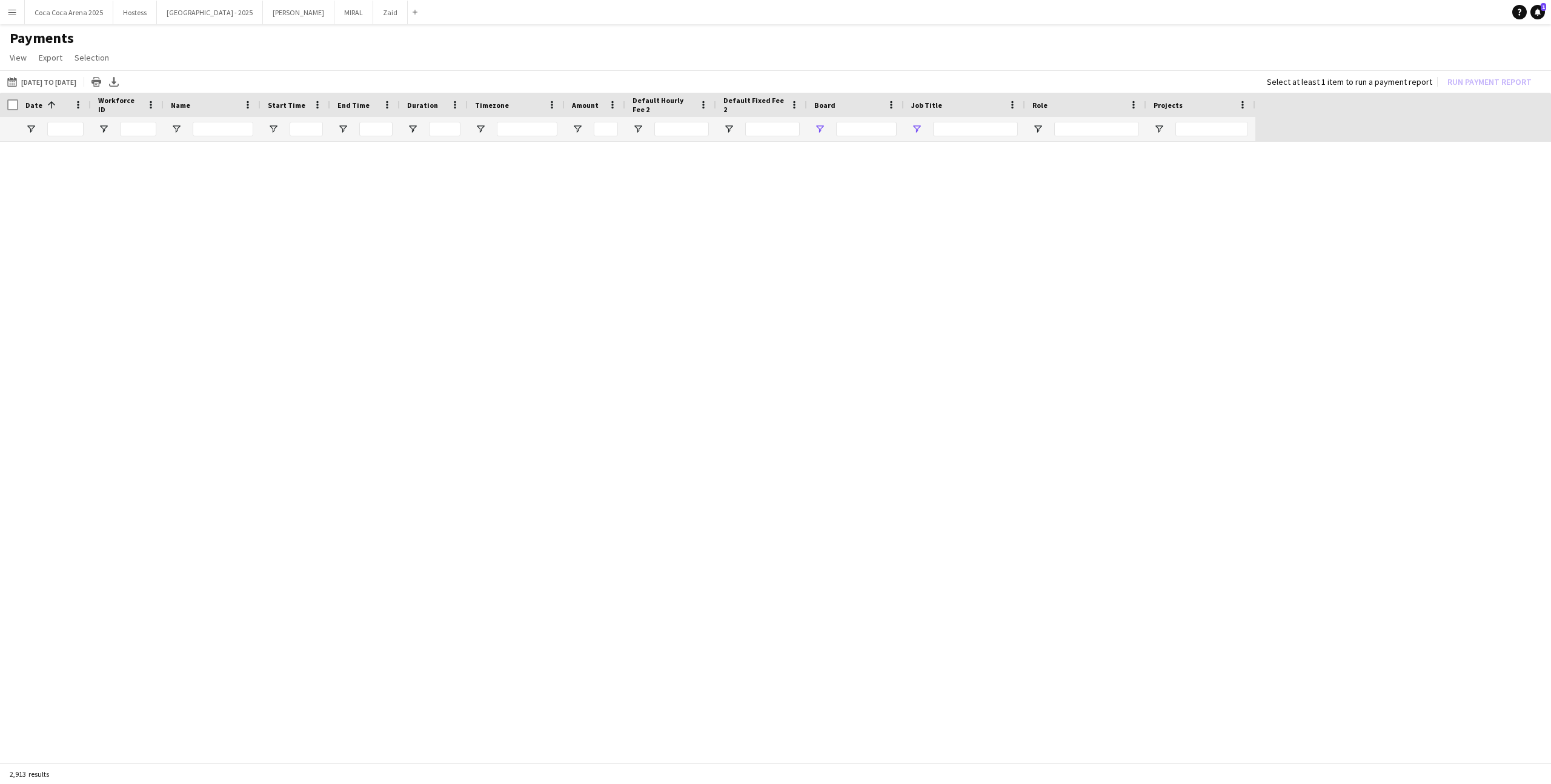
type input "********"
type input "**********"
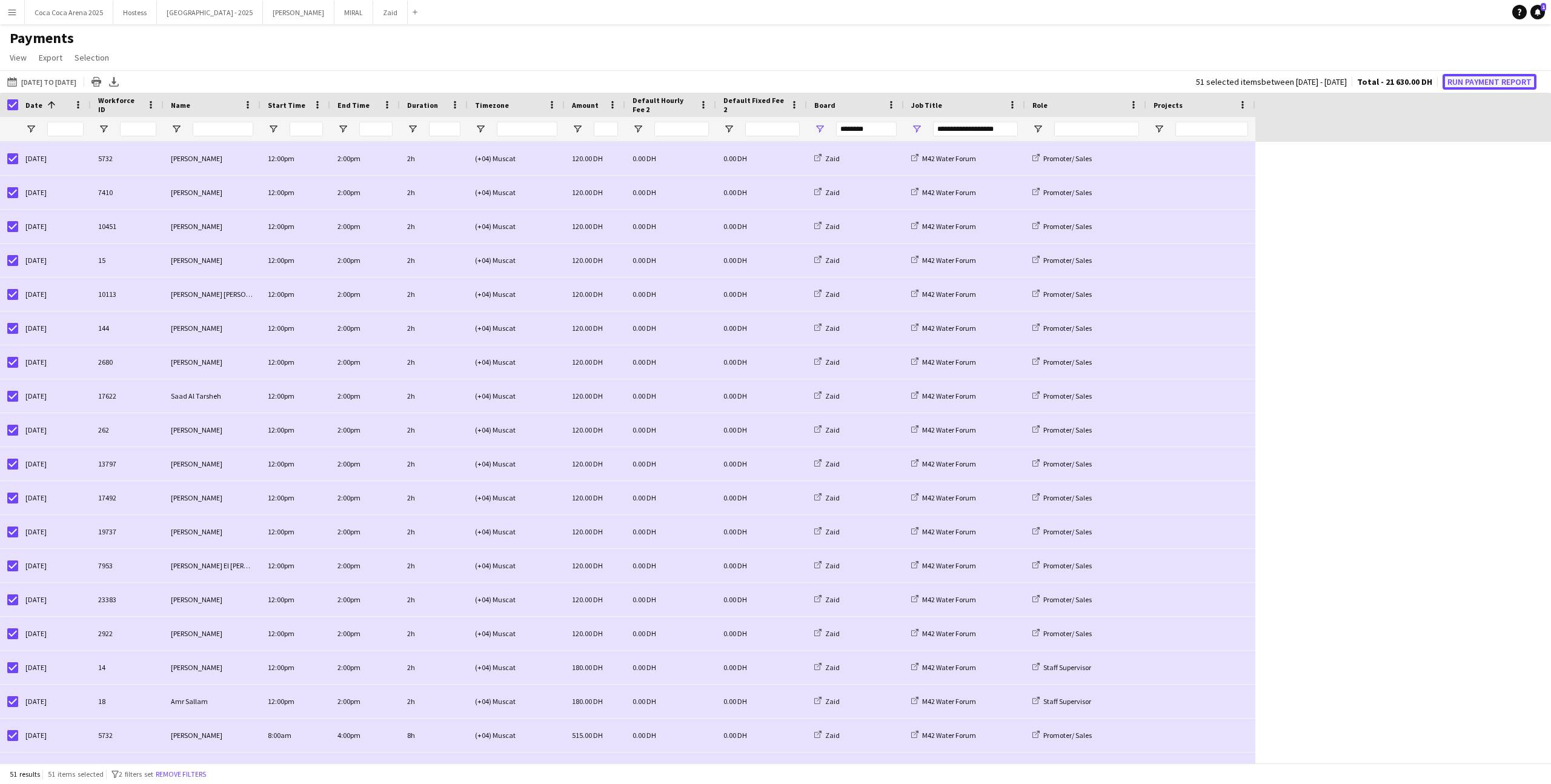
click at [1458, 77] on button "Run Payment Report" at bounding box center [1489, 82] width 94 height 16
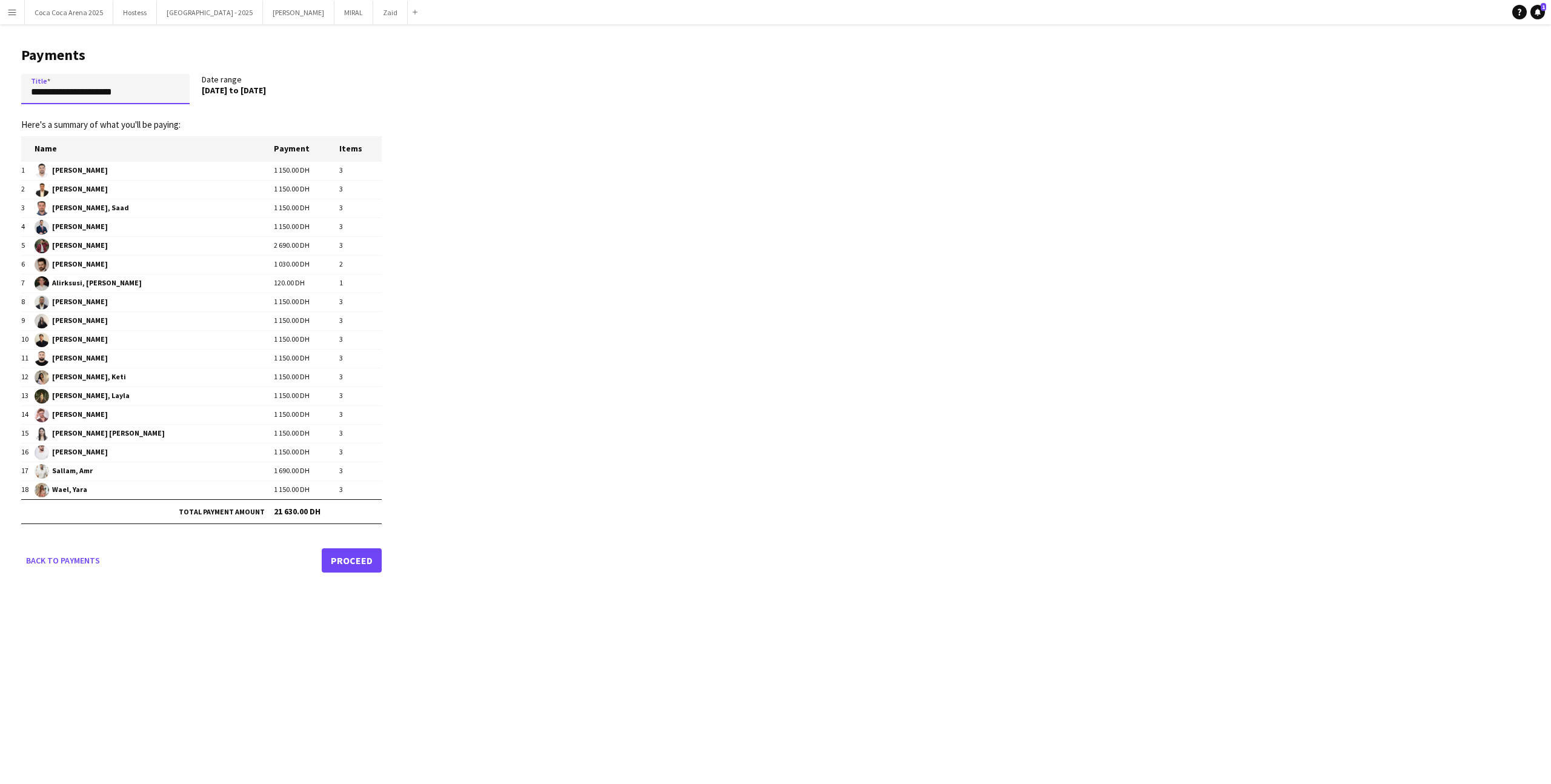
click at [133, 96] on input "**********" at bounding box center [106, 89] width 169 height 31
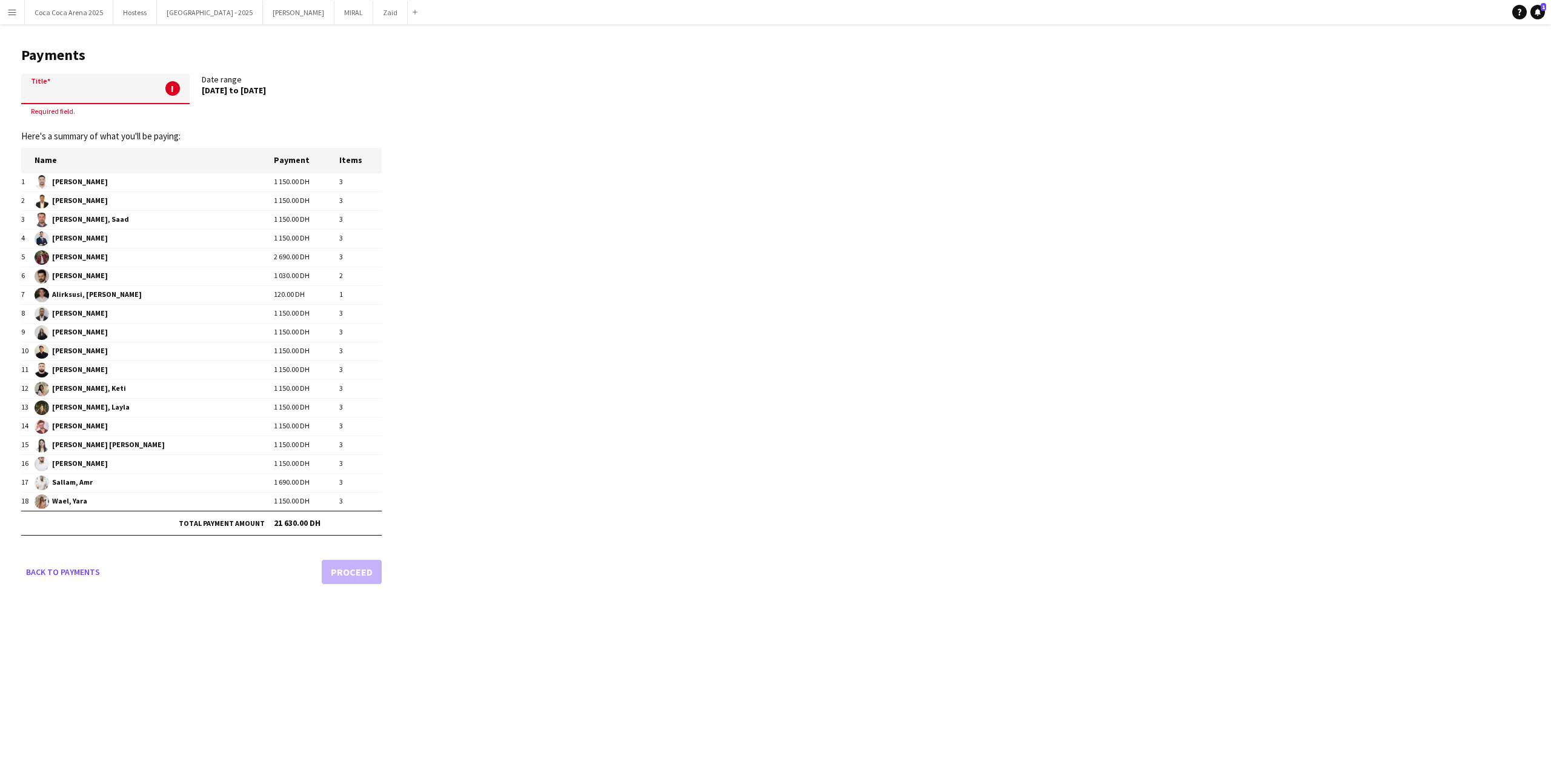
paste input "**********"
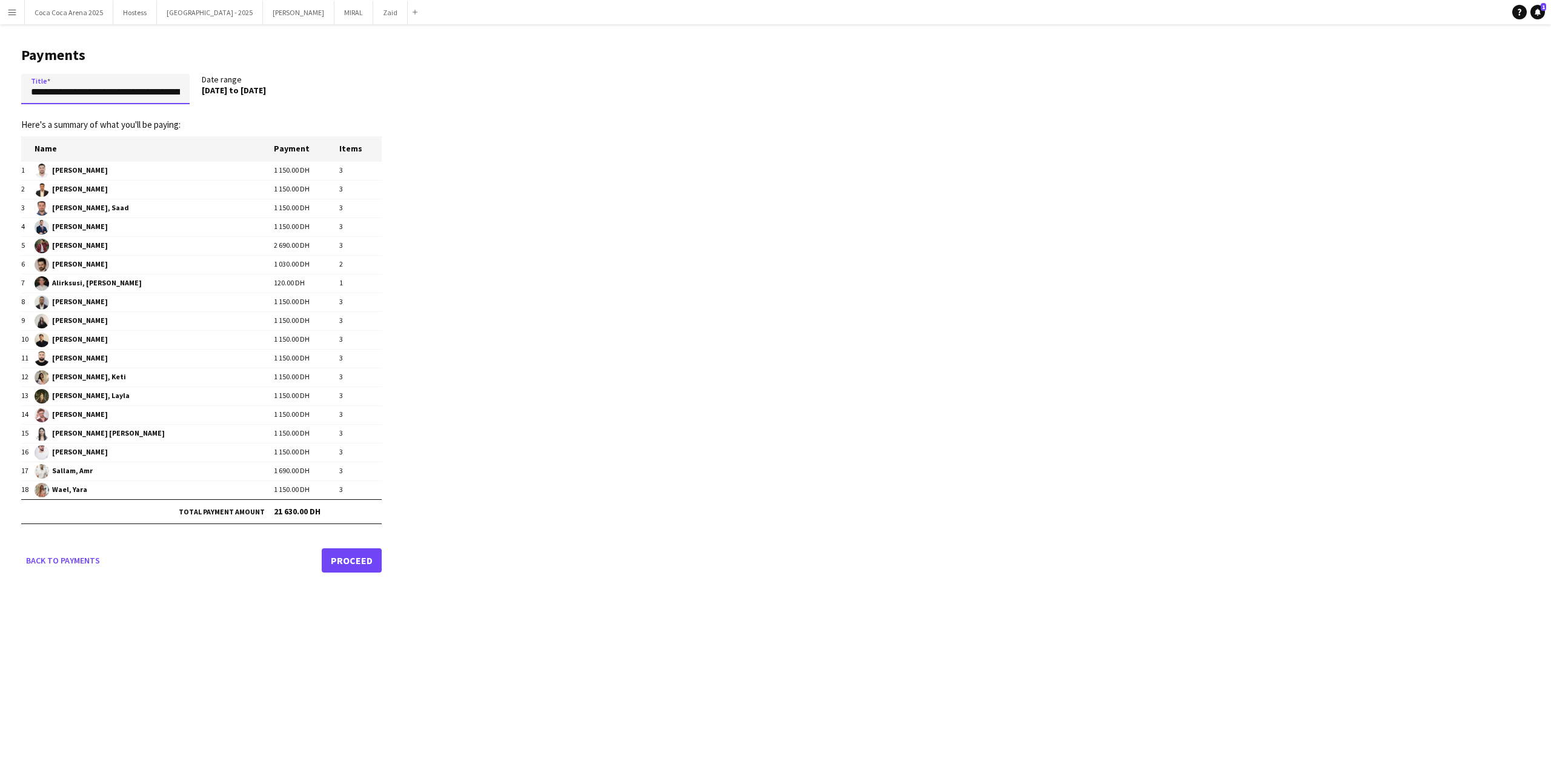
scroll to position [0, 132]
click at [48, 93] on input "**********" at bounding box center [106, 89] width 169 height 31
type input "**********"
click at [374, 563] on link "Proceed" at bounding box center [352, 561] width 60 height 24
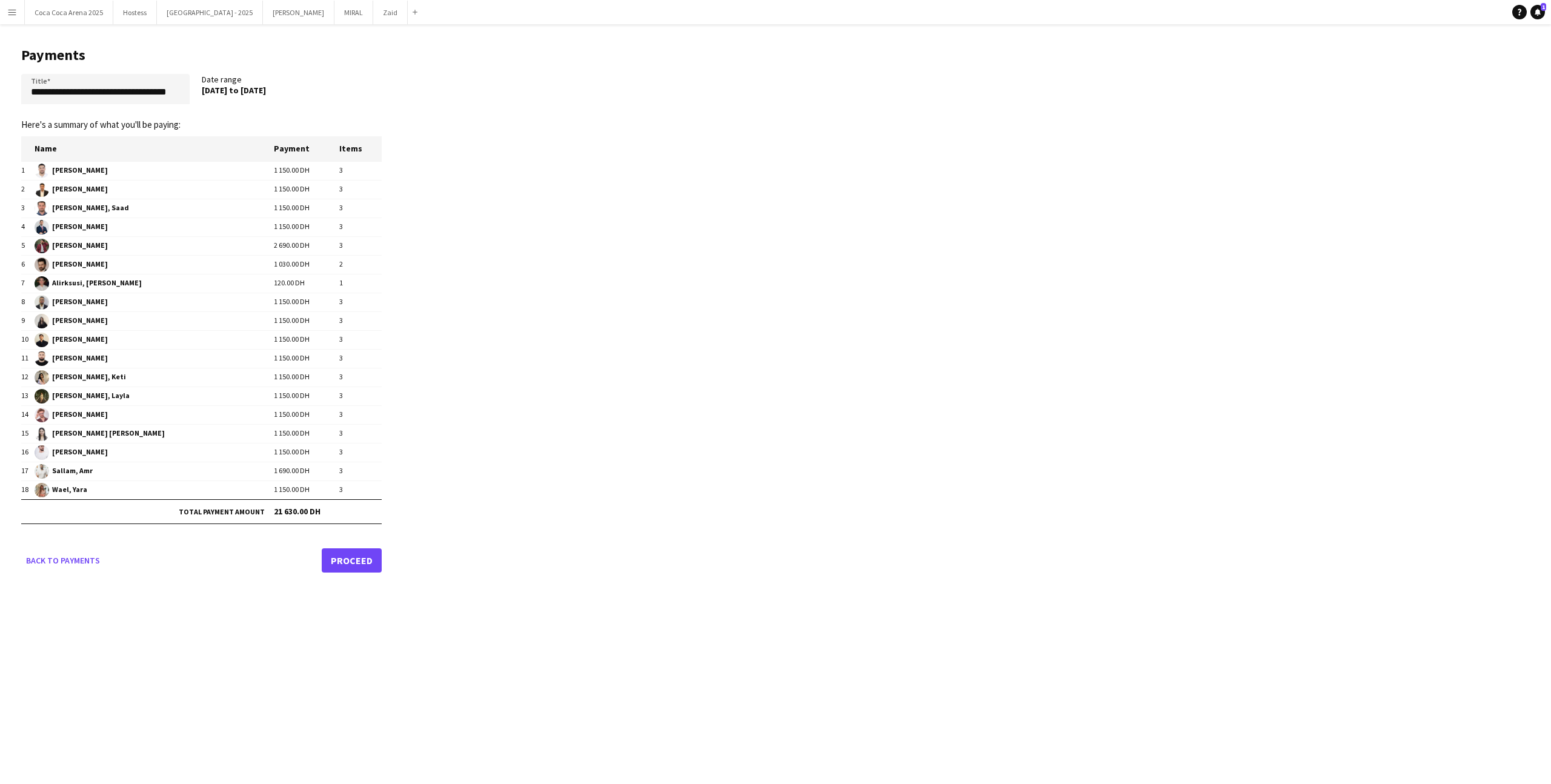
scroll to position [0, 0]
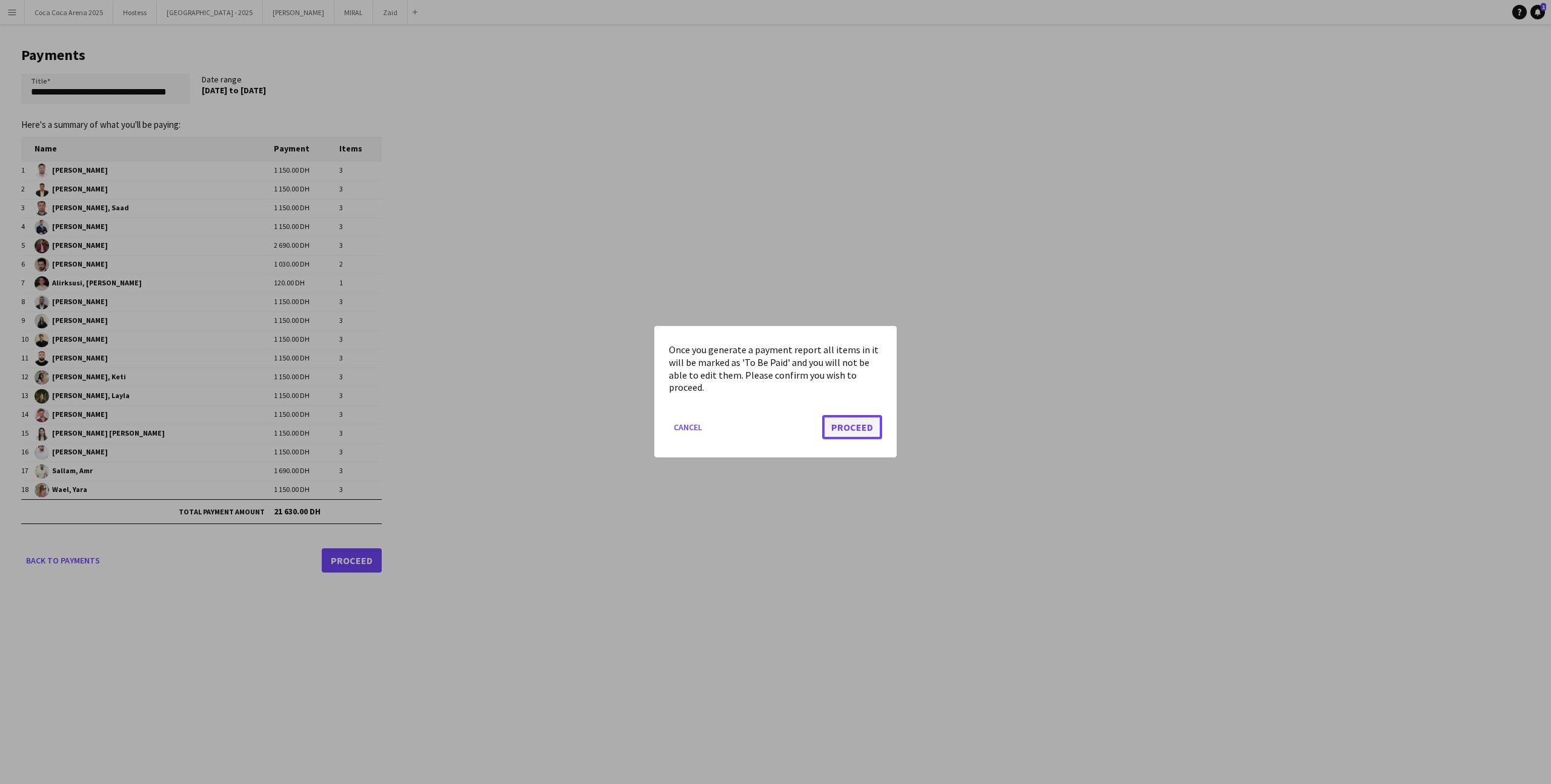
click at [846, 421] on button "Proceed" at bounding box center [852, 428] width 60 height 24
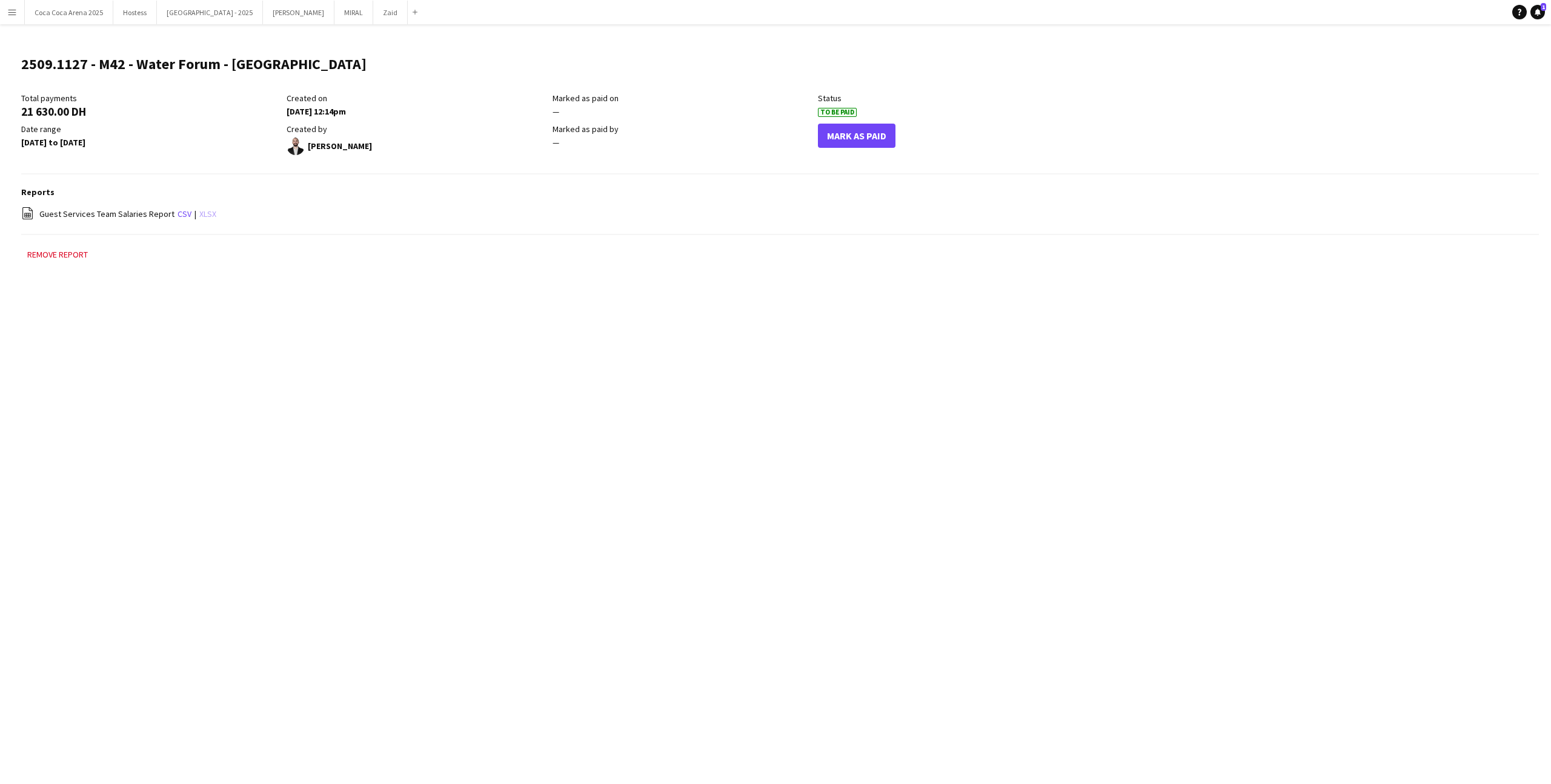
click at [199, 211] on link "xlsx" at bounding box center [208, 214] width 17 height 11
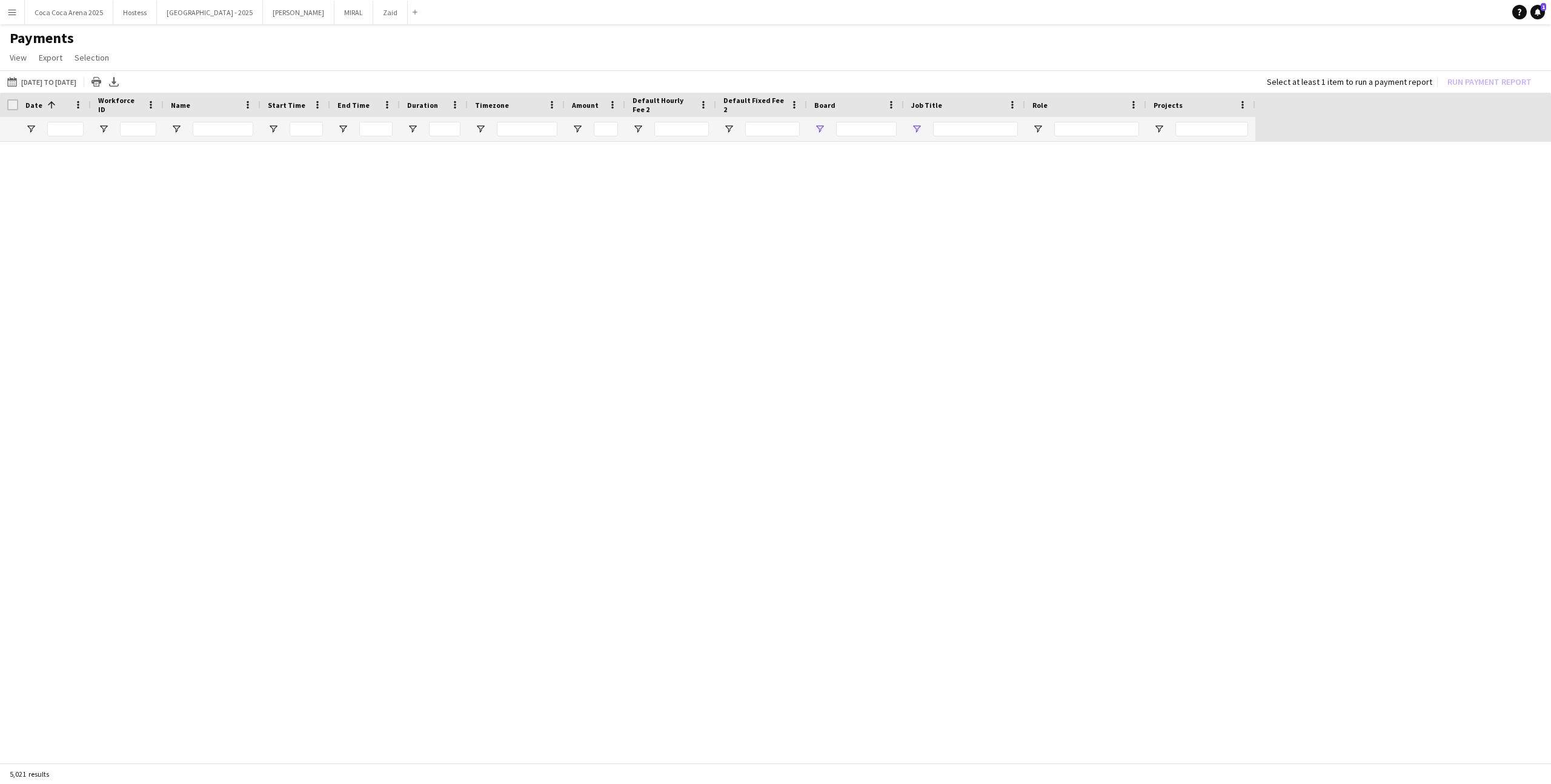
type input "********"
type input "***"
click at [317, 24] on main "Payments View Customise view Customise filters Reset Filters Reset View Reset A…" at bounding box center [776, 397] width 1551 height 746
click at [373, 21] on button "Zaid Close" at bounding box center [390, 12] width 35 height 24
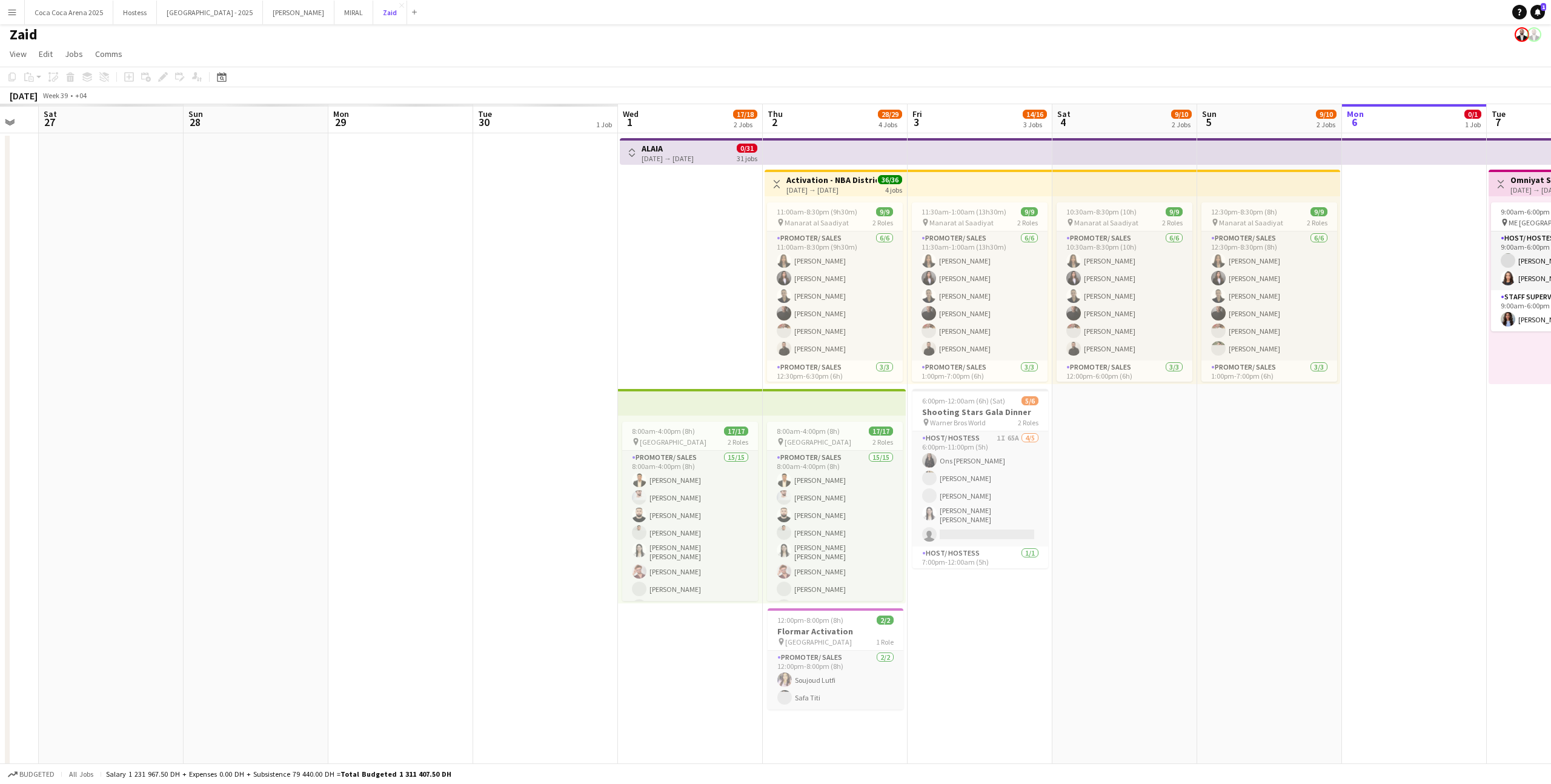
scroll to position [0, 397]
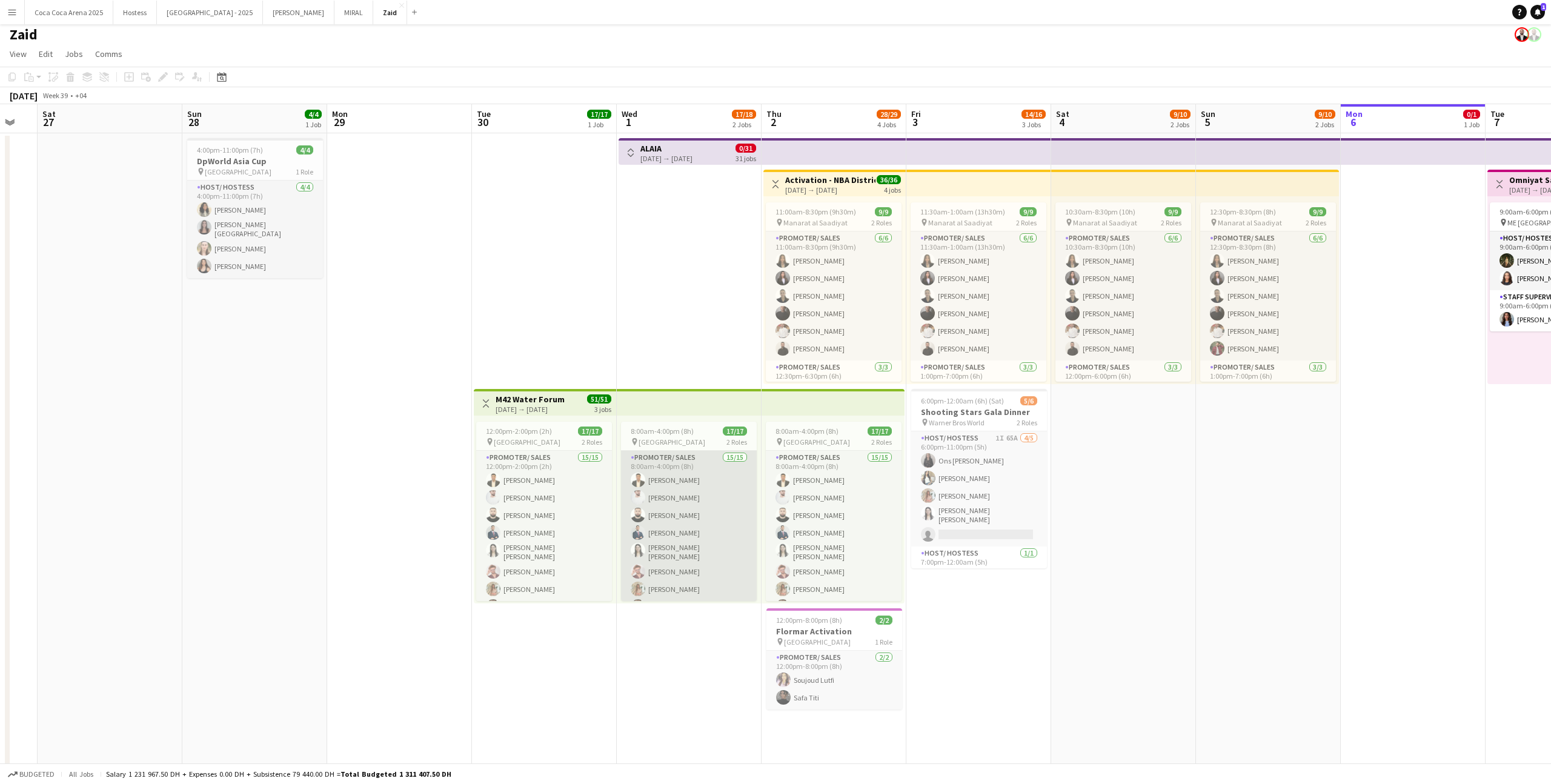
click at [722, 527] on app-card-role "Promoter/ Sales 15/15 8:00am-4:00pm (8h) Abdullah Aburjeilah Daniel Rasheed Hai…" at bounding box center [689, 598] width 136 height 294
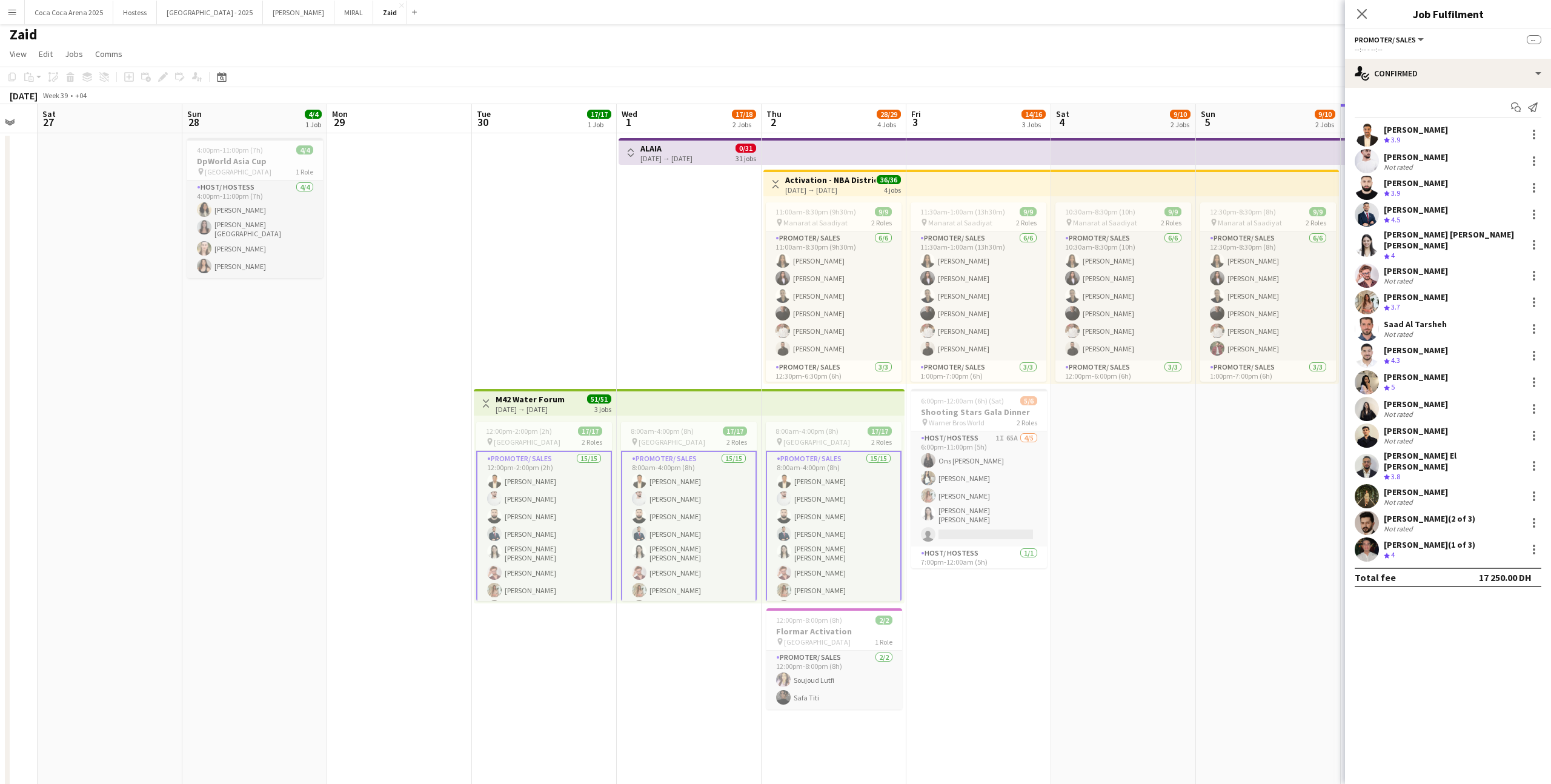
click at [1435, 94] on div "Start chat Send notification Abdullah Aburjeilah Crew rating 3.9 Daniel Rasheed…" at bounding box center [1447, 342] width 206 height 509
click at [1435, 80] on div "single-neutral-actions-check-2 Confirmed" at bounding box center [1447, 73] width 206 height 29
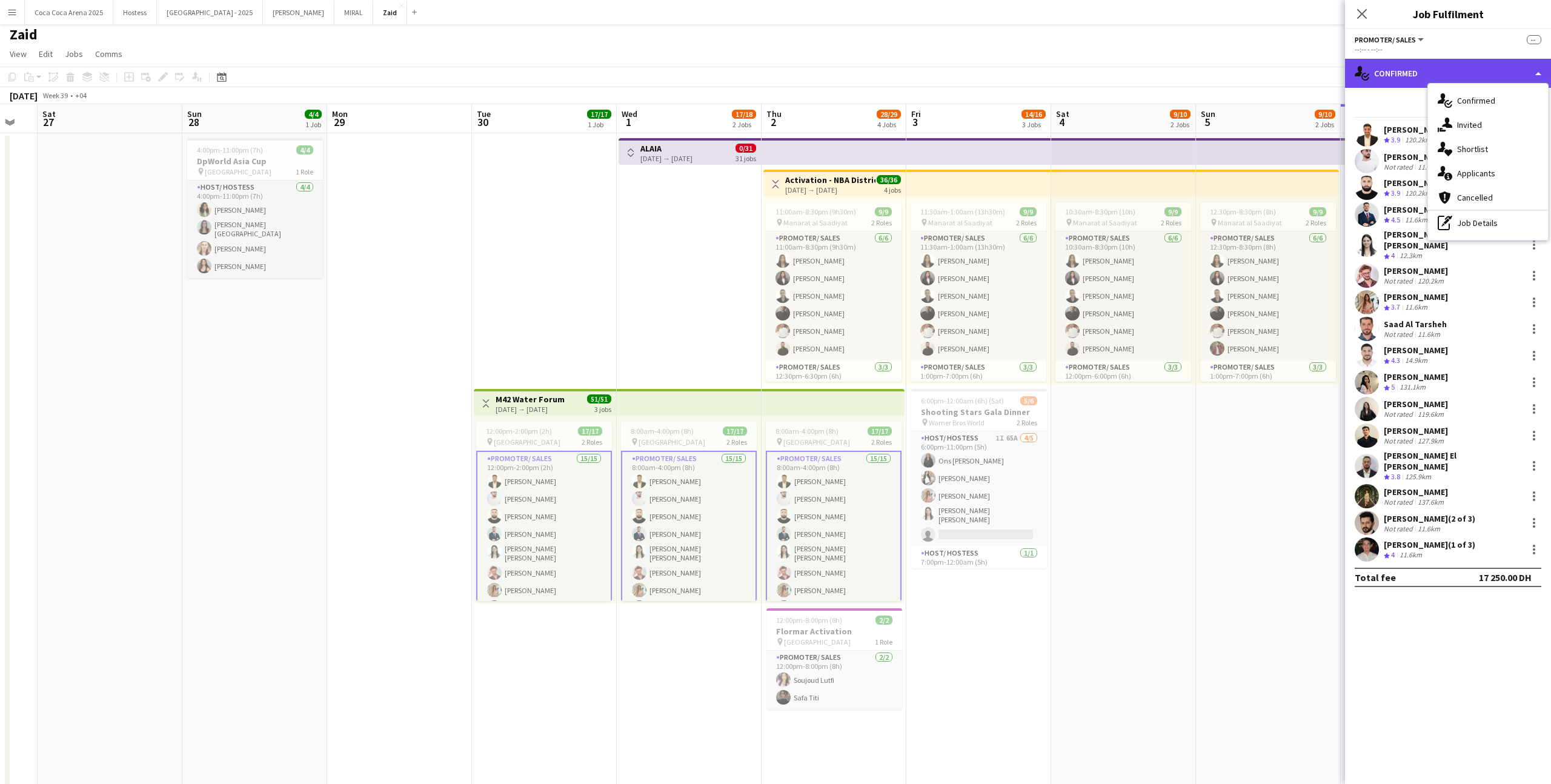
click at [1434, 75] on div "single-neutral-actions-check-2 Confirmed" at bounding box center [1447, 73] width 206 height 29
click at [1469, 225] on div "pen-write Job Details" at bounding box center [1487, 223] width 120 height 24
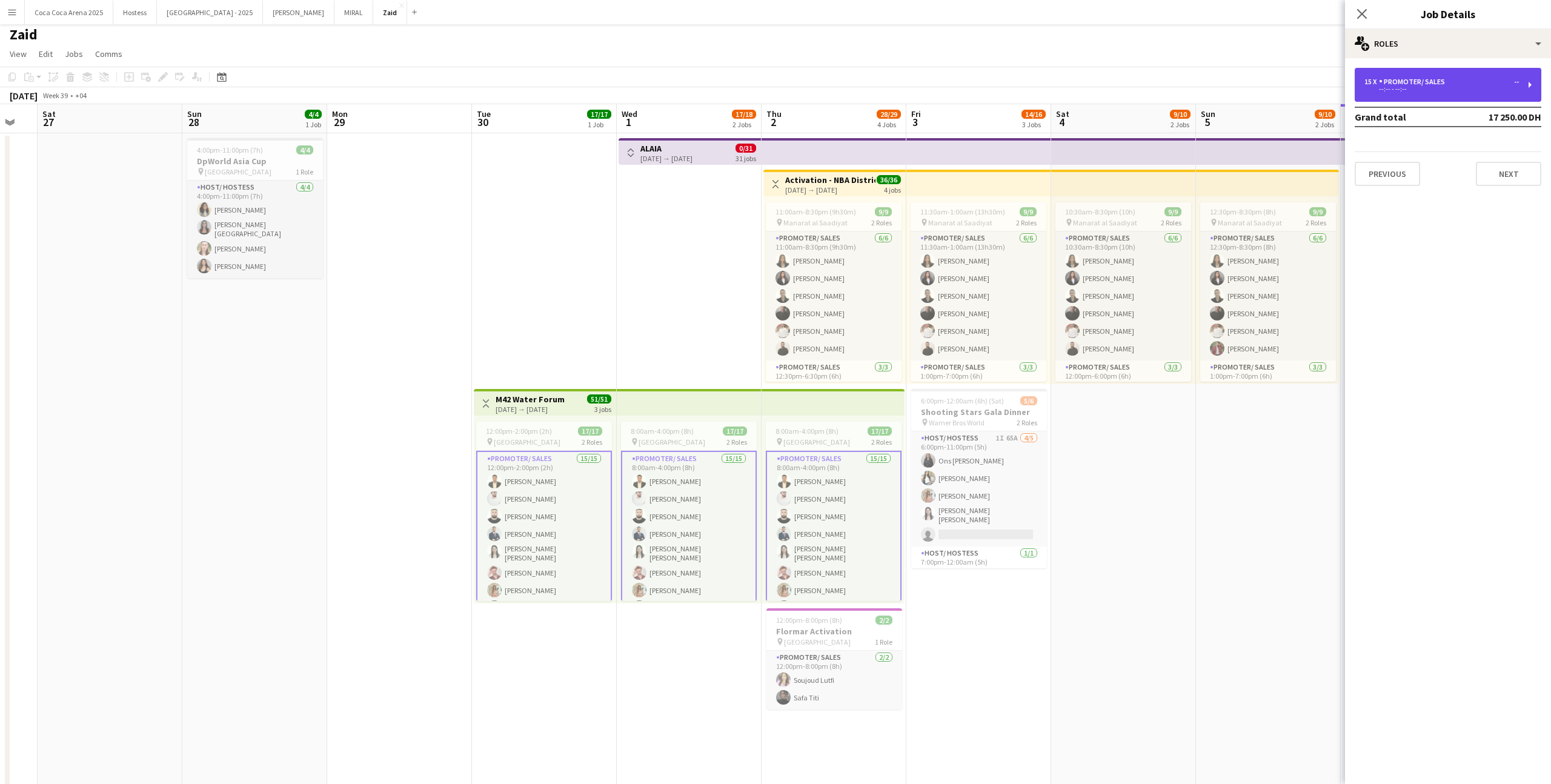
click at [1433, 80] on div "Promoter/ Sales" at bounding box center [1414, 82] width 71 height 9
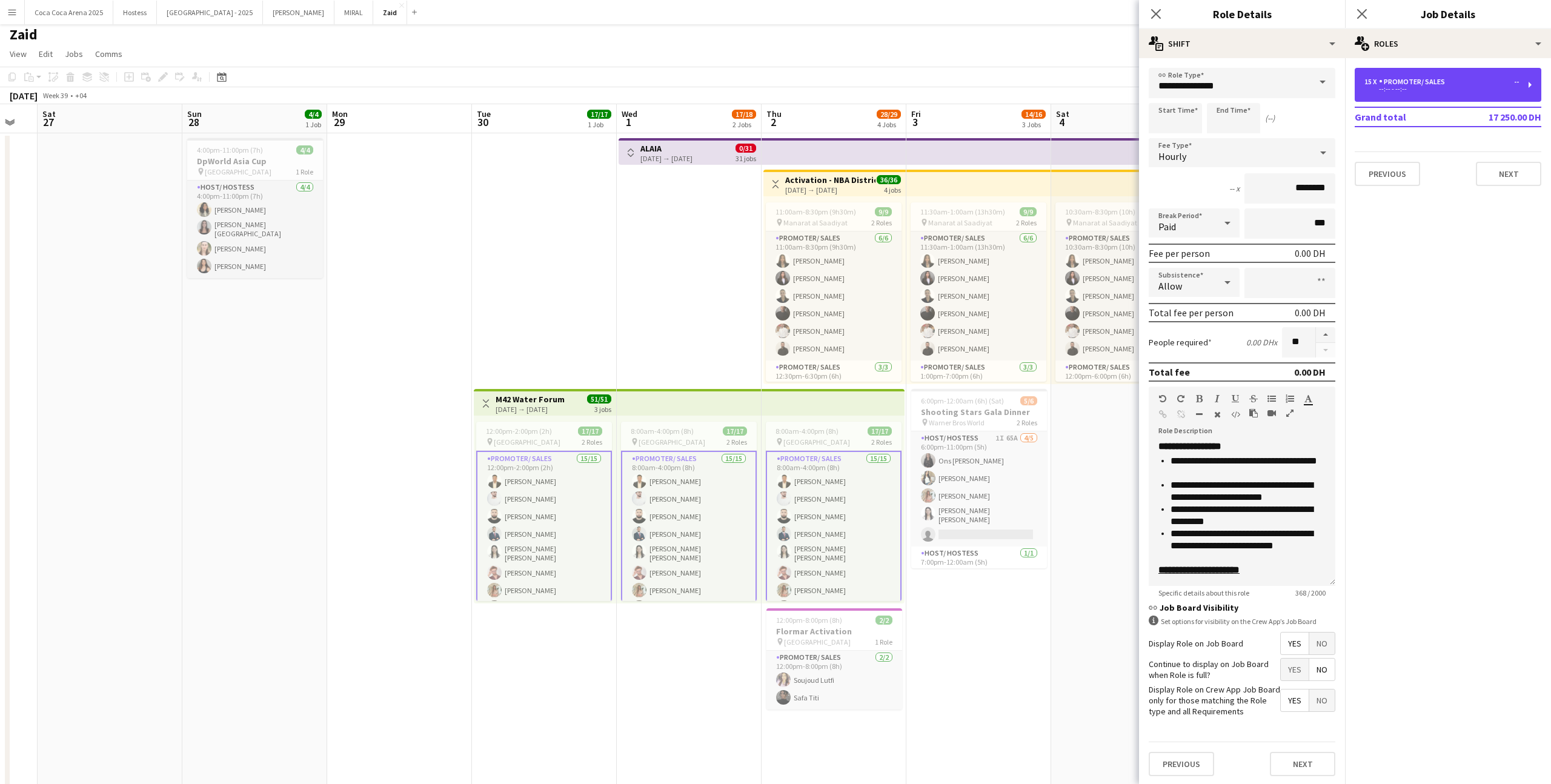
scroll to position [198, 0]
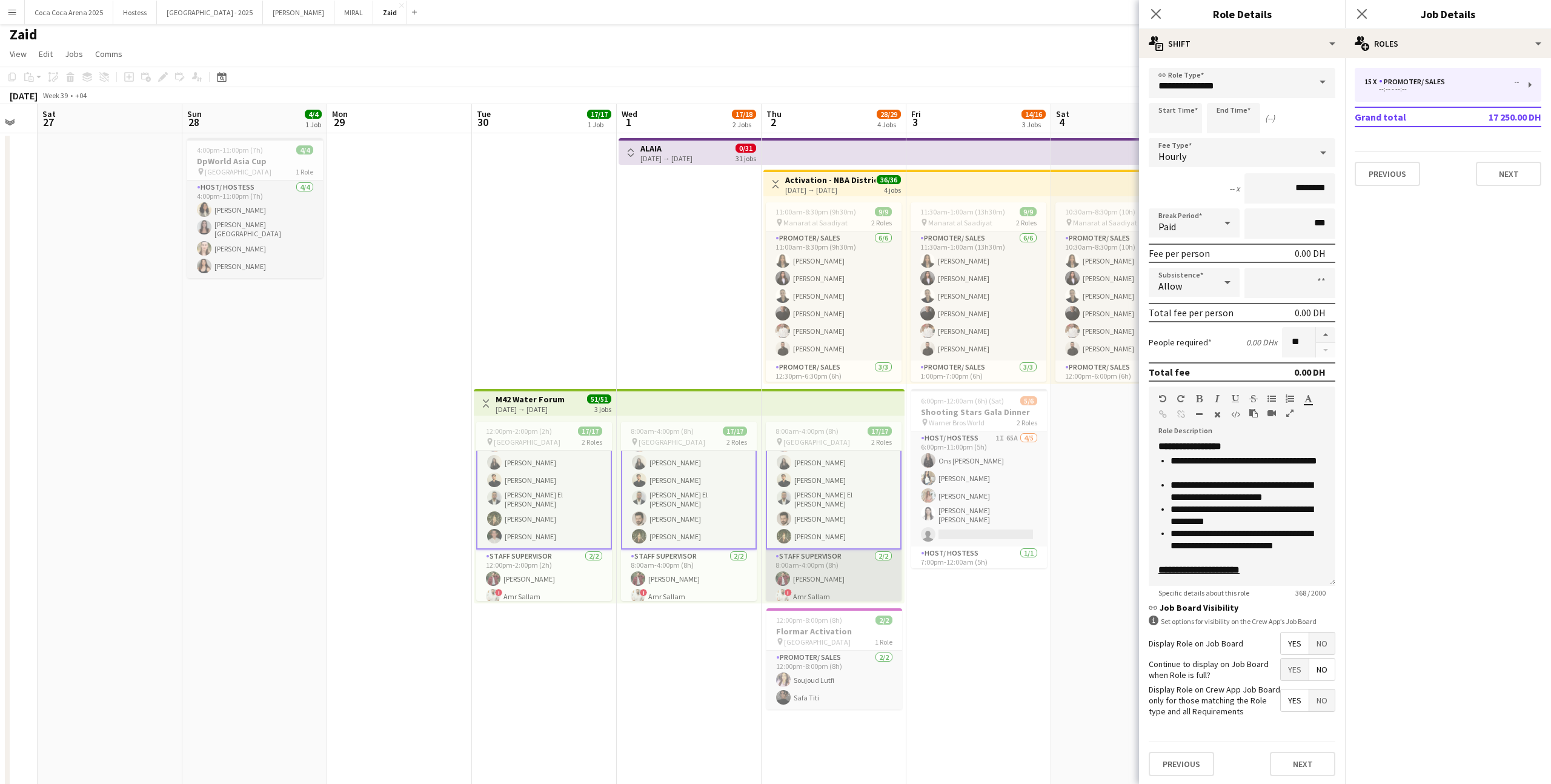
click at [834, 556] on app-card-role "Staff Supervisor 2/2 8:00am-4:00pm (8h) zaid AlAbed ! Amr Sallam" at bounding box center [834, 579] width 136 height 59
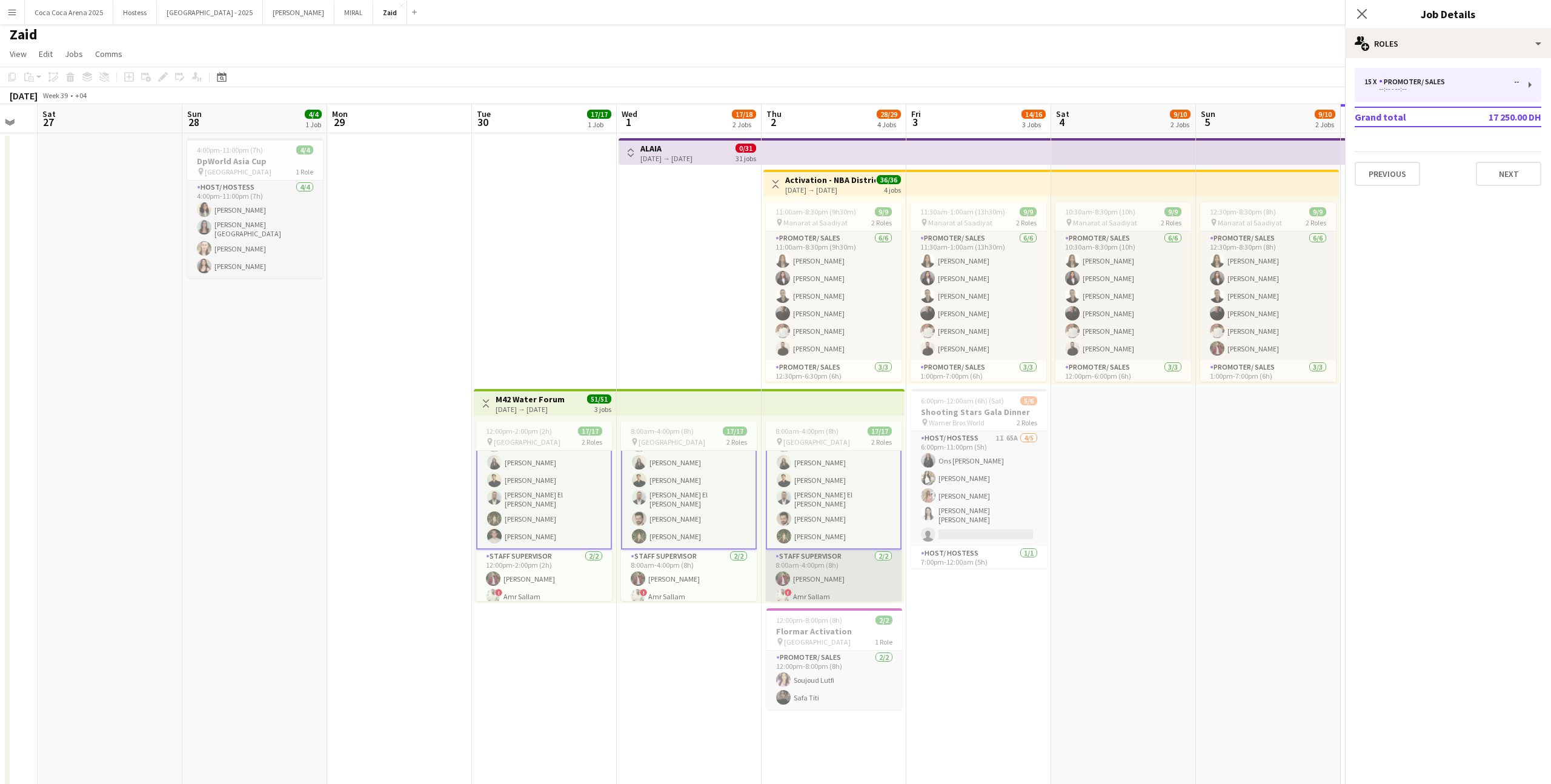
scroll to position [197, 0]
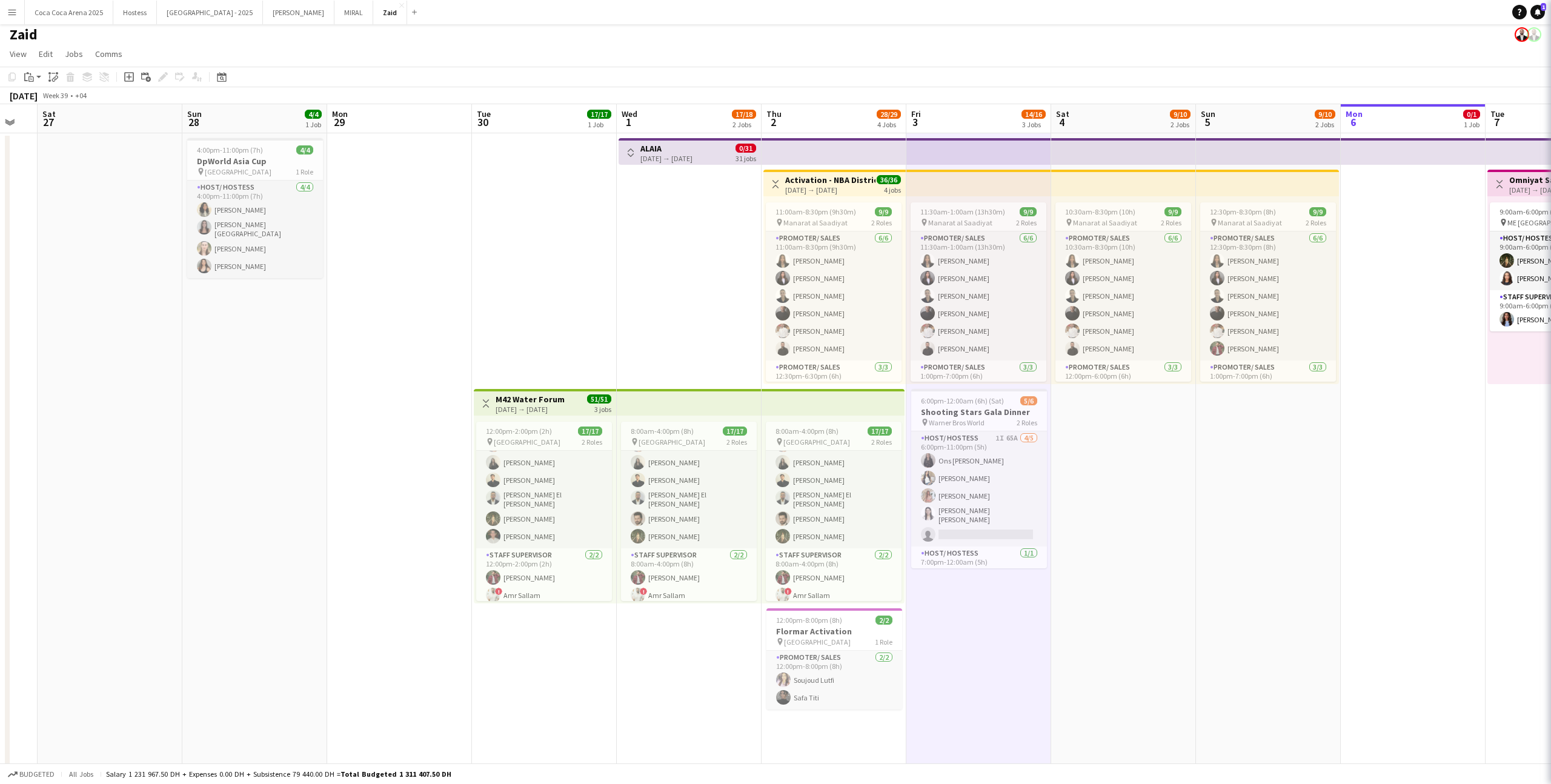
scroll to position [195, 0]
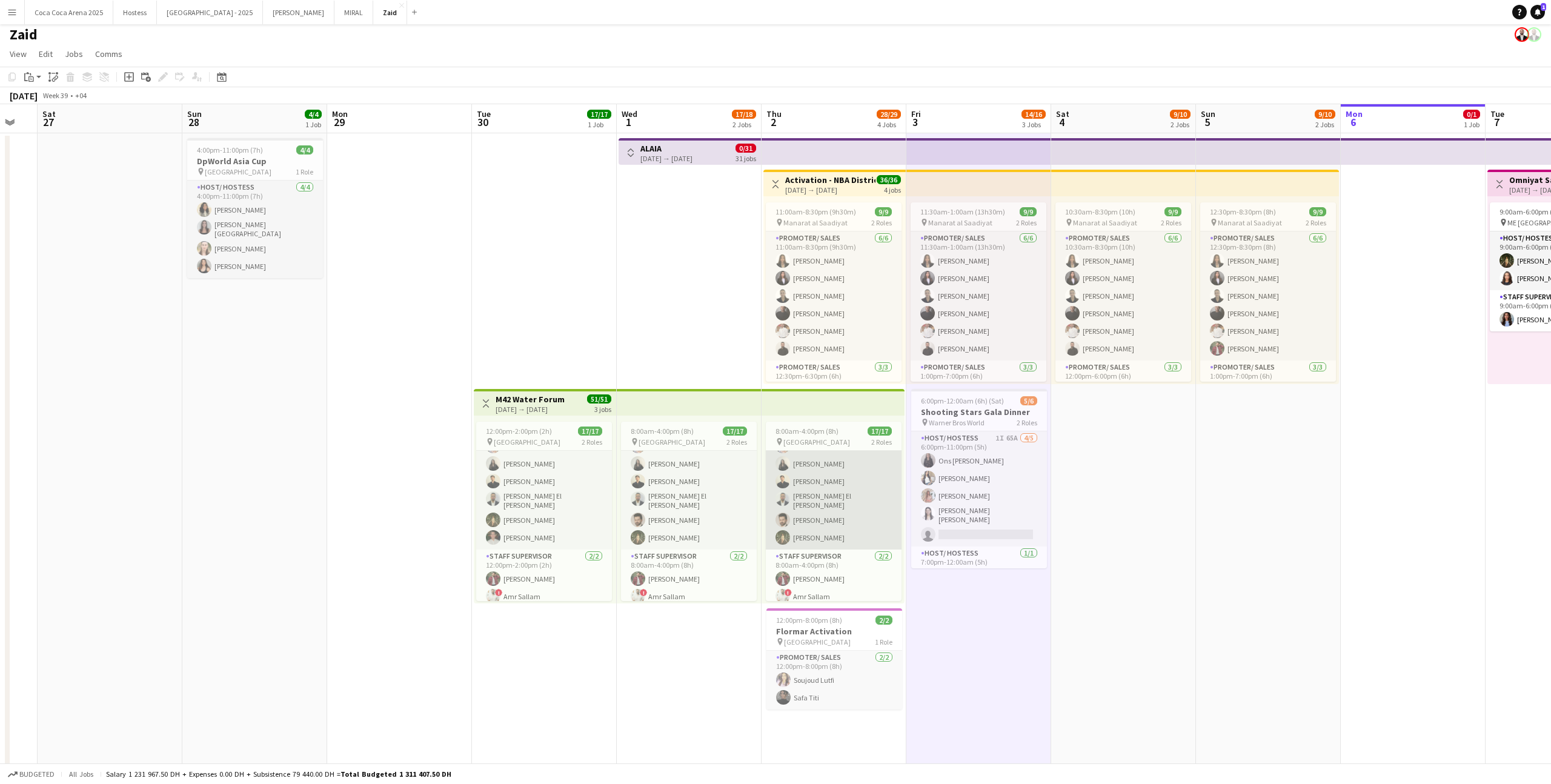
click at [829, 517] on app-card-role "Promoter/ Sales 15/15 8:00am-4:00pm (8h) Abdullah Aburjeilah Daniel Rasheed Hai…" at bounding box center [834, 402] width 136 height 294
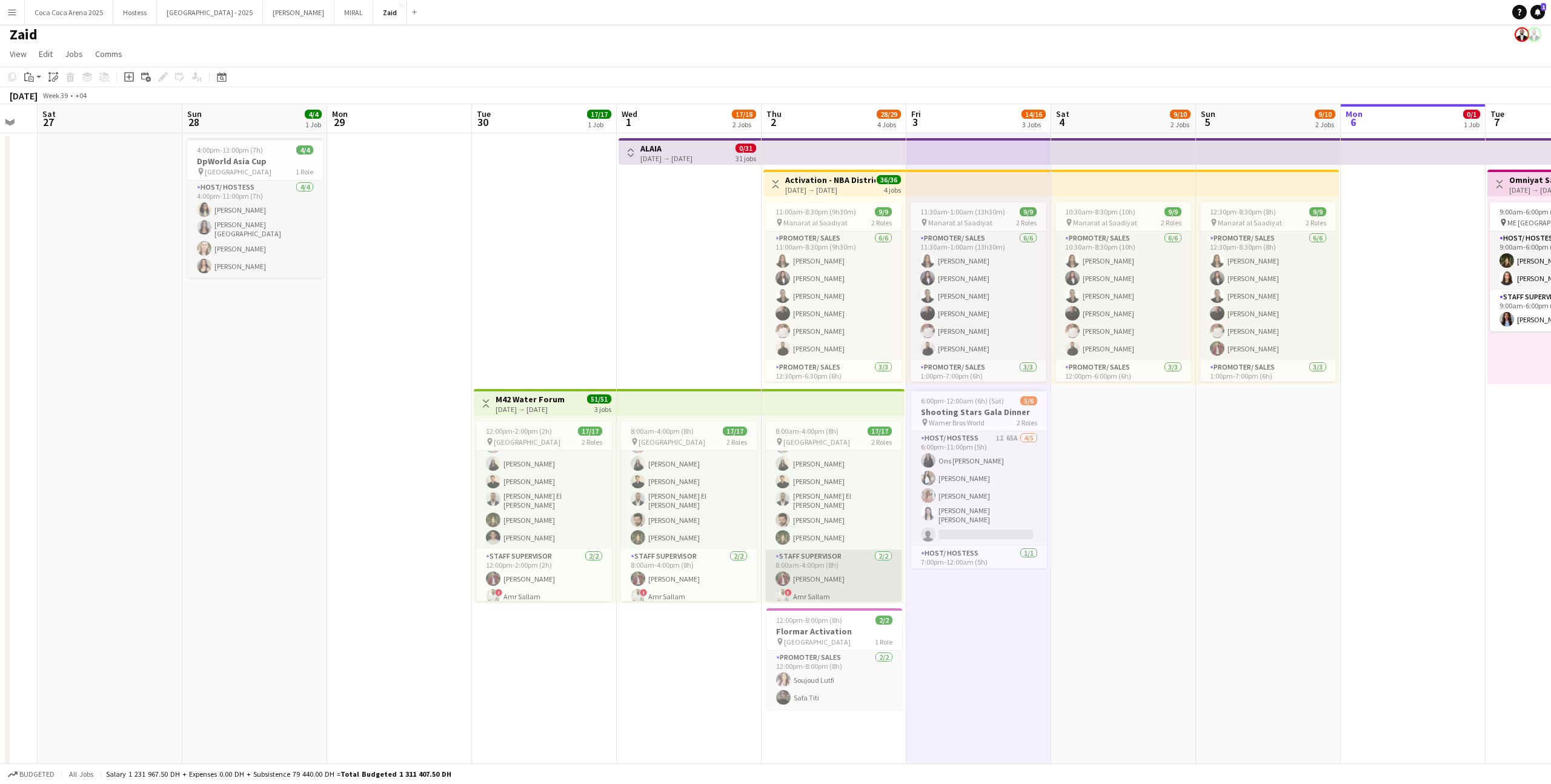
click at [832, 552] on app-card-role "Staff Supervisor 2/2 8:00am-4:00pm (8h) zaid AlAbed ! Amr Sallam" at bounding box center [834, 579] width 136 height 59
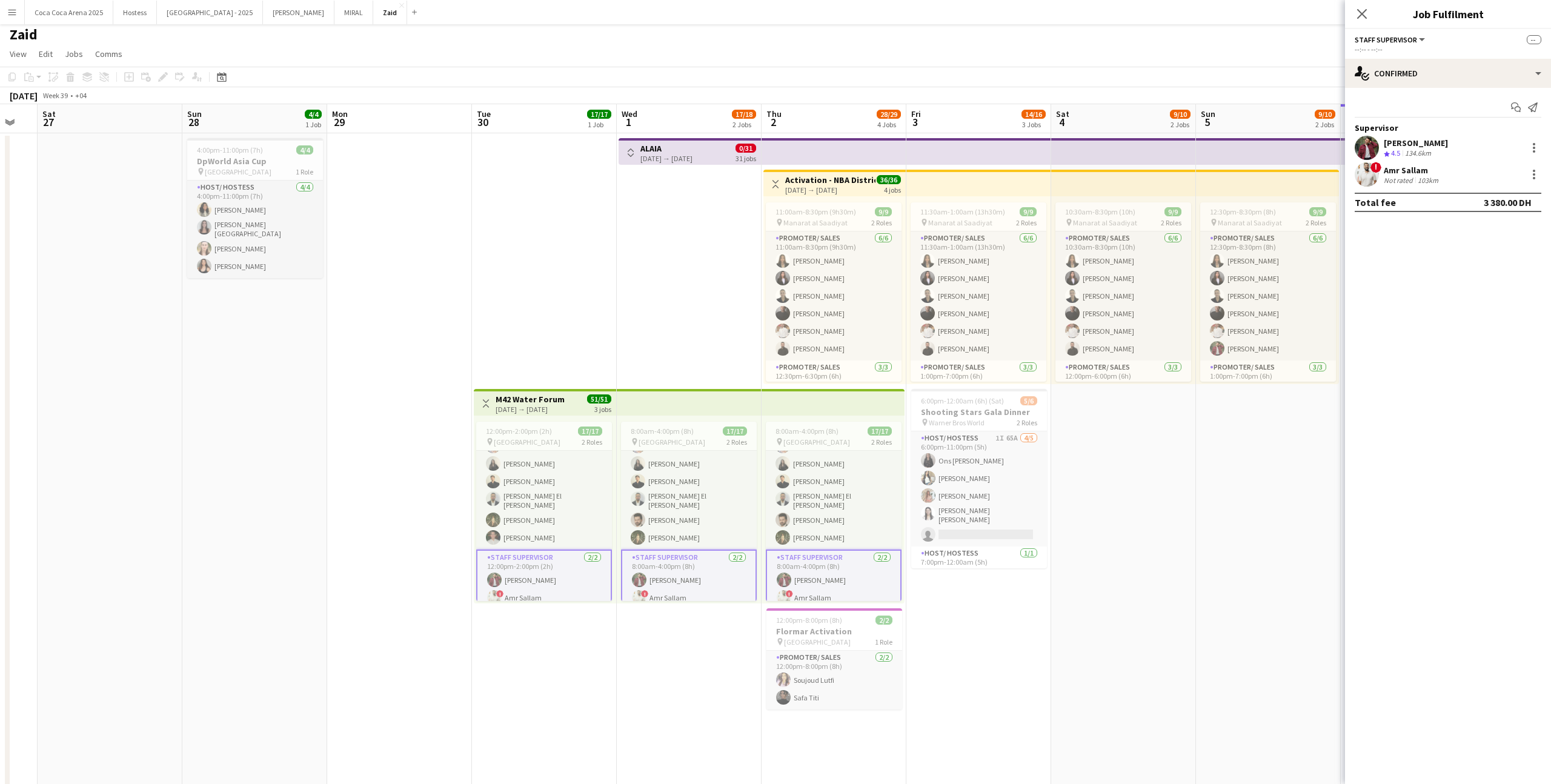
scroll to position [197, 0]
click at [836, 564] on app-card-role "Staff Supervisor 2/2 8:00am-4:00pm (8h) zaid AlAbed ! Amr Sallam" at bounding box center [834, 579] width 136 height 61
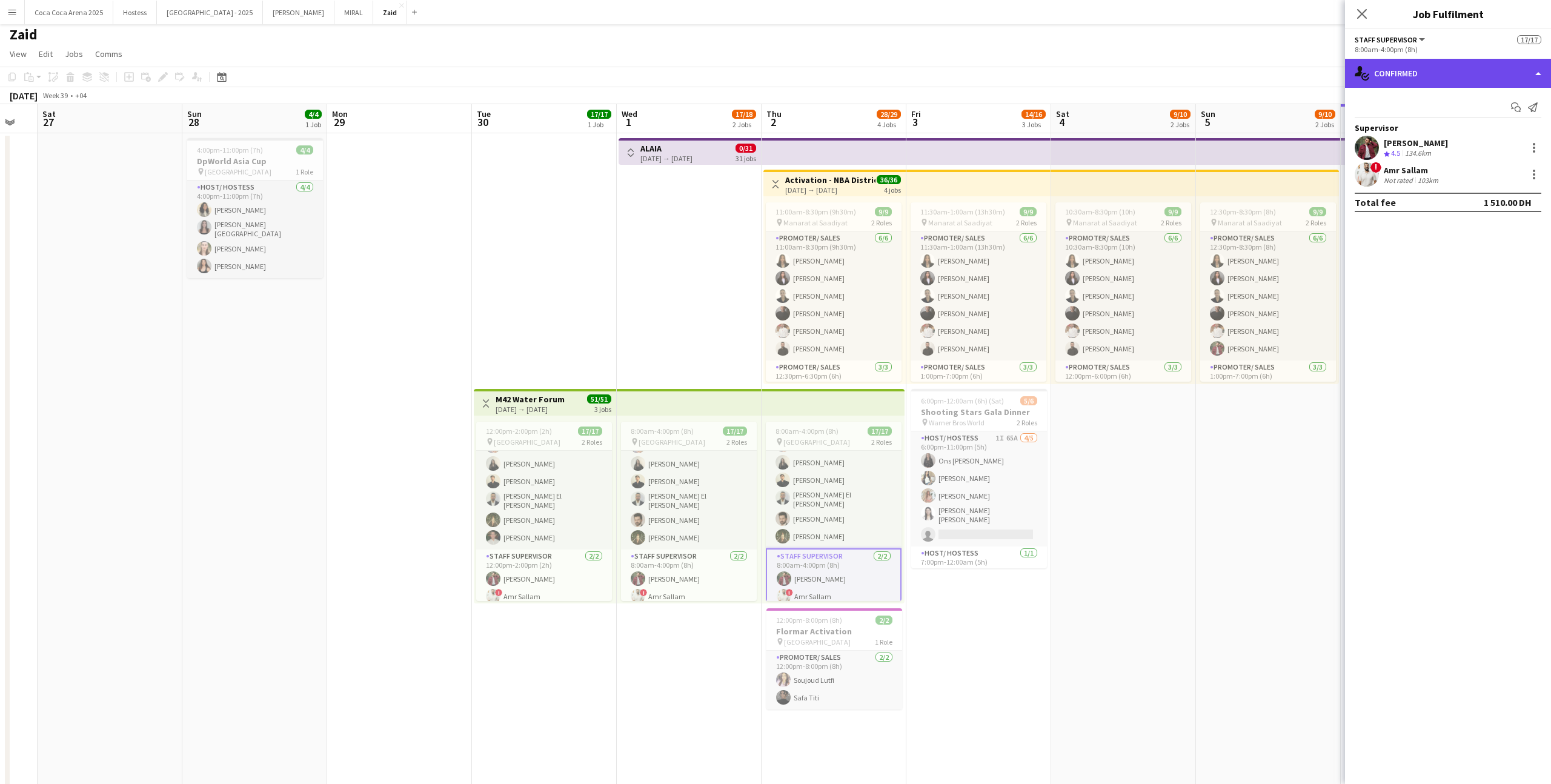
click at [1488, 84] on div "single-neutral-actions-check-2 Confirmed" at bounding box center [1447, 73] width 206 height 29
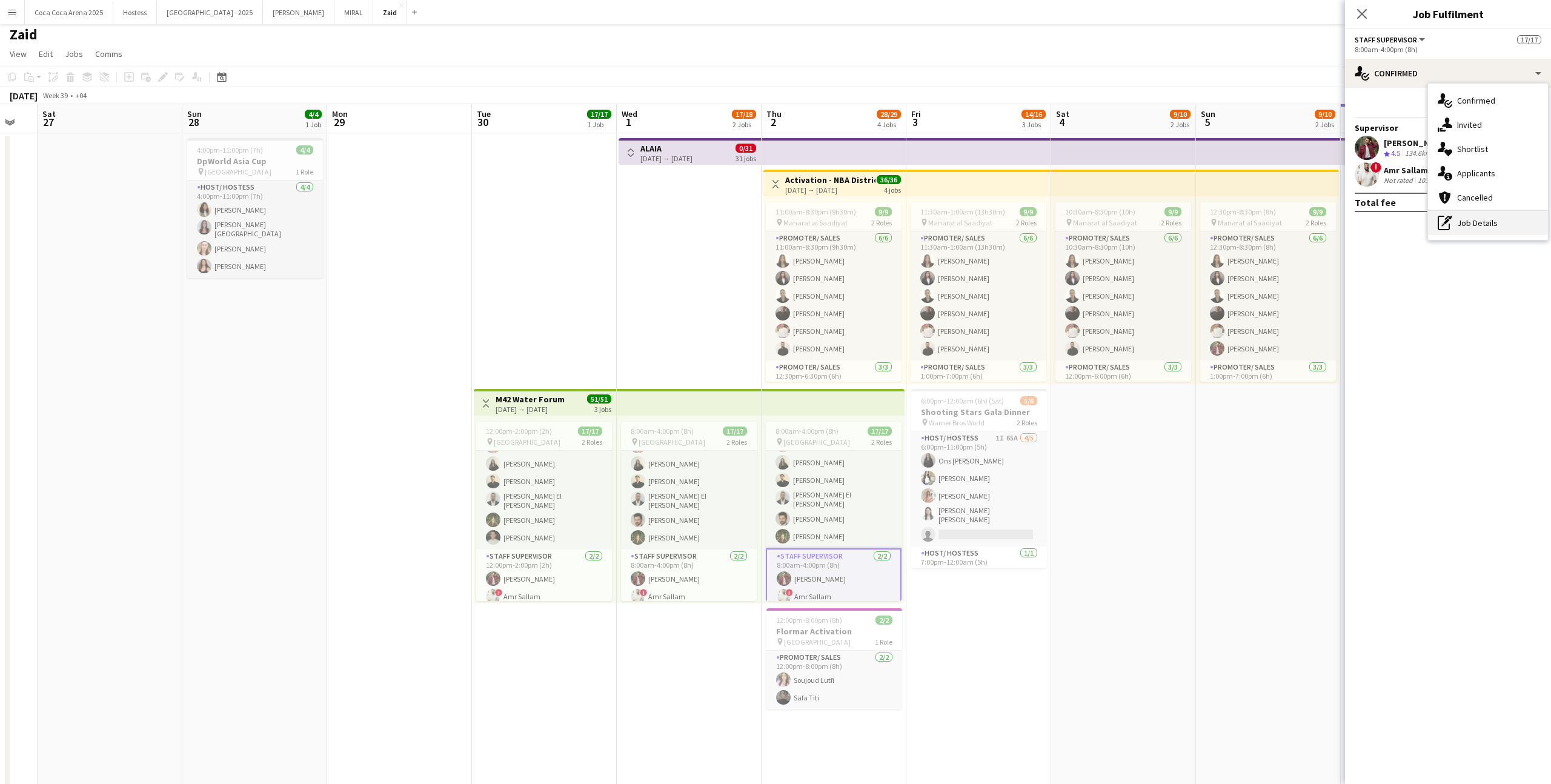
click at [1489, 228] on div "pen-write Job Details" at bounding box center [1487, 223] width 120 height 24
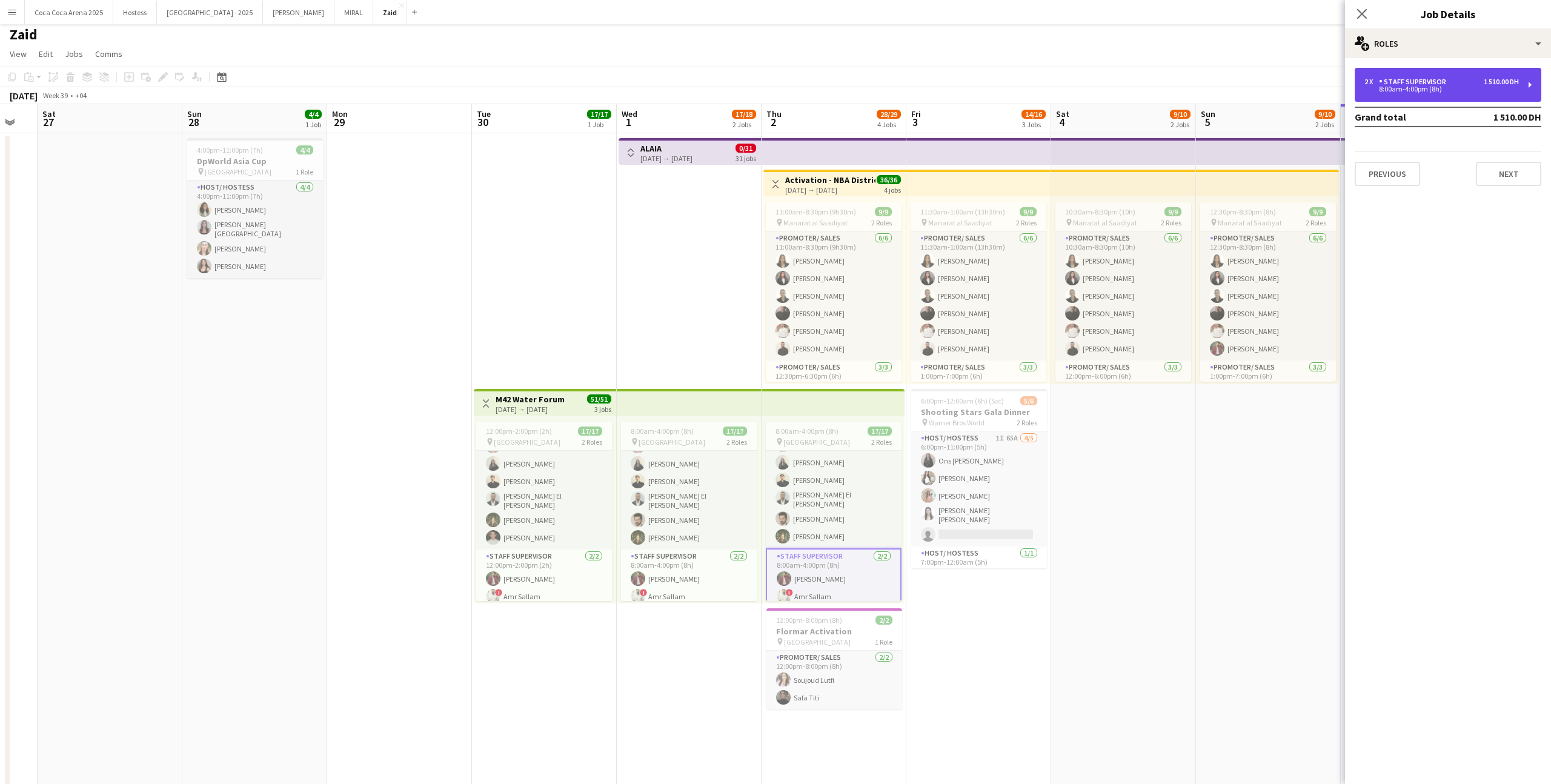
click at [1462, 74] on div "2 x Staff Supervisor 1 510.00 DH 8:00am-4:00pm (8h)" at bounding box center [1448, 85] width 187 height 34
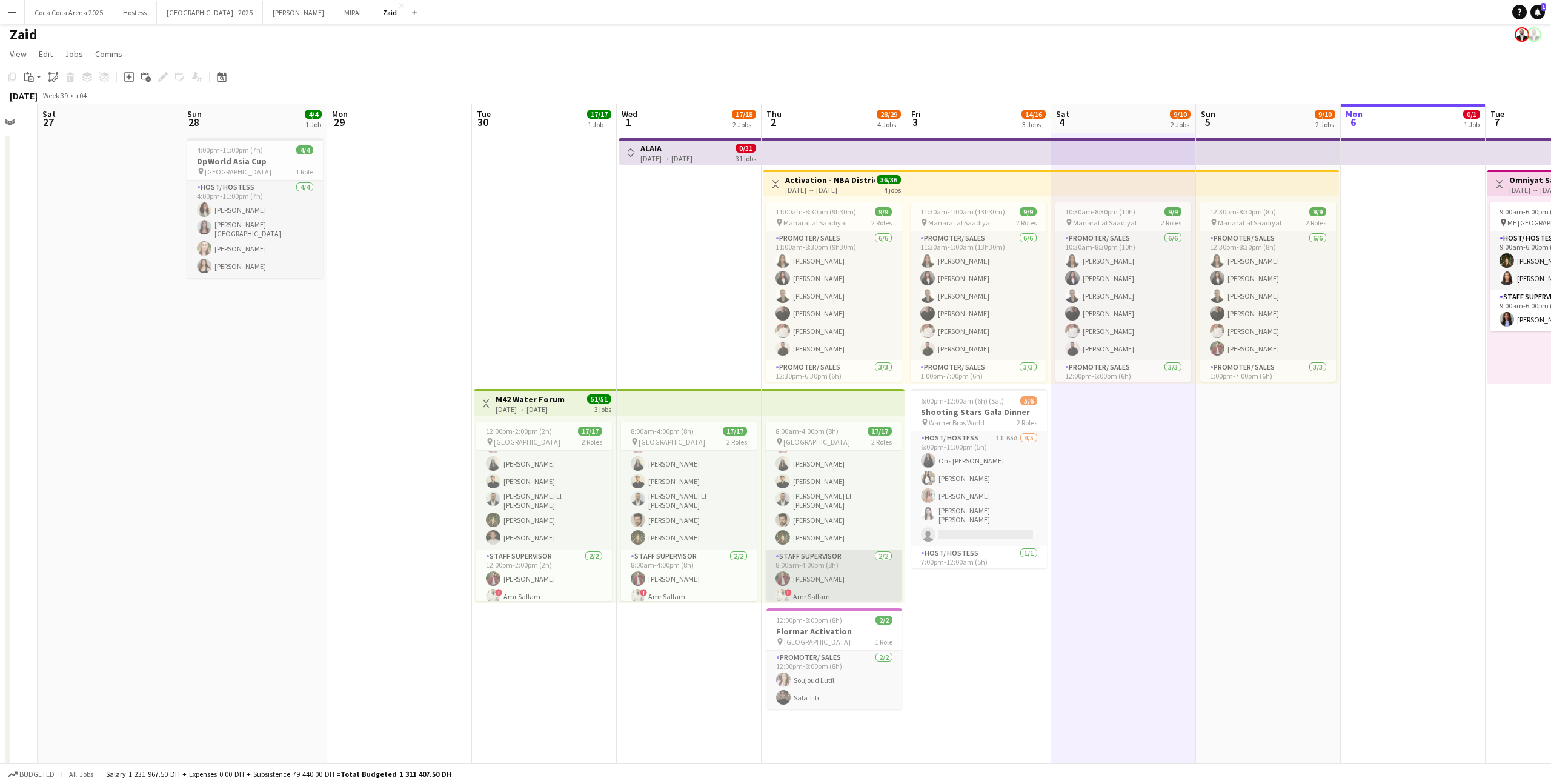
click at [845, 567] on app-card-role "Staff Supervisor 2/2 8:00am-4:00pm (8h) zaid AlAbed ! Amr Sallam" at bounding box center [834, 579] width 136 height 59
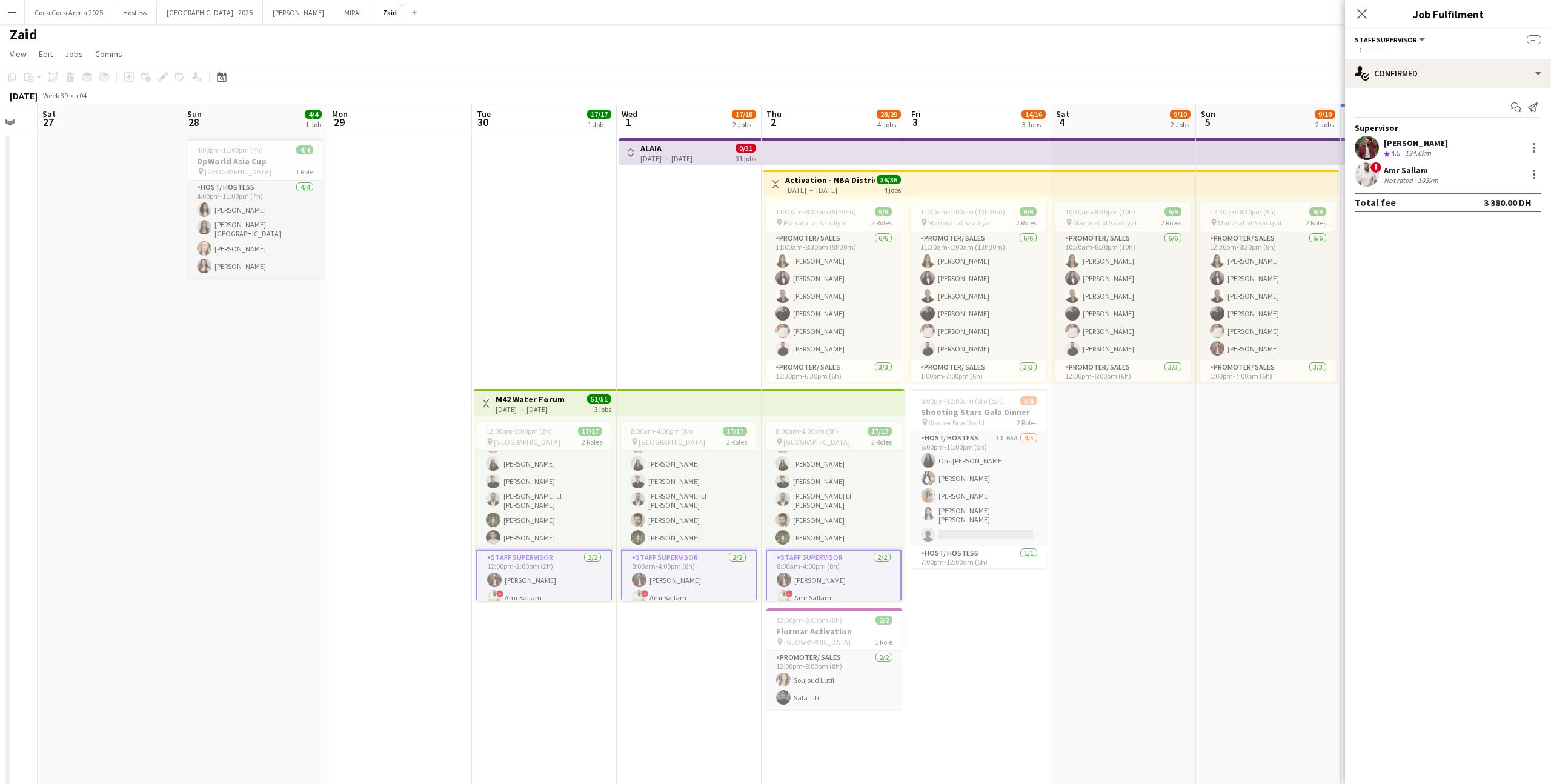
scroll to position [197, 0]
click at [1535, 148] on div at bounding box center [1534, 148] width 15 height 15
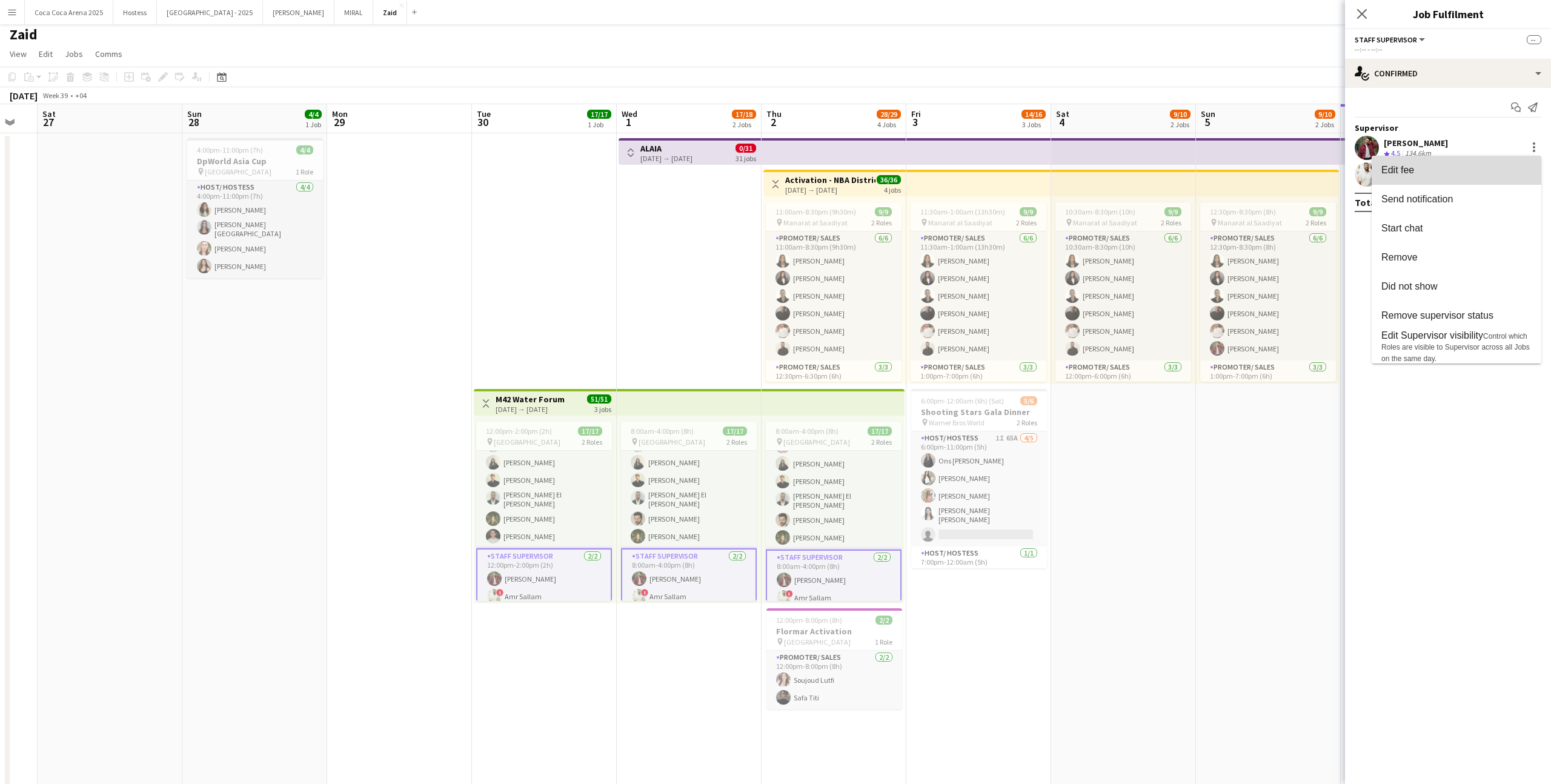
click at [1497, 176] on button "Edit fee" at bounding box center [1456, 170] width 170 height 29
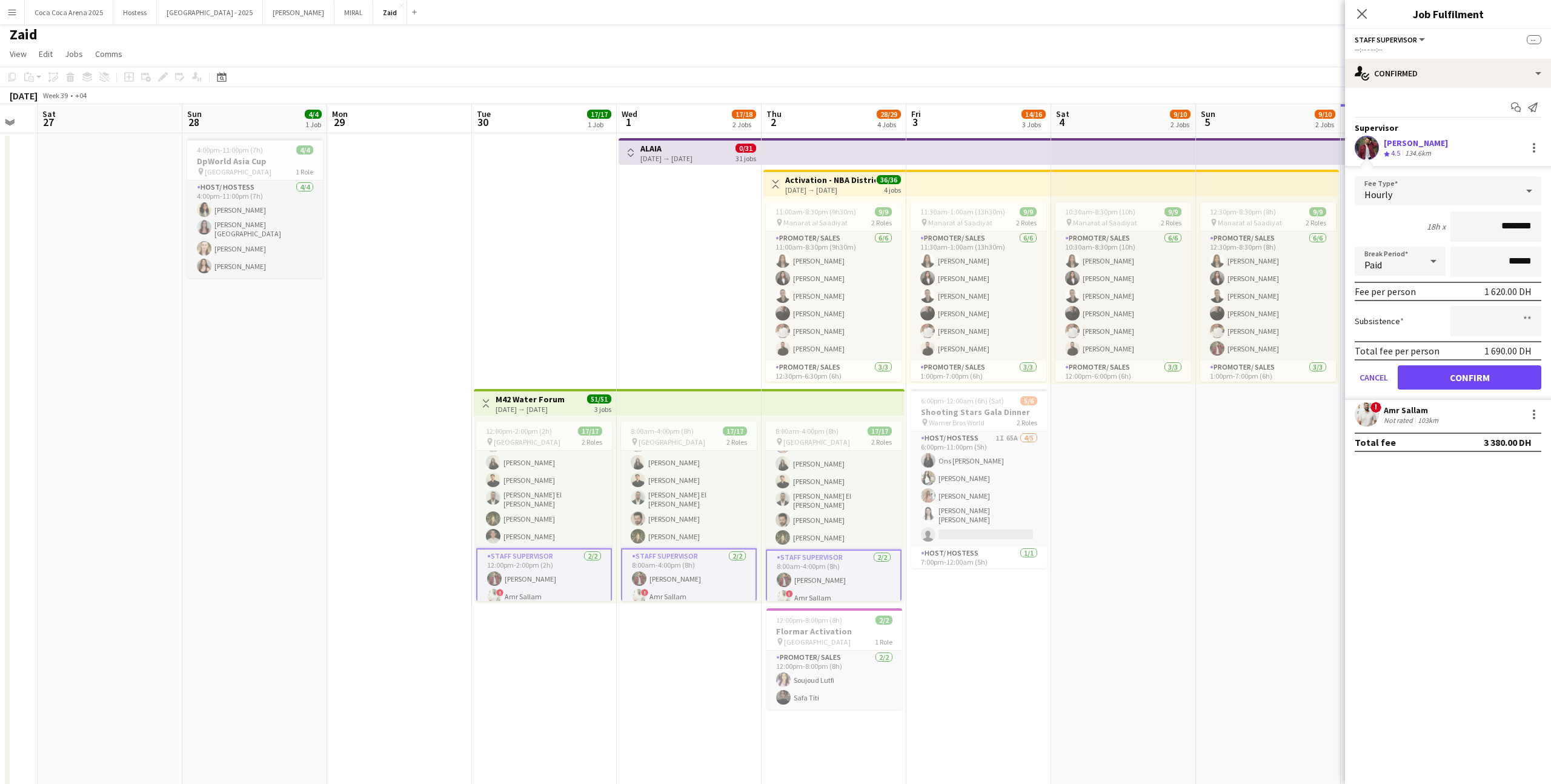
click at [892, 559] on app-card-role "Staff Supervisor 2/2 8:00am-4:00pm (8h) zaid AlAbed ! Amr Sallam" at bounding box center [834, 580] width 136 height 61
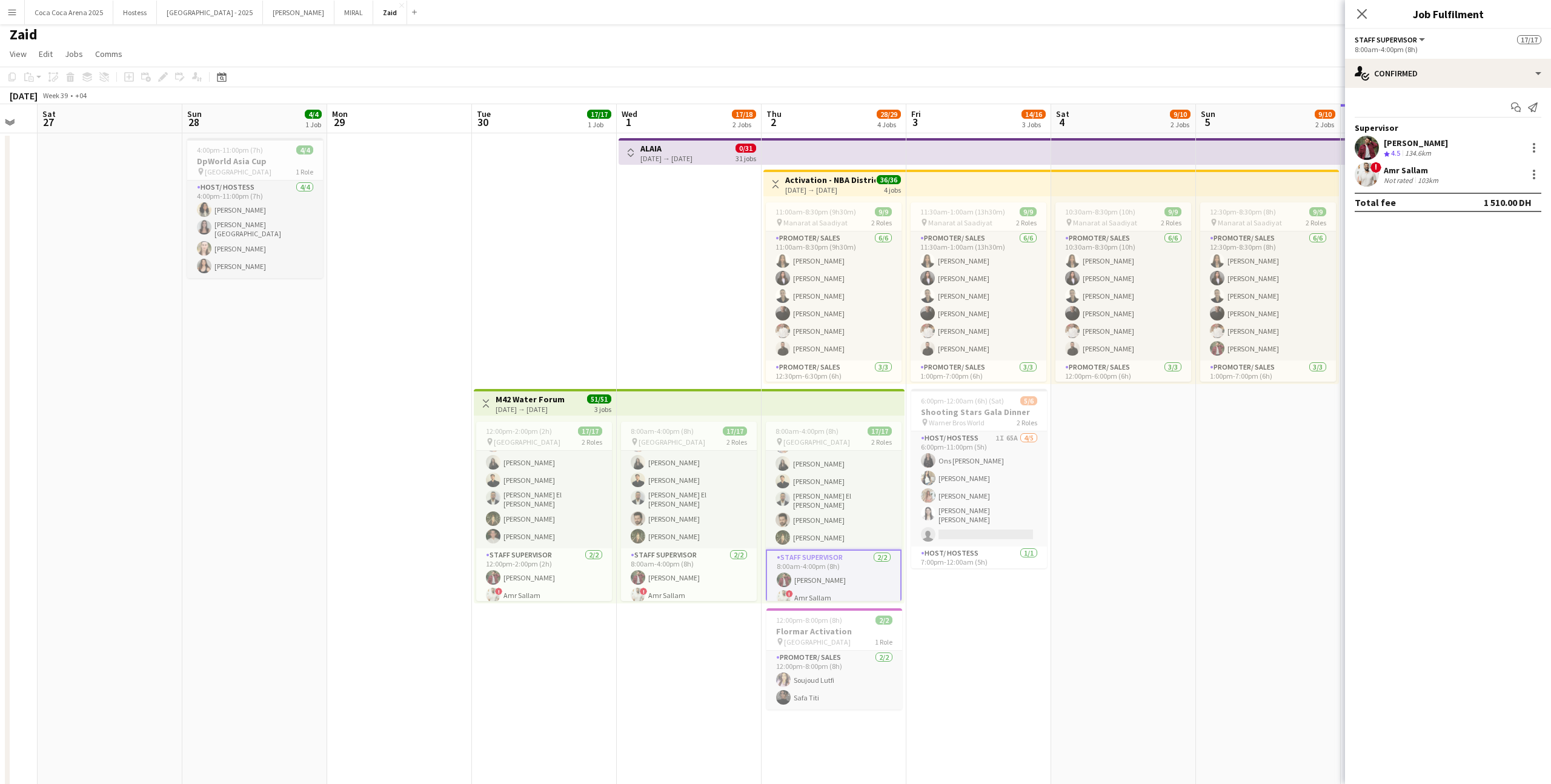
scroll to position [195, 0]
click at [1534, 148] on div at bounding box center [1534, 148] width 2 height 2
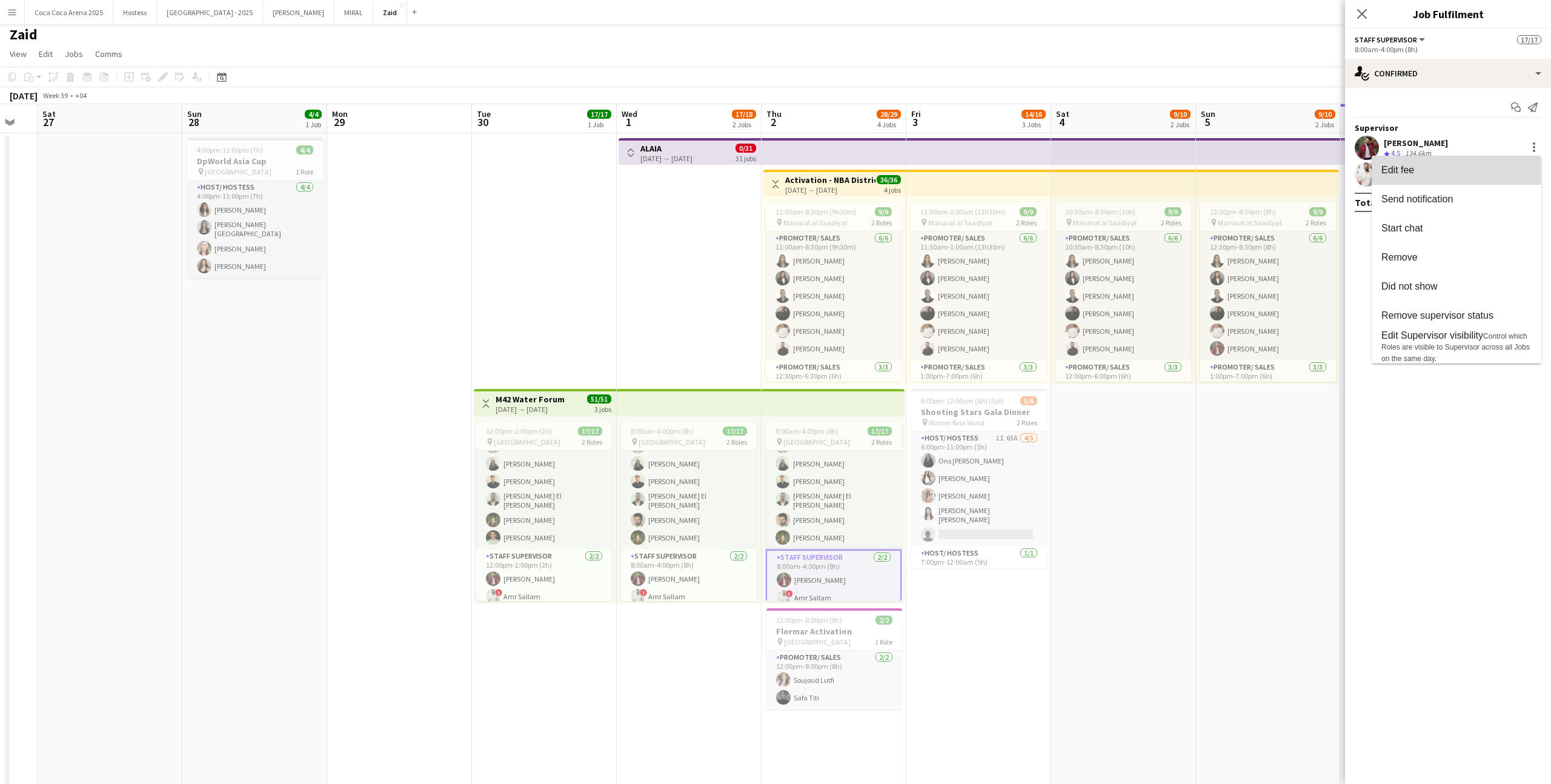
click at [1498, 178] on button "Edit fee" at bounding box center [1456, 170] width 170 height 29
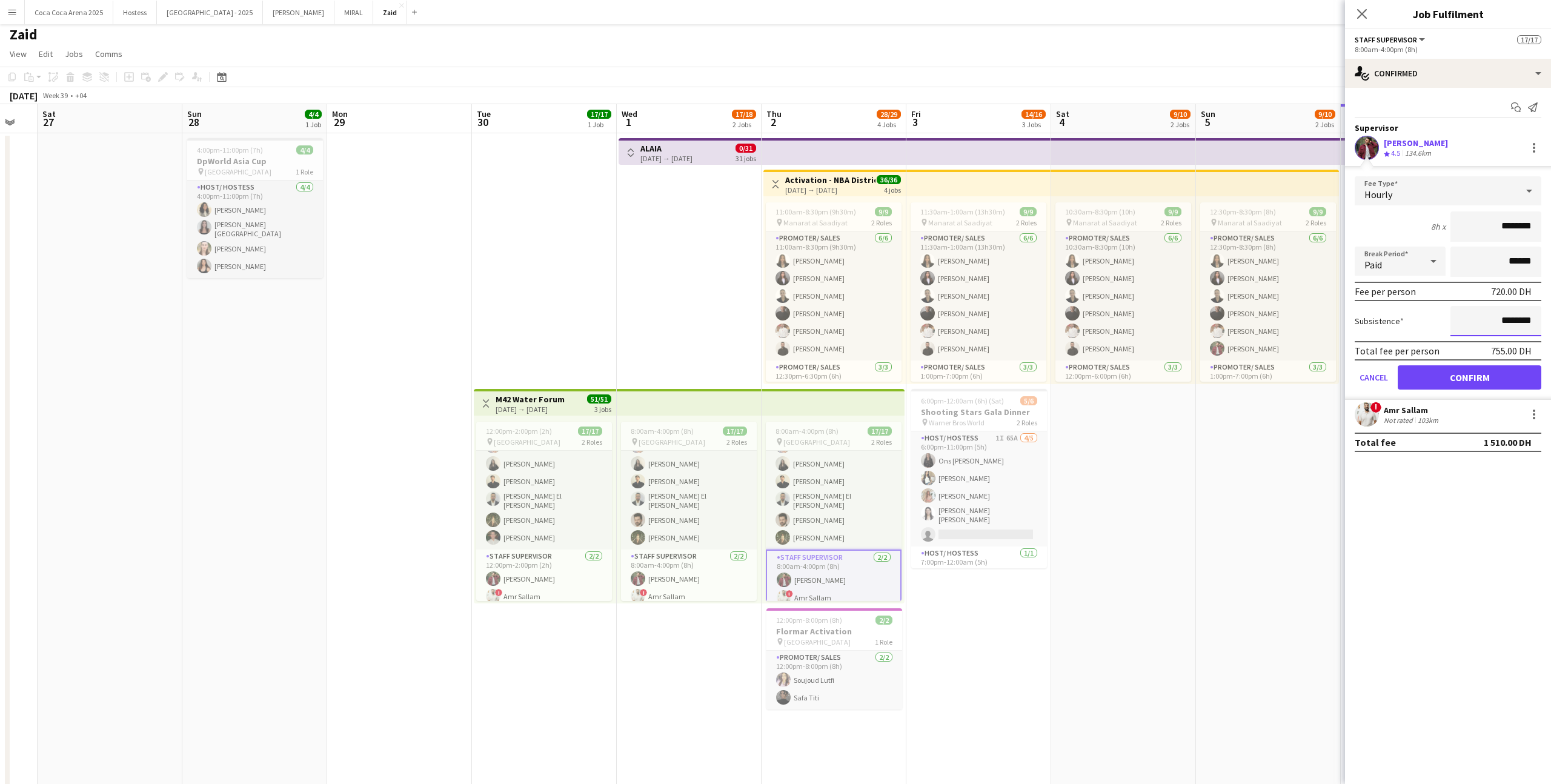
click at [1487, 318] on input "********" at bounding box center [1495, 321] width 91 height 31
type input "**********"
click at [1469, 373] on button "Confirm" at bounding box center [1469, 377] width 143 height 24
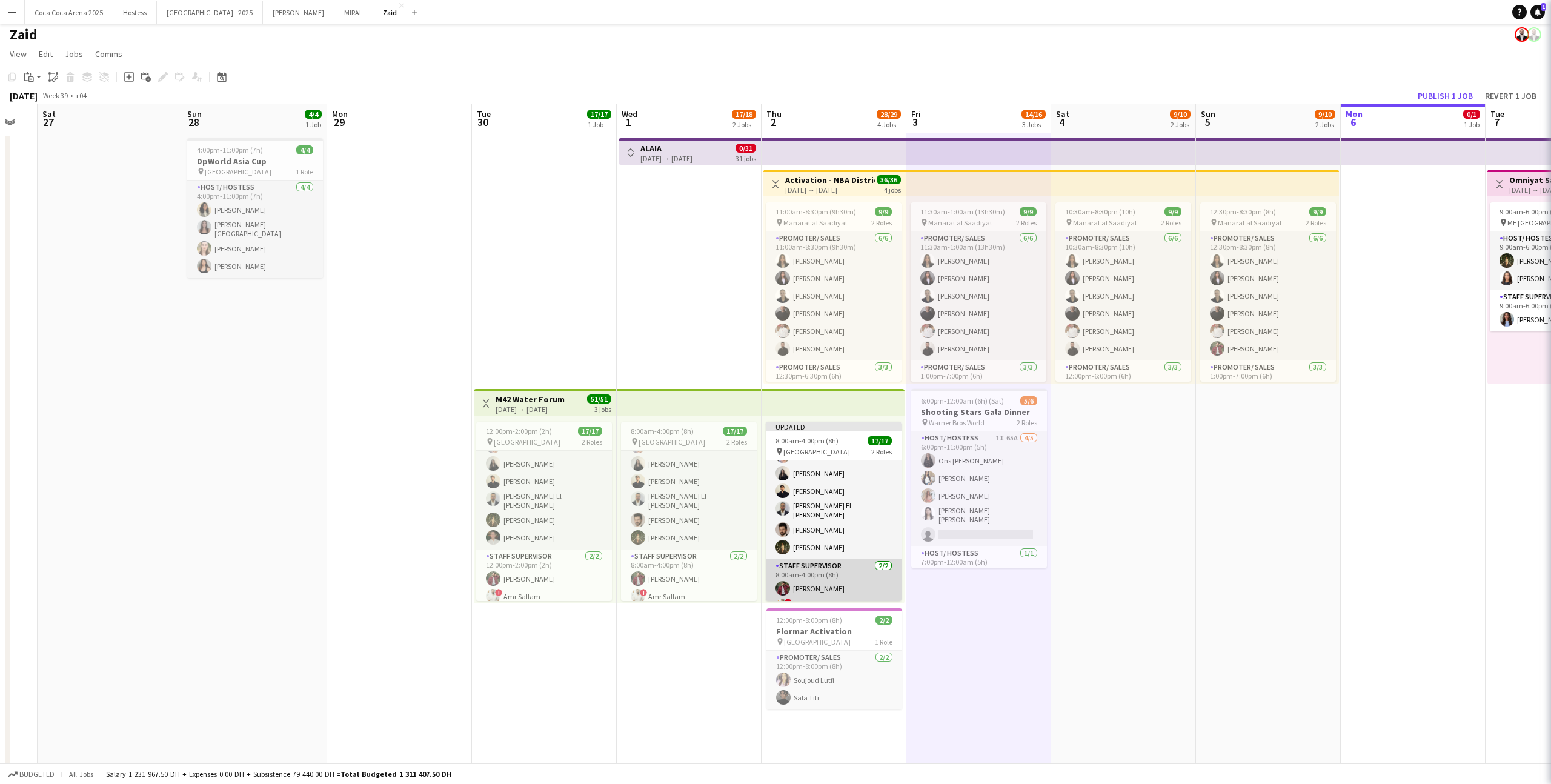
click at [858, 586] on app-card-role "Staff Supervisor 2/2 8:00am-4:00pm (8h) zaid AlAbed ! Amr Sallam" at bounding box center [834, 589] width 136 height 59
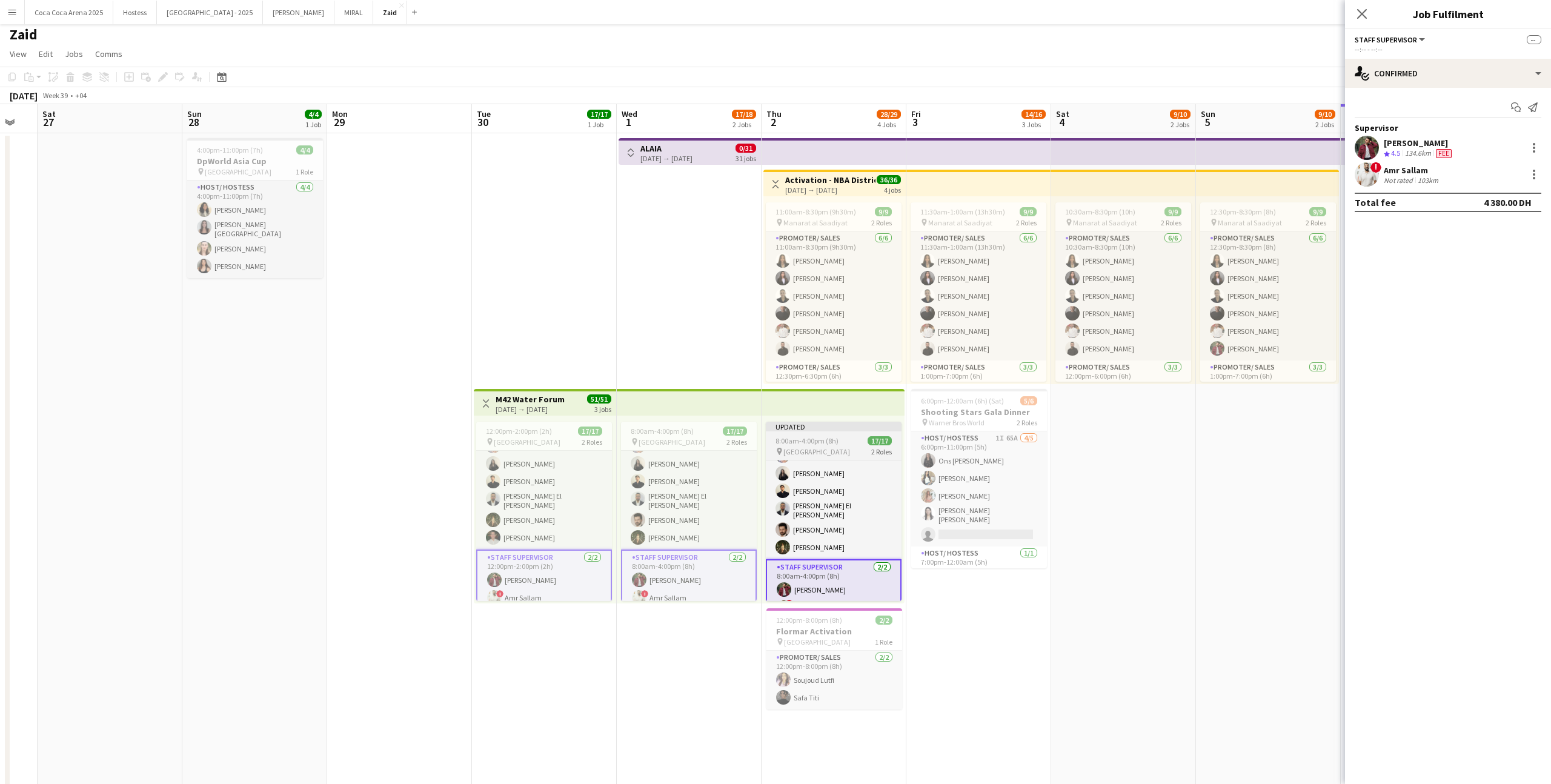
scroll to position [197, 0]
click at [873, 571] on app-card-role "Staff Supervisor 2/2 8:00am-4:00pm (8h) zaid AlAbed ! Amr Sallam" at bounding box center [834, 589] width 136 height 61
click at [1538, 148] on div at bounding box center [1534, 148] width 15 height 15
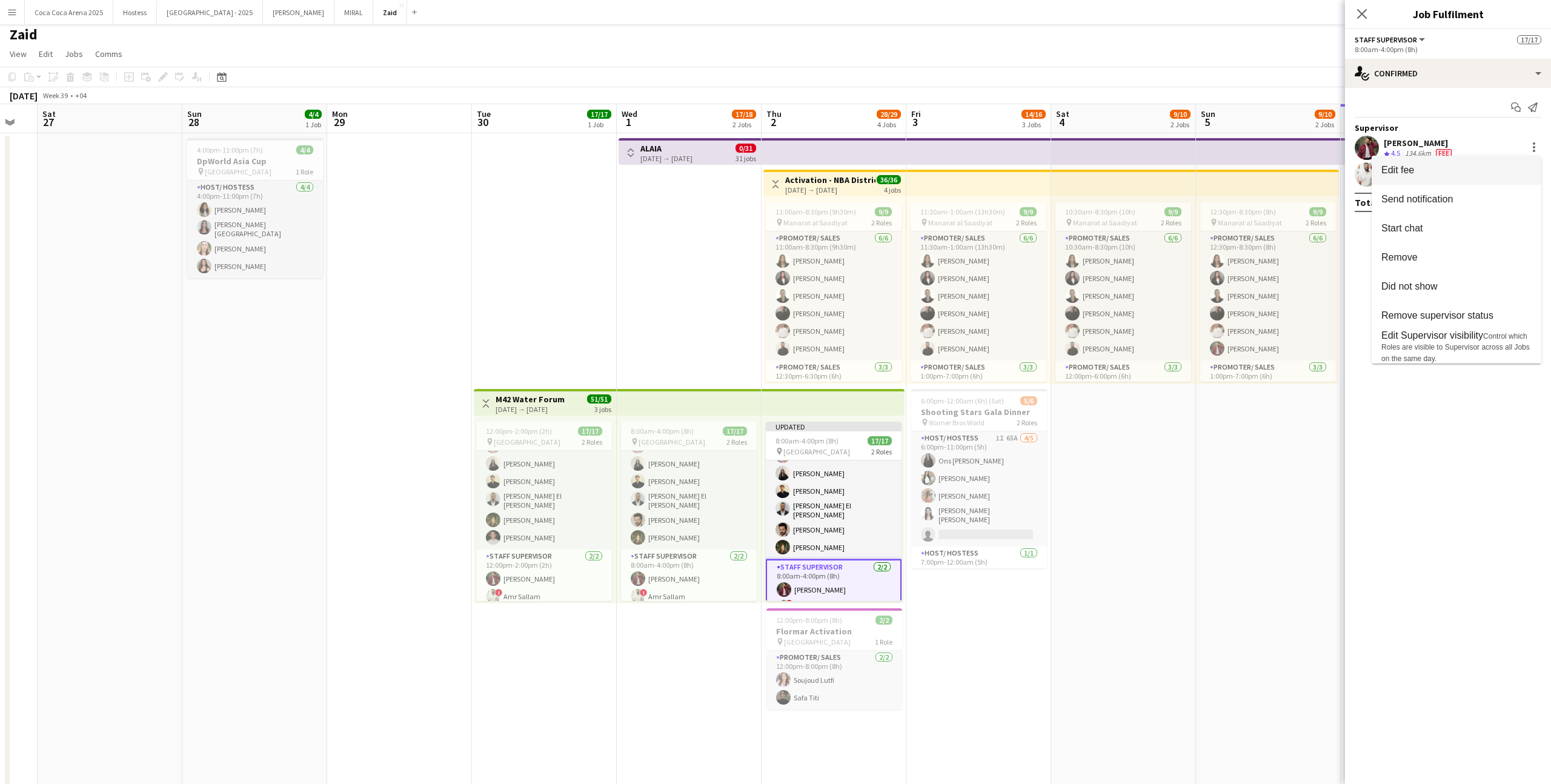
click at [1516, 174] on span "Edit fee" at bounding box center [1456, 170] width 150 height 11
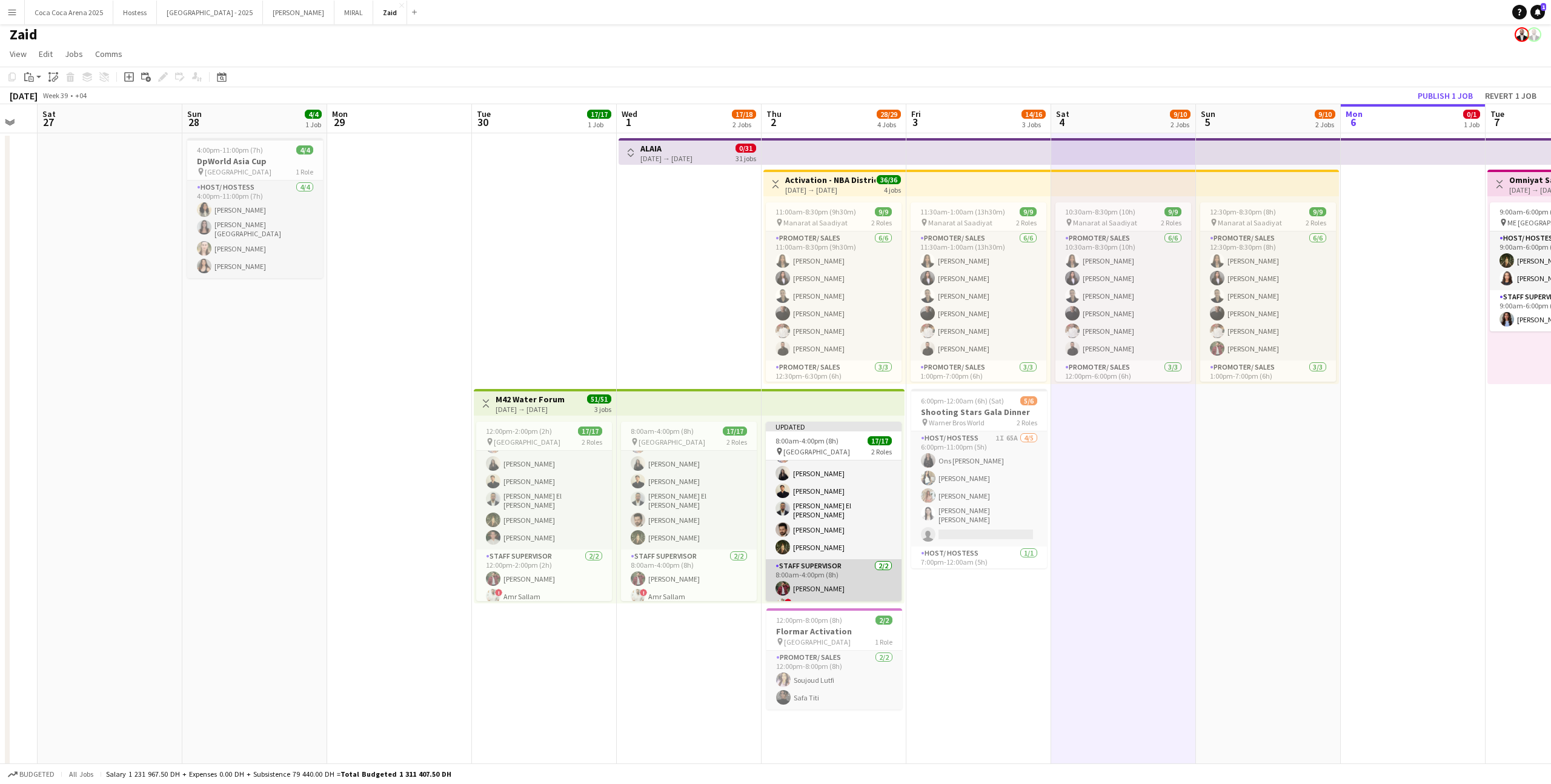
click at [870, 583] on app-card-role "Staff Supervisor 2/2 8:00am-4:00pm (8h) zaid AlAbed ! Amr Sallam" at bounding box center [834, 589] width 136 height 59
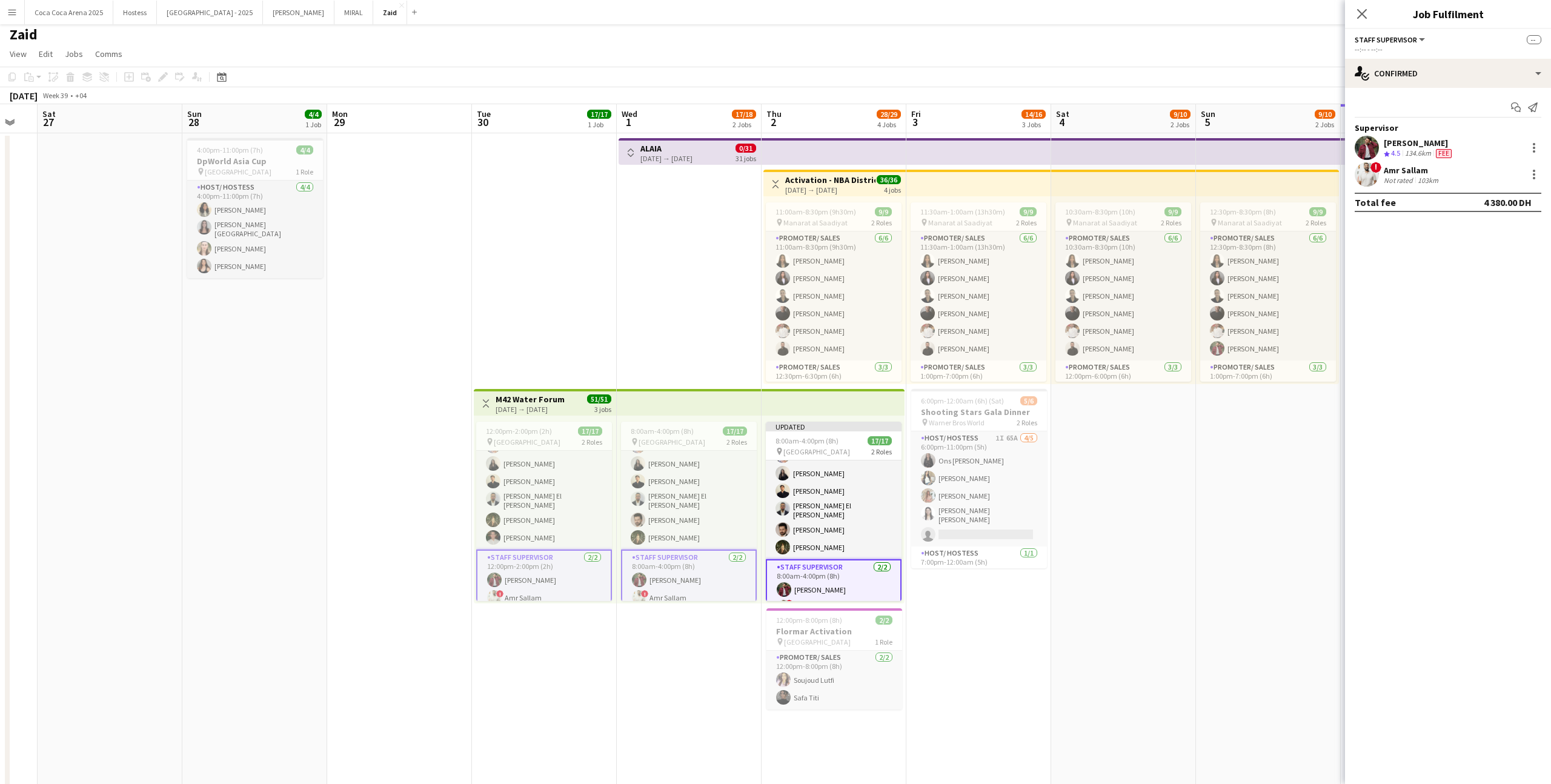
scroll to position [197, 0]
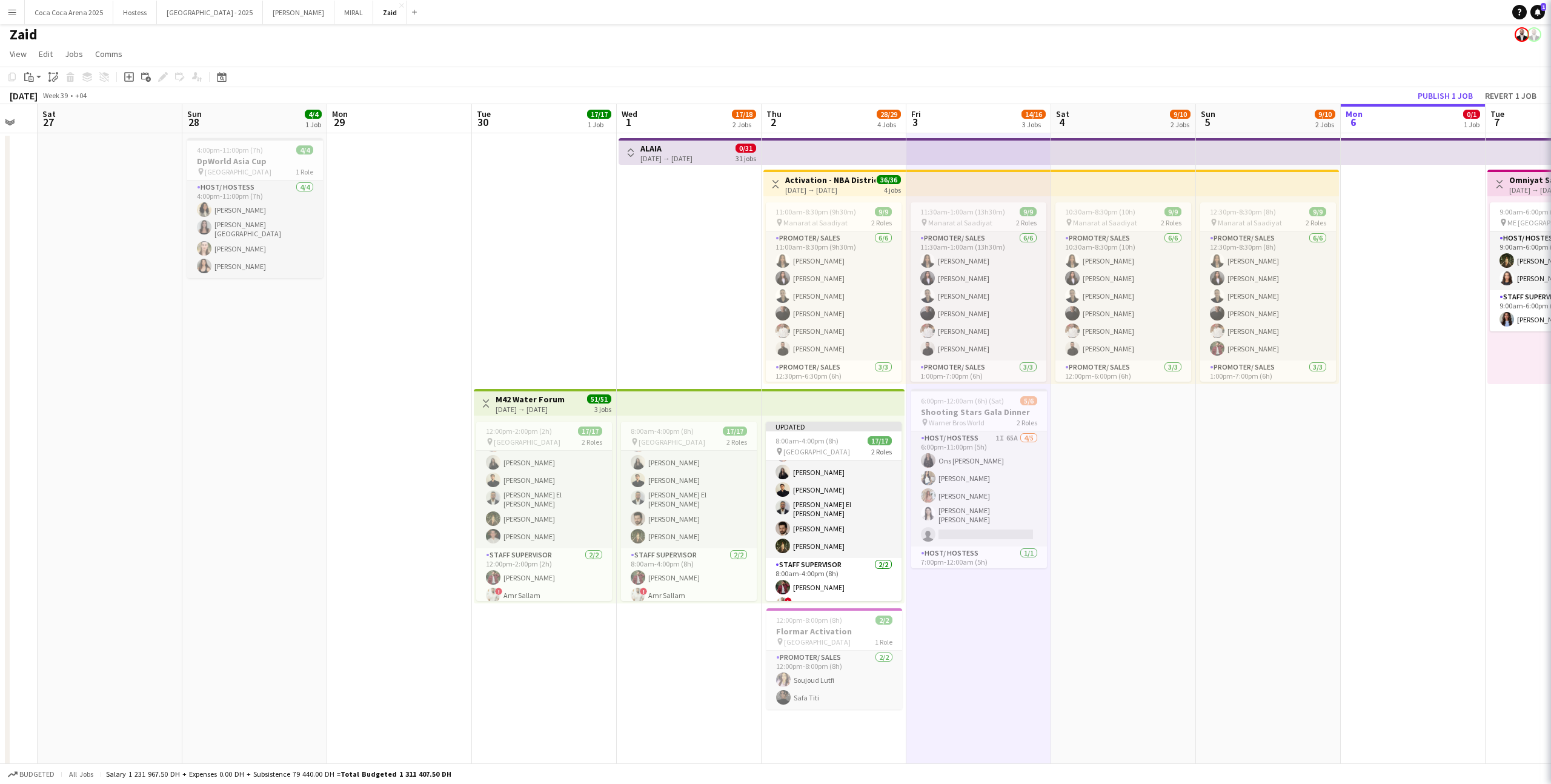
scroll to position [195, 0]
click at [868, 441] on span "17/17" at bounding box center [880, 440] width 24 height 9
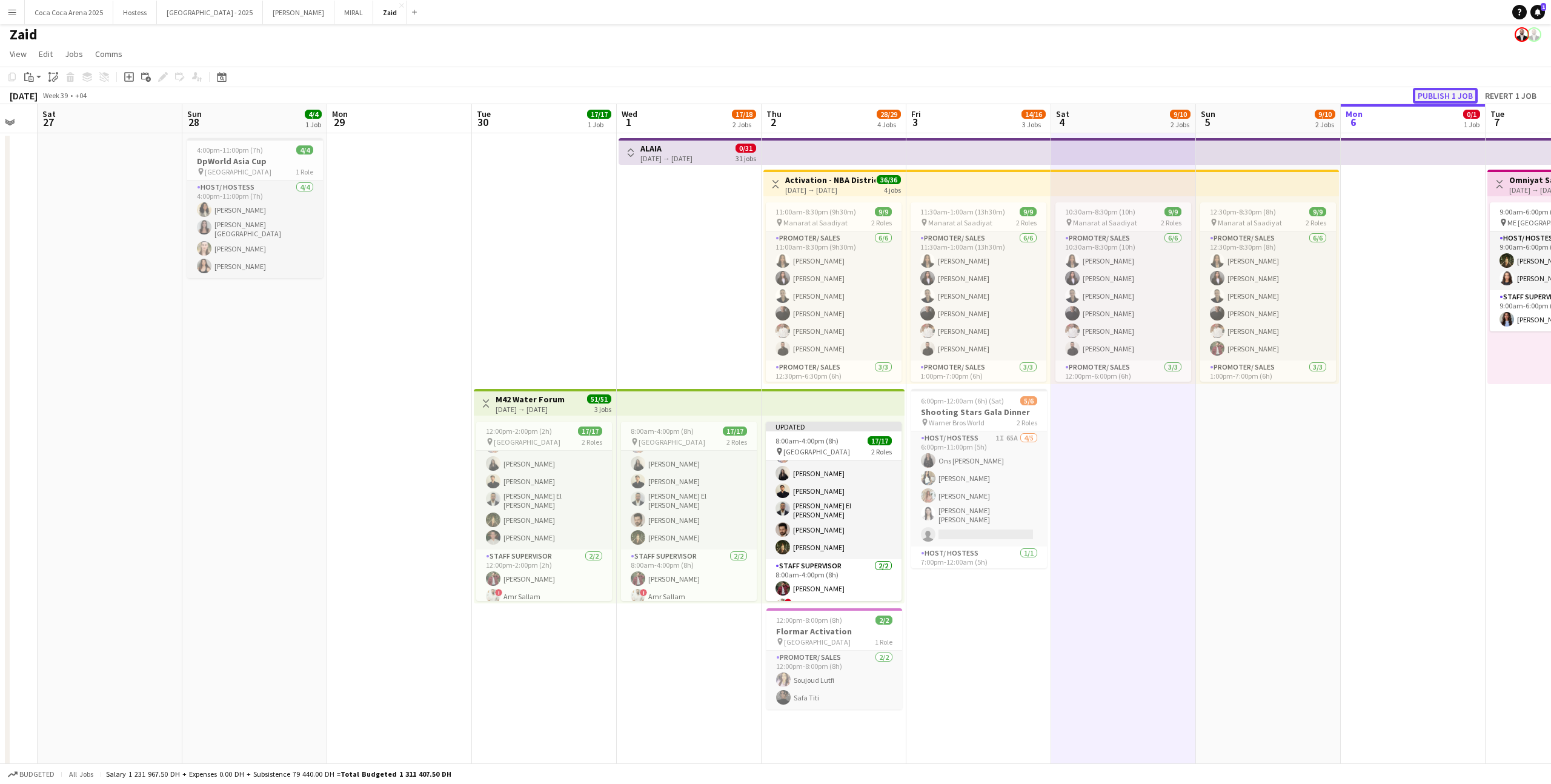
click at [1444, 97] on button "Publish 1 job" at bounding box center [1445, 96] width 65 height 16
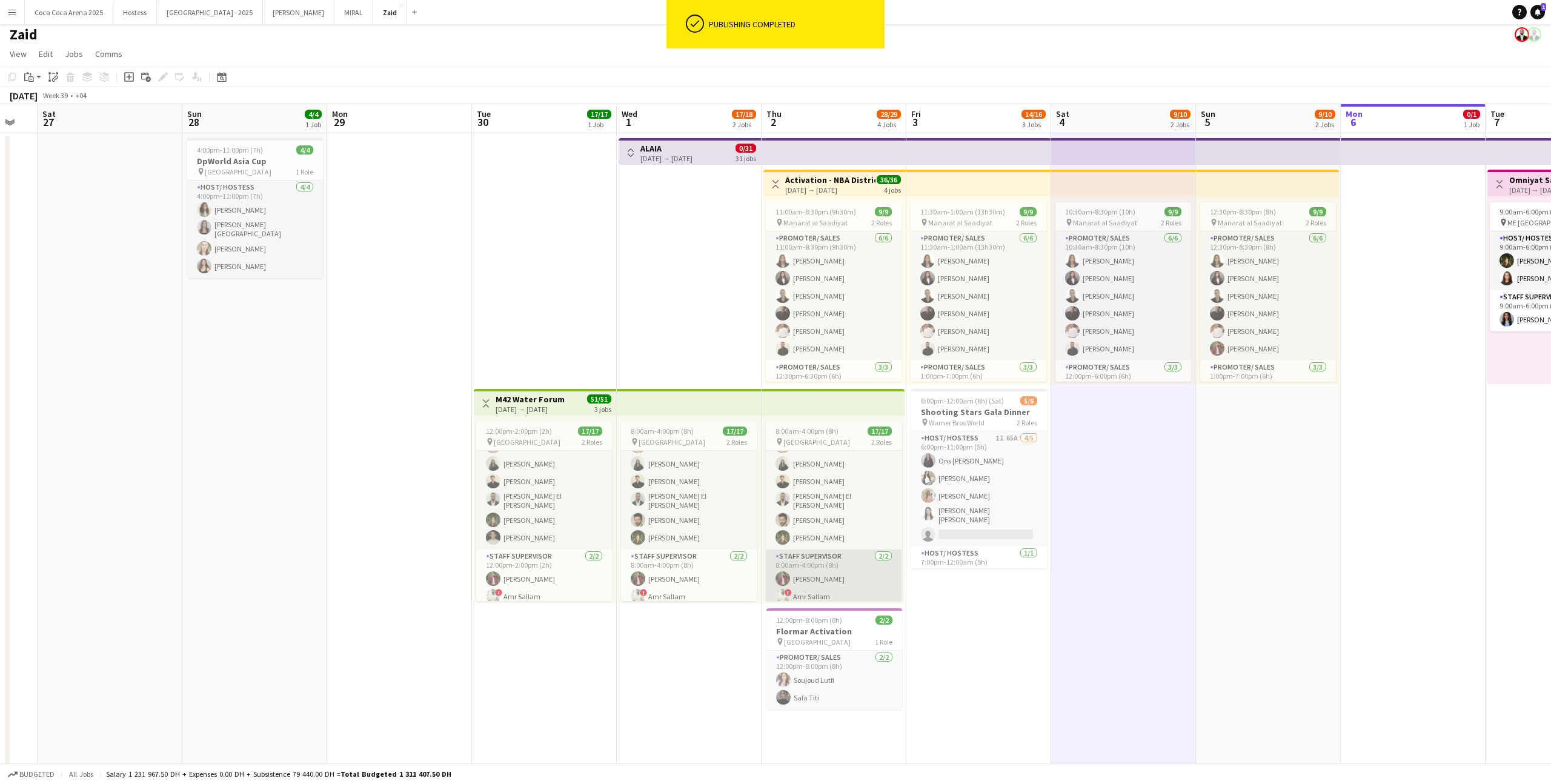
click at [835, 561] on app-card-role "Staff Supervisor 2/2 8:00am-4:00pm (8h) zaid AlAbed ! Amr Sallam" at bounding box center [834, 579] width 136 height 59
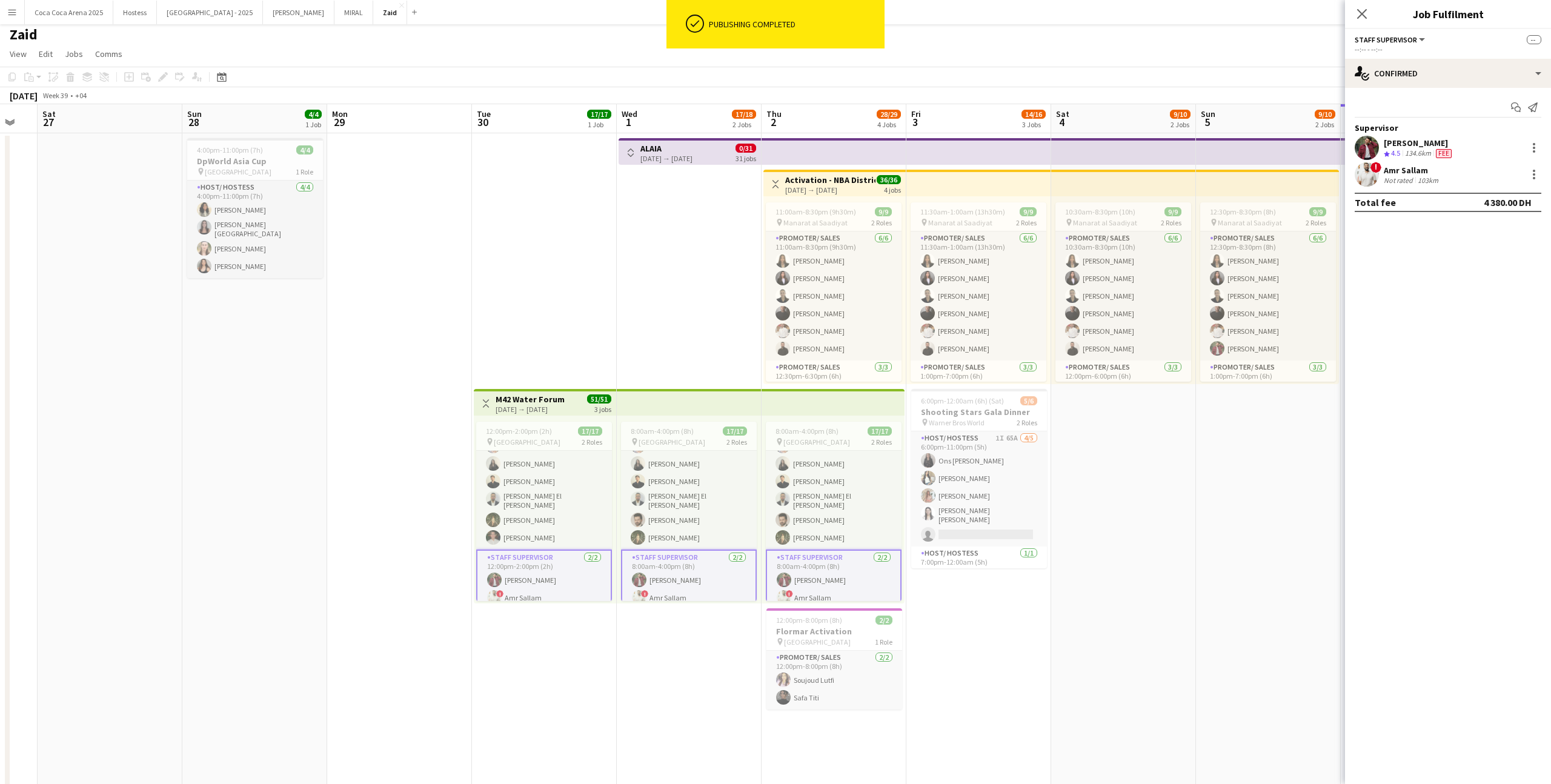
scroll to position [197, 0]
click at [1044, 517] on app-card-role "Host/ Hostess 1I 65A [DATE] 6:00pm-11:00pm (5h) Ons Ben Haddada Yuela [PERSON_N…" at bounding box center [979, 488] width 136 height 115
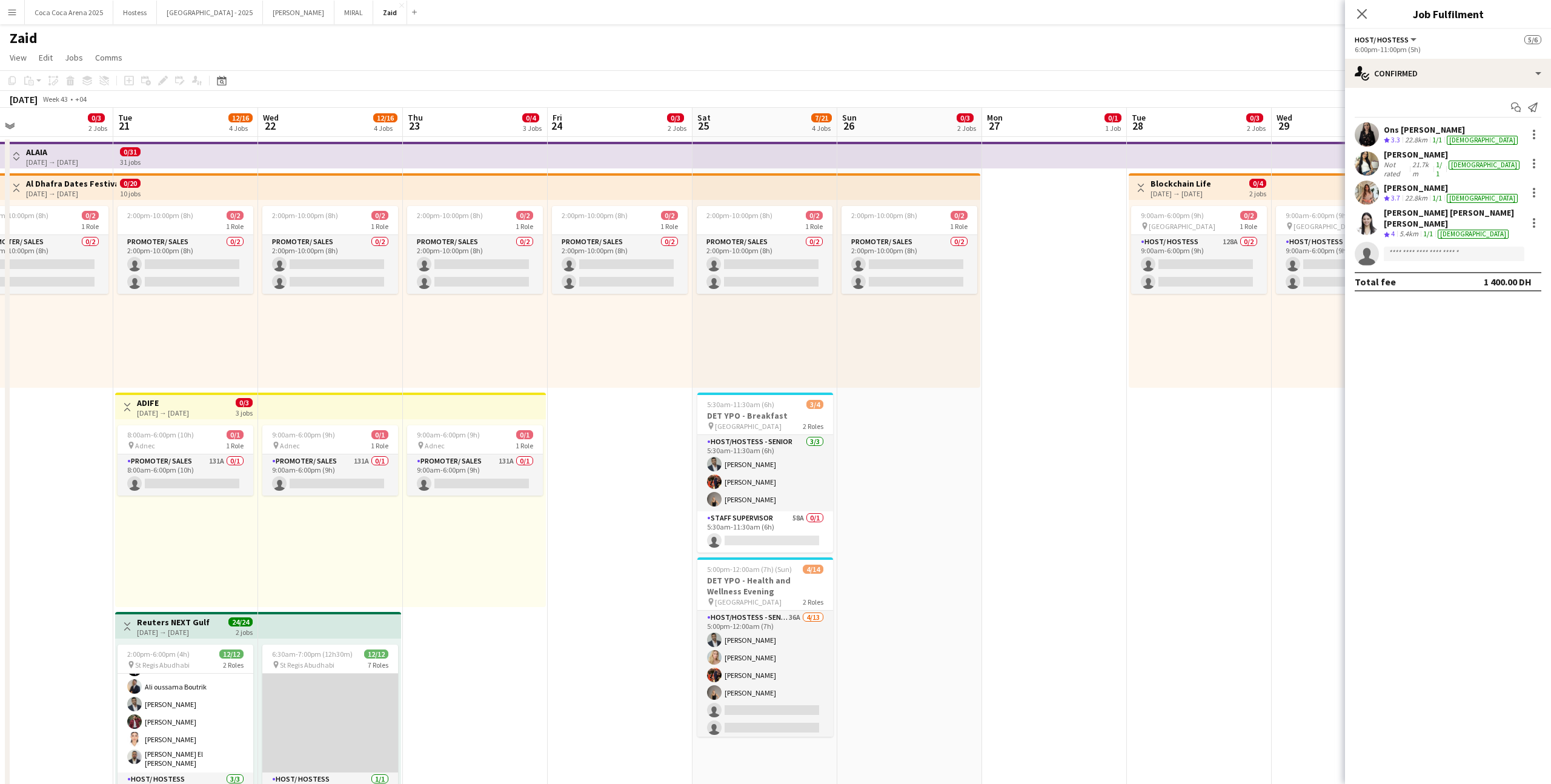
scroll to position [0, 0]
